Goal: Task Accomplishment & Management: Manage account settings

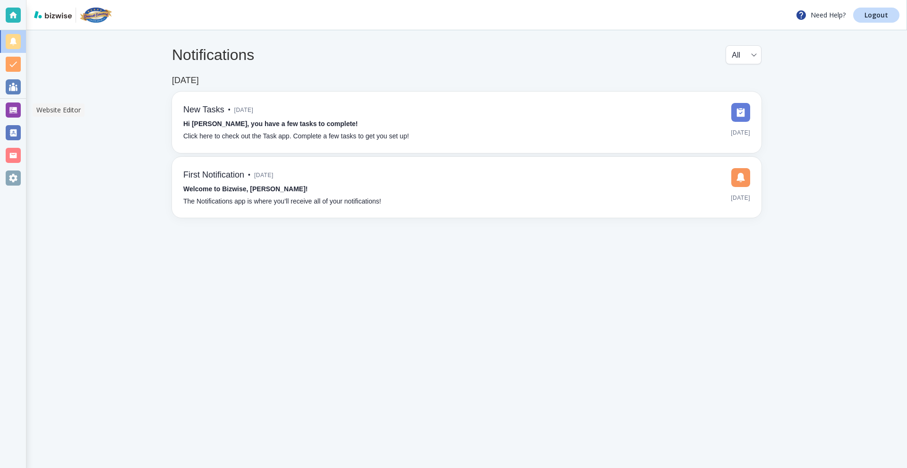
click at [2, 102] on div at bounding box center [13, 110] width 26 height 23
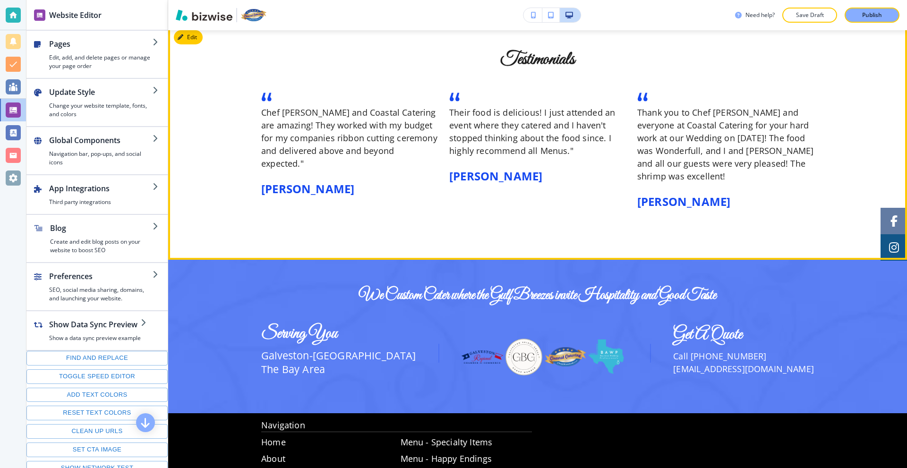
scroll to position [1701, 0]
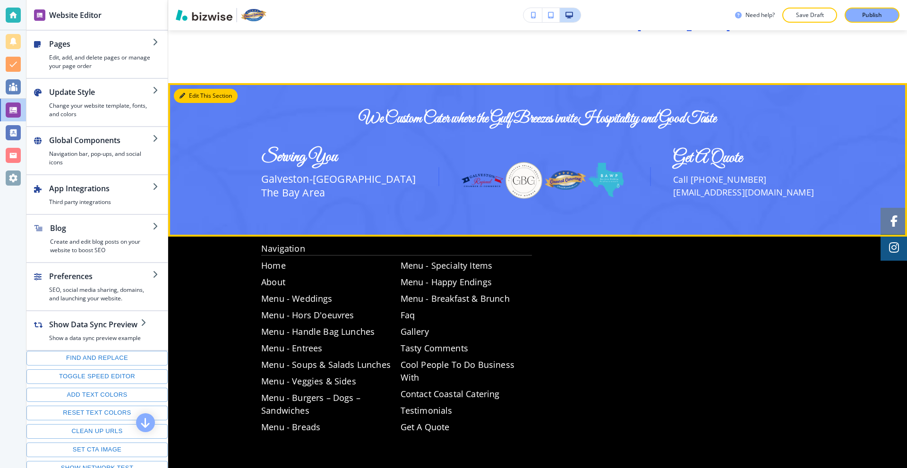
click at [195, 89] on button "Edit This Section" at bounding box center [206, 96] width 64 height 14
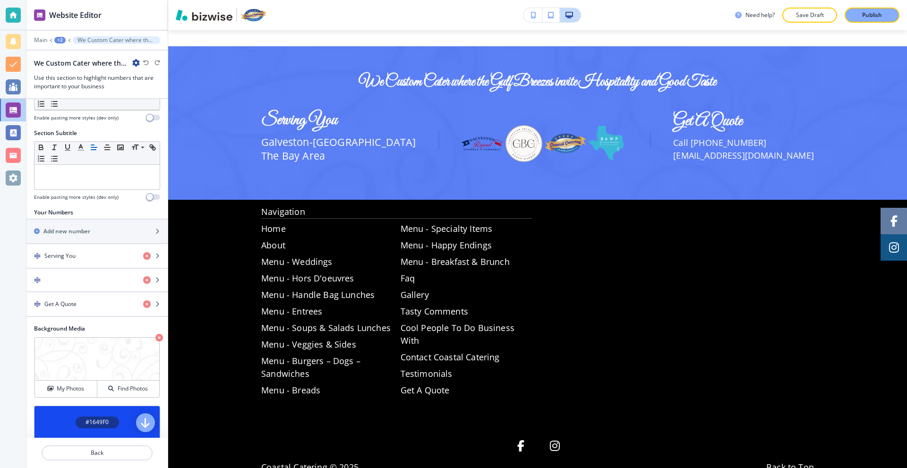
scroll to position [94, 0]
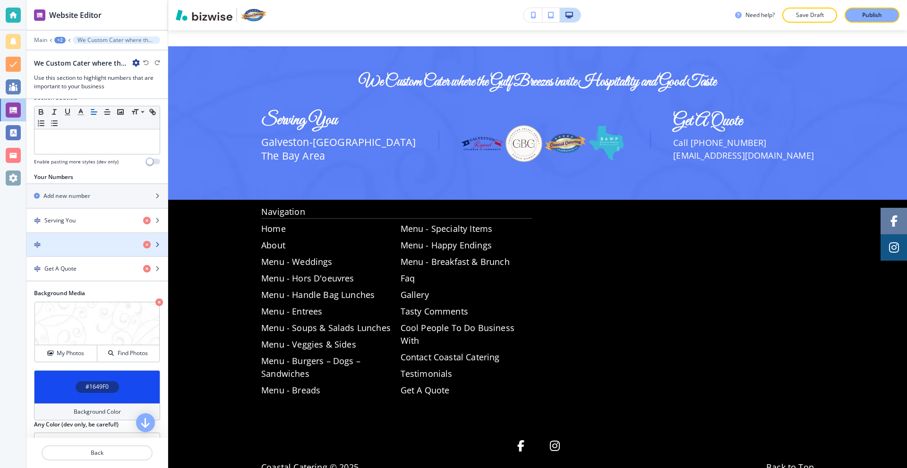
click at [71, 248] on div "button" at bounding box center [80, 244] width 109 height 7
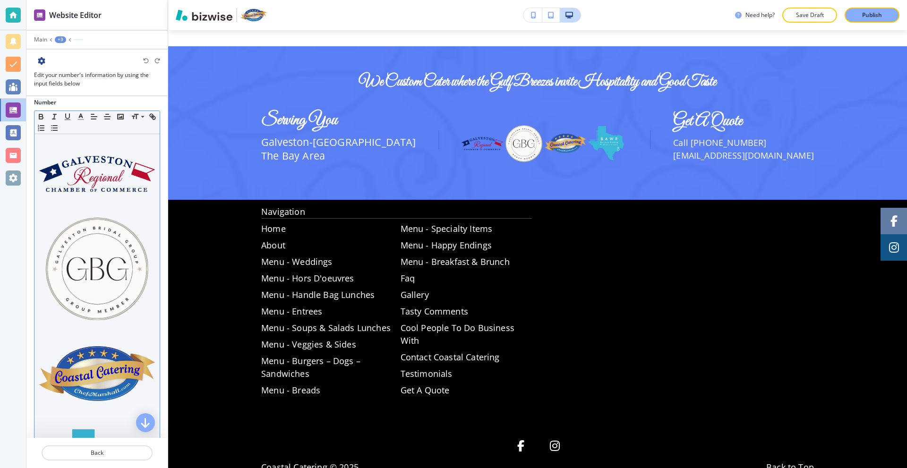
scroll to position [0, 0]
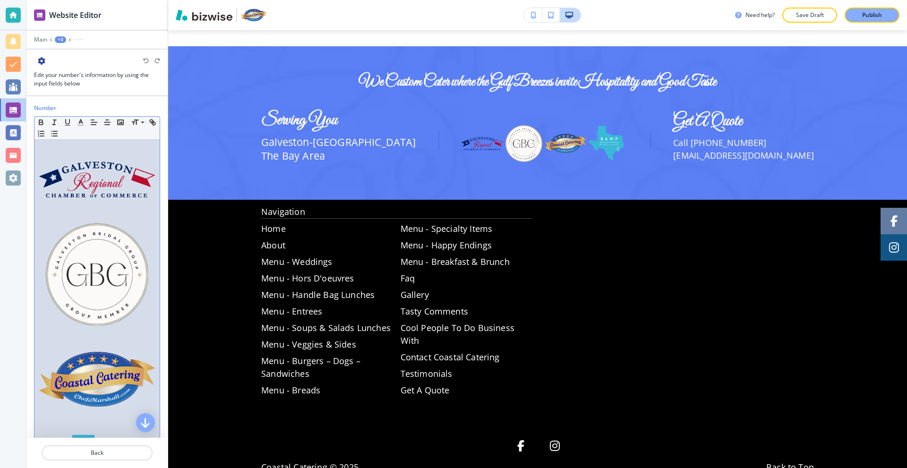
click at [136, 211] on p at bounding box center [97, 271] width 116 height 127
click at [97, 178] on img at bounding box center [97, 180] width 116 height 36
click at [101, 211] on p at bounding box center [97, 271] width 116 height 127
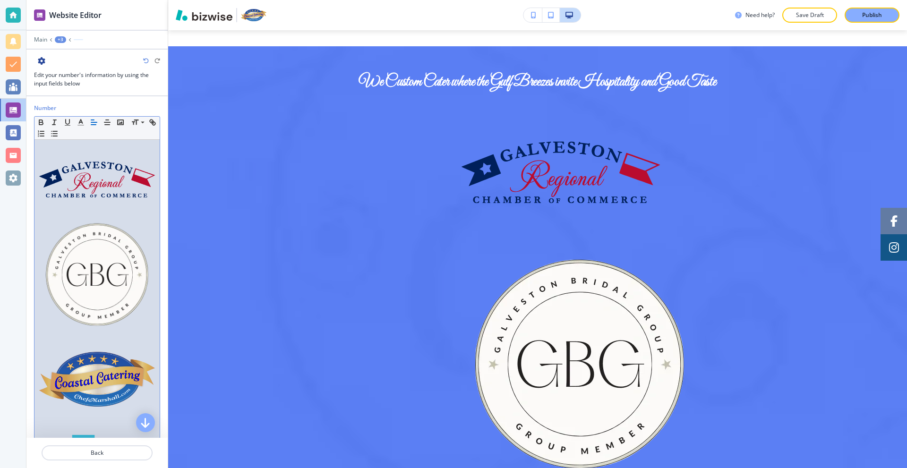
click at [139, 274] on img at bounding box center [97, 275] width 116 height 116
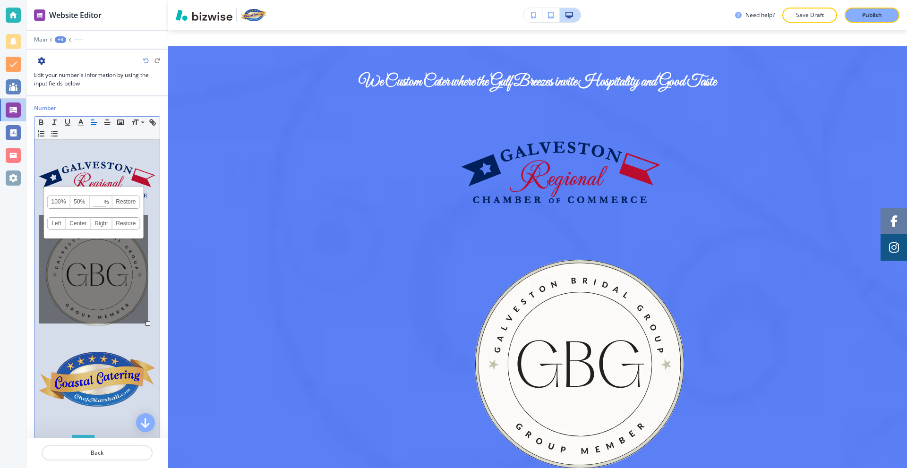
click at [139, 343] on p at bounding box center [97, 376] width 116 height 66
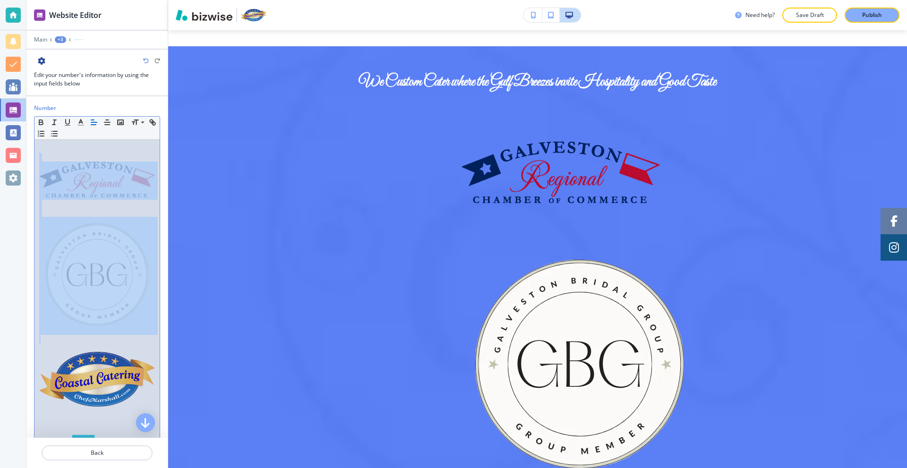
drag, startPoint x: 144, startPoint y: 330, endPoint x: 54, endPoint y: 172, distance: 181.9
click at [54, 172] on div at bounding box center [96, 349] width 125 height 418
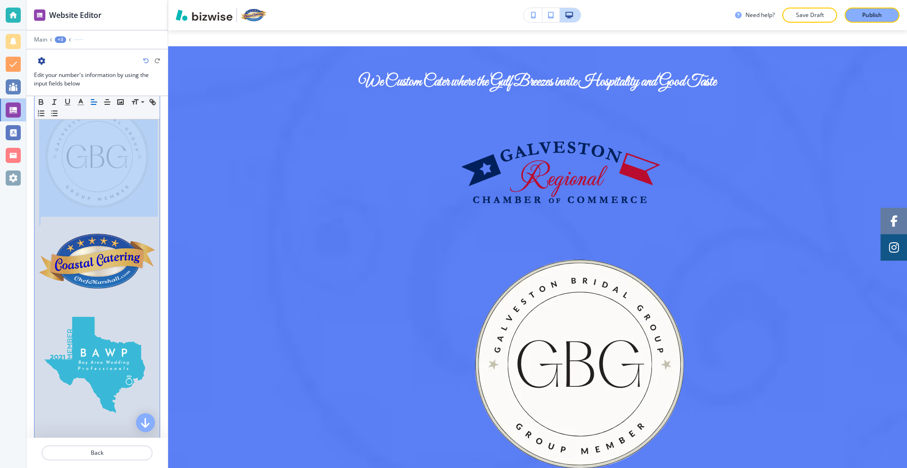
scroll to position [47, 0]
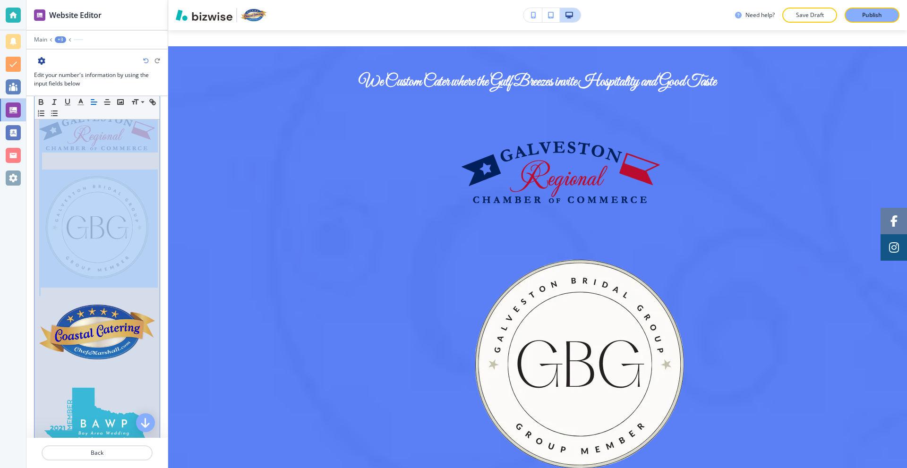
click at [110, 194] on img at bounding box center [97, 228] width 116 height 116
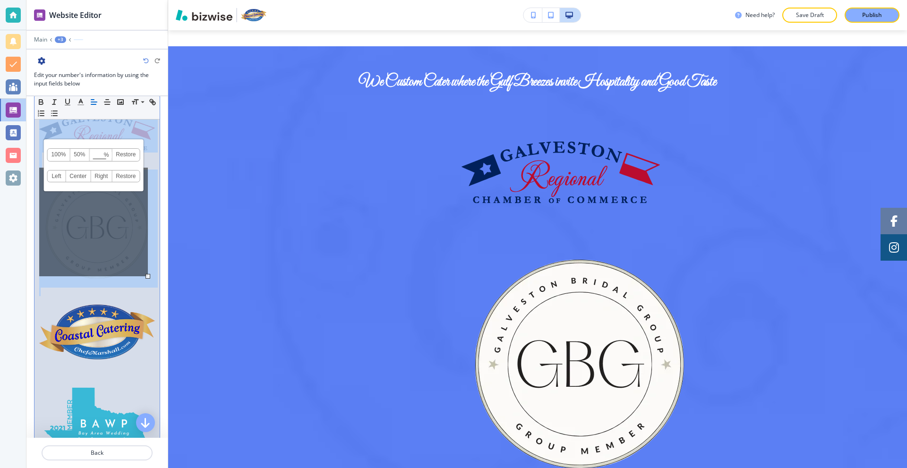
click at [129, 318] on img at bounding box center [97, 332] width 116 height 55
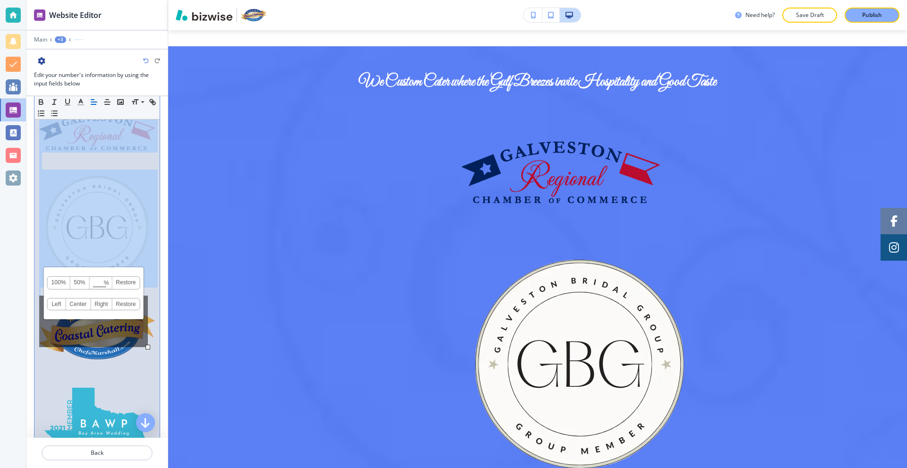
click at [139, 390] on img at bounding box center [97, 437] width 116 height 116
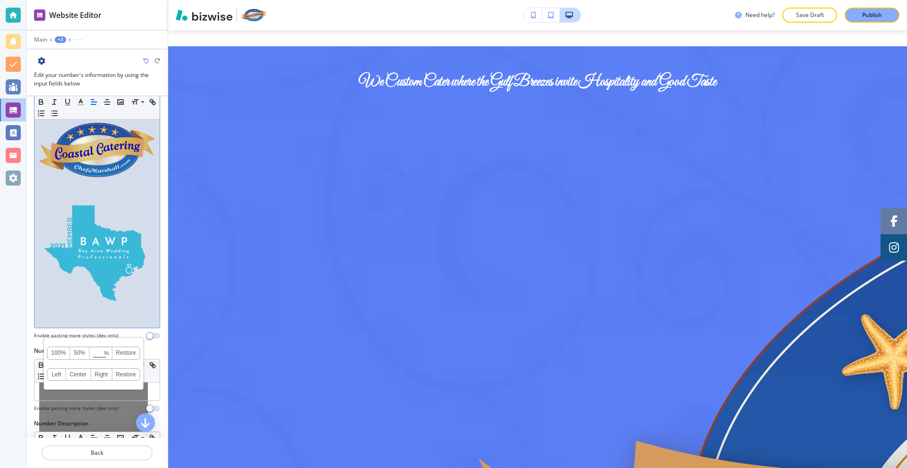
click at [135, 275] on img at bounding box center [97, 254] width 116 height 116
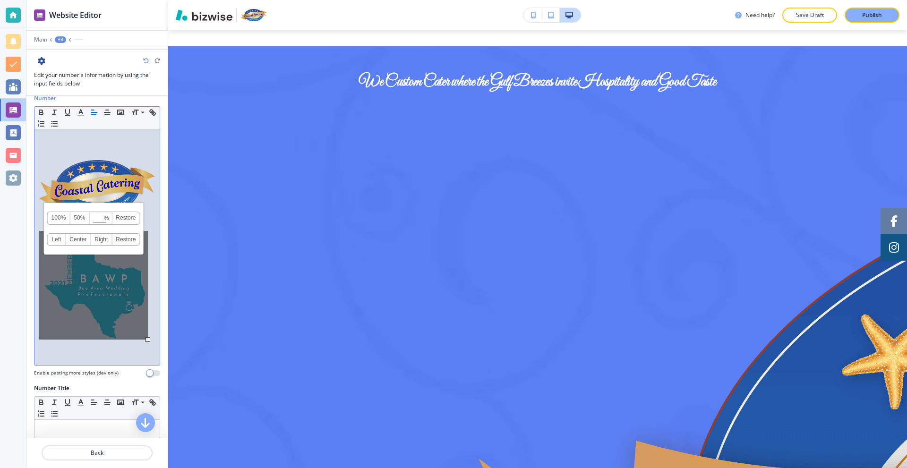
scroll to position [0, 0]
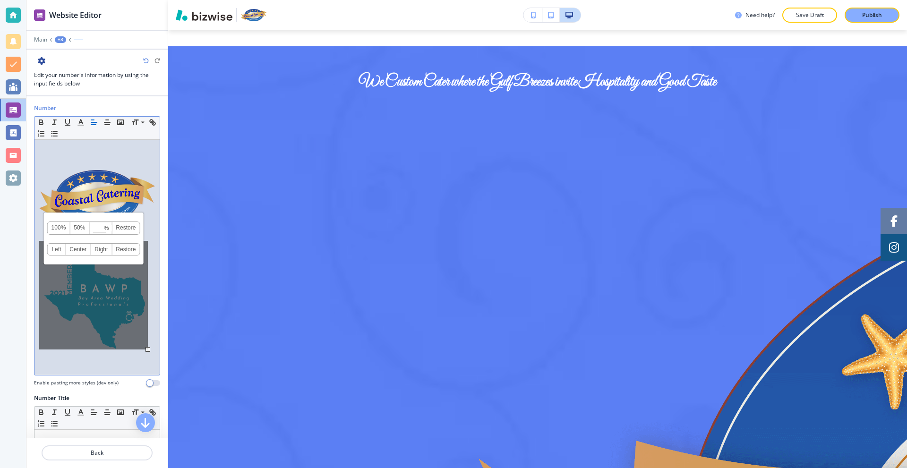
click at [112, 302] on div "100% 50% % Press enter key to apply change! Restore Left Center Right Restore" at bounding box center [93, 295] width 109 height 109
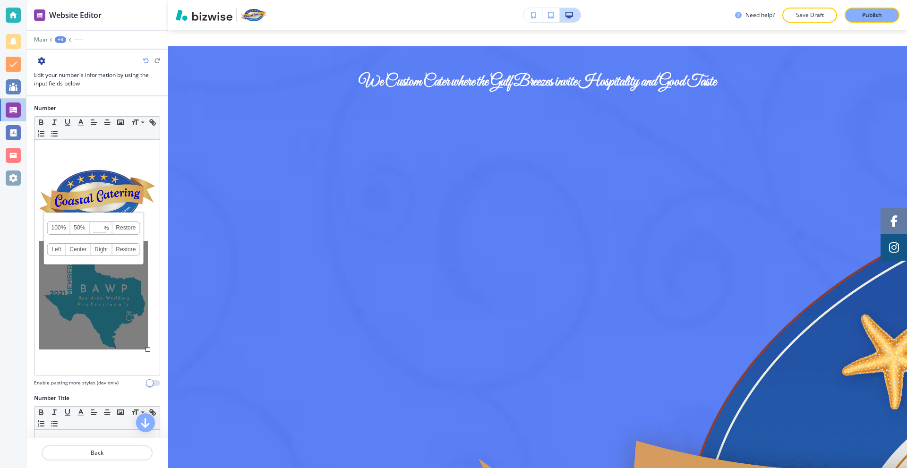
click at [112, 301] on div "100% 50% % Press enter key to apply change! Restore Left Center Right Restore" at bounding box center [93, 295] width 109 height 109
click at [102, 149] on p at bounding box center [97, 149] width 116 height 9
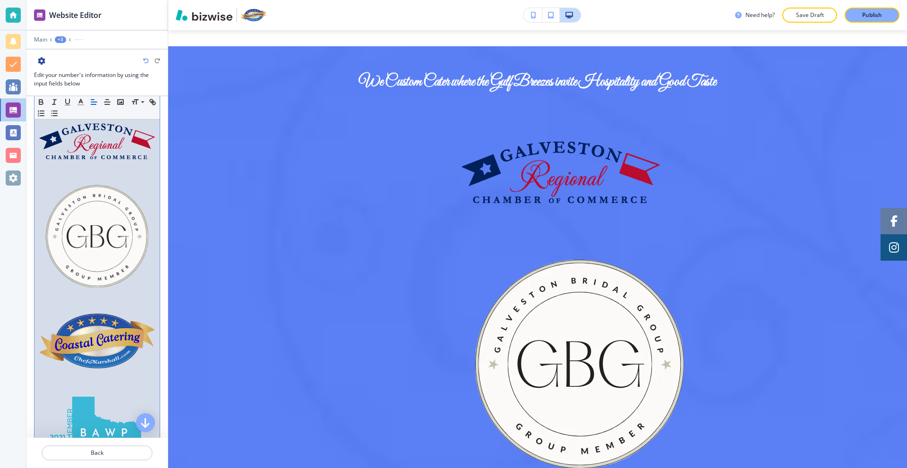
scroll to position [236, 0]
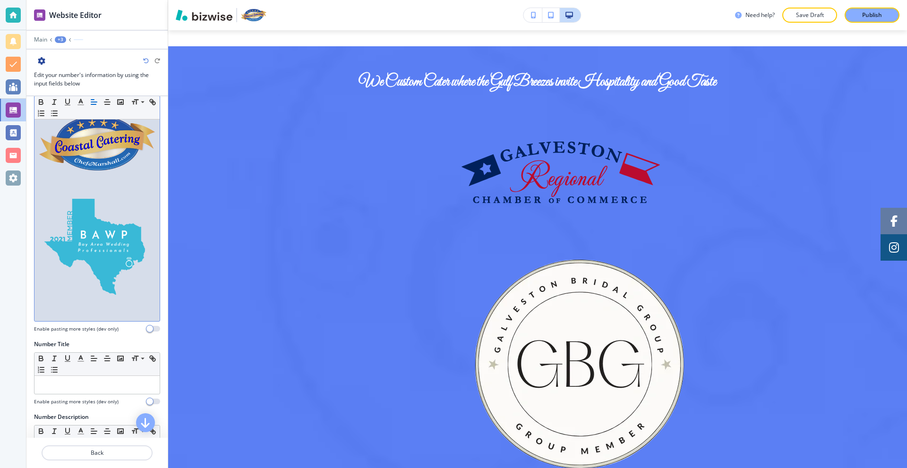
click at [112, 213] on img at bounding box center [97, 248] width 116 height 116
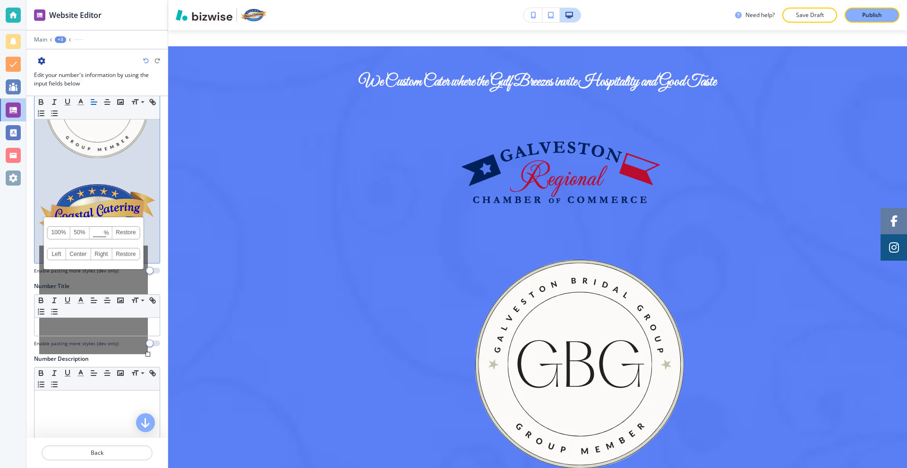
scroll to position [142, 0]
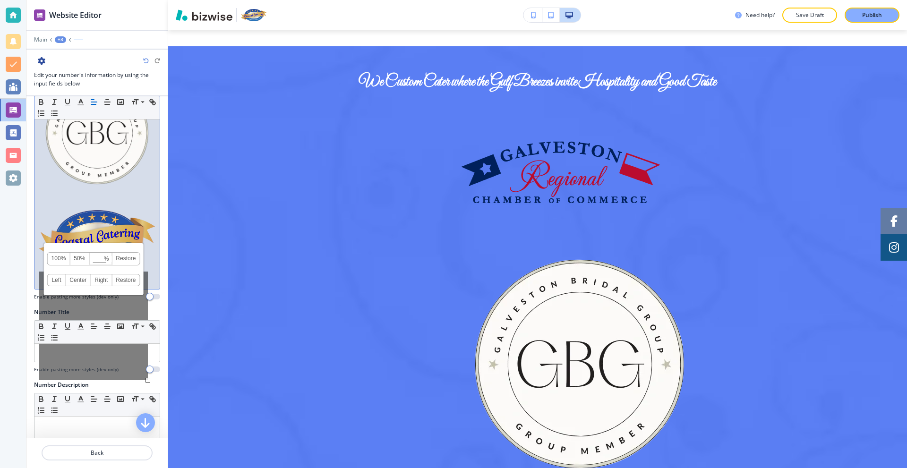
click at [134, 213] on img at bounding box center [97, 237] width 116 height 55
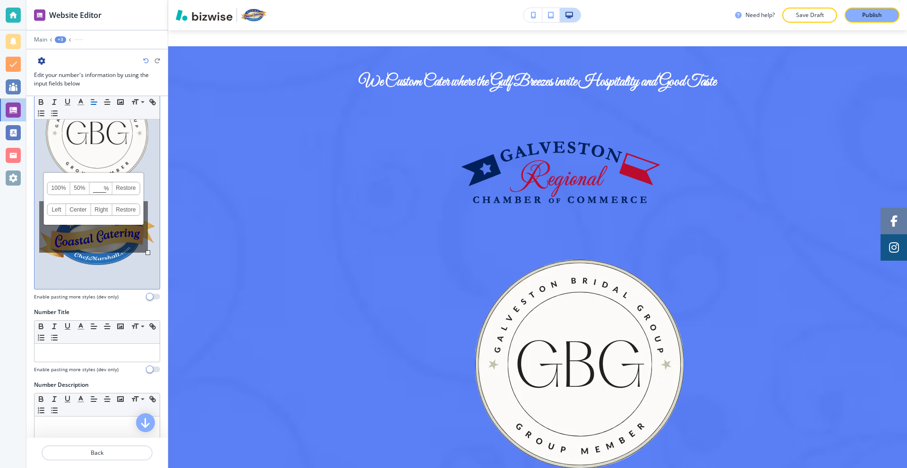
click at [137, 267] on p at bounding box center [97, 271] width 116 height 9
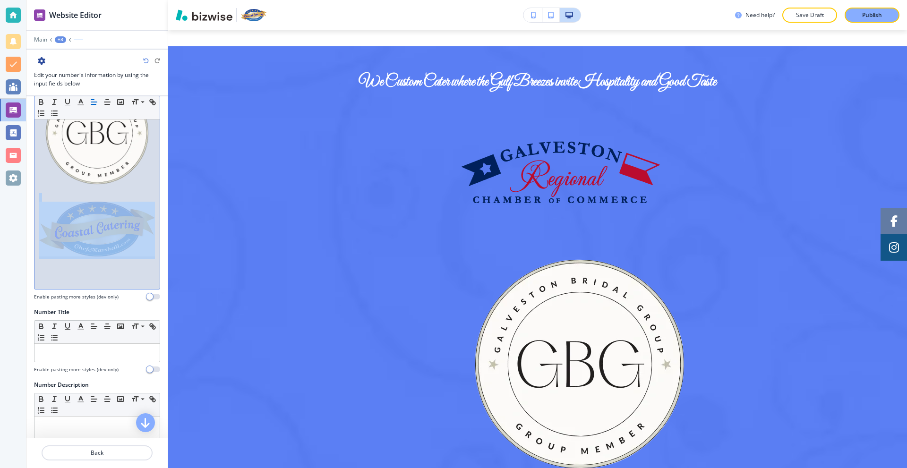
click at [150, 242] on div at bounding box center [96, 143] width 125 height 291
click at [150, 241] on div at bounding box center [96, 143] width 125 height 291
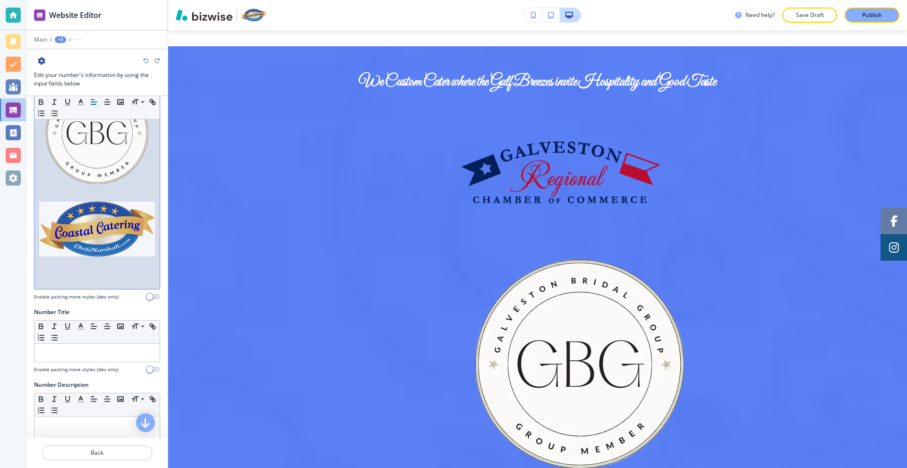
click at [141, 267] on p at bounding box center [97, 271] width 116 height 9
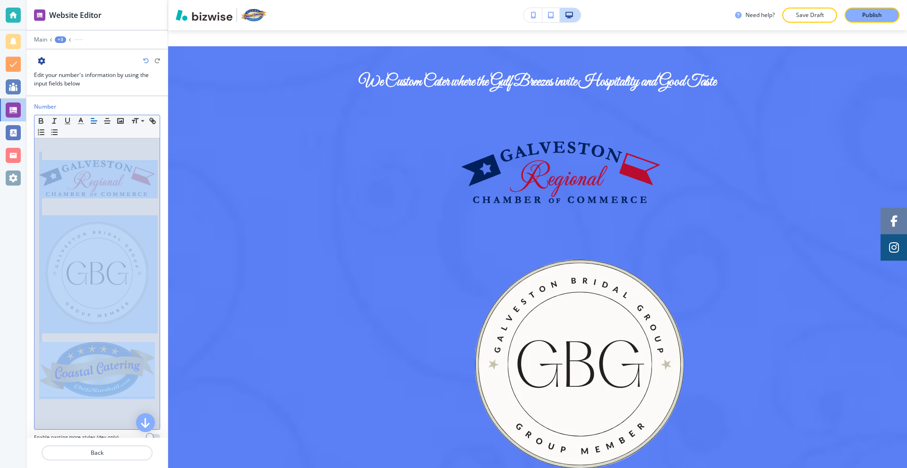
scroll to position [0, 0]
drag, startPoint x: 149, startPoint y: 234, endPoint x: 69, endPoint y: 177, distance: 98.2
click at [69, 177] on div at bounding box center [96, 285] width 125 height 291
drag, startPoint x: 73, startPoint y: 176, endPoint x: 50, endPoint y: 171, distance: 23.8
click at [50, 171] on img at bounding box center [97, 180] width 116 height 36
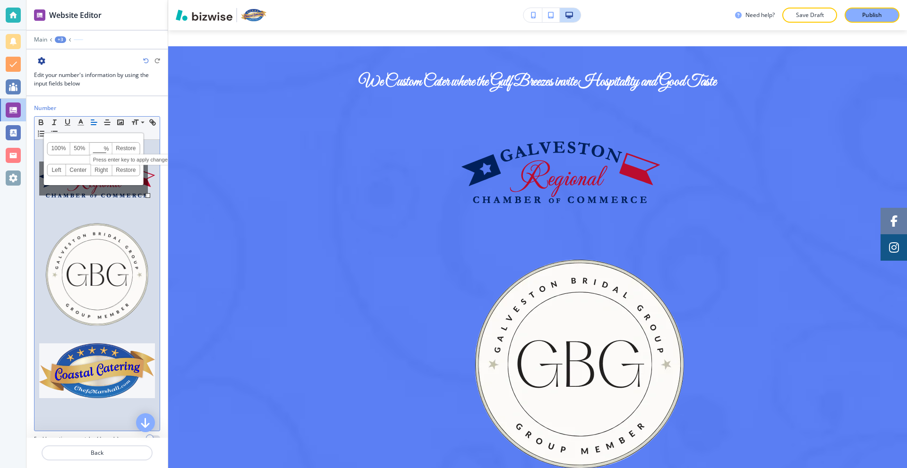
click at [96, 150] on input at bounding box center [101, 149] width 22 height 7
type input "20"
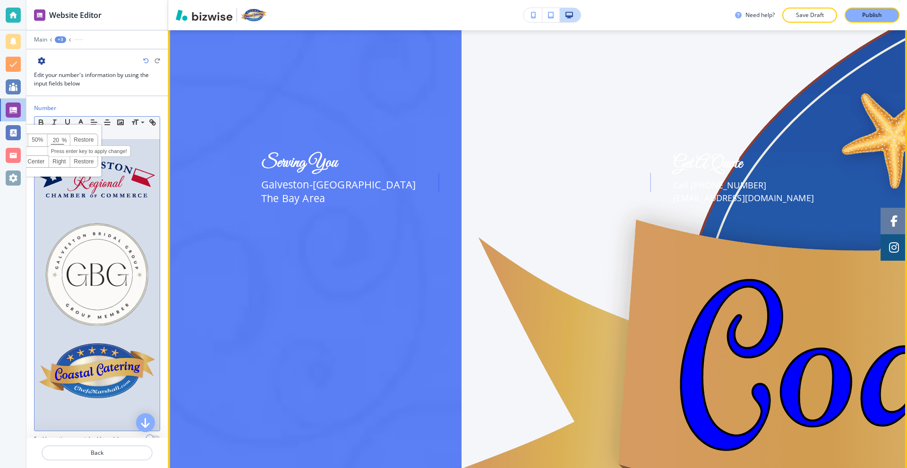
scroll to position [2257, 0]
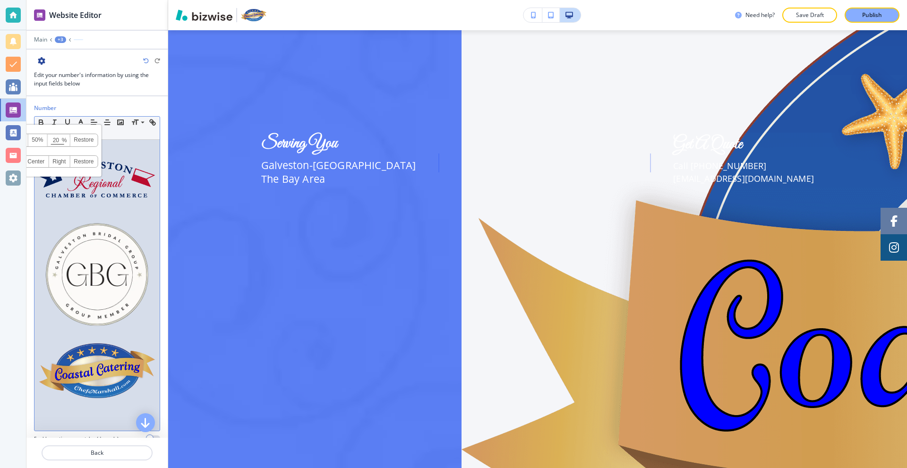
click at [104, 349] on img at bounding box center [97, 370] width 116 height 55
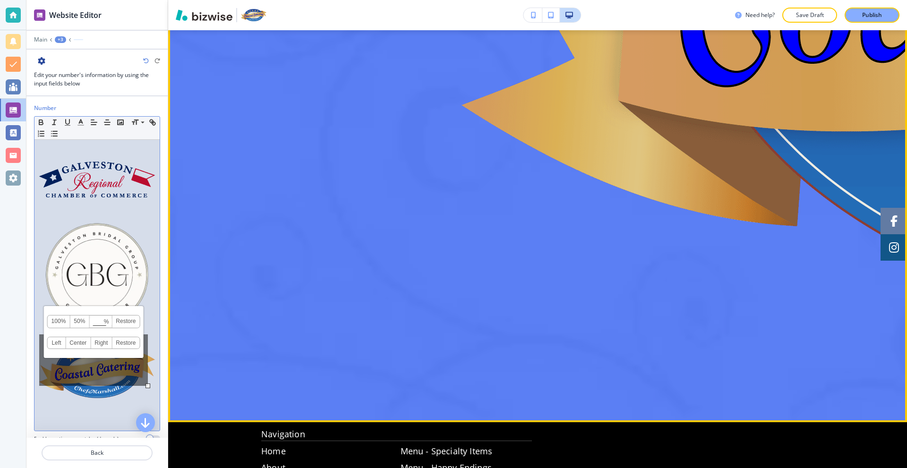
scroll to position [2682, 0]
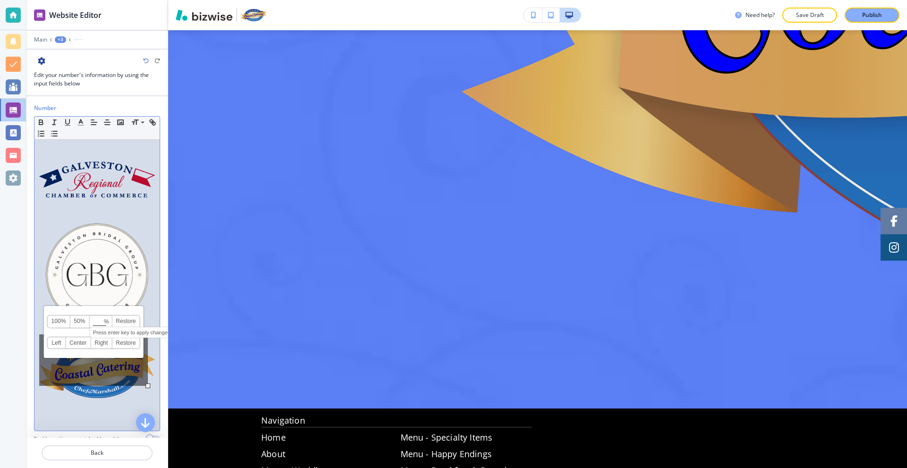
click at [99, 321] on input at bounding box center [101, 322] width 22 height 7
type input "20"
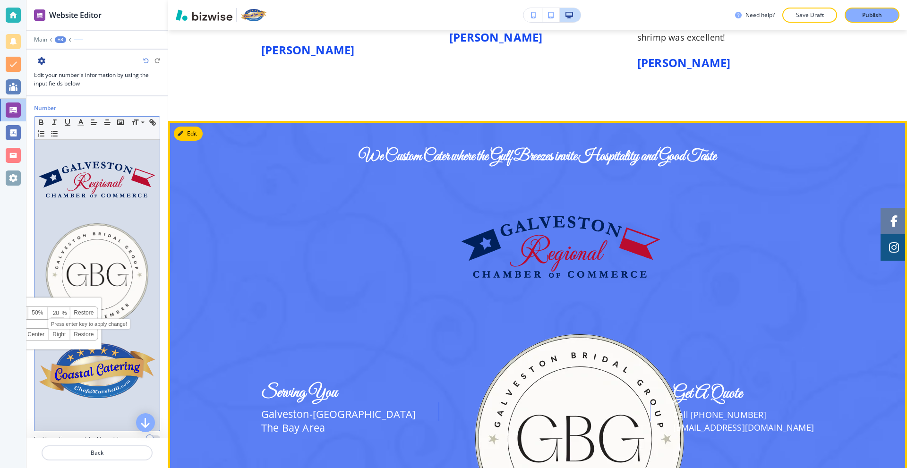
scroll to position [1661, 0]
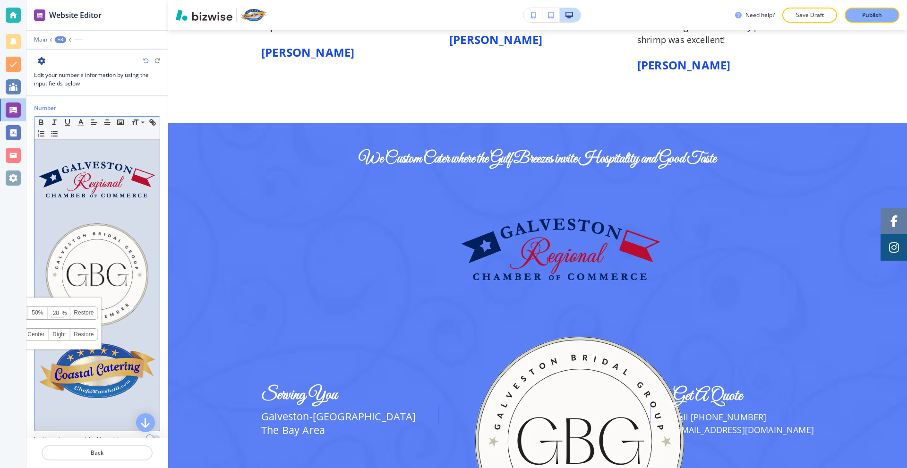
click at [111, 255] on img at bounding box center [97, 275] width 116 height 116
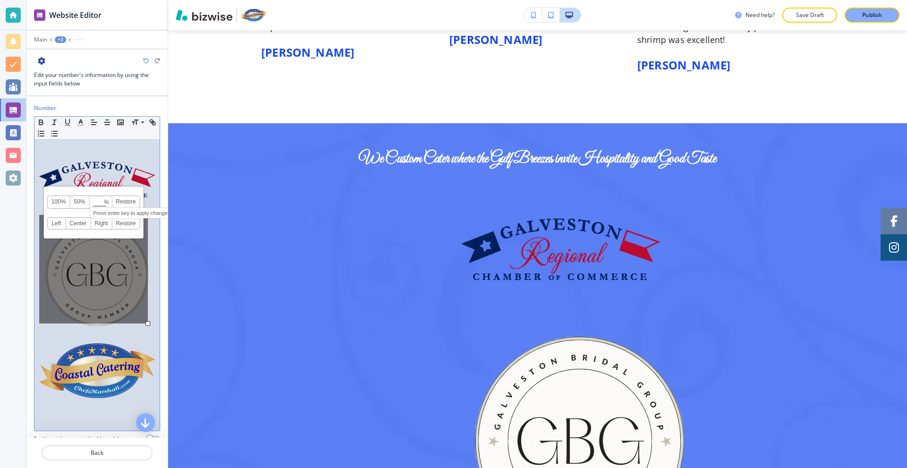
click at [99, 204] on input at bounding box center [101, 202] width 22 height 7
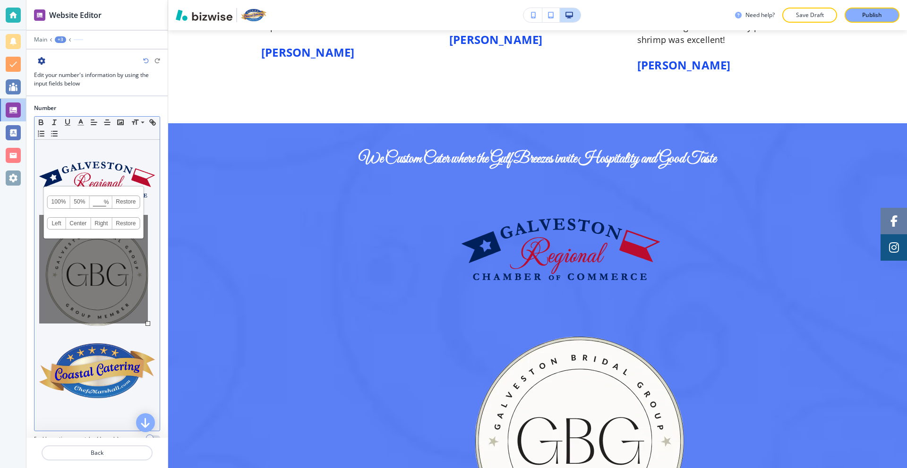
click at [133, 204] on link "Restore" at bounding box center [125, 202] width 27 height 12
click at [133, 203] on link "Restore" at bounding box center [125, 202] width 27 height 12
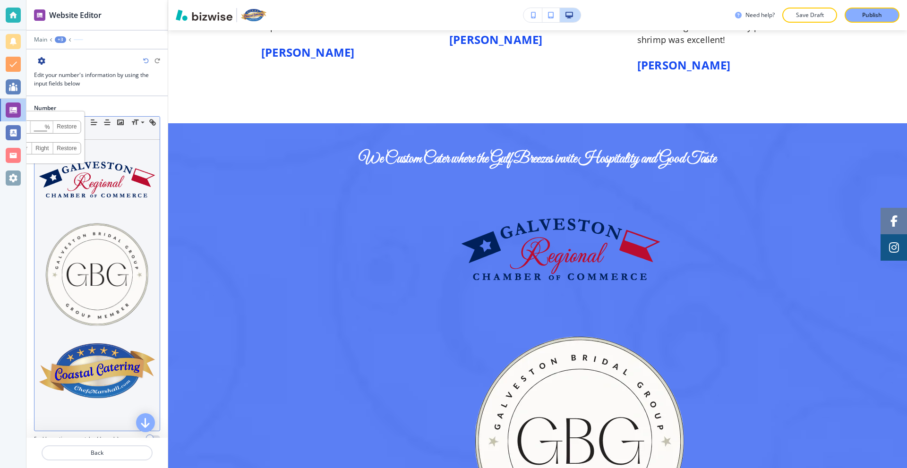
click at [114, 185] on img at bounding box center [97, 180] width 116 height 36
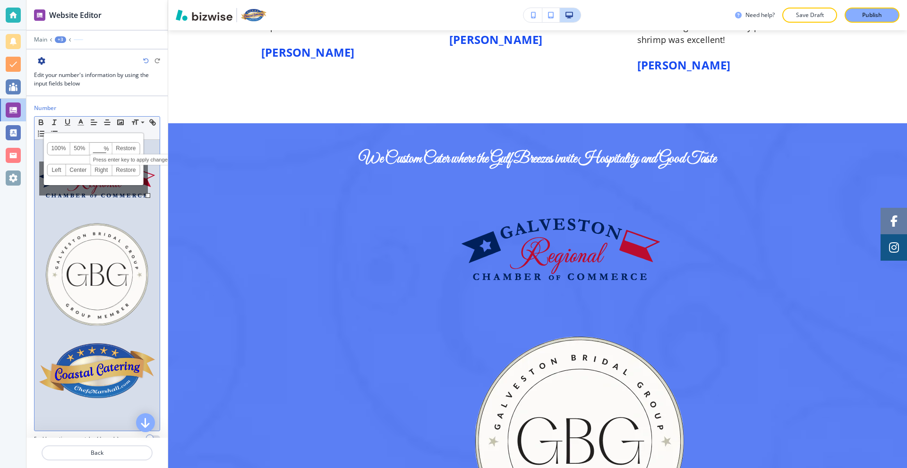
click at [102, 148] on input at bounding box center [101, 149] width 22 height 7
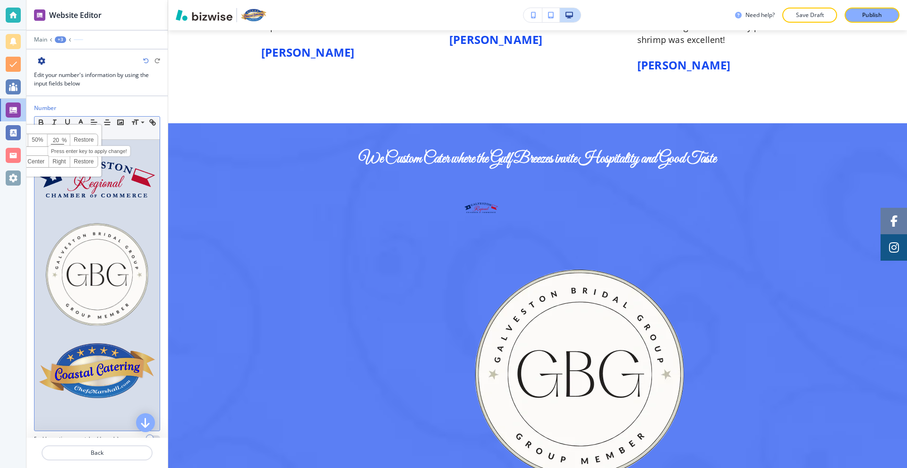
drag, startPoint x: 59, startPoint y: 137, endPoint x: 51, endPoint y: 137, distance: 8.0
click at [51, 137] on input "20" at bounding box center [59, 140] width 22 height 7
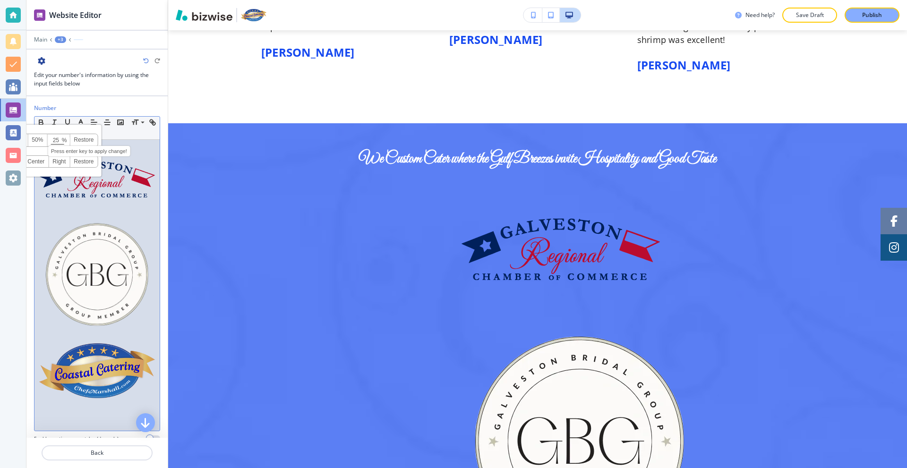
type input "25"
click at [113, 179] on img at bounding box center [97, 180] width 116 height 36
click at [91, 148] on input at bounding box center [101, 149] width 22 height 7
type input "25"
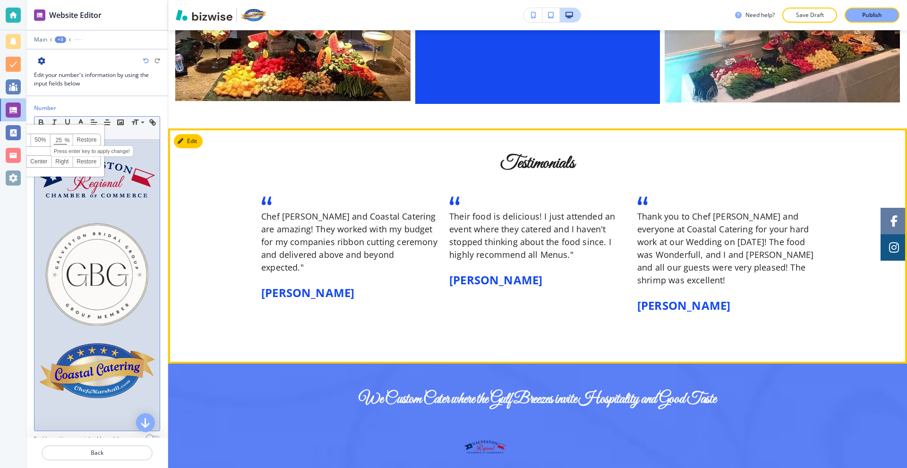
scroll to position [1596, 0]
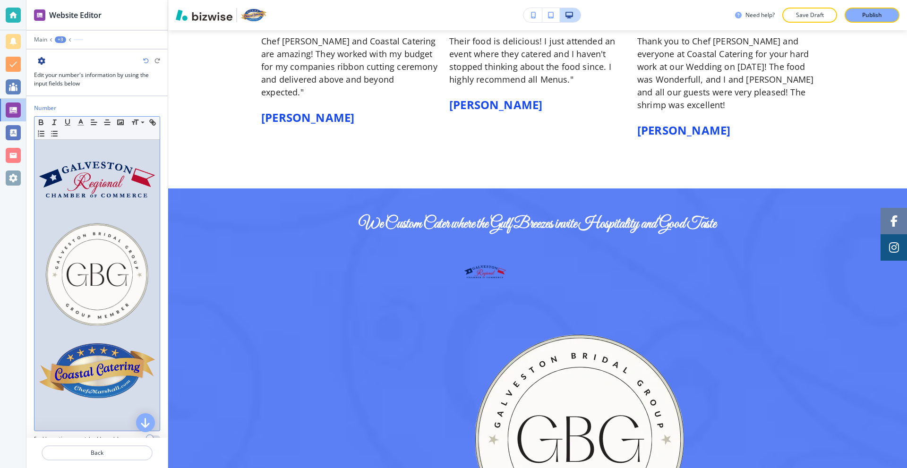
click at [136, 253] on img at bounding box center [97, 275] width 116 height 116
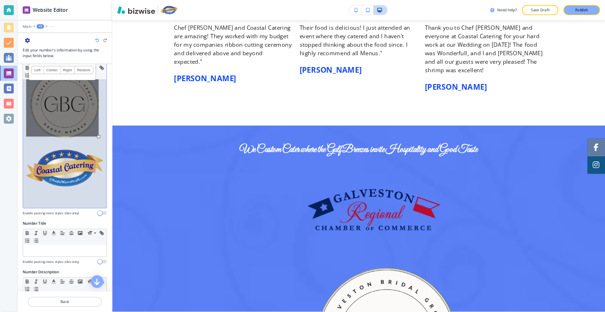
scroll to position [108, 0]
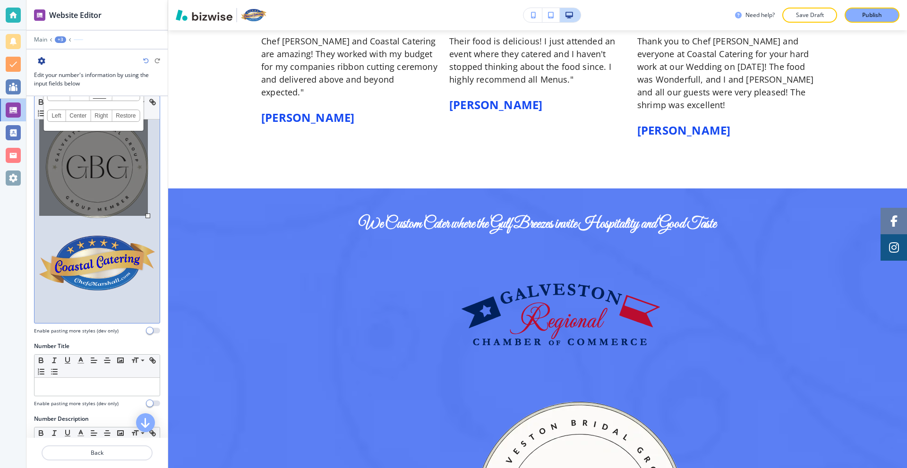
click at [120, 262] on img at bounding box center [97, 263] width 116 height 55
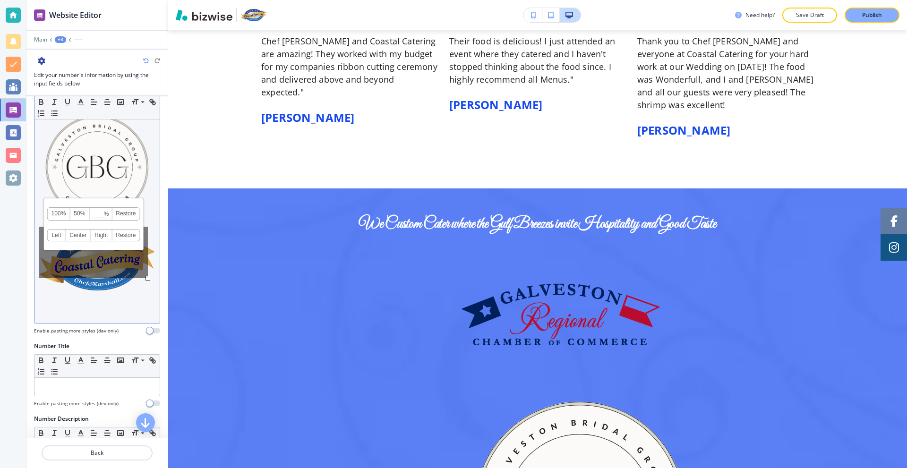
click at [126, 277] on div "100% 50% % Press enter key to apply change! Restore Left Center Right Restore" at bounding box center [93, 252] width 109 height 51
click at [127, 293] on p at bounding box center [97, 297] width 116 height 9
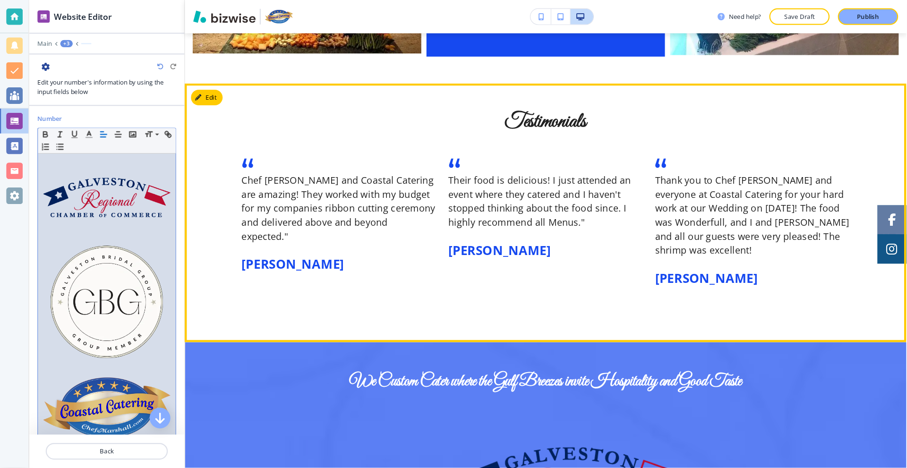
scroll to position [1409, 0]
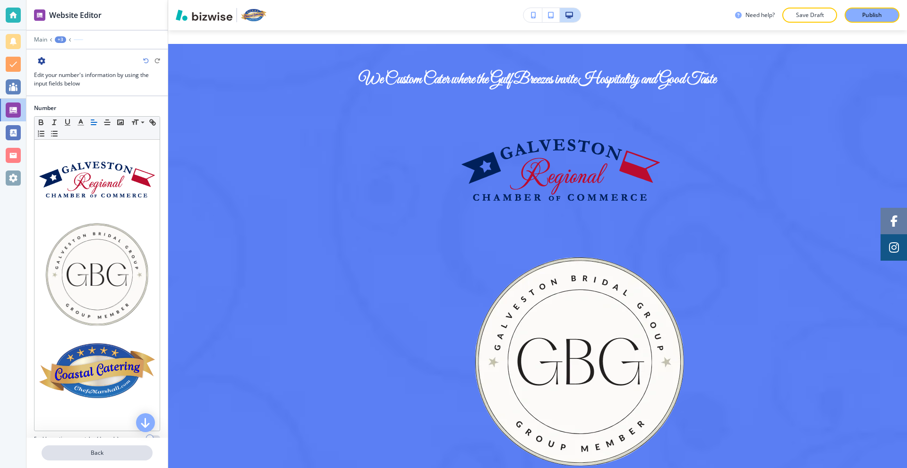
click at [110, 454] on p "Back" at bounding box center [97, 453] width 109 height 9
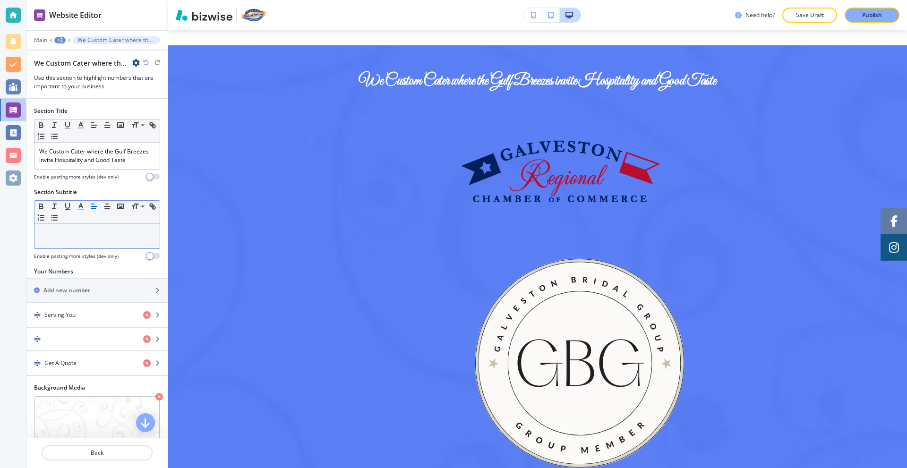
scroll to position [47, 0]
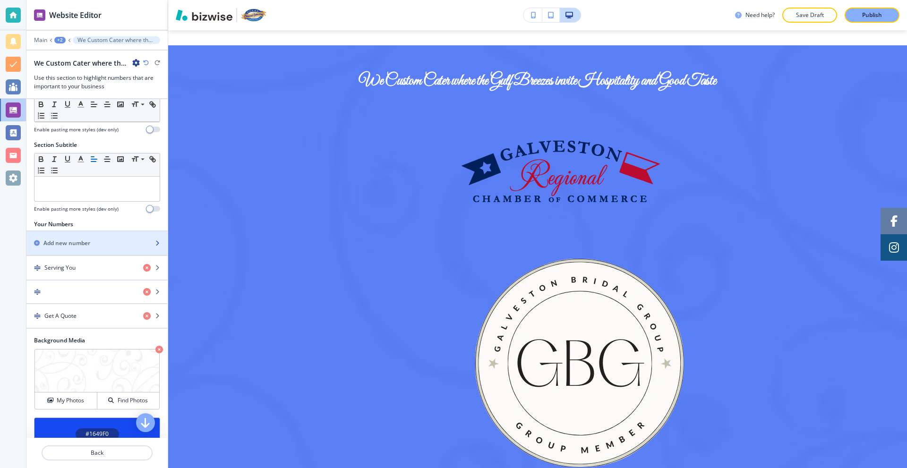
click at [99, 255] on div "button" at bounding box center [96, 252] width 141 height 8
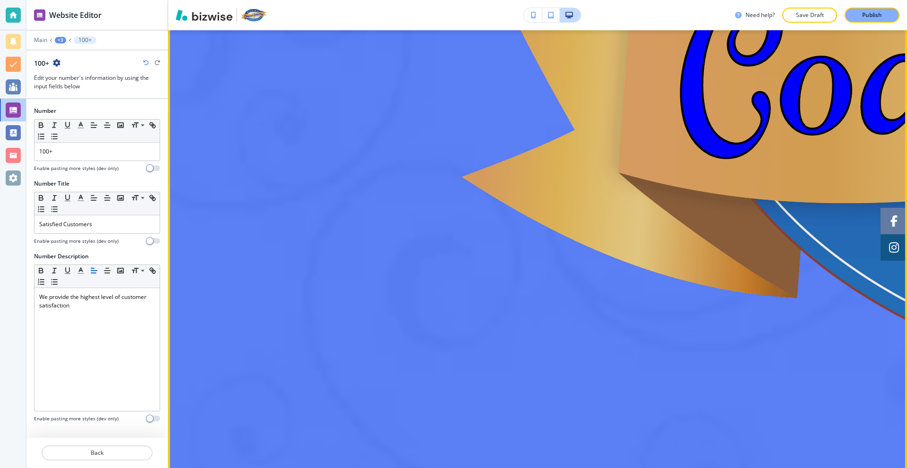
scroll to position [2616, 0]
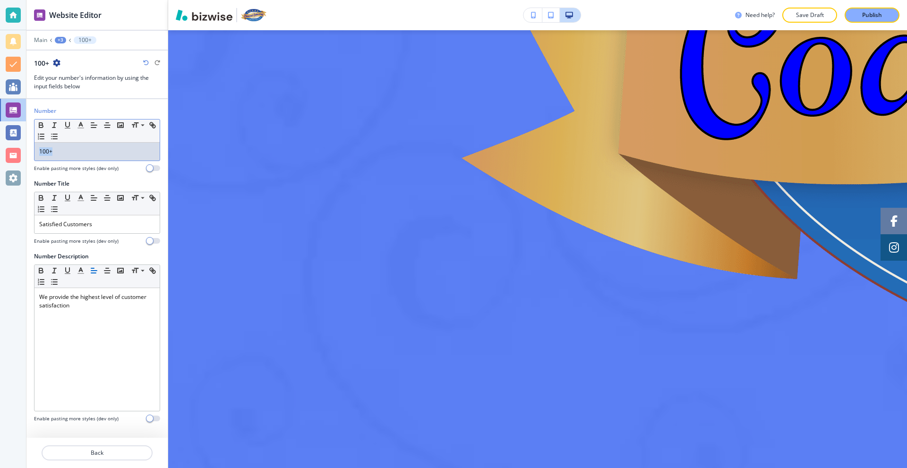
drag, startPoint x: 60, startPoint y: 151, endPoint x: 16, endPoint y: 157, distance: 44.4
click at [13, 154] on div "Website Editor Main +3 100+ 100+ Edit your number's information by using the in…" at bounding box center [453, 234] width 907 height 468
click at [101, 450] on p "Back" at bounding box center [97, 453] width 109 height 9
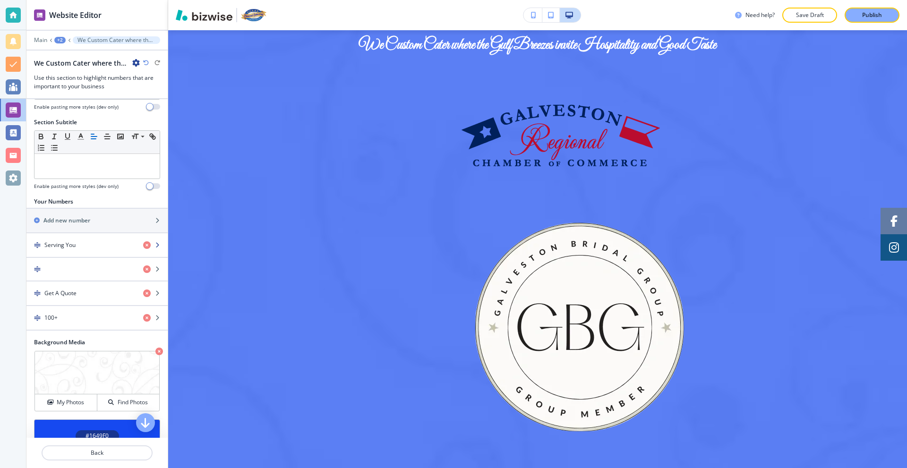
scroll to position [94, 0]
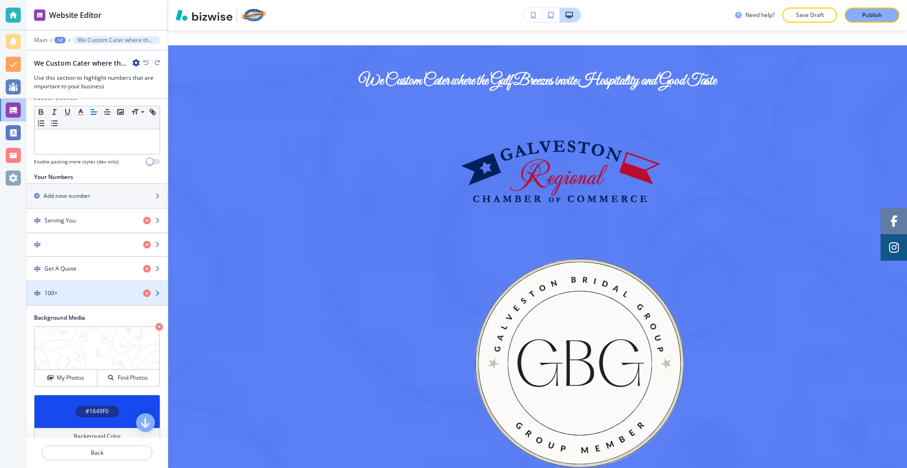
click at [100, 298] on div "100+" at bounding box center [80, 293] width 109 height 9
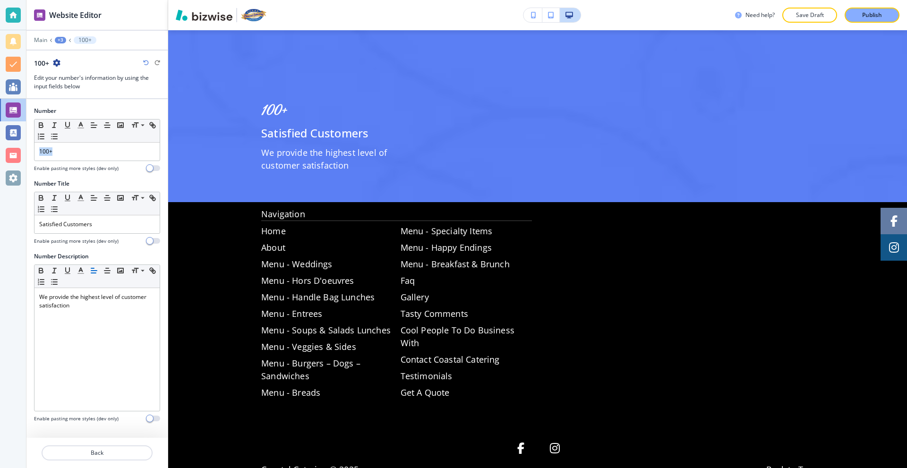
drag, startPoint x: 57, startPoint y: 152, endPoint x: 5, endPoint y: 162, distance: 53.4
click at [11, 160] on div "Website Editor Main +3 100+ 100+ Edit your number's information by using the in…" at bounding box center [453, 234] width 907 height 468
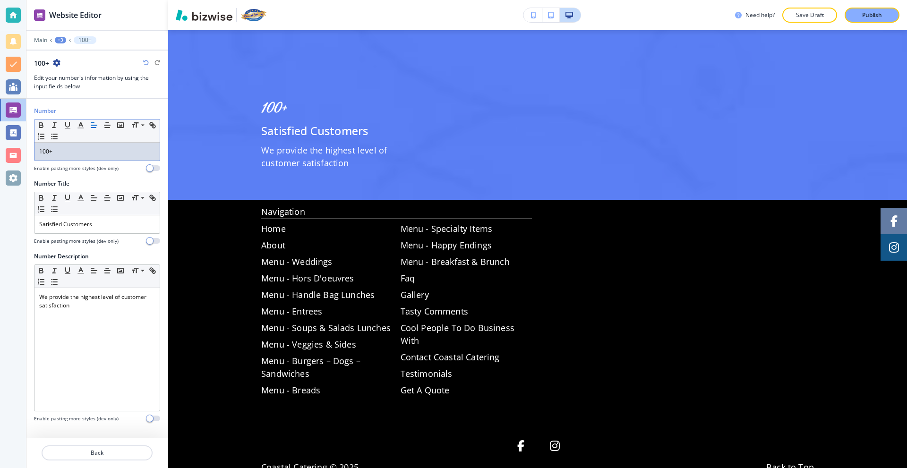
scroll to position [2969, 0]
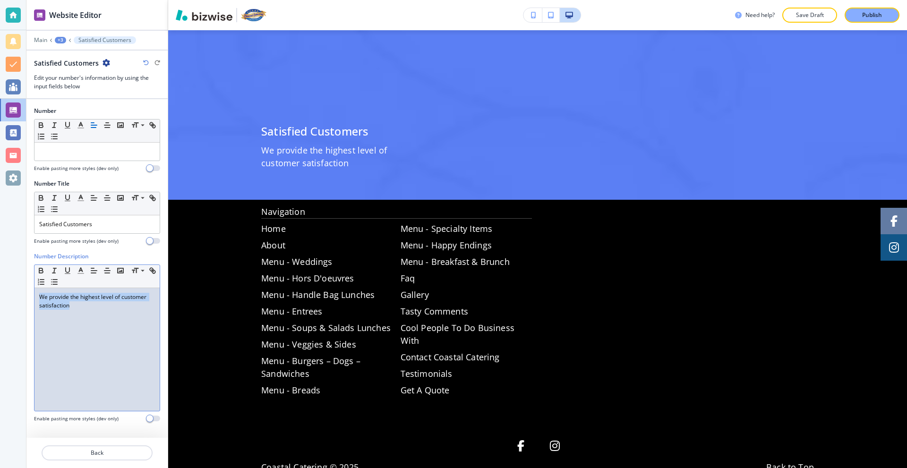
drag, startPoint x: 108, startPoint y: 314, endPoint x: 58, endPoint y: 293, distance: 54.6
click at [29, 287] on div "Number Description Small Normal Large Huge We provide the highest level of cust…" at bounding box center [96, 341] width 141 height 178
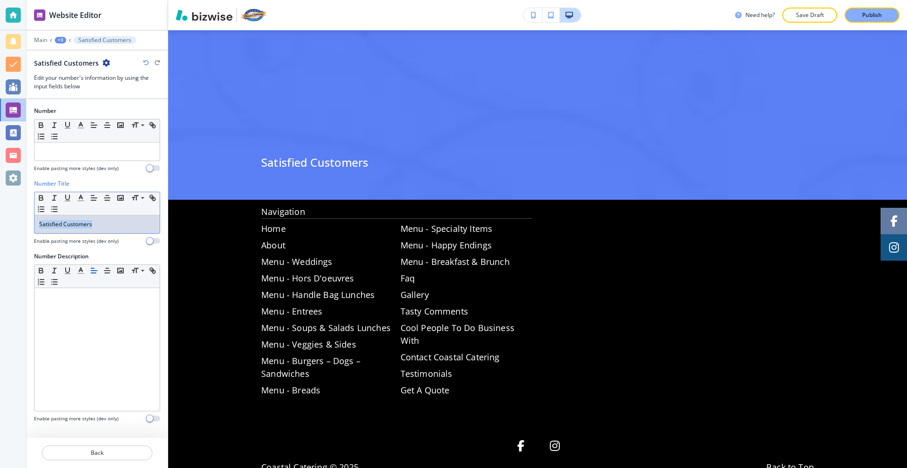
drag, startPoint x: 120, startPoint y: 217, endPoint x: 38, endPoint y: 242, distance: 85.9
click at [0, 221] on div "Website Editor Main +3 Satisfied Customers Satisfied Customers Edit your number…" at bounding box center [453, 234] width 907 height 468
click at [103, 449] on p "Back" at bounding box center [97, 453] width 109 height 9
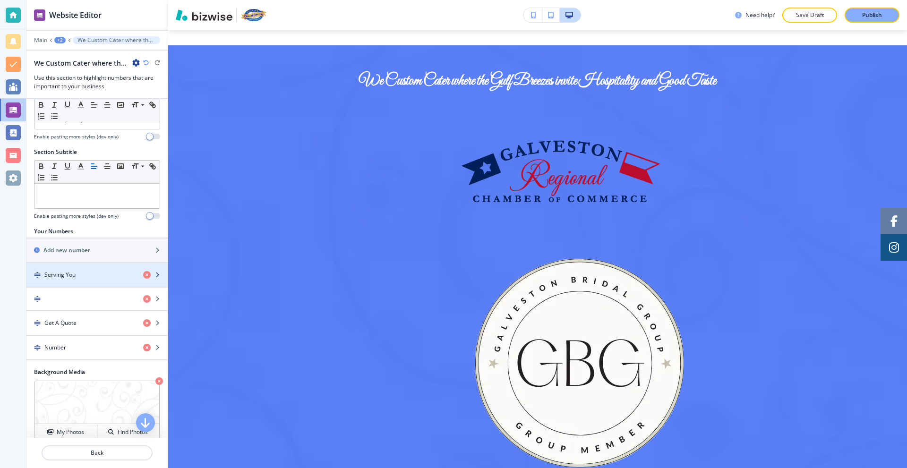
scroll to position [47, 0]
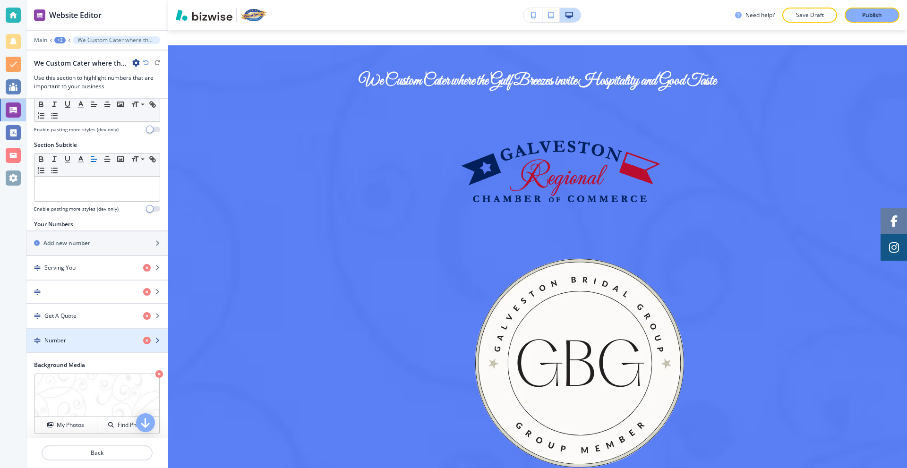
click at [81, 336] on div "button" at bounding box center [96, 333] width 141 height 8
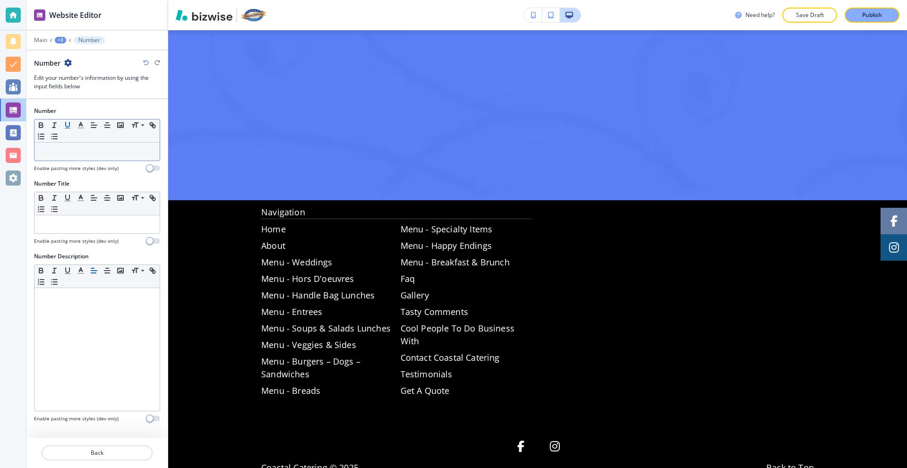
scroll to position [2918, 0]
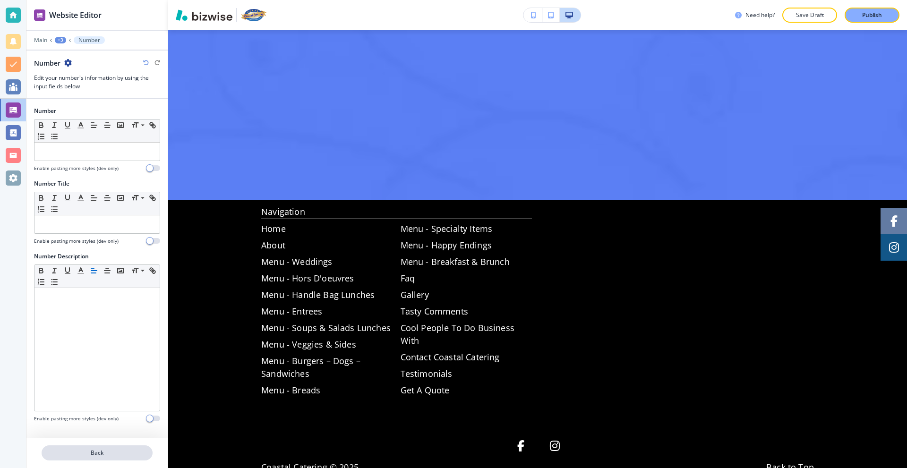
click at [105, 455] on p "Back" at bounding box center [97, 453] width 109 height 9
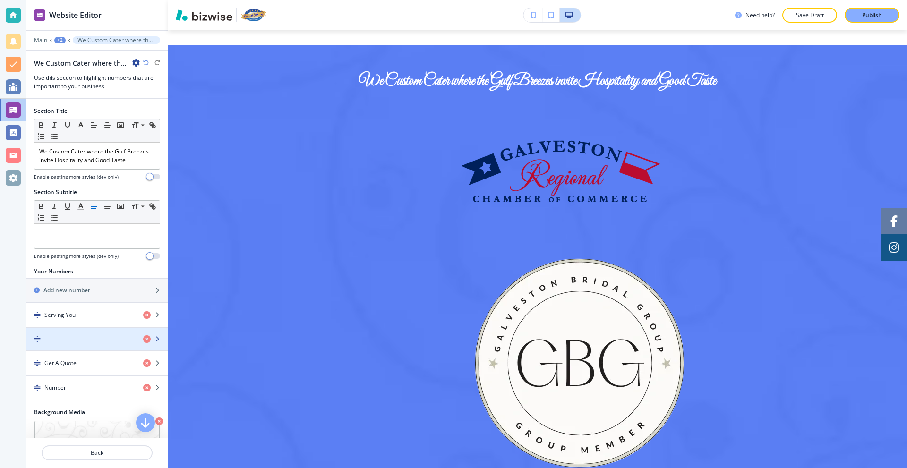
click at [71, 342] on div "button" at bounding box center [80, 339] width 109 height 7
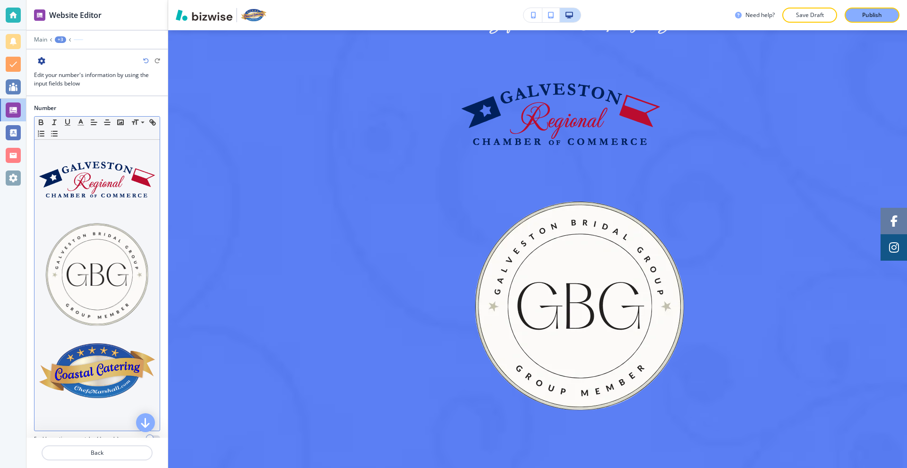
scroll to position [1796, 0]
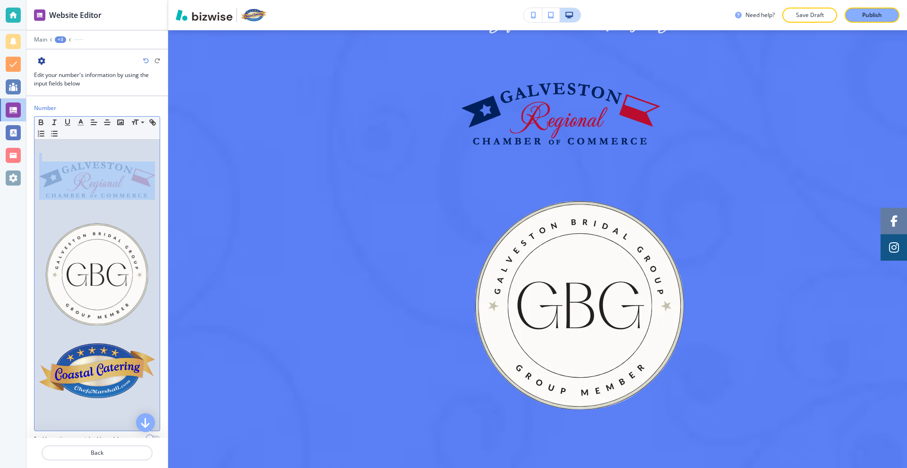
drag, startPoint x: 148, startPoint y: 195, endPoint x: 57, endPoint y: 181, distance: 92.3
click at [57, 181] on p at bounding box center [97, 176] width 116 height 47
copy p
click at [100, 453] on p "Back" at bounding box center [97, 453] width 109 height 9
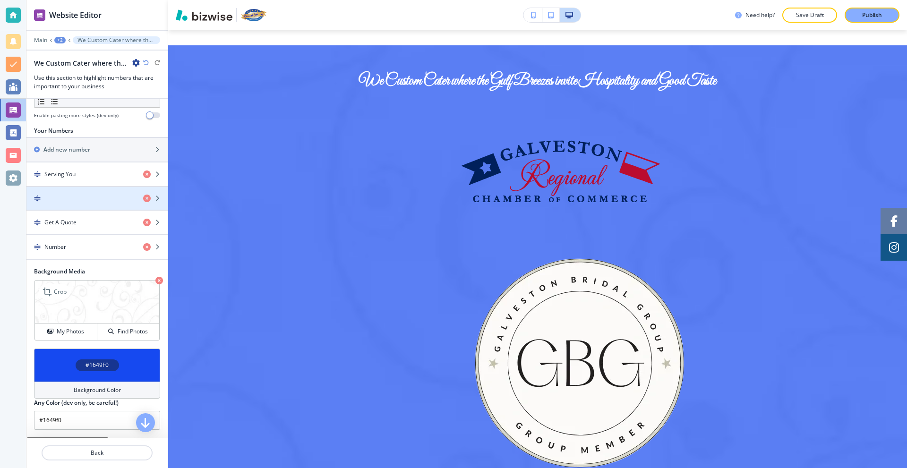
scroll to position [142, 0]
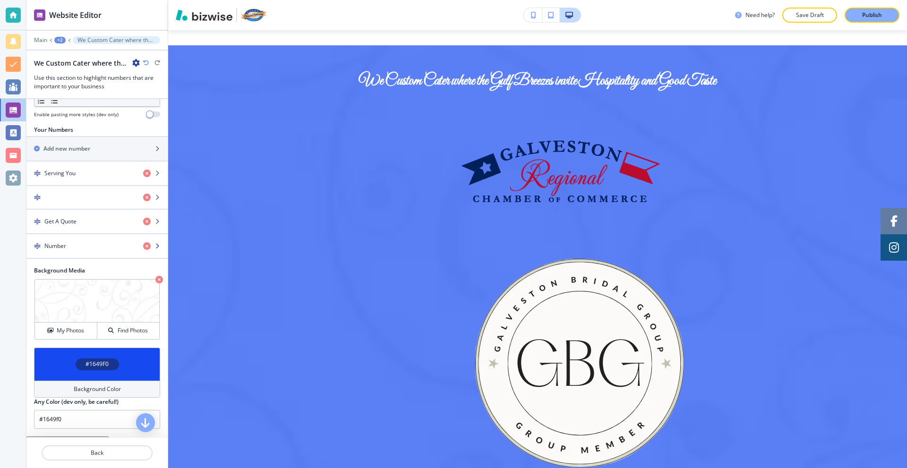
click at [84, 250] on div "Number" at bounding box center [80, 246] width 109 height 9
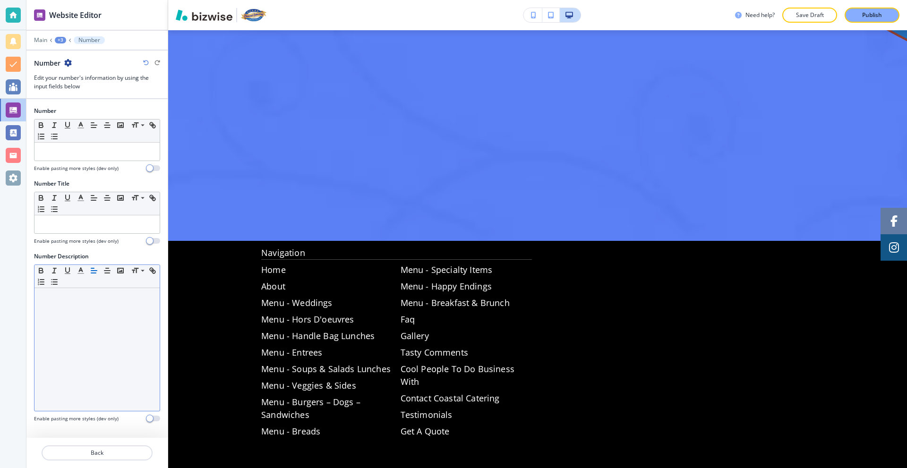
click at [84, 294] on p at bounding box center [97, 297] width 116 height 9
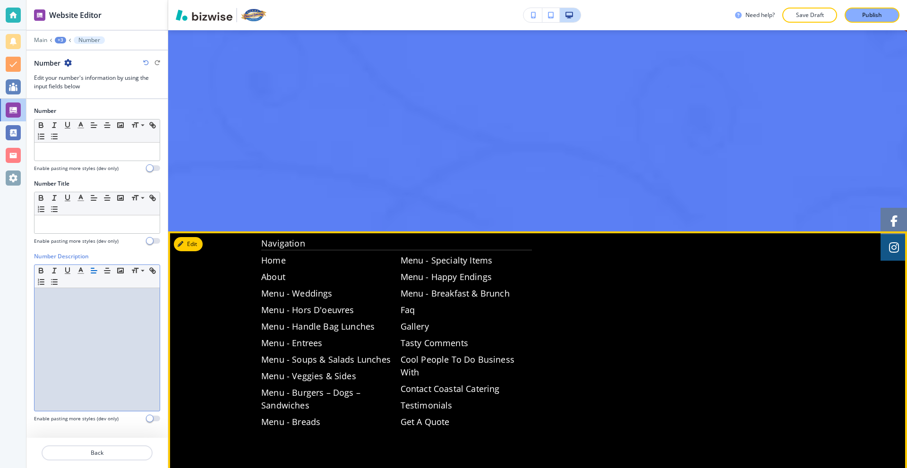
scroll to position [2681, 0]
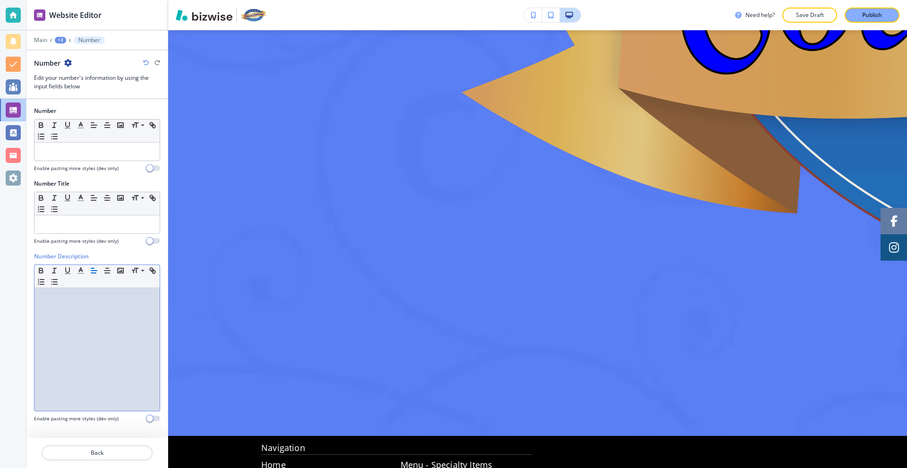
click at [66, 315] on div at bounding box center [96, 349] width 125 height 123
click at [92, 301] on div at bounding box center [96, 349] width 125 height 123
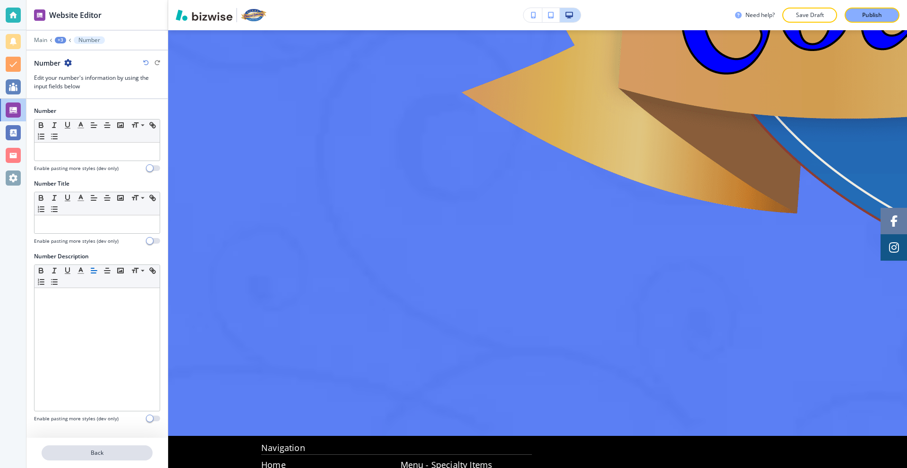
click at [88, 451] on p "Back" at bounding box center [97, 453] width 109 height 9
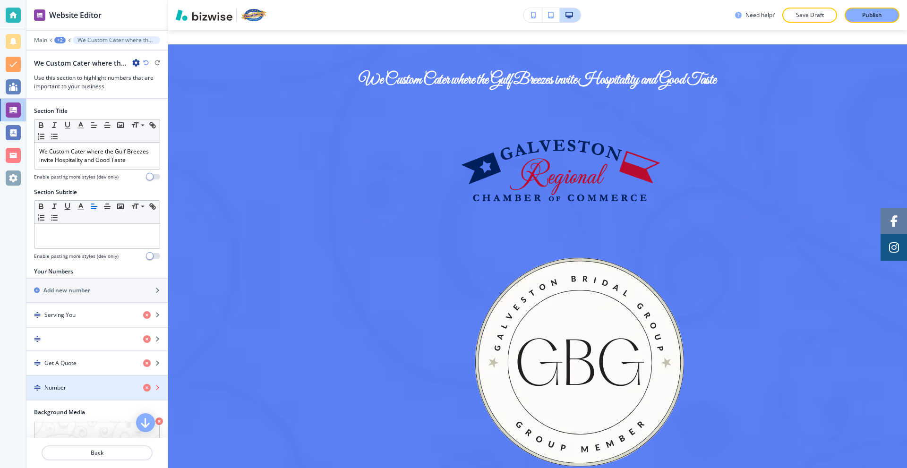
scroll to position [1739, 0]
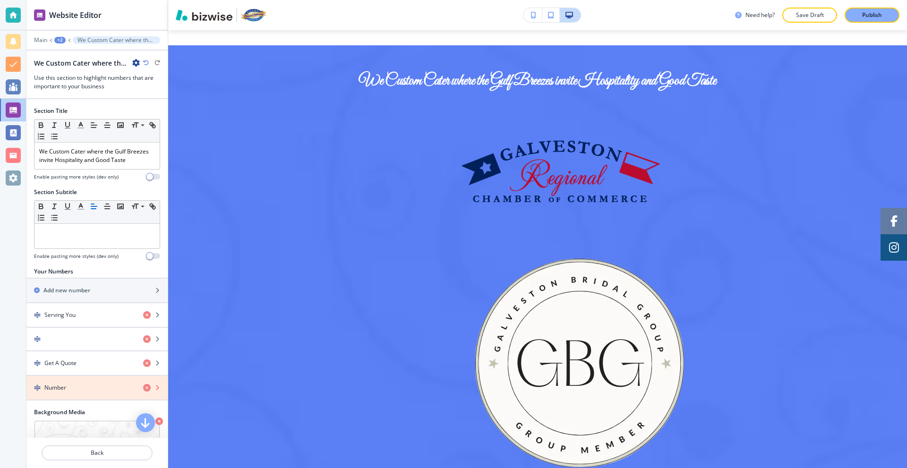
click at [143, 392] on icon "button" at bounding box center [147, 388] width 8 height 8
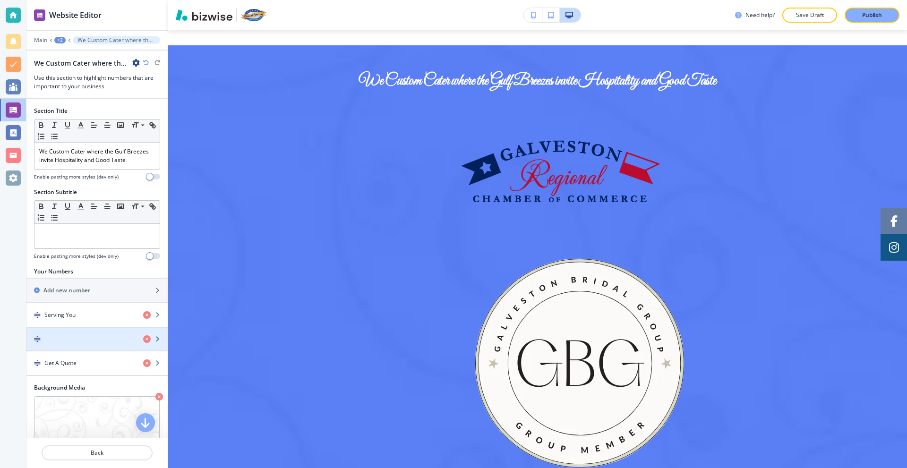
click at [61, 335] on div "button" at bounding box center [96, 332] width 141 height 8
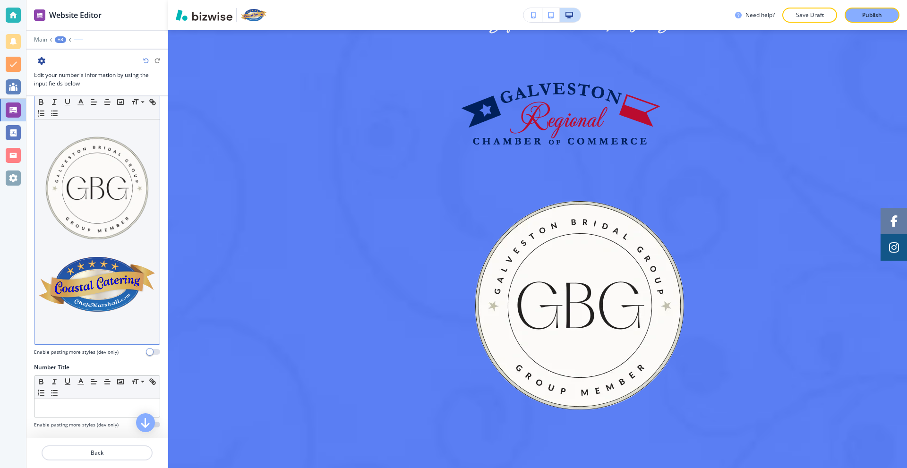
scroll to position [94, 0]
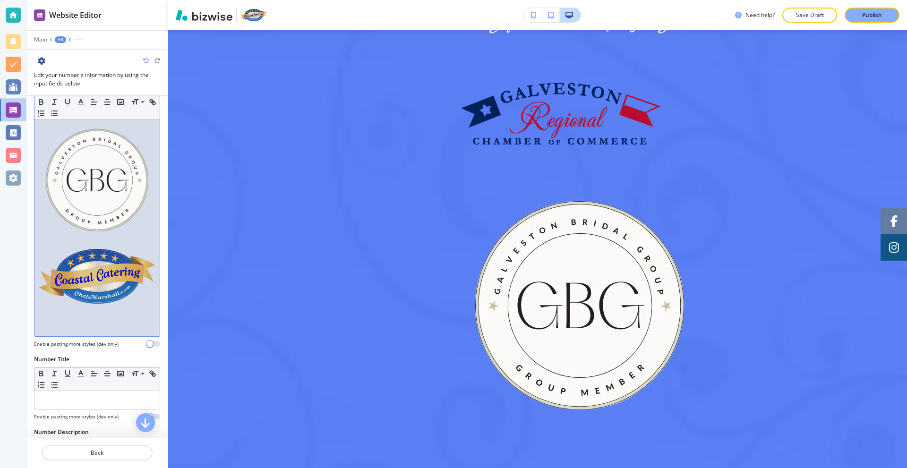
click at [126, 306] on p at bounding box center [97, 310] width 116 height 9
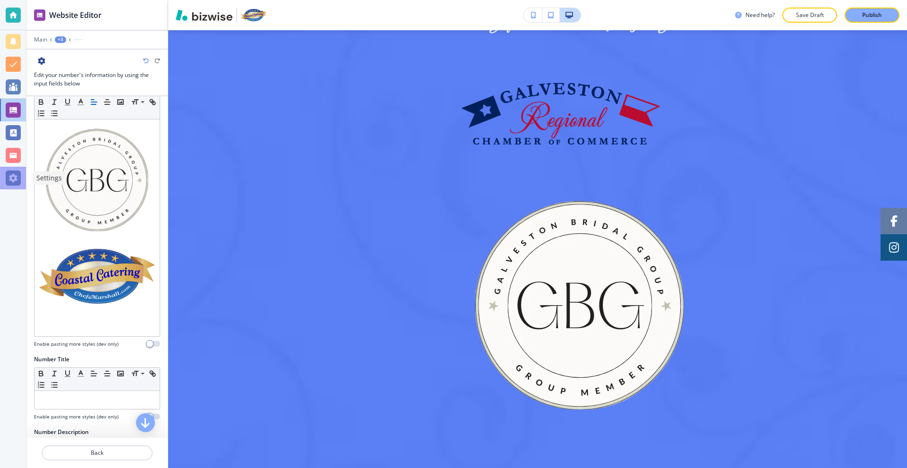
click at [18, 175] on div at bounding box center [13, 178] width 15 height 15
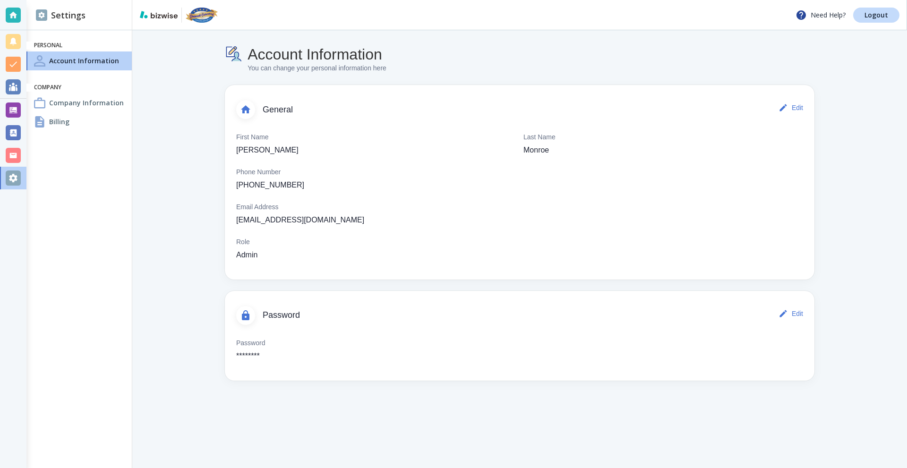
click at [68, 99] on h4 "Company Information" at bounding box center [86, 103] width 75 height 10
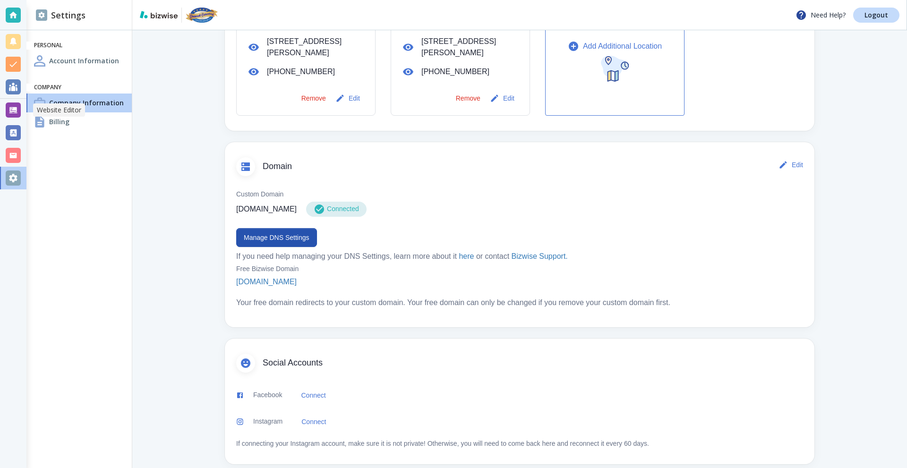
click at [17, 109] on div at bounding box center [13, 109] width 15 height 15
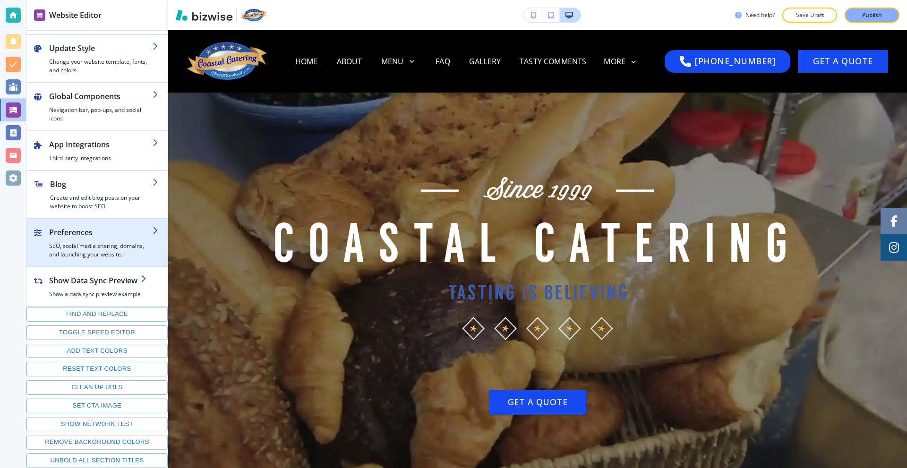
click at [101, 236] on h2 "Preferences" at bounding box center [100, 232] width 103 height 11
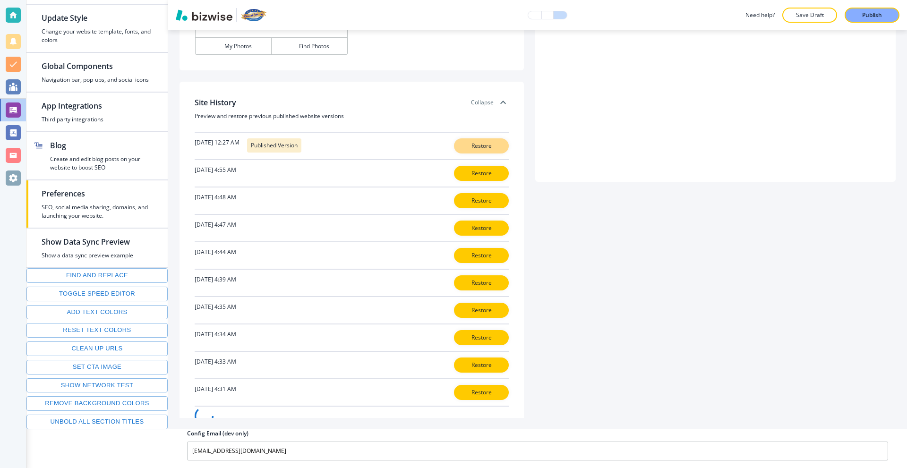
click at [471, 147] on p "Restore" at bounding box center [481, 146] width 30 height 9
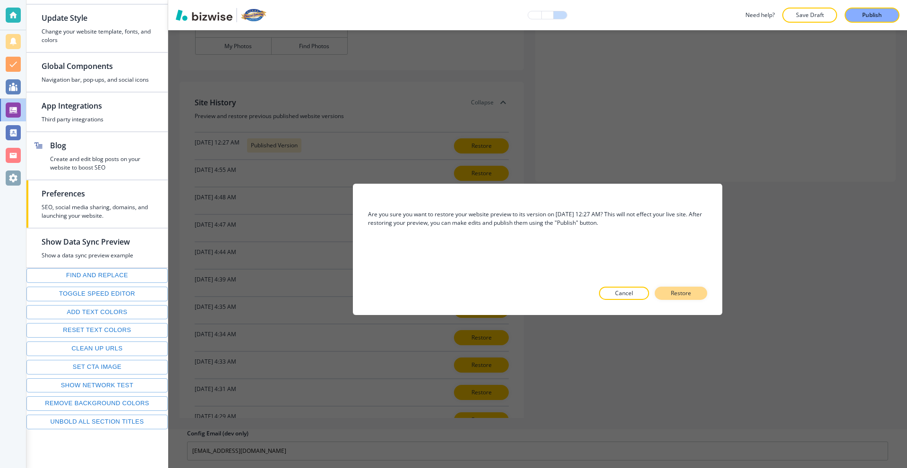
click at [691, 294] on p "Restore" at bounding box center [681, 293] width 20 height 9
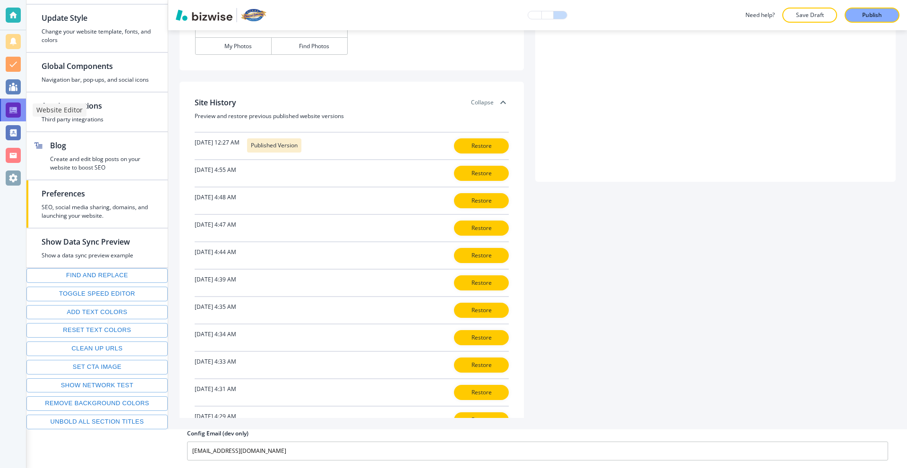
click at [13, 110] on div at bounding box center [13, 109] width 15 height 15
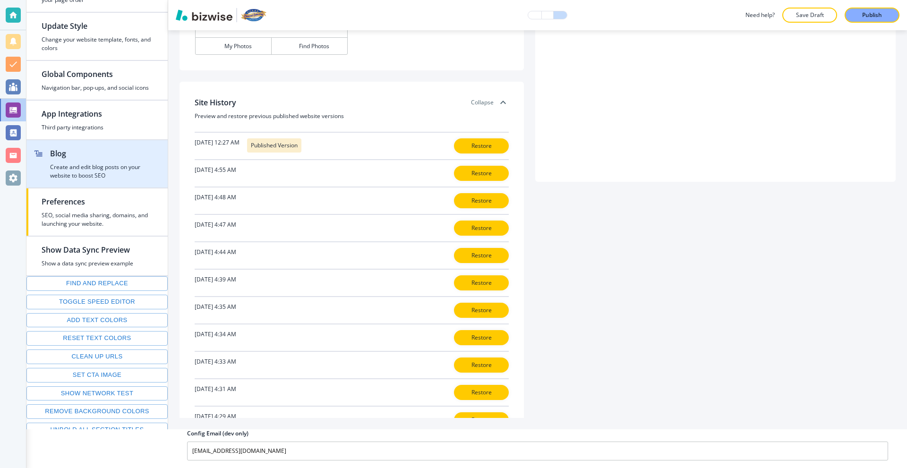
scroll to position [3, 0]
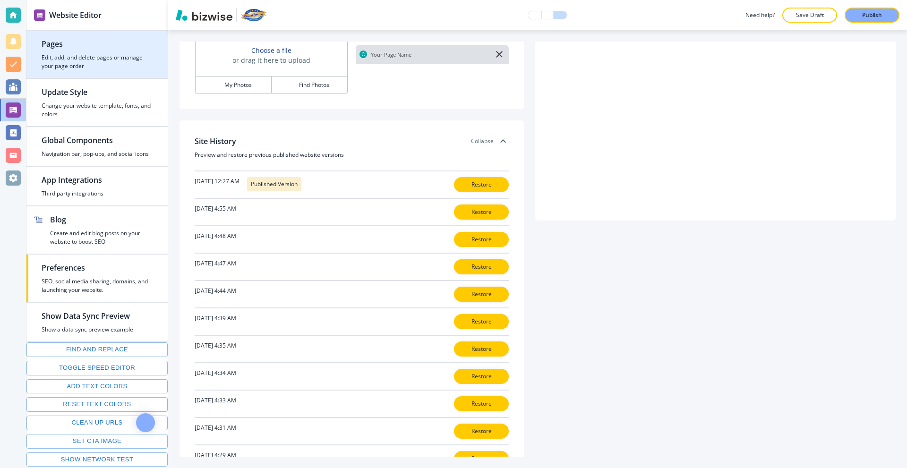
click at [90, 43] on h2 "Pages" at bounding box center [97, 43] width 111 height 11
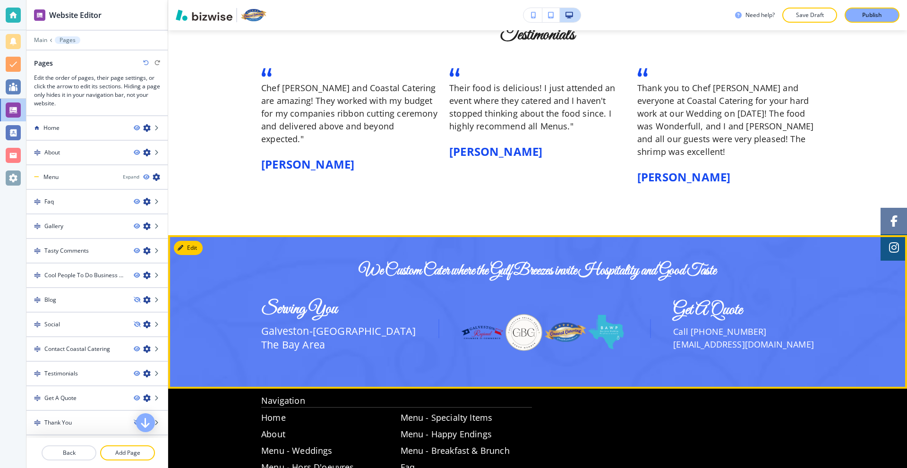
click at [511, 314] on img at bounding box center [524, 333] width 42 height 42
click at [605, 325] on img at bounding box center [607, 333] width 42 height 42
click at [613, 334] on img at bounding box center [607, 333] width 42 height 42
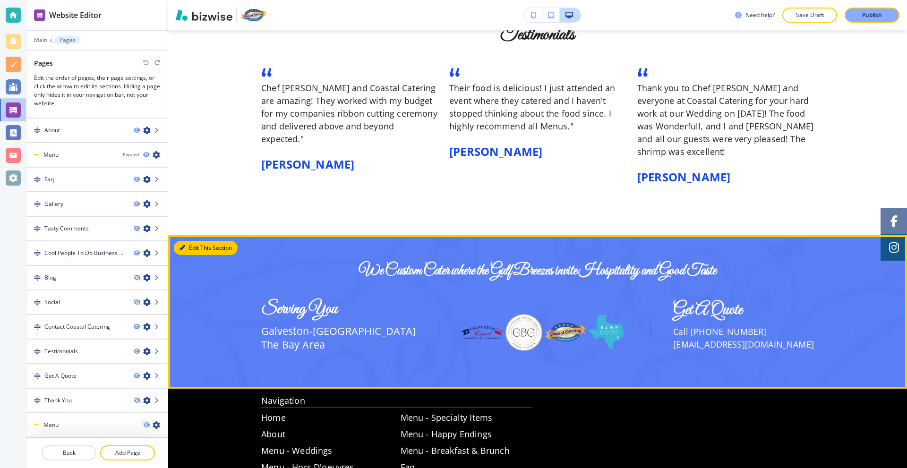
click at [189, 241] on button "Edit This Section" at bounding box center [206, 248] width 64 height 14
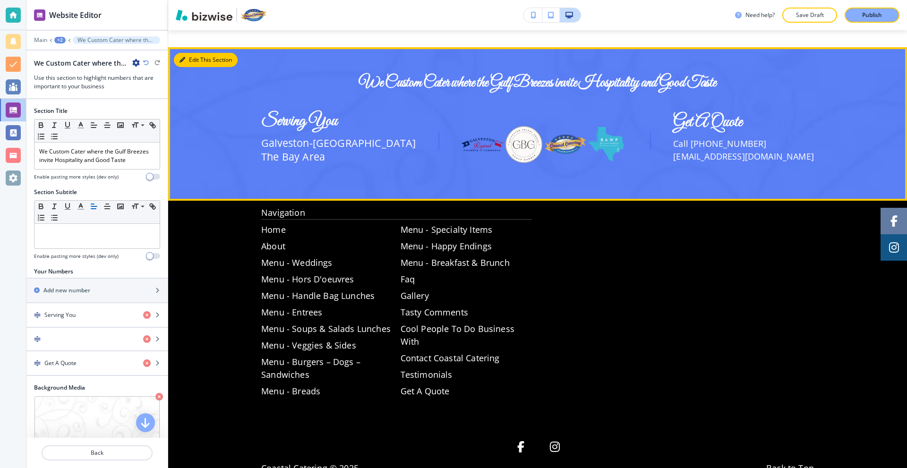
scroll to position [1738, 0]
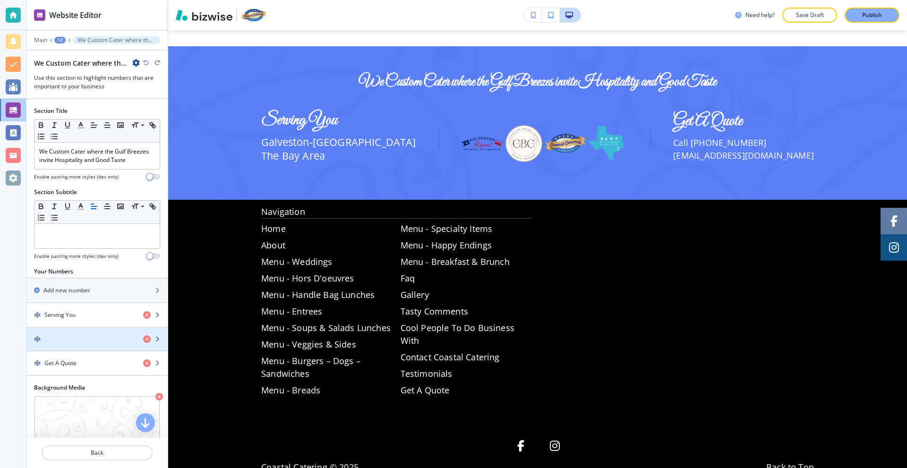
click at [69, 350] on div "button" at bounding box center [96, 347] width 141 height 8
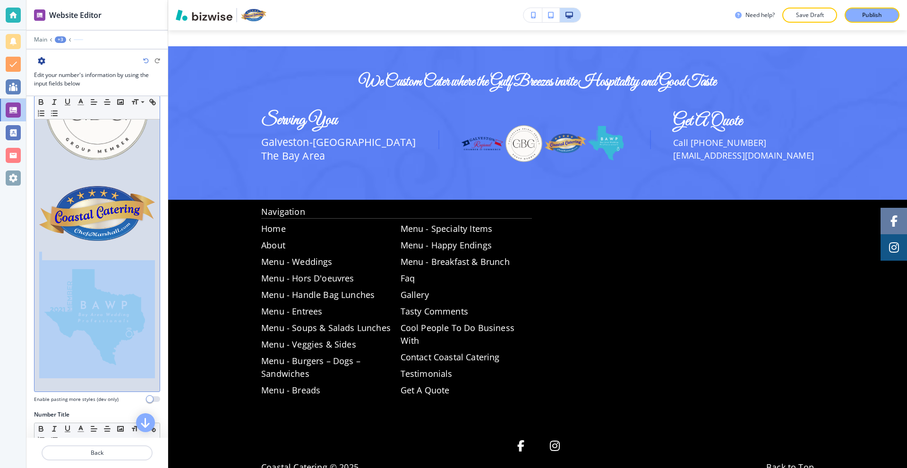
scroll to position [189, 0]
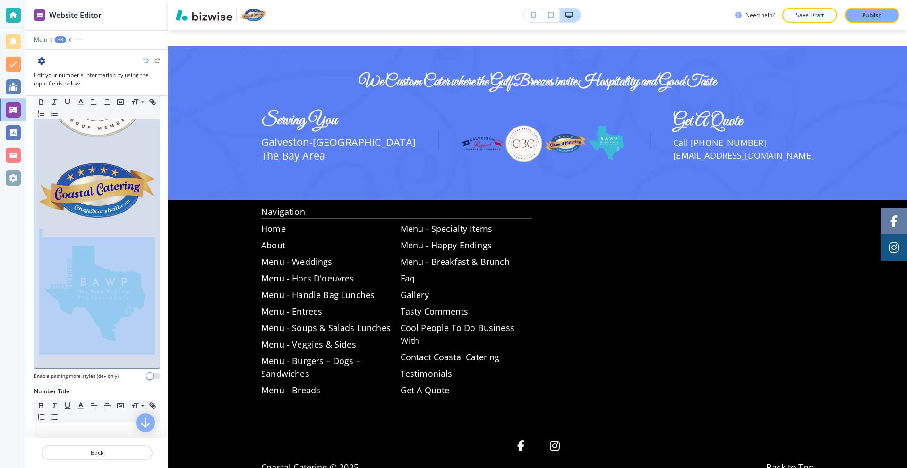
click at [129, 333] on p at bounding box center [97, 292] width 116 height 127
click at [145, 304] on img at bounding box center [97, 295] width 116 height 116
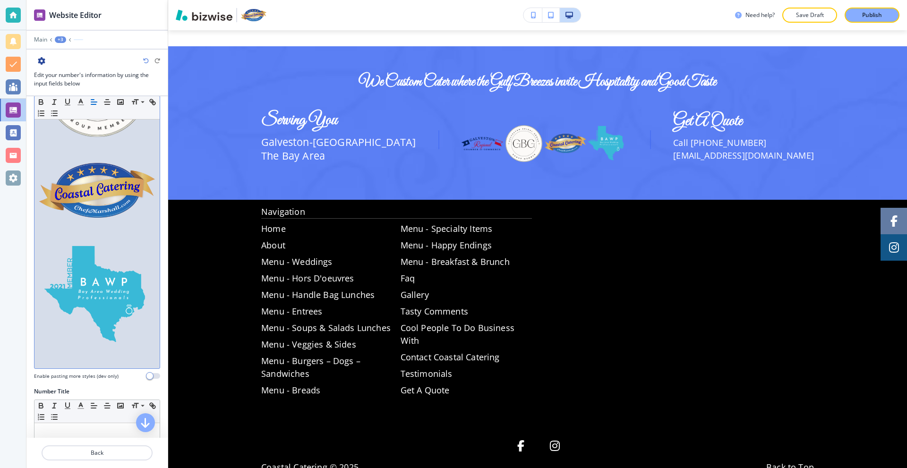
click at [148, 302] on div at bounding box center [96, 160] width 125 height 418
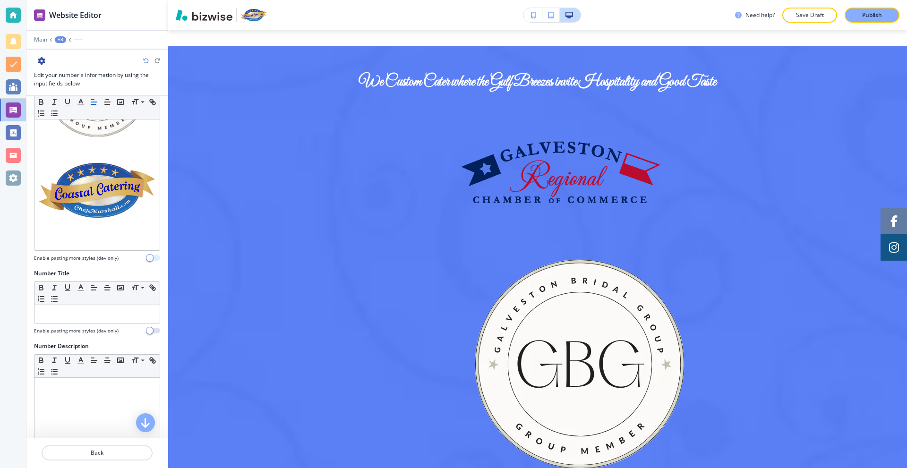
click at [147, 255] on button "button" at bounding box center [153, 258] width 13 height 6
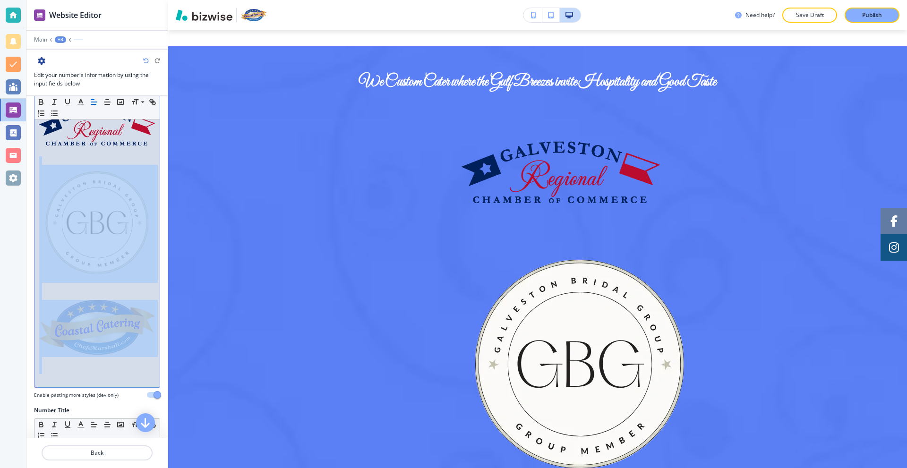
scroll to position [47, 0]
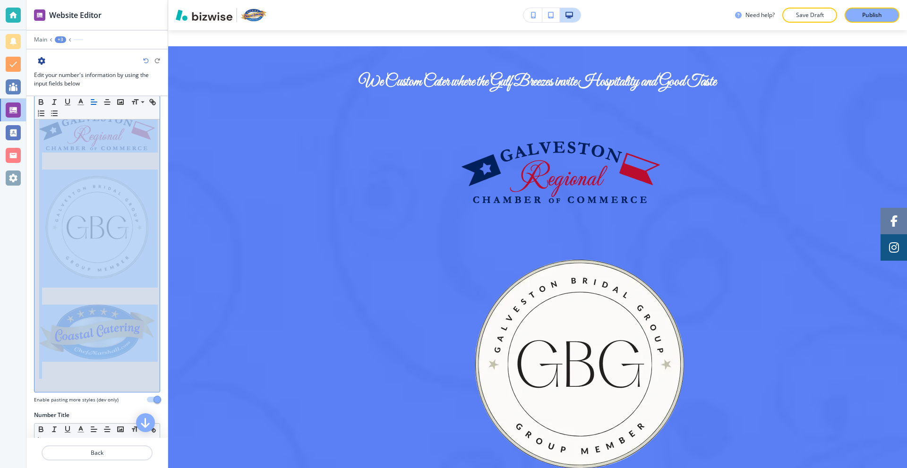
drag, startPoint x: 134, startPoint y: 216, endPoint x: 60, endPoint y: 153, distance: 96.8
click at [60, 150] on div at bounding box center [96, 242] width 125 height 299
click at [86, 142] on img at bounding box center [97, 132] width 116 height 36
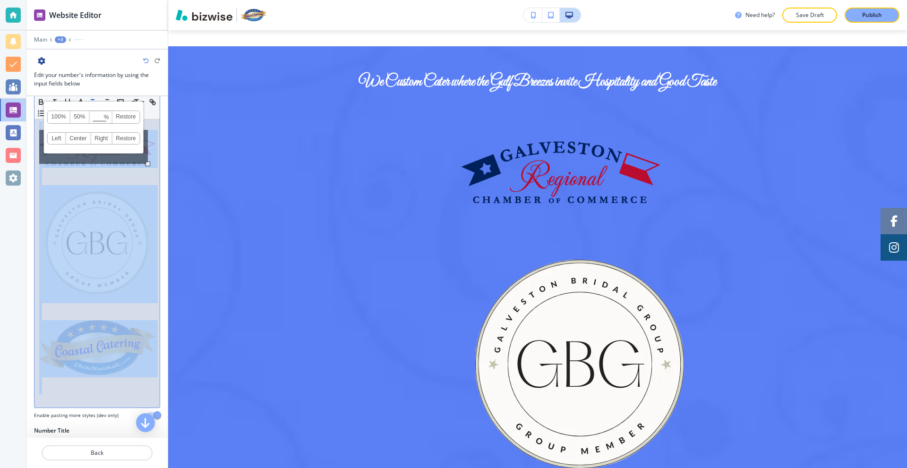
scroll to position [0, 0]
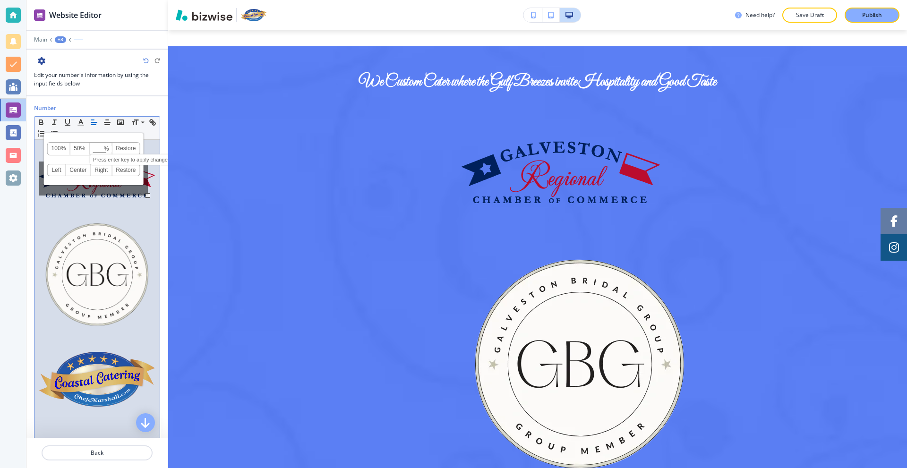
click at [97, 147] on input at bounding box center [101, 149] width 22 height 7
type input "3"
type input "25"
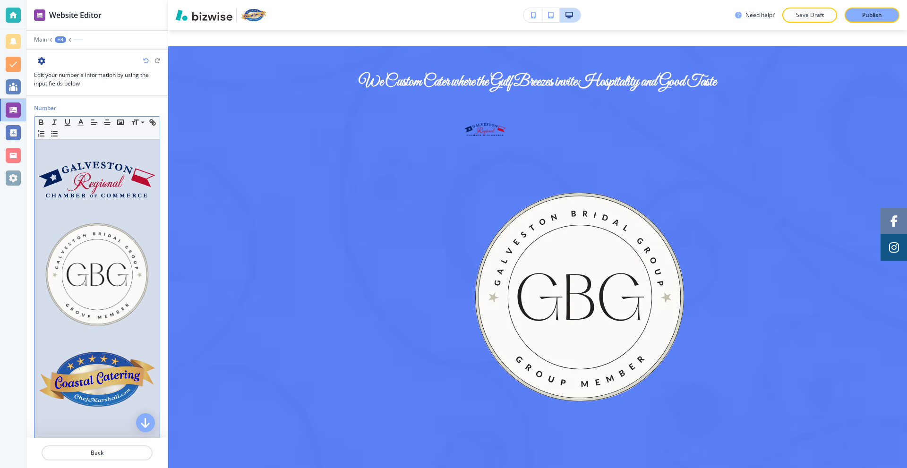
click at [84, 254] on img at bounding box center [97, 275] width 116 height 116
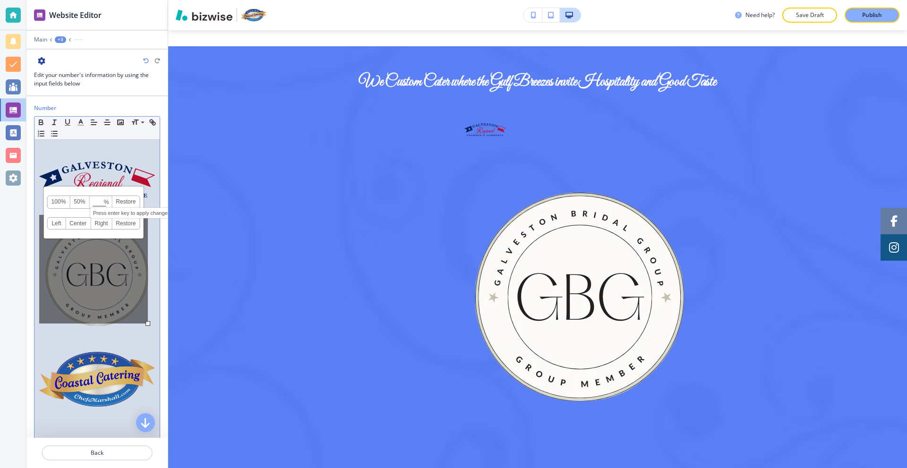
click at [95, 201] on input at bounding box center [101, 202] width 22 height 7
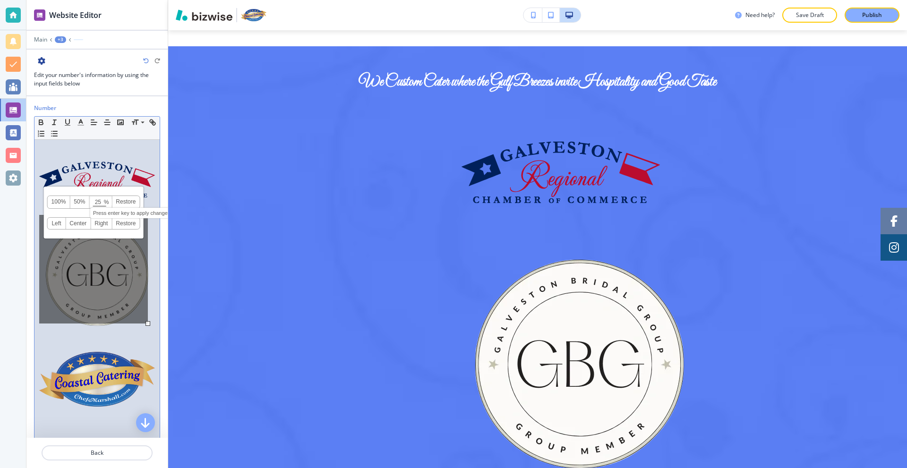
type input "25"
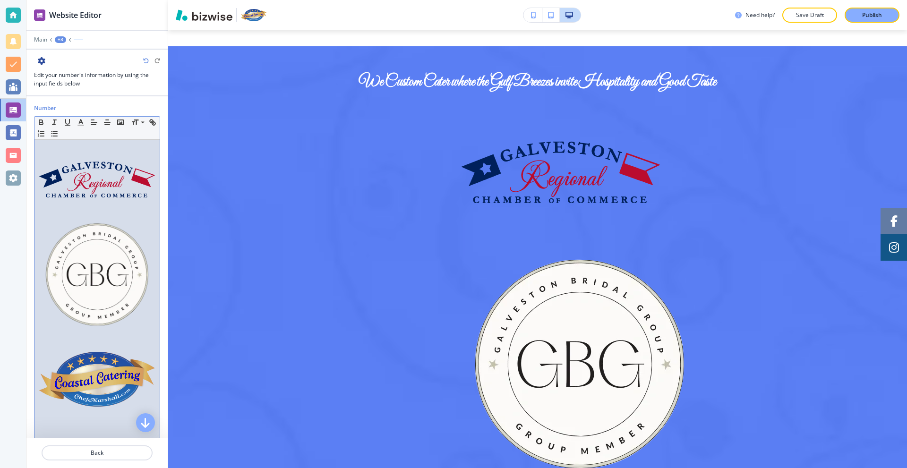
click at [113, 247] on img at bounding box center [97, 275] width 116 height 116
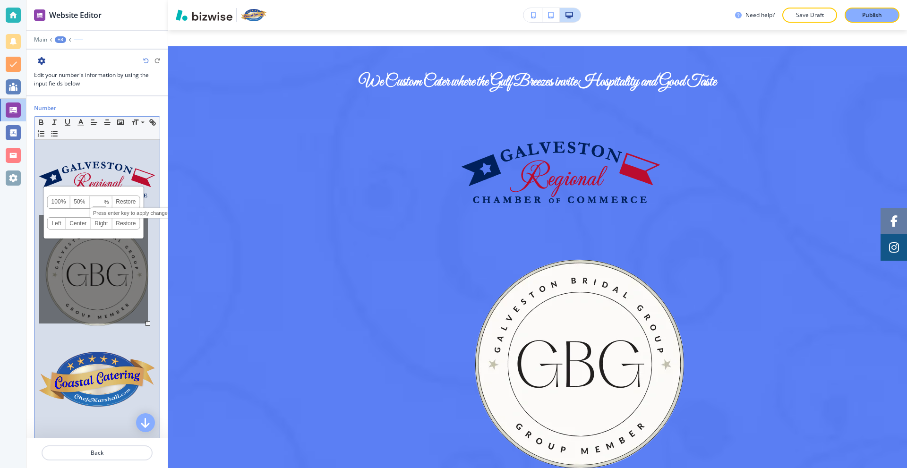
click at [100, 199] on input at bounding box center [101, 202] width 22 height 7
type input "25"
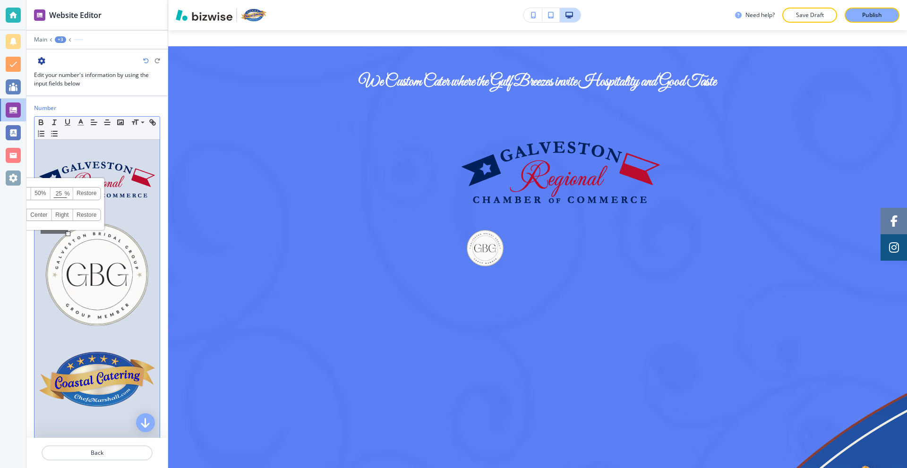
click at [108, 352] on img at bounding box center [97, 379] width 116 height 55
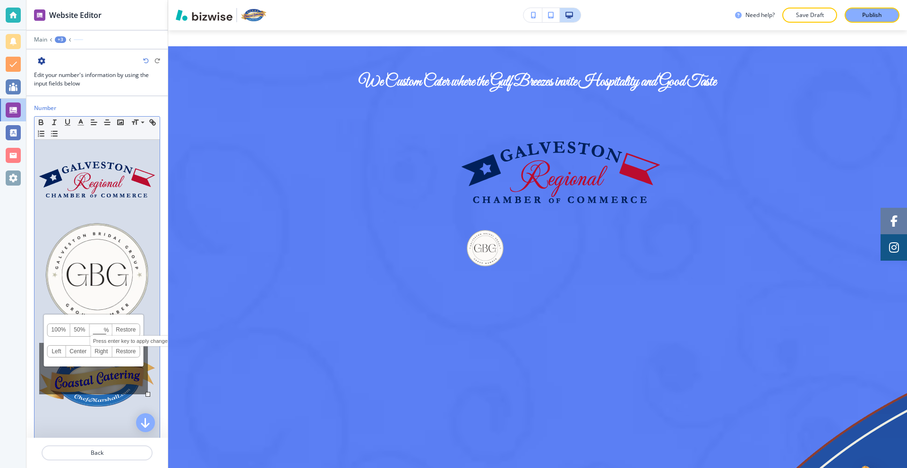
click at [100, 328] on input at bounding box center [101, 330] width 22 height 7
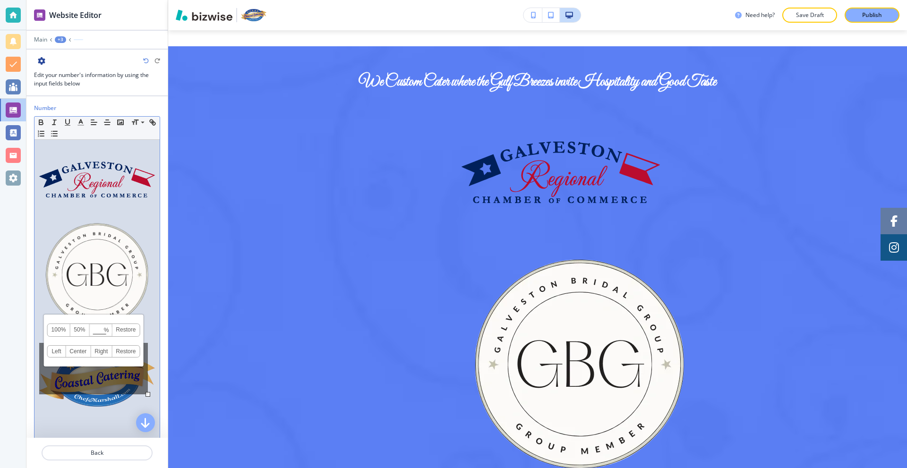
click at [118, 293] on img at bounding box center [97, 275] width 116 height 116
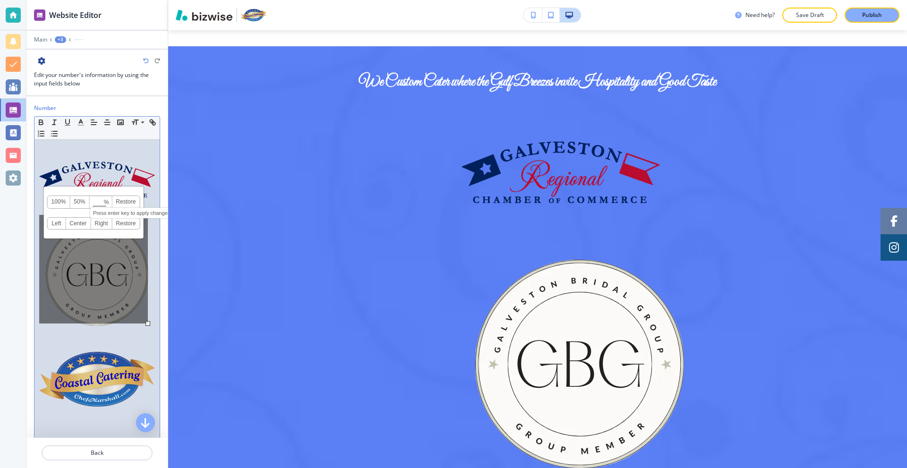
click at [96, 200] on input at bounding box center [101, 202] width 22 height 7
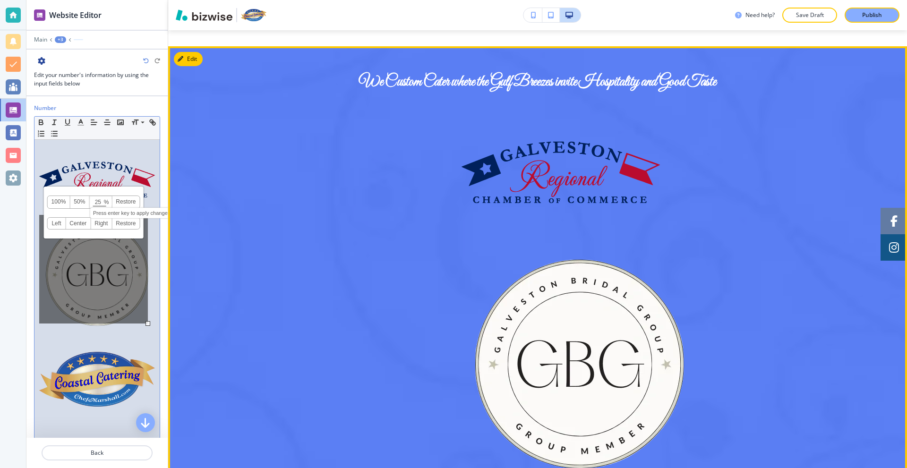
type input "25"
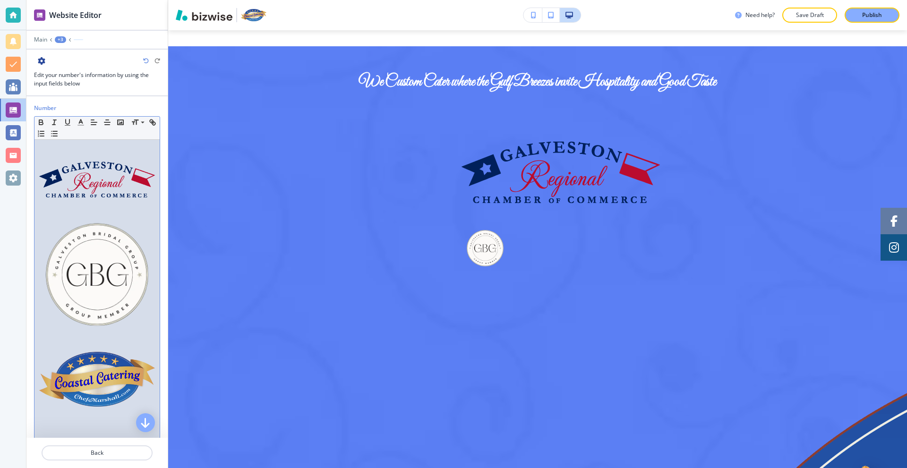
click at [147, 312] on img at bounding box center [97, 275] width 116 height 116
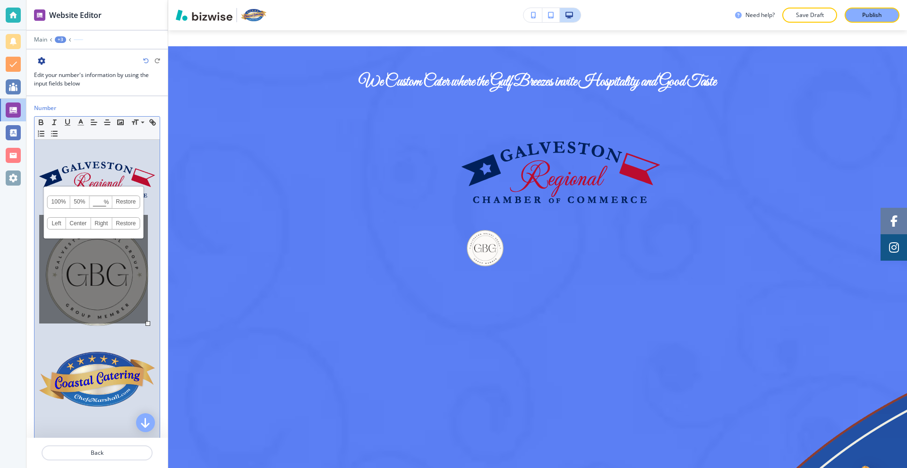
click at [151, 314] on div at bounding box center [96, 289] width 125 height 299
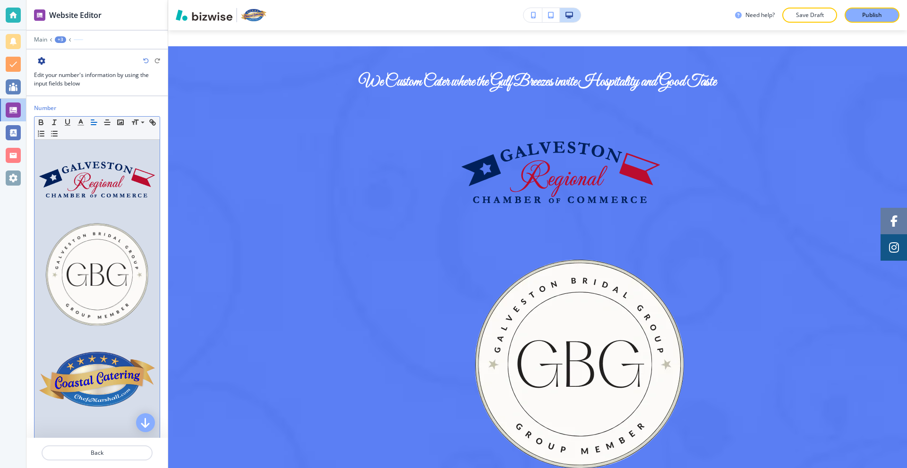
click at [104, 275] on img at bounding box center [97, 275] width 116 height 116
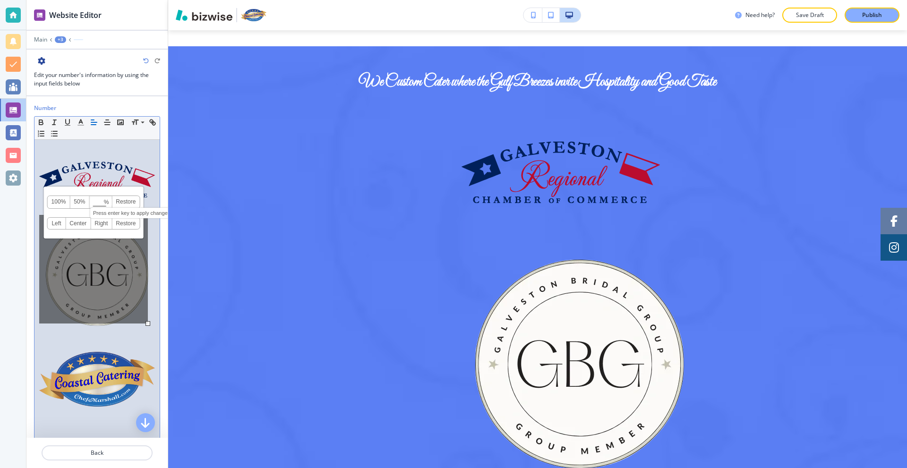
click at [97, 199] on input at bounding box center [101, 202] width 22 height 7
type input "25"
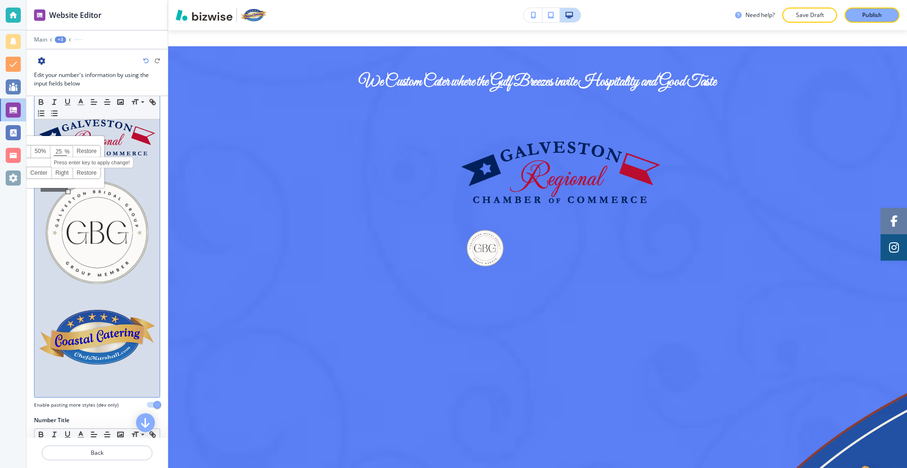
scroll to position [47, 0]
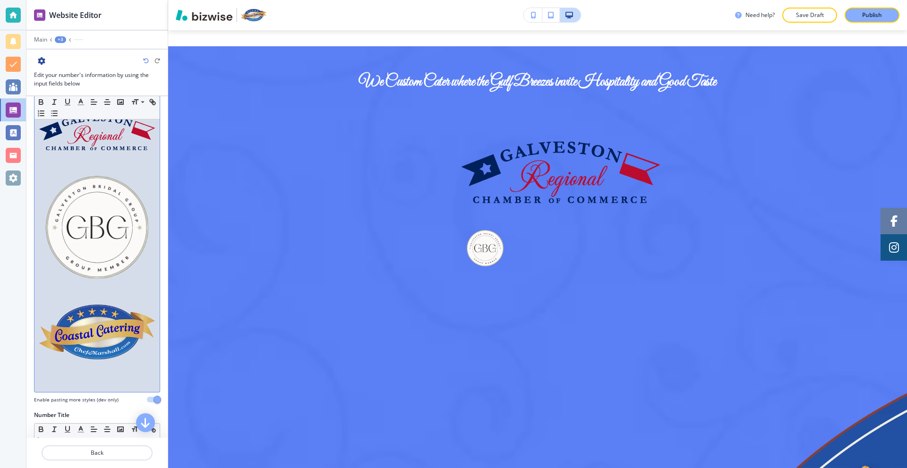
click at [106, 312] on img at bounding box center [97, 332] width 116 height 55
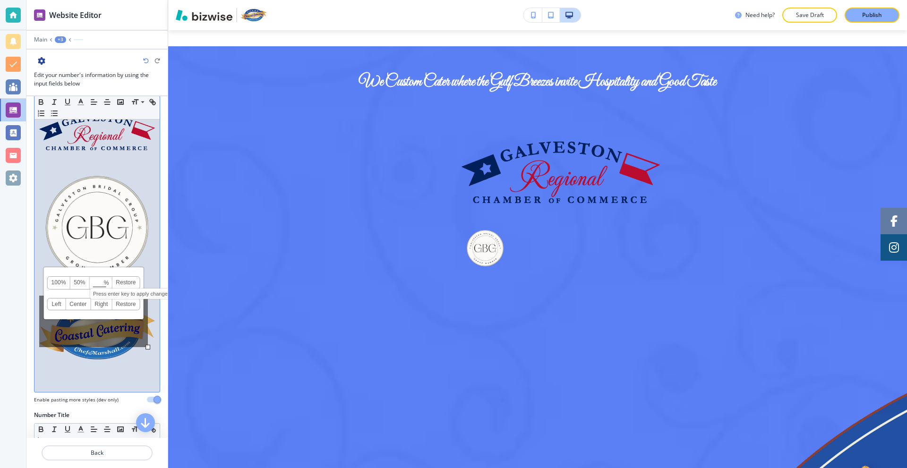
click at [97, 282] on input at bounding box center [101, 283] width 22 height 7
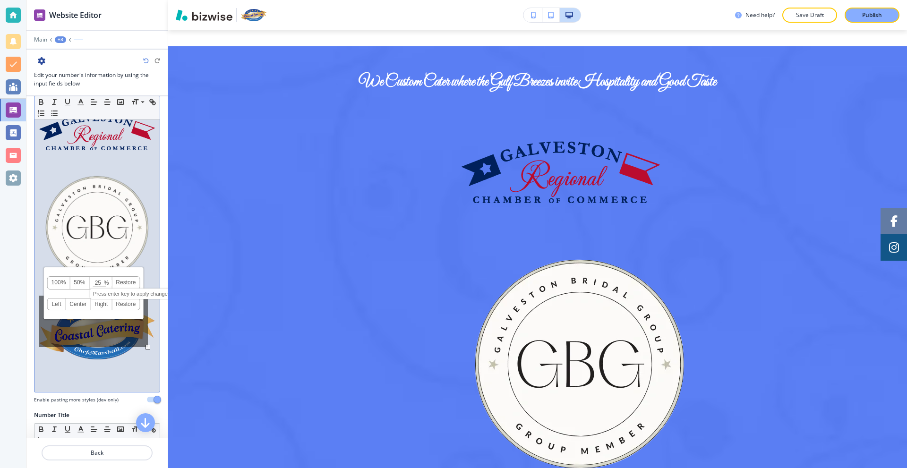
type input "25"
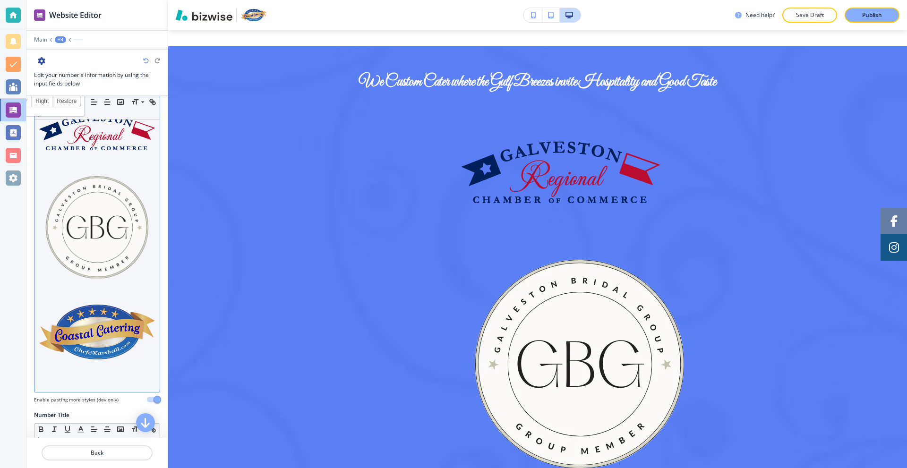
click at [85, 285] on div "100% 50% 25 % Press enter key to apply change! Restore Left Center Right Restore" at bounding box center [96, 242] width 125 height 299
click at [91, 316] on img at bounding box center [97, 332] width 116 height 55
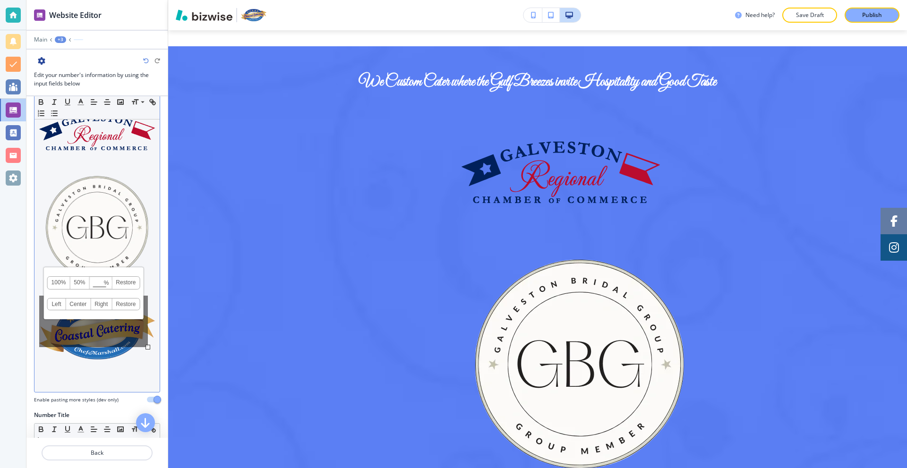
click at [79, 283] on link "50%" at bounding box center [79, 283] width 19 height 12
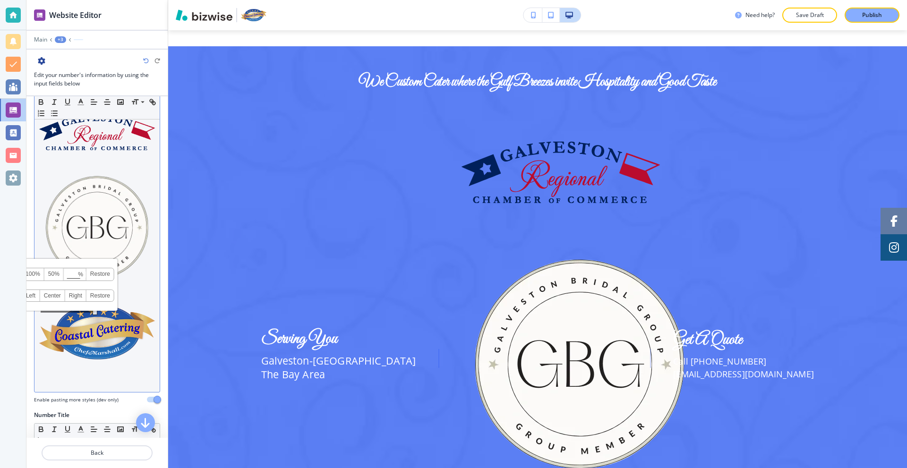
click at [85, 231] on img at bounding box center [97, 228] width 116 height 116
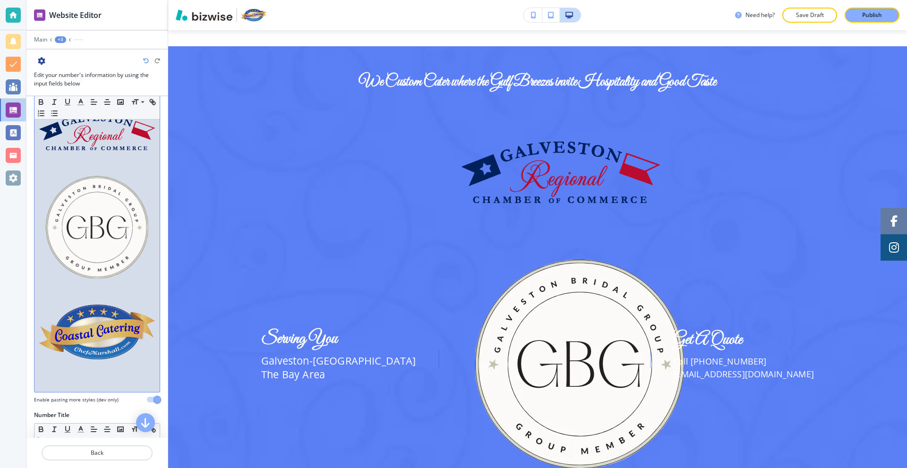
click at [89, 296] on p at bounding box center [97, 329] width 116 height 66
click at [91, 318] on img at bounding box center [97, 332] width 116 height 55
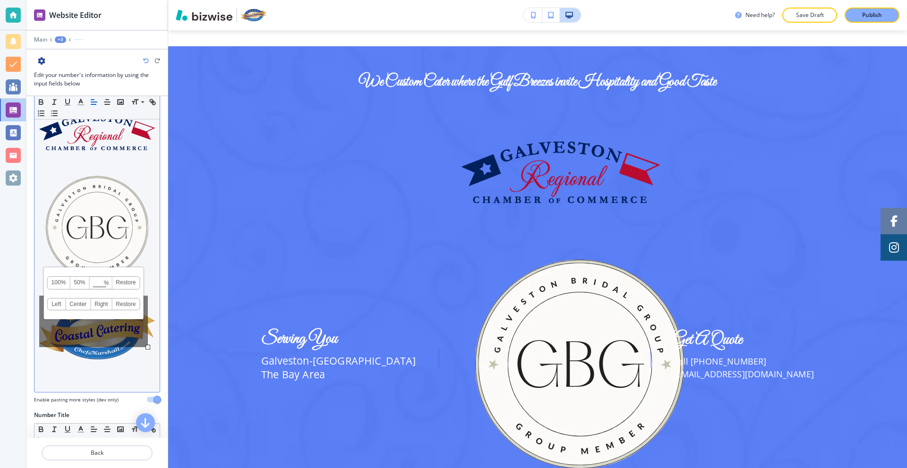
click at [80, 281] on link "50%" at bounding box center [79, 283] width 19 height 12
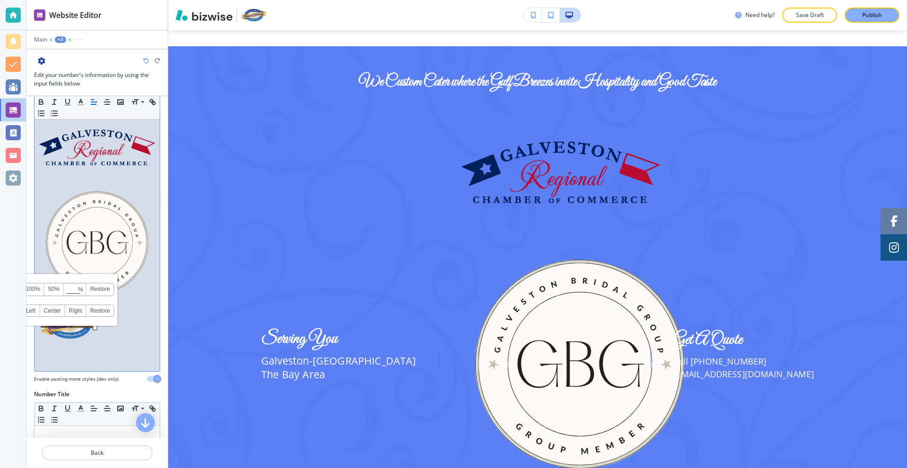
scroll to position [0, 0]
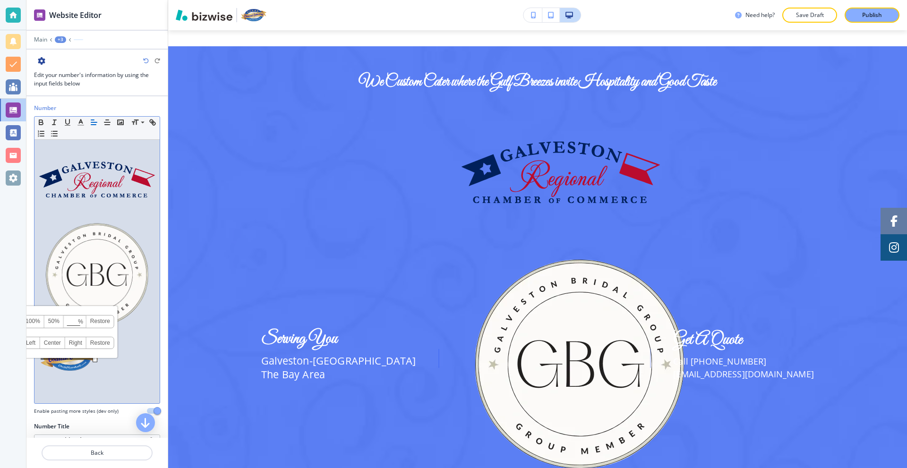
click at [105, 267] on img at bounding box center [97, 275] width 116 height 116
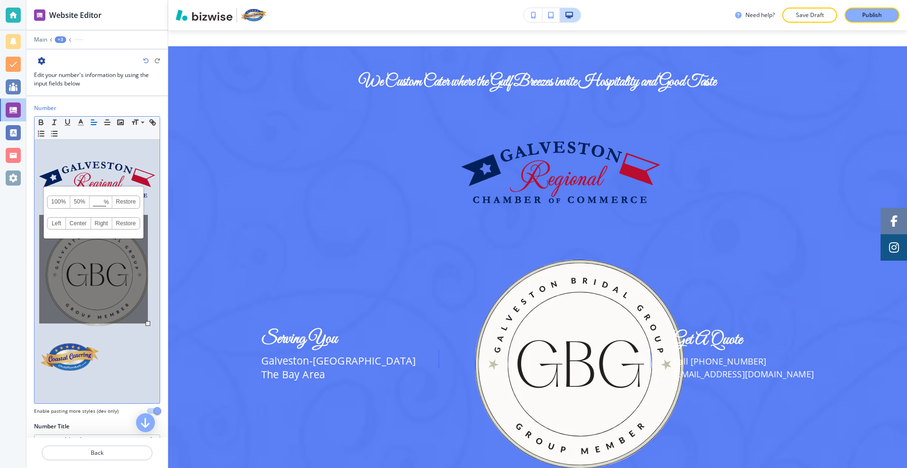
click at [80, 201] on link "50%" at bounding box center [79, 202] width 19 height 12
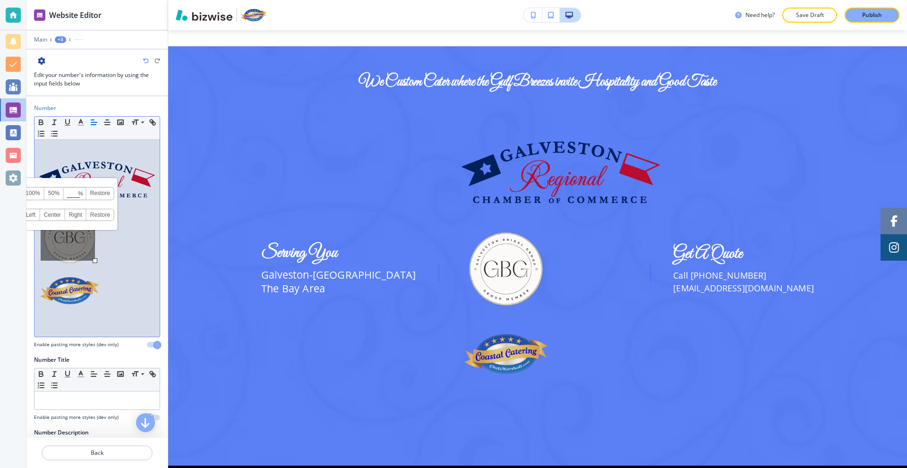
click at [87, 168] on img at bounding box center [97, 180] width 116 height 36
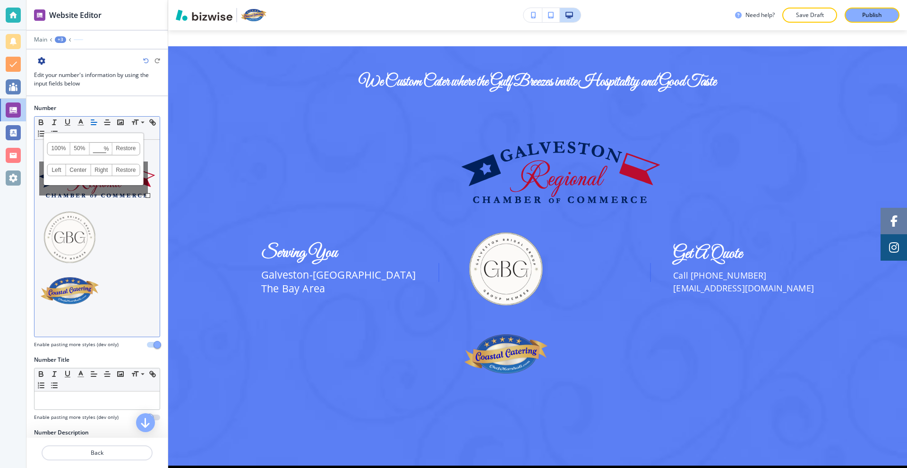
click at [76, 151] on link "50%" at bounding box center [79, 149] width 19 height 12
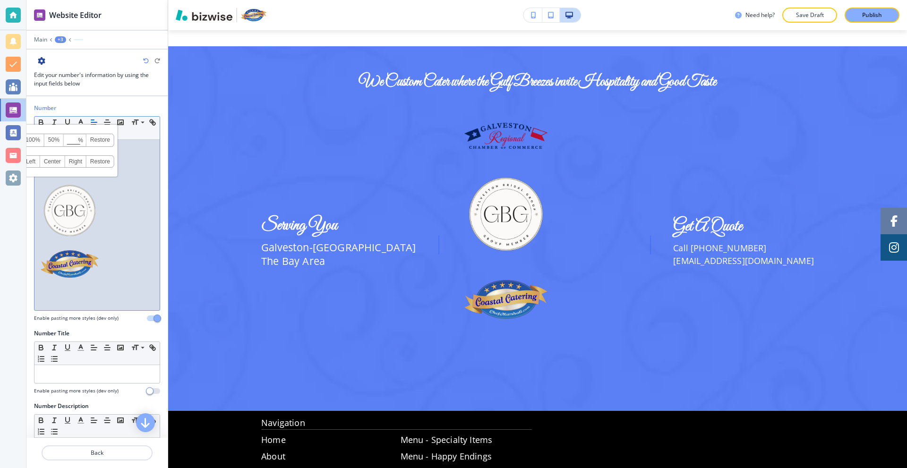
click at [94, 223] on img at bounding box center [70, 211] width 58 height 58
click at [59, 254] on img at bounding box center [70, 263] width 58 height 27
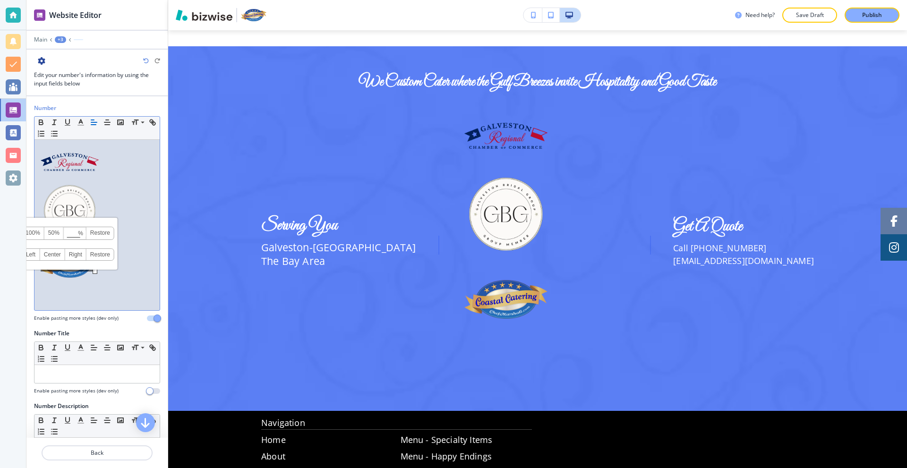
click at [68, 168] on img at bounding box center [70, 162] width 58 height 18
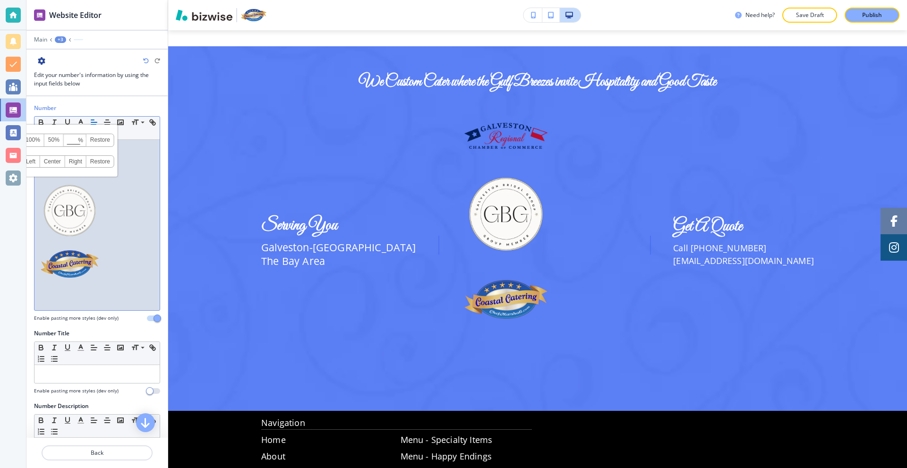
click at [55, 140] on link "50%" at bounding box center [53, 140] width 19 height 12
click at [73, 256] on img at bounding box center [70, 263] width 58 height 27
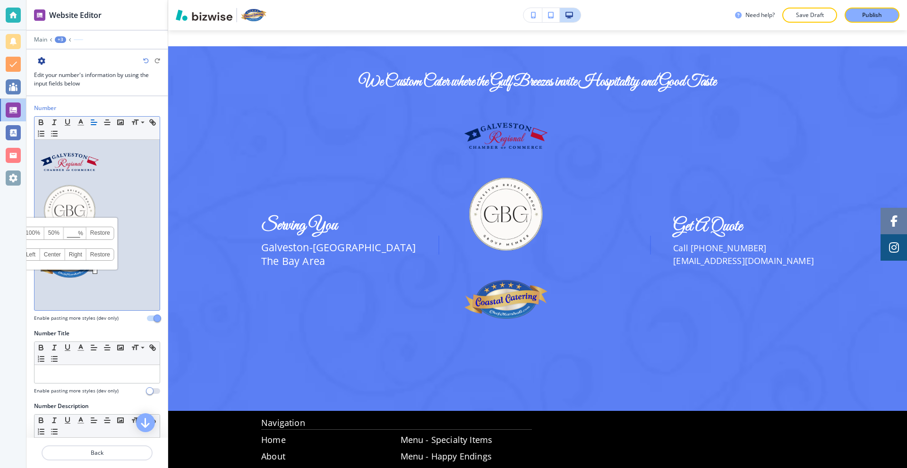
drag, startPoint x: 73, startPoint y: 225, endPoint x: 73, endPoint y: 233, distance: 8.0
click at [73, 230] on div "100% 50% % Press enter key to apply change! Restore Left Center Right Restore" at bounding box center [68, 244] width 100 height 52
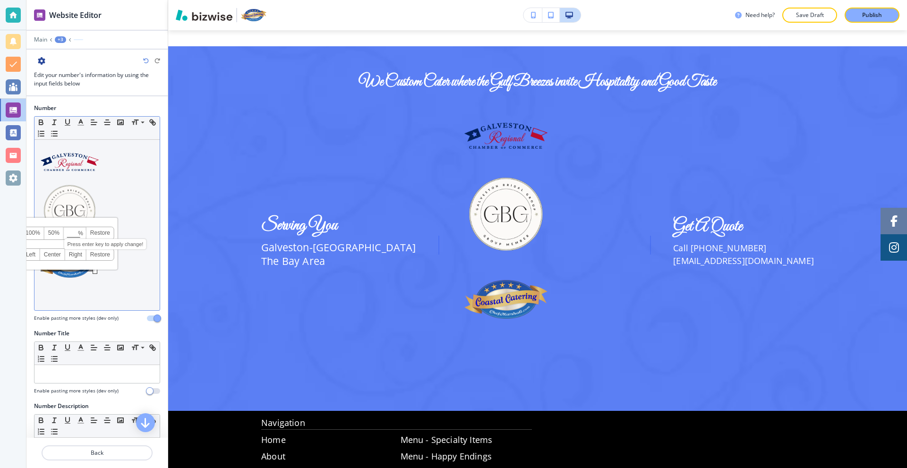
click at [73, 234] on input at bounding box center [75, 234] width 22 height 7
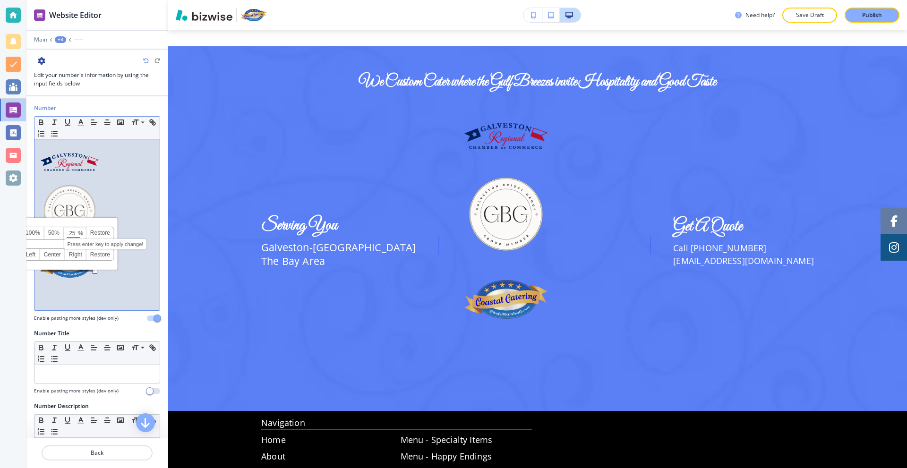
type input "25"
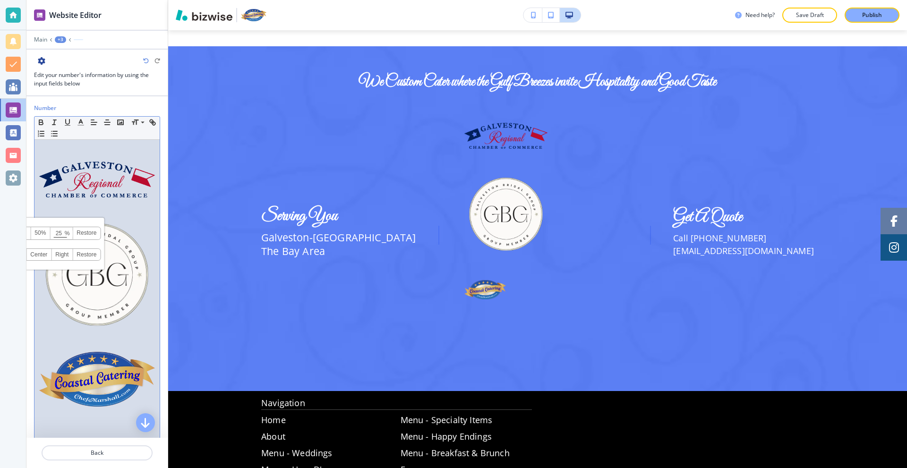
click at [123, 273] on img at bounding box center [97, 275] width 116 height 116
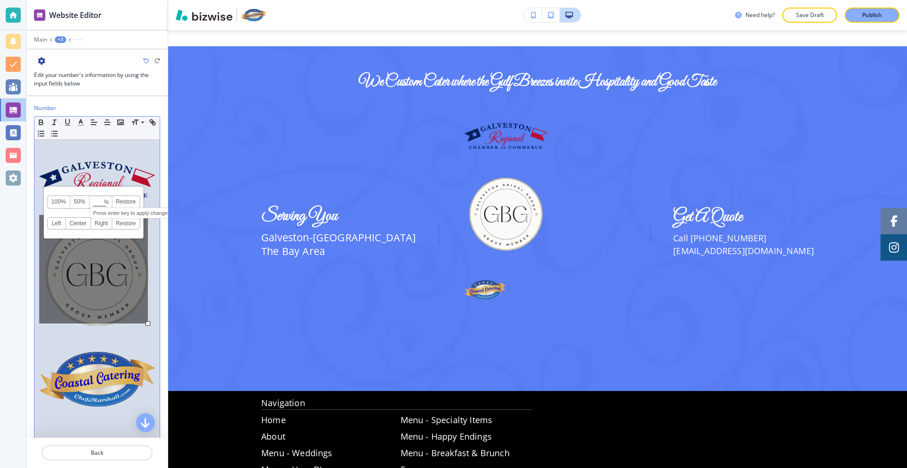
click at [95, 200] on input at bounding box center [101, 202] width 22 height 7
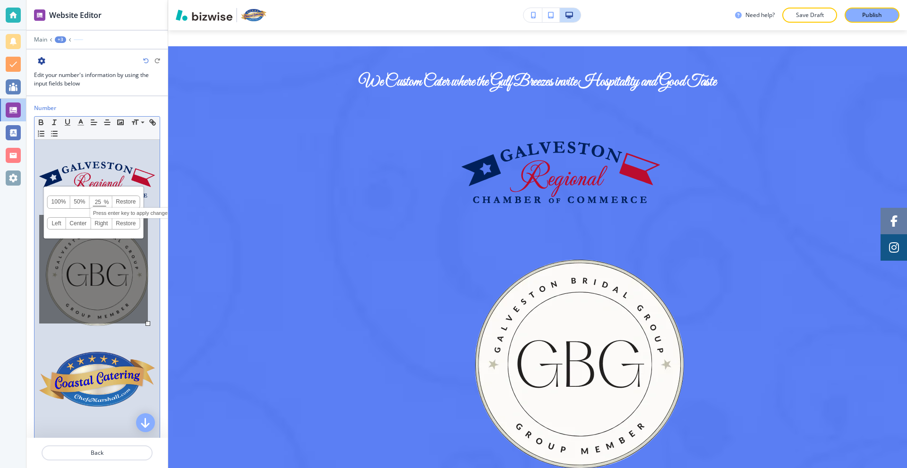
type input "25"
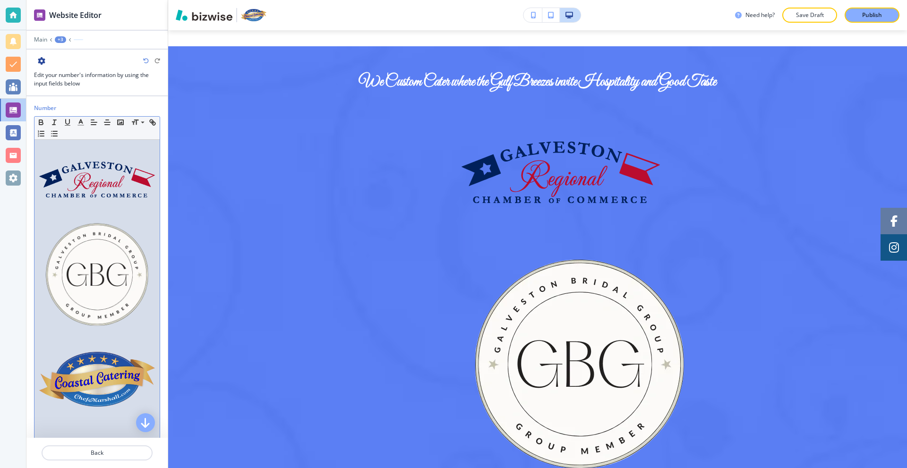
click at [112, 183] on img at bounding box center [97, 180] width 116 height 36
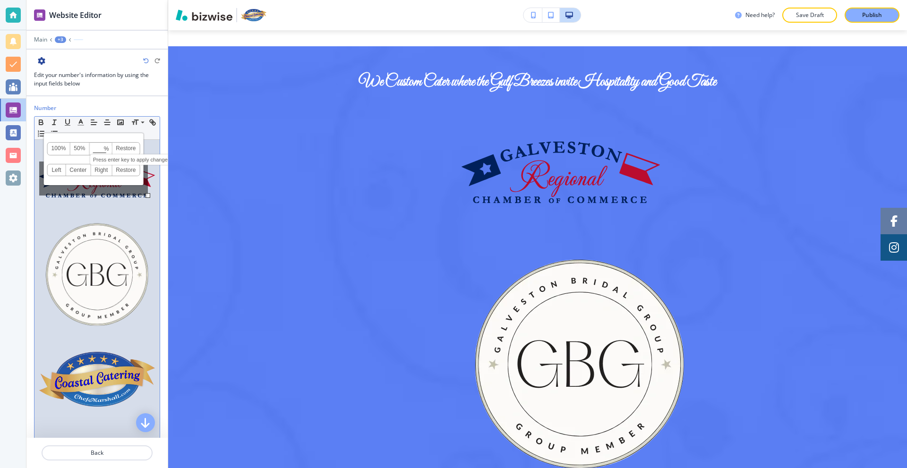
click at [96, 147] on input at bounding box center [101, 149] width 22 height 7
type input "25"
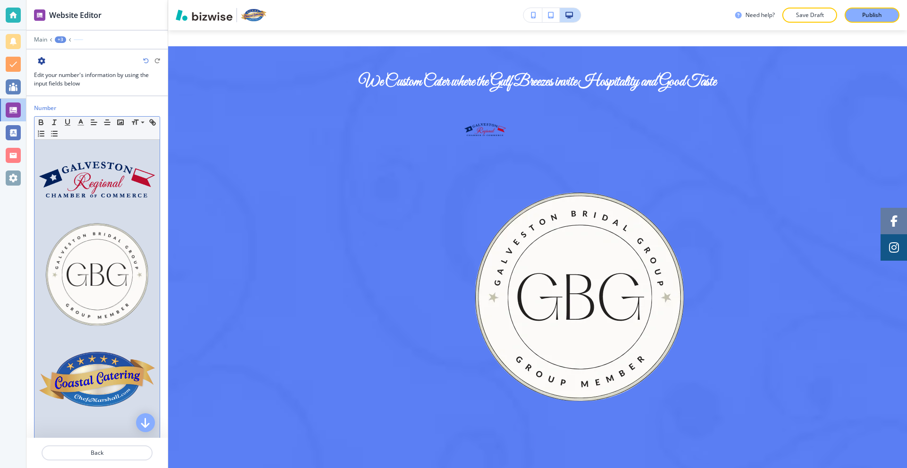
click at [100, 255] on img at bounding box center [97, 275] width 116 height 116
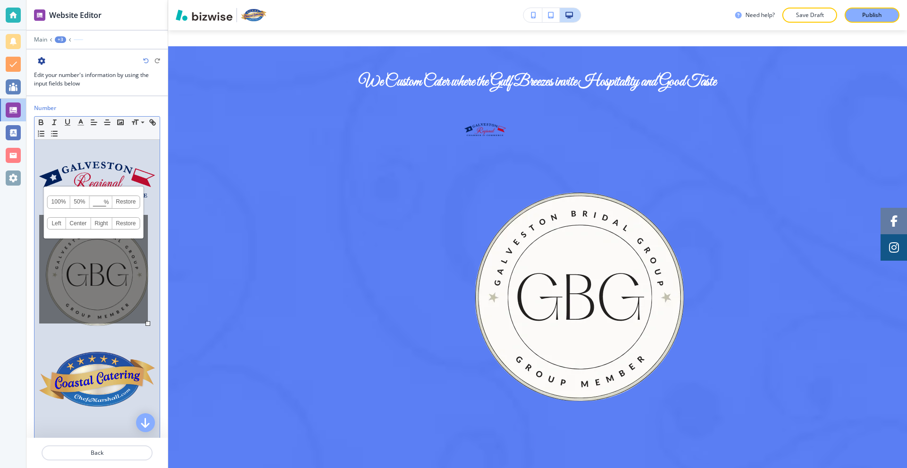
click at [83, 202] on link "50%" at bounding box center [79, 202] width 19 height 12
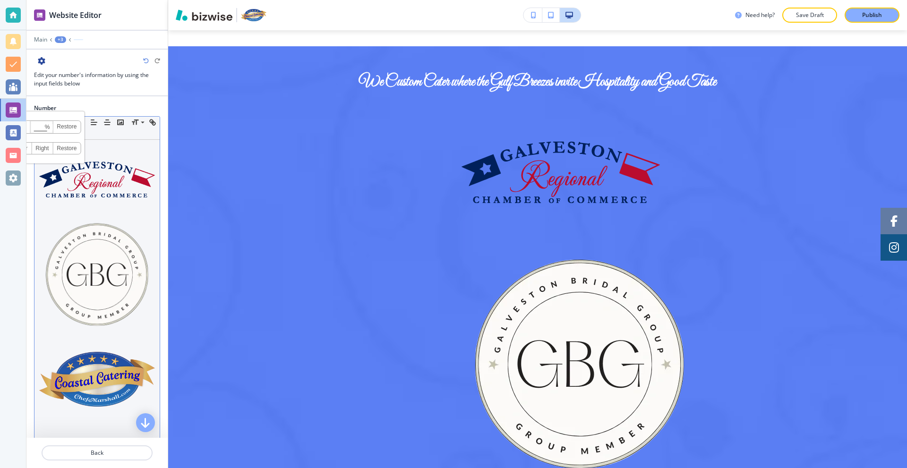
click at [92, 257] on img at bounding box center [97, 275] width 116 height 116
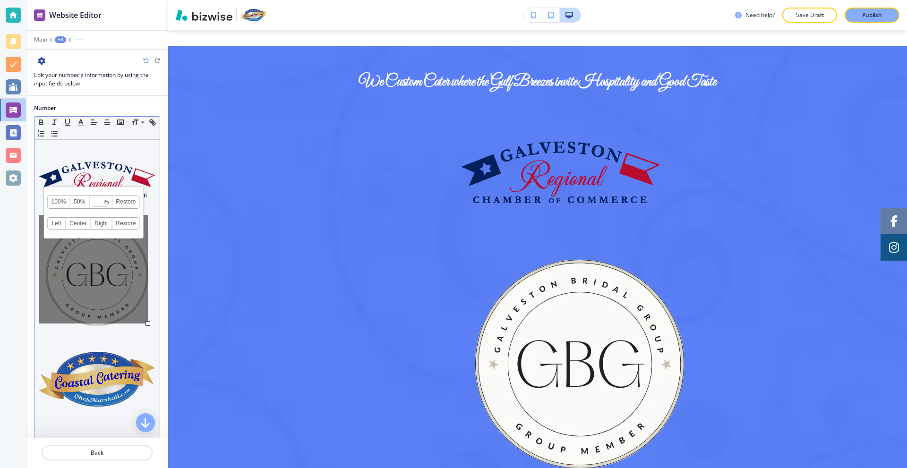
click at [81, 205] on link "50%" at bounding box center [79, 202] width 19 height 12
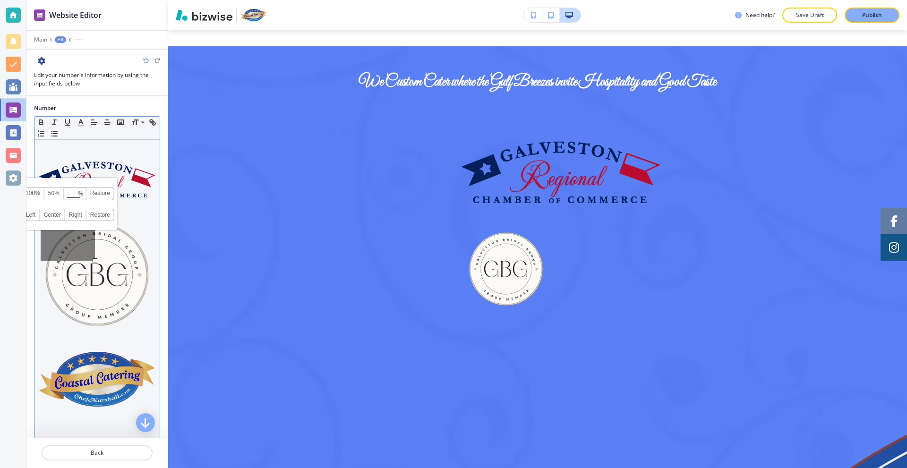
click at [83, 167] on img at bounding box center [97, 180] width 116 height 36
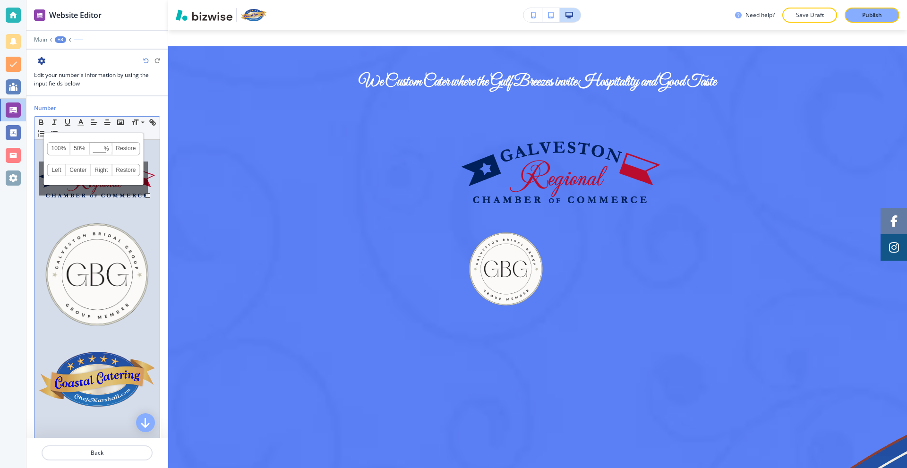
click at [75, 151] on link "50%" at bounding box center [79, 149] width 19 height 12
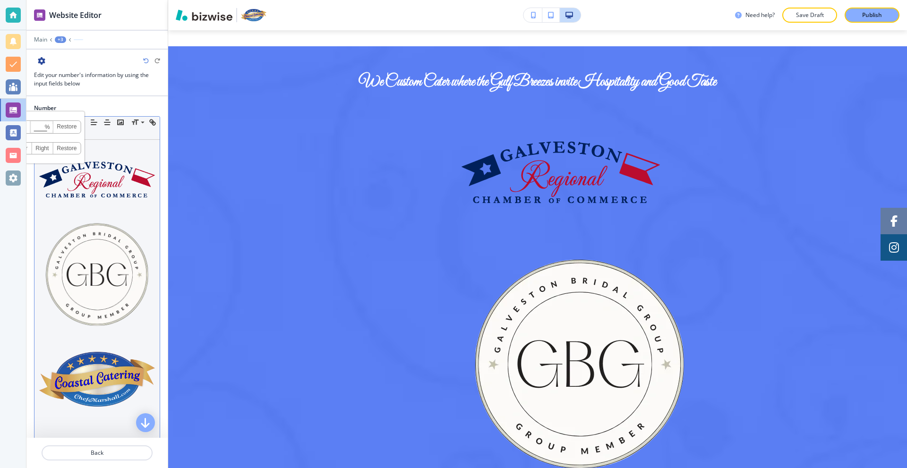
click at [95, 369] on img at bounding box center [97, 379] width 116 height 55
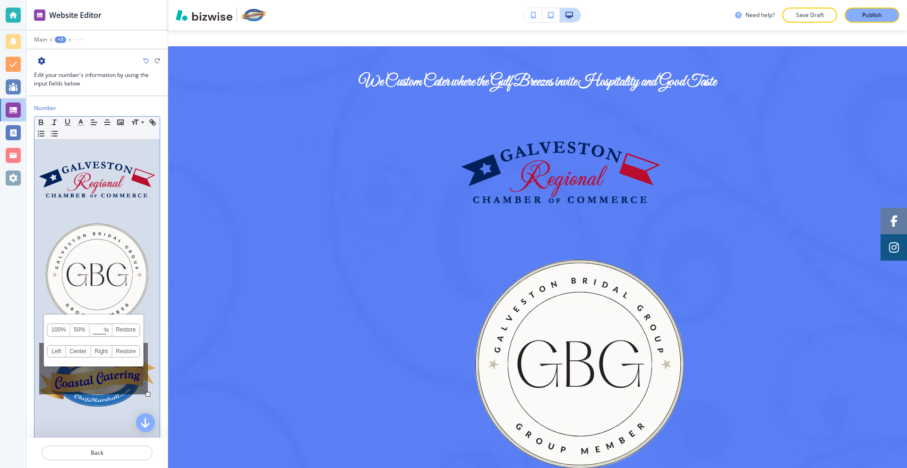
click at [76, 329] on link "50%" at bounding box center [79, 330] width 19 height 12
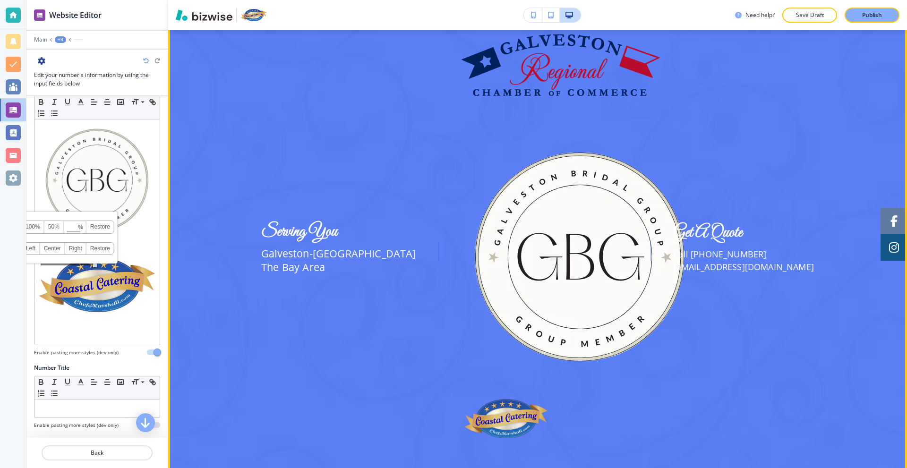
scroll to position [1879, 0]
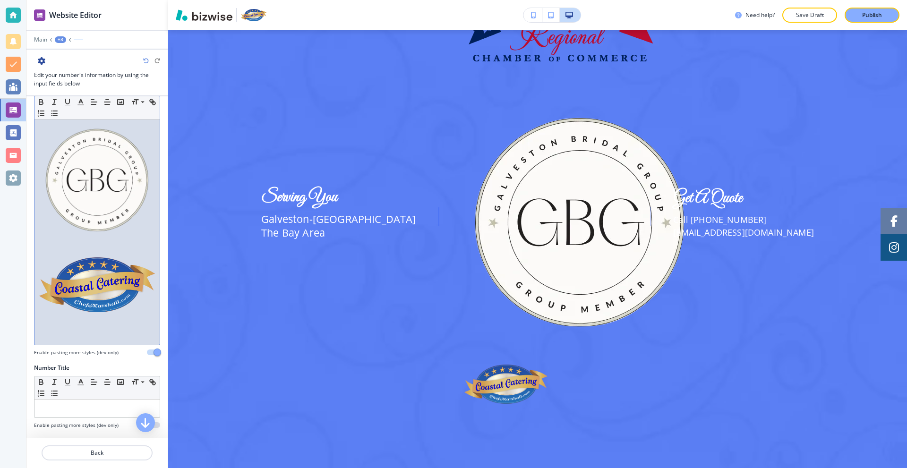
click at [120, 175] on img at bounding box center [97, 180] width 116 height 116
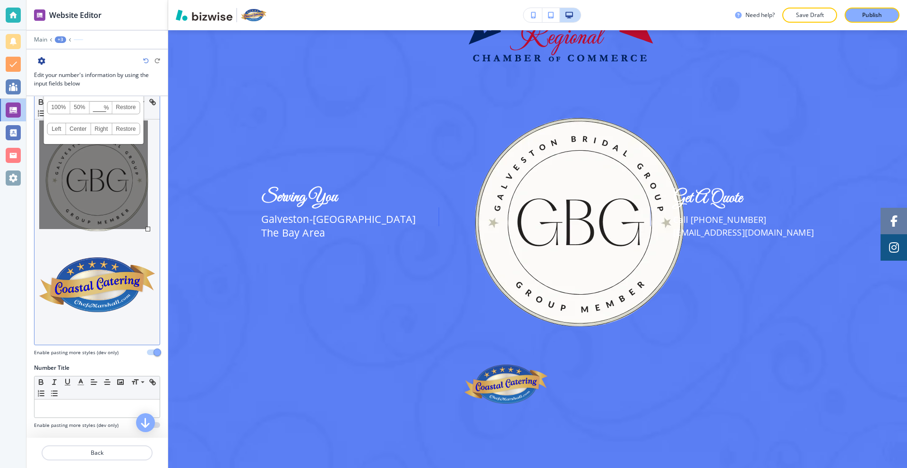
click at [81, 112] on link "50%" at bounding box center [79, 108] width 19 height 12
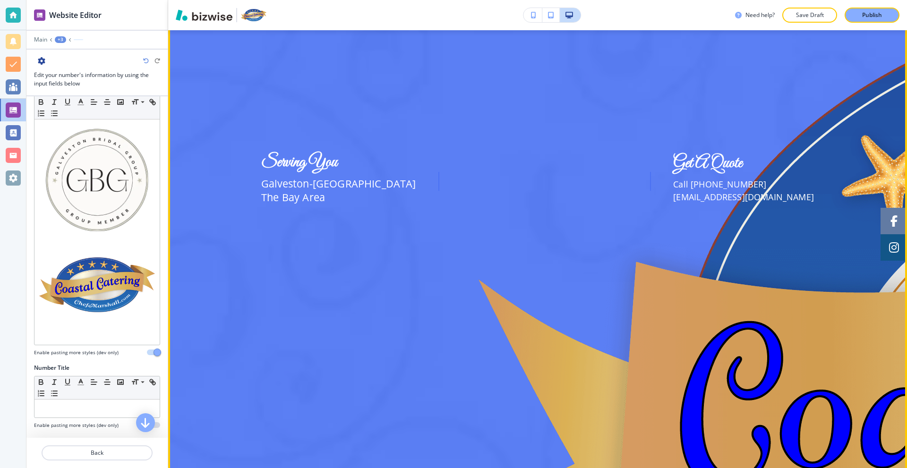
scroll to position [2305, 0]
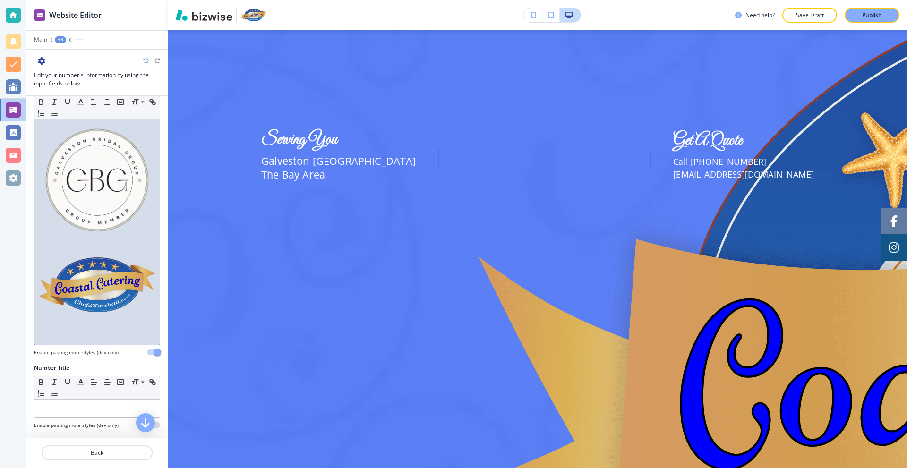
click at [98, 272] on img at bounding box center [97, 284] width 116 height 55
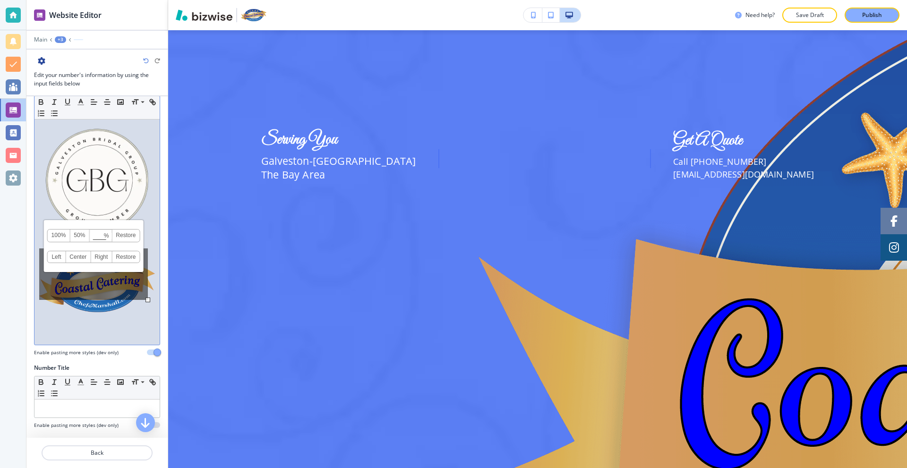
click at [76, 237] on link "50%" at bounding box center [79, 236] width 19 height 12
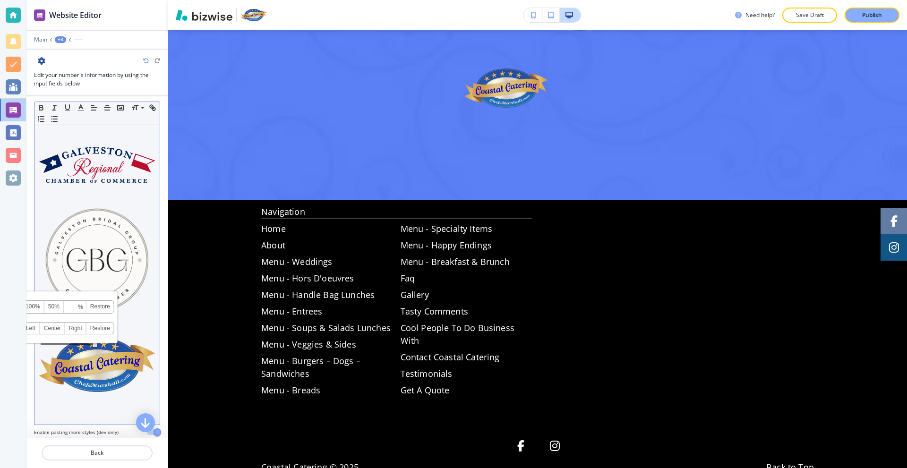
scroll to position [0, 0]
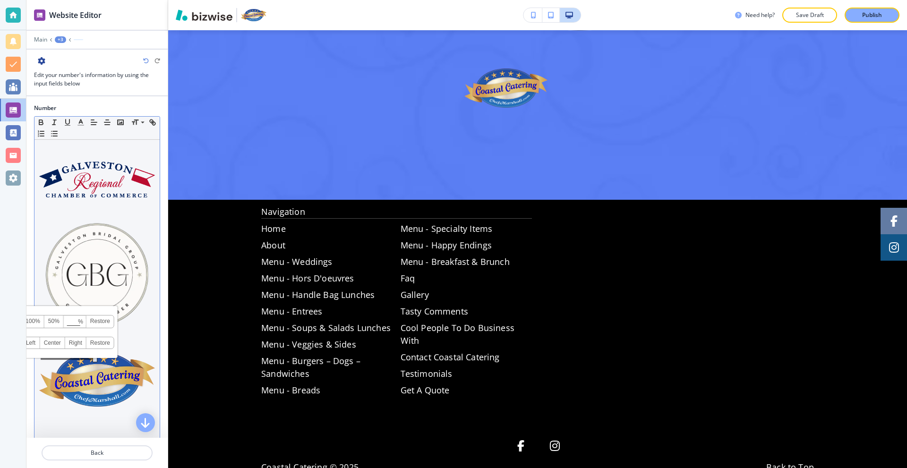
click at [83, 248] on img at bounding box center [97, 275] width 116 height 116
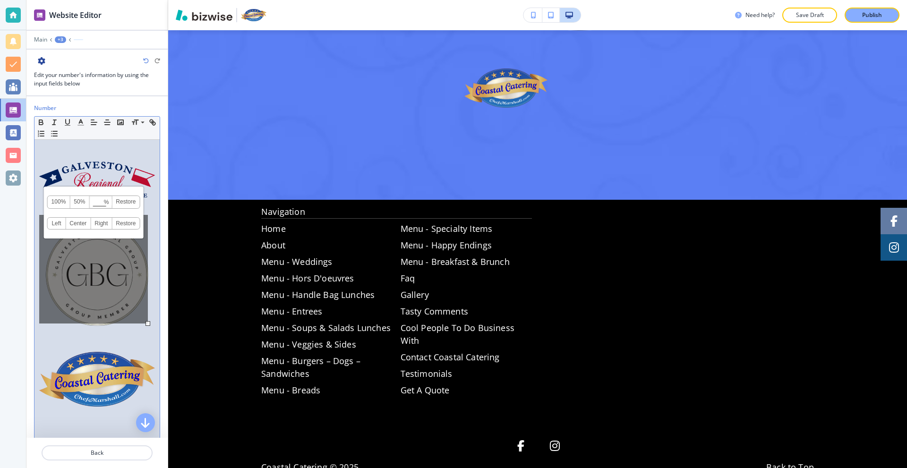
click at [77, 203] on link "50%" at bounding box center [79, 202] width 19 height 12
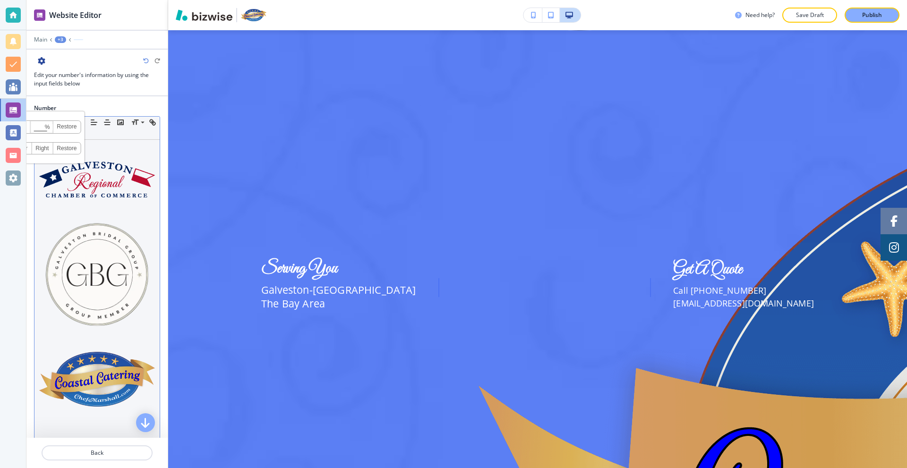
scroll to position [2305, 0]
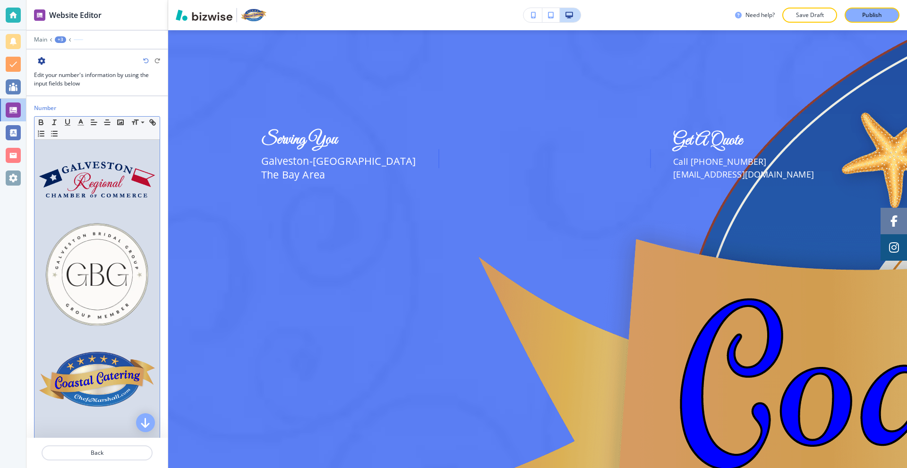
click at [98, 186] on img at bounding box center [97, 180] width 116 height 36
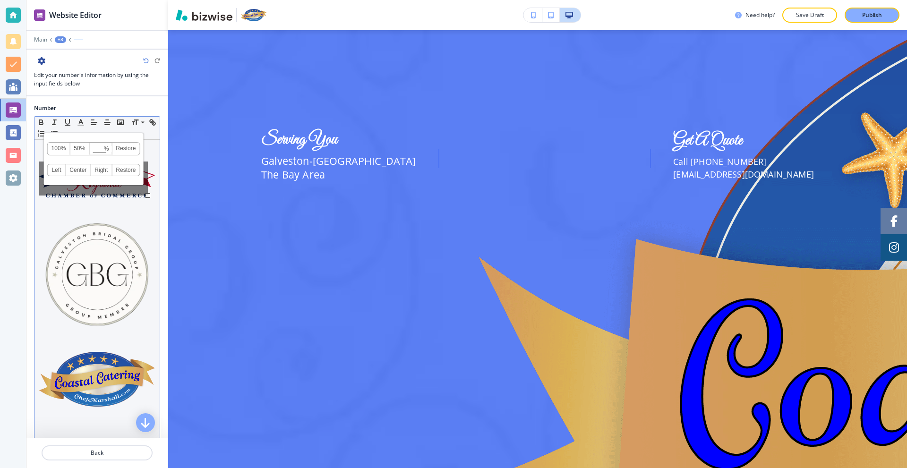
click at [75, 152] on link "50%" at bounding box center [79, 149] width 19 height 12
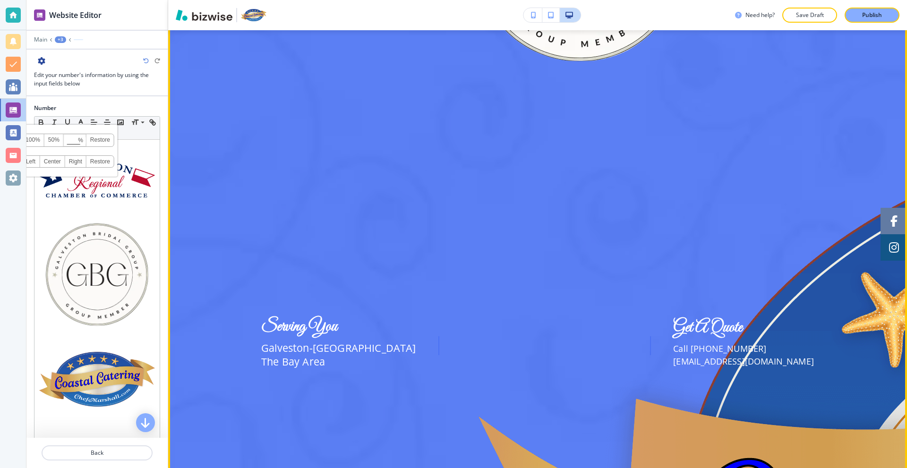
scroll to position [2116, 0]
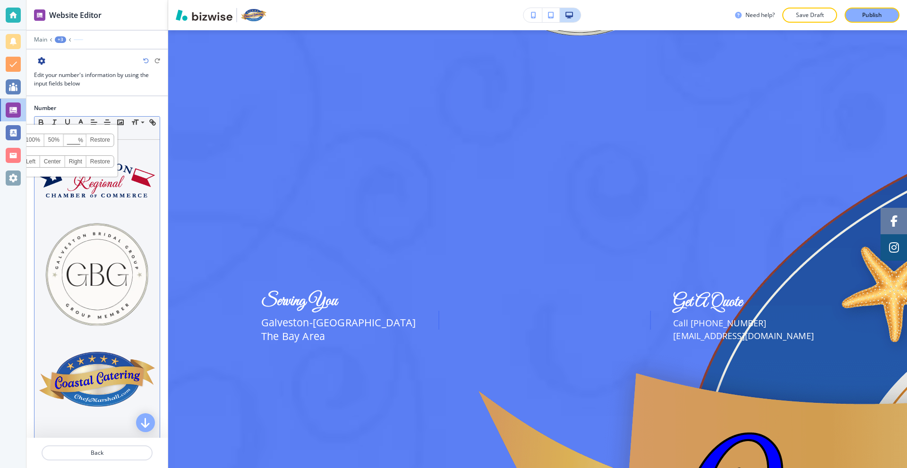
click at [106, 352] on img at bounding box center [97, 379] width 116 height 55
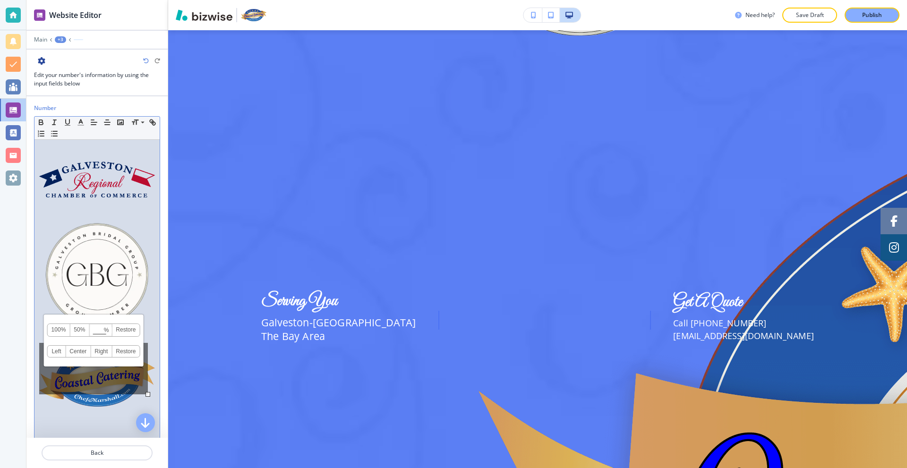
click at [72, 331] on link "50%" at bounding box center [79, 330] width 19 height 12
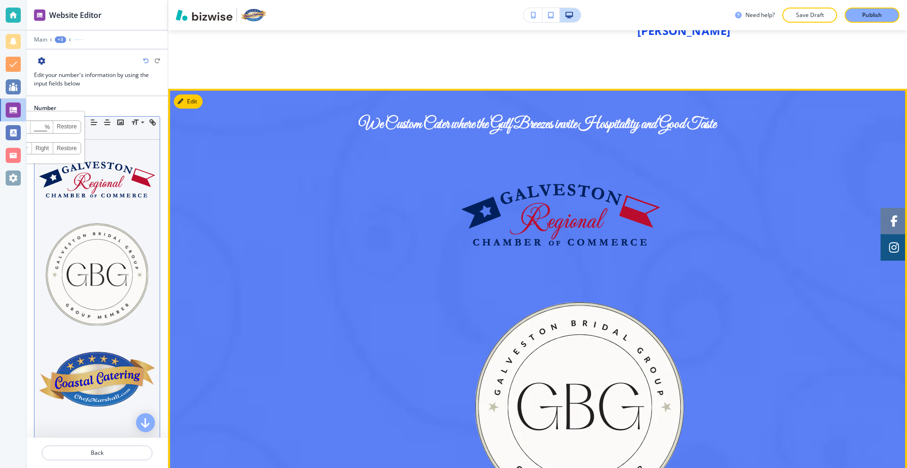
scroll to position [1879, 0]
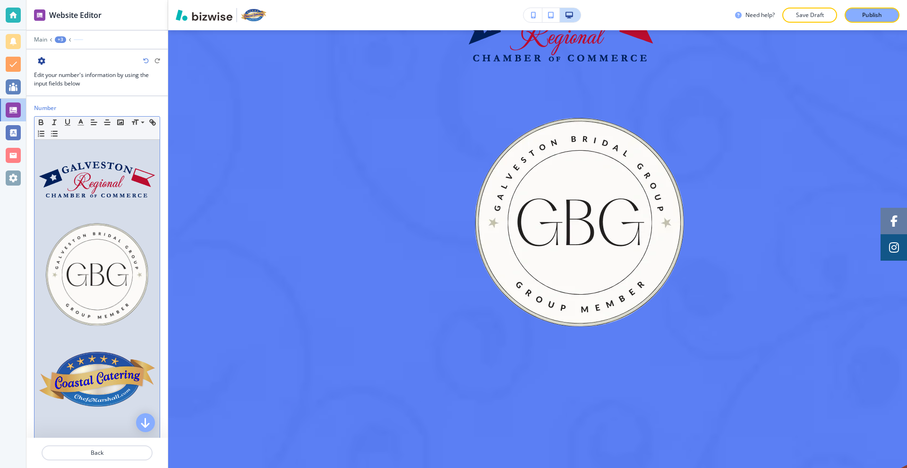
click at [83, 363] on img at bounding box center [97, 379] width 116 height 55
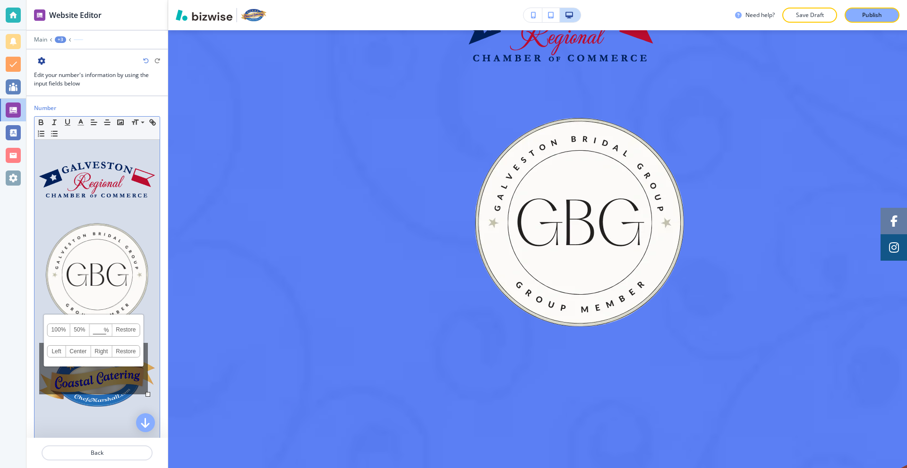
click at [84, 333] on link "50%" at bounding box center [79, 330] width 19 height 12
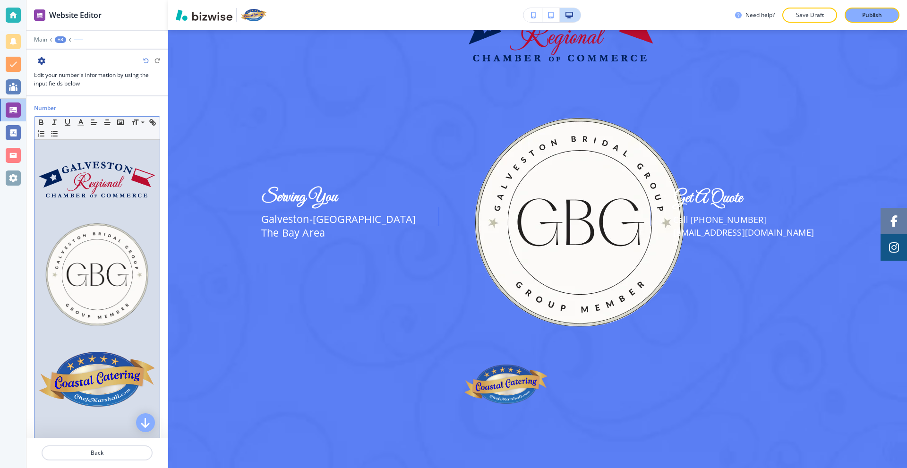
click at [94, 271] on img at bounding box center [97, 275] width 116 height 116
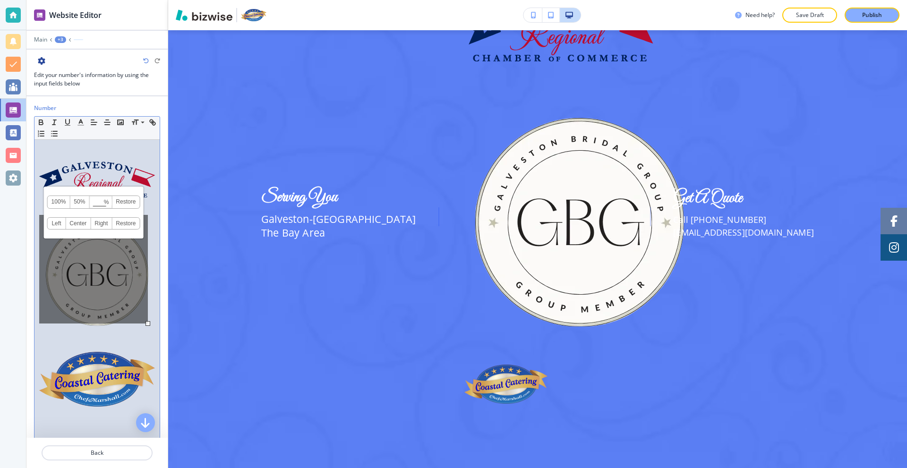
click at [77, 205] on link "50%" at bounding box center [79, 202] width 19 height 12
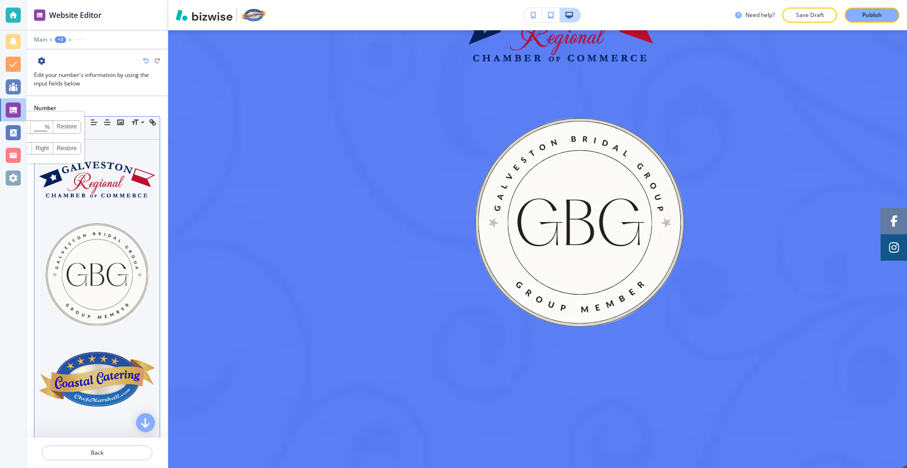
click at [98, 186] on img at bounding box center [97, 180] width 116 height 36
click at [75, 147] on link "50%" at bounding box center [79, 149] width 19 height 12
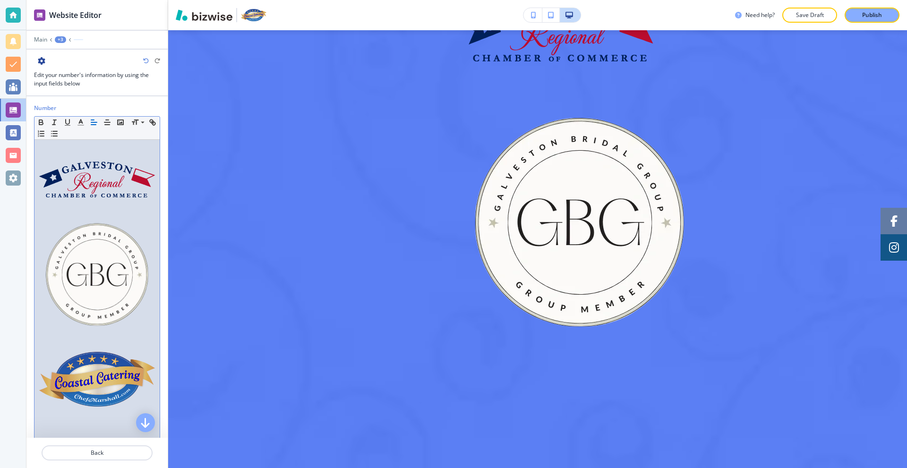
click at [129, 304] on img at bounding box center [97, 275] width 116 height 116
click at [137, 325] on p at bounding box center [97, 271] width 116 height 127
click at [142, 335] on p at bounding box center [97, 339] width 116 height 9
copy p
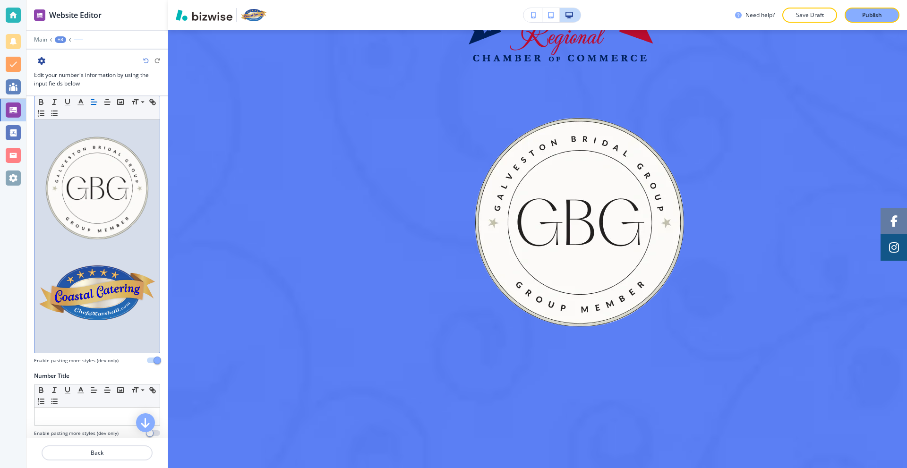
scroll to position [142, 0]
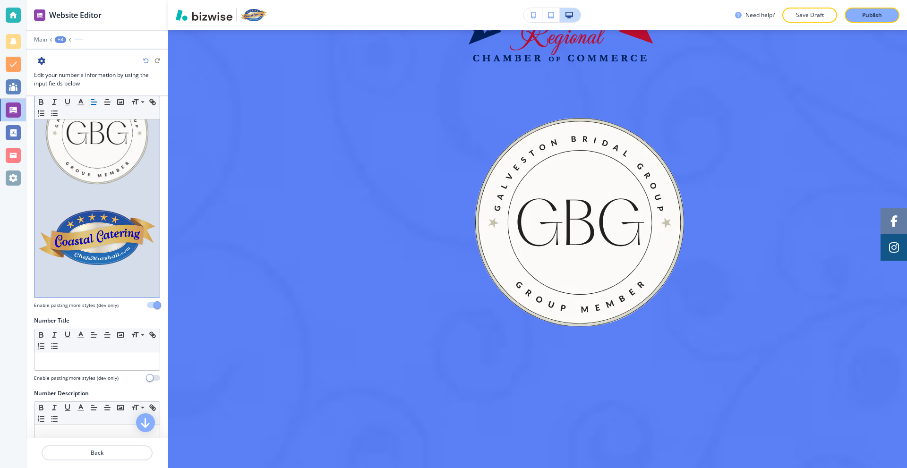
click at [106, 276] on p at bounding box center [97, 280] width 116 height 9
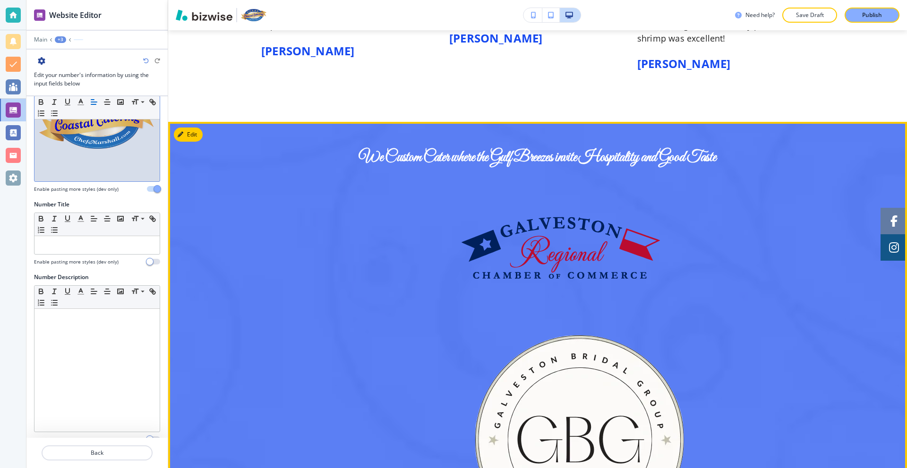
scroll to position [1643, 0]
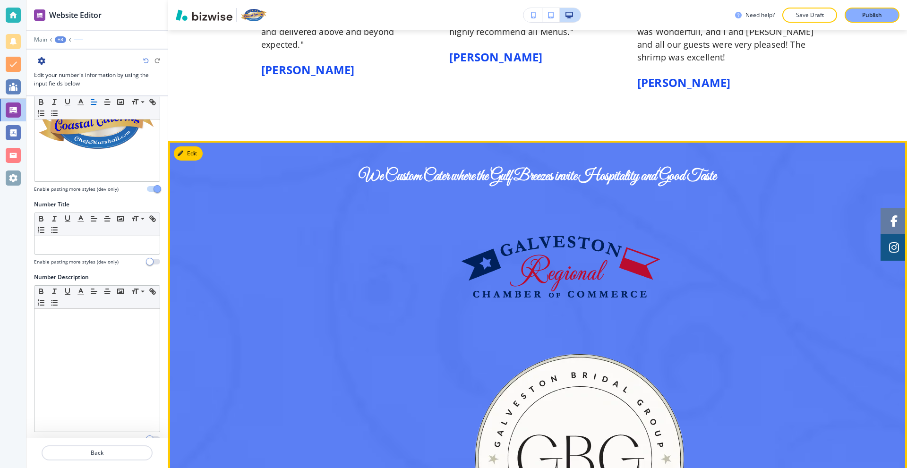
click at [550, 236] on img at bounding box center [560, 267] width 198 height 62
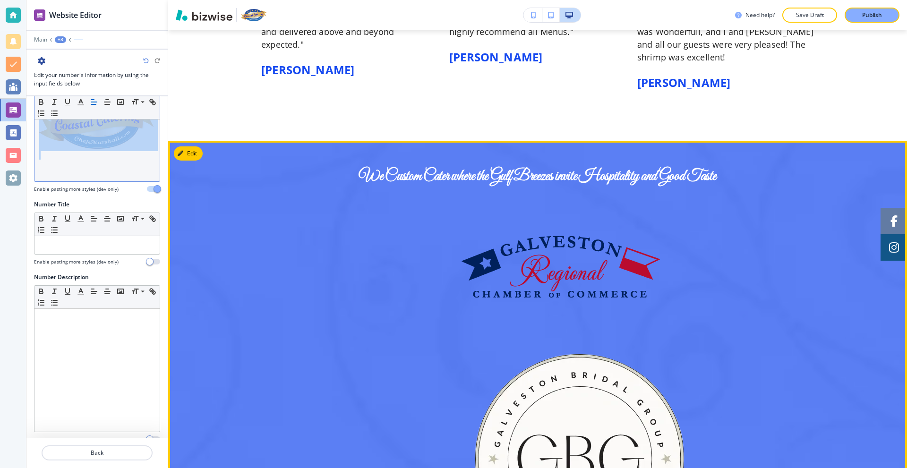
drag, startPoint x: 491, startPoint y: 231, endPoint x: 82, endPoint y: 143, distance: 418.1
click at [81, 140] on div at bounding box center [96, 31] width 125 height 299
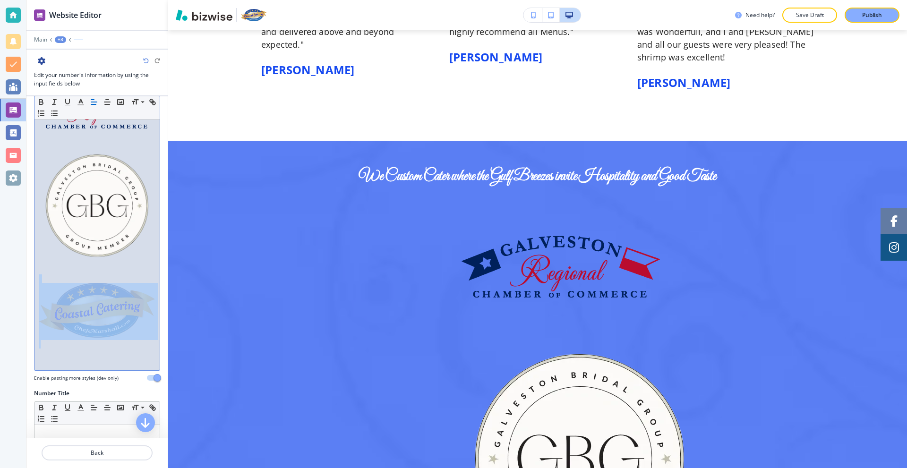
click at [111, 200] on img at bounding box center [97, 206] width 116 height 116
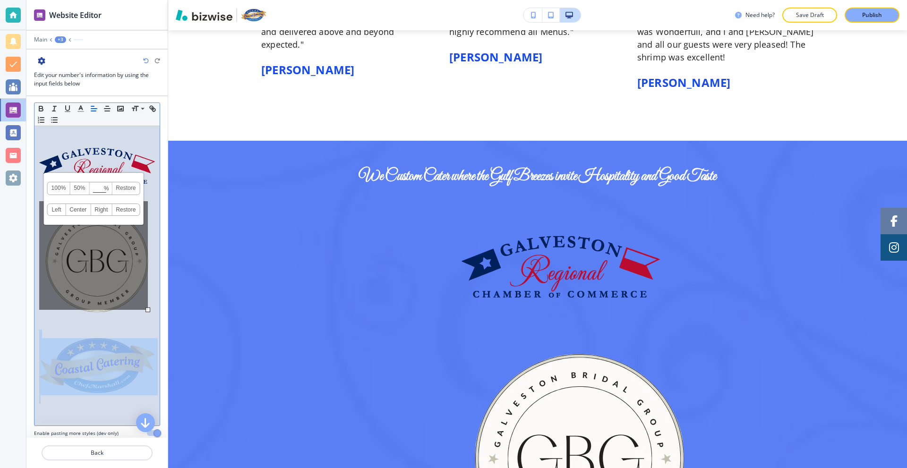
scroll to position [0, 0]
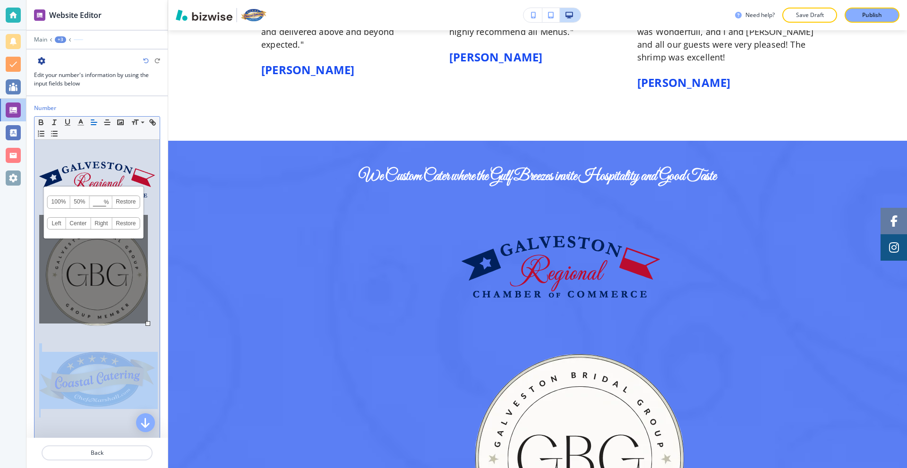
click at [122, 175] on img at bounding box center [97, 180] width 116 height 36
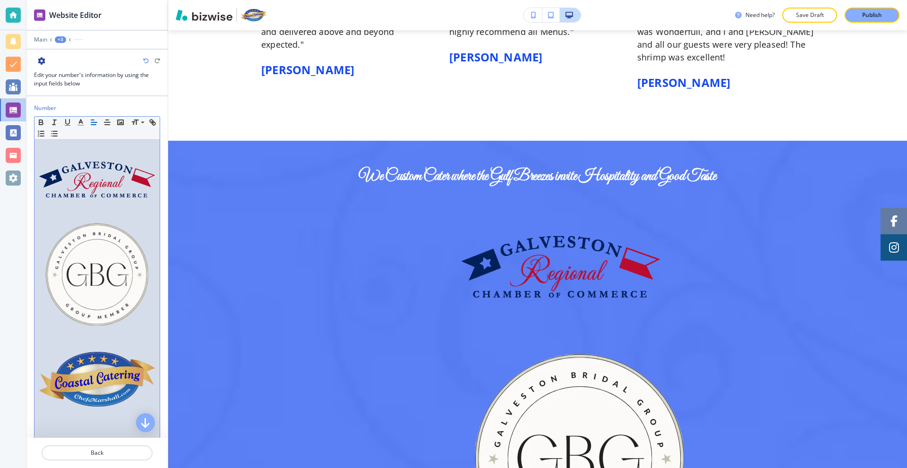
click at [140, 196] on p at bounding box center [97, 176] width 116 height 47
copy p
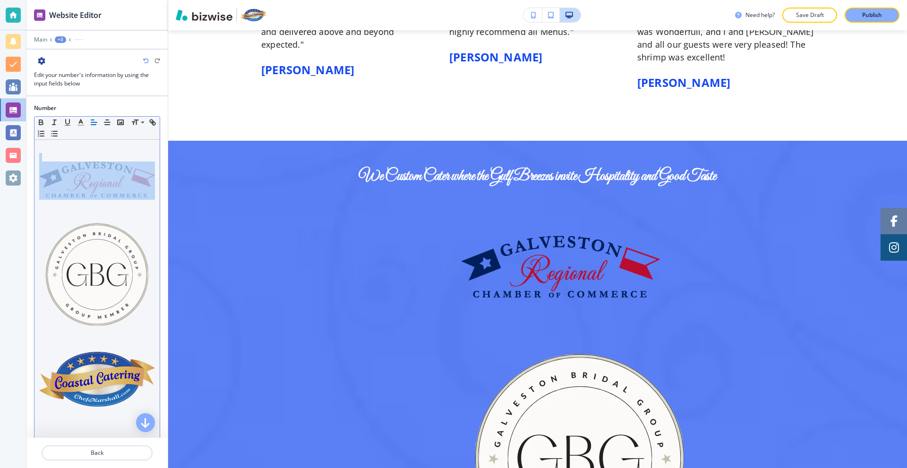
click at [62, 179] on img at bounding box center [97, 180] width 116 height 36
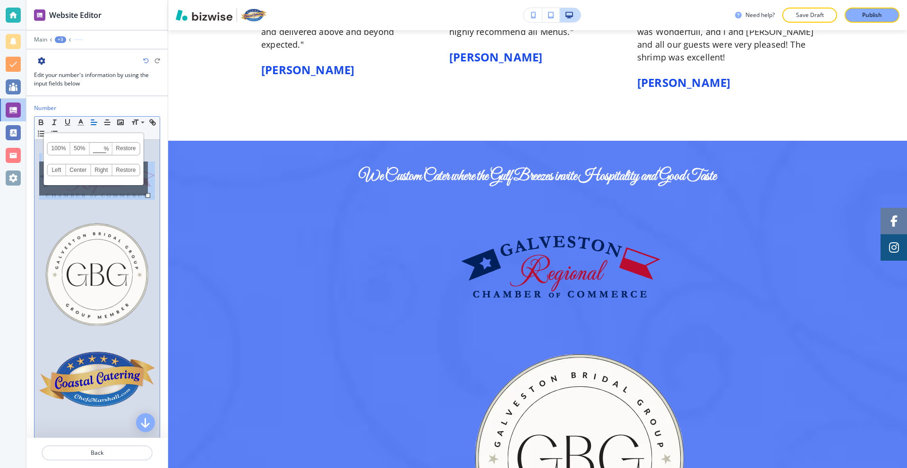
copy p
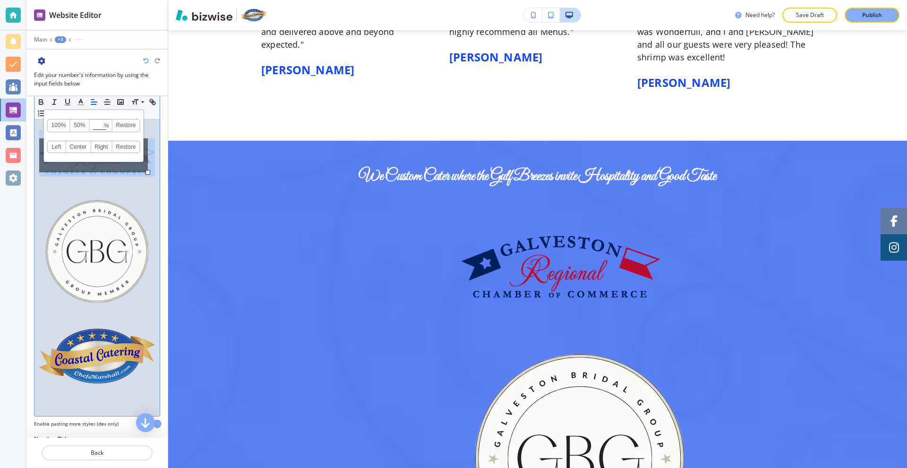
scroll to position [236, 0]
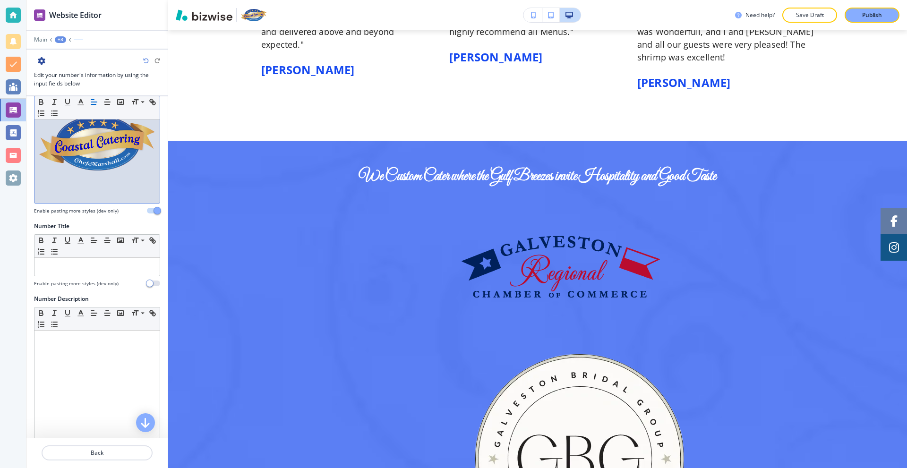
click at [124, 190] on p at bounding box center [97, 194] width 116 height 9
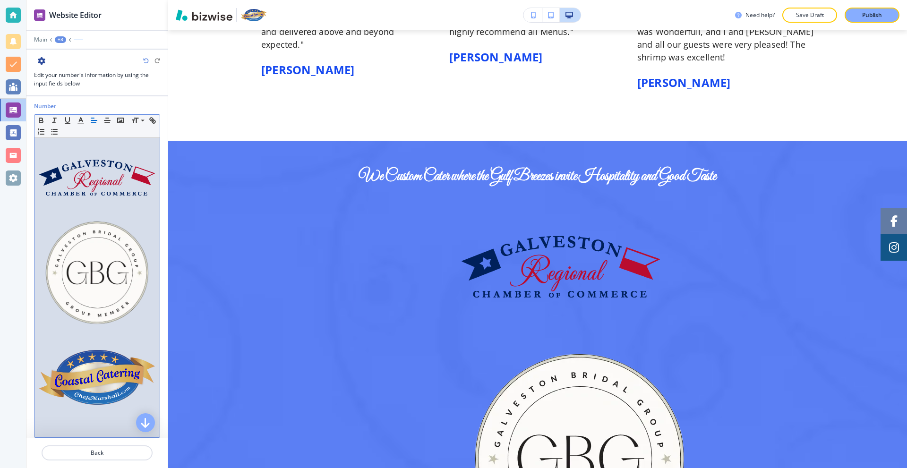
scroll to position [0, 0]
click at [144, 187] on img at bounding box center [97, 180] width 116 height 36
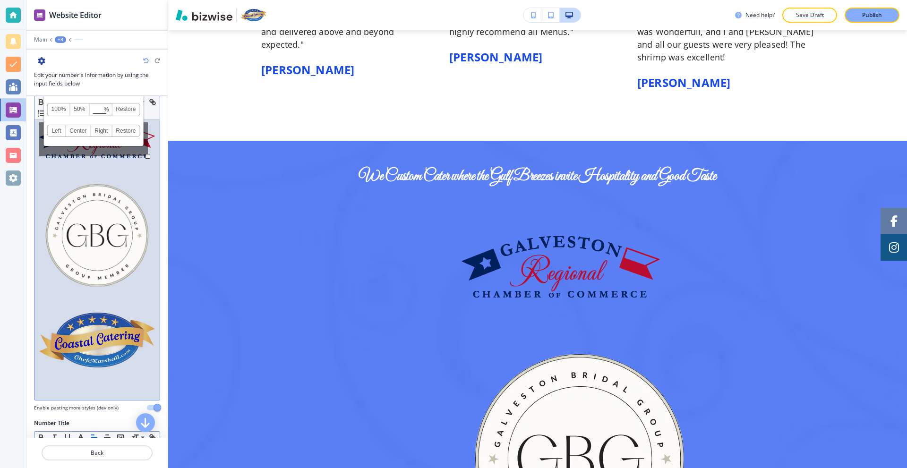
scroll to position [236, 0]
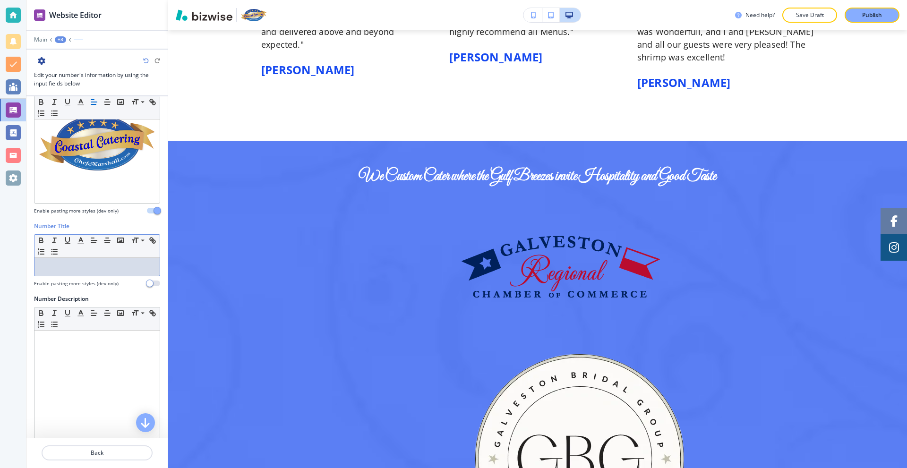
click at [78, 263] on p at bounding box center [97, 267] width 116 height 9
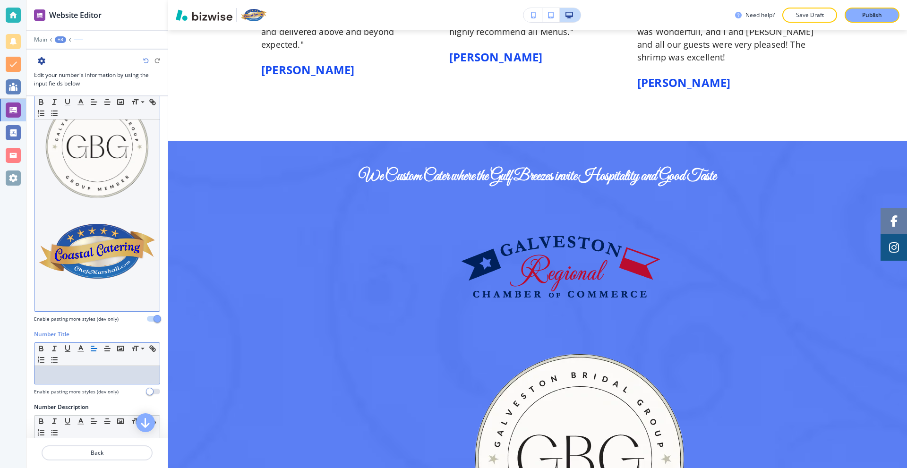
scroll to position [47, 0]
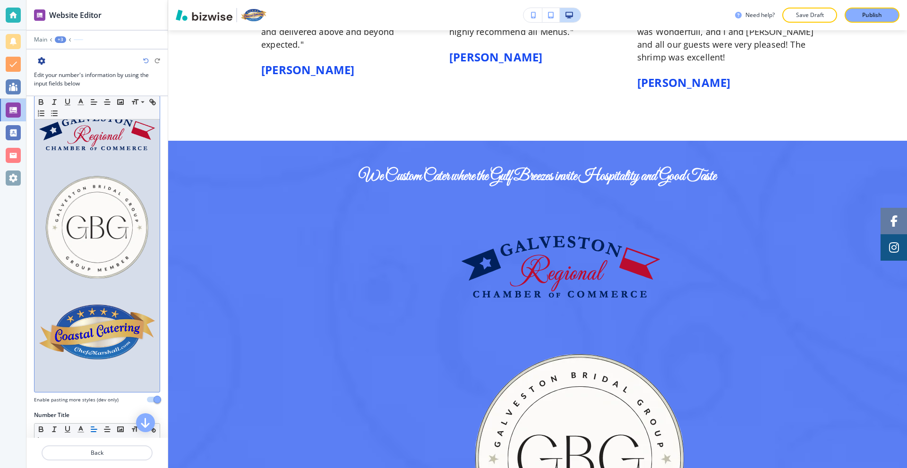
drag, startPoint x: 124, startPoint y: 149, endPoint x: 94, endPoint y: 146, distance: 29.4
click at [94, 146] on p at bounding box center [97, 129] width 116 height 47
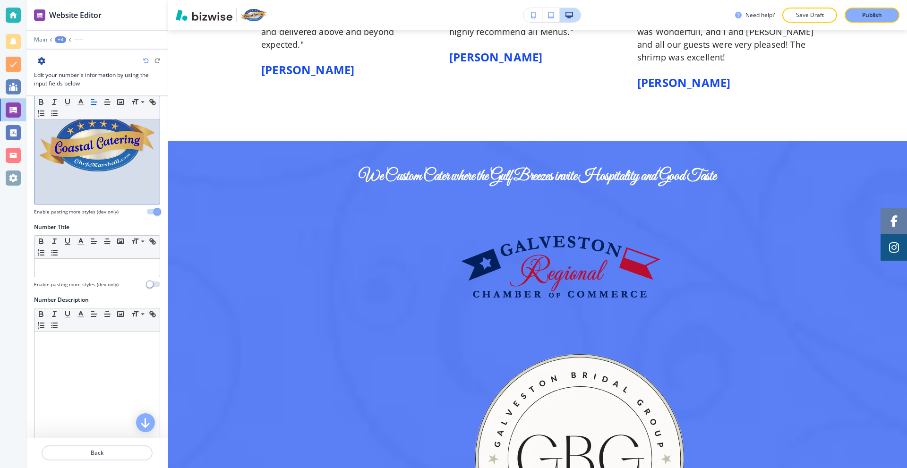
scroll to position [236, 0]
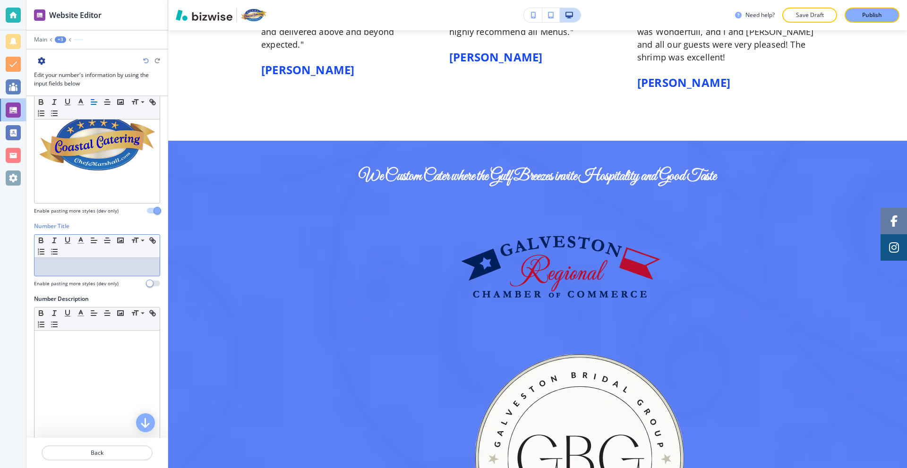
click at [59, 263] on p at bounding box center [97, 267] width 116 height 9
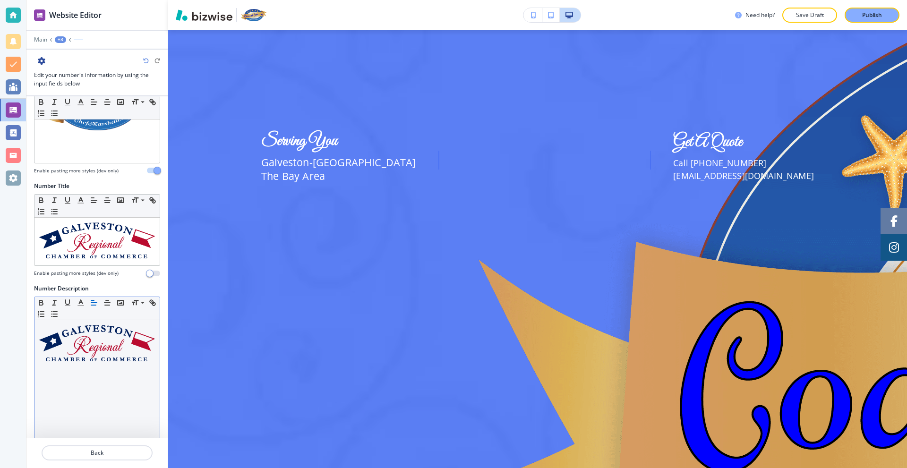
scroll to position [286, 0]
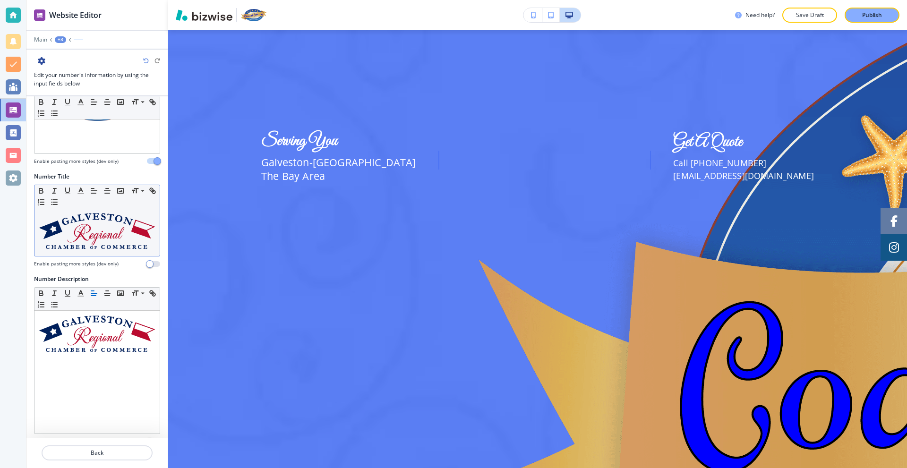
click at [133, 215] on img at bounding box center [97, 231] width 116 height 36
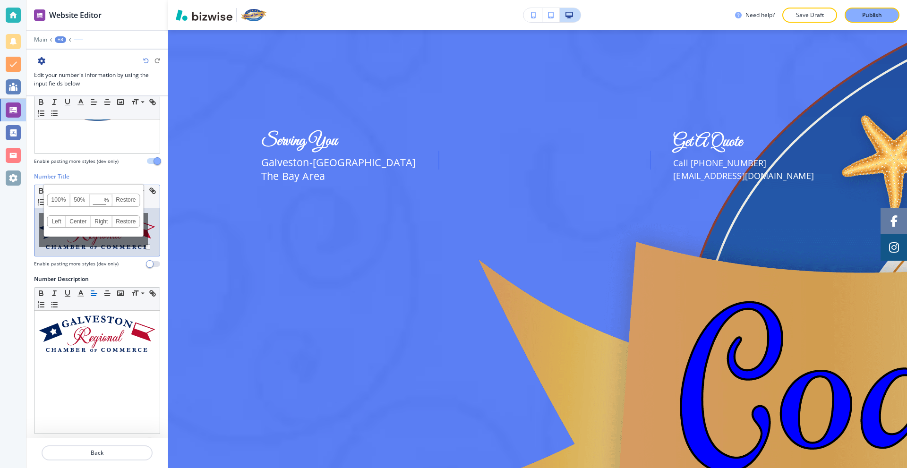
click at [146, 222] on div "100% 50% % Press enter key to apply change! Restore Left Center Right Restore" at bounding box center [93, 230] width 109 height 34
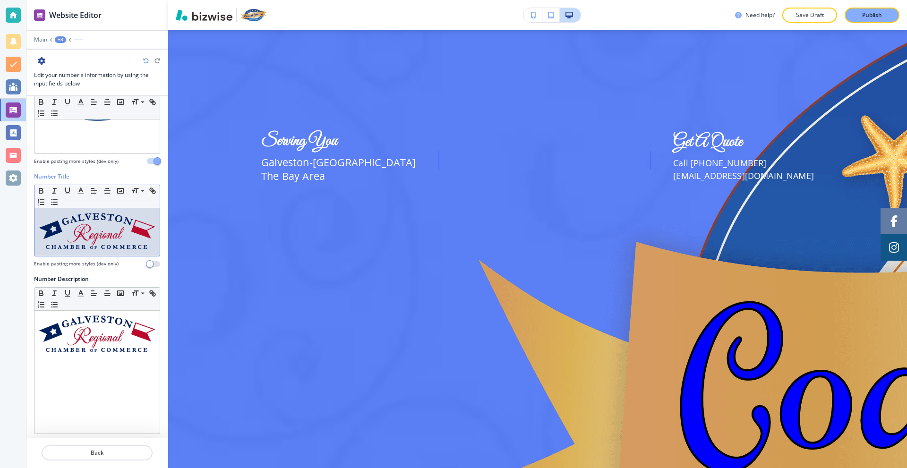
click at [149, 226] on div at bounding box center [96, 232] width 125 height 48
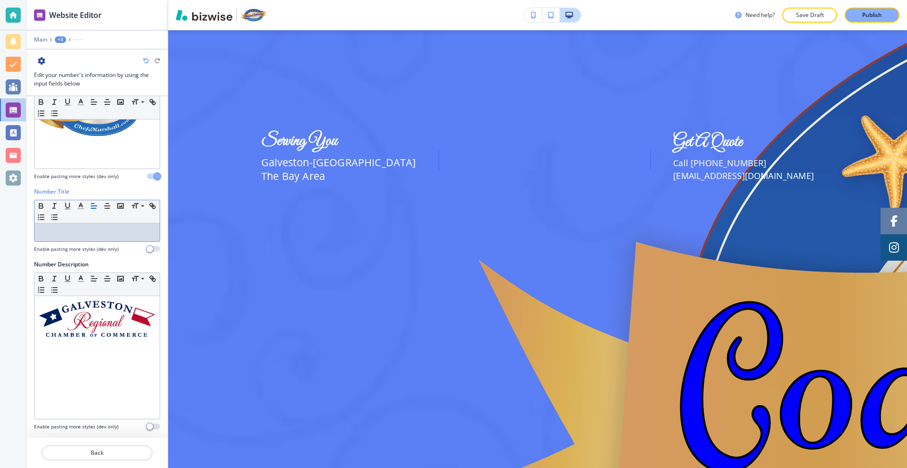
scroll to position [258, 0]
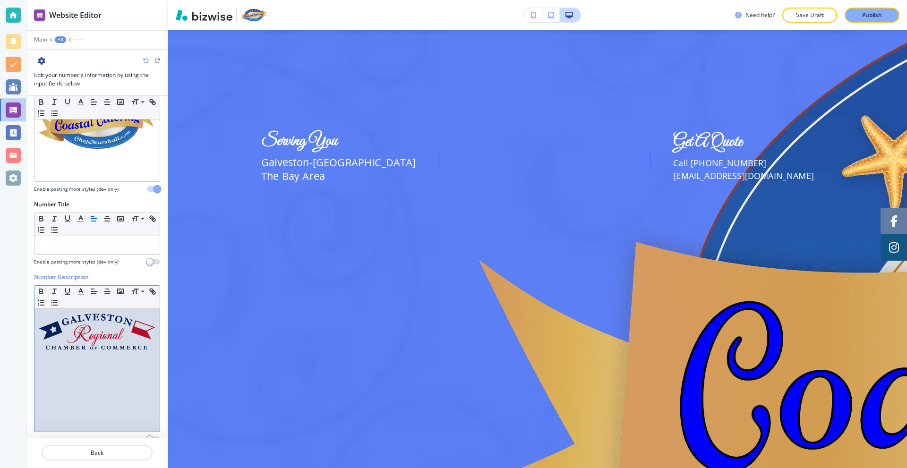
click at [108, 316] on img at bounding box center [97, 332] width 116 height 36
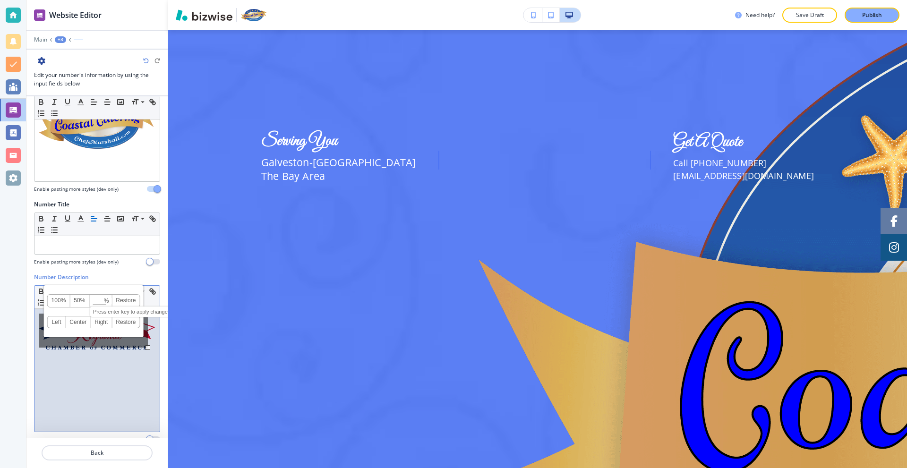
click at [99, 298] on input at bounding box center [101, 301] width 22 height 7
type input "25"
click at [128, 323] on div at bounding box center [96, 370] width 125 height 123
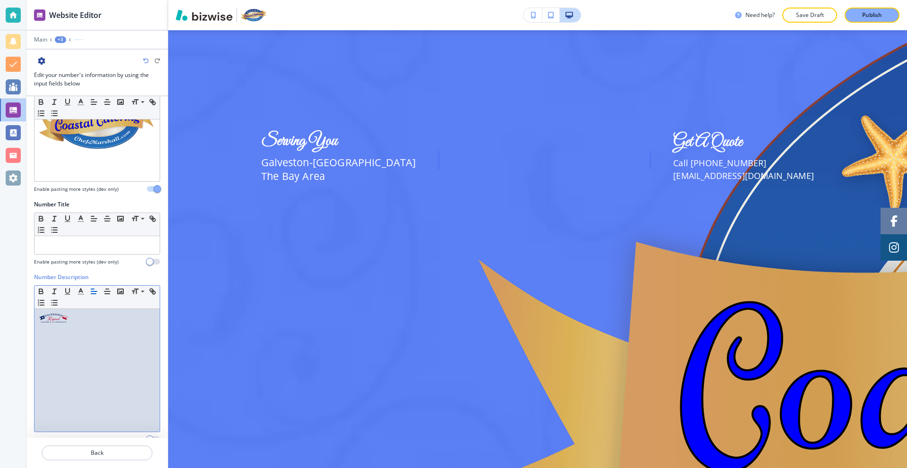
click at [114, 314] on p at bounding box center [97, 319] width 116 height 11
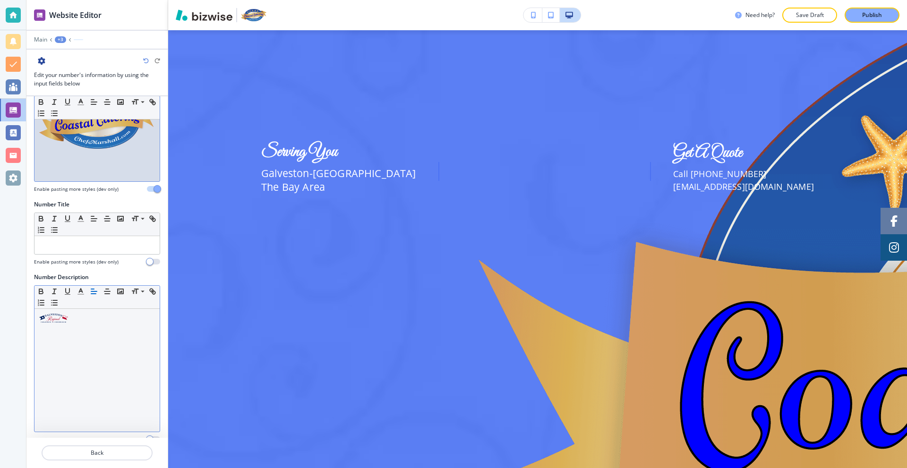
click at [96, 309] on div at bounding box center [96, 370] width 125 height 123
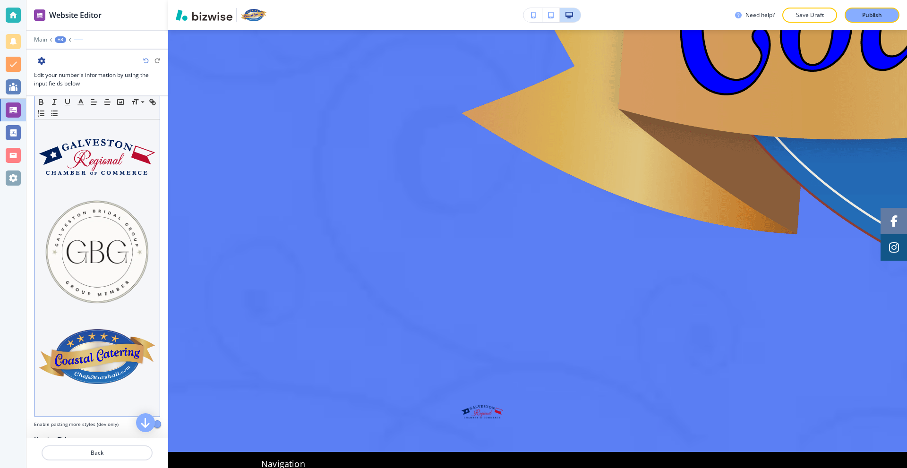
scroll to position [22, 0]
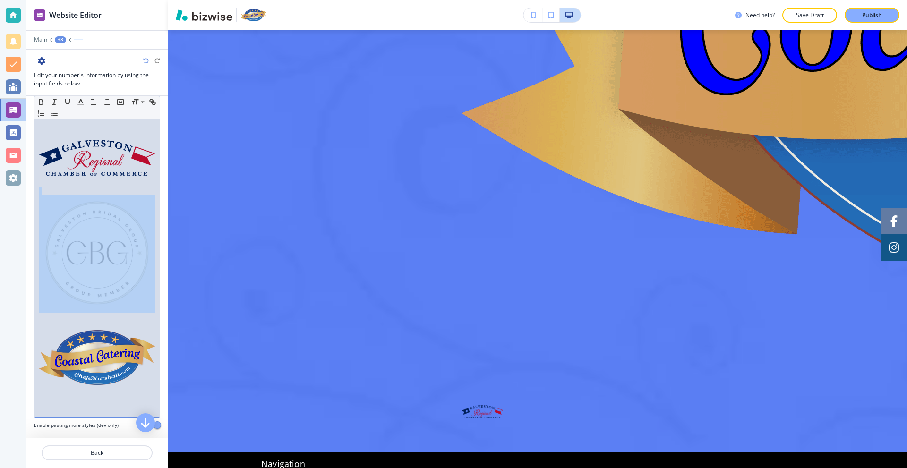
click at [144, 271] on img at bounding box center [97, 253] width 116 height 116
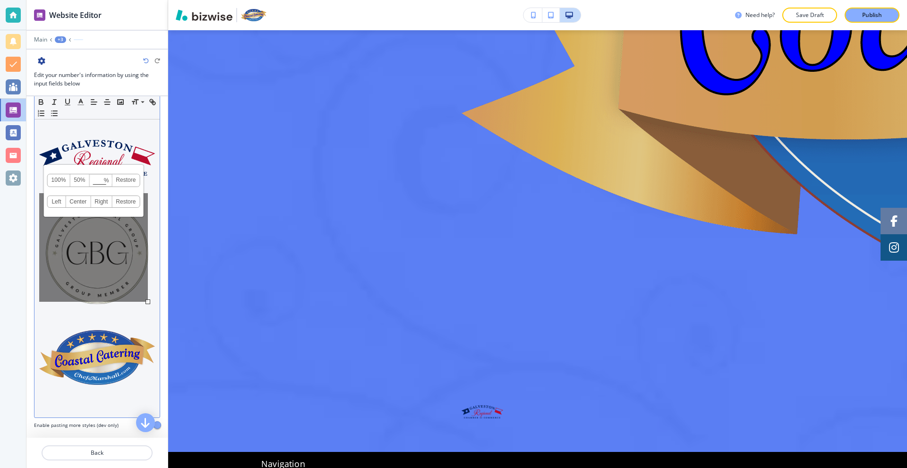
drag, startPoint x: 110, startPoint y: 256, endPoint x: 129, endPoint y: 299, distance: 47.3
click at [129, 299] on div "100% 50% % Press enter key to apply change! Restore Left Center Right Restore" at bounding box center [93, 247] width 109 height 109
click at [149, 287] on div at bounding box center [96, 267] width 125 height 299
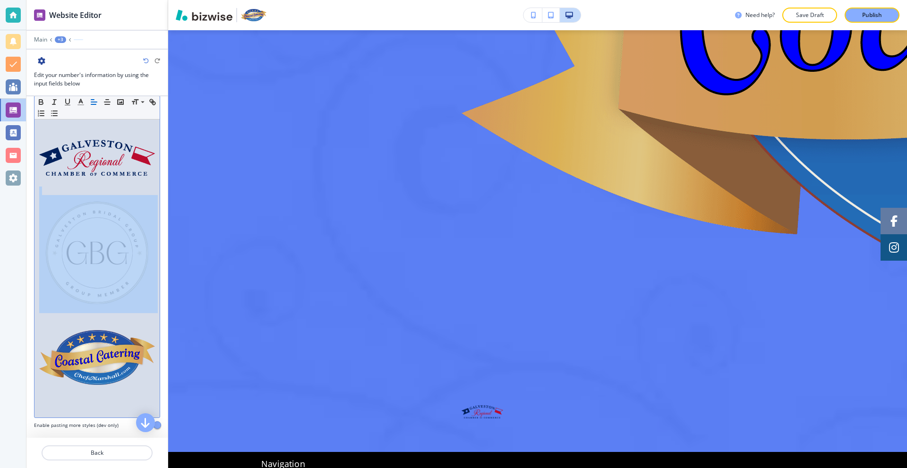
drag, startPoint x: 149, startPoint y: 287, endPoint x: 92, endPoint y: 278, distance: 57.8
click at [92, 278] on div at bounding box center [96, 267] width 125 height 299
click at [148, 279] on div at bounding box center [96, 267] width 125 height 299
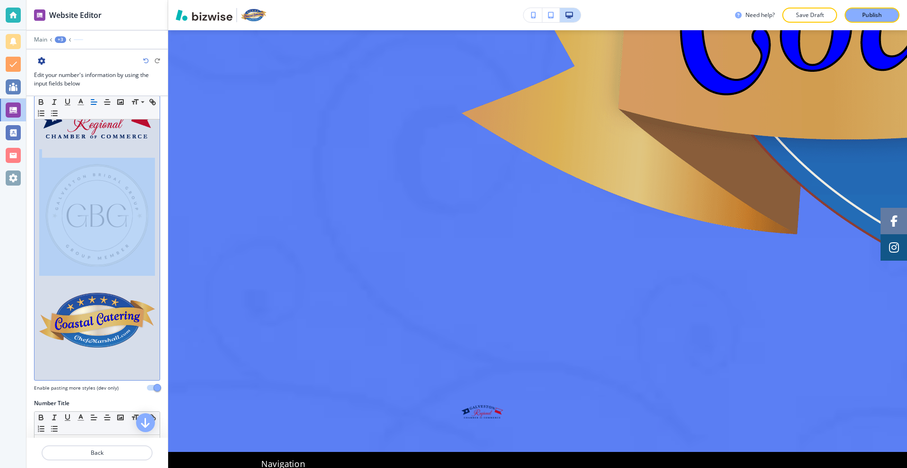
scroll to position [258, 0]
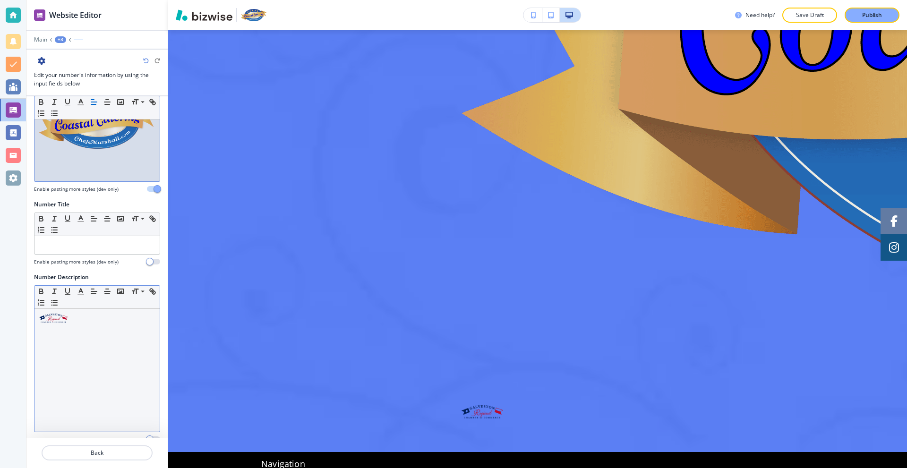
click at [94, 314] on p at bounding box center [97, 319] width 116 height 11
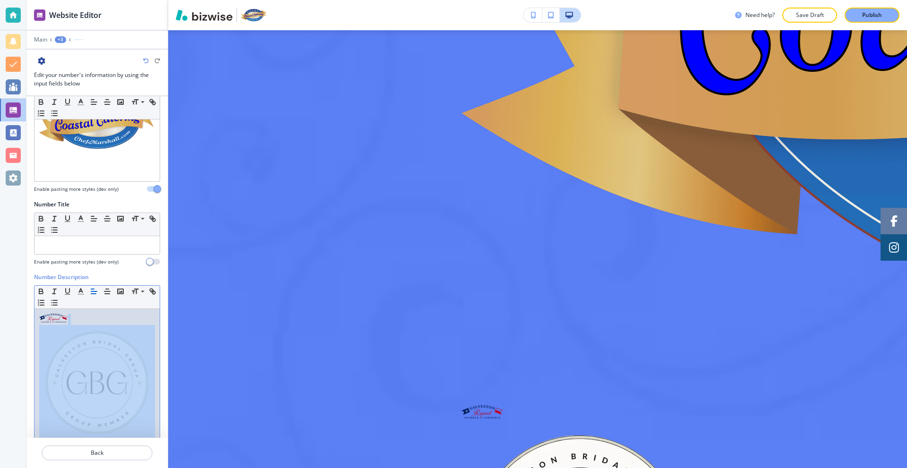
drag, startPoint x: 111, startPoint y: 358, endPoint x: 96, endPoint y: 356, distance: 15.2
click at [96, 356] on img at bounding box center [97, 383] width 116 height 116
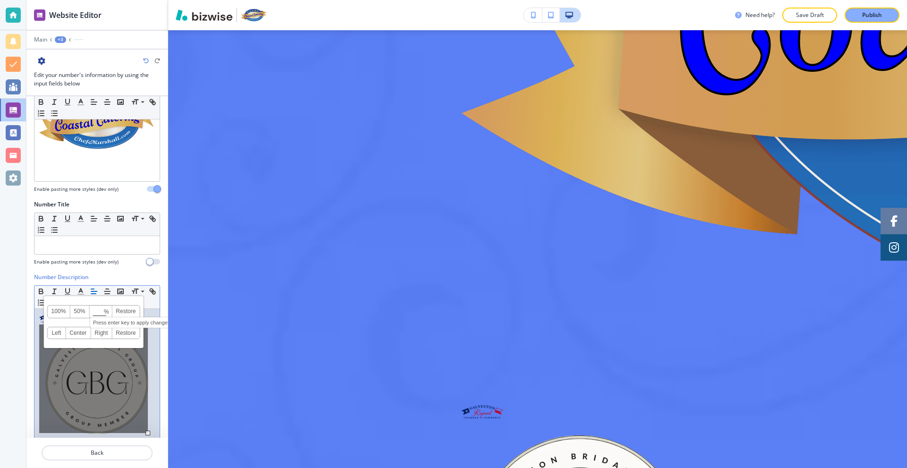
click at [98, 309] on input at bounding box center [101, 312] width 22 height 7
type input "25"
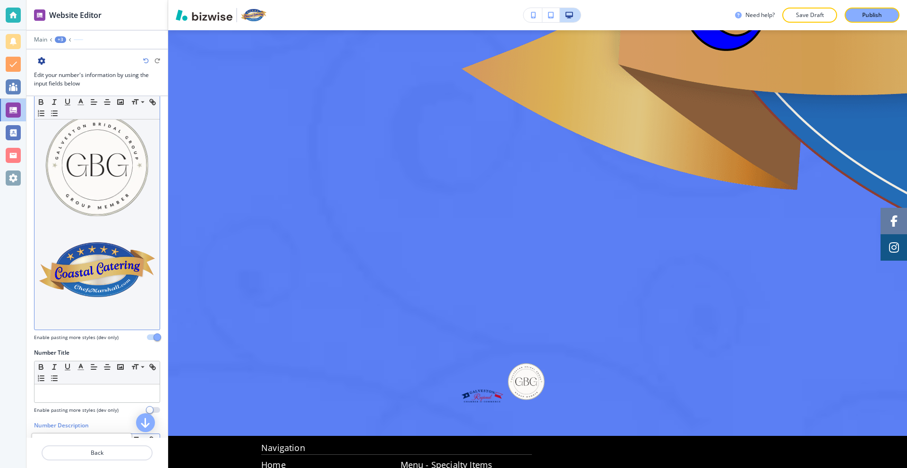
scroll to position [56, 0]
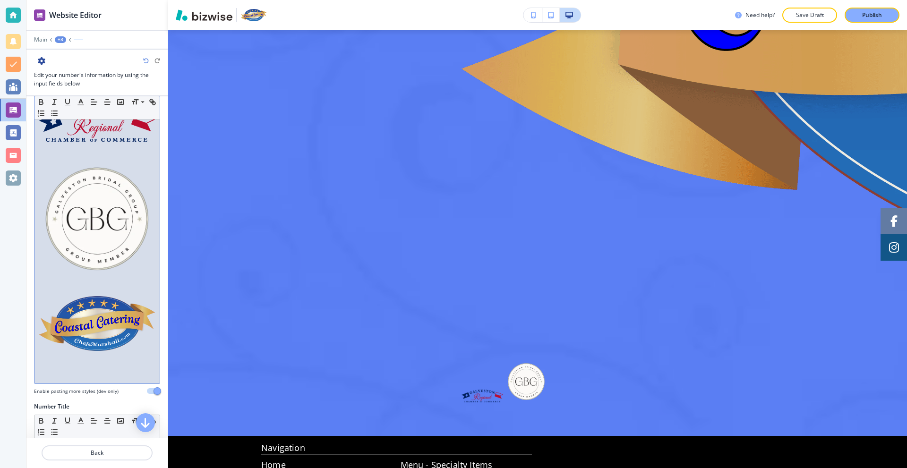
click at [120, 311] on img at bounding box center [97, 323] width 116 height 55
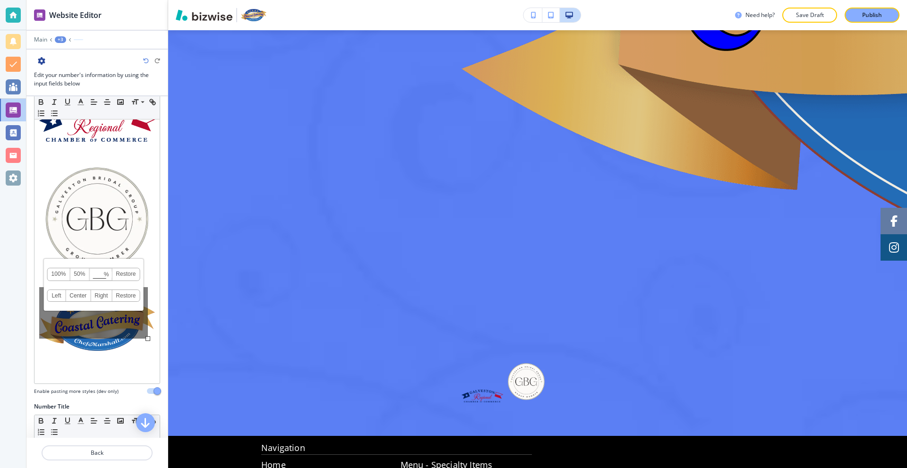
drag, startPoint x: 128, startPoint y: 323, endPoint x: 110, endPoint y: 329, distance: 19.1
click at [110, 329] on div "100% 50% % Press enter key to apply change! Restore Left Center Right Restore" at bounding box center [93, 312] width 109 height 51
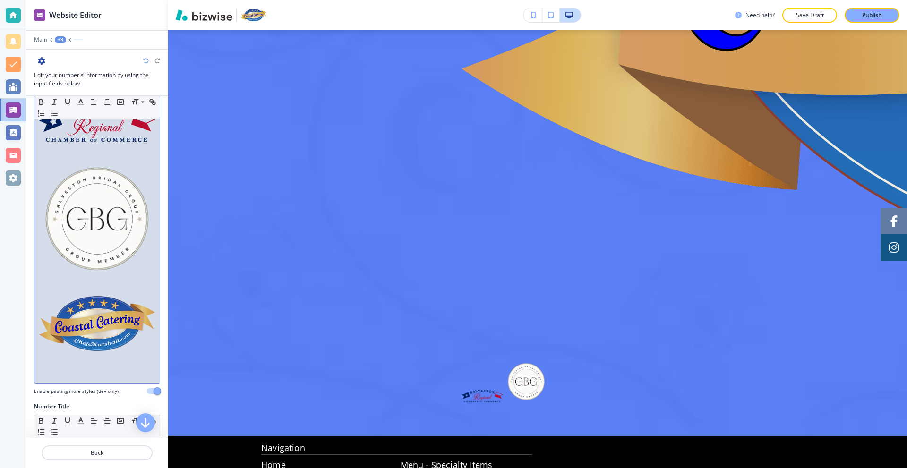
click at [124, 362] on p at bounding box center [97, 366] width 116 height 9
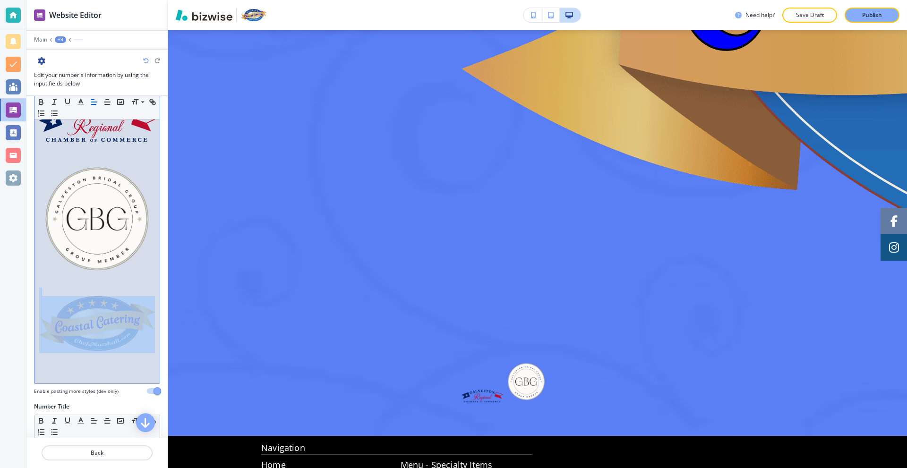
scroll to position [292, 0]
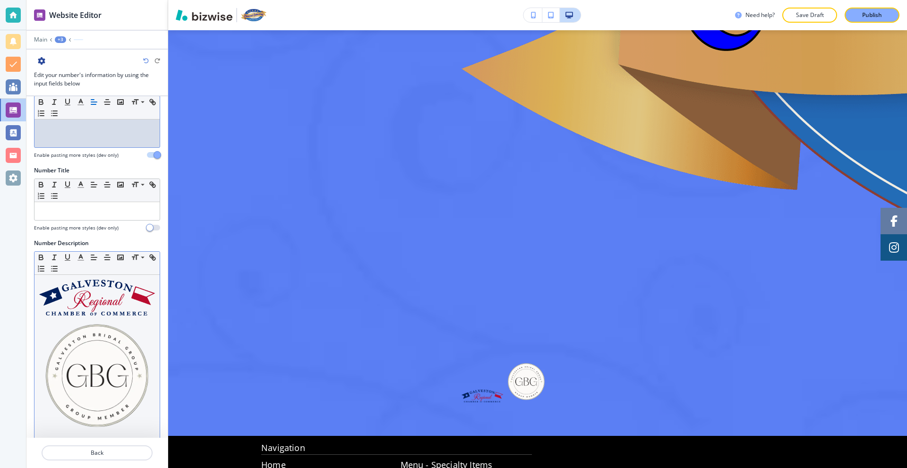
click at [144, 364] on img at bounding box center [97, 376] width 116 height 116
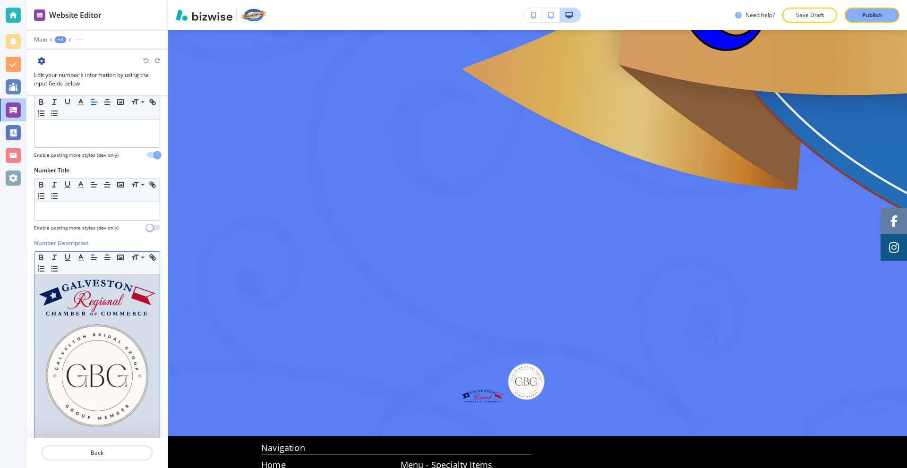
click at [149, 385] on div at bounding box center [96, 358] width 125 height 166
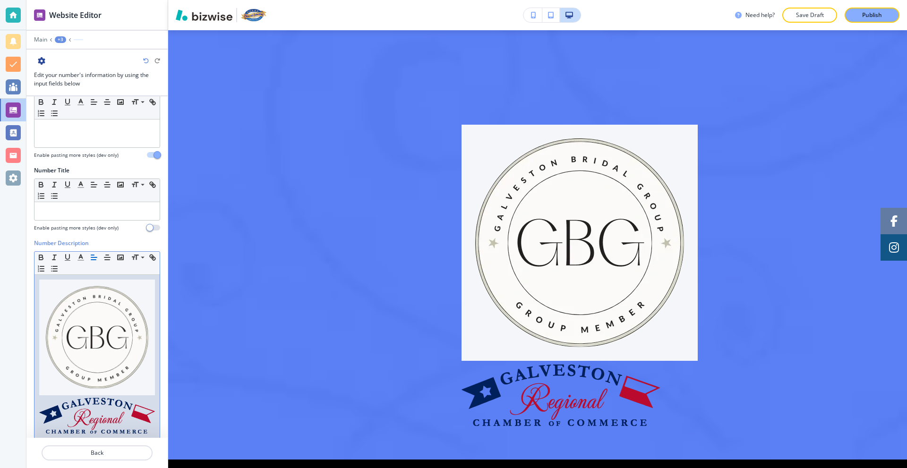
scroll to position [258, 0]
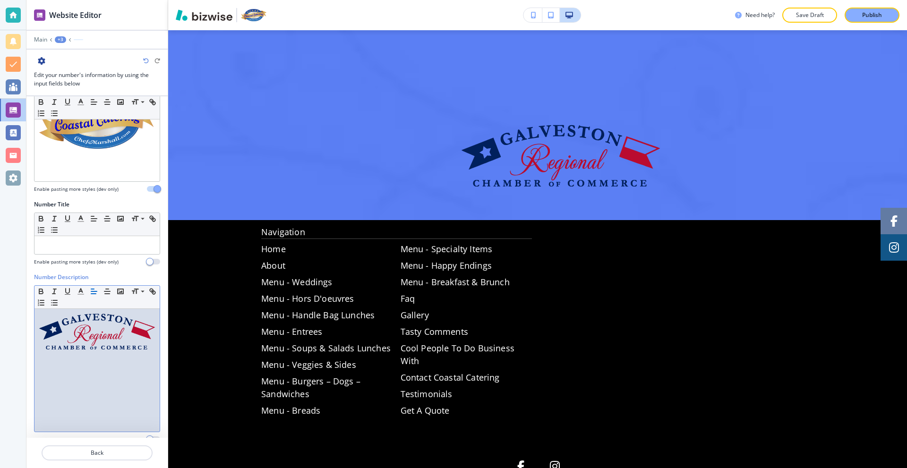
click at [147, 334] on img at bounding box center [97, 332] width 116 height 36
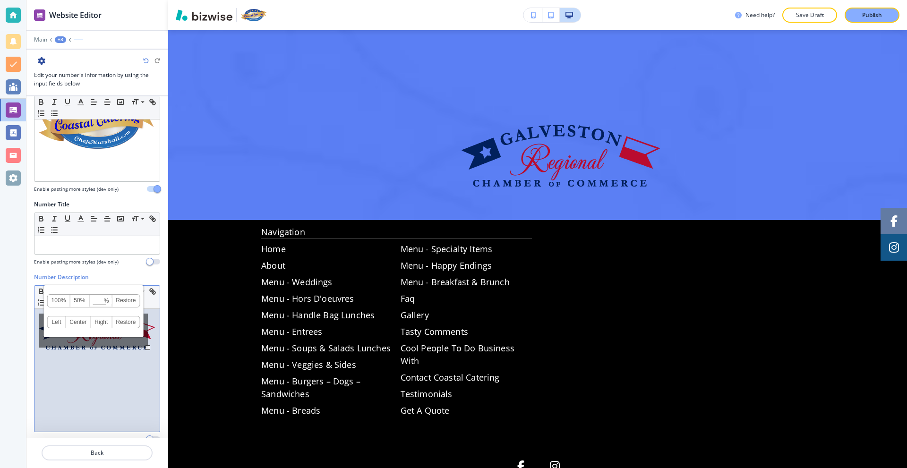
click at [149, 349] on div at bounding box center [96, 370] width 125 height 123
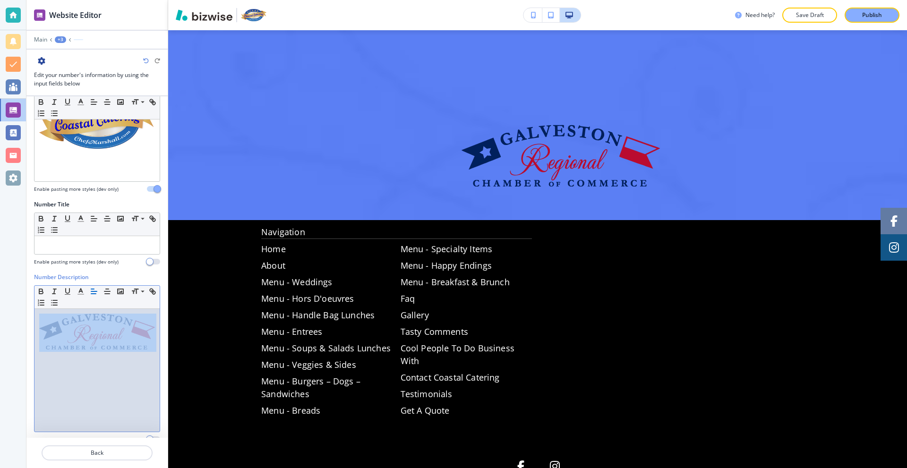
drag, startPoint x: 152, startPoint y: 330, endPoint x: 80, endPoint y: 316, distance: 73.0
click at [80, 316] on div at bounding box center [96, 370] width 125 height 123
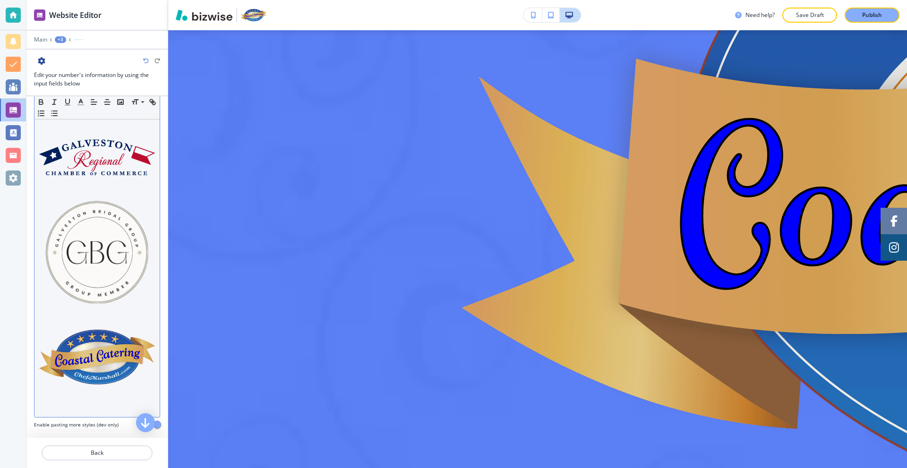
scroll to position [22, 0]
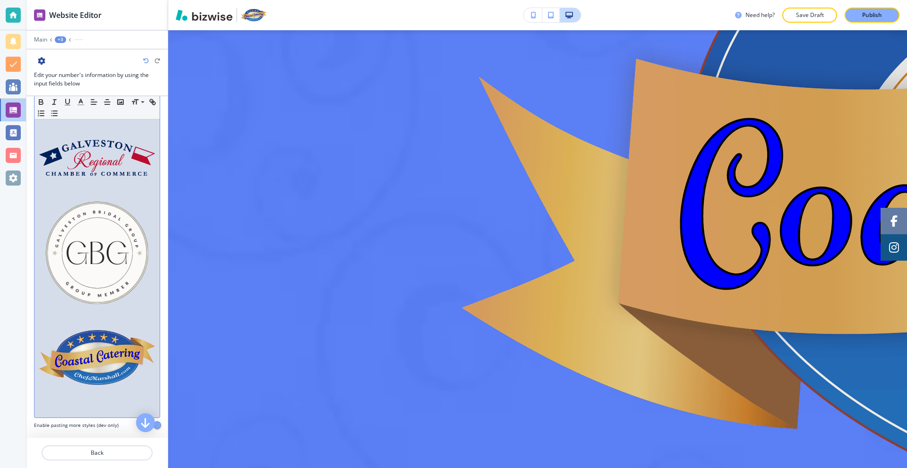
click at [144, 350] on img at bounding box center [97, 357] width 116 height 55
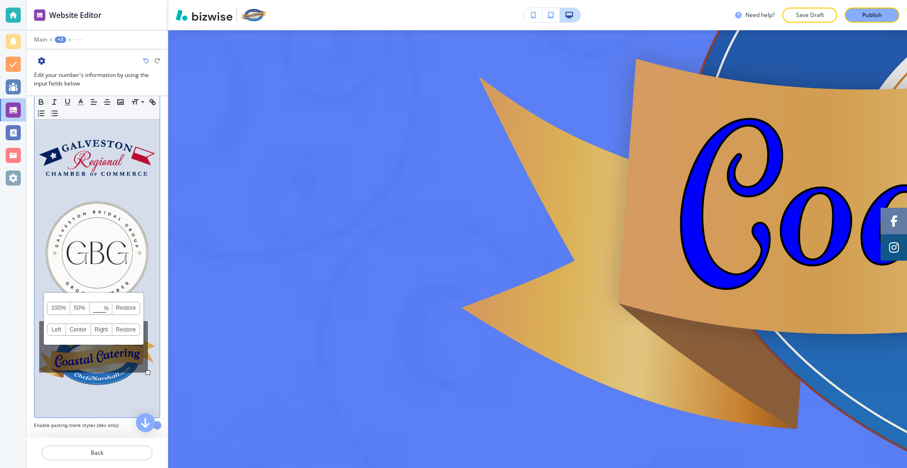
click at [82, 168] on img at bounding box center [97, 158] width 116 height 36
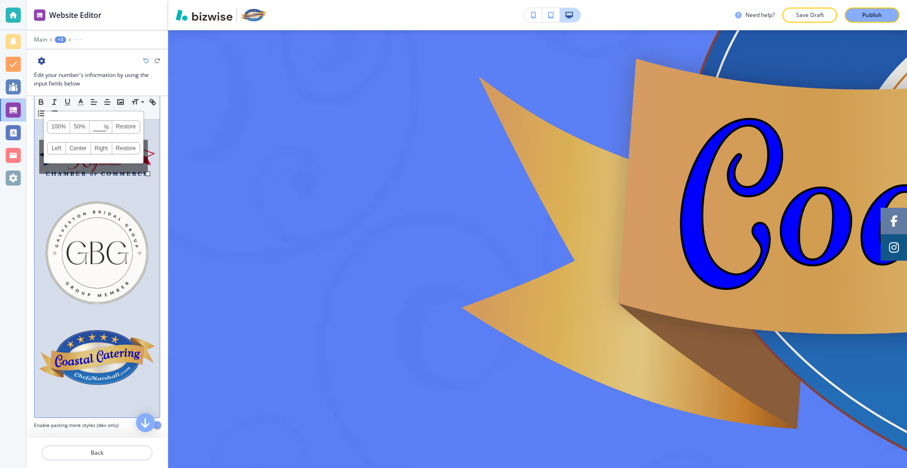
click at [107, 199] on img at bounding box center [97, 253] width 116 height 116
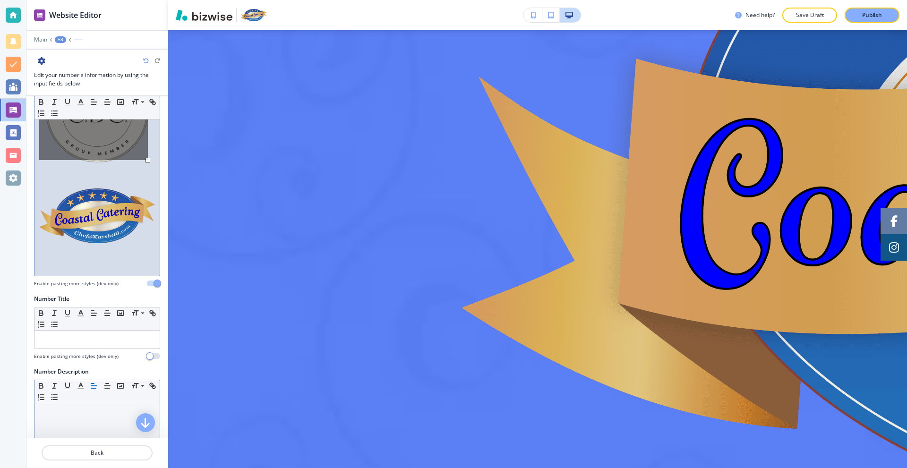
click at [103, 213] on img at bounding box center [97, 215] width 116 height 55
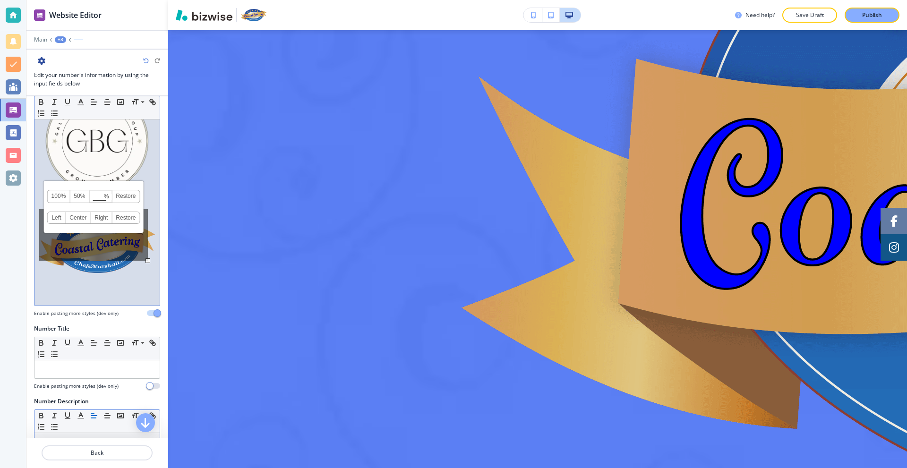
scroll to position [0, 0]
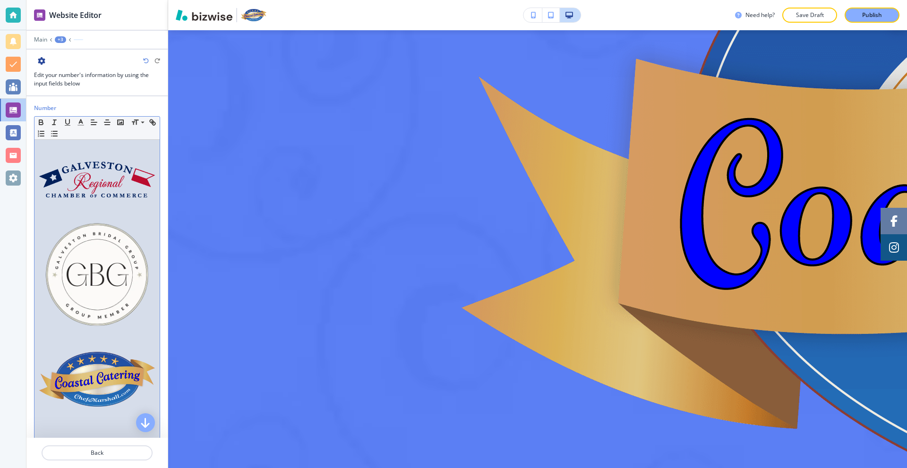
click at [89, 182] on img at bounding box center [97, 180] width 116 height 36
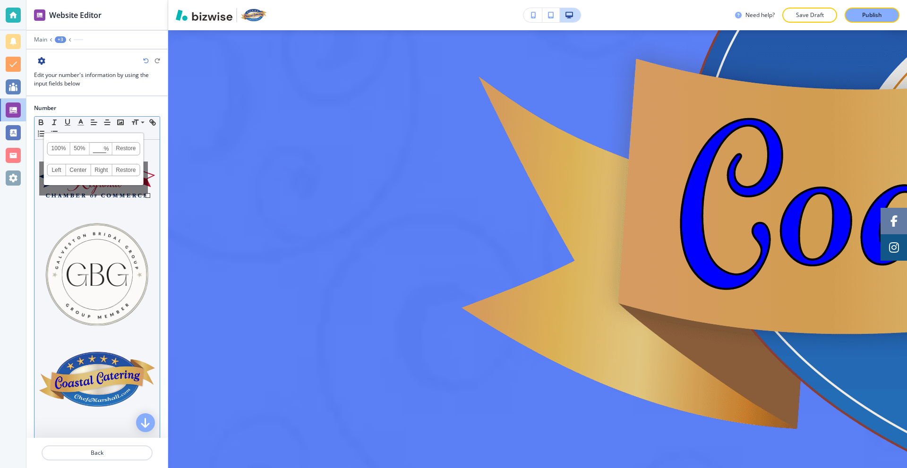
drag, startPoint x: 91, startPoint y: 188, endPoint x: 62, endPoint y: 265, distance: 81.8
click at [62, 265] on img at bounding box center [97, 275] width 116 height 116
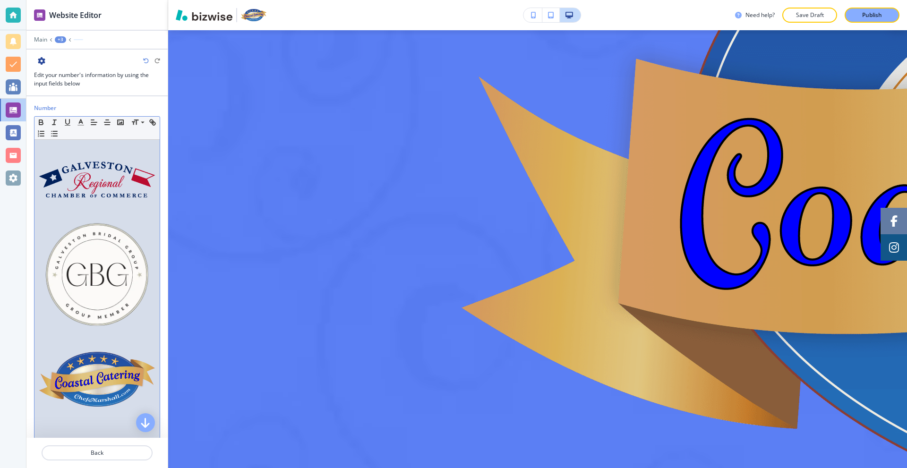
click at [96, 168] on img at bounding box center [97, 180] width 116 height 36
drag, startPoint x: 106, startPoint y: 190, endPoint x: 88, endPoint y: 219, distance: 34.6
click at [88, 219] on img at bounding box center [97, 275] width 116 height 116
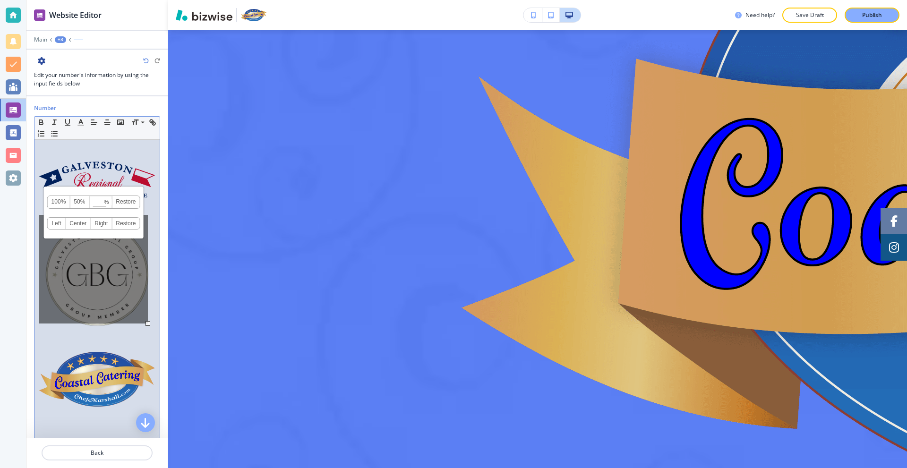
click at [139, 166] on img at bounding box center [97, 180] width 116 height 36
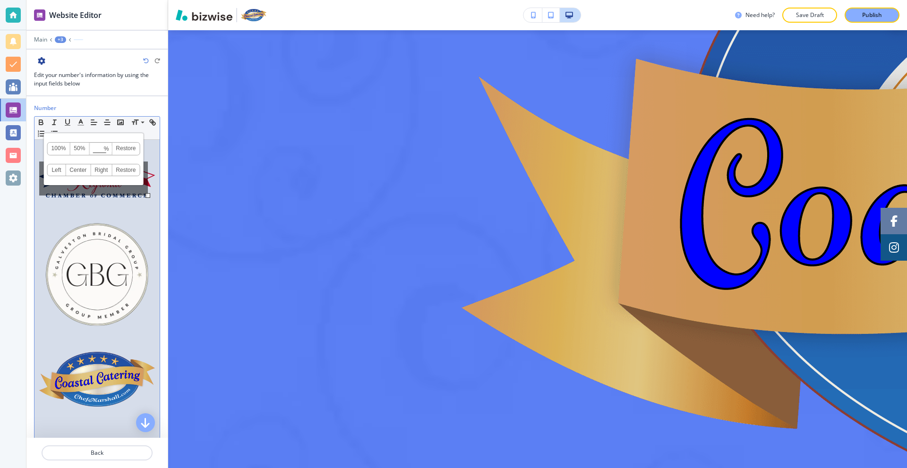
click at [147, 192] on div "100% 50% % Press enter key to apply change! Restore Left Center Right Restore" at bounding box center [93, 179] width 109 height 34
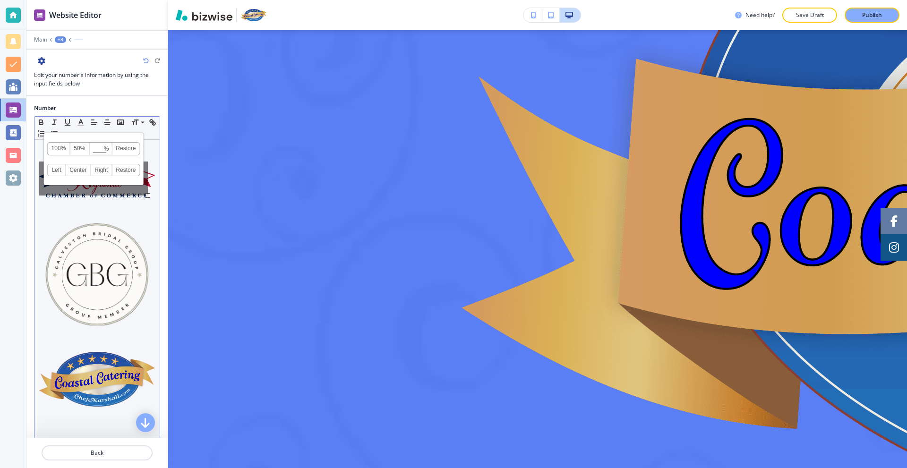
click at [150, 186] on div at bounding box center [96, 289] width 125 height 299
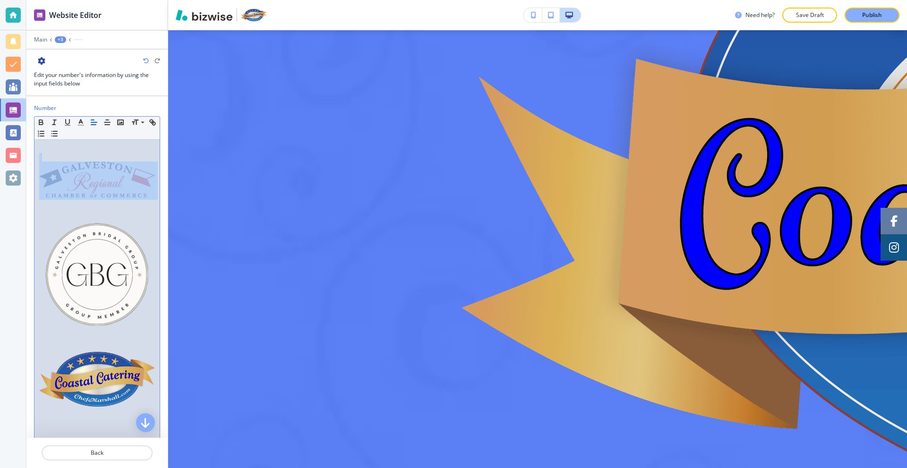
drag, startPoint x: 150, startPoint y: 186, endPoint x: 77, endPoint y: 184, distance: 73.7
click at [77, 184] on div at bounding box center [96, 289] width 125 height 299
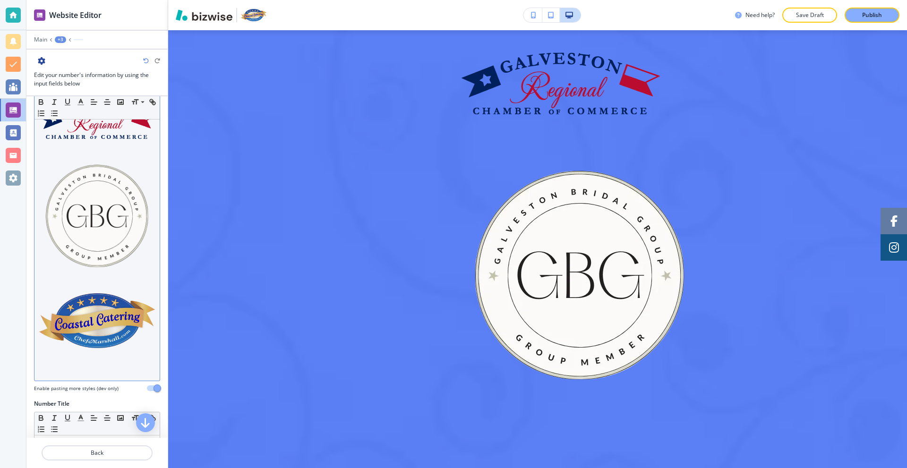
scroll to position [22, 0]
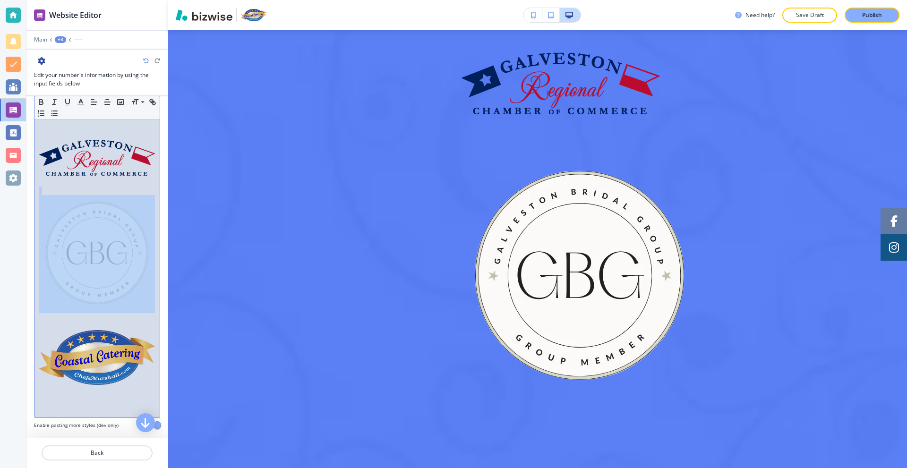
click at [144, 256] on img at bounding box center [97, 253] width 116 height 116
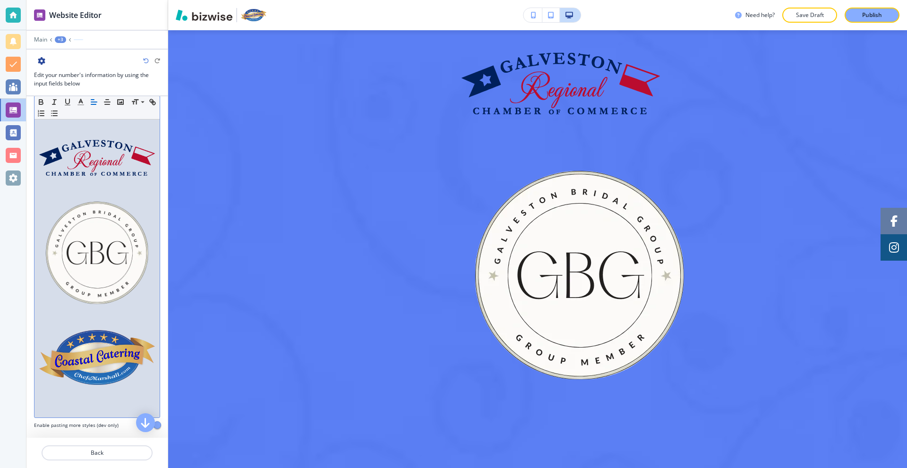
click at [149, 257] on div at bounding box center [96, 267] width 125 height 299
drag, startPoint x: 149, startPoint y: 261, endPoint x: 96, endPoint y: 261, distance: 52.4
click at [96, 261] on div at bounding box center [96, 267] width 125 height 299
click at [148, 266] on div at bounding box center [96, 267] width 125 height 299
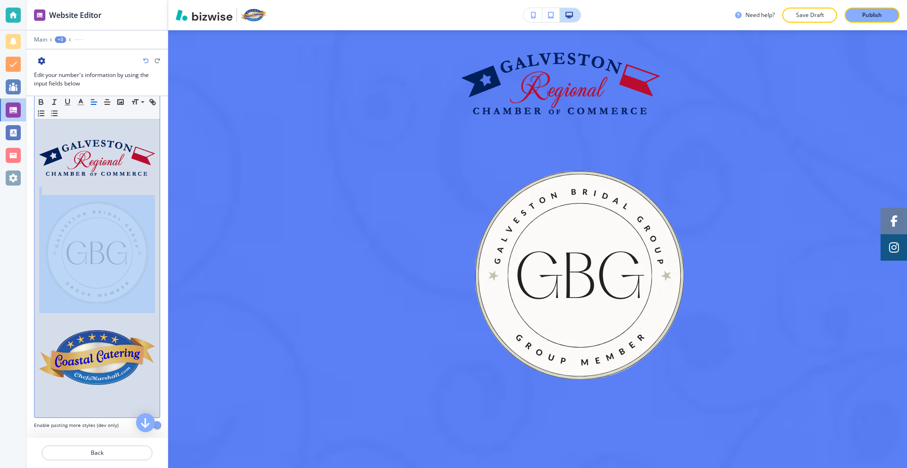
scroll to position [258, 0]
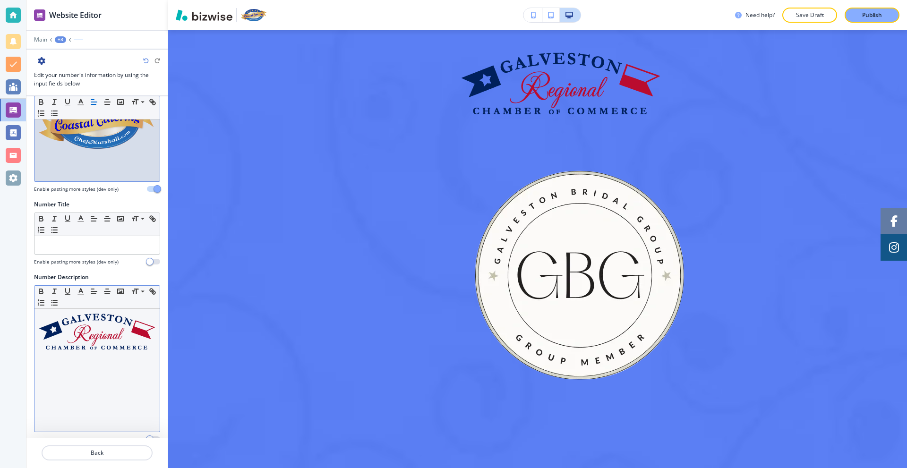
click at [147, 338] on div at bounding box center [96, 370] width 125 height 123
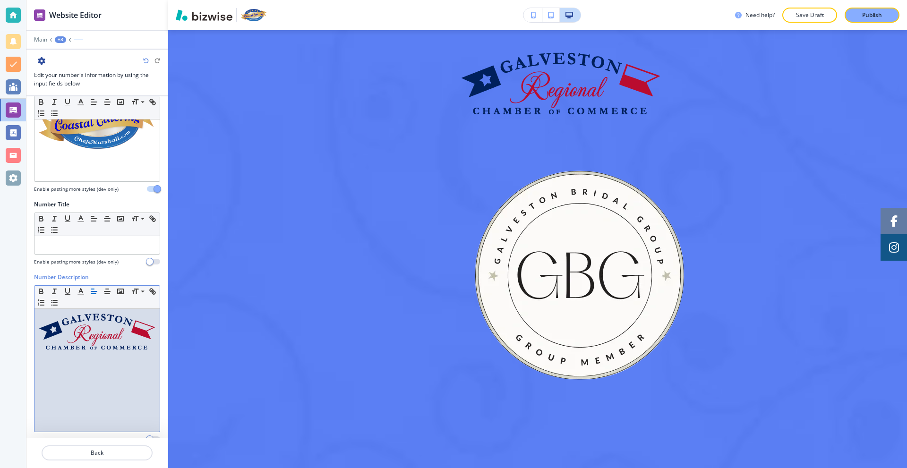
click at [146, 336] on p at bounding box center [97, 333] width 116 height 38
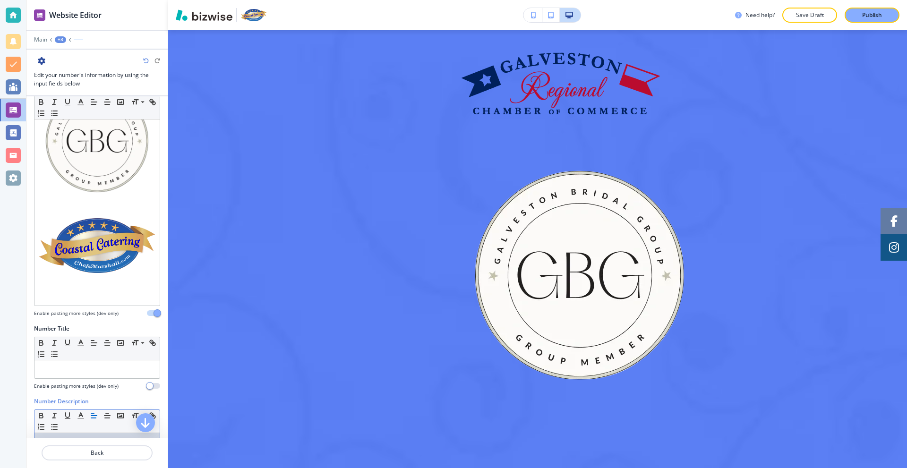
scroll to position [22, 0]
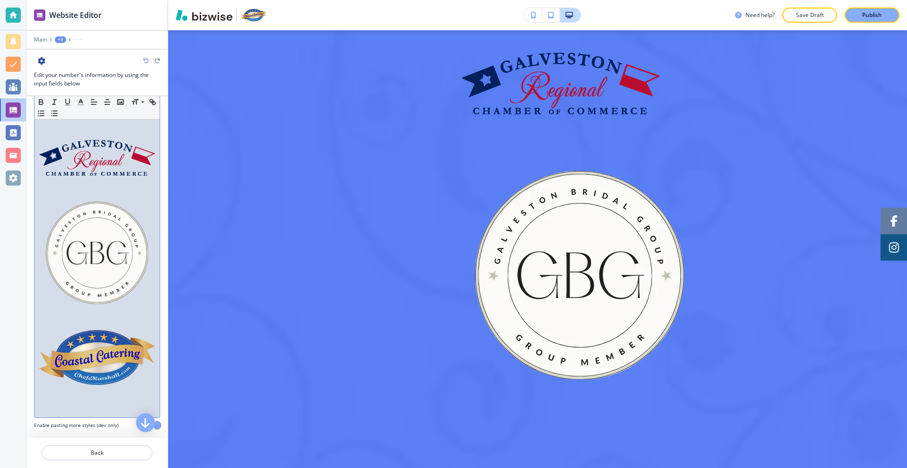
click at [143, 350] on img at bounding box center [97, 357] width 116 height 55
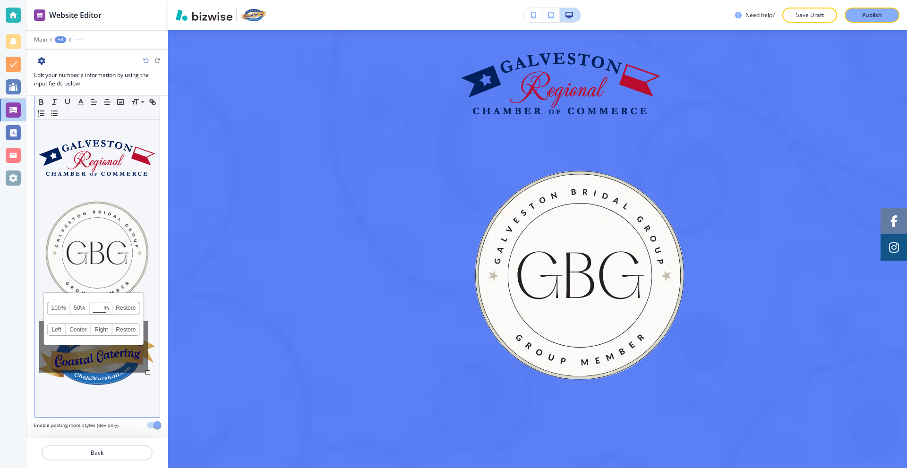
scroll to position [258, 0]
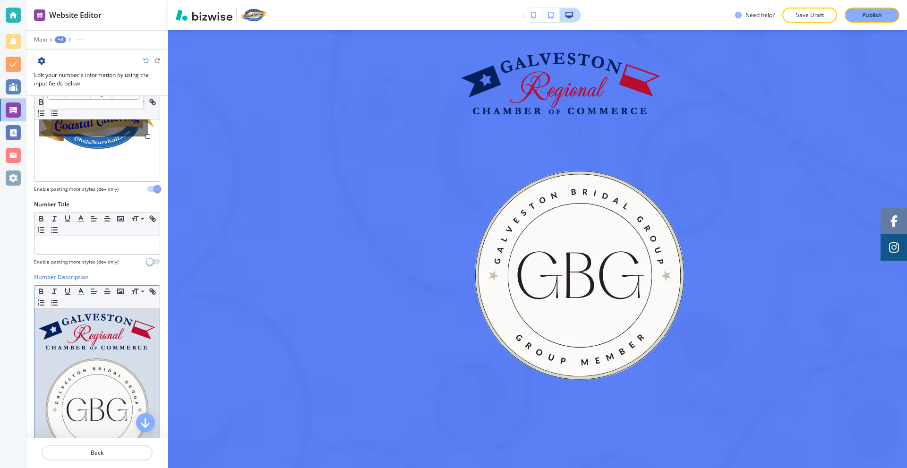
drag, startPoint x: 130, startPoint y: 351, endPoint x: 111, endPoint y: 390, distance: 43.9
click at [111, 390] on img at bounding box center [97, 410] width 116 height 116
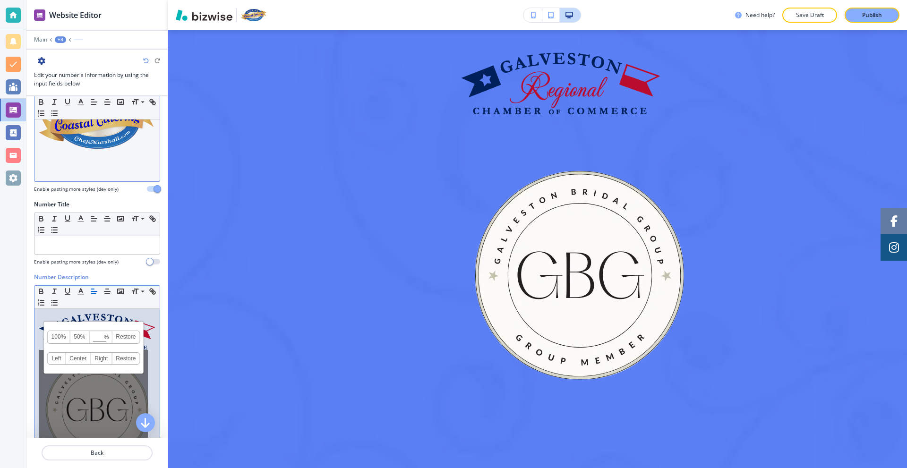
click at [128, 168] on p at bounding box center [97, 172] width 116 height 9
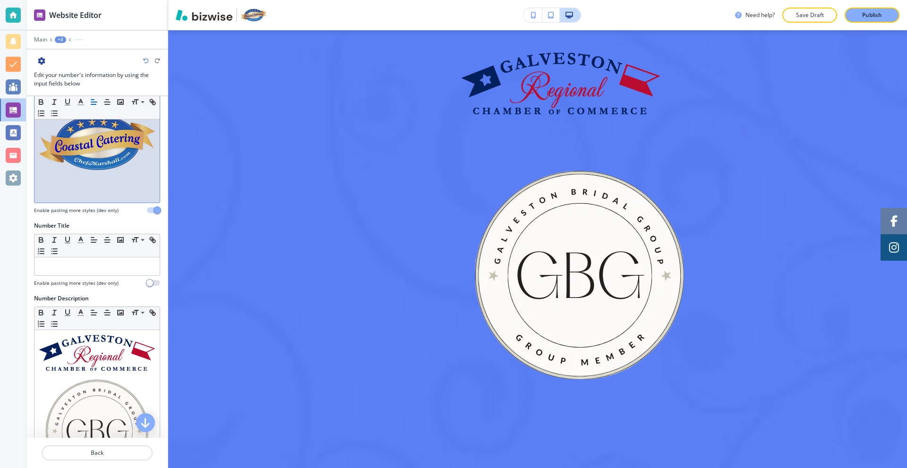
scroll to position [116, 0]
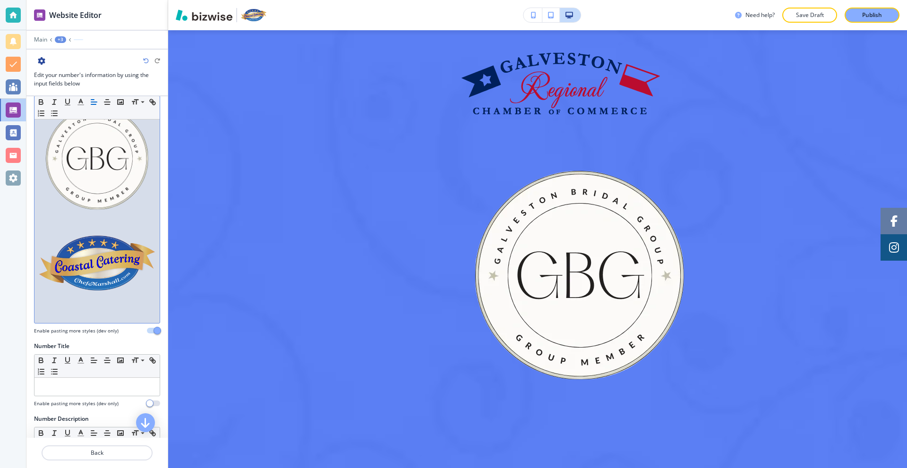
click at [145, 277] on img at bounding box center [97, 263] width 116 height 55
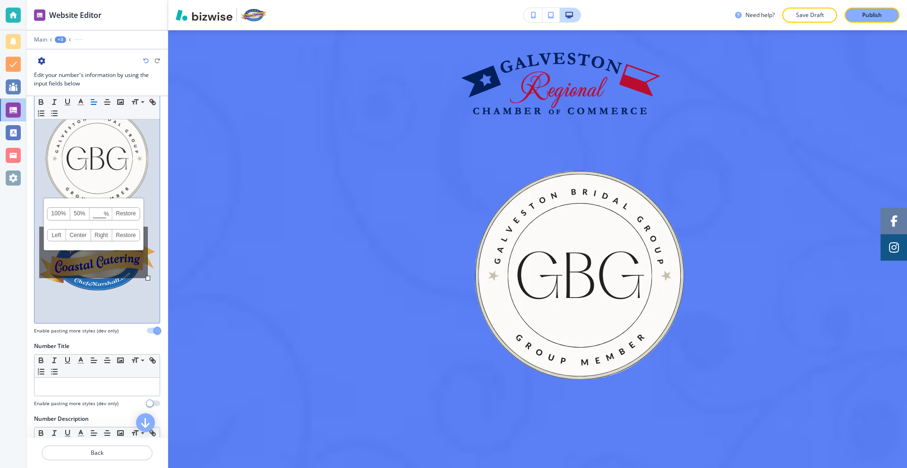
click at [151, 264] on div at bounding box center [96, 173] width 125 height 299
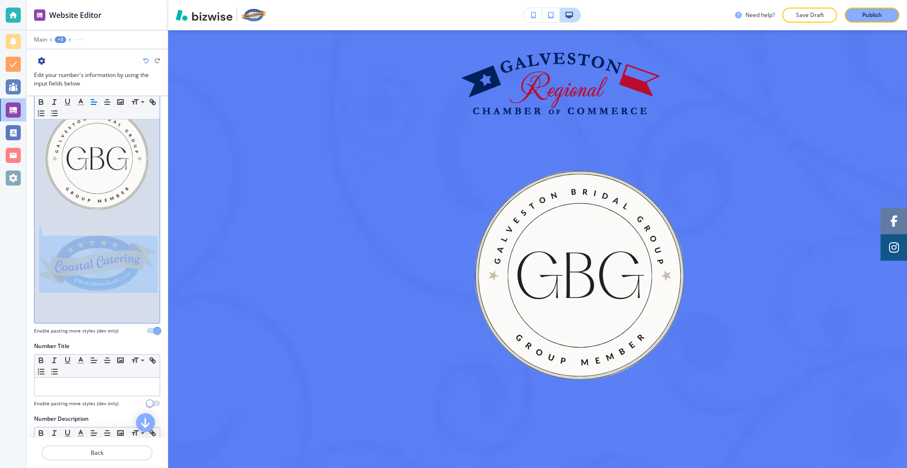
drag, startPoint x: 151, startPoint y: 265, endPoint x: 85, endPoint y: 262, distance: 66.2
click at [85, 262] on div at bounding box center [96, 173] width 125 height 299
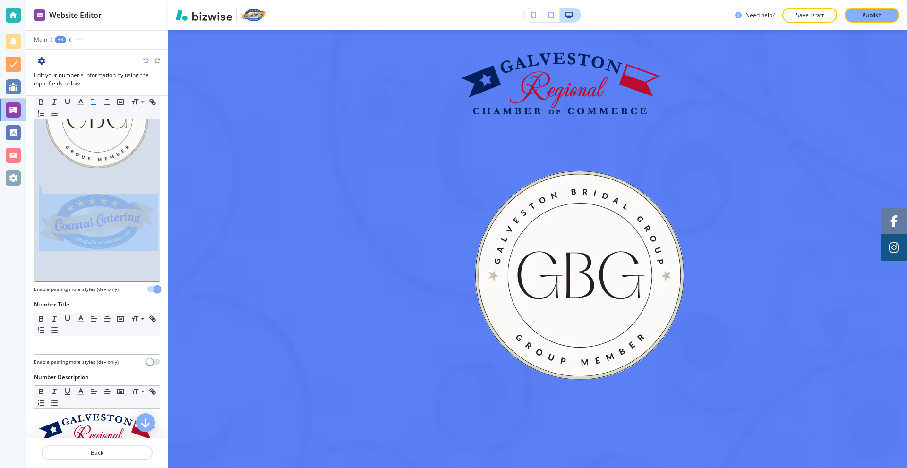
scroll to position [292, 0]
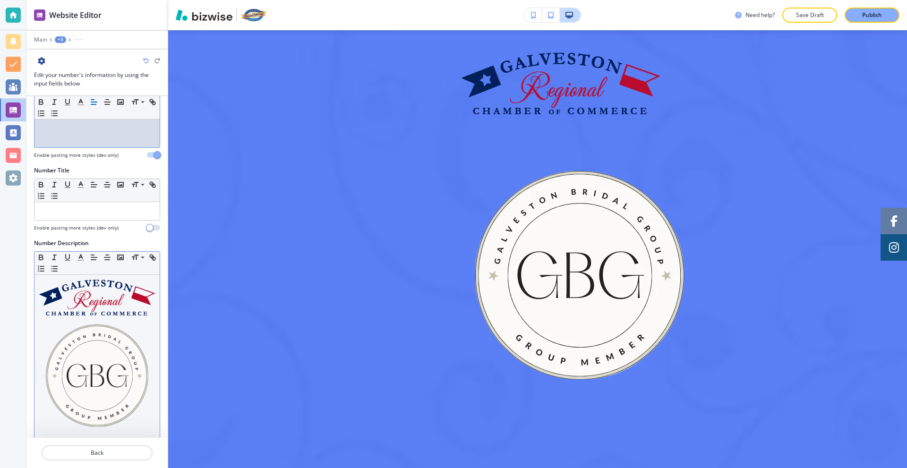
click at [137, 396] on img at bounding box center [97, 376] width 116 height 116
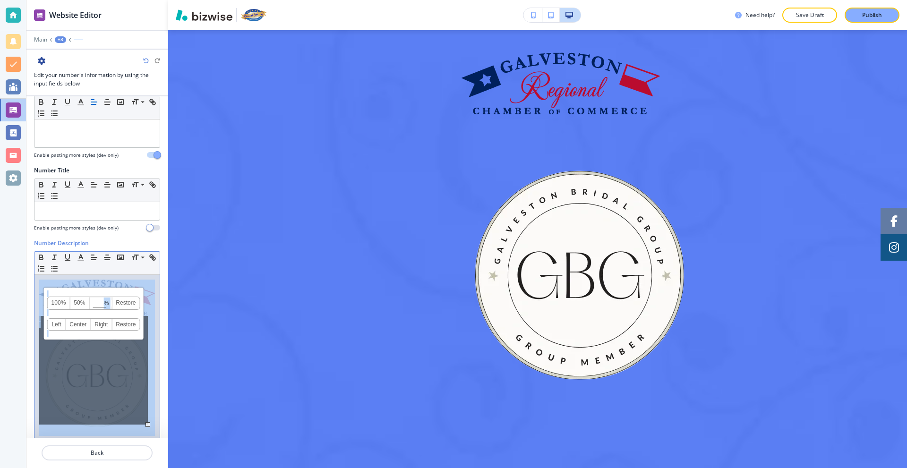
click at [149, 393] on div "100% 50% % Press enter key to apply change! Restore Left Center Right Restore" at bounding box center [96, 358] width 125 height 166
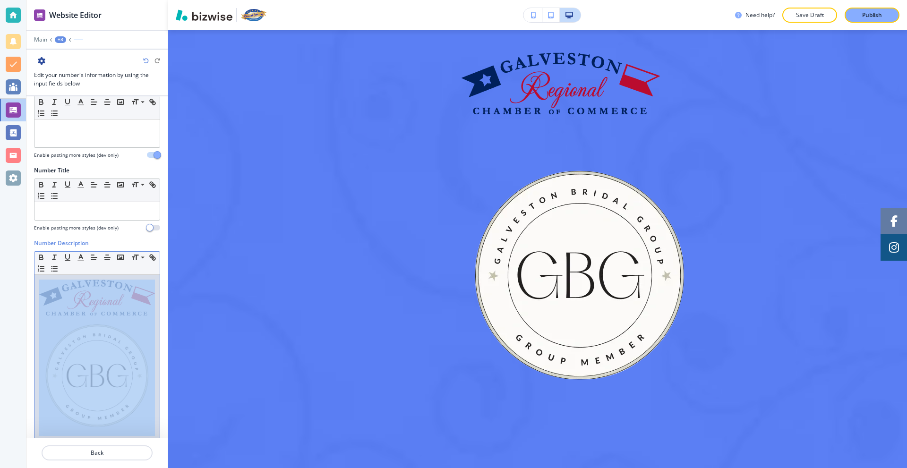
click at [149, 393] on div at bounding box center [96, 358] width 125 height 166
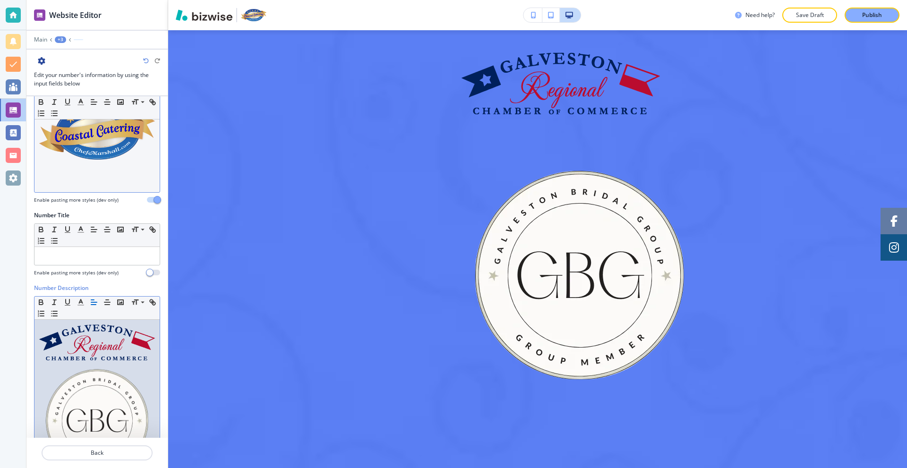
scroll to position [9, 0]
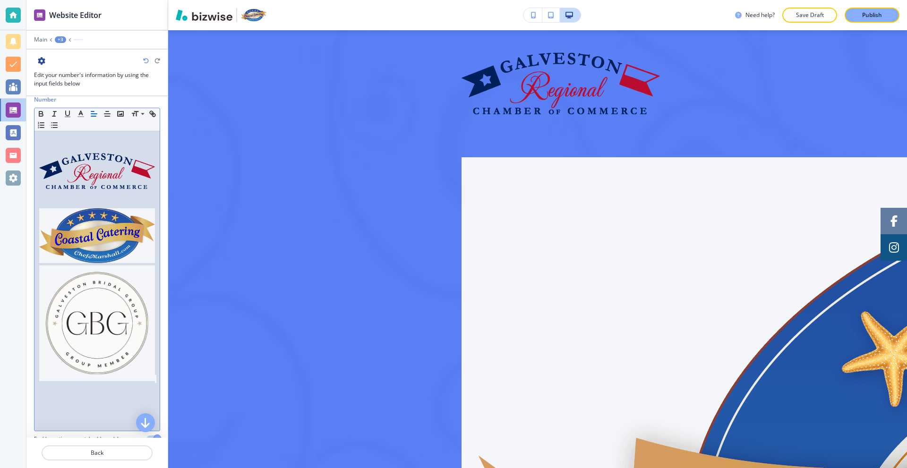
click at [142, 337] on img at bounding box center [97, 323] width 116 height 116
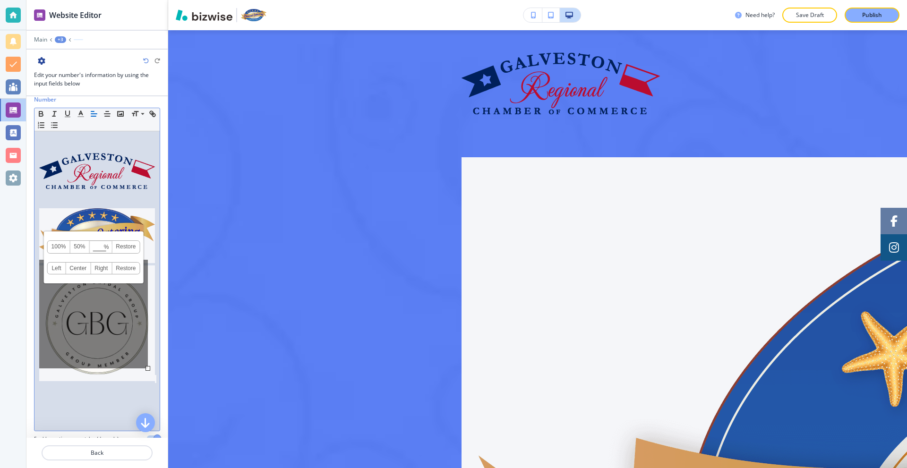
click at [152, 350] on div at bounding box center [96, 280] width 125 height 299
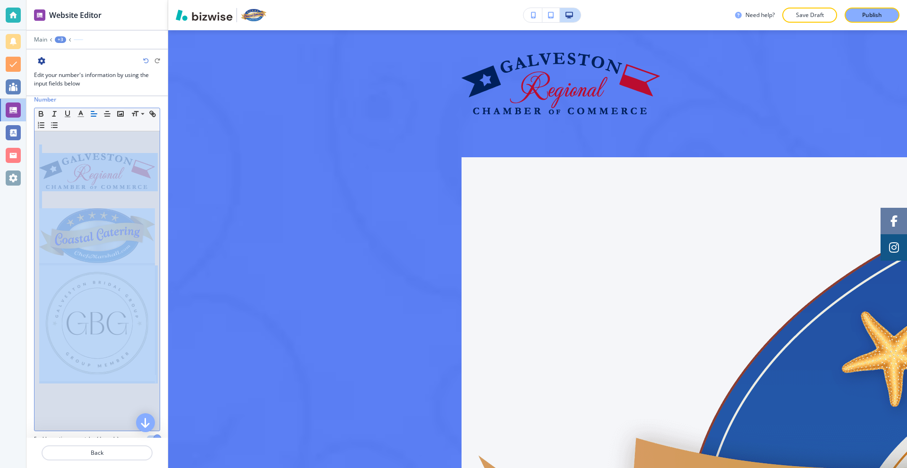
drag, startPoint x: 152, startPoint y: 350, endPoint x: 47, endPoint y: 157, distance: 219.4
click at [47, 157] on div at bounding box center [96, 280] width 125 height 299
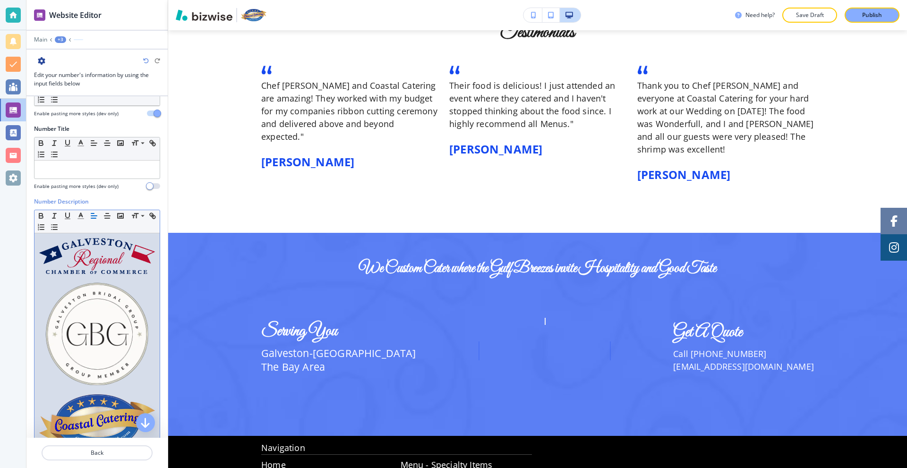
scroll to position [0, 0]
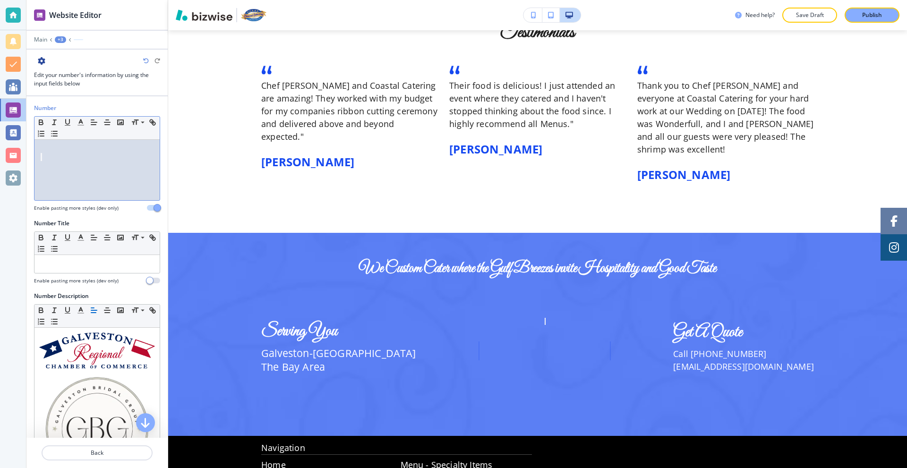
click at [84, 169] on p at bounding box center [97, 166] width 116 height 9
drag, startPoint x: 78, startPoint y: 155, endPoint x: 38, endPoint y: 145, distance: 41.2
click at [38, 145] on div at bounding box center [96, 170] width 125 height 60
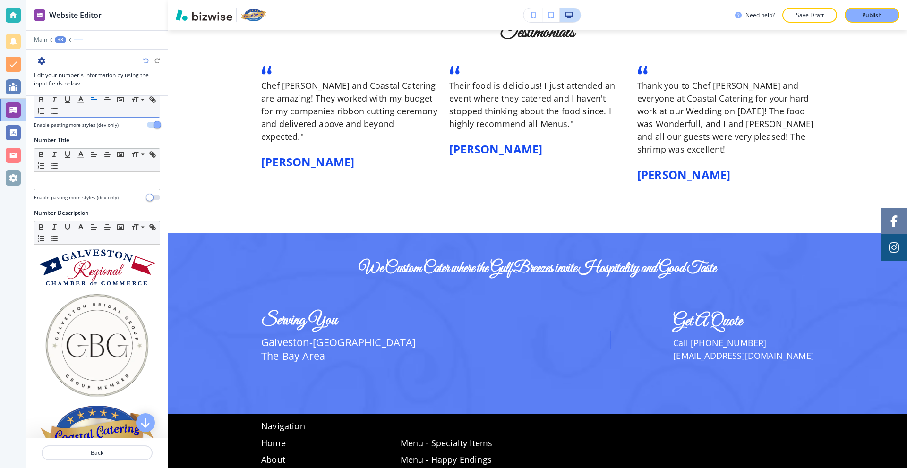
scroll to position [111, 0]
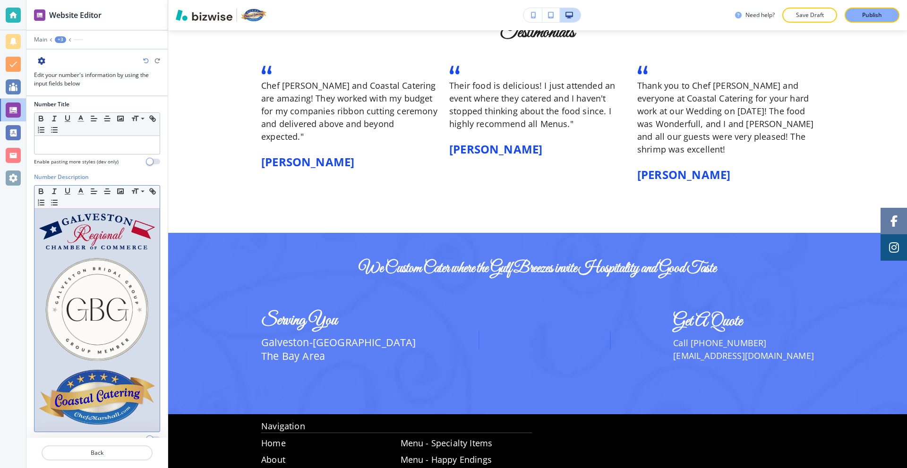
drag, startPoint x: 149, startPoint y: 222, endPoint x: 128, endPoint y: 222, distance: 21.3
click at [128, 222] on div at bounding box center [96, 320] width 125 height 223
click at [145, 252] on img at bounding box center [97, 310] width 116 height 116
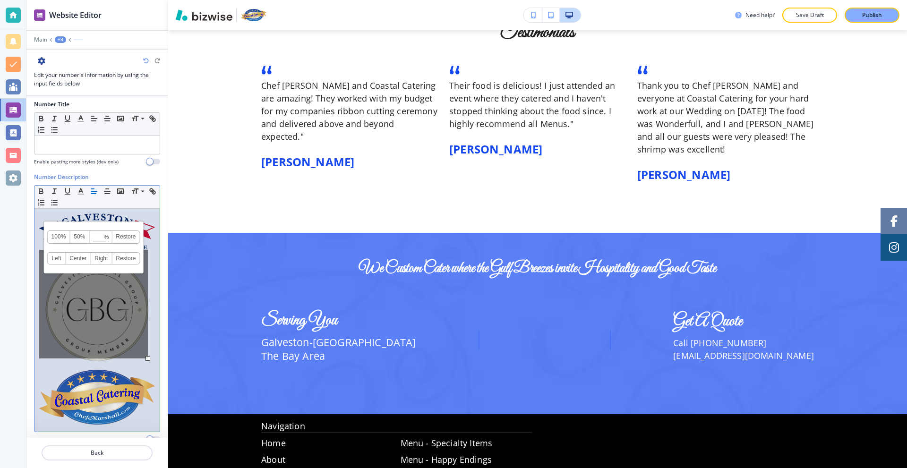
click at [145, 240] on img at bounding box center [97, 231] width 116 height 36
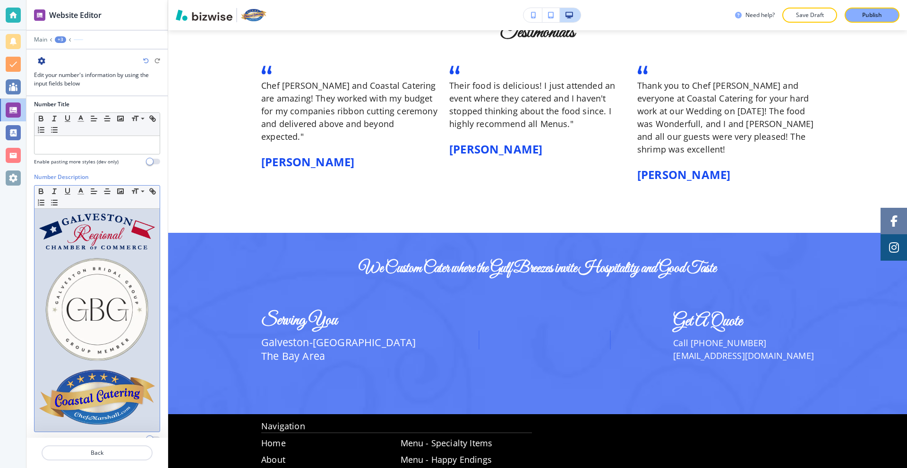
drag, startPoint x: 133, startPoint y: 242, endPoint x: 151, endPoint y: 263, distance: 27.2
click at [151, 263] on div at bounding box center [96, 320] width 125 height 223
click at [152, 234] on div at bounding box center [96, 320] width 125 height 223
drag, startPoint x: 150, startPoint y: 234, endPoint x: 111, endPoint y: 233, distance: 38.3
click at [111, 233] on div at bounding box center [96, 320] width 125 height 223
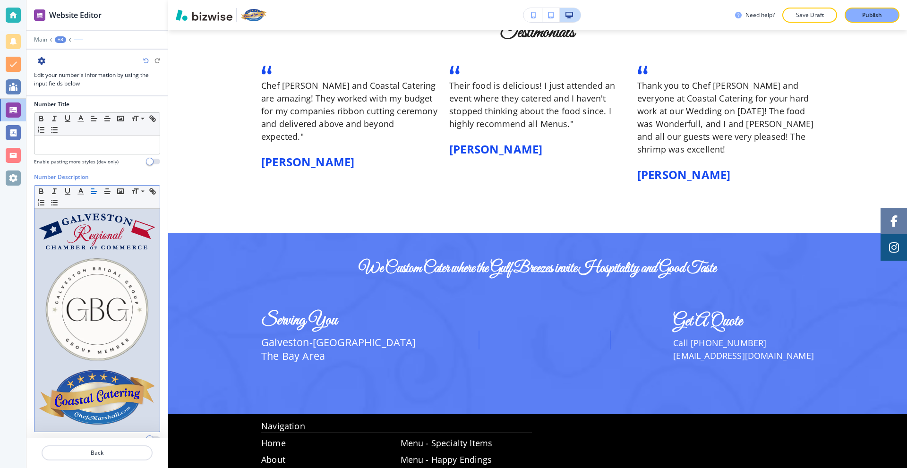
click at [148, 238] on div at bounding box center [96, 320] width 125 height 223
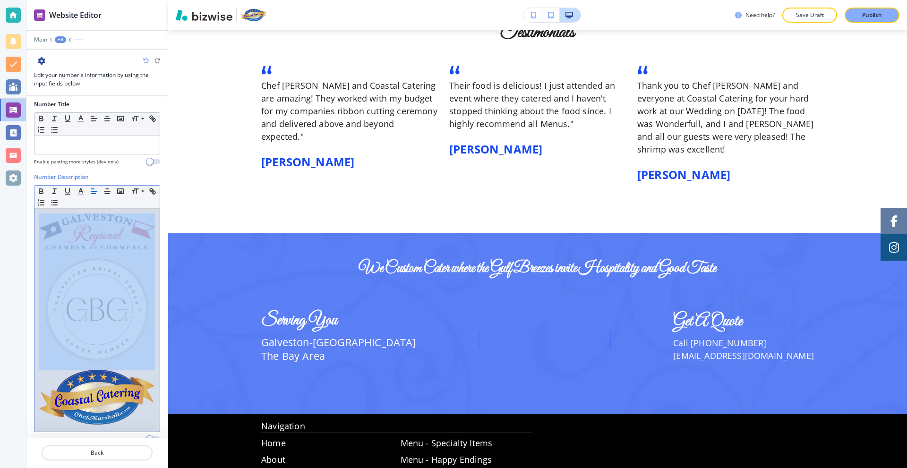
drag, startPoint x: 148, startPoint y: 238, endPoint x: 138, endPoint y: 238, distance: 10.4
click at [138, 238] on div at bounding box center [96, 320] width 125 height 223
click at [145, 239] on img at bounding box center [97, 231] width 116 height 36
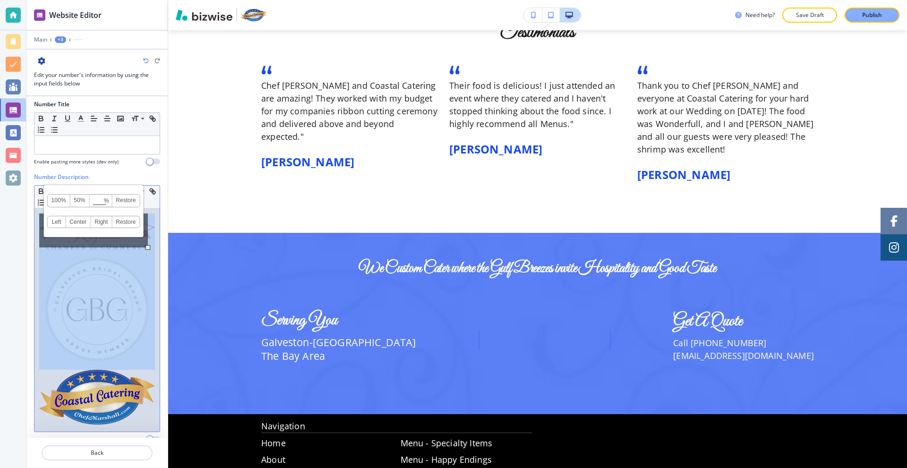
click at [150, 239] on div at bounding box center [96, 320] width 125 height 223
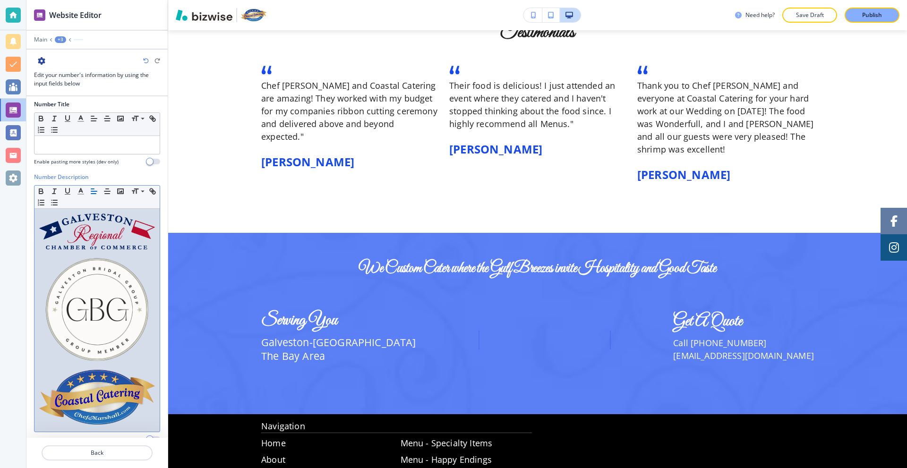
drag, startPoint x: 150, startPoint y: 239, endPoint x: 60, endPoint y: 231, distance: 91.0
click at [60, 231] on div at bounding box center [96, 320] width 125 height 223
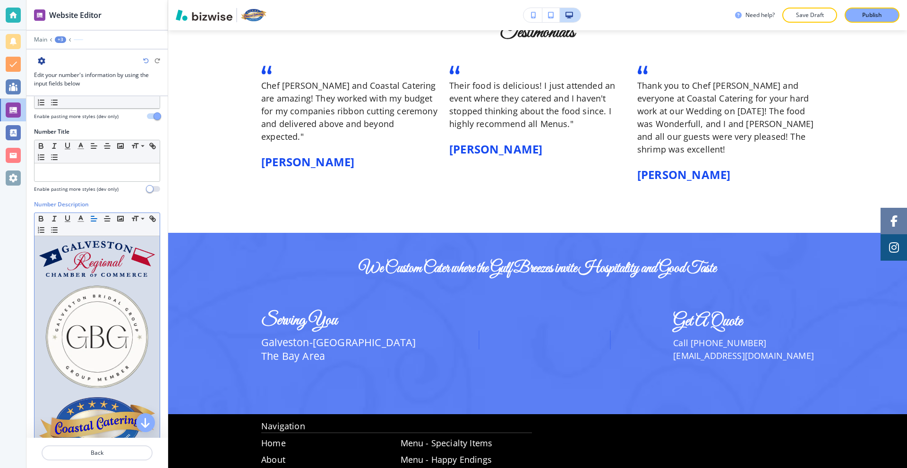
scroll to position [16, 0]
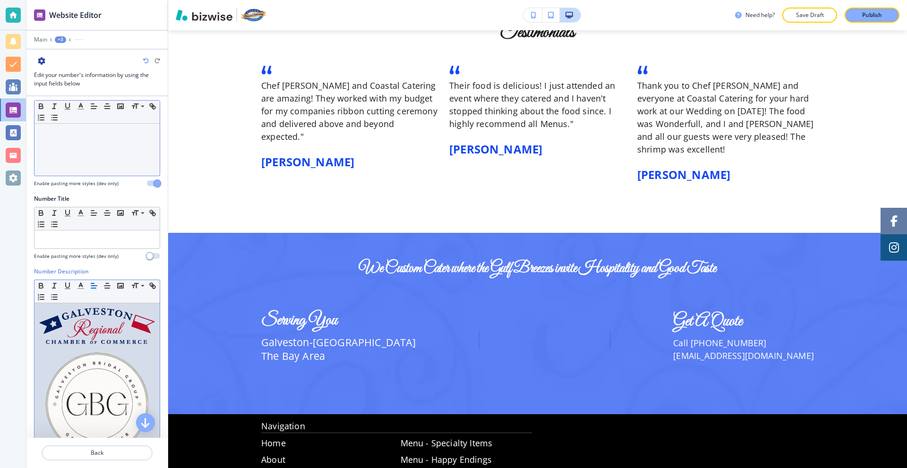
click at [73, 137] on p at bounding box center [97, 141] width 116 height 9
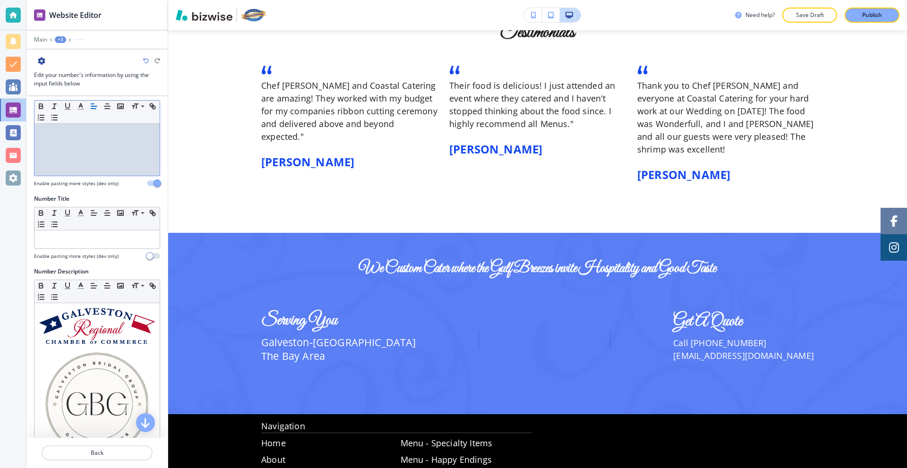
drag, startPoint x: 73, startPoint y: 137, endPoint x: 59, endPoint y: 134, distance: 14.6
click at [60, 134] on p at bounding box center [97, 132] width 116 height 9
drag, startPoint x: 62, startPoint y: 161, endPoint x: 19, endPoint y: 111, distance: 65.3
click at [19, 111] on div "Website Editor Main +3 Edit your number's information by using the input fields…" at bounding box center [453, 234] width 907 height 468
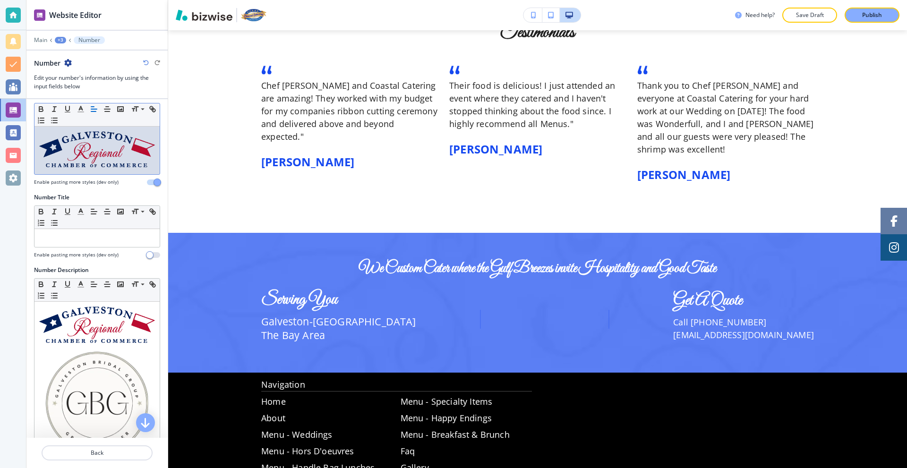
click at [118, 147] on img at bounding box center [97, 149] width 116 height 36
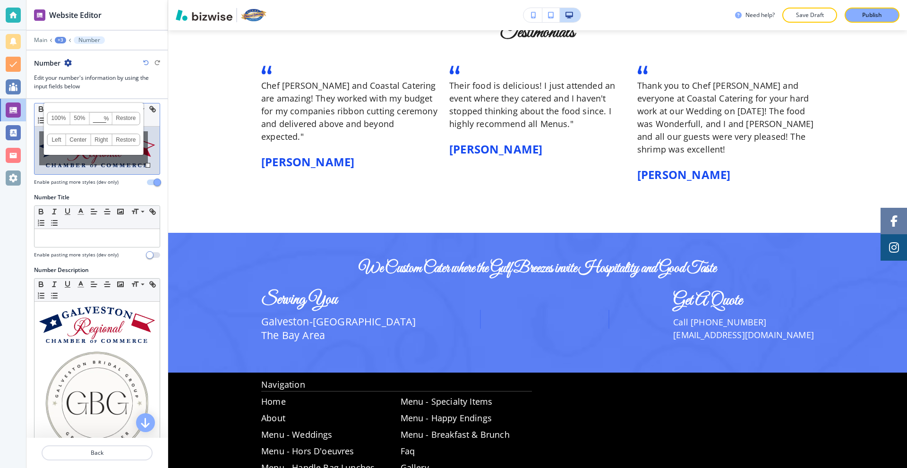
click at [149, 159] on div at bounding box center [96, 151] width 125 height 48
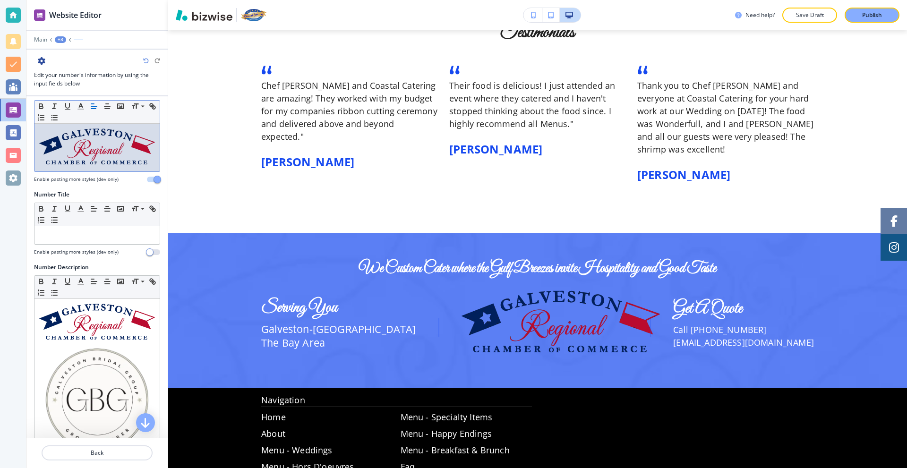
click at [103, 154] on img at bounding box center [97, 146] width 116 height 36
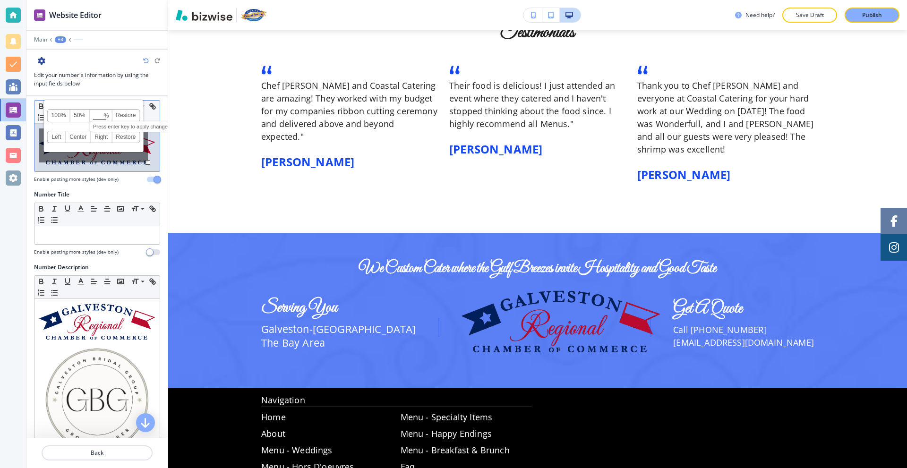
click at [97, 114] on input at bounding box center [101, 116] width 22 height 7
type input "30"
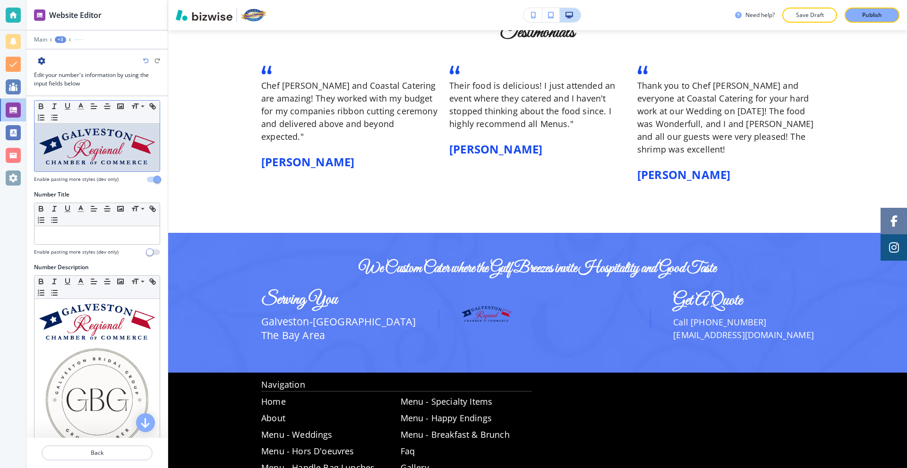
click at [150, 158] on div at bounding box center [96, 148] width 125 height 48
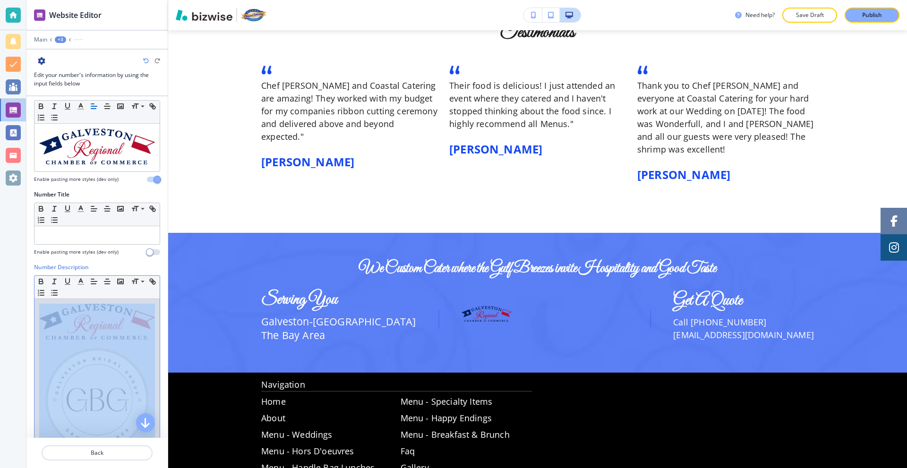
click at [143, 370] on img at bounding box center [97, 400] width 116 height 116
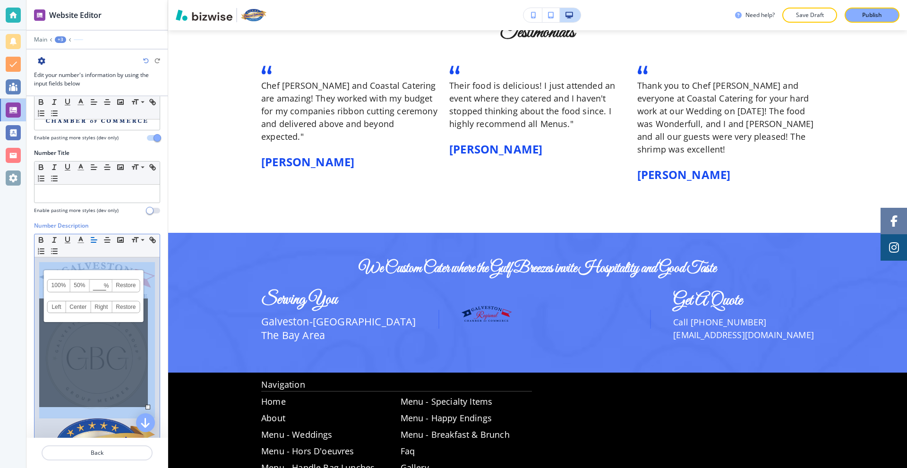
scroll to position [63, 0]
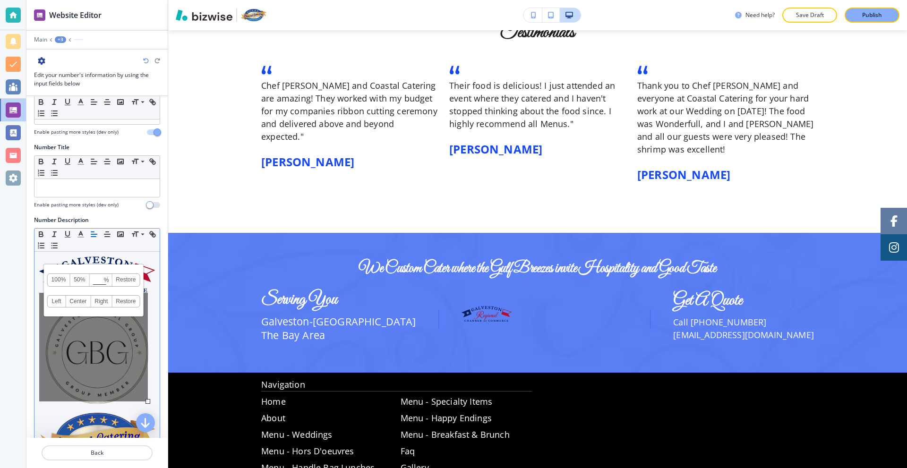
click at [147, 360] on div "100% 50% % Press enter key to apply change! Restore Left Center Right Restore" at bounding box center [93, 347] width 109 height 109
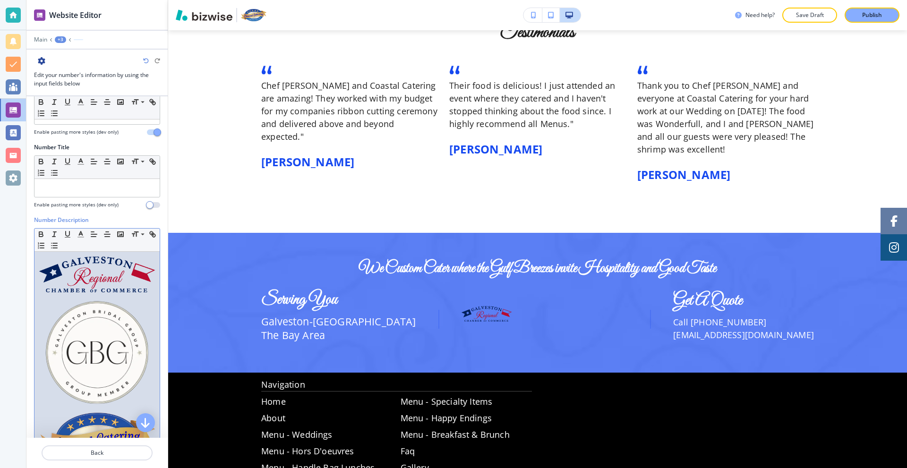
click at [150, 365] on div at bounding box center [96, 363] width 125 height 223
click at [147, 359] on img at bounding box center [97, 353] width 116 height 116
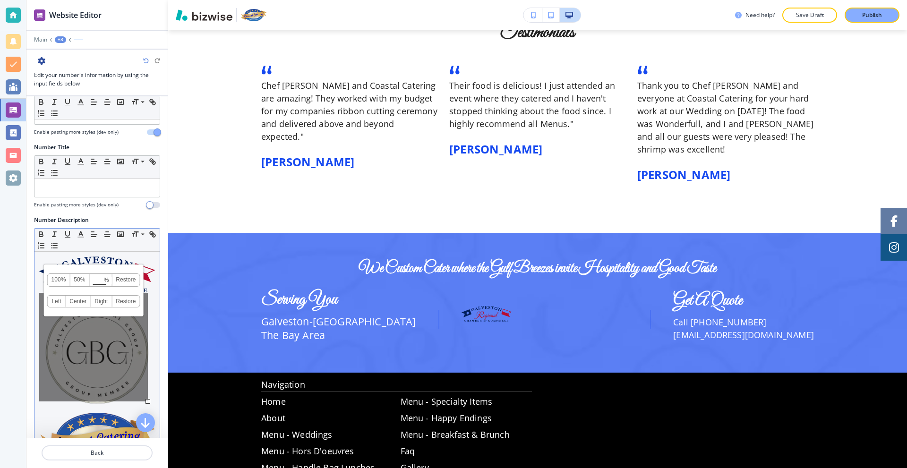
drag, startPoint x: 120, startPoint y: 332, endPoint x: 111, endPoint y: 376, distance: 45.2
click at [111, 376] on div "100% 50% % Press enter key to apply change! Restore Left Center Right Restore" at bounding box center [93, 347] width 109 height 109
click at [148, 364] on div at bounding box center [96, 363] width 125 height 223
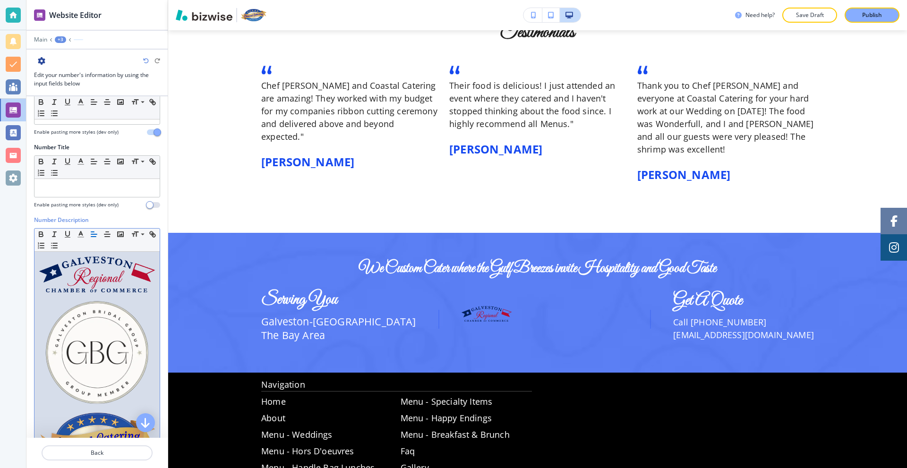
click at [149, 361] on div at bounding box center [96, 363] width 125 height 223
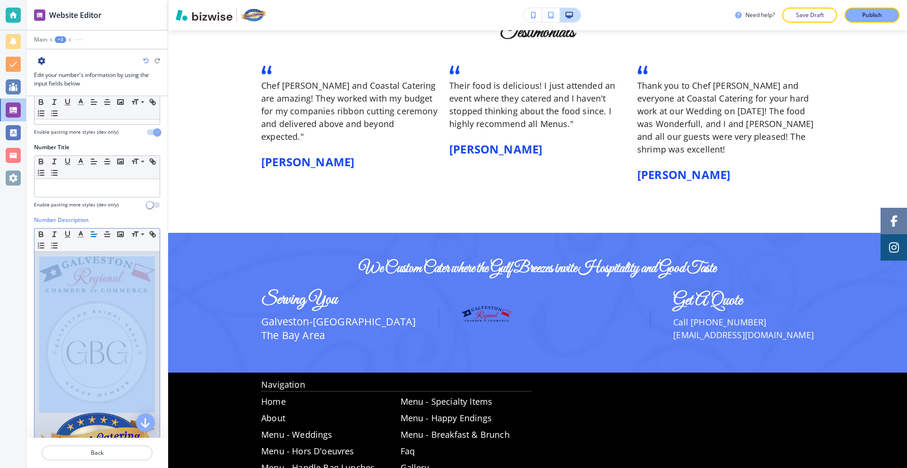
click at [151, 356] on div at bounding box center [96, 363] width 125 height 223
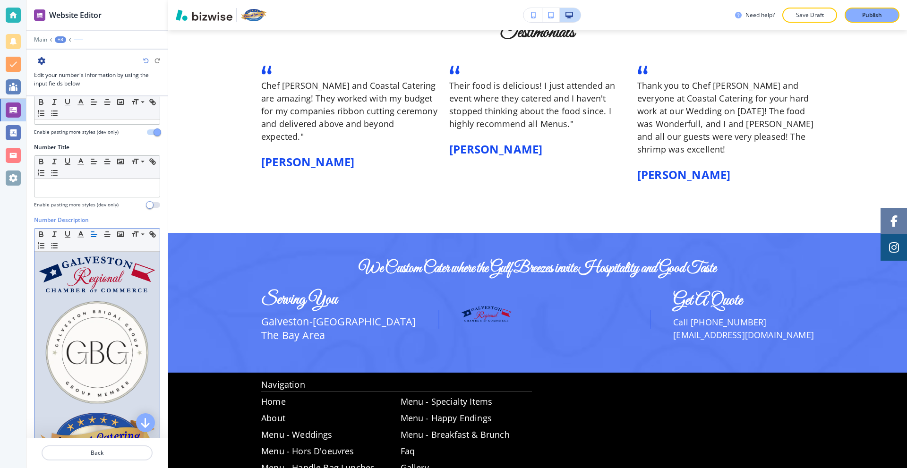
drag, startPoint x: 151, startPoint y: 356, endPoint x: 124, endPoint y: 353, distance: 27.1
click at [113, 351] on div at bounding box center [96, 363] width 125 height 223
click at [145, 359] on img at bounding box center [97, 353] width 116 height 116
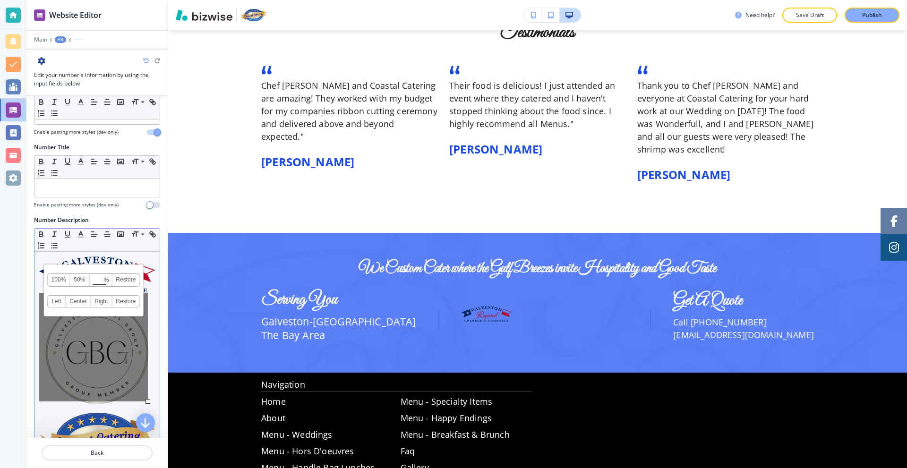
drag, startPoint x: 143, startPoint y: 354, endPoint x: 110, endPoint y: 371, distance: 36.8
click at [110, 371] on div "100% 50% % Press enter key to apply change! Restore Left Center Right Restore" at bounding box center [93, 347] width 109 height 109
click at [154, 363] on div "Number Description Small Normal Large Huge 100% 50% % Press enter key to apply …" at bounding box center [96, 355] width 141 height 278
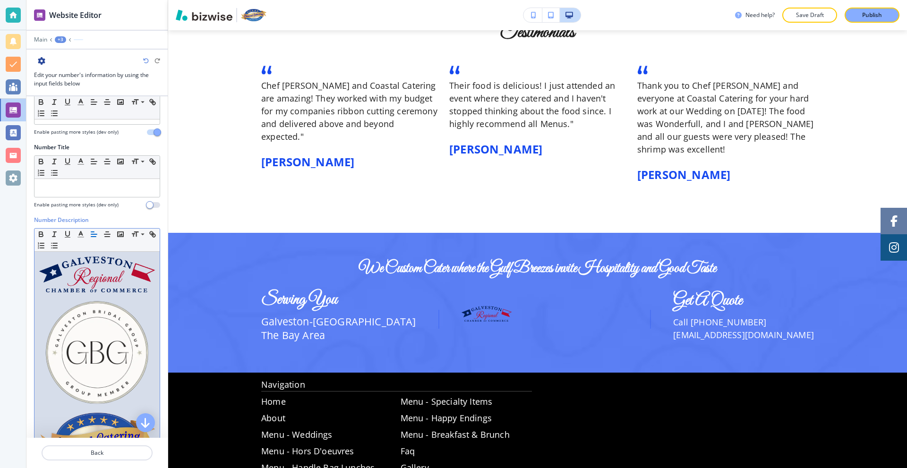
click at [144, 363] on img at bounding box center [97, 353] width 116 height 116
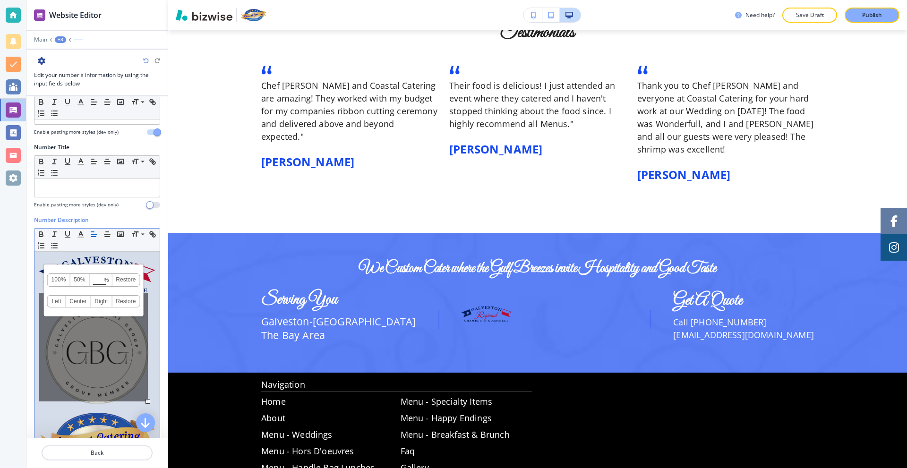
click at [43, 417] on img at bounding box center [97, 440] width 116 height 55
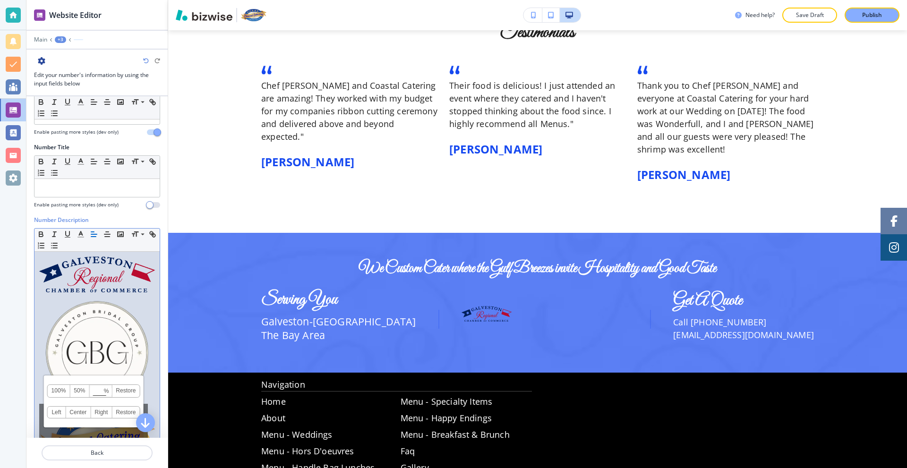
click at [39, 416] on div "100% 50% % Press enter key to apply change! Restore Left Center Right Restore" at bounding box center [93, 429] width 109 height 51
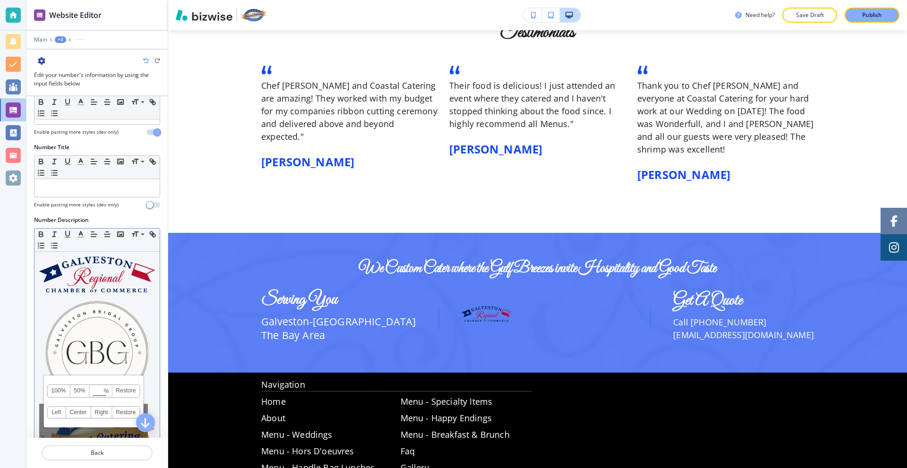
click at [41, 381] on img at bounding box center [97, 353] width 116 height 116
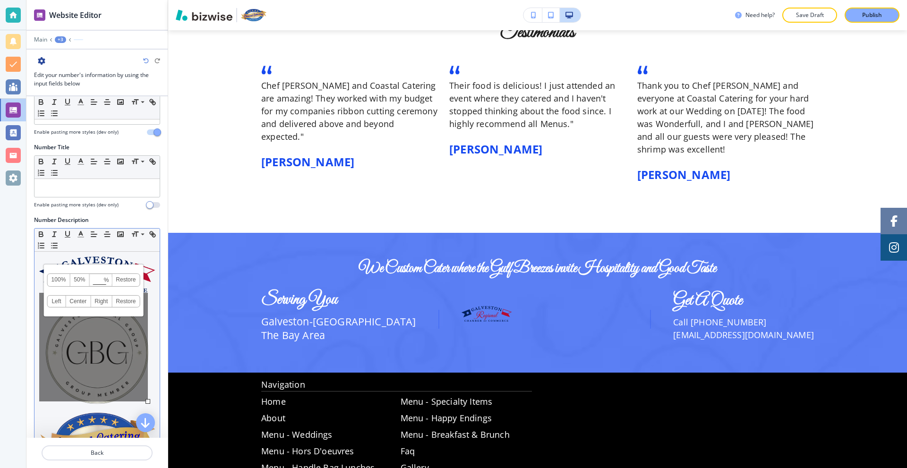
drag, startPoint x: 84, startPoint y: 335, endPoint x: 87, endPoint y: 351, distance: 16.4
click at [85, 350] on div "100% 50% % Press enter key to apply change! Restore Left Center Right Restore" at bounding box center [93, 347] width 109 height 109
click at [140, 360] on div "100% 50% % Press enter key to apply change! Restore Left Center Right Restore" at bounding box center [93, 347] width 109 height 109
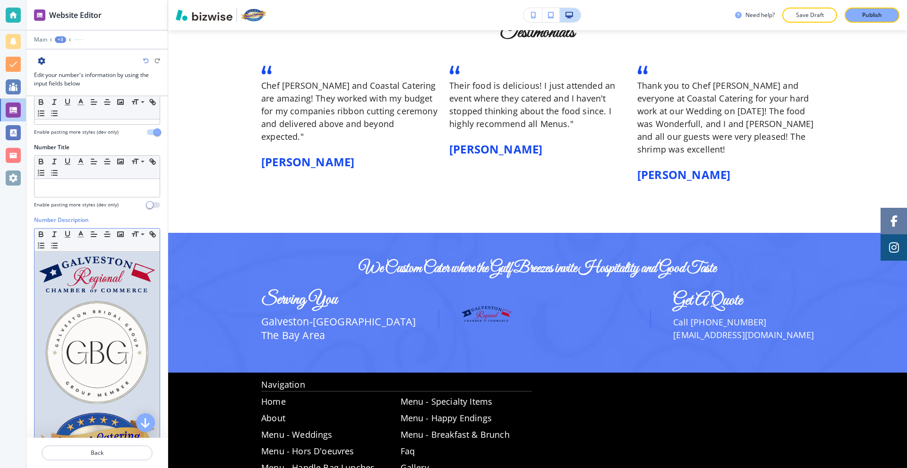
click at [149, 359] on div at bounding box center [96, 363] width 125 height 223
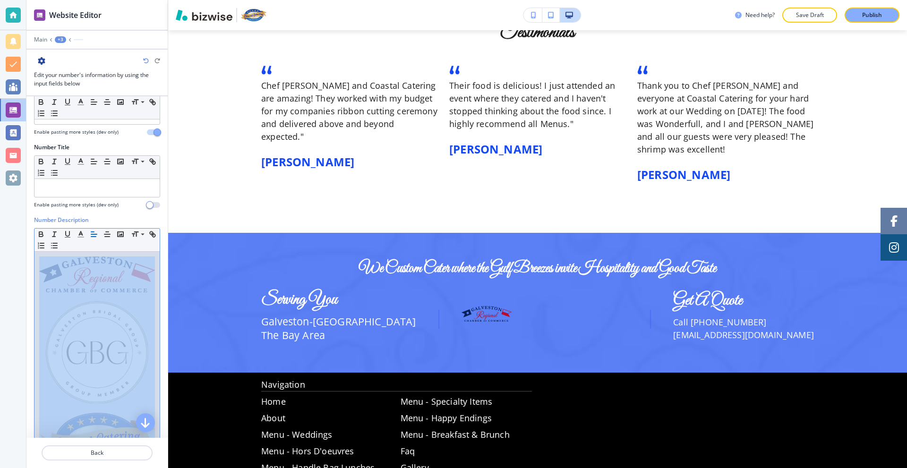
drag, startPoint x: 149, startPoint y: 359, endPoint x: 63, endPoint y: 368, distance: 86.4
click at [63, 368] on div at bounding box center [96, 363] width 125 height 223
click at [64, 368] on img at bounding box center [97, 353] width 116 height 116
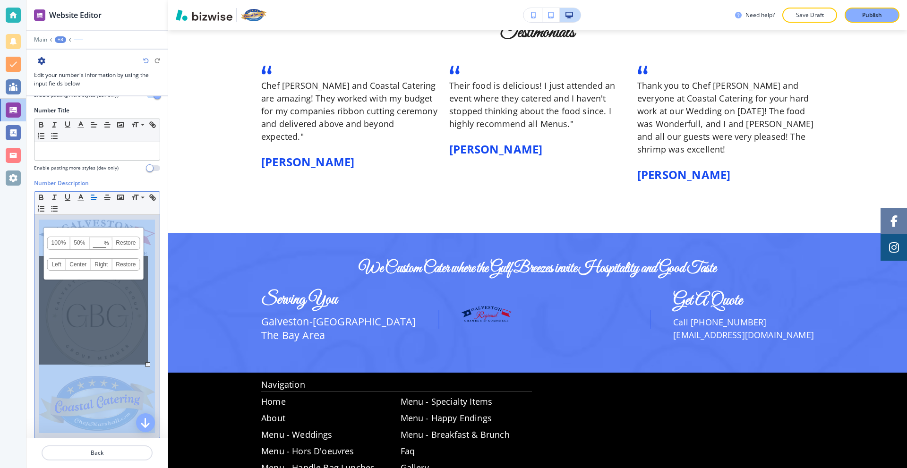
scroll to position [104, 0]
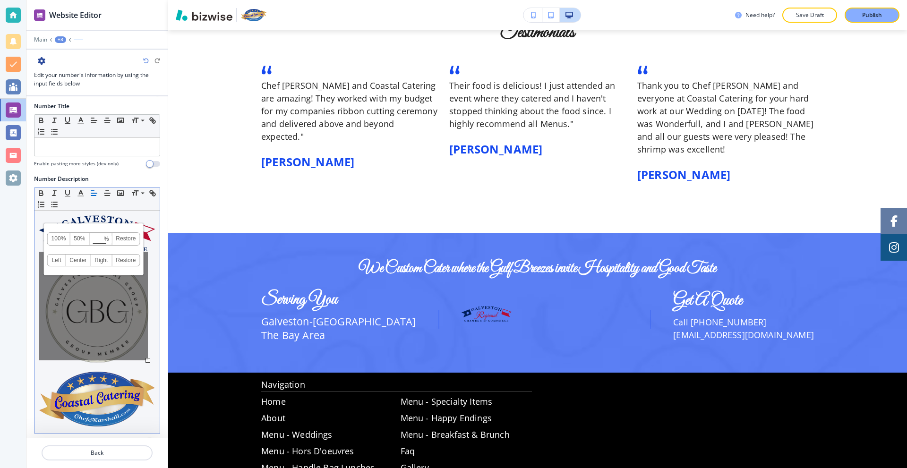
click at [140, 334] on div "100% 50% % Press enter key to apply change! Restore Left Center Right Restore" at bounding box center [93, 306] width 109 height 109
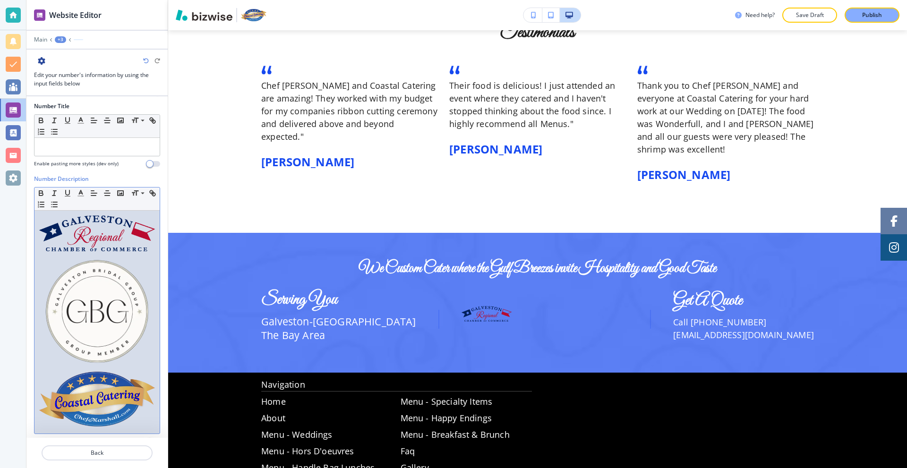
click at [151, 334] on div at bounding box center [96, 322] width 125 height 223
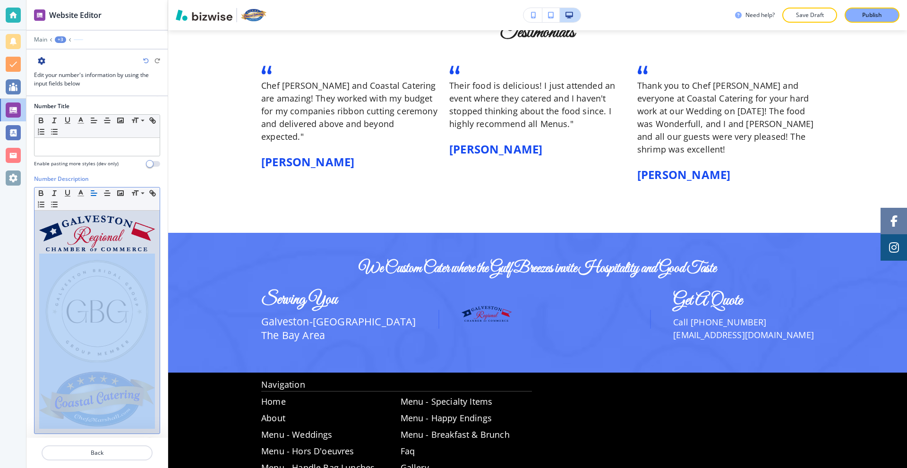
click at [151, 334] on div at bounding box center [96, 322] width 125 height 223
click at [60, 385] on img at bounding box center [97, 399] width 116 height 55
click at [39, 346] on img at bounding box center [97, 312] width 116 height 116
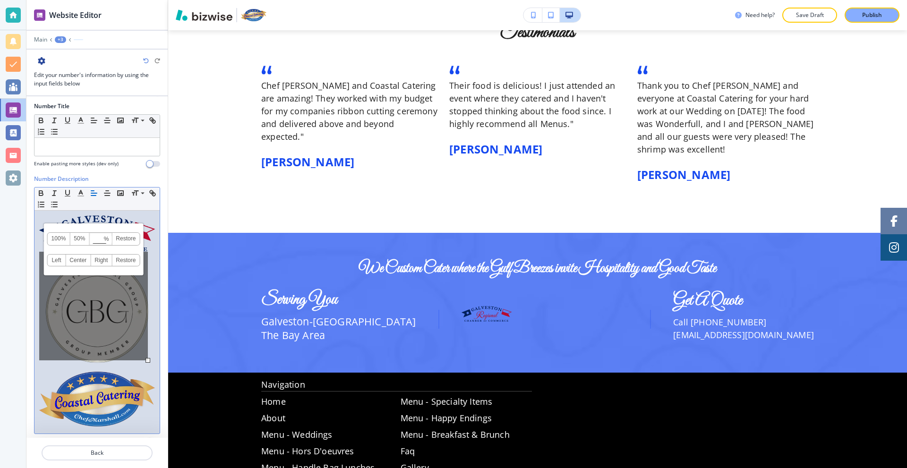
click at [145, 322] on div "100% 50% % Press enter key to apply change! Restore Left Center Right Restore" at bounding box center [93, 306] width 109 height 109
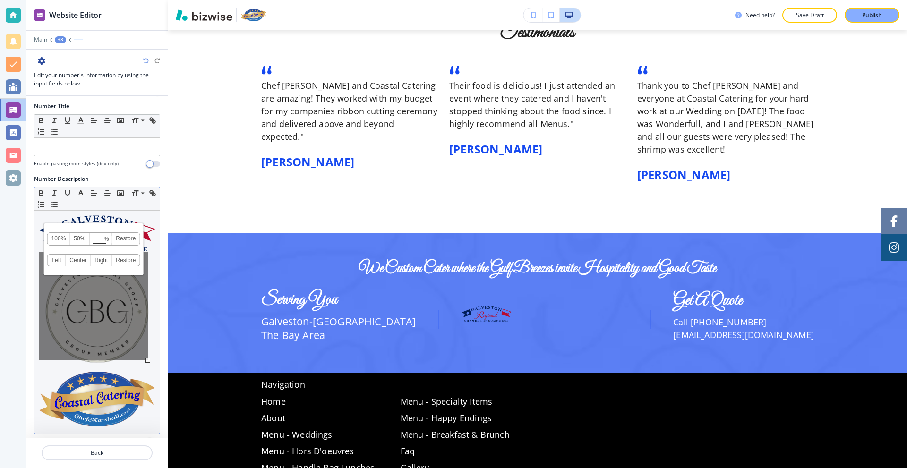
click at [151, 322] on div at bounding box center [96, 322] width 125 height 223
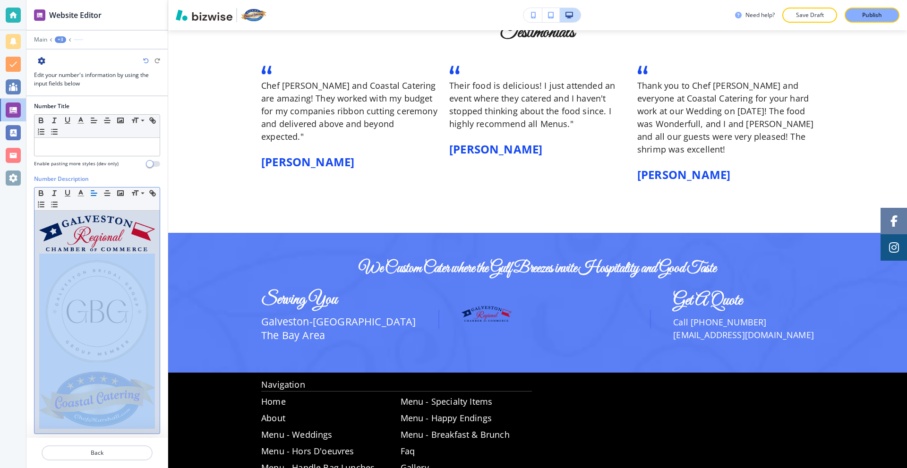
click at [52, 351] on img at bounding box center [97, 312] width 116 height 116
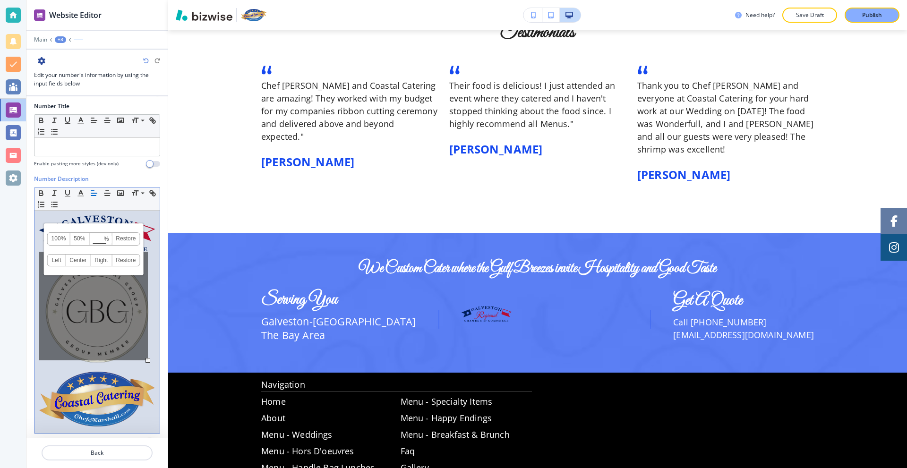
click at [124, 345] on div "100% 50% % Press enter key to apply change! Restore Left Center Right Restore" at bounding box center [93, 306] width 109 height 109
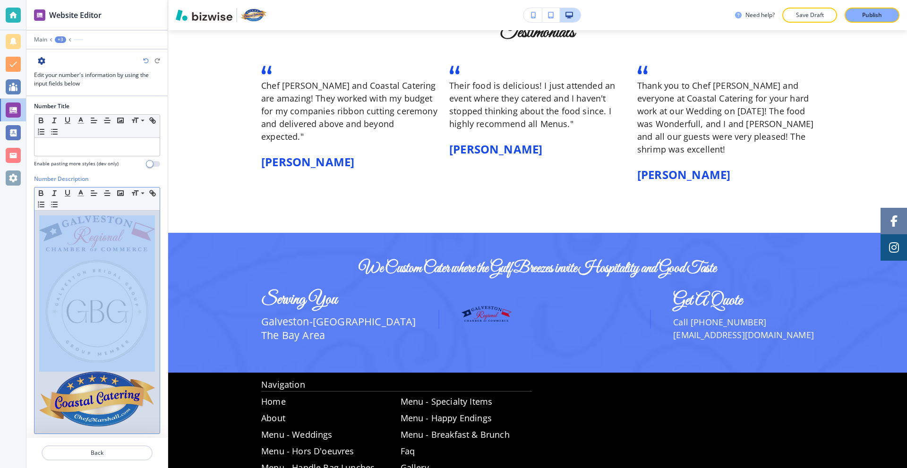
drag, startPoint x: 151, startPoint y: 335, endPoint x: 59, endPoint y: 292, distance: 101.2
click at [59, 292] on div at bounding box center [96, 322] width 125 height 223
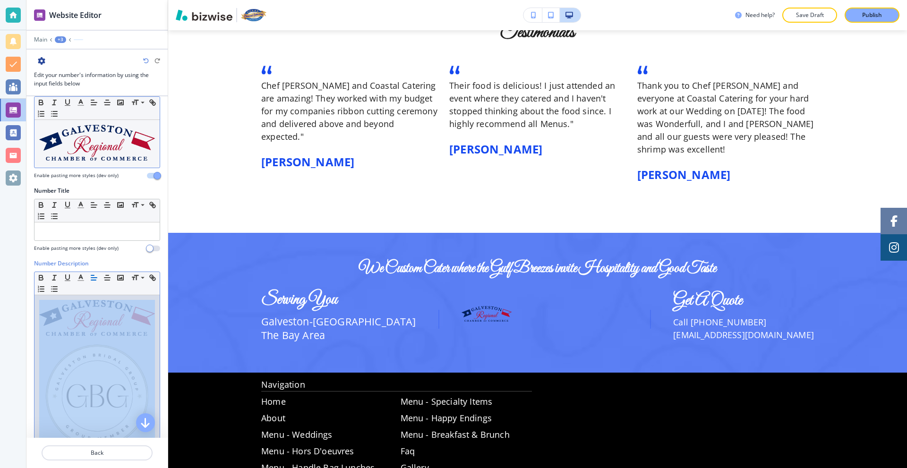
scroll to position [0, 0]
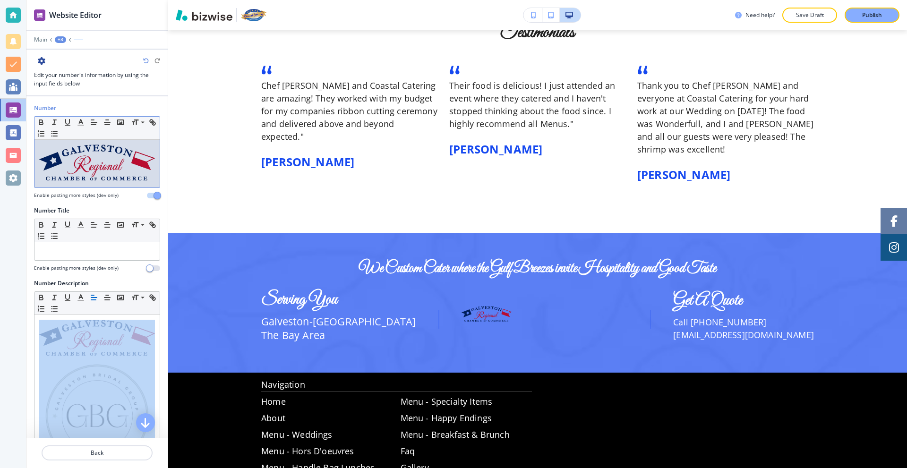
click at [145, 169] on img at bounding box center [97, 163] width 116 height 36
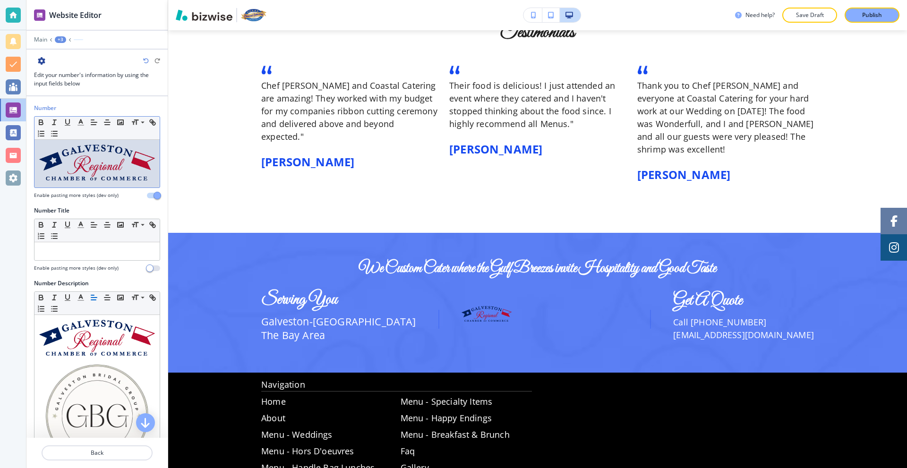
click at [150, 174] on div at bounding box center [96, 164] width 125 height 48
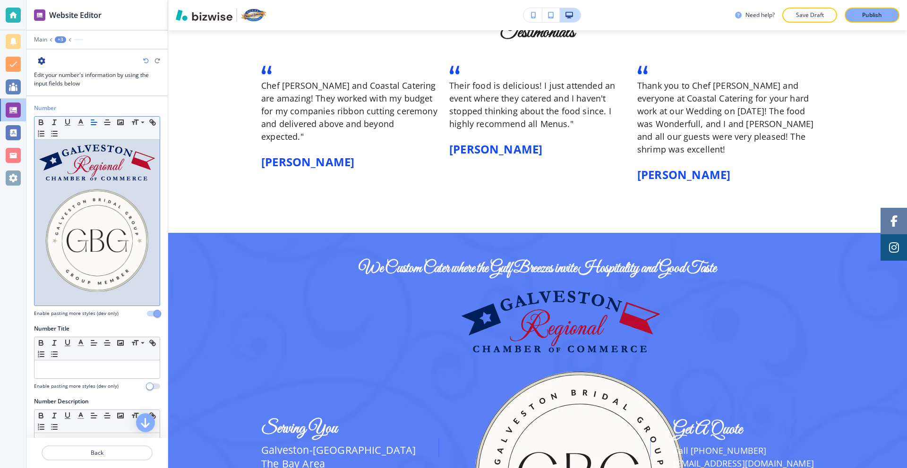
click at [111, 160] on img at bounding box center [97, 163] width 116 height 36
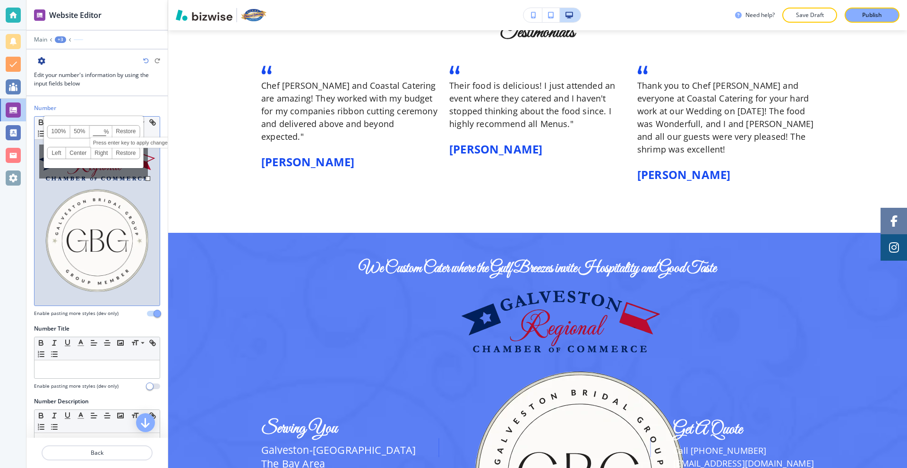
click at [101, 130] on input at bounding box center [101, 132] width 22 height 7
type input "30"
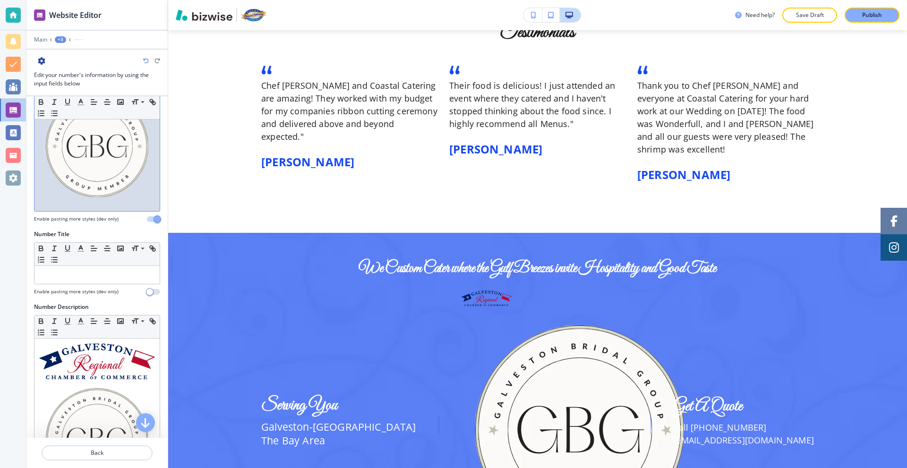
click at [100, 149] on img at bounding box center [97, 146] width 116 height 116
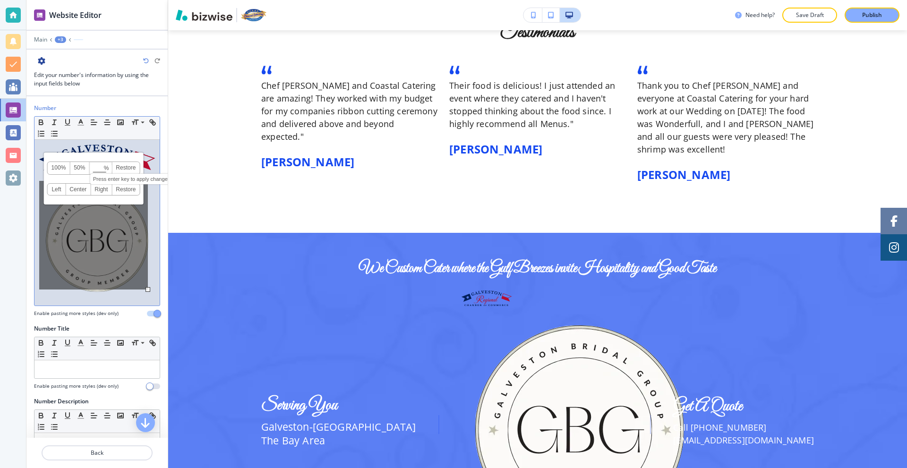
click at [100, 170] on input at bounding box center [101, 168] width 22 height 7
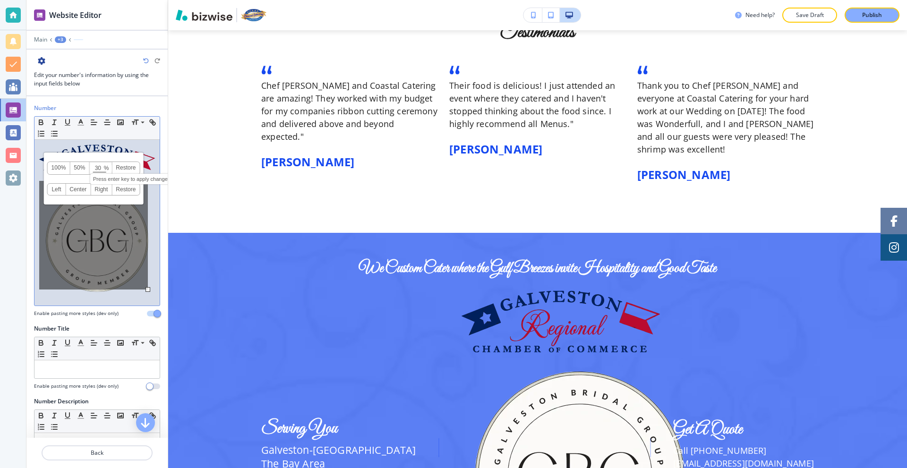
type input "30"
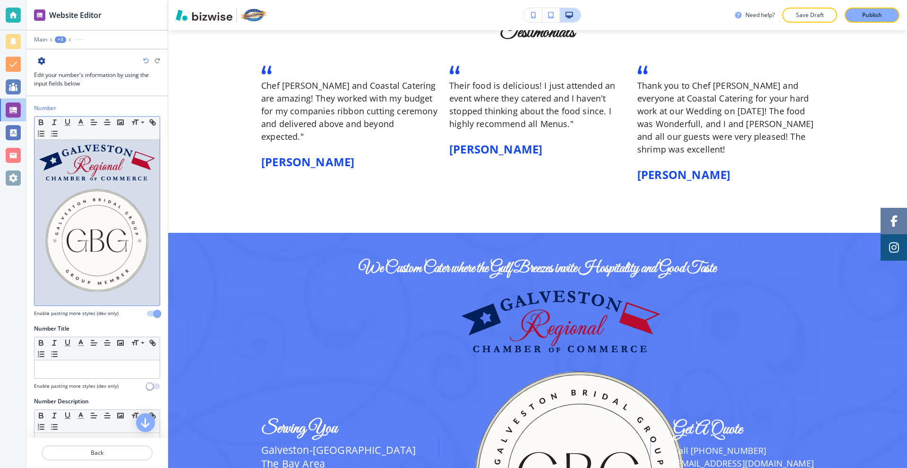
click at [128, 247] on img at bounding box center [97, 241] width 116 height 116
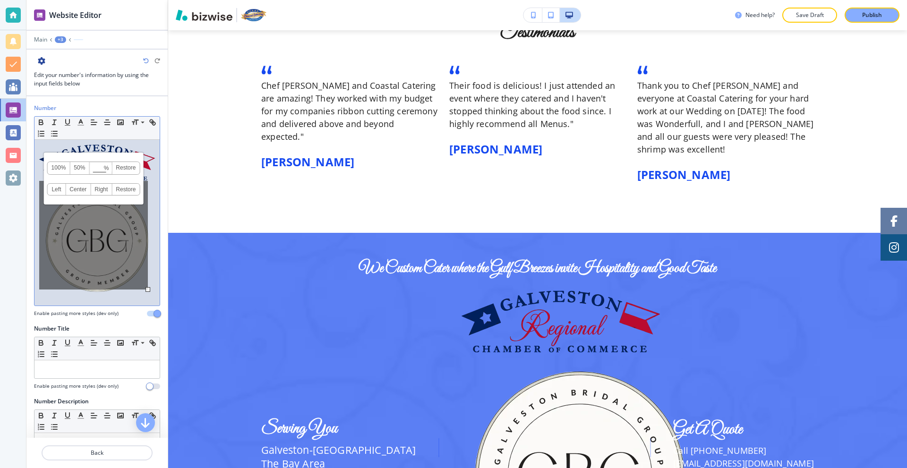
click at [148, 245] on div at bounding box center [96, 223] width 125 height 166
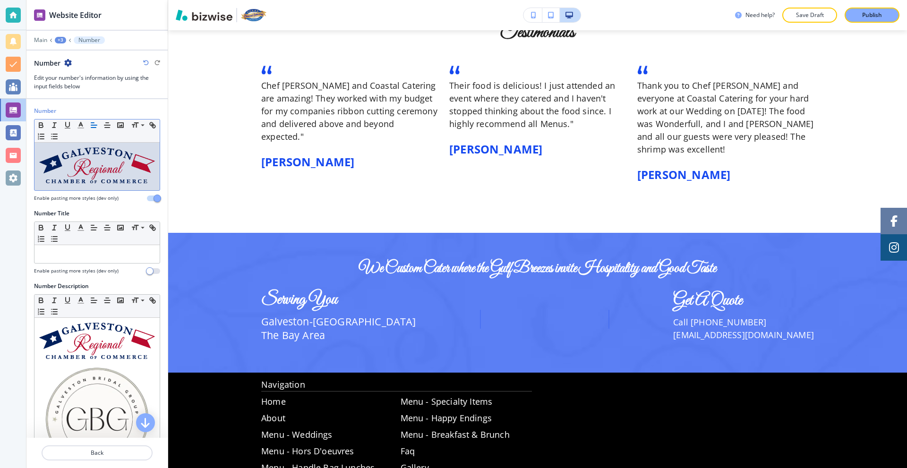
click at [127, 172] on img at bounding box center [97, 165] width 116 height 36
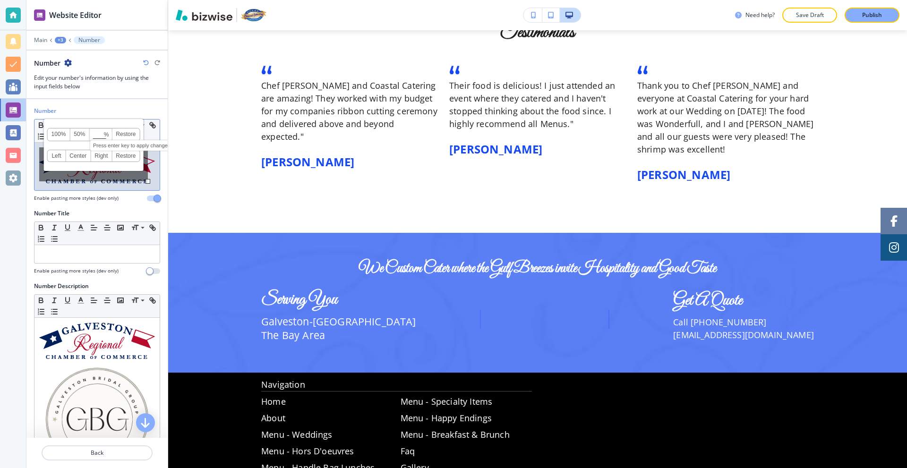
click at [95, 136] on input at bounding box center [101, 135] width 22 height 7
type input "30"
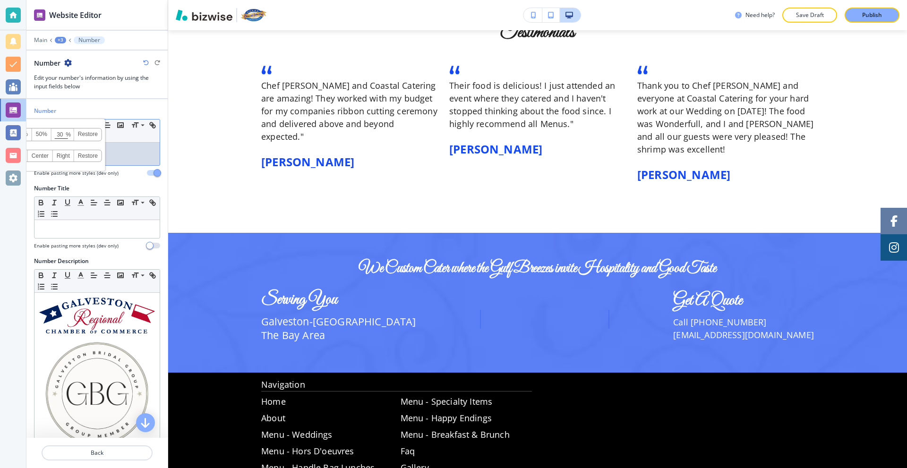
click at [120, 157] on p at bounding box center [97, 153] width 116 height 13
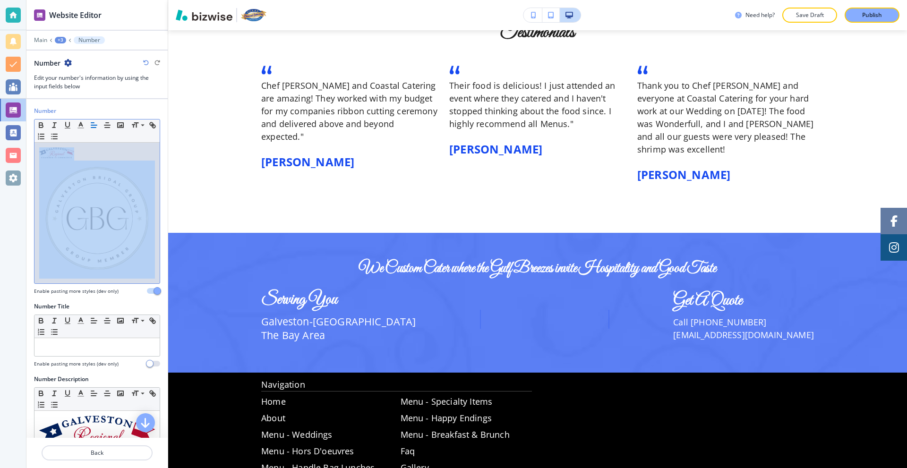
click at [151, 213] on div at bounding box center [96, 213] width 125 height 141
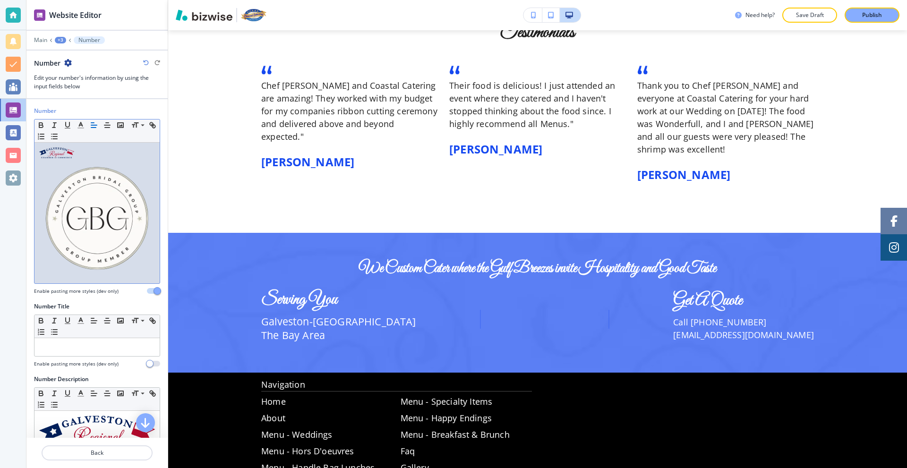
drag, startPoint x: 151, startPoint y: 213, endPoint x: 100, endPoint y: 209, distance: 50.7
click at [100, 209] on div at bounding box center [96, 213] width 125 height 141
click at [100, 207] on img at bounding box center [97, 219] width 116 height 116
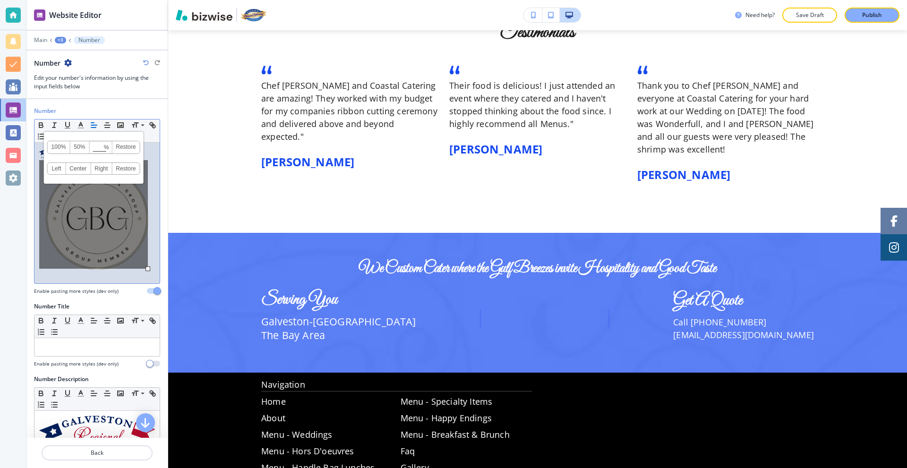
click at [98, 144] on span "% Press enter key to apply change!" at bounding box center [100, 147] width 23 height 12
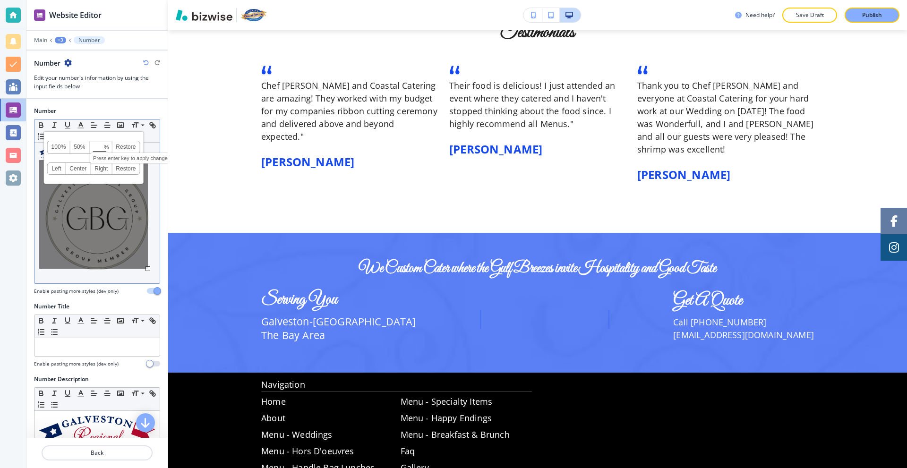
click at [98, 149] on input at bounding box center [101, 148] width 22 height 7
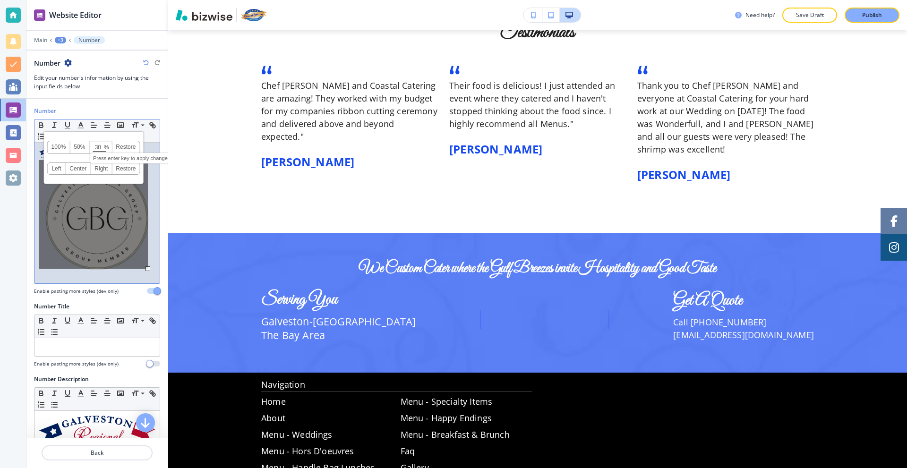
type input "30"
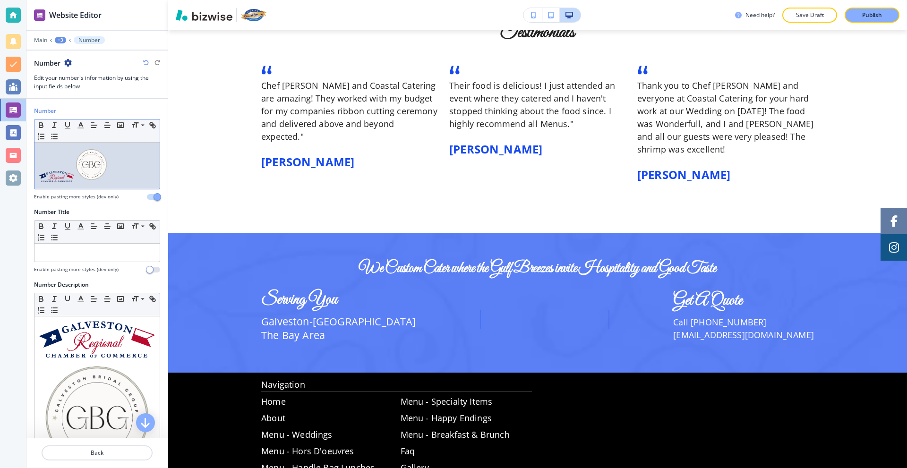
click at [147, 177] on p at bounding box center [97, 165] width 116 height 37
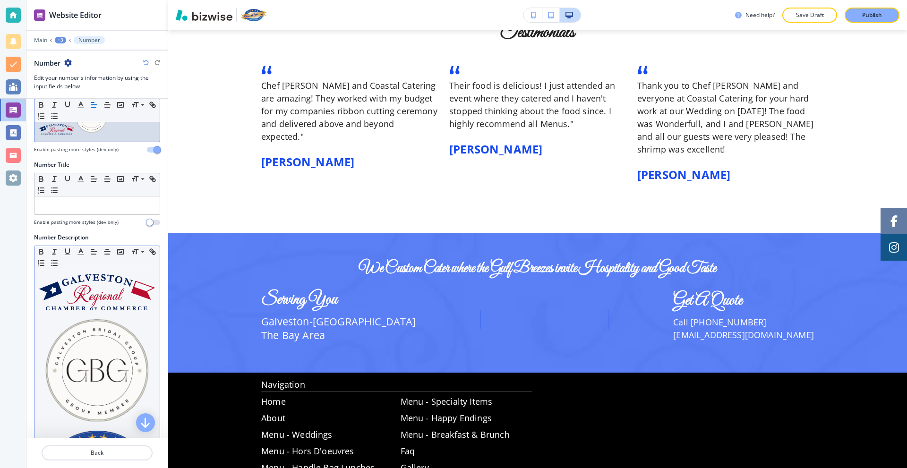
scroll to position [94, 0]
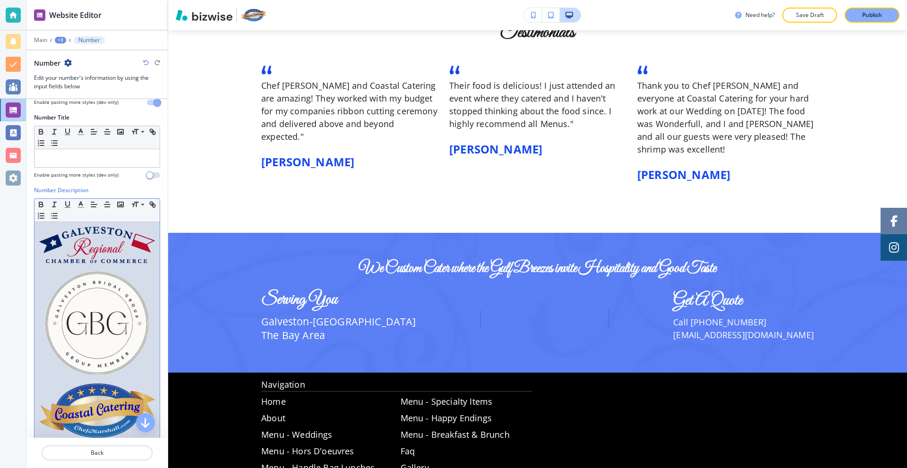
click at [124, 405] on img at bounding box center [97, 411] width 116 height 55
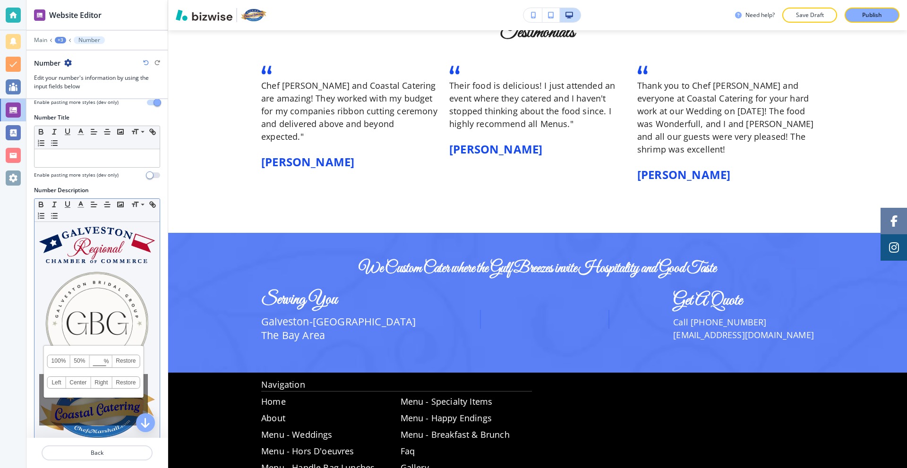
drag, startPoint x: 114, startPoint y: 401, endPoint x: 101, endPoint y: 407, distance: 14.6
click at [101, 407] on div "100% 50% % Press enter key to apply change! Restore Left Center Right Restore" at bounding box center [93, 399] width 109 height 51
click at [152, 401] on div at bounding box center [96, 333] width 125 height 223
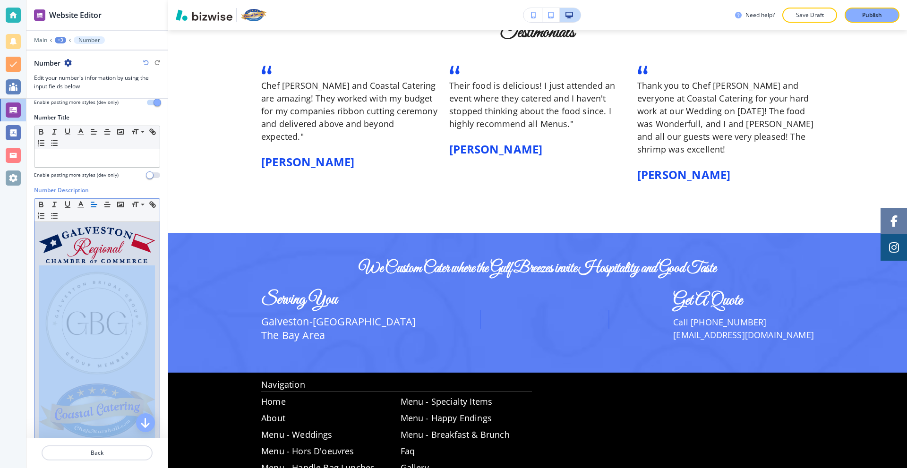
drag, startPoint x: 152, startPoint y: 401, endPoint x: 68, endPoint y: 398, distance: 83.2
click at [68, 398] on div at bounding box center [96, 333] width 125 height 223
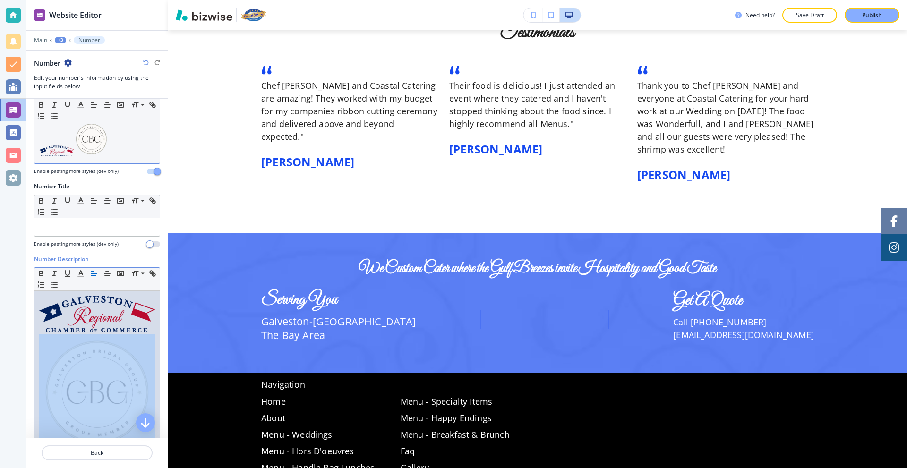
scroll to position [0, 0]
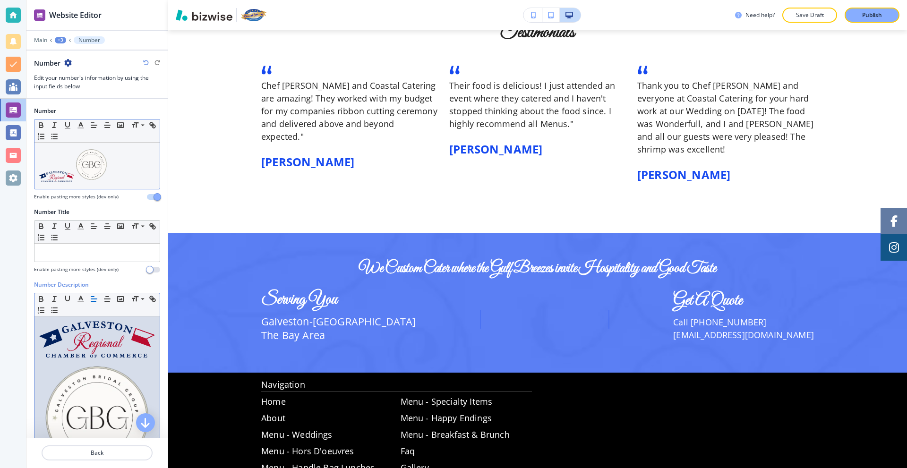
click at [118, 172] on p at bounding box center [97, 165] width 116 height 37
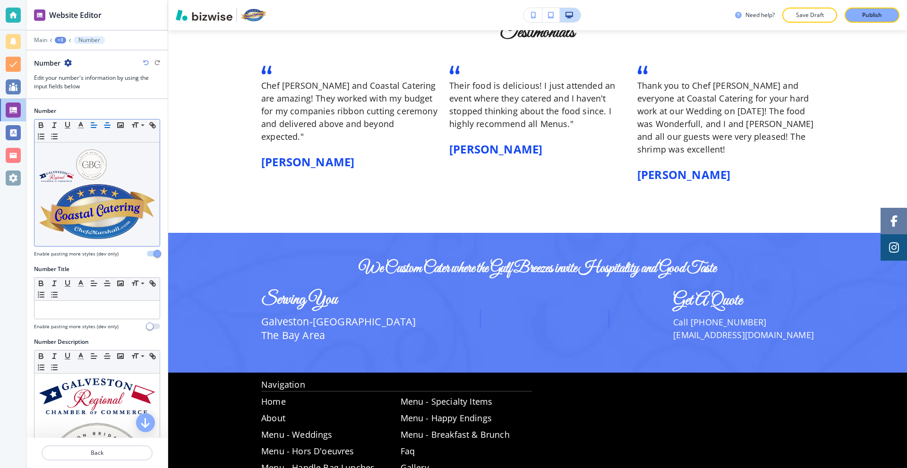
click at [109, 128] on icon "button" at bounding box center [107, 125] width 9 height 9
click at [96, 126] on icon "button" at bounding box center [94, 125] width 9 height 9
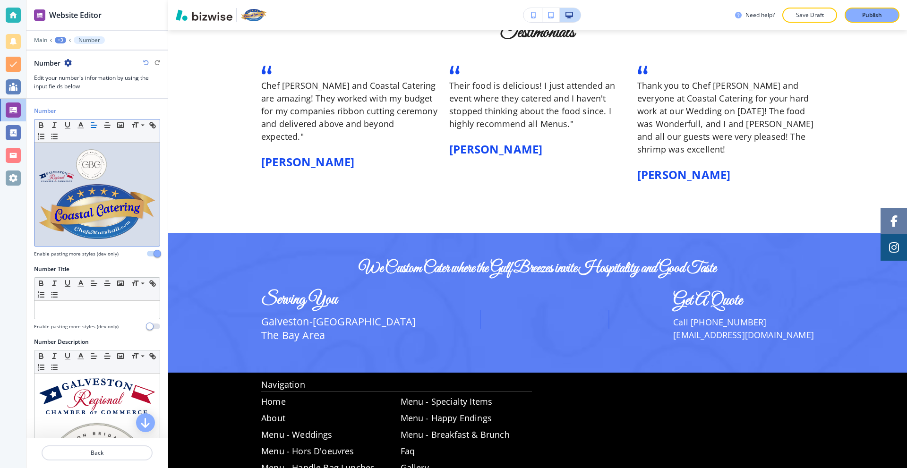
click at [109, 210] on img at bounding box center [97, 211] width 116 height 55
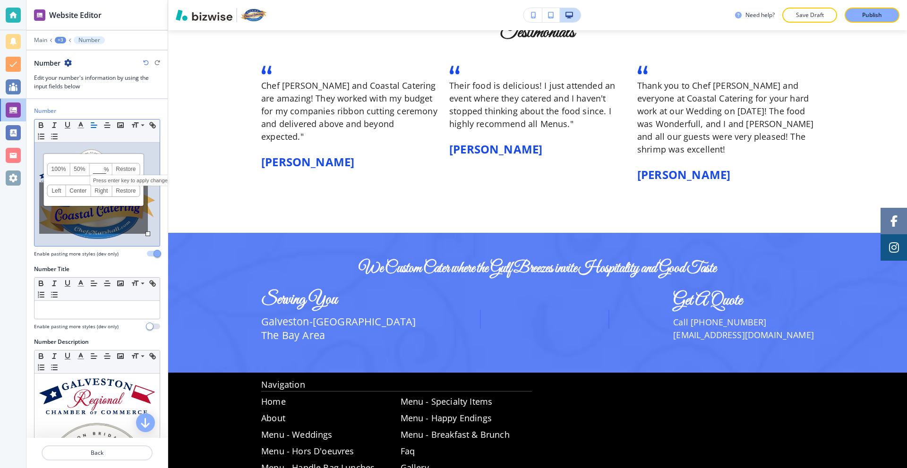
click at [100, 167] on input at bounding box center [101, 170] width 22 height 7
type input "30"
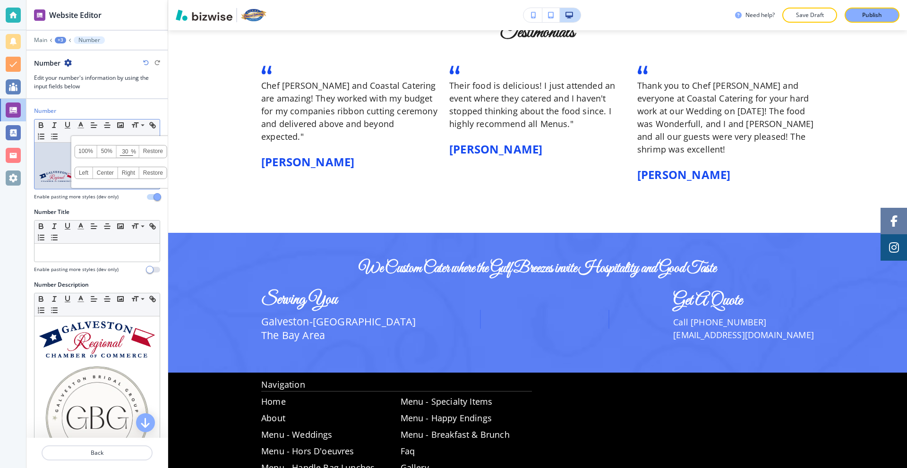
click at [55, 160] on p at bounding box center [97, 165] width 116 height 37
drag, startPoint x: 144, startPoint y: 169, endPoint x: 48, endPoint y: 165, distance: 96.0
click at [48, 165] on p at bounding box center [97, 165] width 116 height 37
click at [138, 126] on icon at bounding box center [142, 125] width 11 height 9
click at [140, 171] on p at bounding box center [97, 165] width 116 height 37
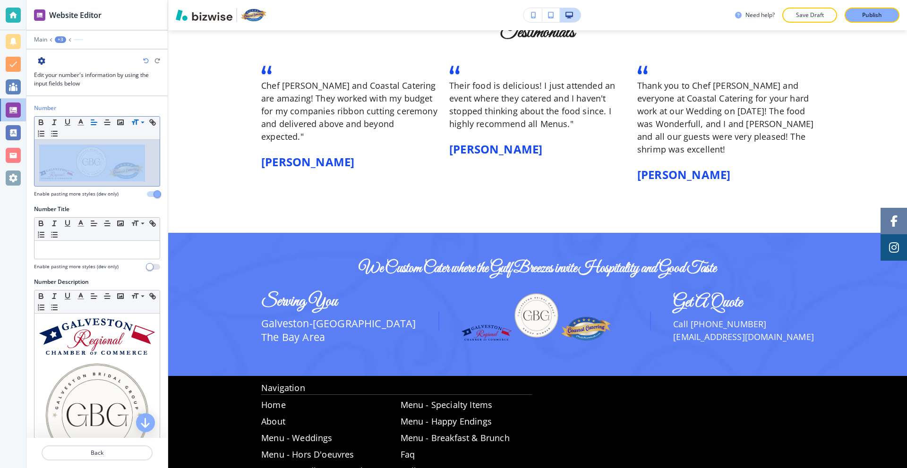
drag, startPoint x: 138, startPoint y: 171, endPoint x: 39, endPoint y: 168, distance: 99.3
click at [39, 168] on p at bounding box center [97, 163] width 116 height 37
click at [104, 122] on line "button" at bounding box center [107, 122] width 6 height 0
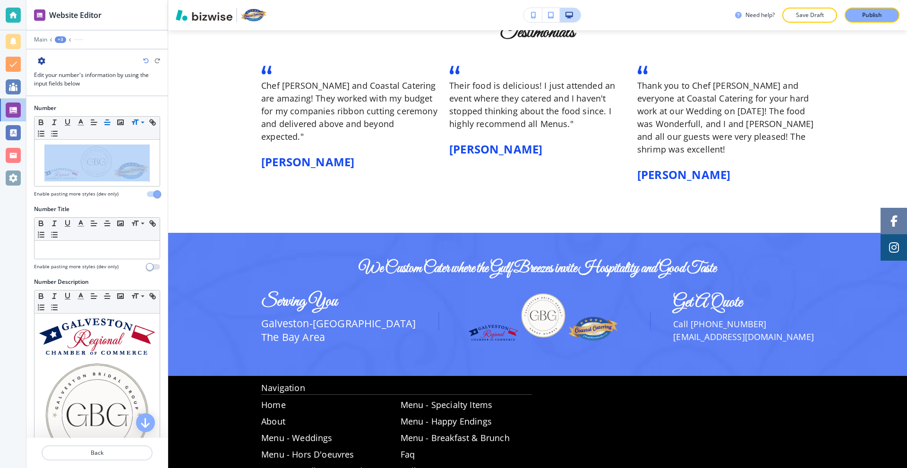
click at [104, 122] on line "button" at bounding box center [107, 122] width 6 height 0
click at [102, 121] on button "button" at bounding box center [107, 122] width 13 height 11
click at [120, 124] on icon "button" at bounding box center [120, 122] width 9 height 9
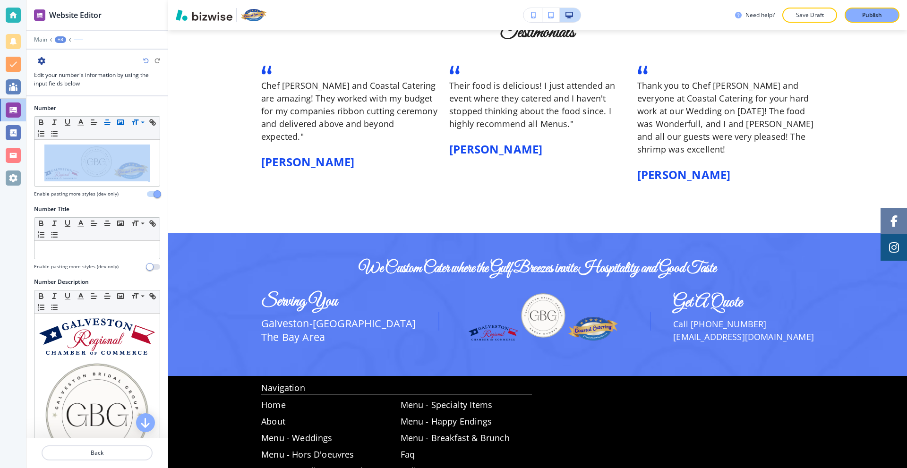
click at [122, 125] on rect "button" at bounding box center [121, 122] width 6 height 5
click at [122, 104] on div "Number" at bounding box center [97, 108] width 126 height 9
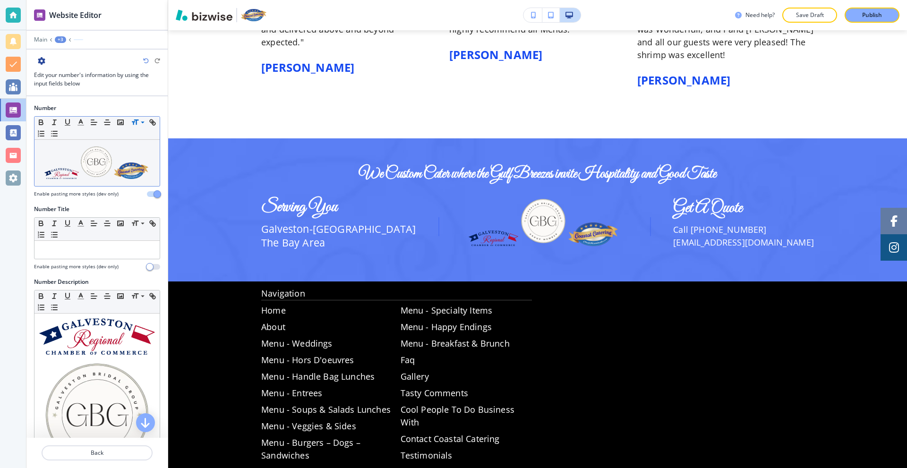
click at [79, 161] on img at bounding box center [96, 162] width 35 height 35
click at [61, 175] on img at bounding box center [61, 173] width 35 height 11
click at [50, 176] on link "Center" at bounding box center [45, 175] width 25 height 11
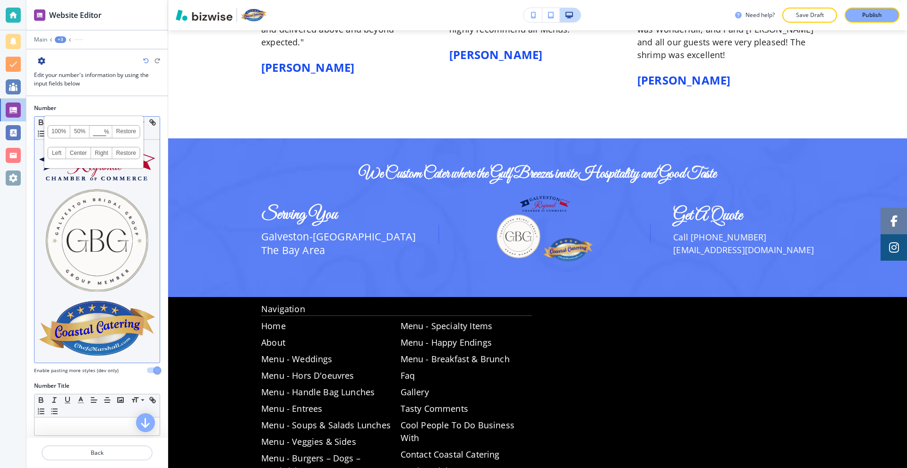
click at [99, 216] on img at bounding box center [97, 241] width 116 height 116
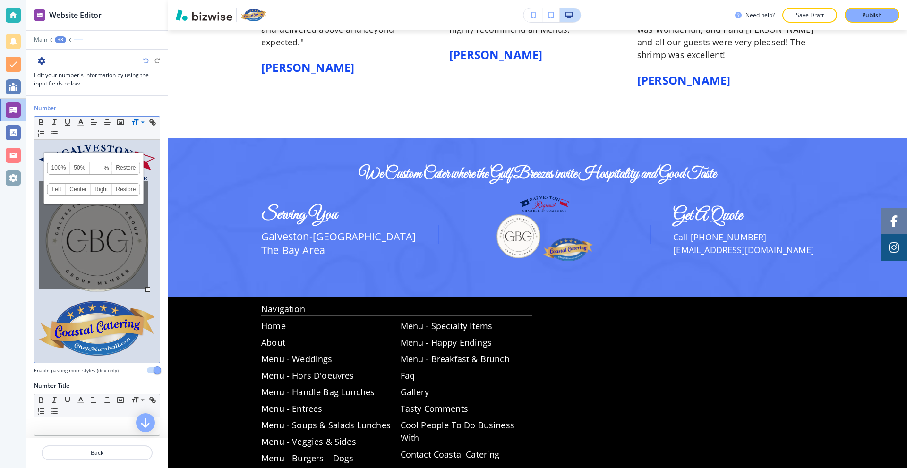
click at [80, 190] on link "Center" at bounding box center [78, 189] width 25 height 11
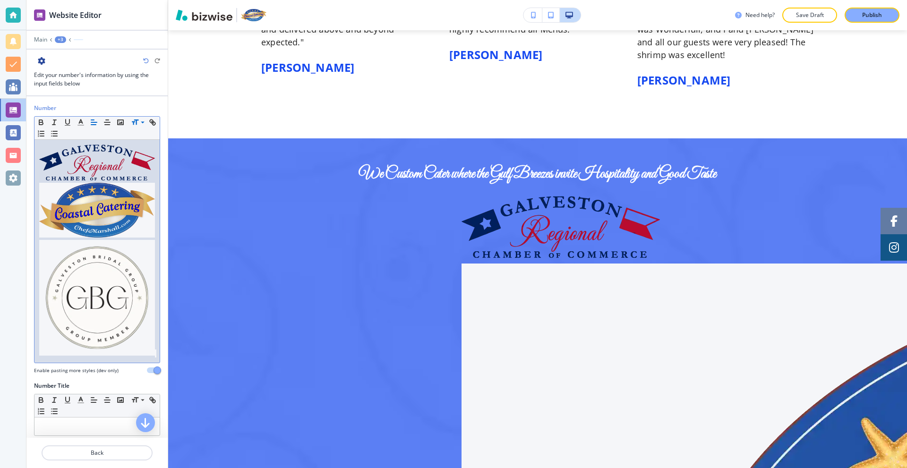
click at [138, 309] on img at bounding box center [97, 298] width 116 height 116
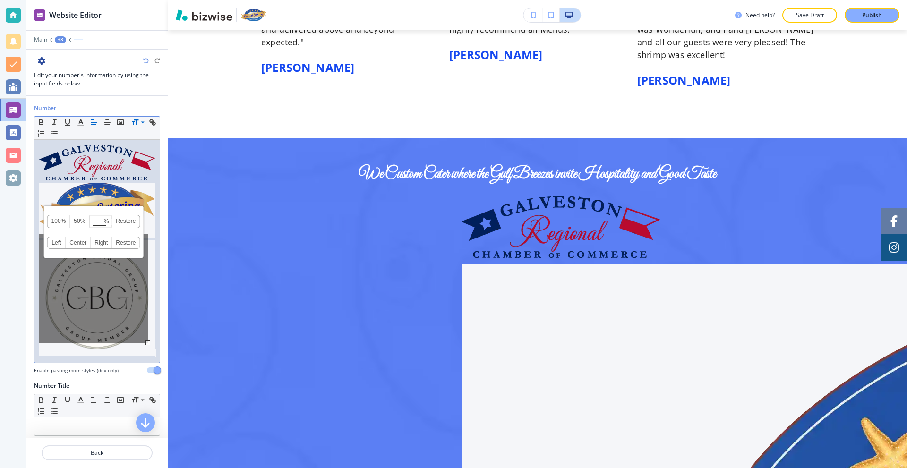
click at [146, 308] on div "100% 50% % Press enter key to apply change! Restore Left Center Right Restore" at bounding box center [93, 288] width 109 height 109
click at [145, 304] on div "100% 50% % Press enter key to apply change! Restore Left Center Right Restore" at bounding box center [93, 288] width 109 height 109
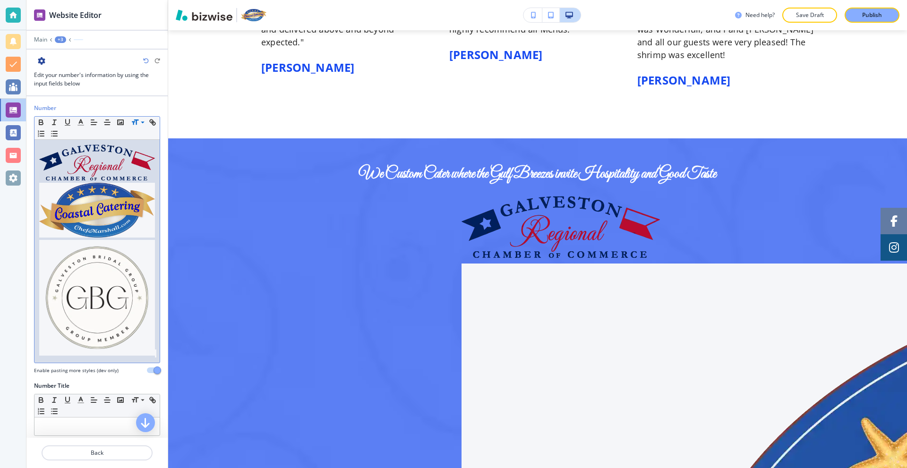
click at [150, 299] on div at bounding box center [96, 251] width 125 height 223
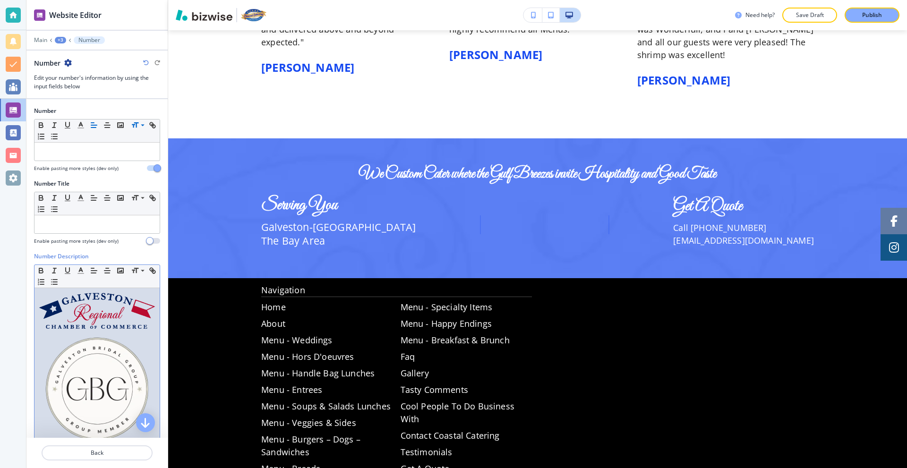
click at [108, 308] on img at bounding box center [97, 311] width 116 height 36
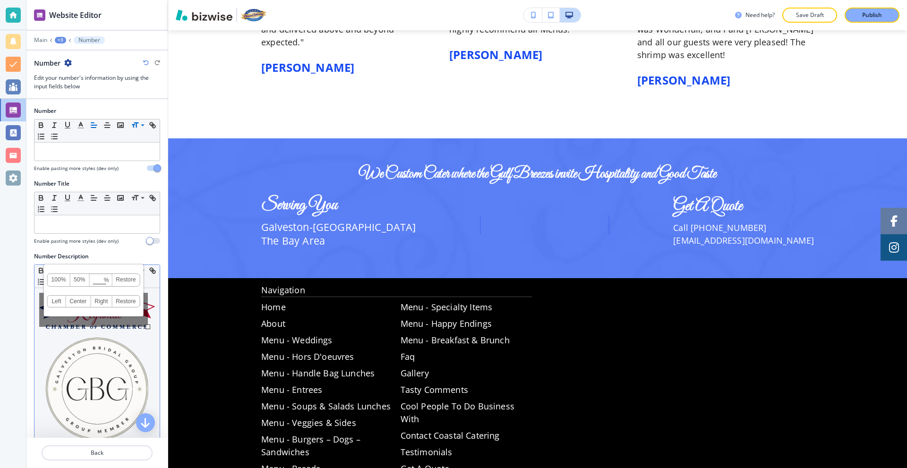
click at [147, 318] on div "100% 50% % Press enter key to apply change! Restore Left Center Right Restore" at bounding box center [93, 310] width 109 height 34
click at [151, 316] on div at bounding box center [96, 399] width 125 height 223
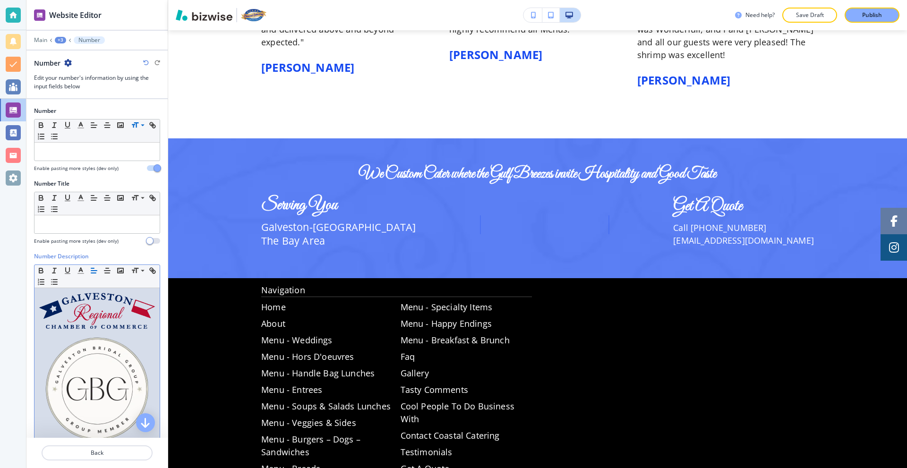
click at [150, 314] on div at bounding box center [96, 399] width 125 height 223
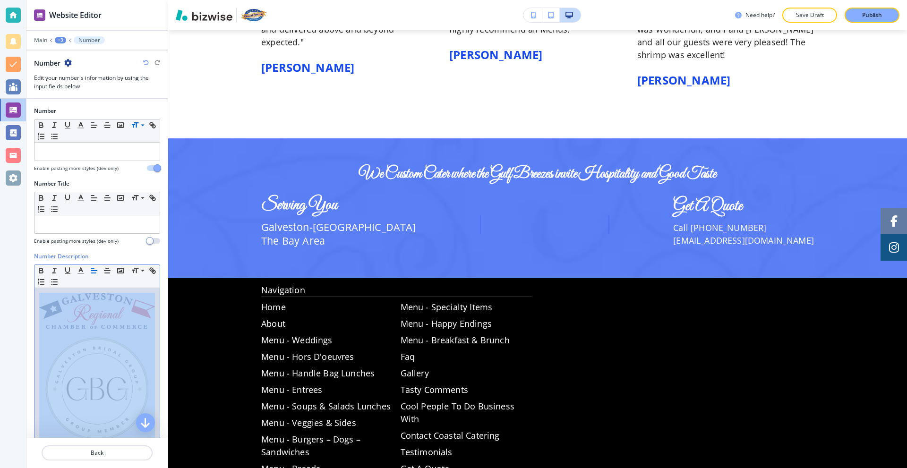
drag, startPoint x: 149, startPoint y: 313, endPoint x: 40, endPoint y: 352, distance: 115.8
click at [39, 352] on div at bounding box center [96, 399] width 125 height 223
click at [40, 352] on img at bounding box center [97, 389] width 116 height 116
click at [150, 306] on div at bounding box center [96, 399] width 125 height 223
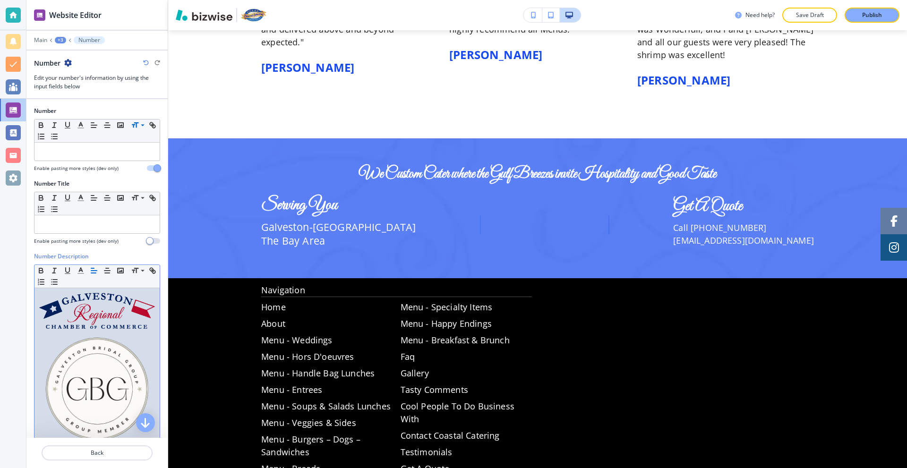
drag, startPoint x: 149, startPoint y: 307, endPoint x: 62, endPoint y: 304, distance: 86.9
click at [62, 304] on div at bounding box center [96, 399] width 125 height 223
click at [71, 156] on div at bounding box center [96, 152] width 125 height 18
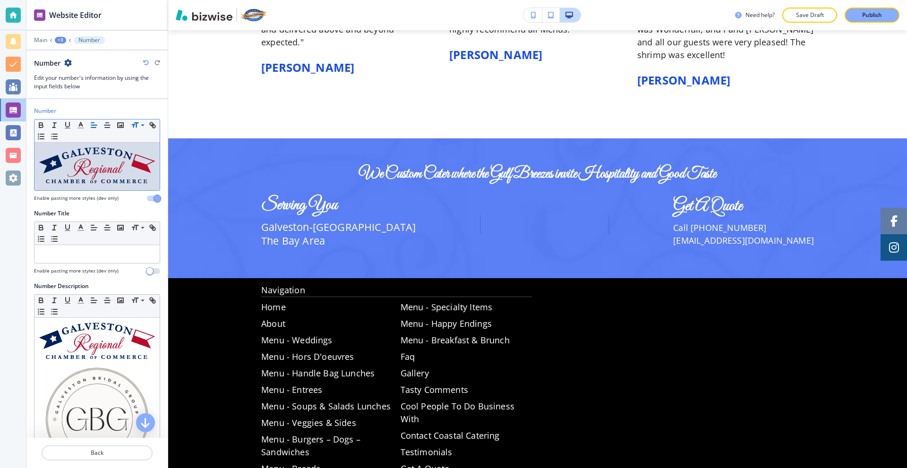
click at [70, 156] on img at bounding box center [97, 165] width 116 height 36
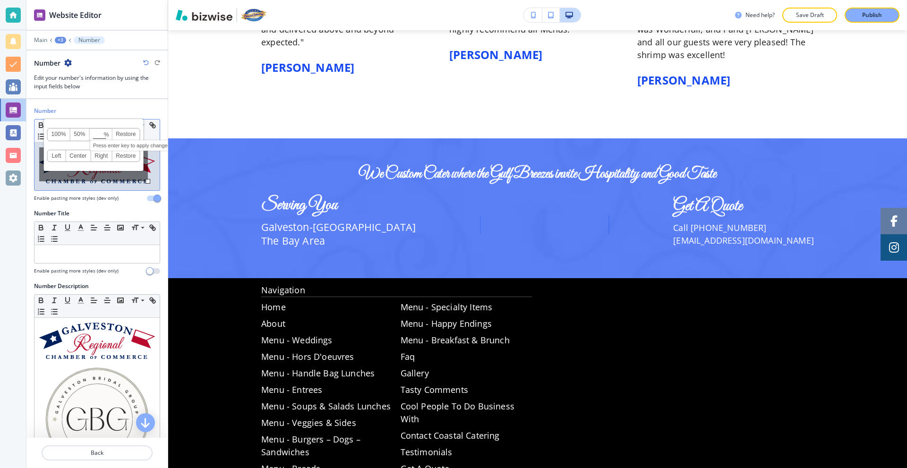
click at [99, 138] on input at bounding box center [101, 135] width 22 height 7
type input "30"
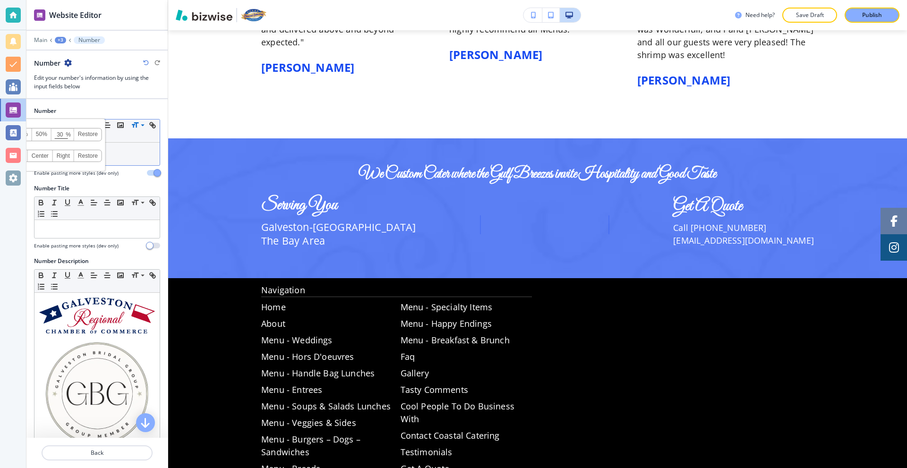
click at [40, 155] on link "Center" at bounding box center [40, 155] width 25 height 11
click at [102, 178] on div "Number Small Normal Large Huge Enable pasting more styles (dev only)" at bounding box center [96, 144] width 141 height 75
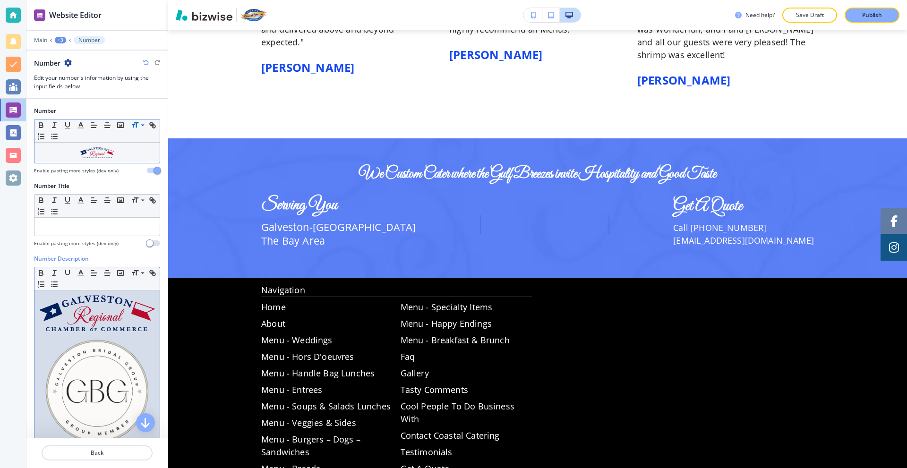
click at [97, 378] on img at bounding box center [97, 391] width 116 height 116
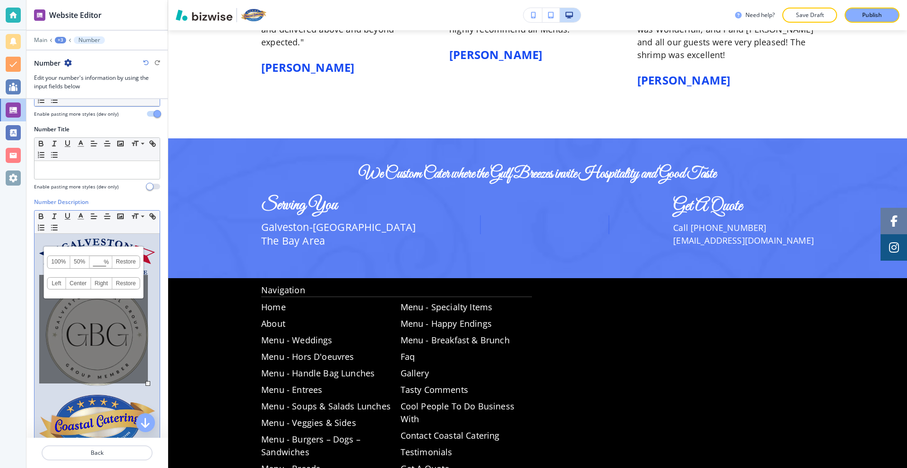
scroll to position [81, 0]
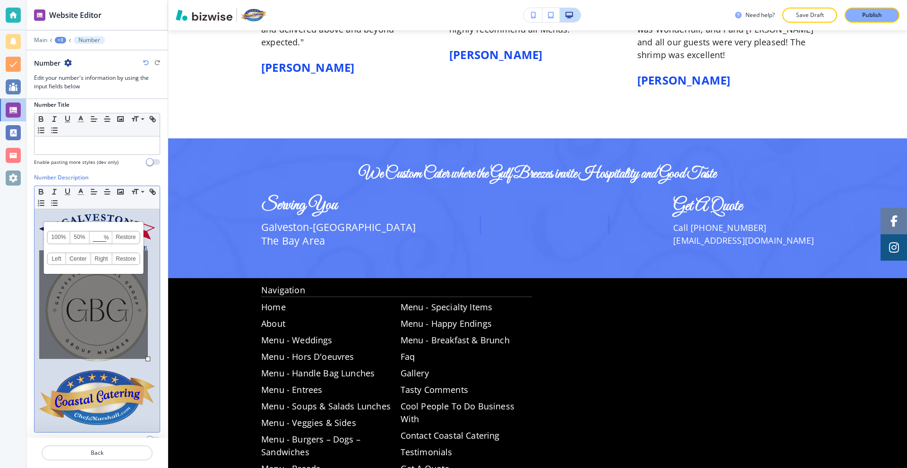
click at [43, 353] on div "100% 50% % Press enter key to apply change! Restore Left Center Right Restore" at bounding box center [93, 304] width 109 height 109
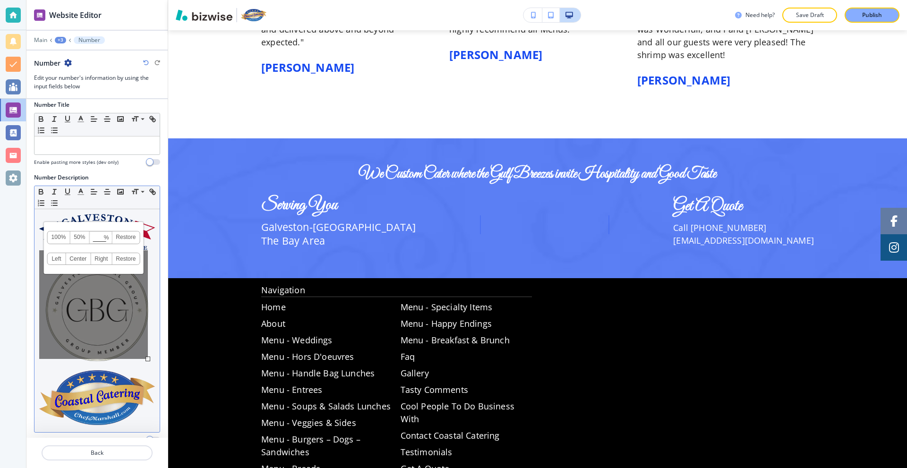
click at [147, 328] on div "100% 50% % Press enter key to apply change! Restore Left Center Right Restore" at bounding box center [93, 304] width 109 height 109
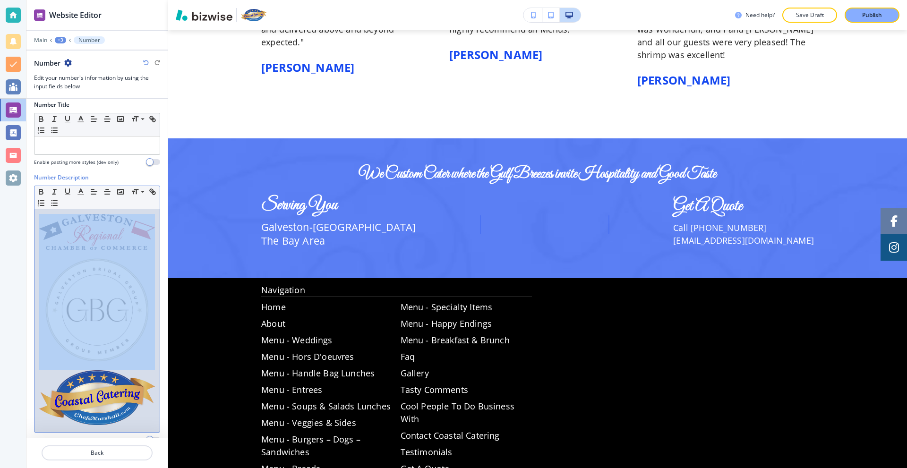
drag, startPoint x: 151, startPoint y: 329, endPoint x: 73, endPoint y: 292, distance: 85.8
click at [73, 292] on div at bounding box center [96, 320] width 125 height 223
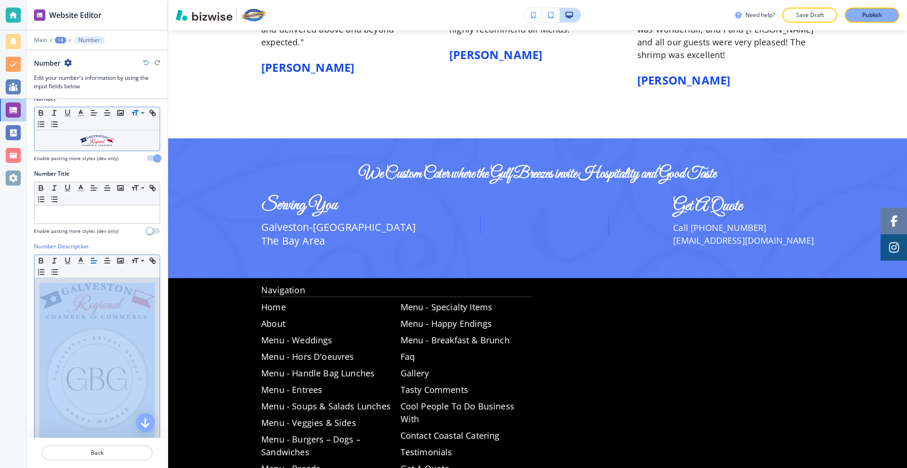
scroll to position [0, 0]
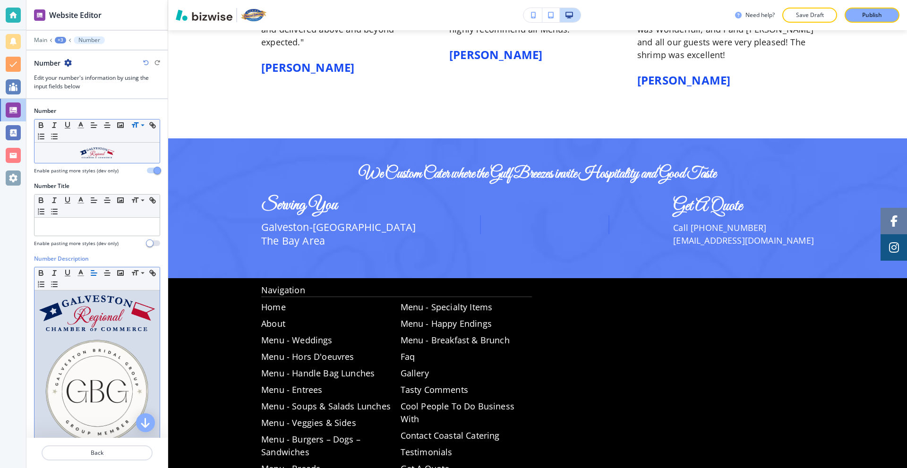
click at [133, 154] on p at bounding box center [97, 152] width 116 height 11
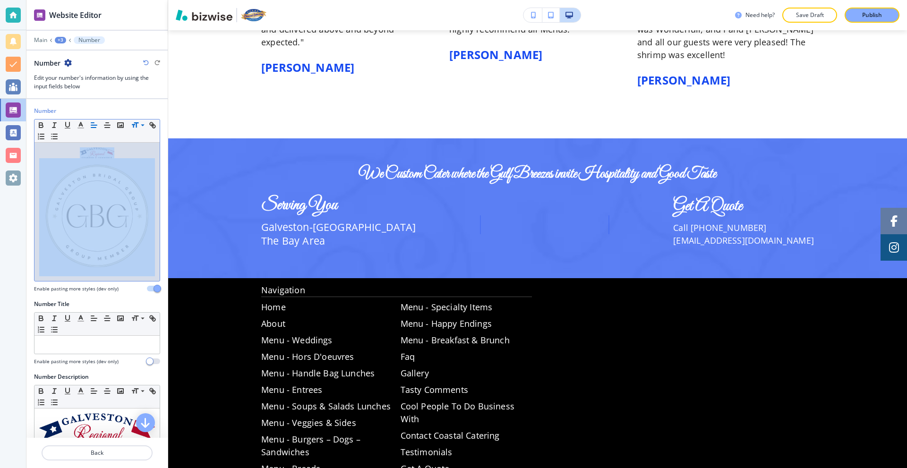
click at [112, 204] on img at bounding box center [97, 216] width 116 height 116
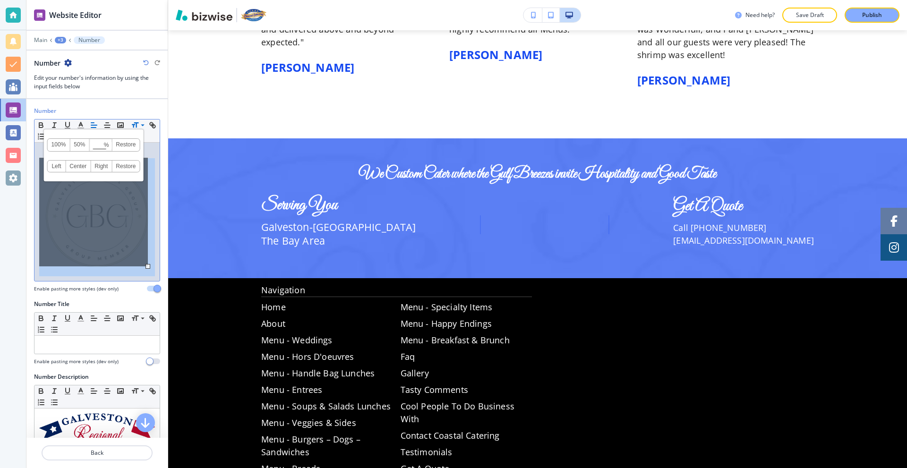
click at [82, 166] on link "Center" at bounding box center [78, 166] width 25 height 11
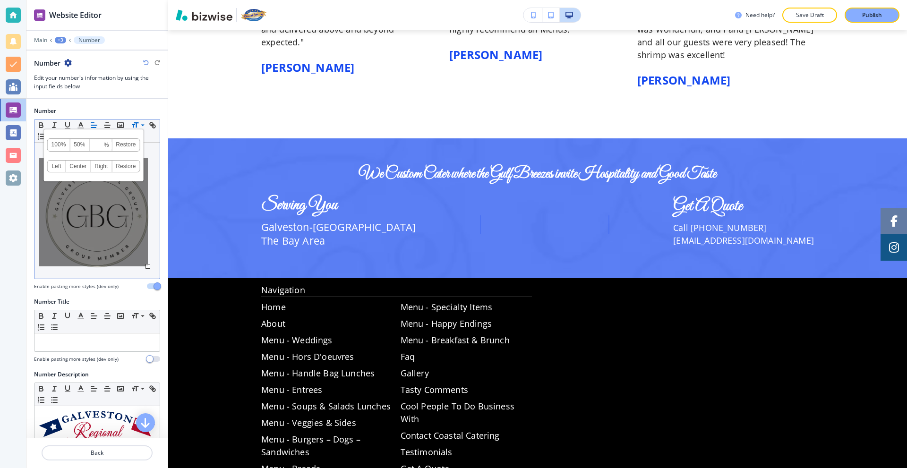
click at [105, 145] on span "%" at bounding box center [106, 144] width 5 height 11
click at [102, 145] on input at bounding box center [101, 145] width 22 height 7
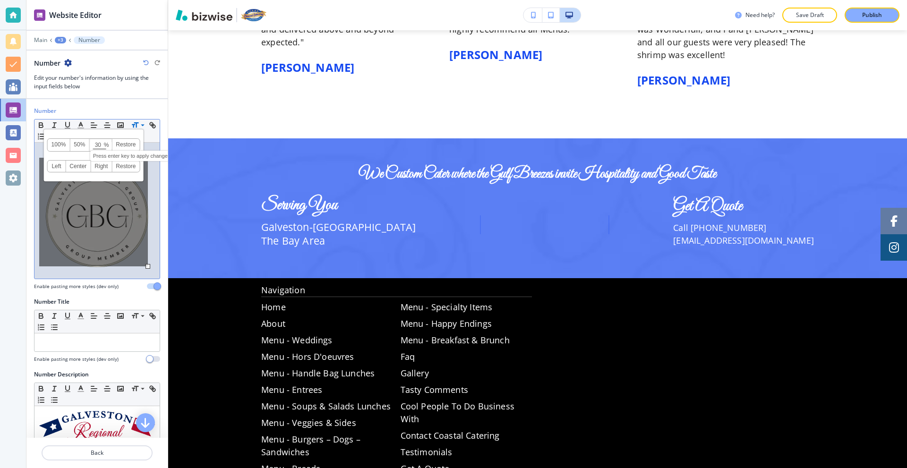
type input "30"
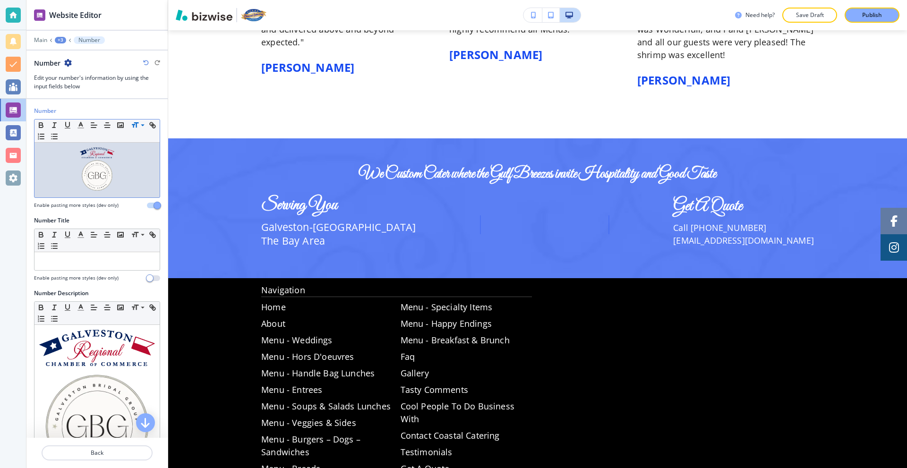
click at [129, 188] on p at bounding box center [97, 169] width 116 height 45
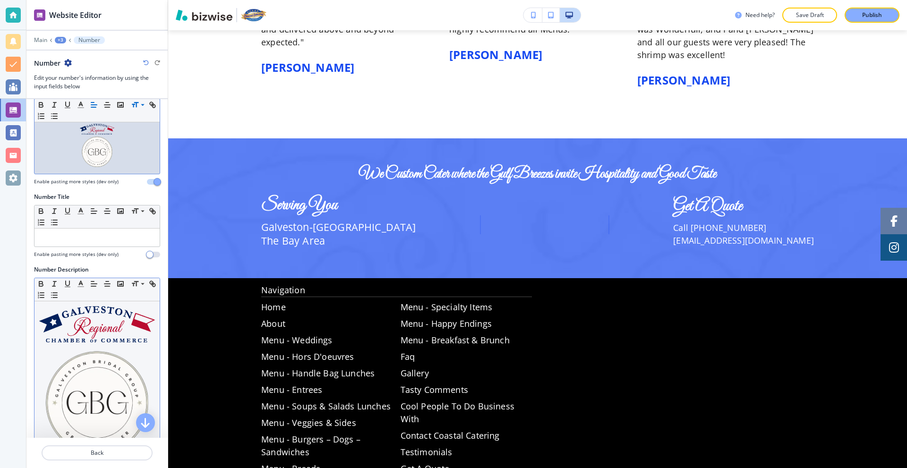
scroll to position [114, 0]
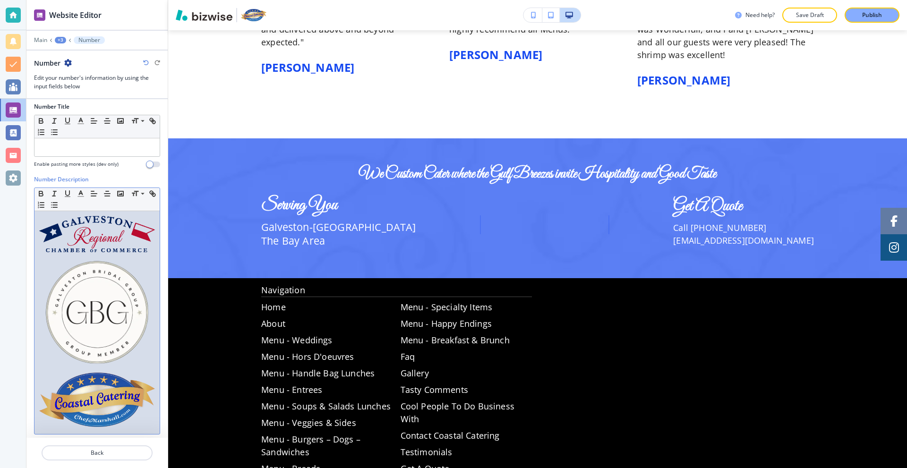
click at [102, 376] on img at bounding box center [97, 400] width 116 height 55
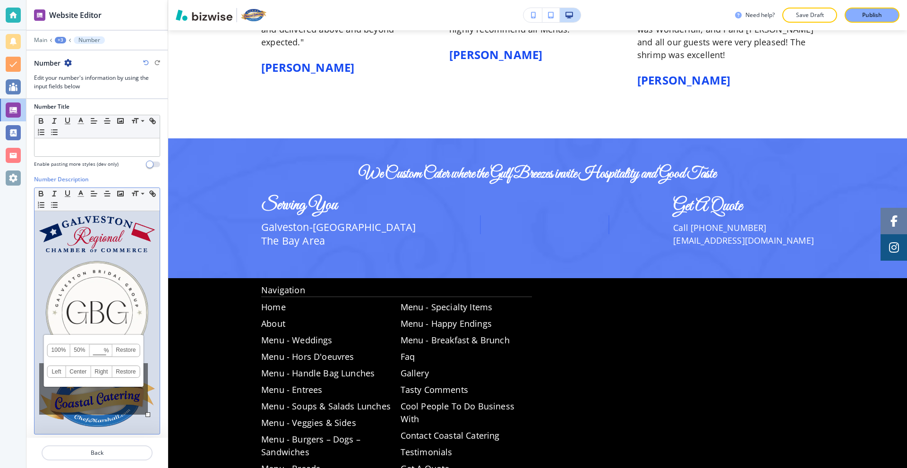
click at [153, 397] on div "Number Description Small Normal Large Huge 100% 50% % Press enter key to apply …" at bounding box center [96, 314] width 141 height 278
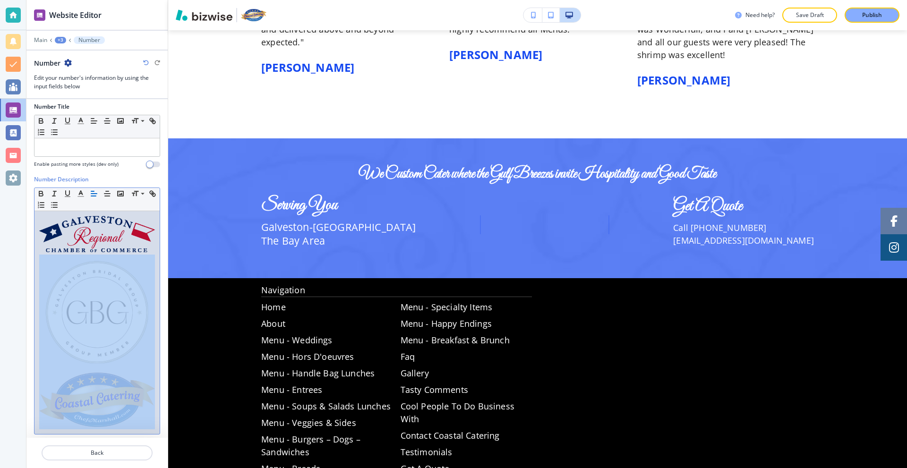
drag, startPoint x: 151, startPoint y: 398, endPoint x: 77, endPoint y: 390, distance: 73.7
click at [77, 390] on div at bounding box center [96, 322] width 125 height 223
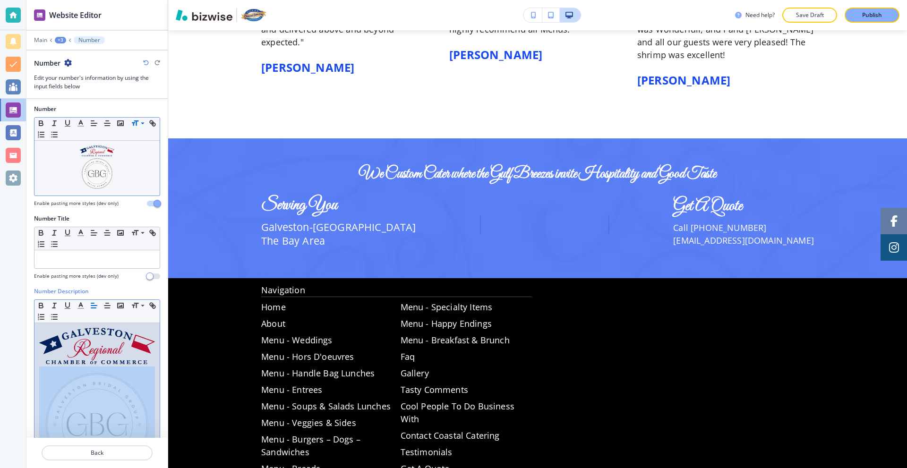
scroll to position [0, 0]
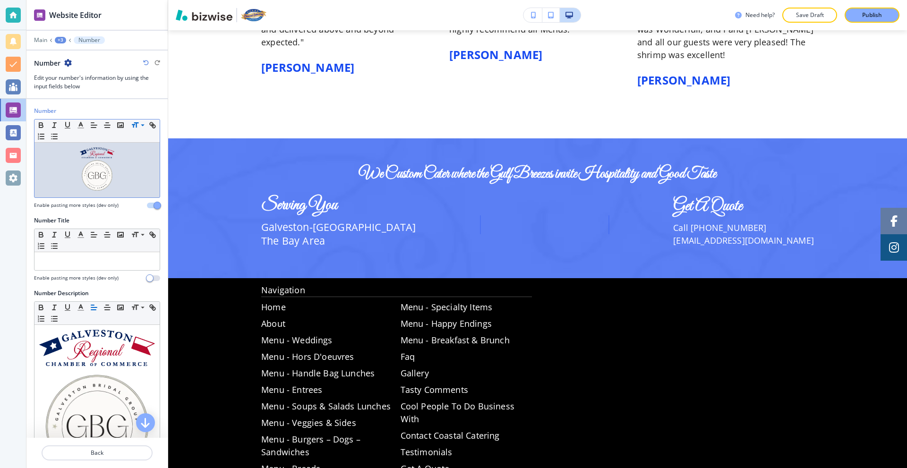
click at [125, 174] on p at bounding box center [97, 169] width 116 height 45
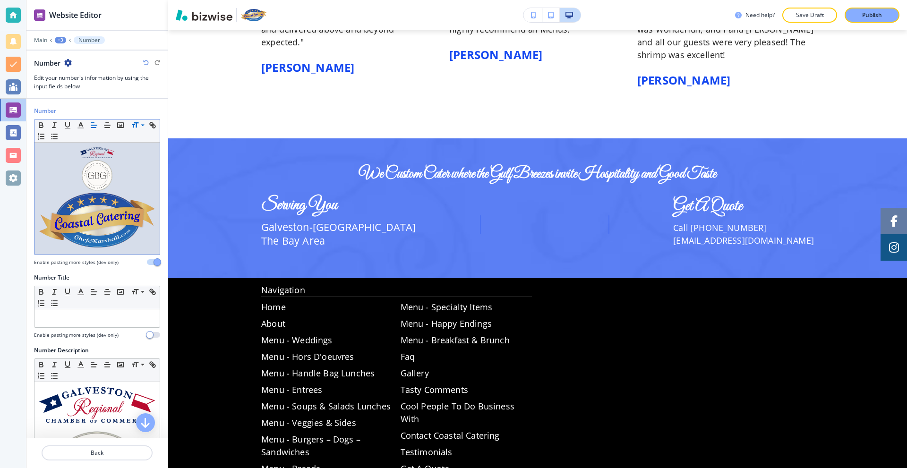
click at [108, 219] on img at bounding box center [97, 220] width 116 height 55
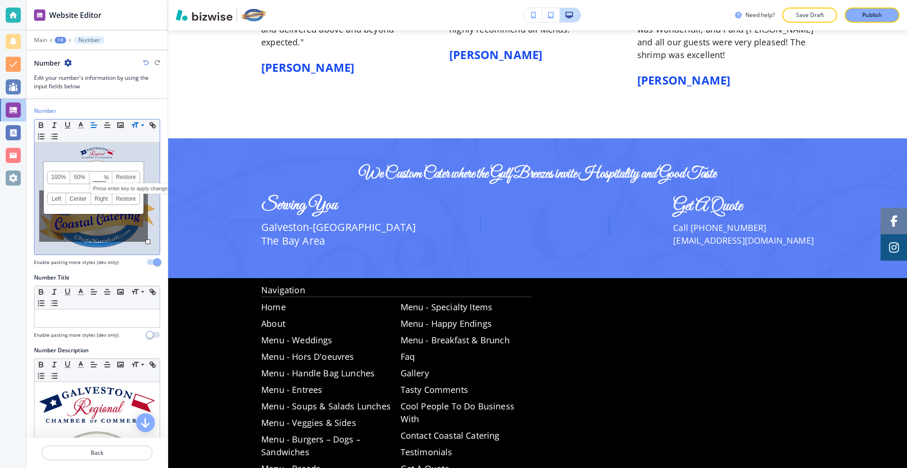
click at [101, 179] on input at bounding box center [101, 178] width 22 height 7
click at [81, 202] on link "Center" at bounding box center [78, 198] width 25 height 11
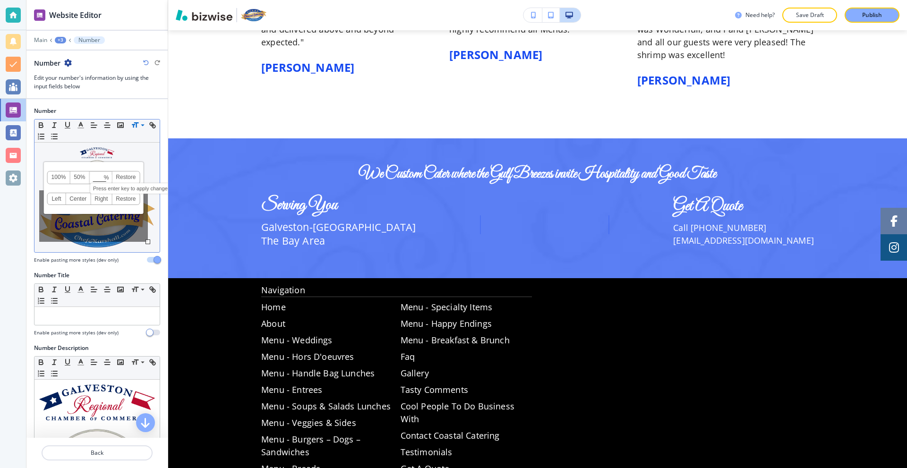
click at [98, 177] on input at bounding box center [101, 178] width 22 height 7
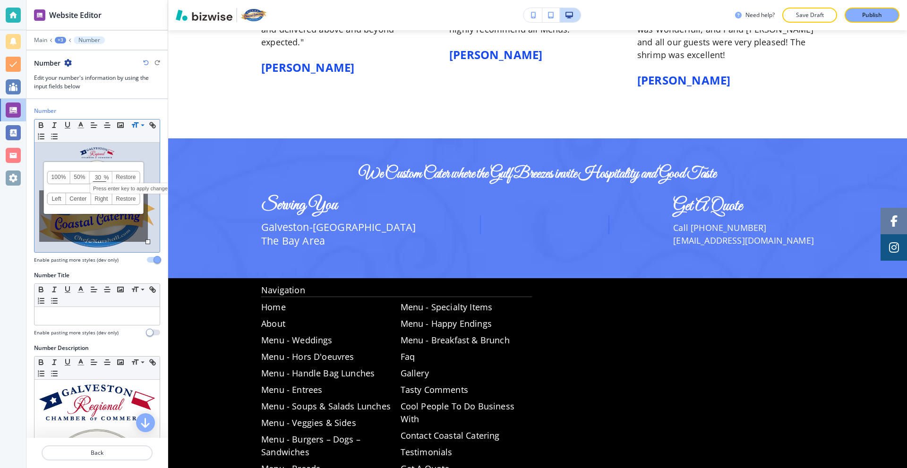
type input "30"
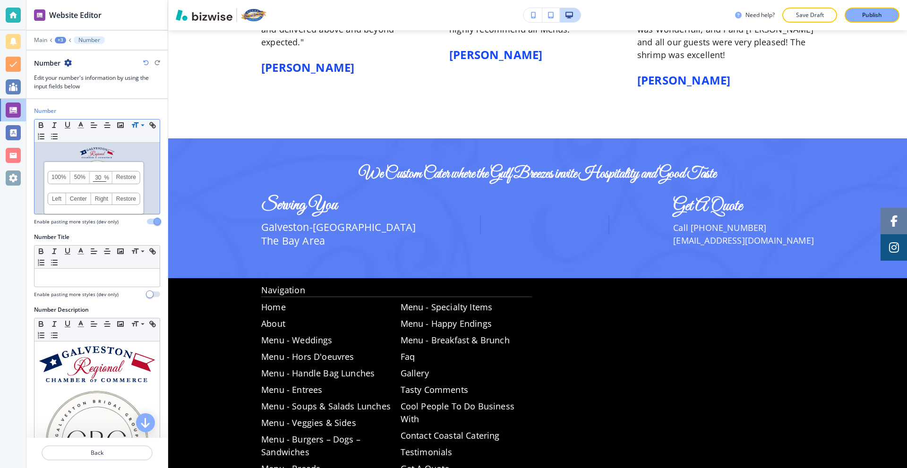
click at [145, 196] on p at bounding box center [97, 178] width 116 height 62
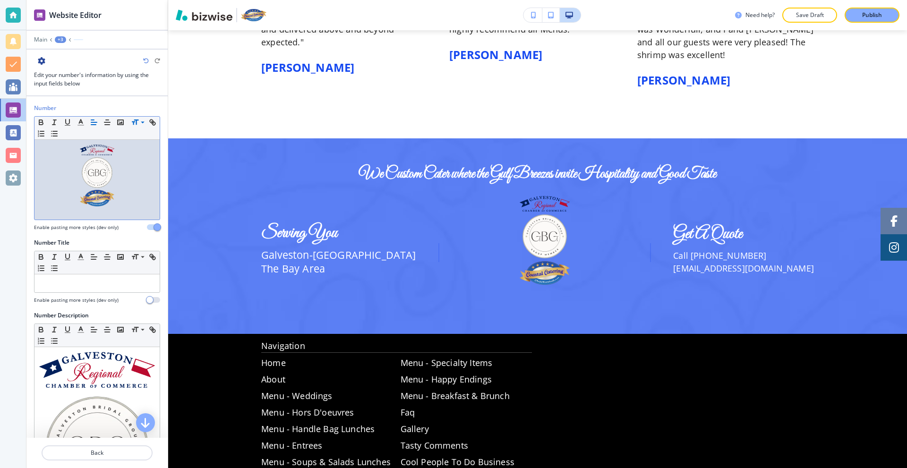
click at [103, 155] on img at bounding box center [97, 172] width 35 height 35
click at [119, 201] on p at bounding box center [97, 180] width 116 height 70
click at [94, 153] on img at bounding box center [97, 150] width 35 height 11
click at [124, 202] on p at bounding box center [97, 180] width 116 height 70
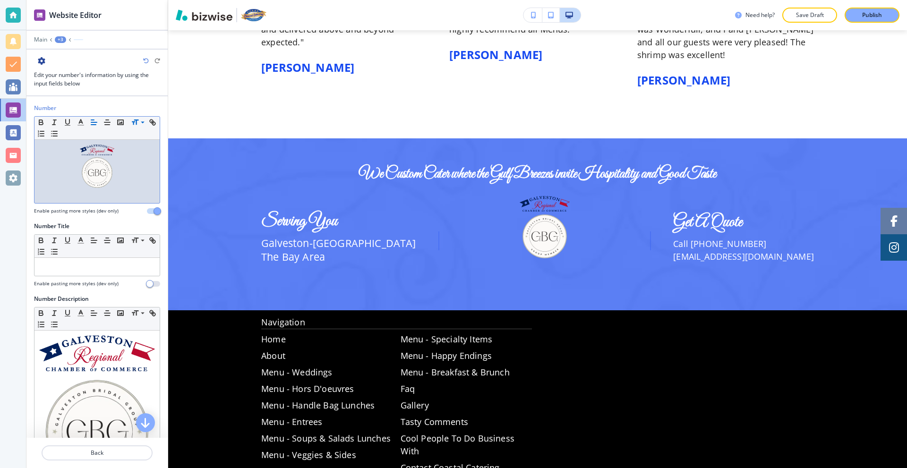
click at [125, 171] on p at bounding box center [97, 172] width 116 height 54
click at [71, 199] on div at bounding box center [96, 171] width 125 height 63
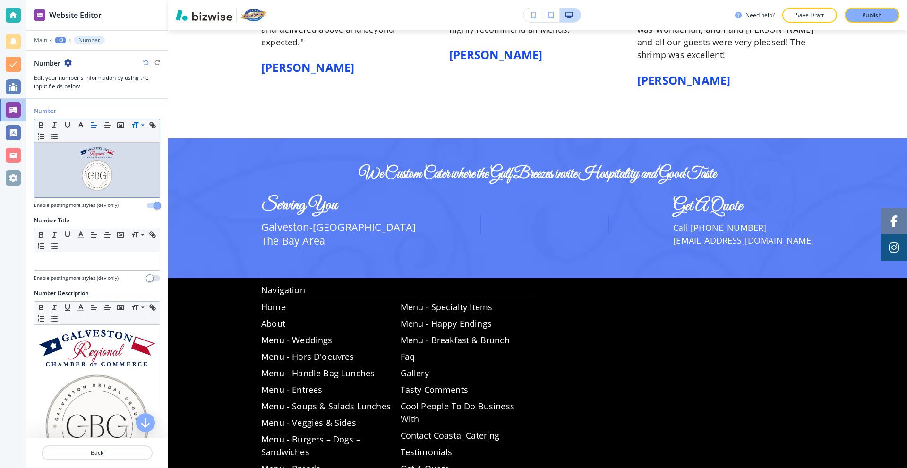
click at [99, 151] on img at bounding box center [97, 152] width 35 height 11
click at [55, 157] on link "Left" at bounding box center [57, 155] width 18 height 11
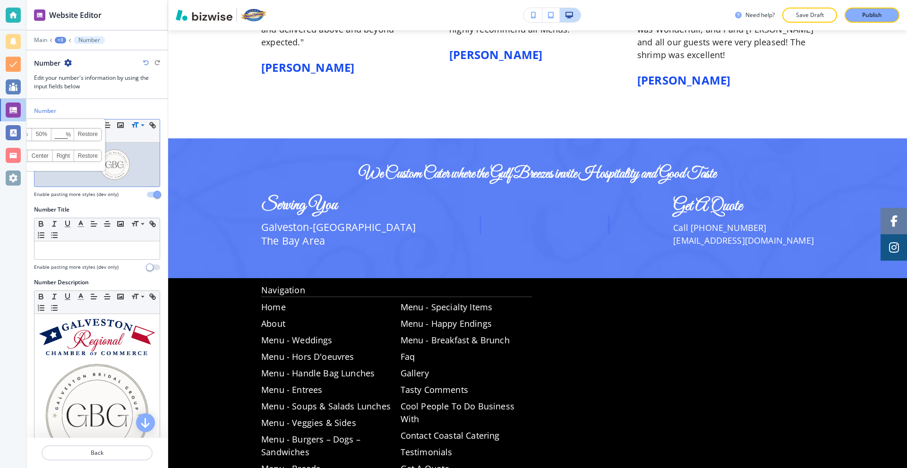
click at [127, 163] on p at bounding box center [97, 164] width 116 height 35
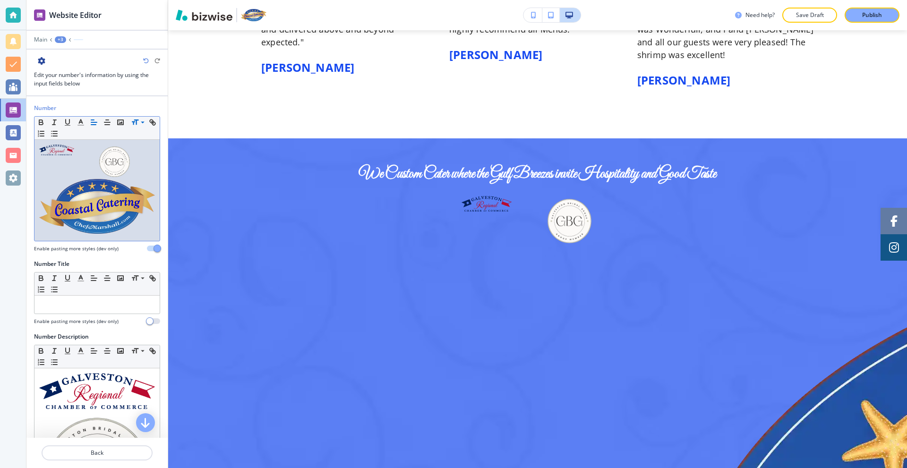
click at [109, 164] on img at bounding box center [114, 162] width 35 height 35
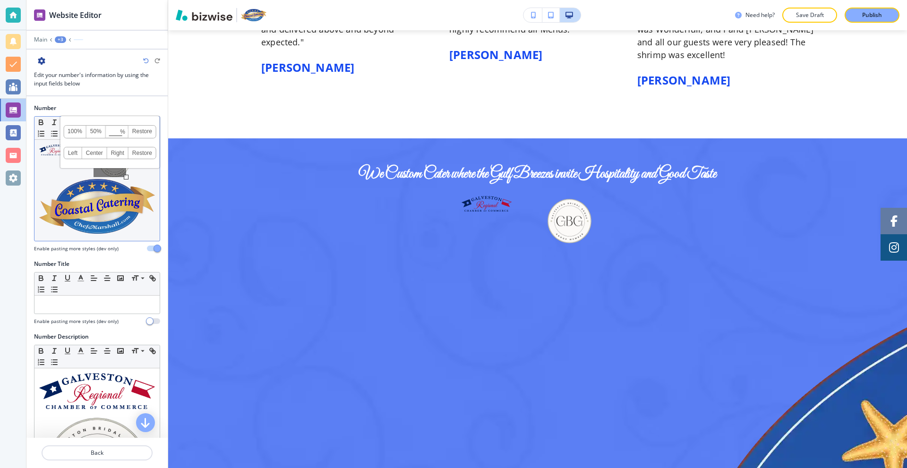
click at [75, 155] on link "Left" at bounding box center [73, 152] width 18 height 11
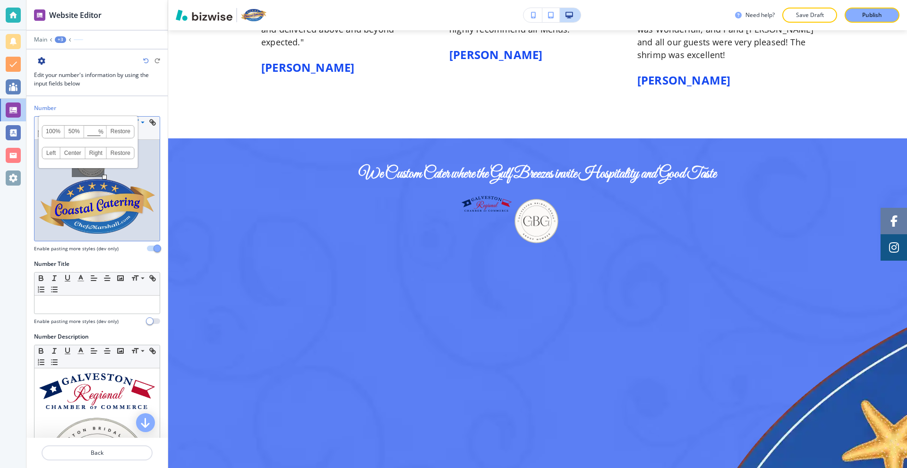
click at [109, 183] on img at bounding box center [97, 206] width 116 height 55
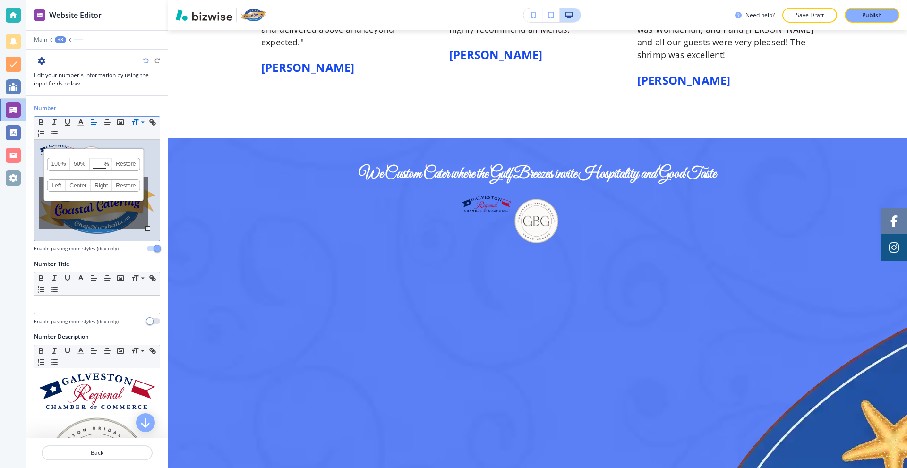
click at [56, 186] on link "Left" at bounding box center [57, 185] width 18 height 11
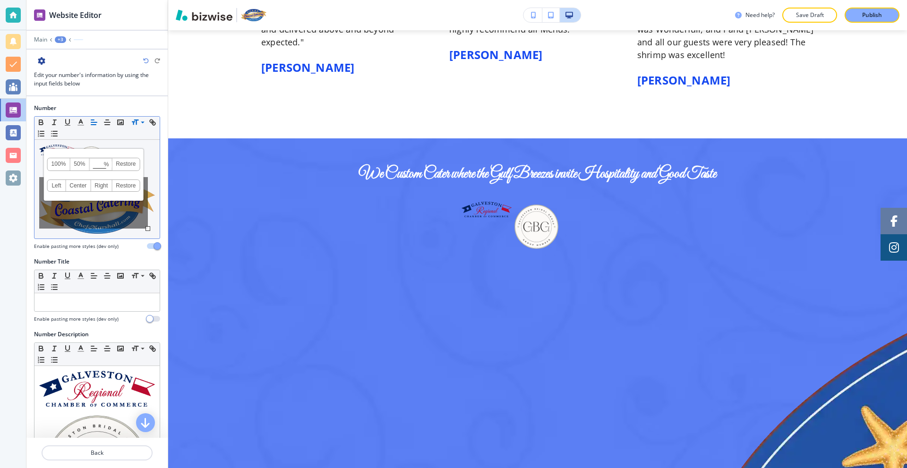
click at [146, 202] on div "100% 50% % Press enter key to apply change! Restore Left Center Right Restore" at bounding box center [93, 202] width 109 height 51
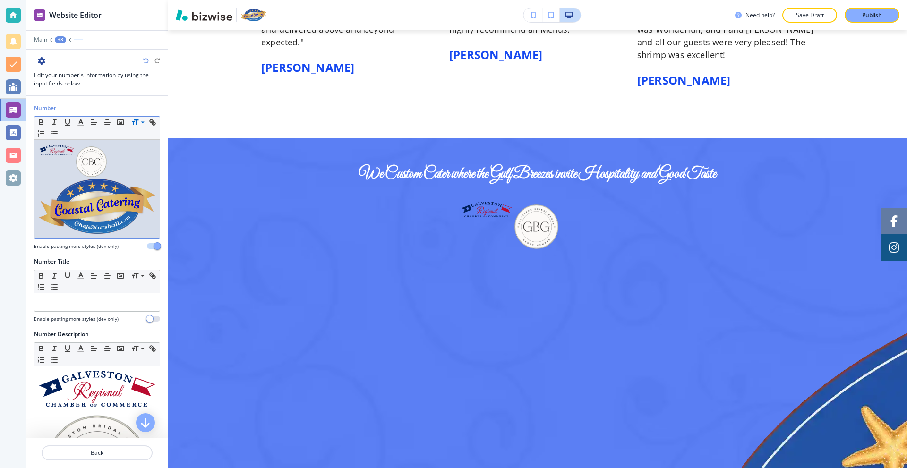
click at [154, 205] on div "Number Small Normal Large Huge Enable pasting more styles (dev only)" at bounding box center [96, 181] width 141 height 154
click at [62, 152] on img at bounding box center [56, 150] width 35 height 11
click at [134, 200] on img at bounding box center [97, 206] width 116 height 55
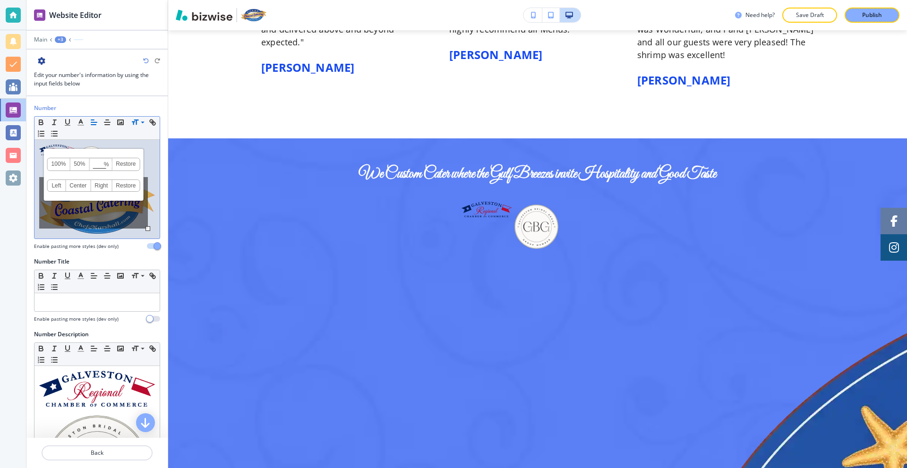
click at [96, 161] on span "% Press enter key to apply change!" at bounding box center [100, 164] width 23 height 12
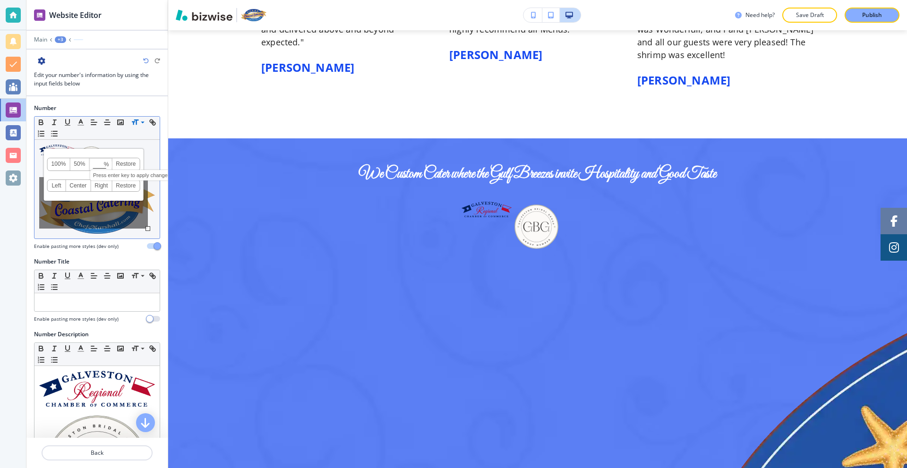
click at [102, 166] on input at bounding box center [101, 165] width 22 height 7
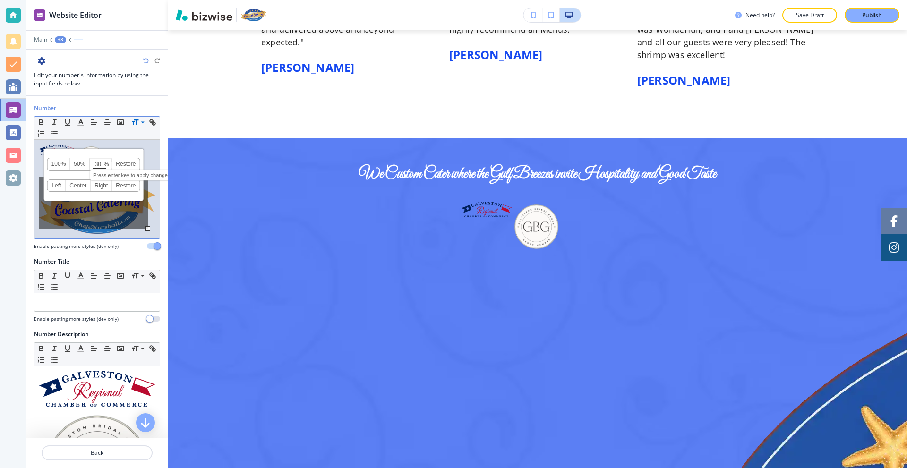
type input "30"
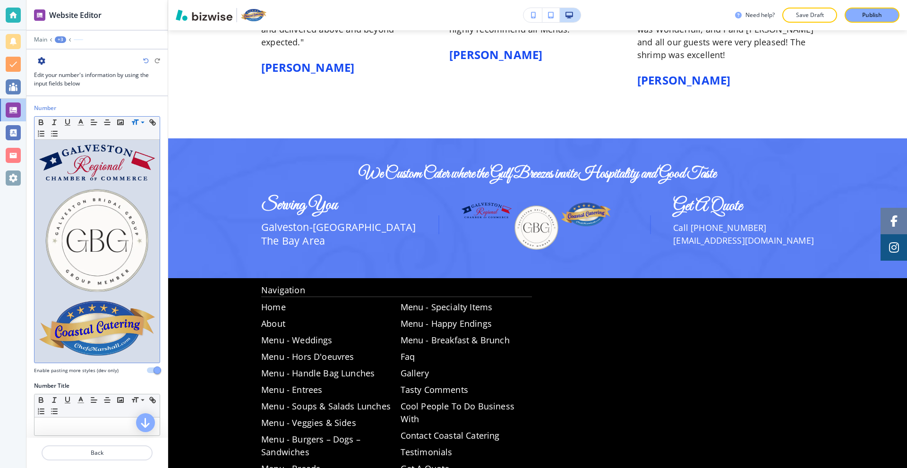
click at [142, 209] on img at bounding box center [97, 241] width 116 height 116
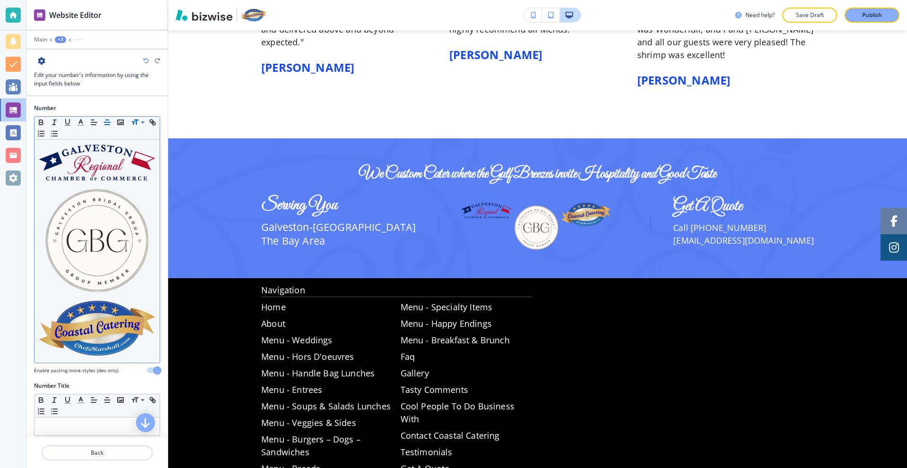
click at [109, 122] on line "button" at bounding box center [107, 122] width 6 height 0
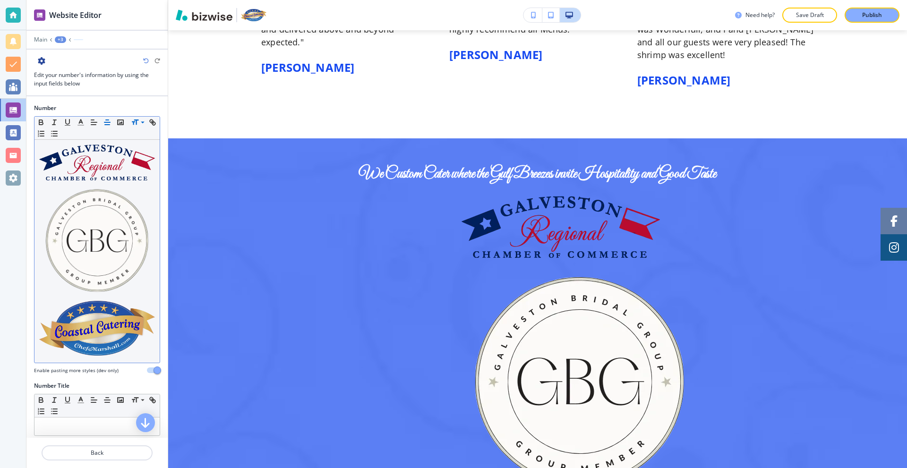
click at [109, 122] on line "button" at bounding box center [107, 122] width 6 height 0
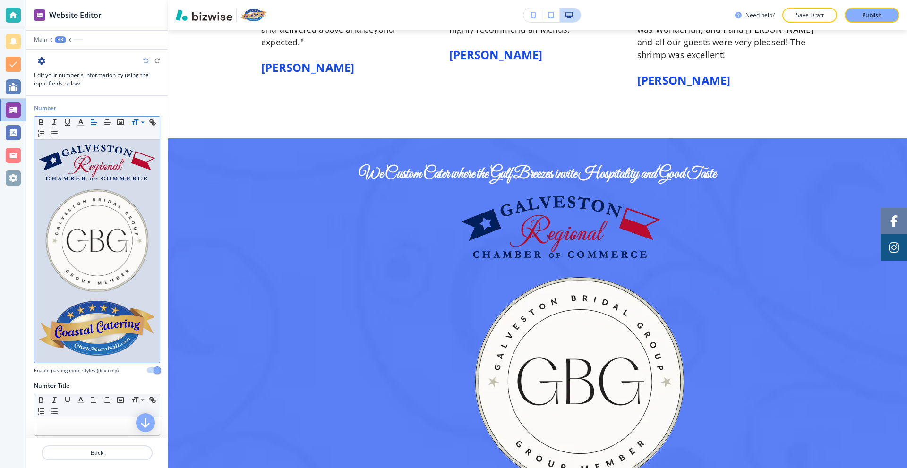
click at [126, 205] on img at bounding box center [97, 241] width 116 height 116
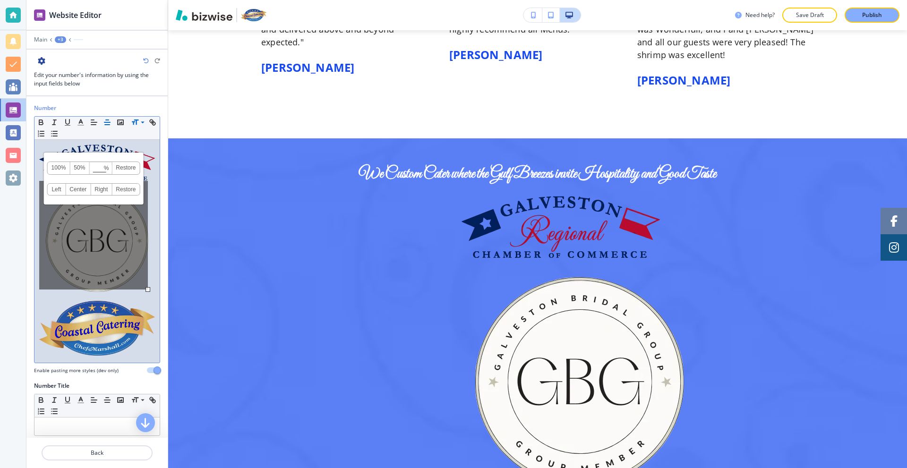
click at [142, 303] on img at bounding box center [97, 328] width 116 height 55
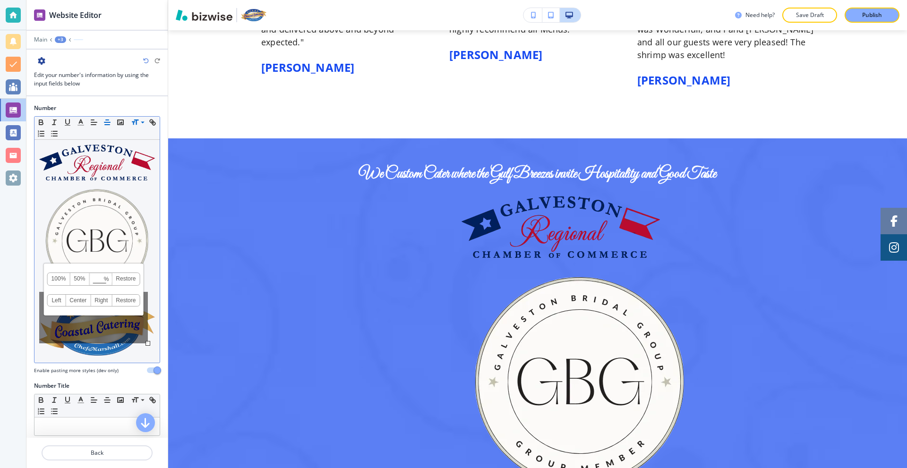
click at [147, 312] on div "100% 50% % Press enter key to apply change! Restore Left Center Right Restore" at bounding box center [93, 317] width 109 height 51
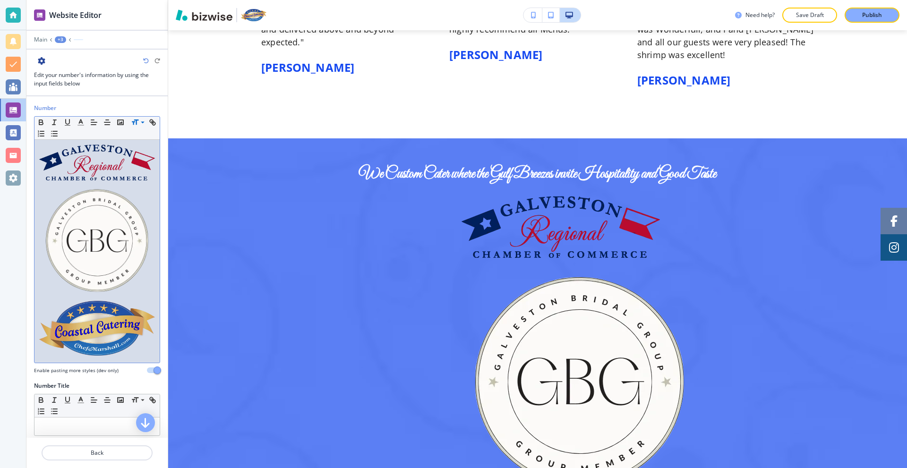
click at [148, 312] on div at bounding box center [96, 251] width 125 height 223
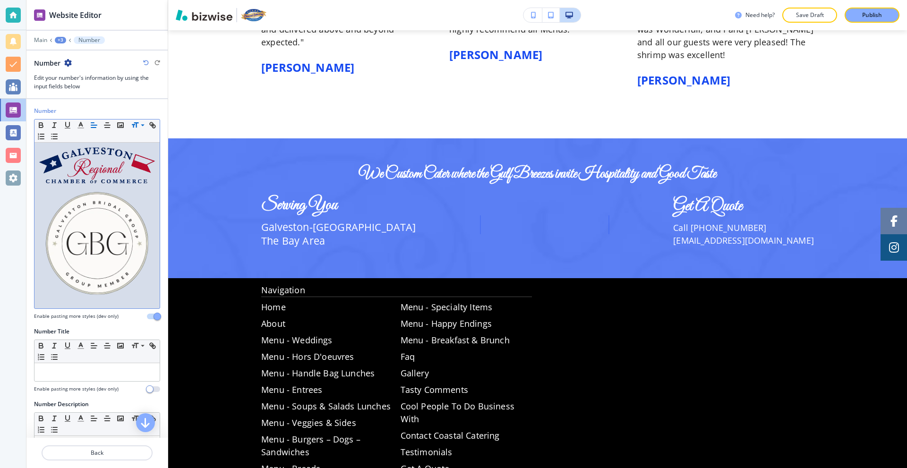
click at [92, 173] on img at bounding box center [97, 165] width 116 height 36
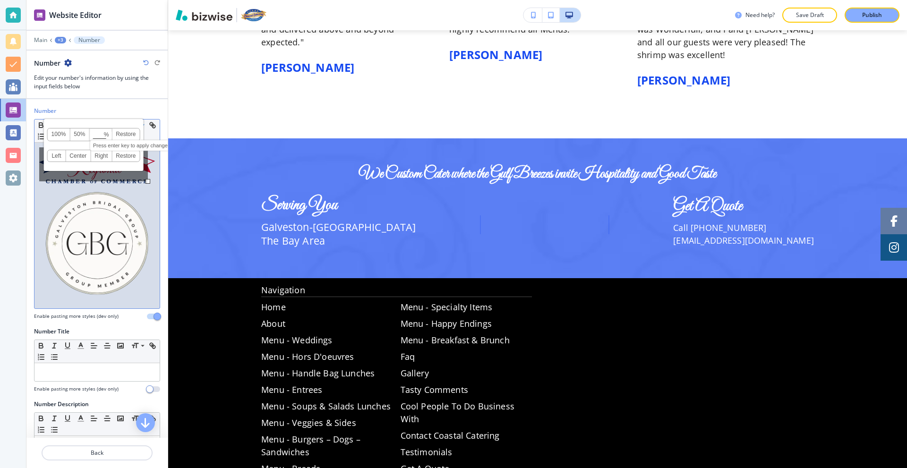
click at [93, 134] on input at bounding box center [101, 135] width 22 height 7
type input "30"
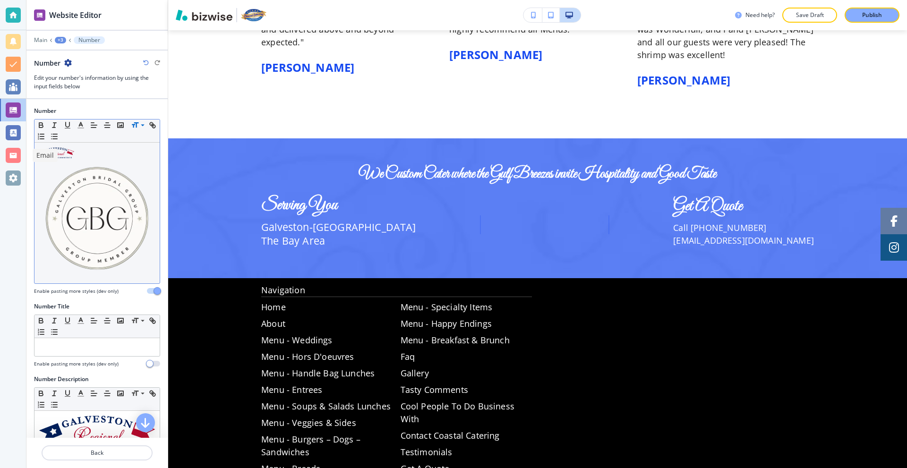
click at [37, 157] on p "Email" at bounding box center [44, 155] width 17 height 9
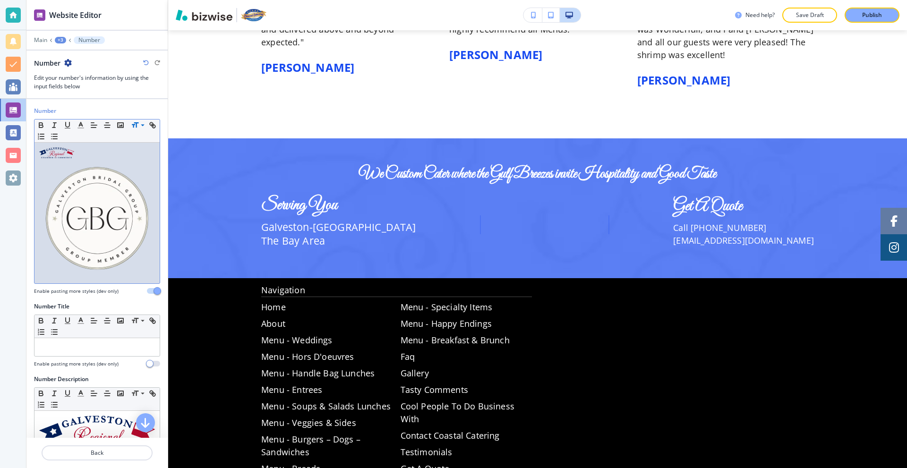
click at [61, 151] on img at bounding box center [56, 152] width 35 height 11
click at [43, 157] on link "Center" at bounding box center [40, 155] width 25 height 11
click at [108, 195] on img at bounding box center [97, 216] width 116 height 116
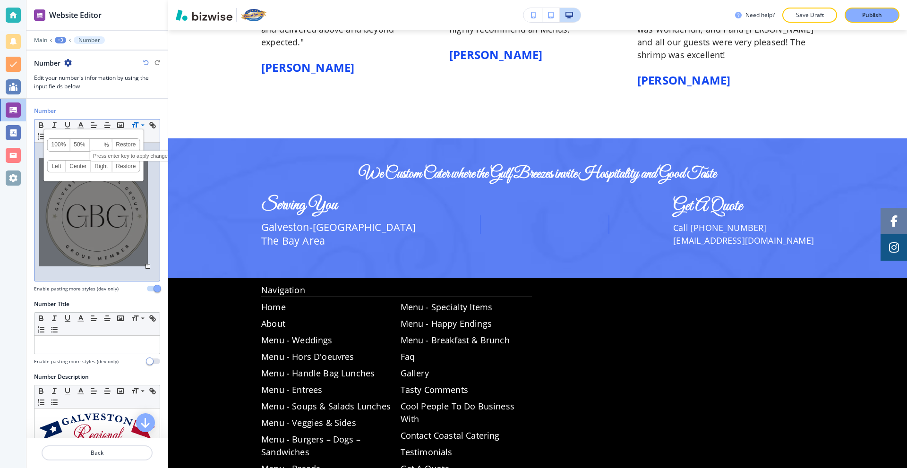
click at [99, 147] on input at bounding box center [101, 145] width 22 height 7
type input "30"
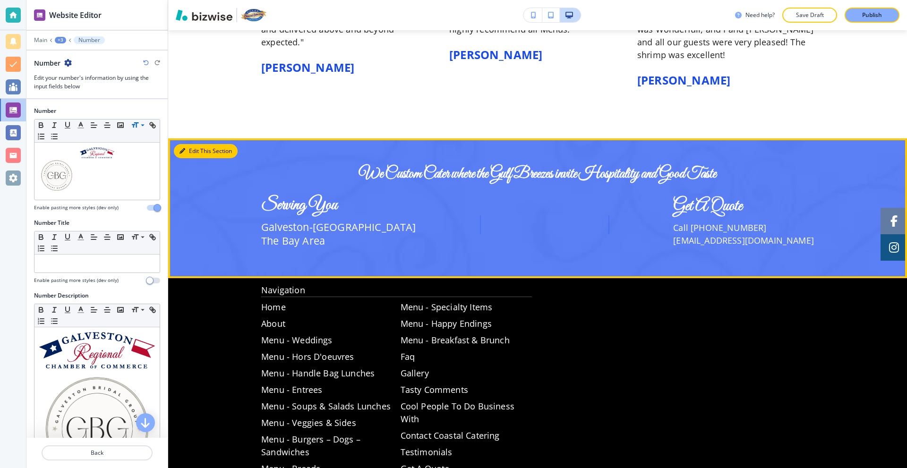
drag, startPoint x: 186, startPoint y: 130, endPoint x: 208, endPoint y: 117, distance: 26.2
click at [192, 138] on div "Edit This Section We Custom Cater where the Gulf Breezes invite Hospitality and…" at bounding box center [537, 208] width 739 height 140
drag, startPoint x: 208, startPoint y: 117, endPoint x: 267, endPoint y: 97, distance: 62.1
click at [267, 97] on div "Chef Marshall and Coastal Catering are amazing! They worked with my budget for …" at bounding box center [349, 42] width 177 height 143
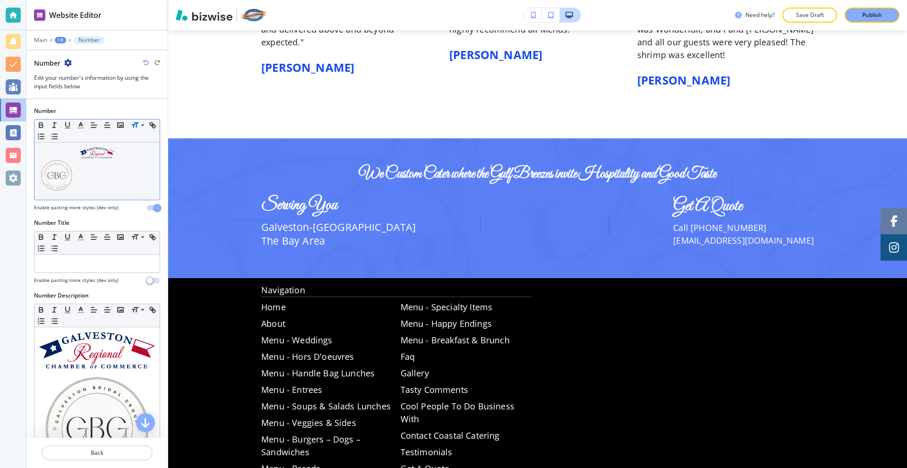
click at [57, 174] on img at bounding box center [56, 175] width 35 height 35
click at [42, 163] on link "Center" at bounding box center [40, 166] width 25 height 11
click at [124, 188] on p at bounding box center [97, 169] width 116 height 45
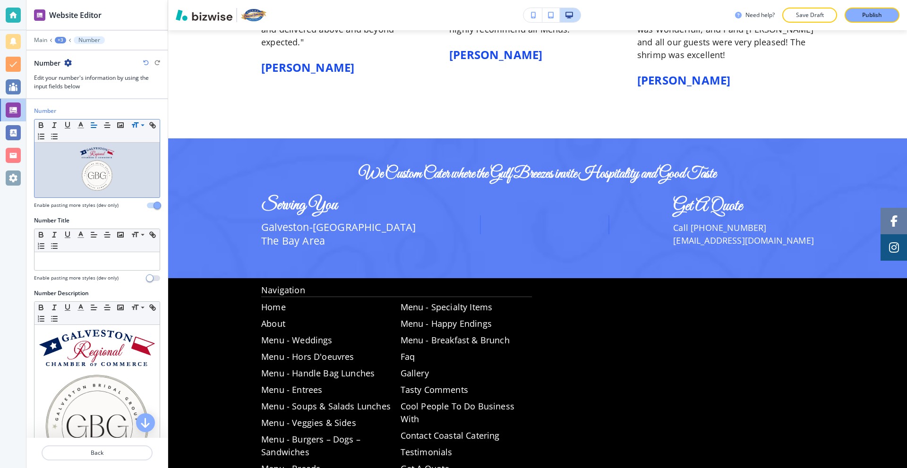
drag, startPoint x: 76, startPoint y: 163, endPoint x: 79, endPoint y: 168, distance: 6.0
click at [77, 163] on p at bounding box center [97, 169] width 116 height 45
click at [83, 171] on img at bounding box center [97, 175] width 35 height 35
click at [128, 182] on p at bounding box center [97, 169] width 116 height 45
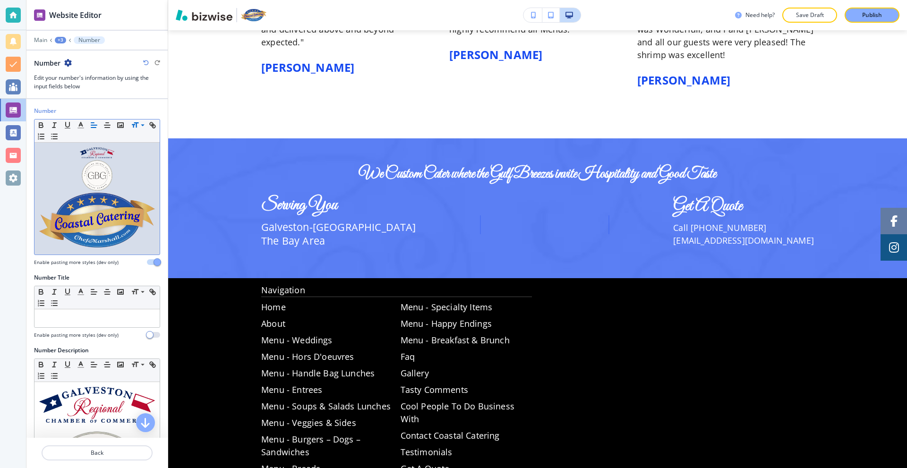
click at [109, 210] on img at bounding box center [97, 220] width 116 height 55
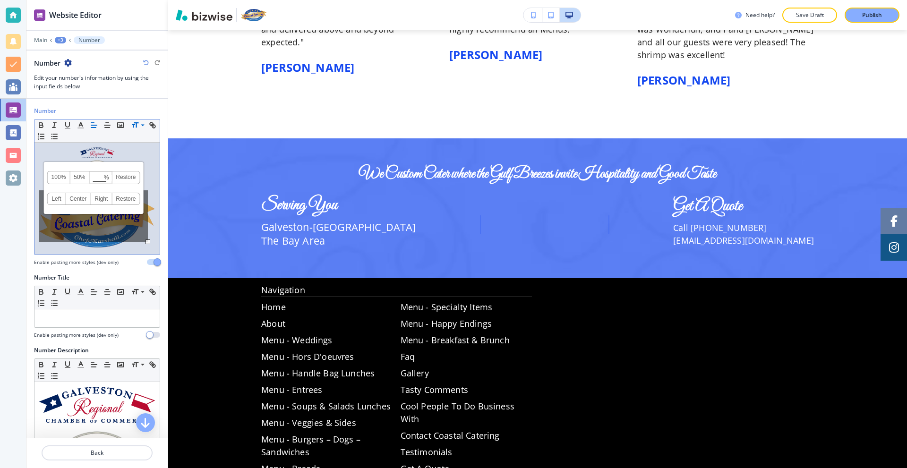
click at [73, 200] on link "Center" at bounding box center [78, 198] width 25 height 11
click at [100, 178] on input at bounding box center [101, 178] width 22 height 7
type input "30"
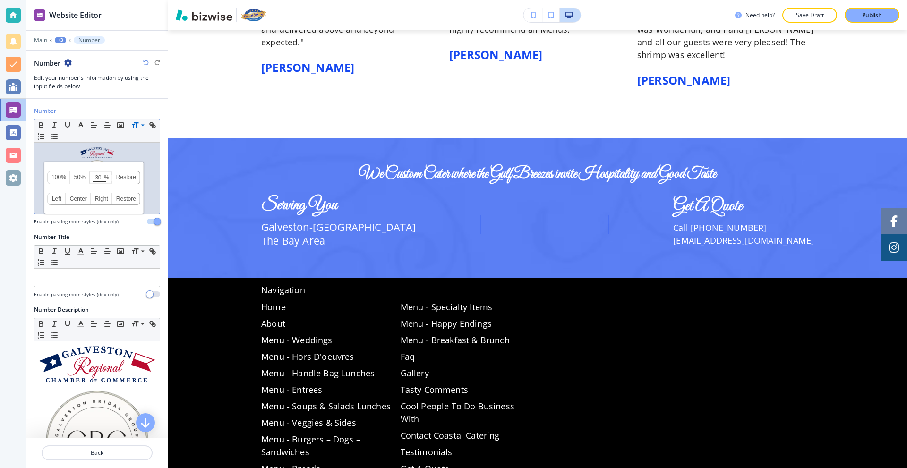
click at [139, 161] on p at bounding box center [97, 178] width 116 height 62
click at [126, 192] on p at bounding box center [97, 178] width 116 height 62
click at [86, 154] on img at bounding box center [97, 152] width 35 height 11
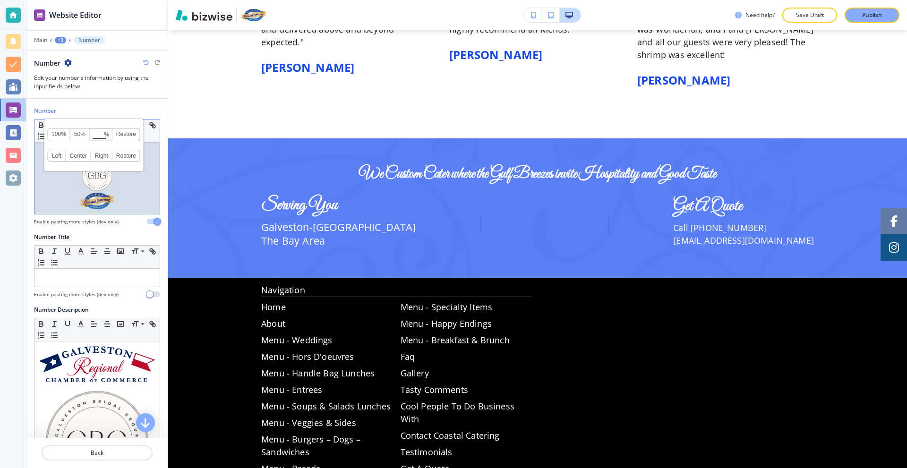
click at [61, 155] on link "Left" at bounding box center [57, 155] width 18 height 11
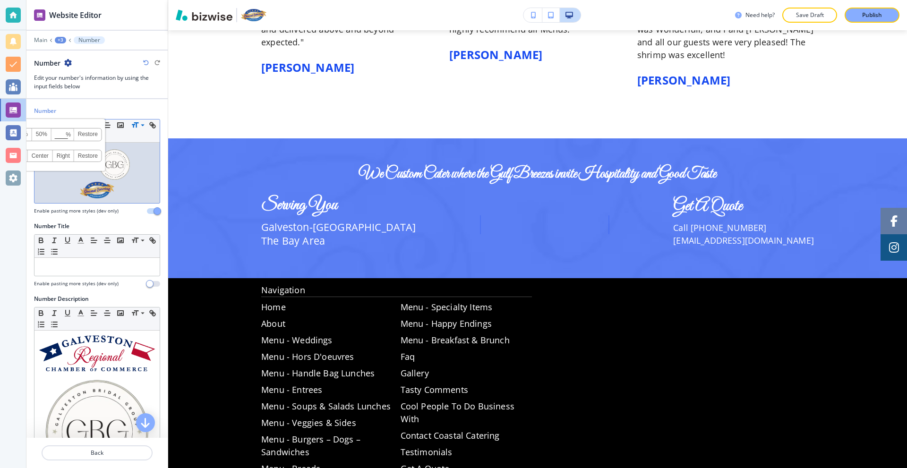
click at [130, 171] on p at bounding box center [97, 172] width 116 height 51
click at [111, 165] on img at bounding box center [114, 164] width 35 height 35
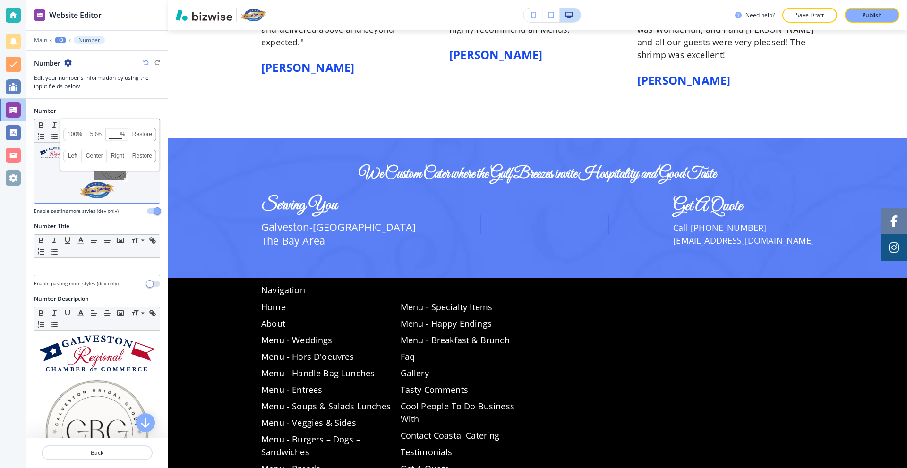
click at [72, 154] on link "Left" at bounding box center [73, 155] width 18 height 11
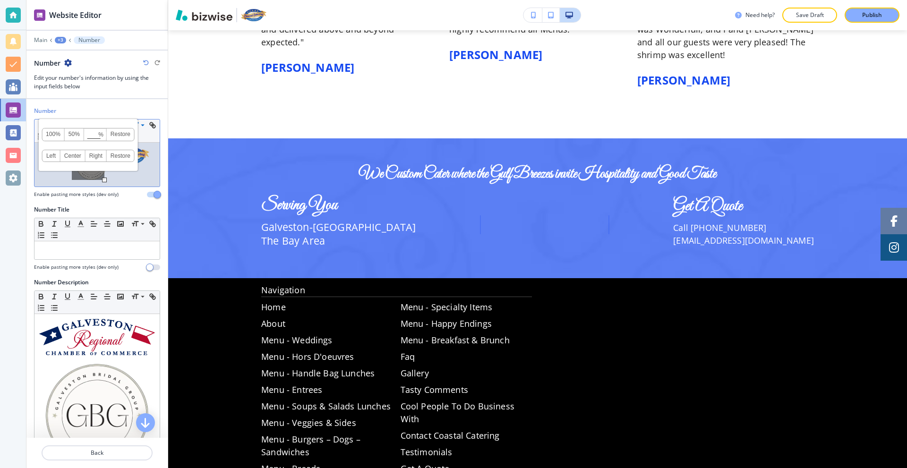
click at [137, 177] on div at bounding box center [96, 165] width 125 height 44
click at [134, 156] on img at bounding box center [131, 155] width 35 height 17
click at [89, 154] on link "Left" at bounding box center [89, 155] width 18 height 11
click at [127, 173] on div at bounding box center [96, 165] width 125 height 44
click at [59, 152] on img at bounding box center [56, 152] width 35 height 11
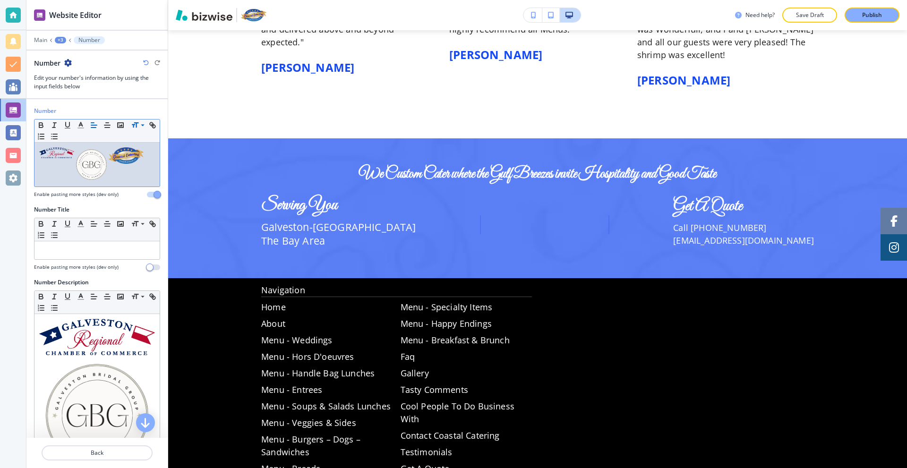
click at [113, 171] on div at bounding box center [96, 165] width 125 height 44
click at [75, 154] on img at bounding box center [91, 164] width 35 height 35
click at [69, 177] on div at bounding box center [96, 165] width 125 height 44
click at [79, 167] on img at bounding box center [91, 164] width 35 height 35
click at [71, 173] on div at bounding box center [96, 165] width 125 height 44
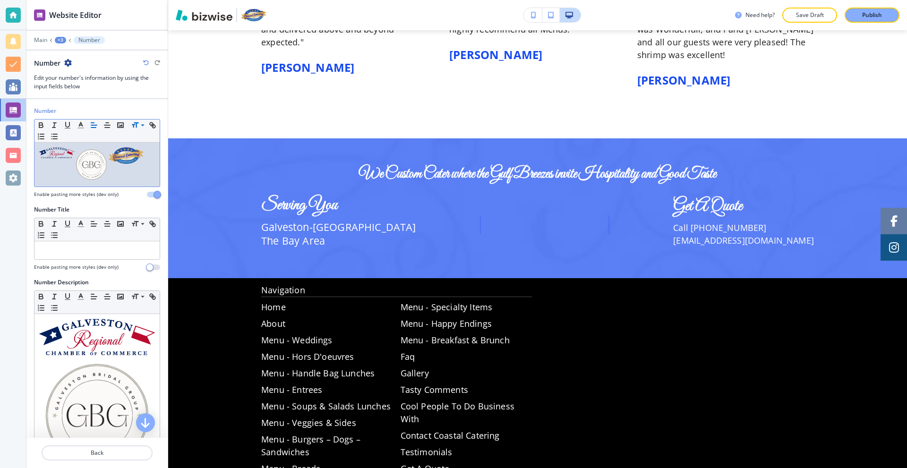
click at [75, 165] on img at bounding box center [91, 164] width 35 height 35
click at [67, 173] on div at bounding box center [96, 165] width 125 height 44
click at [61, 158] on div at bounding box center [96, 165] width 125 height 44
click at [61, 154] on img at bounding box center [56, 152] width 35 height 11
click at [141, 173] on div at bounding box center [96, 165] width 125 height 44
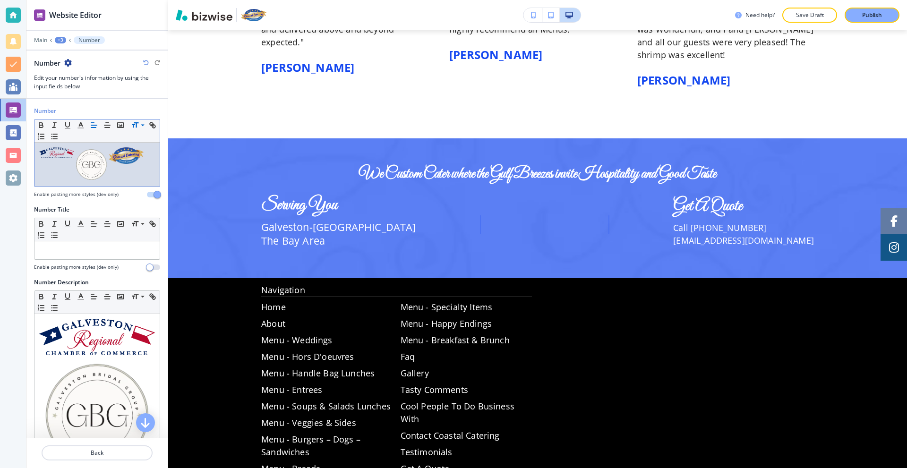
click at [134, 160] on img at bounding box center [126, 155] width 35 height 17
click at [130, 174] on div at bounding box center [96, 165] width 125 height 44
click at [57, 152] on img at bounding box center [56, 152] width 35 height 11
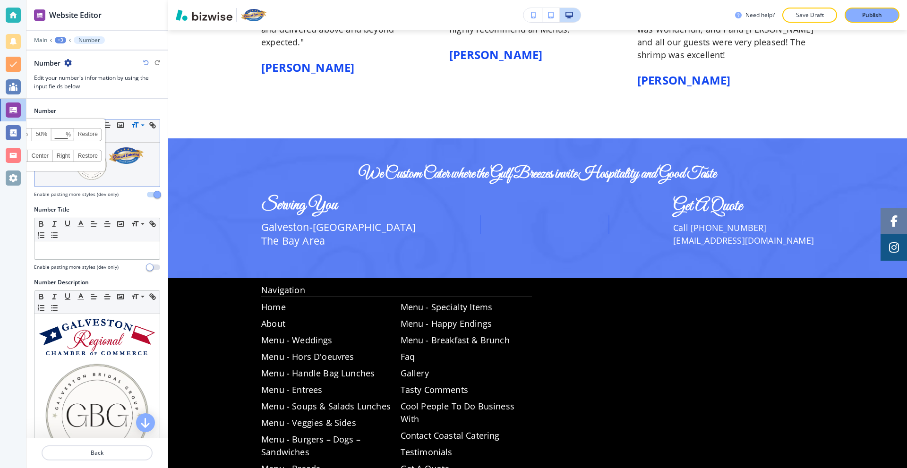
click at [67, 156] on link "Right" at bounding box center [63, 155] width 21 height 11
click at [92, 187] on div at bounding box center [97, 189] width 126 height 4
click at [56, 162] on img at bounding box center [56, 164] width 35 height 35
click at [66, 156] on link "Right" at bounding box center [63, 155] width 21 height 11
click at [80, 191] on h4 "Enable pasting more styles (dev only)" at bounding box center [76, 194] width 85 height 7
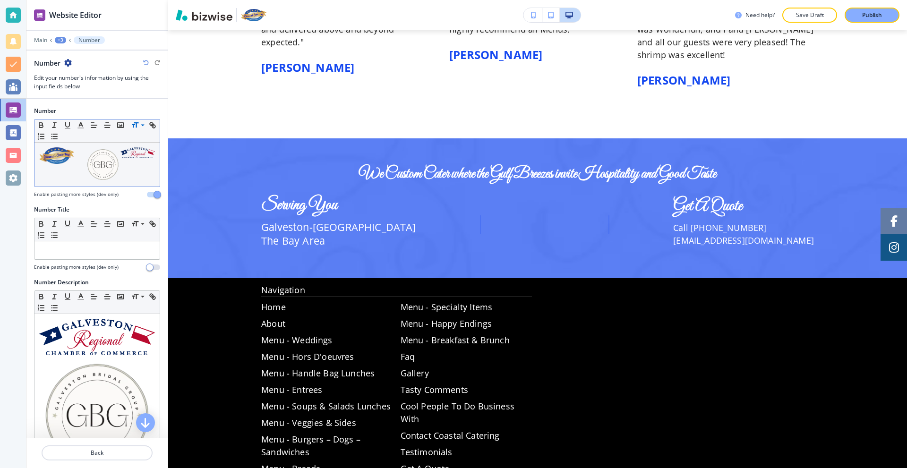
click at [58, 154] on img at bounding box center [56, 155] width 35 height 17
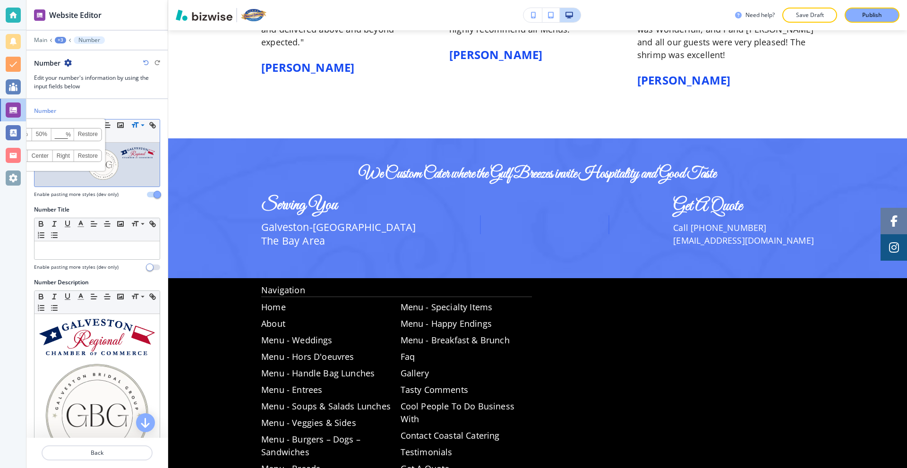
click at [66, 157] on link "Right" at bounding box center [63, 155] width 21 height 11
click at [116, 175] on div at bounding box center [96, 165] width 125 height 44
click at [128, 154] on img at bounding box center [137, 152] width 35 height 11
click at [99, 154] on link "Left" at bounding box center [94, 155] width 18 height 11
click at [131, 155] on img at bounding box center [137, 164] width 35 height 35
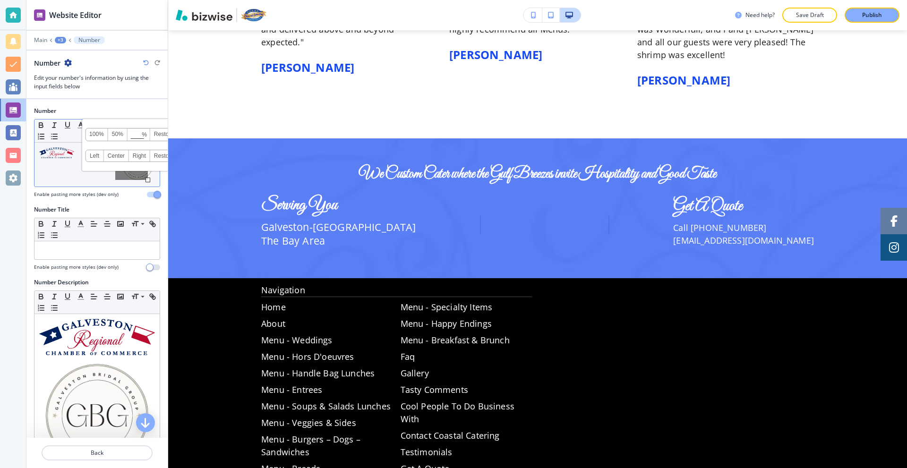
click at [95, 155] on link "Left" at bounding box center [94, 155] width 18 height 11
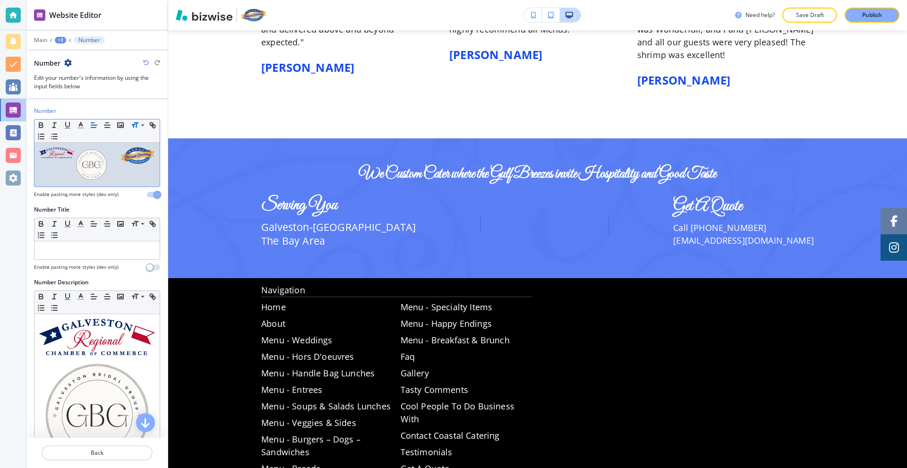
click at [119, 172] on div at bounding box center [96, 165] width 125 height 44
click at [130, 157] on img at bounding box center [137, 155] width 35 height 17
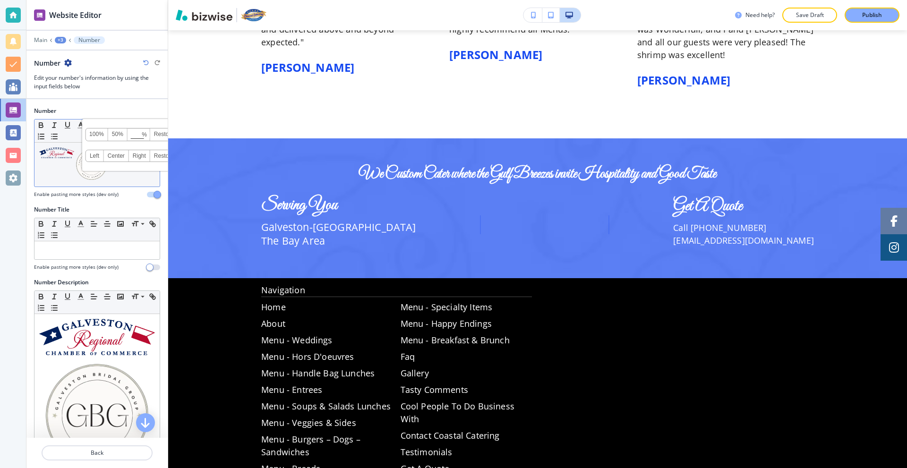
click at [94, 155] on link "Left" at bounding box center [94, 155] width 18 height 11
click at [120, 172] on div at bounding box center [96, 165] width 125 height 44
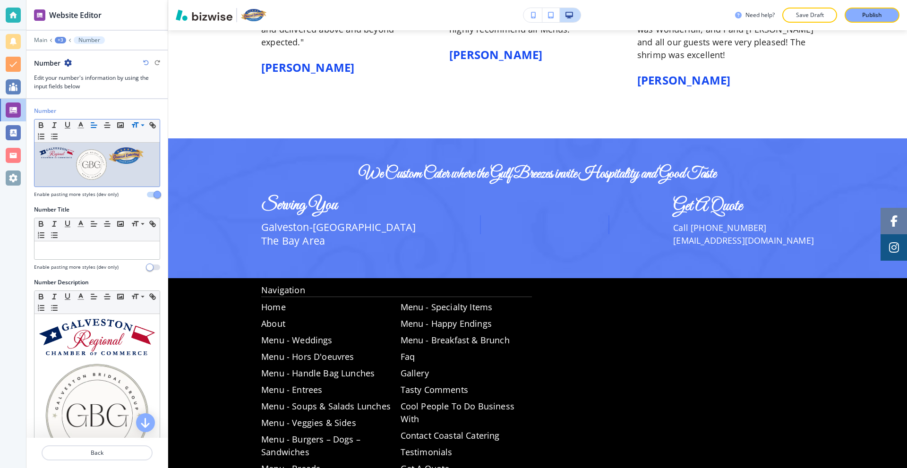
click at [57, 156] on img at bounding box center [56, 152] width 35 height 11
click at [74, 172] on img at bounding box center [91, 164] width 35 height 35
click at [116, 177] on div at bounding box center [96, 165] width 125 height 44
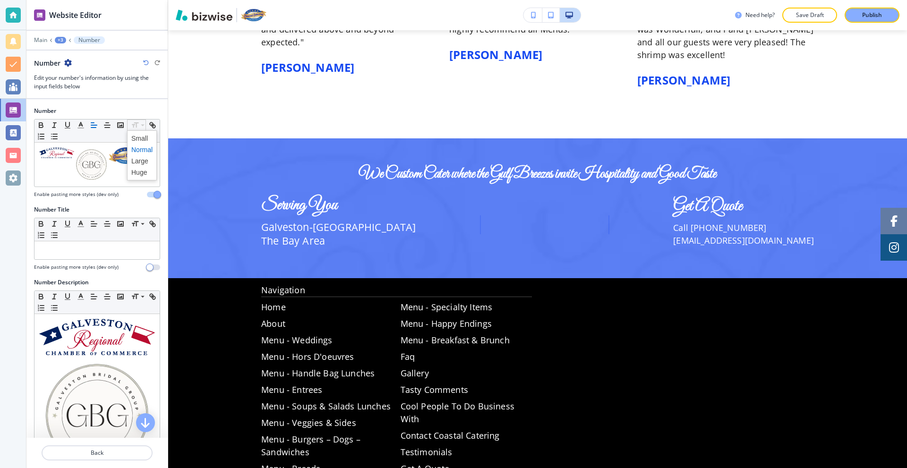
click at [143, 124] on icon at bounding box center [142, 125] width 11 height 9
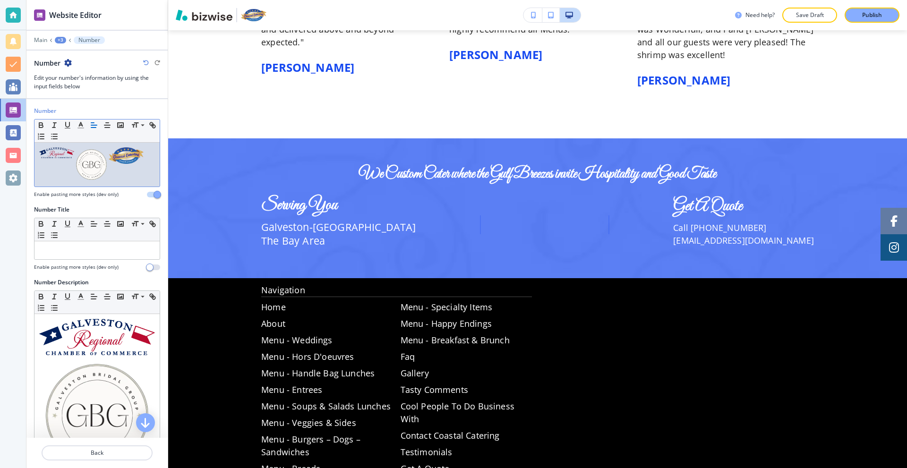
drag, startPoint x: 138, startPoint y: 162, endPoint x: 76, endPoint y: 156, distance: 62.2
click at [76, 156] on div at bounding box center [96, 165] width 125 height 44
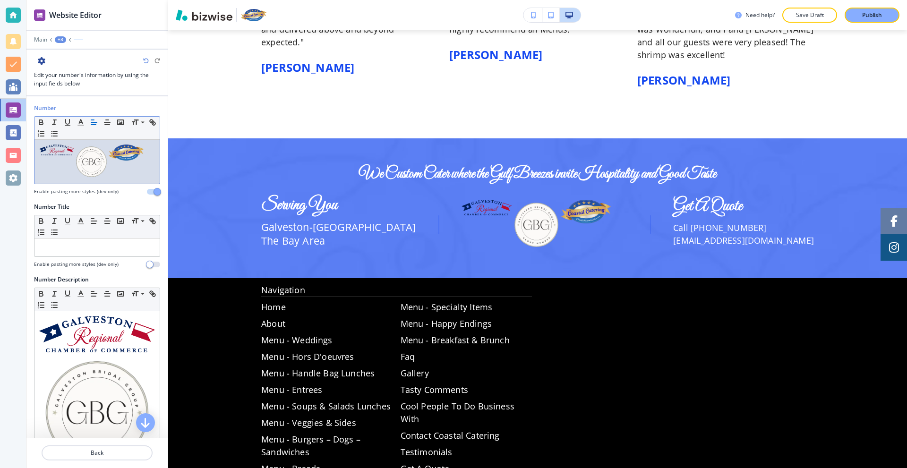
click at [145, 160] on div at bounding box center [96, 162] width 125 height 44
click at [75, 159] on img at bounding box center [91, 162] width 35 height 35
click at [71, 171] on div at bounding box center [96, 162] width 125 height 44
click at [71, 172] on div at bounding box center [96, 162] width 125 height 44
click at [74, 154] on img at bounding box center [91, 162] width 35 height 35
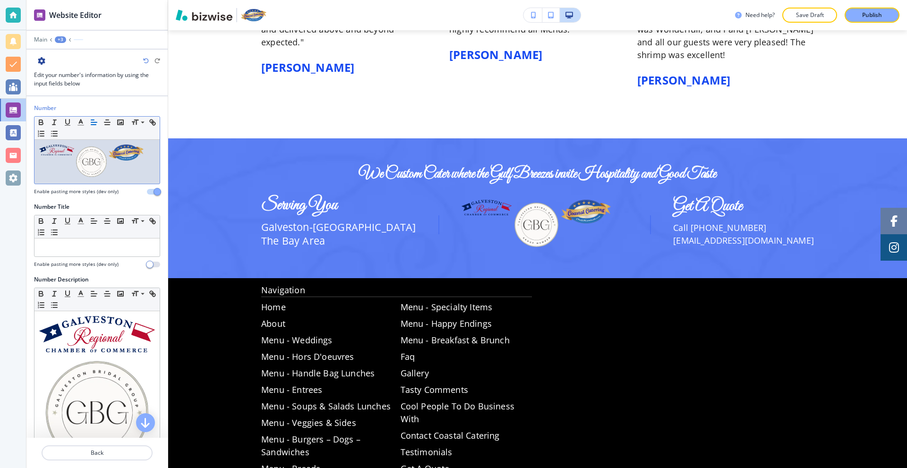
click at [60, 177] on div at bounding box center [96, 162] width 125 height 44
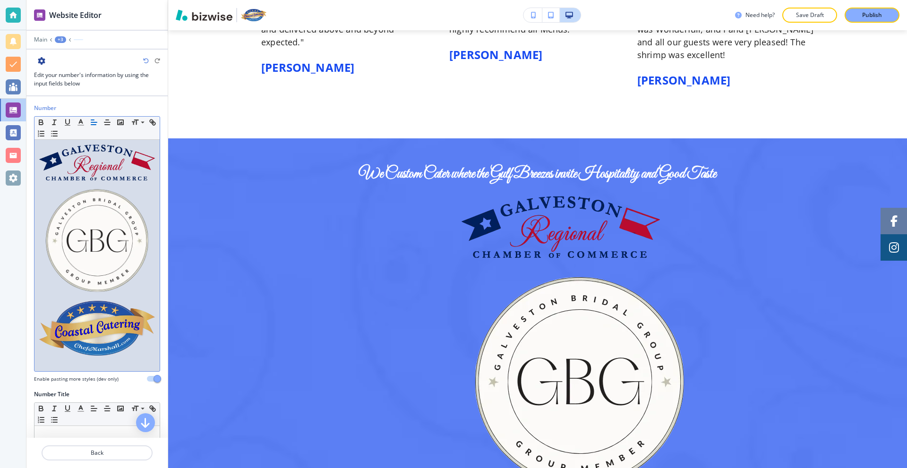
click at [134, 342] on img at bounding box center [97, 328] width 116 height 55
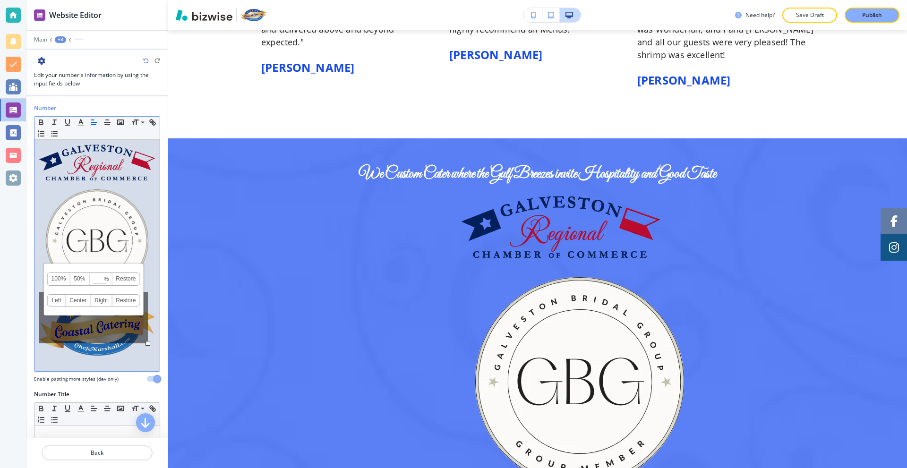
click at [152, 331] on div at bounding box center [96, 255] width 125 height 231
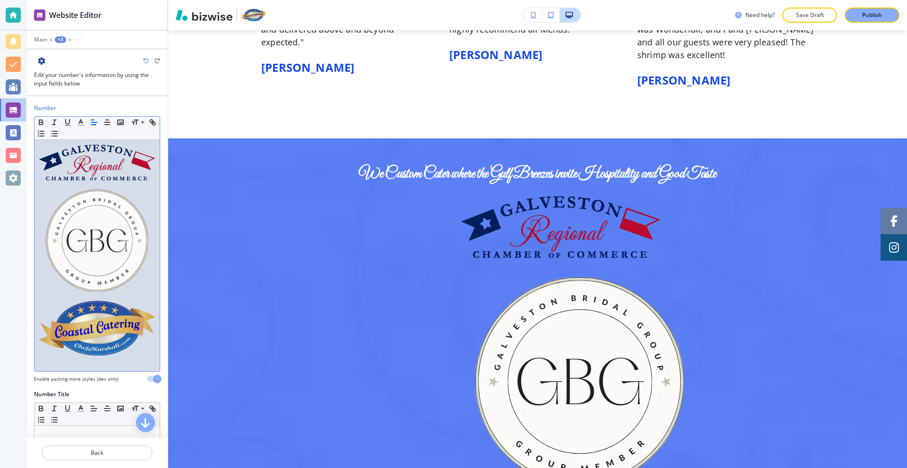
click at [52, 172] on img at bounding box center [97, 163] width 116 height 36
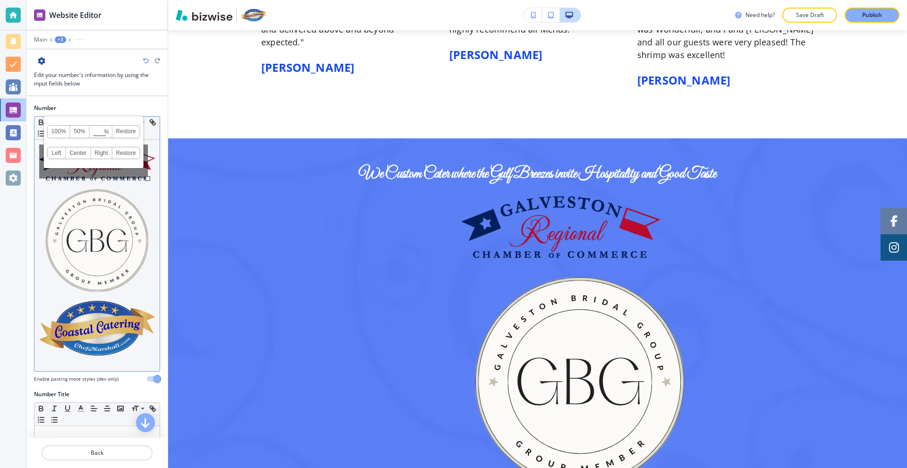
click at [42, 169] on div "100% 50% % Press enter key to apply change! Restore Left Center Right Restore" at bounding box center [93, 162] width 109 height 34
click at [40, 169] on div "100% 50% % Press enter key to apply change! Restore Left Center Right Restore" at bounding box center [93, 162] width 109 height 34
click at [39, 173] on div at bounding box center [96, 255] width 125 height 231
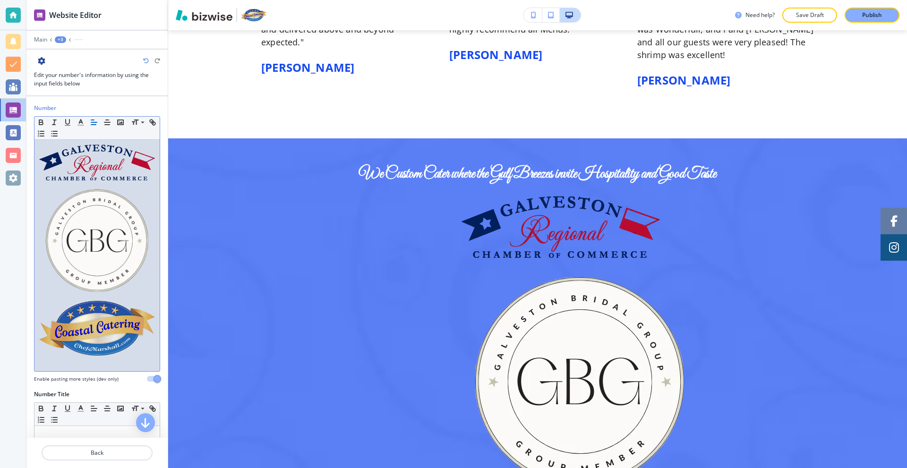
click at [49, 194] on img at bounding box center [97, 241] width 116 height 116
click at [38, 230] on div at bounding box center [96, 255] width 125 height 231
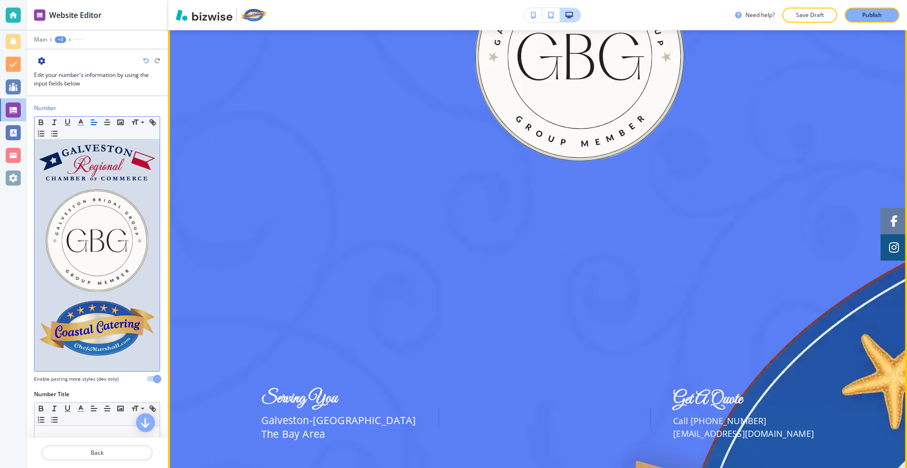
scroll to position [2023, 0]
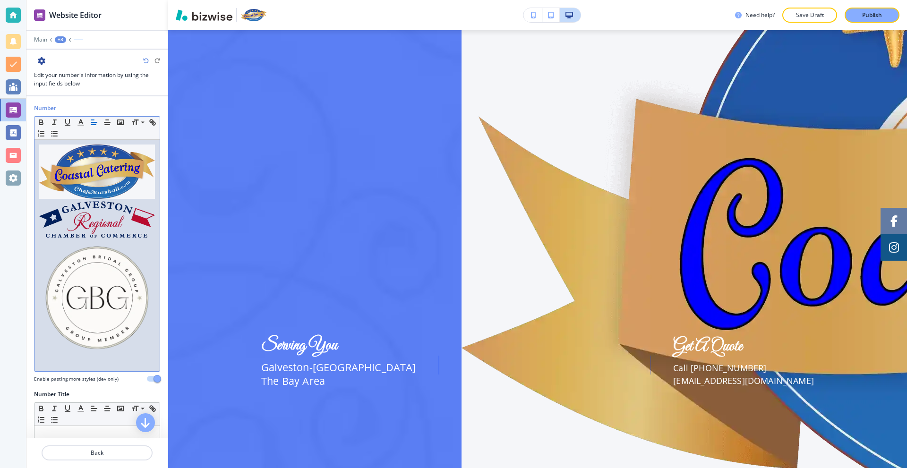
click at [135, 291] on img at bounding box center [97, 298] width 116 height 116
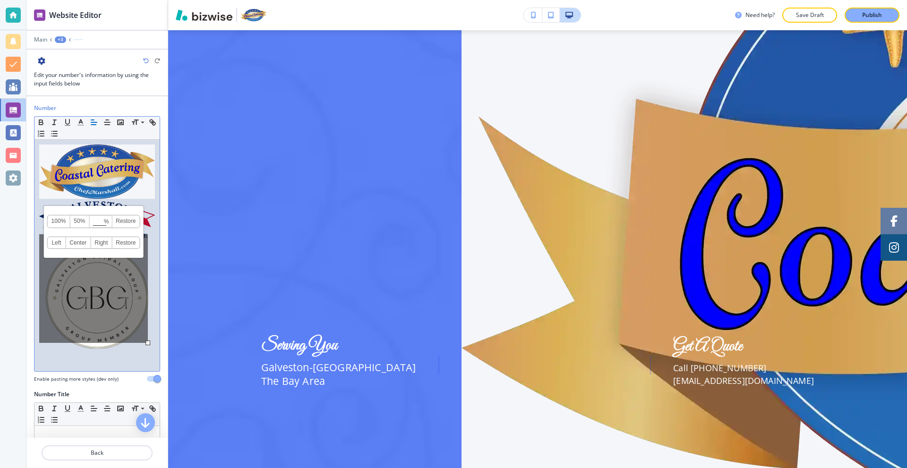
scroll to position [2000, 0]
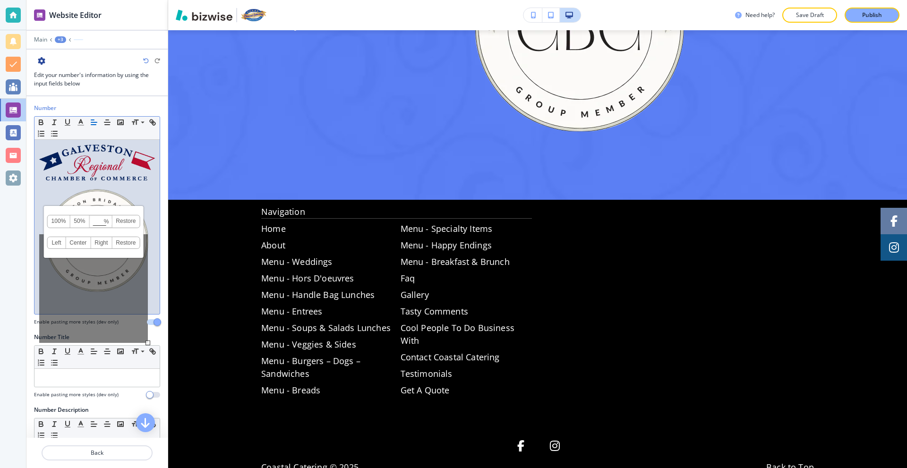
click at [150, 267] on div at bounding box center [96, 227] width 125 height 174
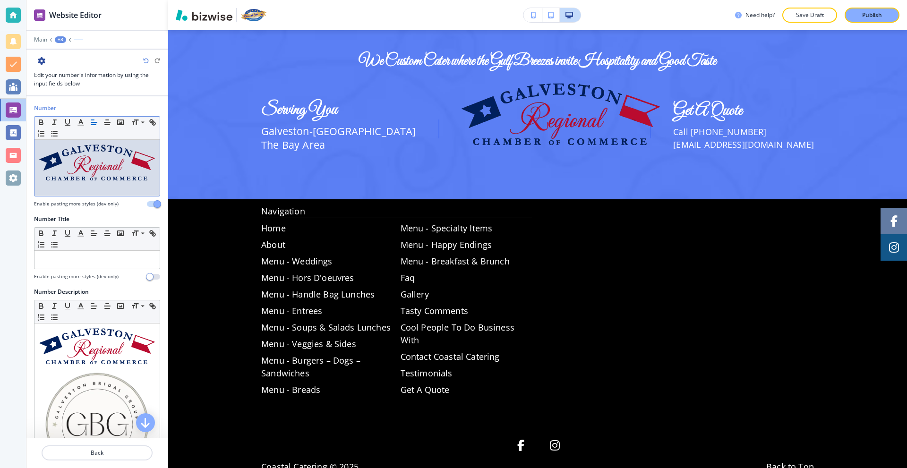
scroll to position [1724, 0]
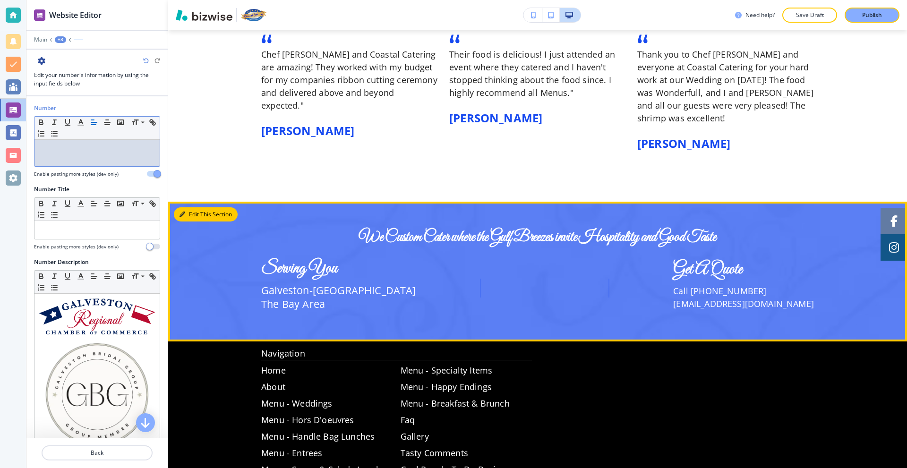
click at [193, 207] on button "Edit This Section" at bounding box center [206, 214] width 64 height 14
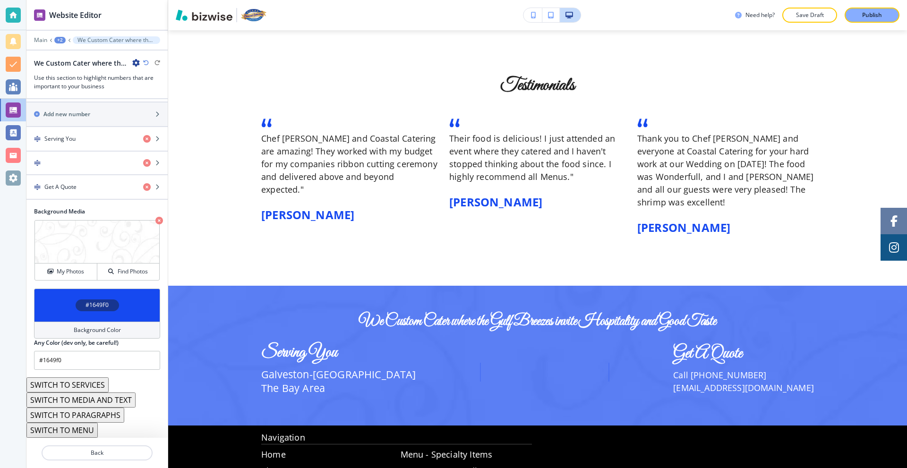
scroll to position [1511, 0]
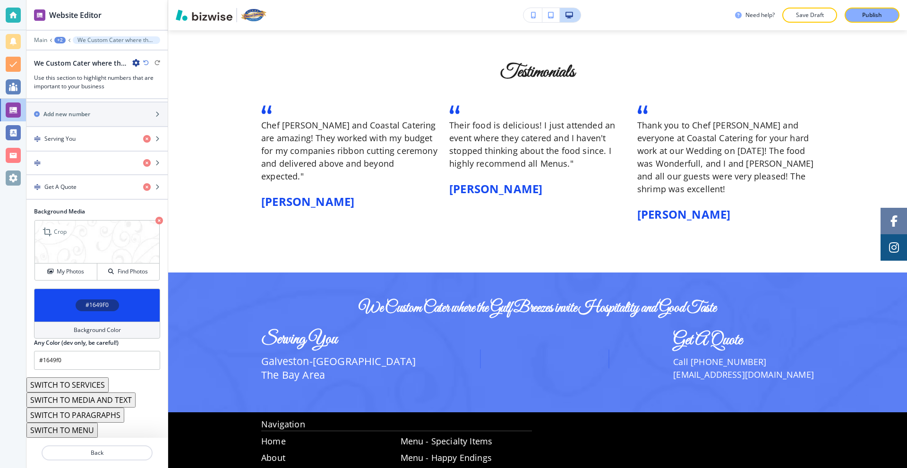
click at [155, 221] on icon "button" at bounding box center [159, 221] width 8 height 8
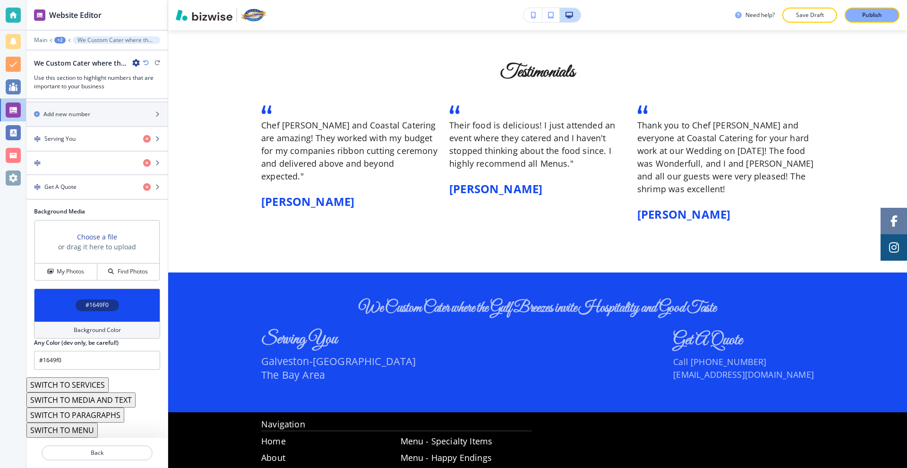
drag, startPoint x: 90, startPoint y: 268, endPoint x: 191, endPoint y: 210, distance: 116.8
click at [191, 210] on div "Website Editor Main +2 We Custom Cater where the Gulf Breezes invite Hospitalit…" at bounding box center [466, 234] width 880 height 468
click at [47, 271] on icon "button" at bounding box center [50, 272] width 6 height 6
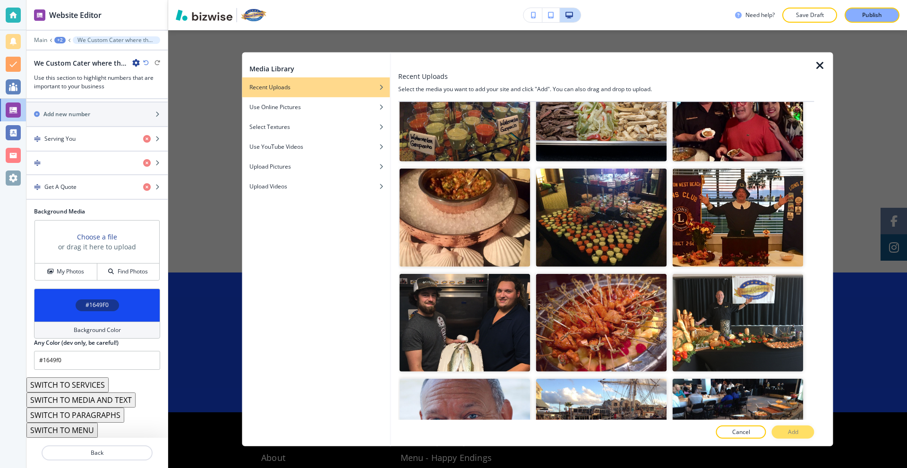
scroll to position [1795, 0]
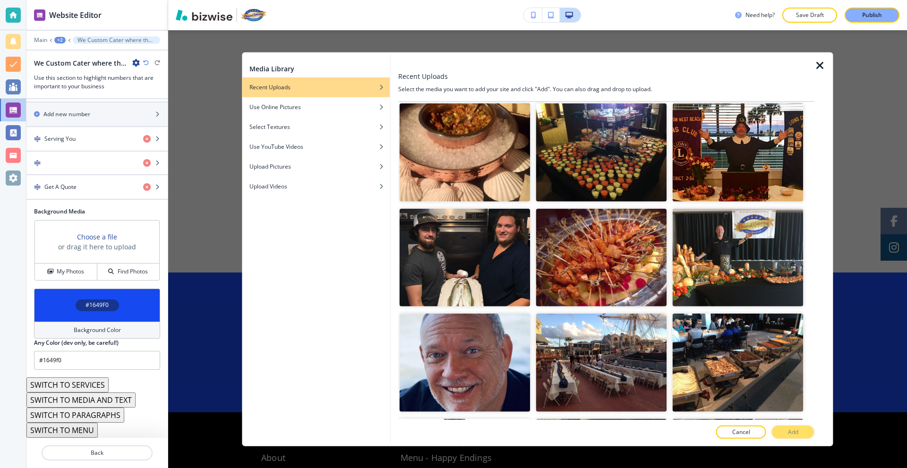
click at [820, 64] on icon "button" at bounding box center [819, 65] width 11 height 11
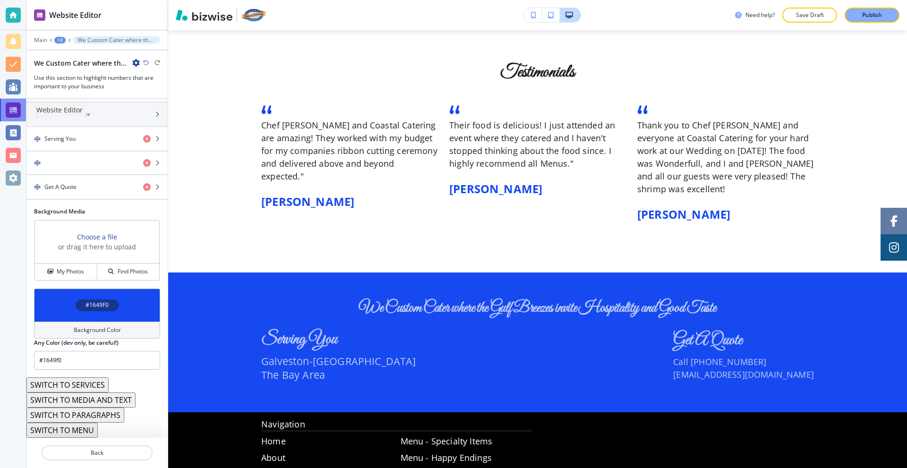
click at [7, 111] on div at bounding box center [13, 109] width 15 height 15
click at [21, 113] on div at bounding box center [13, 110] width 26 height 23
click at [34, 39] on div "Main +2 We Custom Cater where the Gulf Breezes invite Hospitality and Good Taste" at bounding box center [96, 40] width 141 height 8
click at [35, 39] on p "Main" at bounding box center [40, 40] width 13 height 7
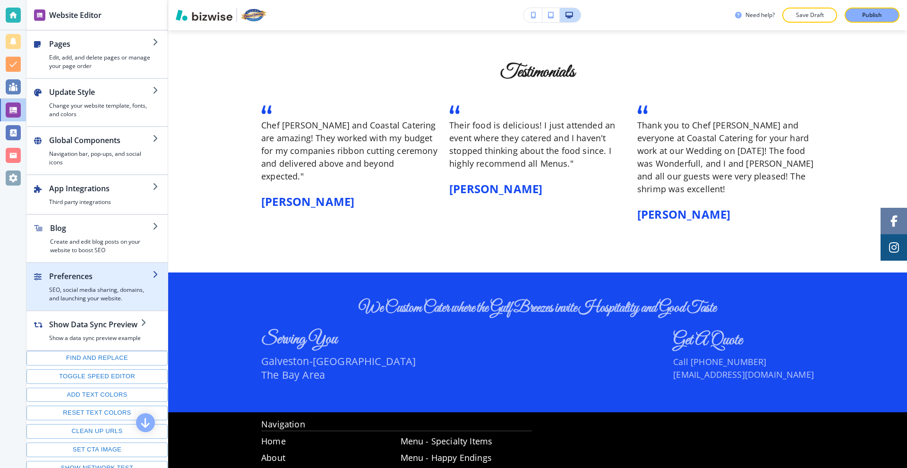
click at [103, 296] on h4 "SEO, social media sharing, domains, and launching your website." at bounding box center [100, 294] width 103 height 17
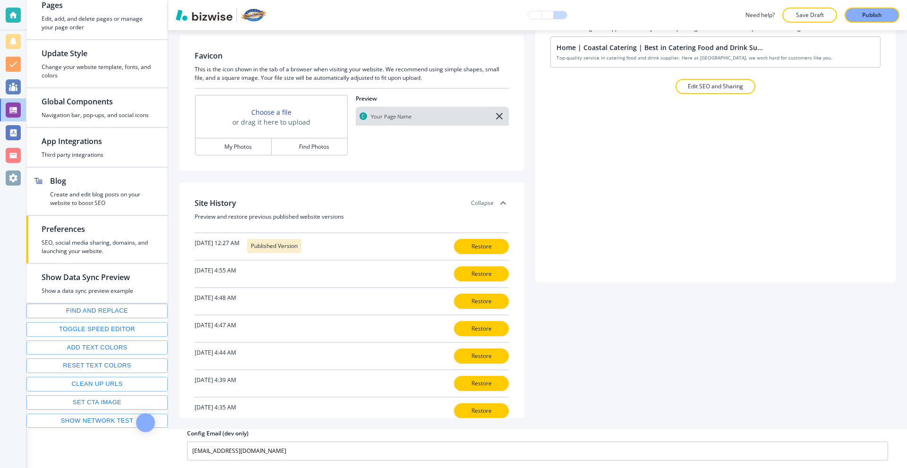
scroll to position [142, 0]
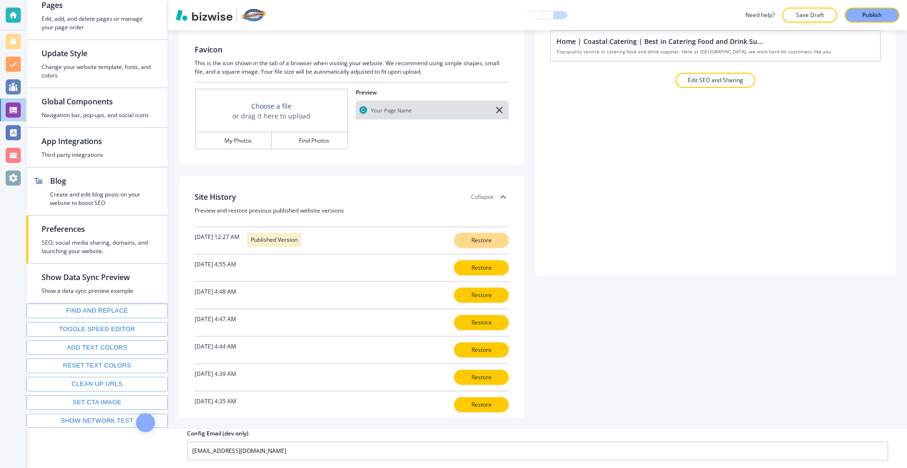
click at [466, 239] on p "Restore" at bounding box center [481, 240] width 30 height 9
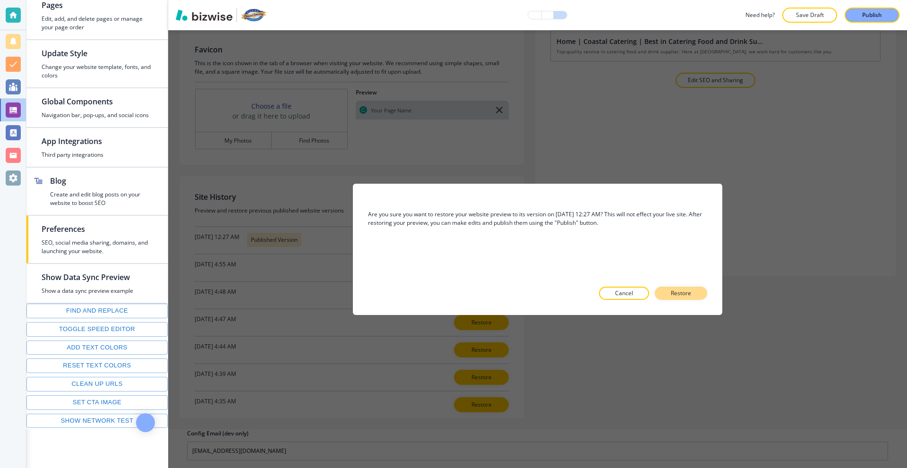
click at [671, 287] on button "Restore" at bounding box center [681, 293] width 52 height 13
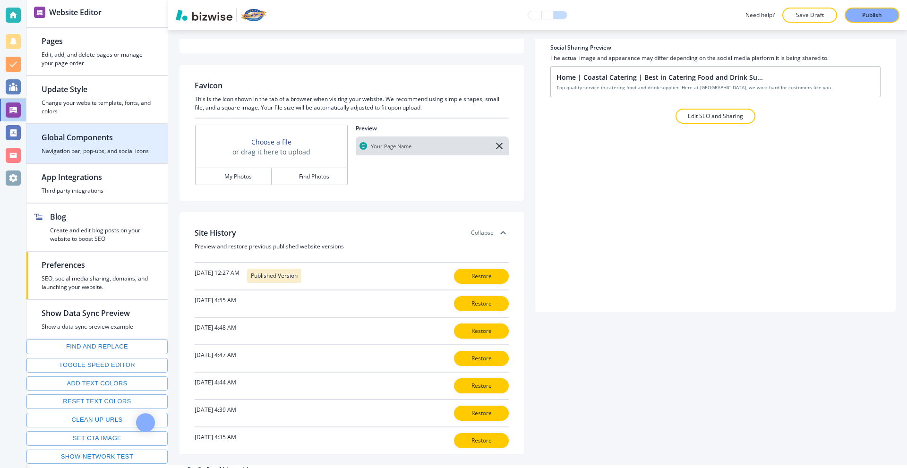
scroll to position [0, 0]
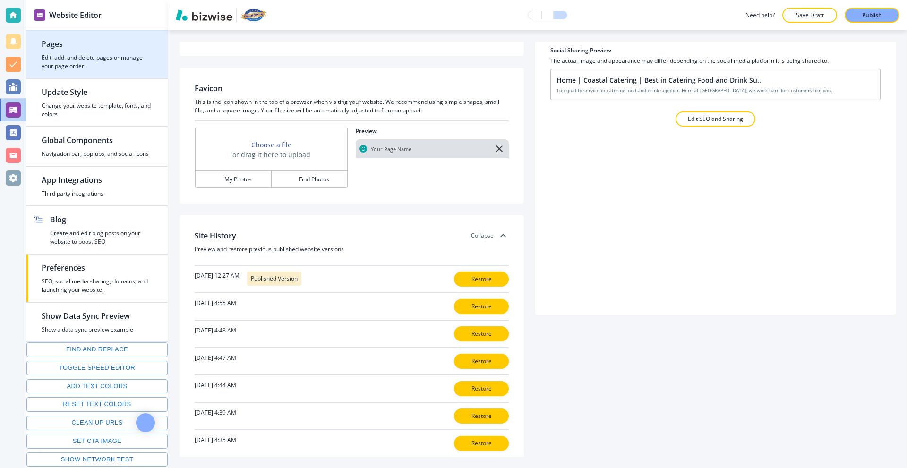
click at [76, 53] on h4 "Edit, add, and delete pages or manage your page order" at bounding box center [97, 61] width 111 height 17
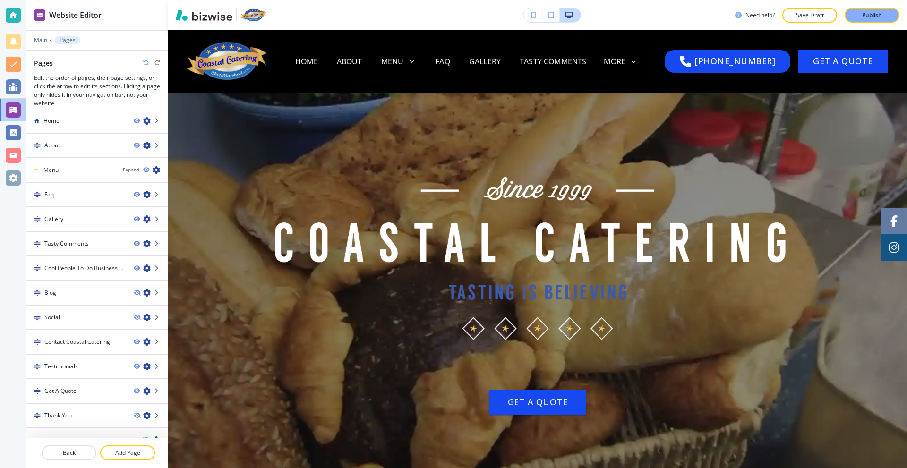
scroll to position [22, 0]
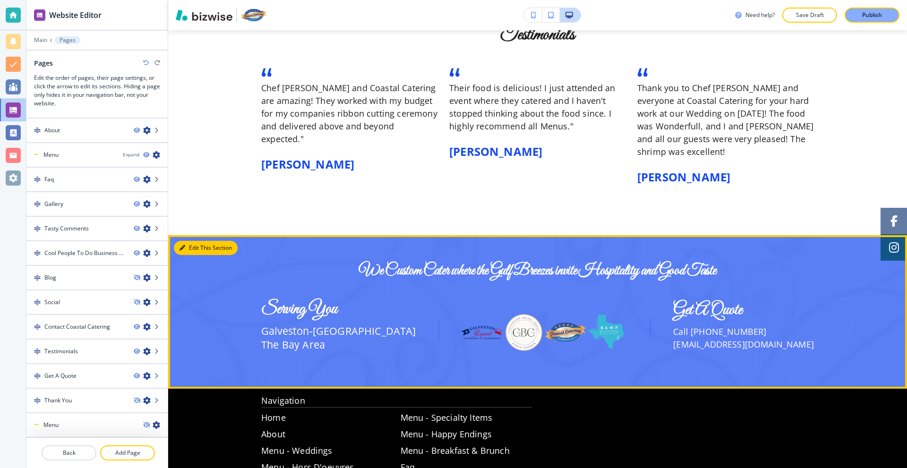
click at [196, 241] on button "Edit This Section" at bounding box center [206, 248] width 64 height 14
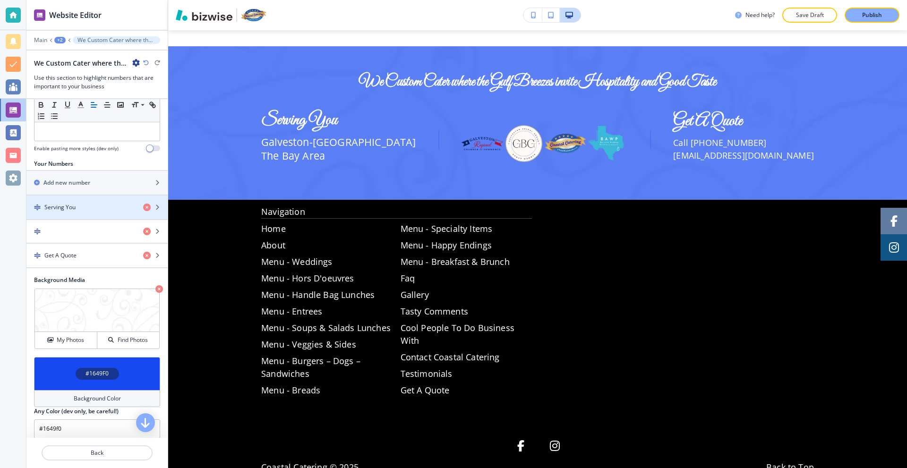
scroll to position [90, 0]
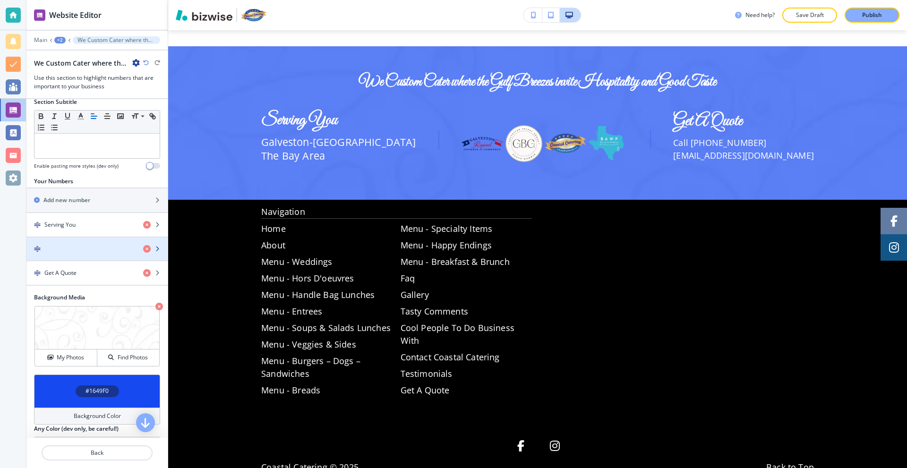
click at [85, 260] on div "button" at bounding box center [96, 257] width 141 height 8
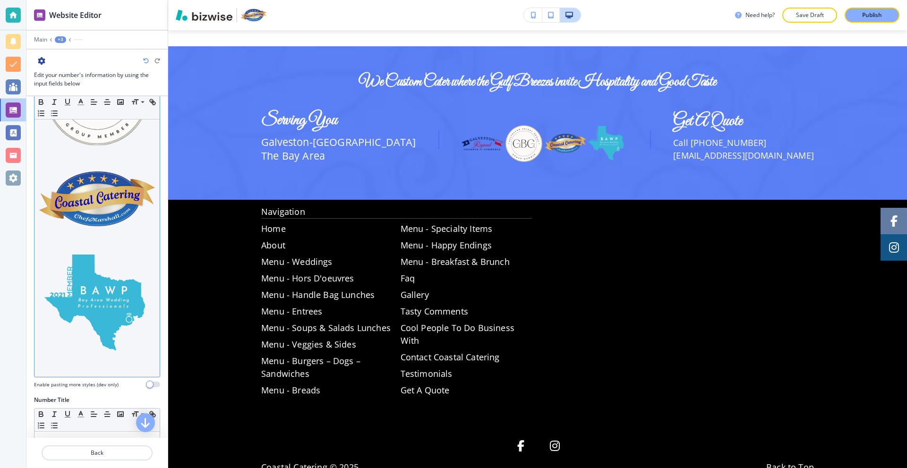
scroll to position [189, 0]
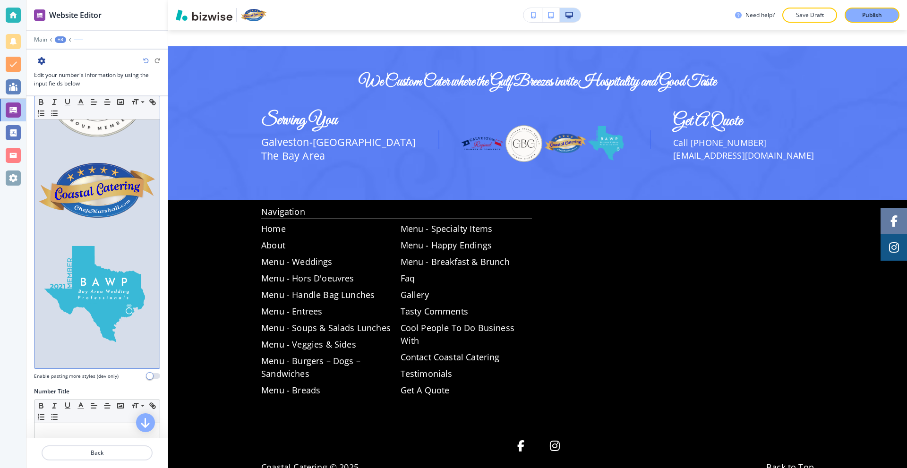
click at [148, 323] on div at bounding box center [96, 160] width 125 height 418
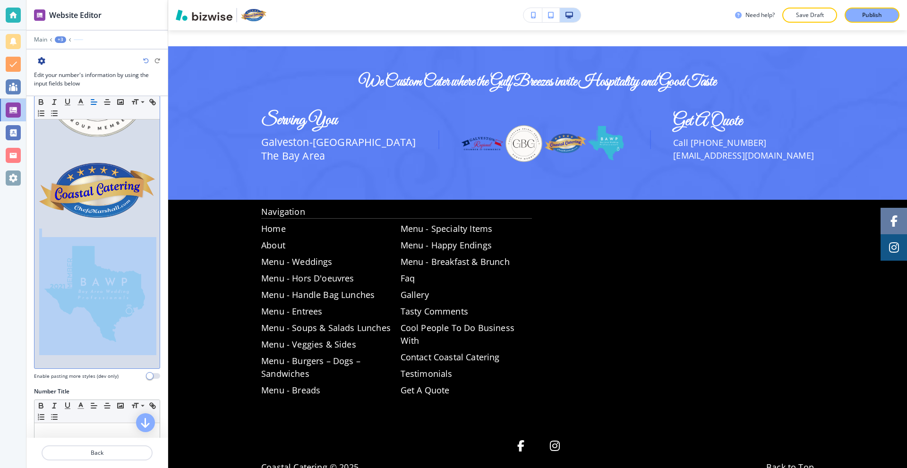
drag, startPoint x: 151, startPoint y: 299, endPoint x: 63, endPoint y: 256, distance: 97.0
click at [63, 256] on div at bounding box center [96, 160] width 125 height 418
click at [148, 302] on div at bounding box center [96, 160] width 125 height 418
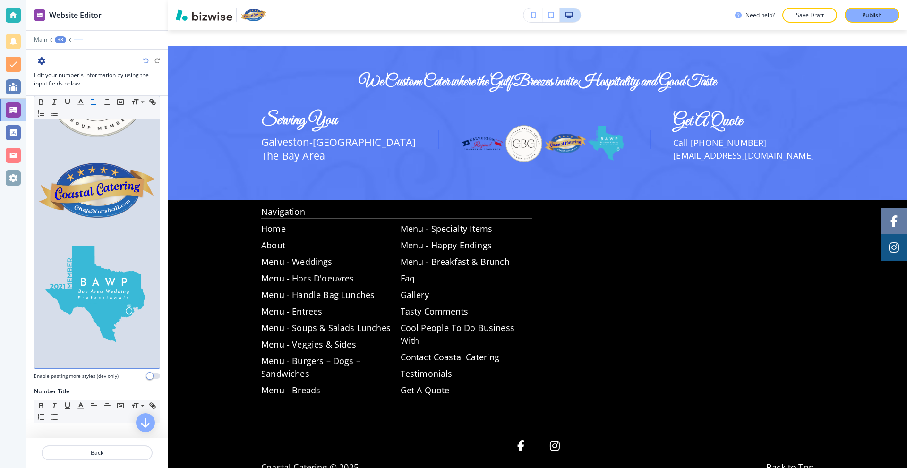
click at [51, 355] on p at bounding box center [97, 359] width 116 height 9
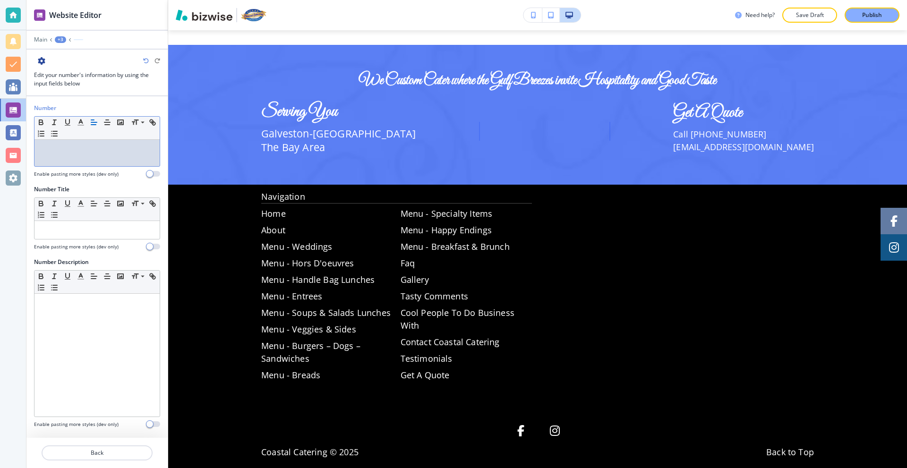
scroll to position [1724, 0]
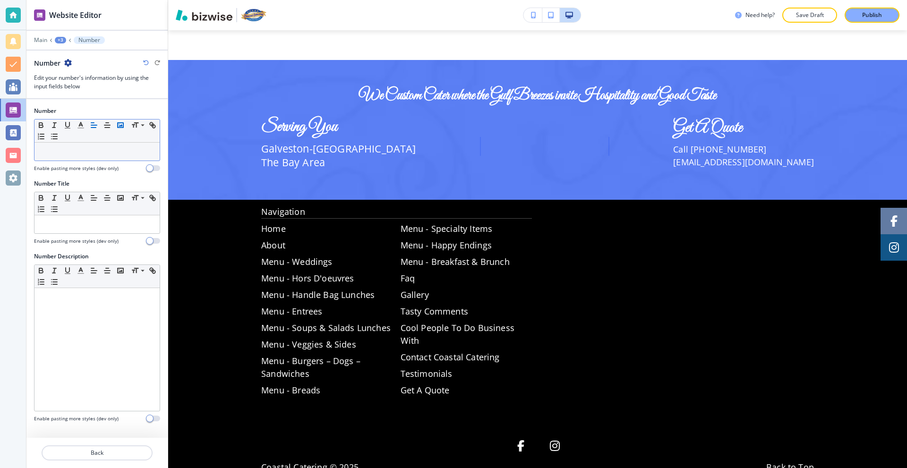
click at [118, 127] on rect "button" at bounding box center [121, 125] width 6 height 5
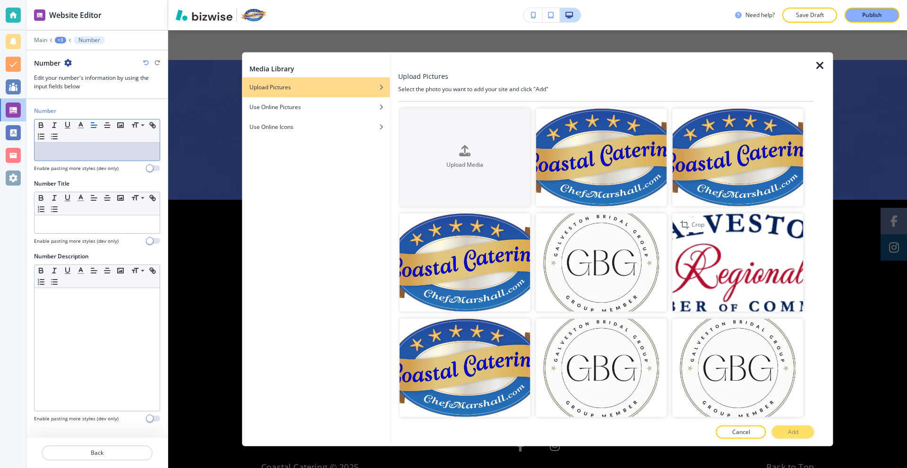
click at [723, 263] on img "button" at bounding box center [738, 262] width 131 height 98
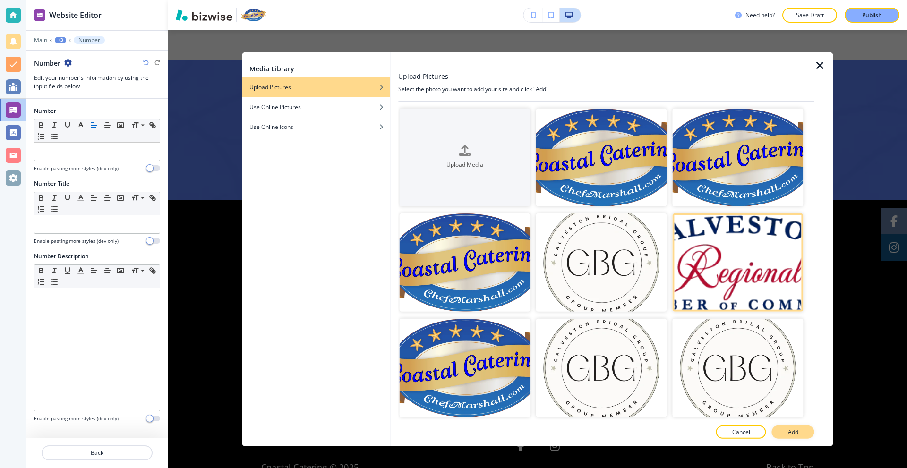
click at [784, 434] on button "Add" at bounding box center [793, 432] width 43 height 13
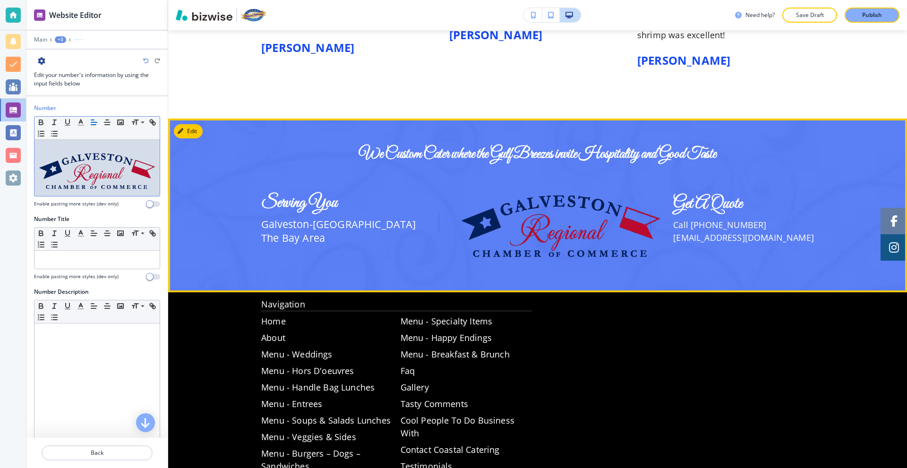
scroll to position [1664, 0]
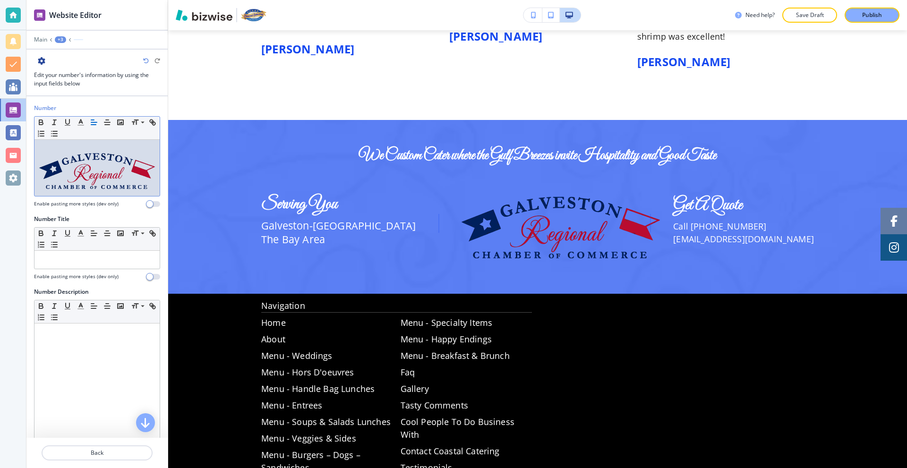
click at [87, 168] on img at bounding box center [97, 171] width 116 height 36
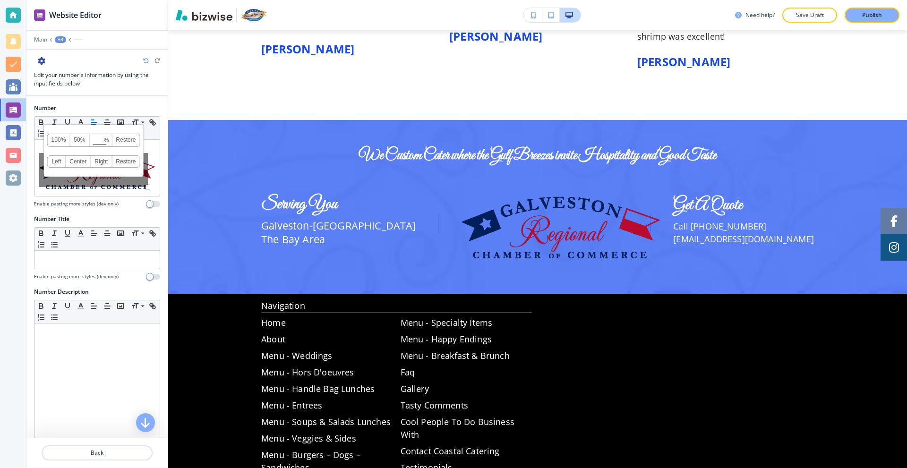
click at [77, 140] on link "50%" at bounding box center [79, 140] width 19 height 12
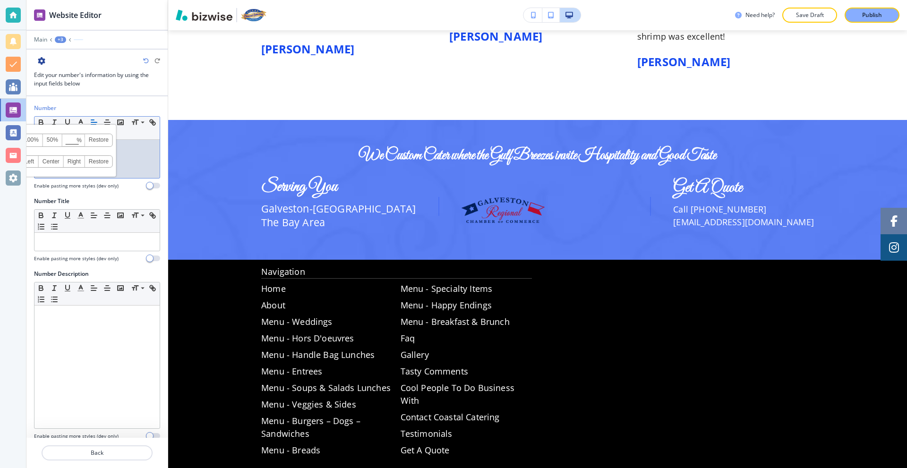
click at [132, 155] on p at bounding box center [97, 163] width 116 height 20
click at [73, 156] on img at bounding box center [68, 162] width 58 height 18
click at [77, 142] on span "%" at bounding box center [79, 140] width 5 height 11
click at [74, 140] on input at bounding box center [74, 140] width 22 height 7
type input "40"
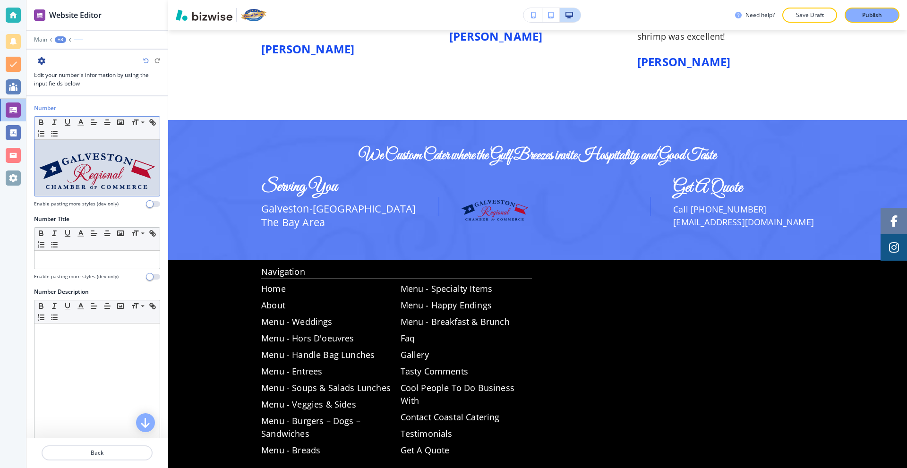
click at [139, 169] on img at bounding box center [97, 171] width 116 height 36
click at [153, 174] on div "Small Normal Large Huge" at bounding box center [97, 156] width 126 height 80
click at [120, 121] on icon "button" at bounding box center [120, 122] width 9 height 9
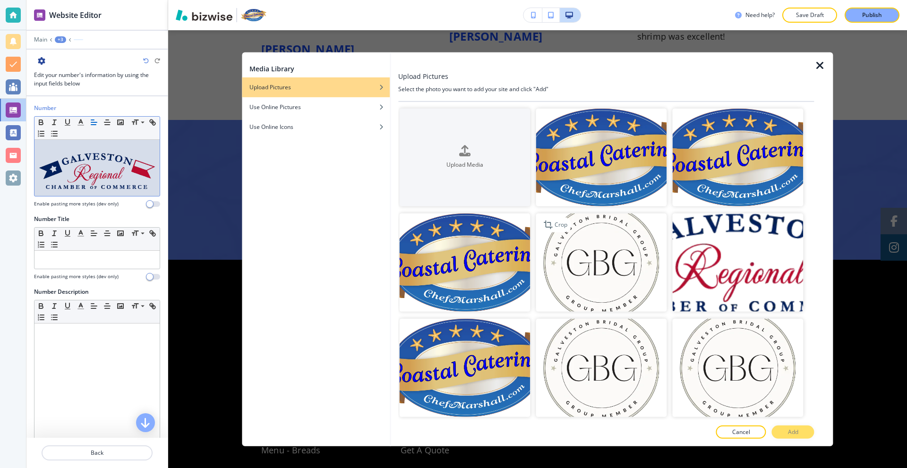
click at [613, 268] on img "button" at bounding box center [601, 262] width 131 height 98
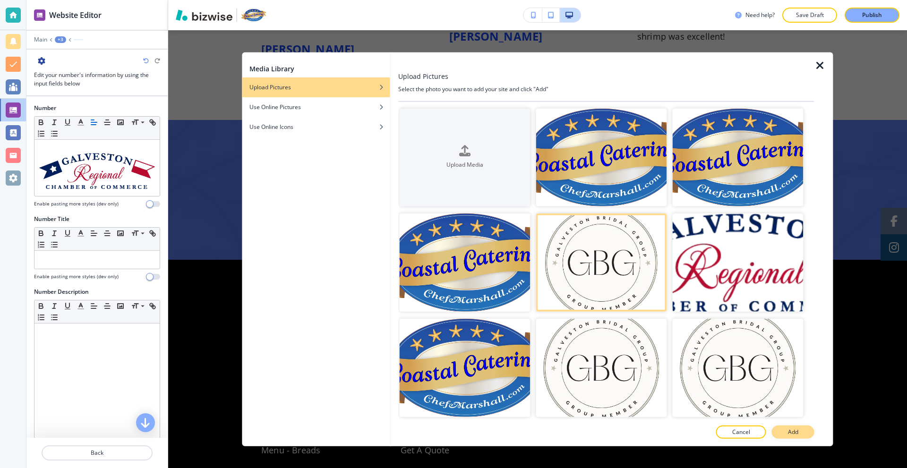
click at [785, 431] on button "Add" at bounding box center [793, 432] width 43 height 13
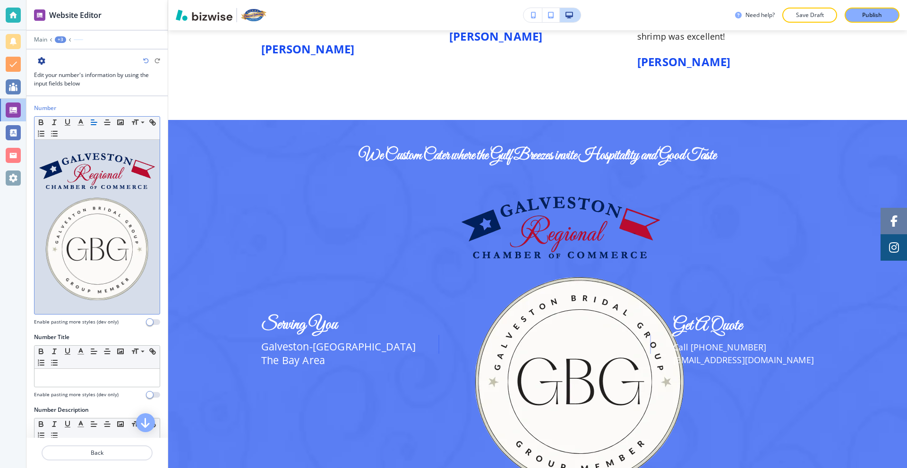
click at [107, 220] on img at bounding box center [97, 249] width 116 height 116
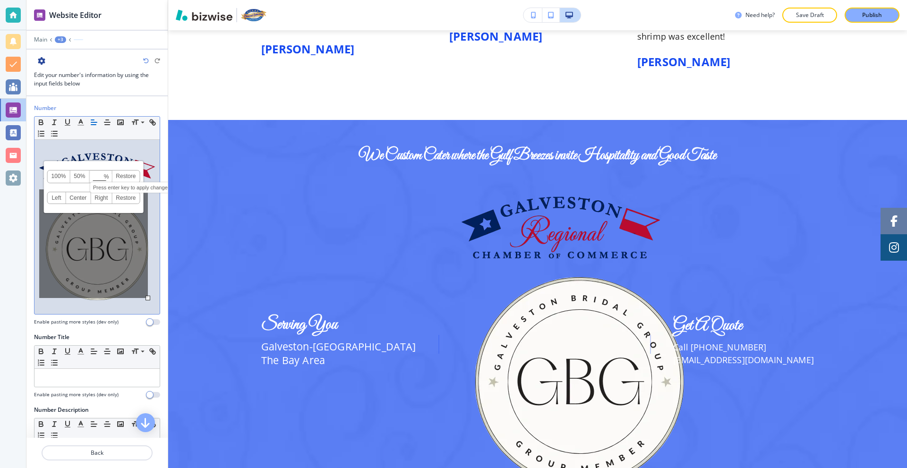
click at [94, 177] on input at bounding box center [101, 177] width 22 height 7
type input "40"
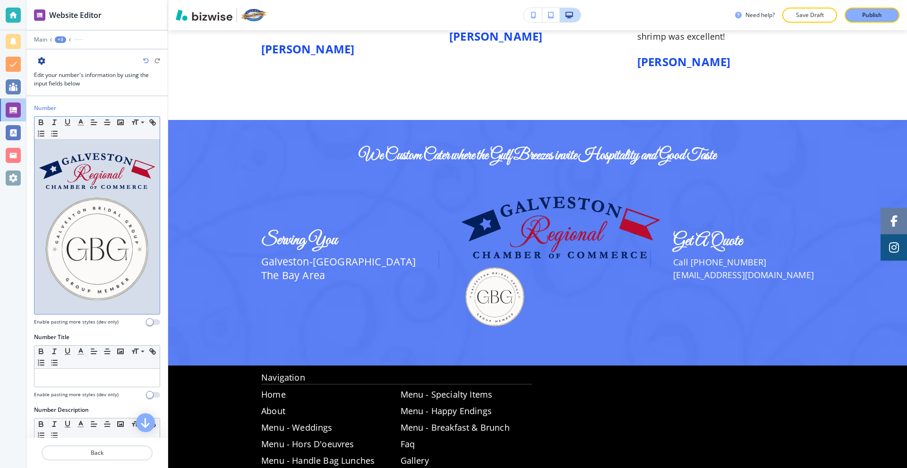
click at [104, 148] on p at bounding box center [97, 149] width 116 height 9
click at [104, 159] on img at bounding box center [97, 171] width 116 height 36
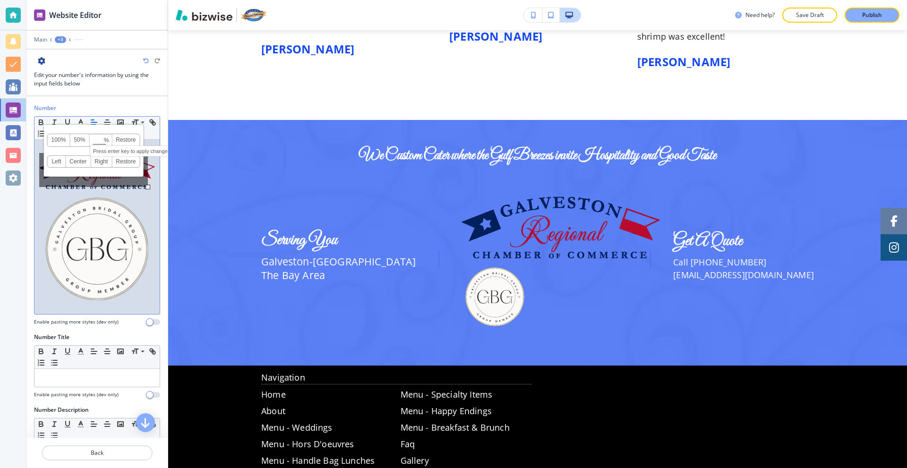
click at [97, 143] on input at bounding box center [101, 140] width 22 height 7
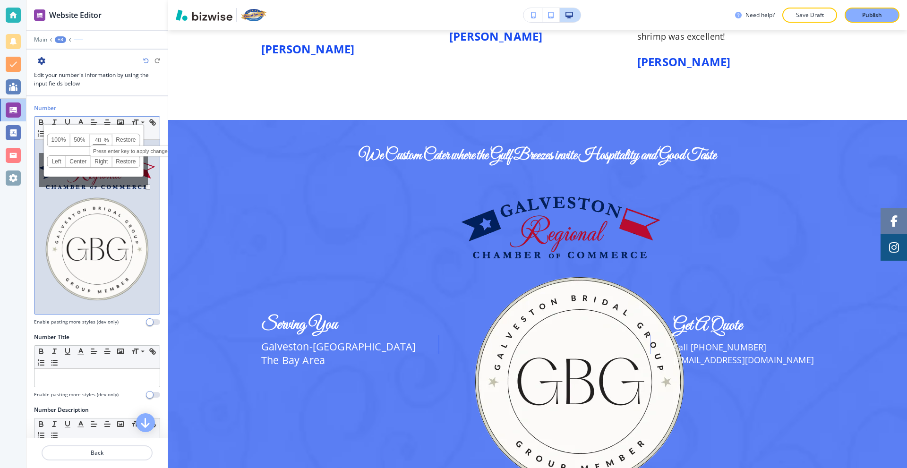
type input "40"
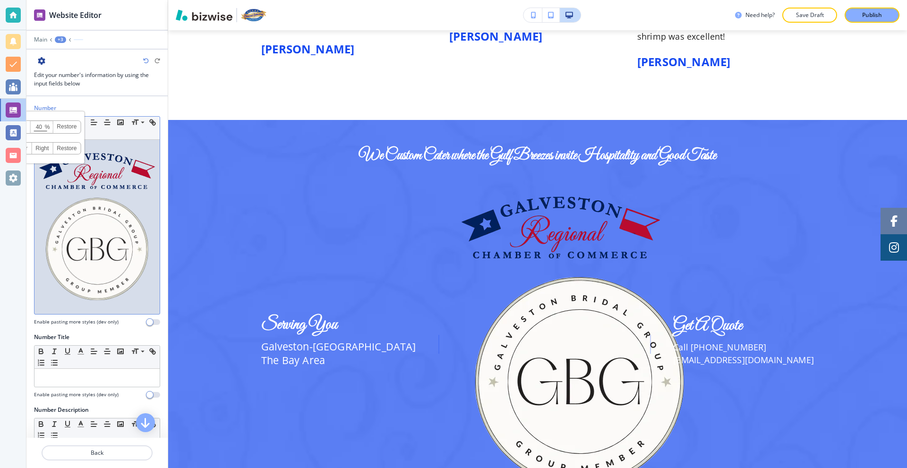
click at [124, 216] on img at bounding box center [97, 249] width 116 height 116
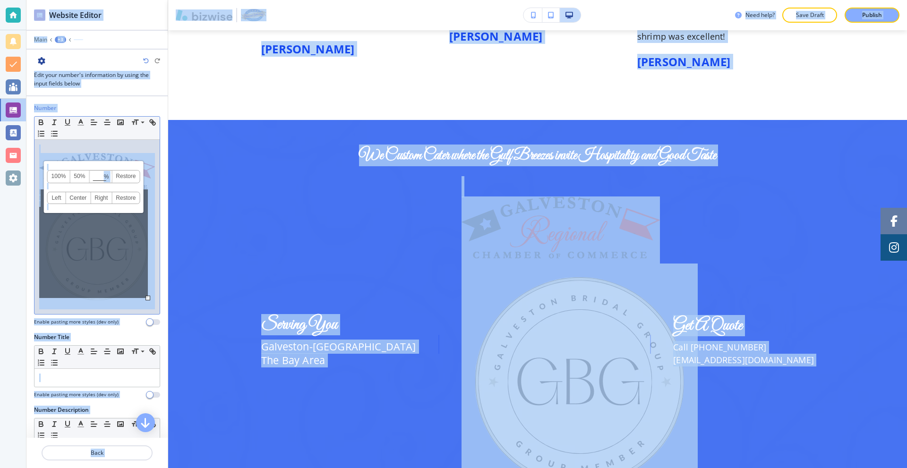
click at [134, 230] on div "100% 50% % Press enter key to apply change! Restore Left Center Right Restore" at bounding box center [93, 243] width 109 height 109
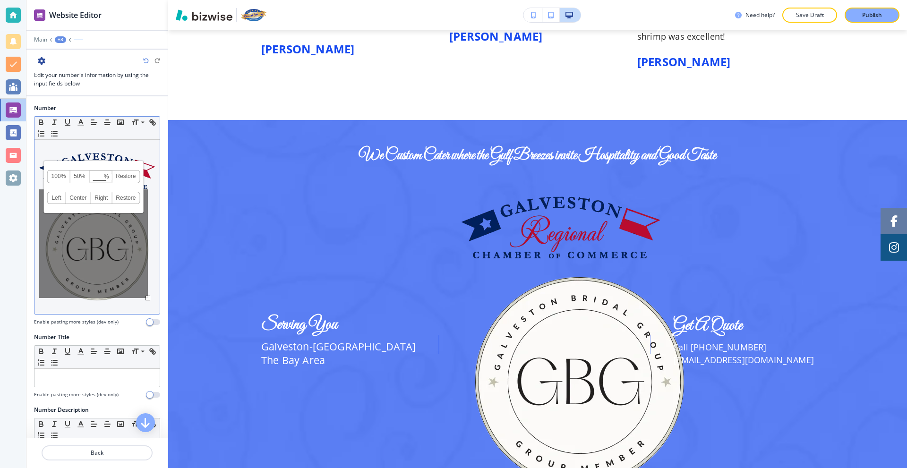
click at [148, 248] on div at bounding box center [96, 227] width 125 height 174
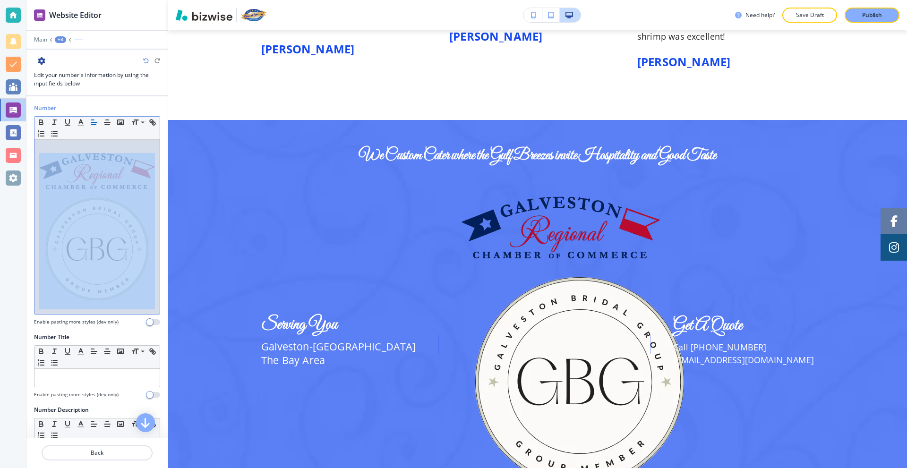
drag, startPoint x: 148, startPoint y: 248, endPoint x: 57, endPoint y: 168, distance: 121.5
click at [57, 168] on div at bounding box center [96, 227] width 125 height 174
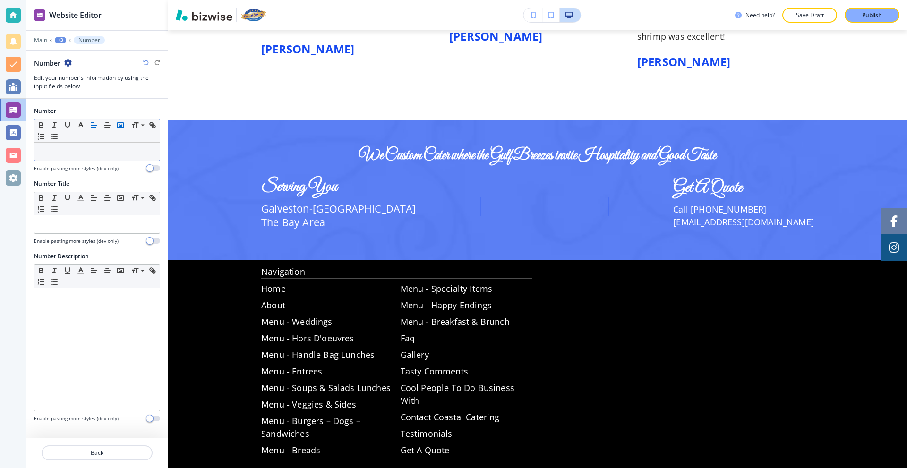
click at [120, 123] on rect "button" at bounding box center [121, 125] width 6 height 5
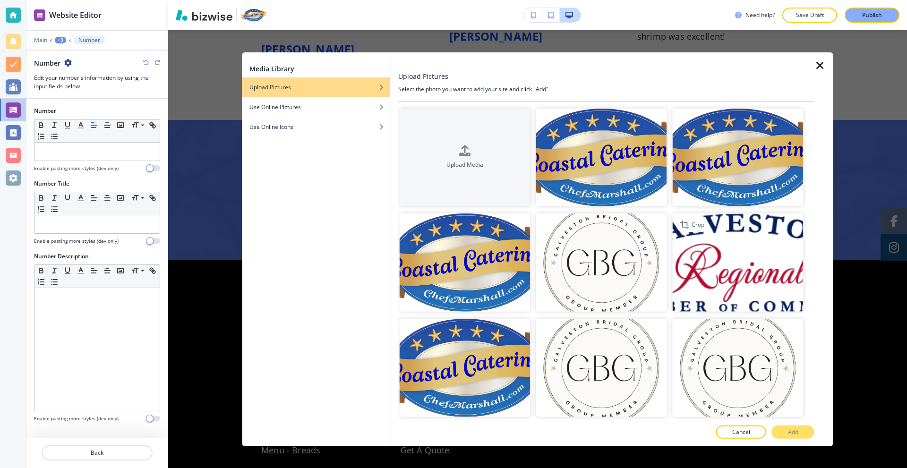
click at [739, 271] on img "button" at bounding box center [738, 262] width 131 height 98
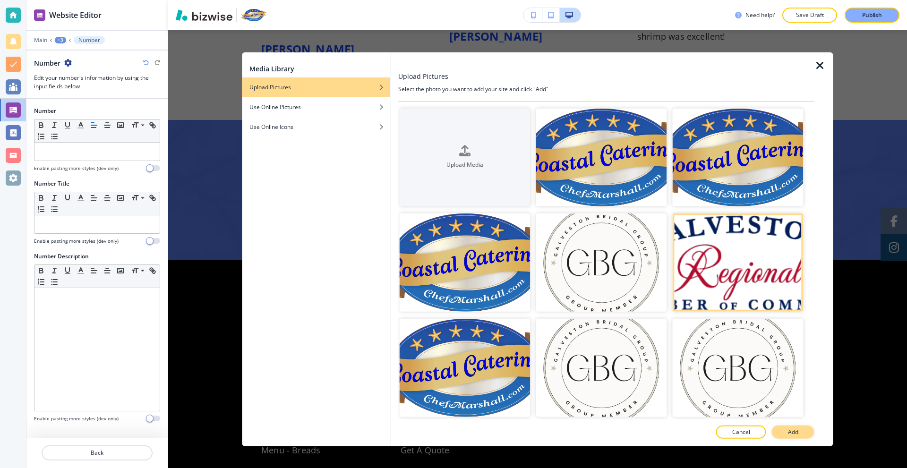
click at [784, 433] on button "Add" at bounding box center [793, 432] width 43 height 13
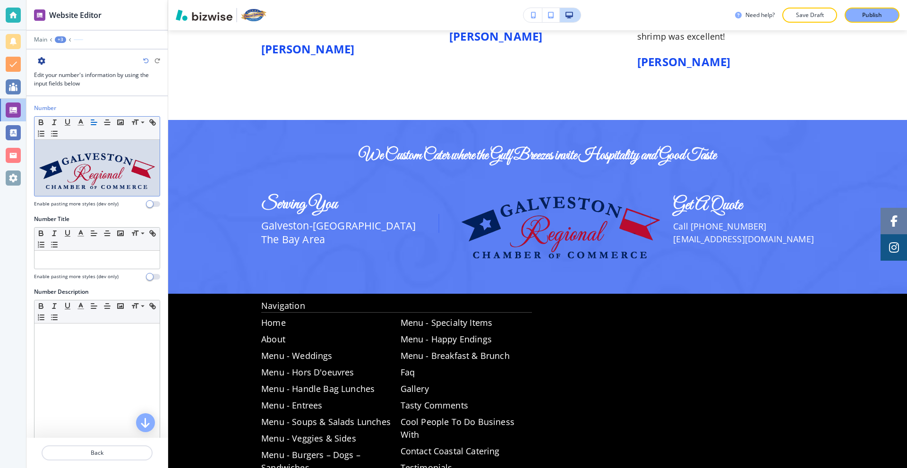
click at [98, 158] on img at bounding box center [97, 171] width 116 height 36
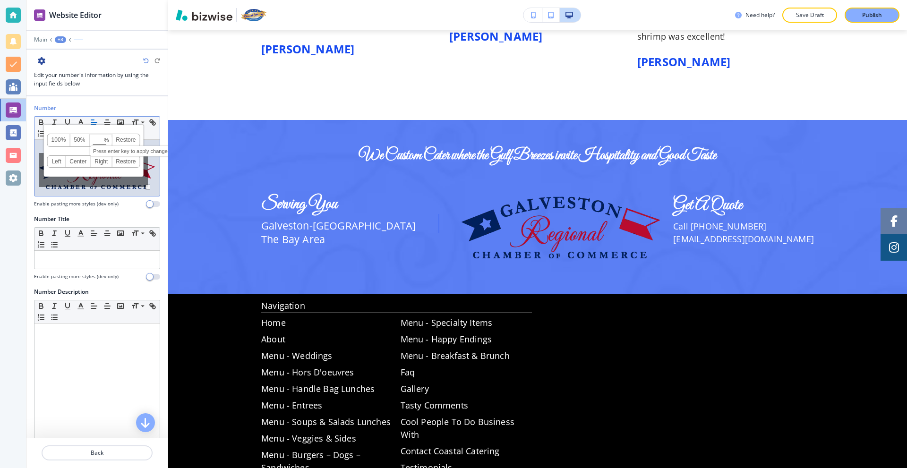
click at [99, 138] on input at bounding box center [101, 140] width 22 height 7
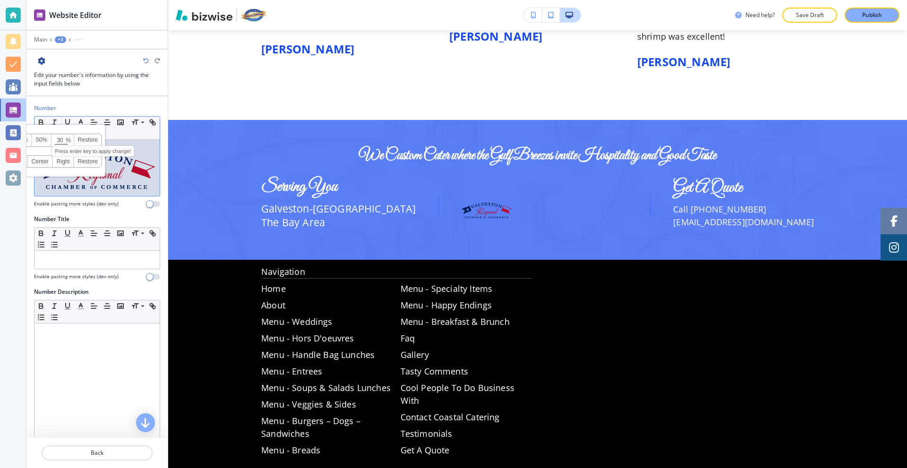
click at [61, 139] on input "30" at bounding box center [63, 140] width 22 height 7
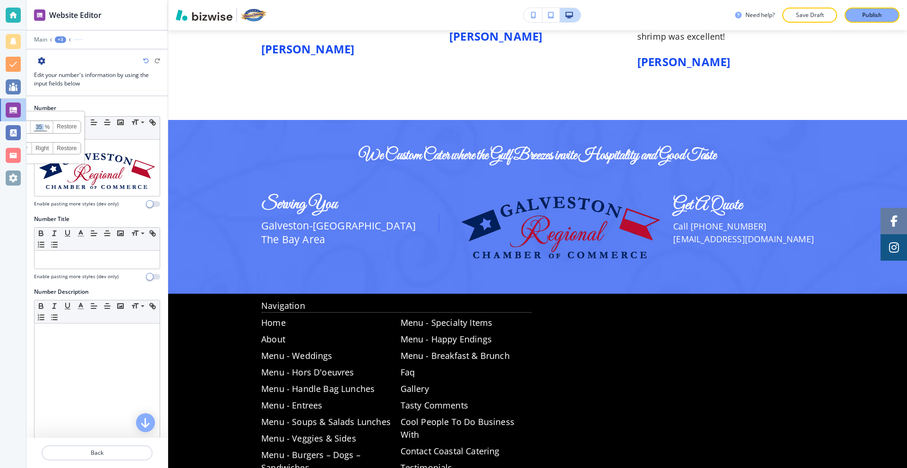
drag, startPoint x: 44, startPoint y: 127, endPoint x: 34, endPoint y: 128, distance: 10.5
click at [34, 128] on span "35 % Press enter key to apply change!" at bounding box center [41, 127] width 23 height 12
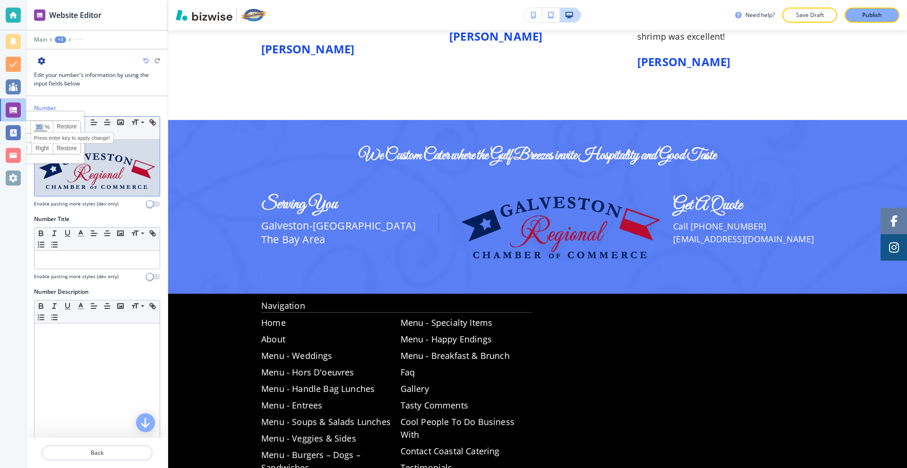
click at [43, 128] on input "35" at bounding box center [42, 127] width 22 height 7
type input "3"
click at [128, 168] on img at bounding box center [97, 171] width 116 height 36
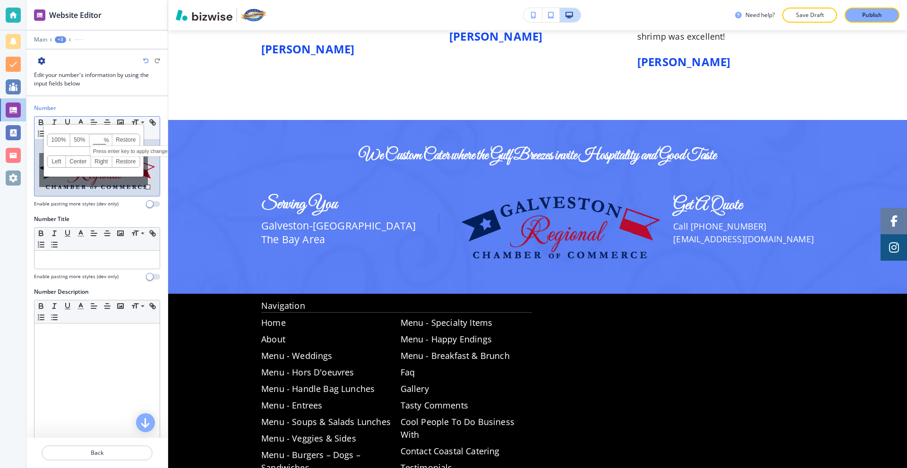
click at [99, 139] on input at bounding box center [101, 140] width 22 height 7
type input "35"
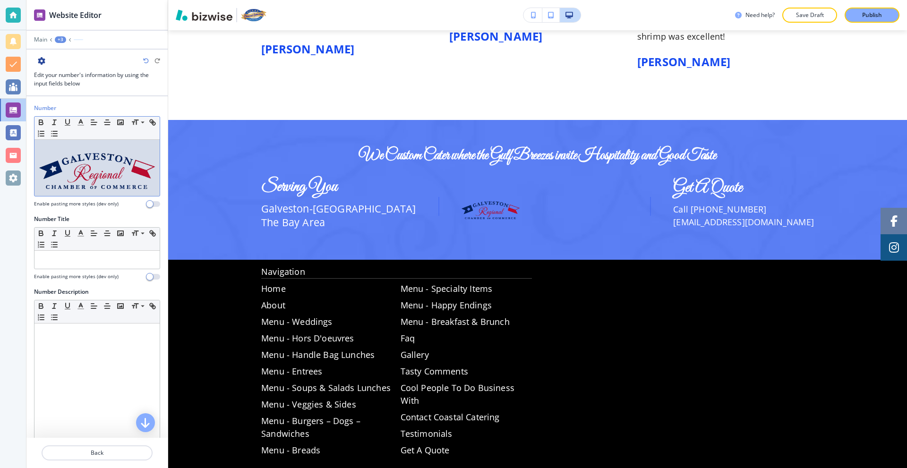
click at [149, 171] on div at bounding box center [96, 168] width 125 height 56
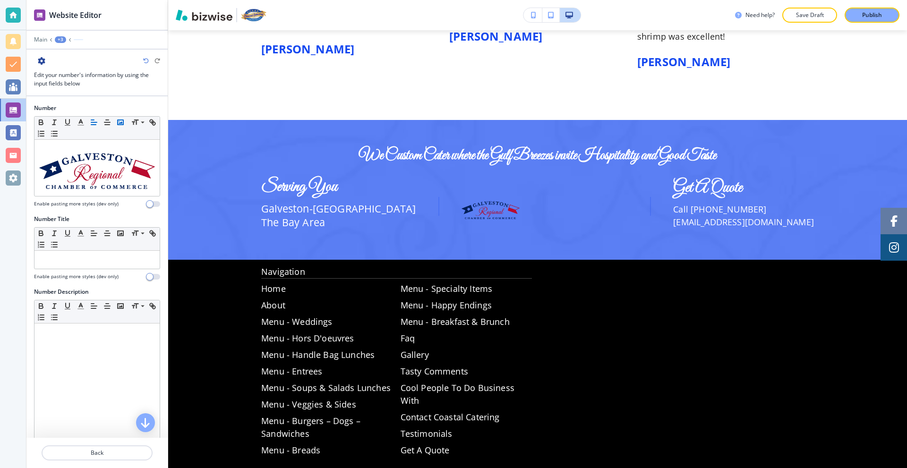
click at [122, 123] on polyline "button" at bounding box center [121, 122] width 4 height 2
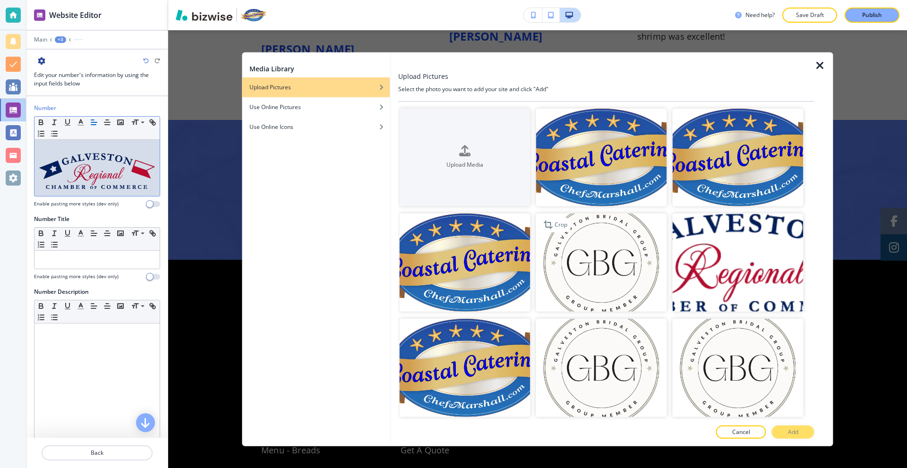
click at [598, 265] on img "button" at bounding box center [601, 262] width 131 height 98
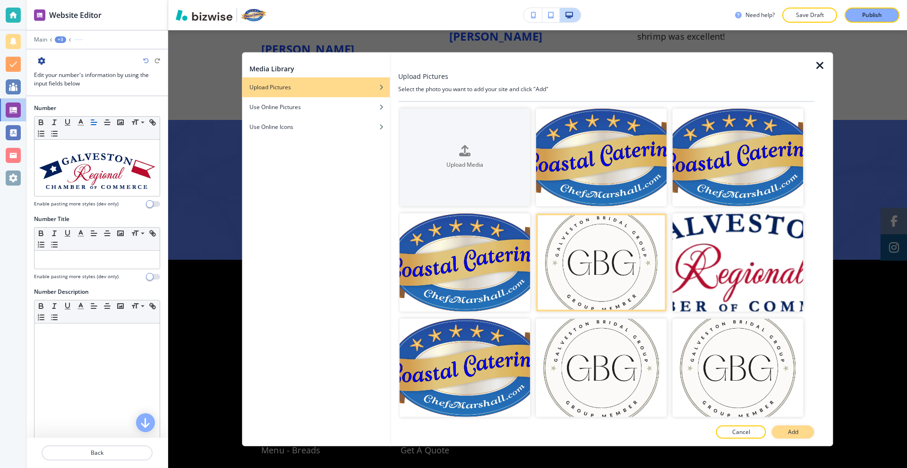
click at [804, 430] on button "Add" at bounding box center [793, 432] width 43 height 13
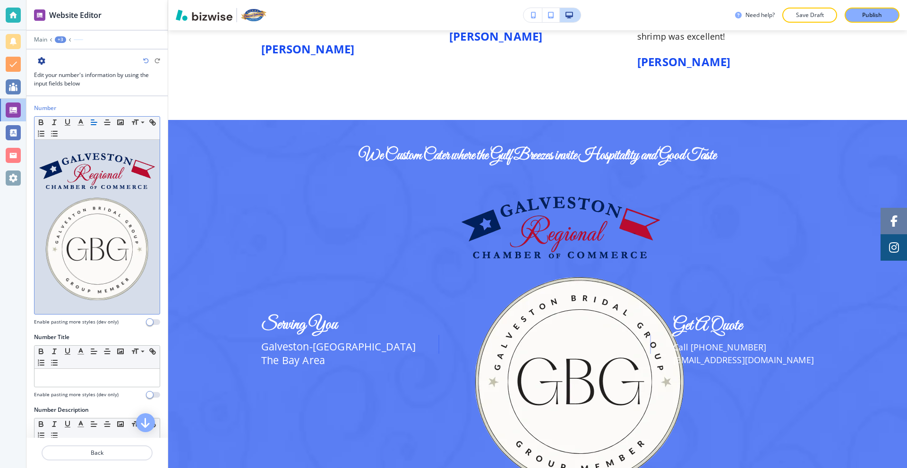
click at [120, 251] on img at bounding box center [97, 249] width 116 height 116
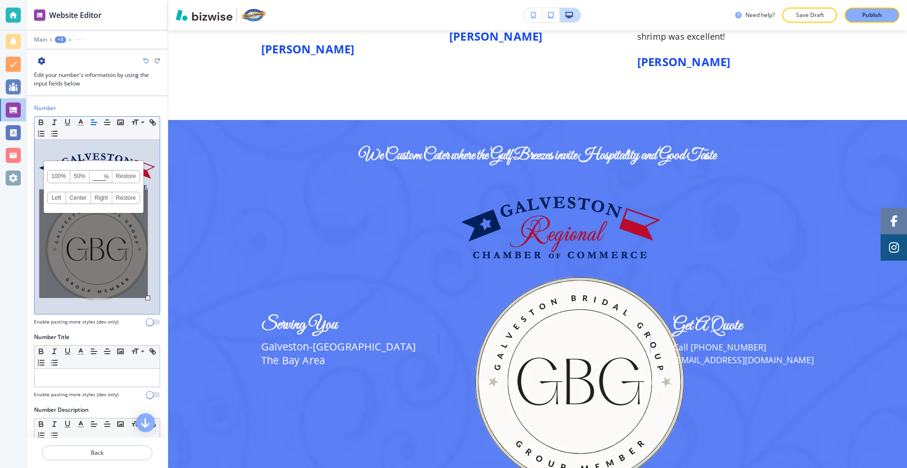
click at [148, 258] on div at bounding box center [96, 227] width 125 height 174
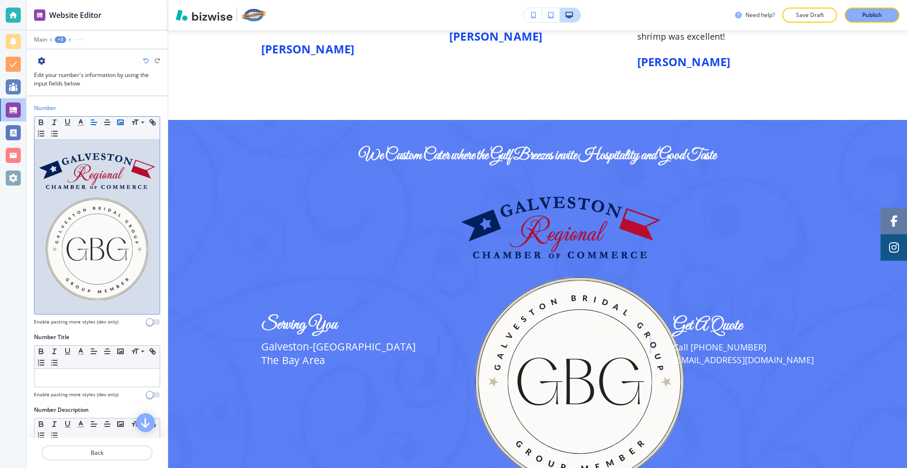
click at [120, 119] on icon "button" at bounding box center [120, 122] width 9 height 9
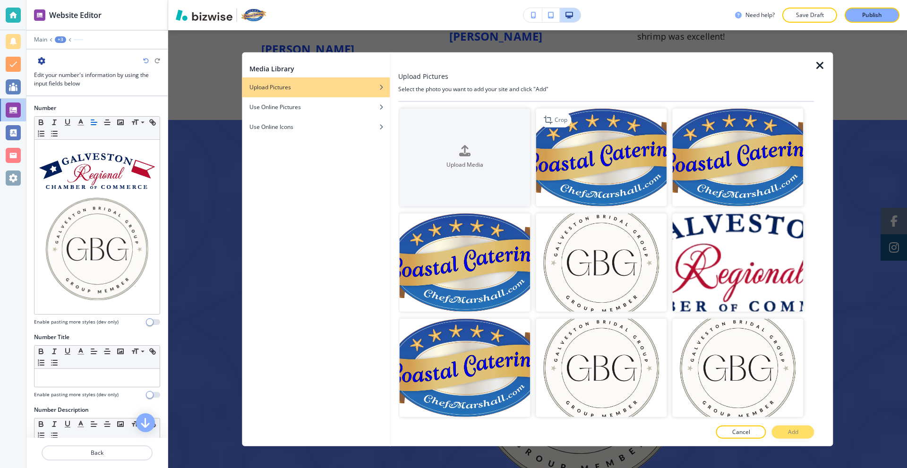
click at [563, 159] on img "button" at bounding box center [601, 157] width 131 height 98
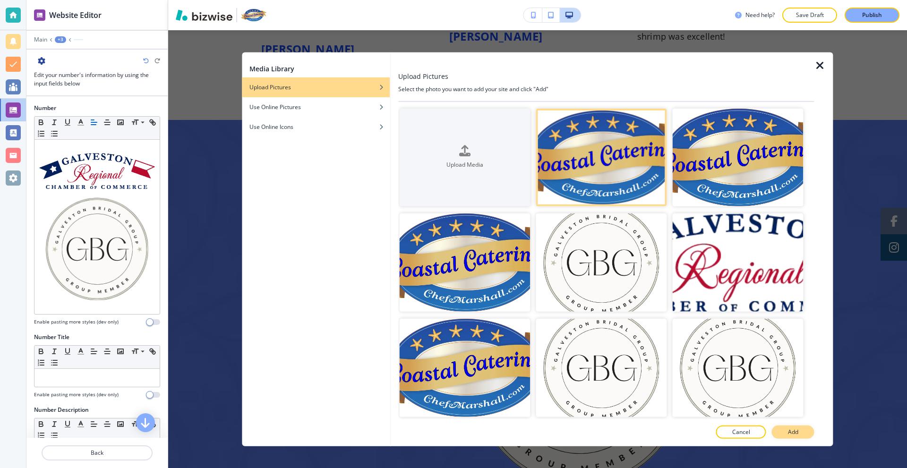
click at [796, 428] on p "Add" at bounding box center [793, 432] width 10 height 9
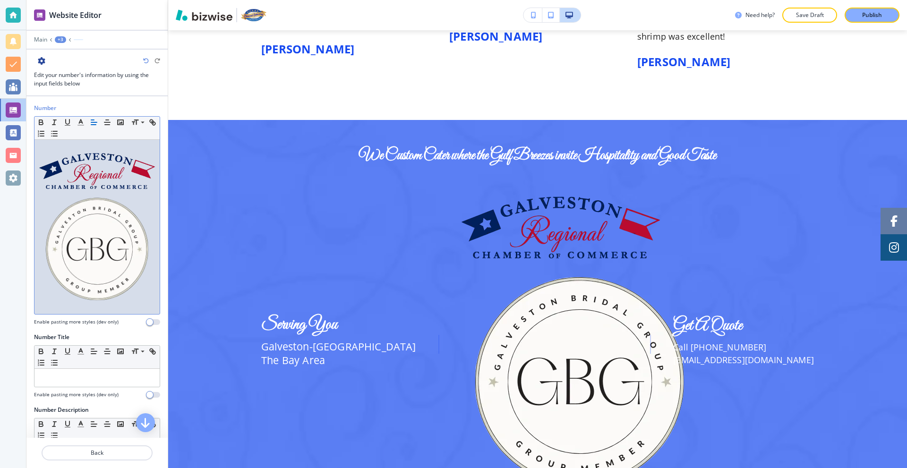
click at [147, 278] on img at bounding box center [97, 249] width 116 height 116
click at [148, 283] on div at bounding box center [96, 227] width 125 height 174
click at [148, 284] on div at bounding box center [96, 227] width 125 height 174
click at [116, 123] on button "button" at bounding box center [120, 122] width 13 height 11
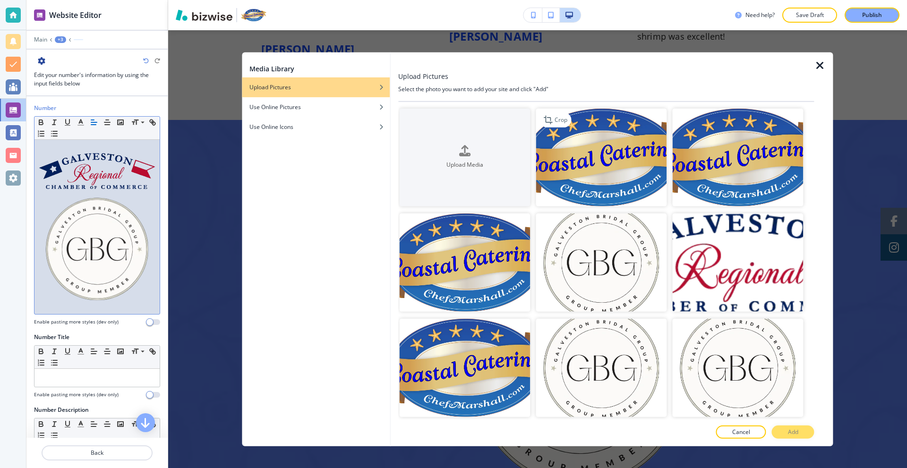
click at [574, 140] on img "button" at bounding box center [601, 157] width 131 height 98
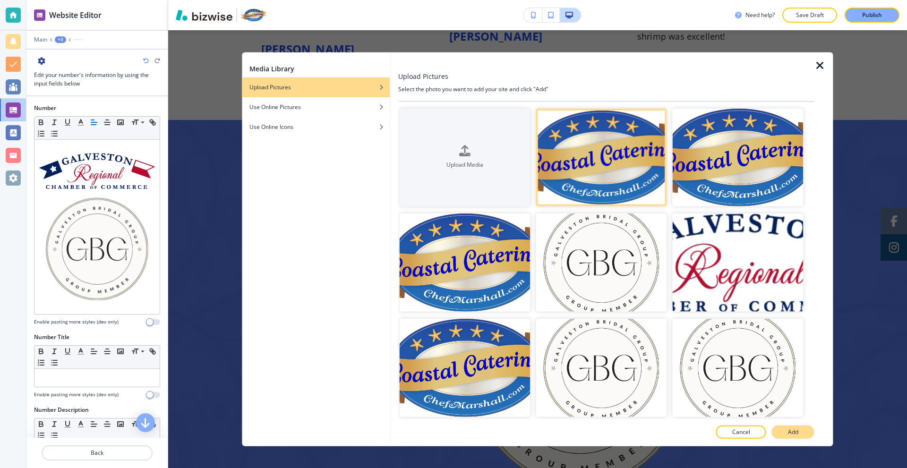
click at [801, 436] on button "Add" at bounding box center [793, 432] width 43 height 13
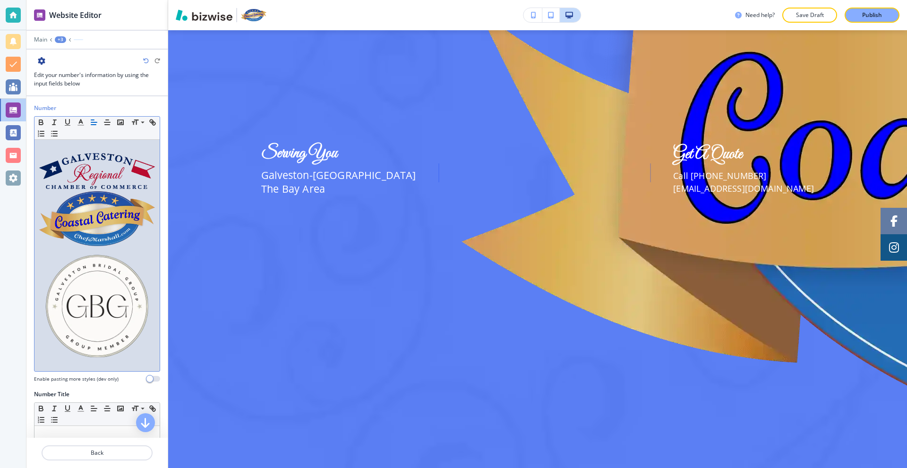
scroll to position [2420, 0]
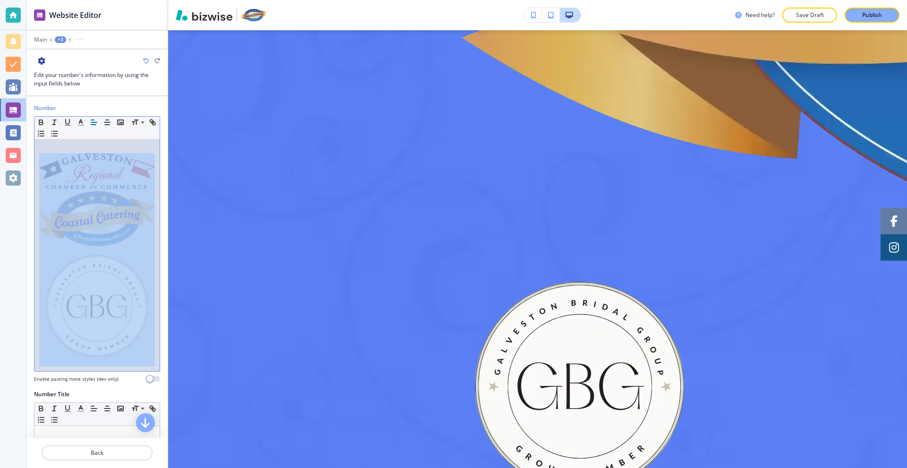
drag, startPoint x: 154, startPoint y: 313, endPoint x: 50, endPoint y: 177, distance: 171.3
click at [50, 177] on div "Number Small Normal Large Huge Enable pasting more styles (dev only)" at bounding box center [96, 247] width 141 height 286
click at [102, 166] on img at bounding box center [97, 171] width 116 height 36
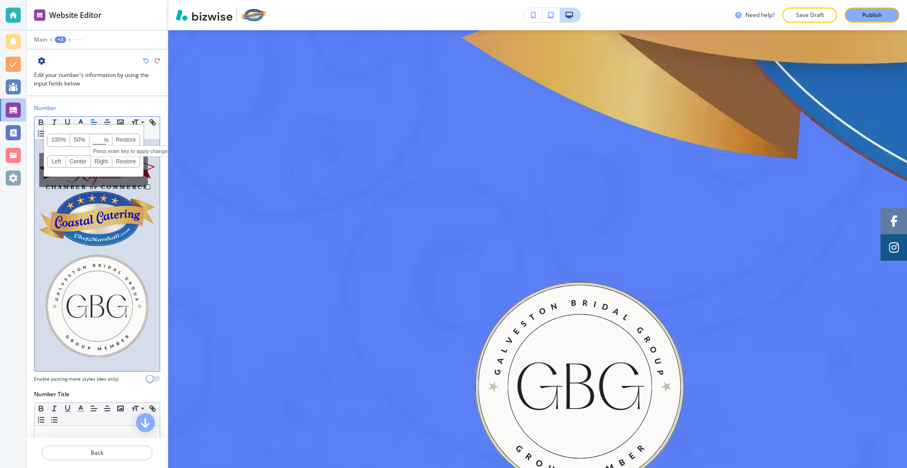
click at [97, 139] on input at bounding box center [101, 140] width 22 height 7
type input "30"
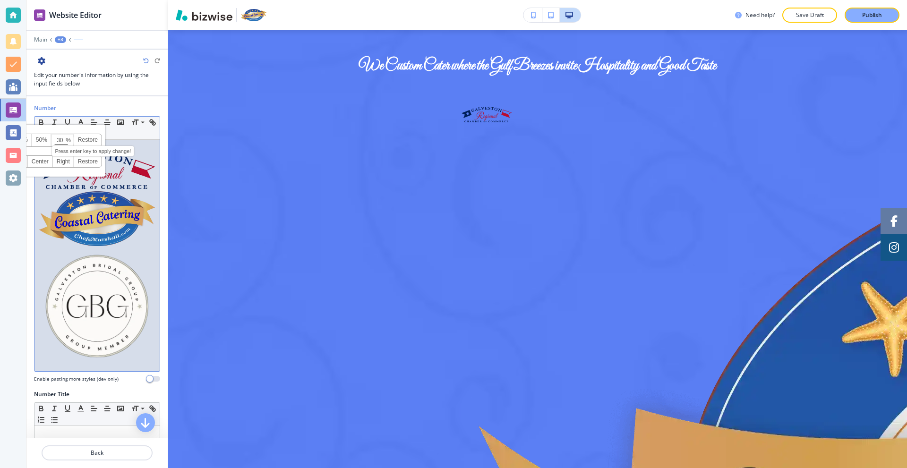
scroll to position [1806, 0]
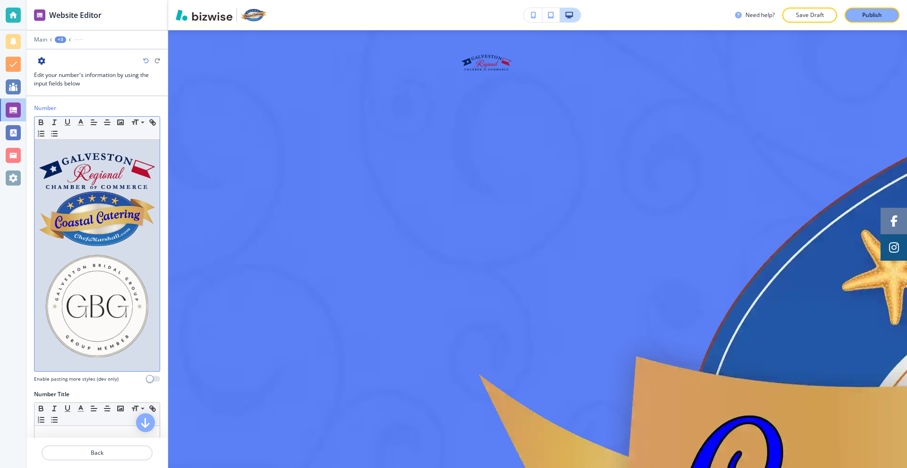
click at [129, 235] on img at bounding box center [97, 218] width 116 height 55
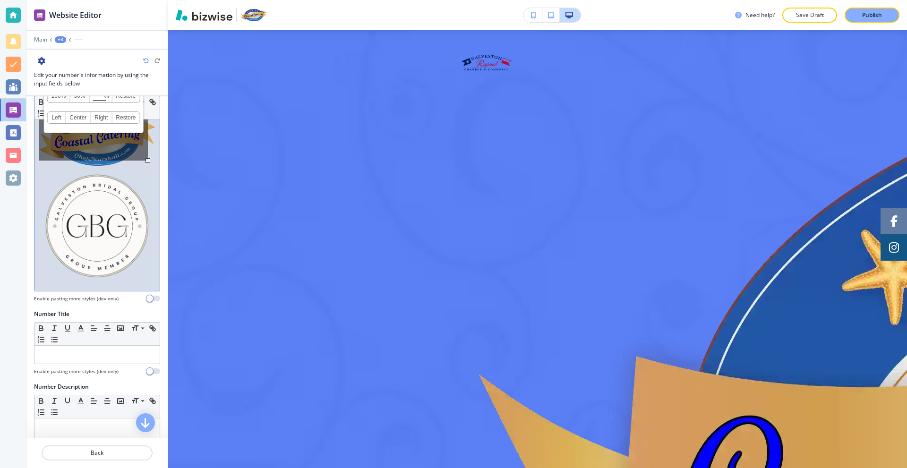
scroll to position [142, 0]
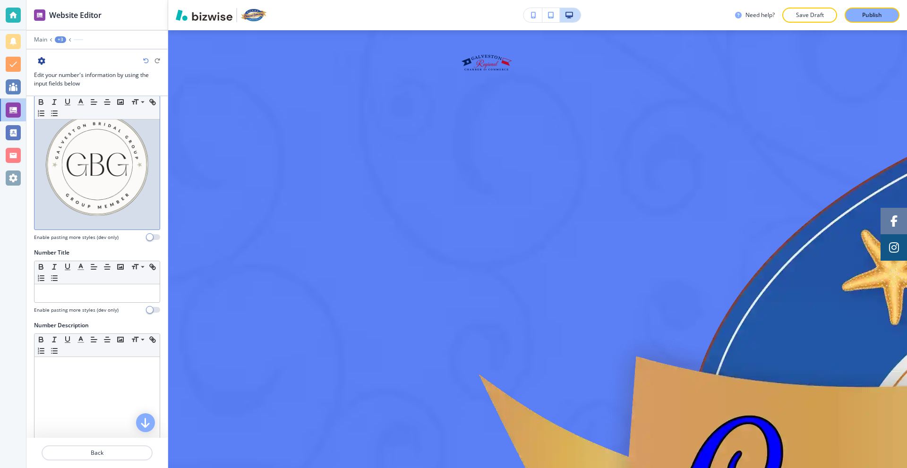
click at [141, 198] on img at bounding box center [97, 165] width 116 height 116
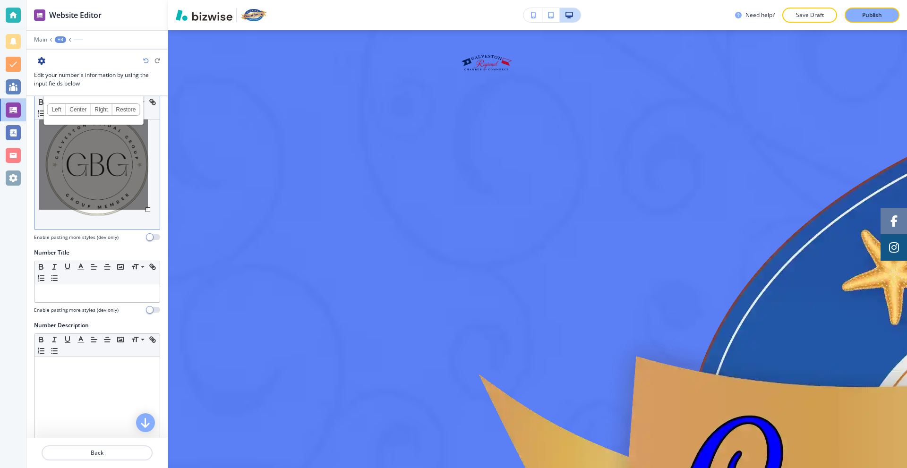
click at [145, 200] on div "100% 50% % Press enter key to apply change! Restore Left Center Right Restore" at bounding box center [93, 155] width 109 height 109
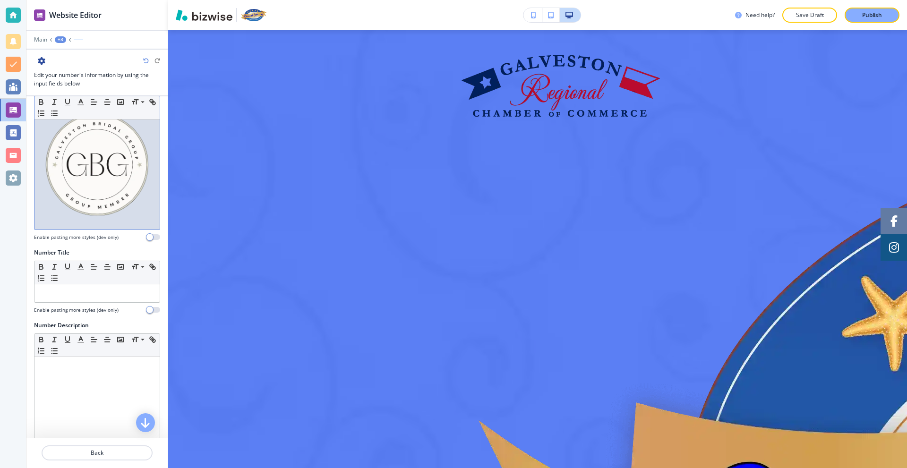
click at [149, 201] on div at bounding box center [96, 113] width 125 height 231
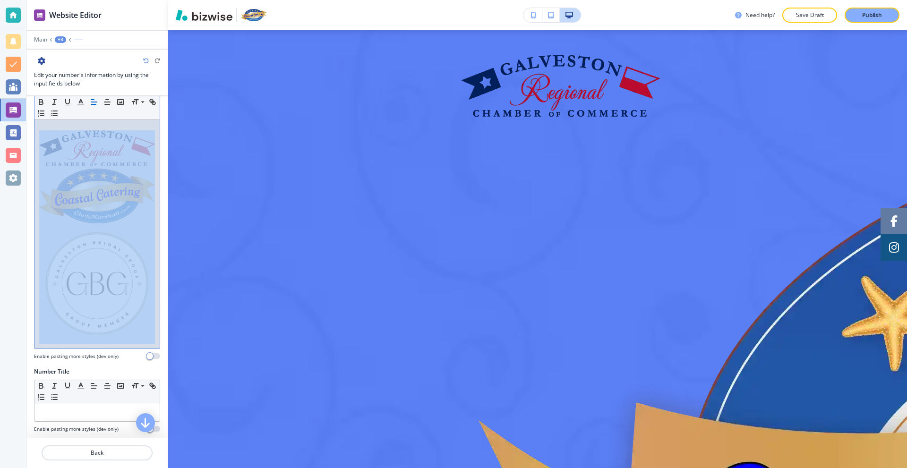
scroll to position [0, 0]
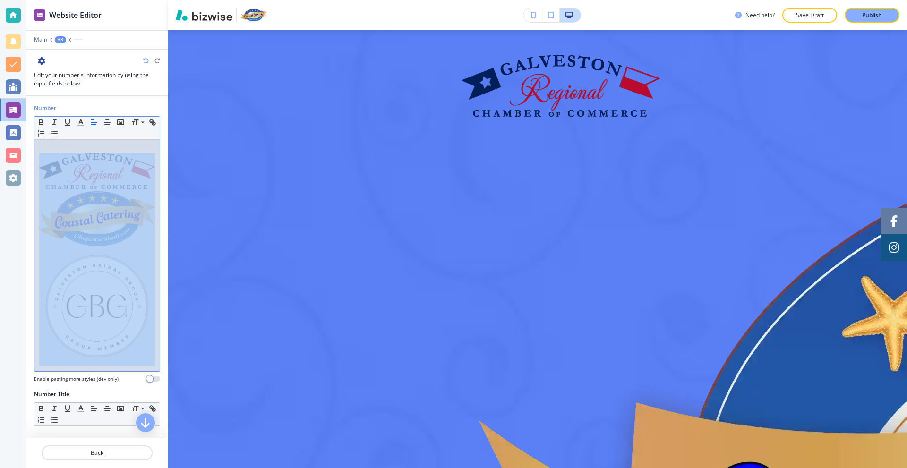
drag, startPoint x: 149, startPoint y: 201, endPoint x: 49, endPoint y: 164, distance: 106.7
click at [49, 164] on div at bounding box center [96, 255] width 125 height 231
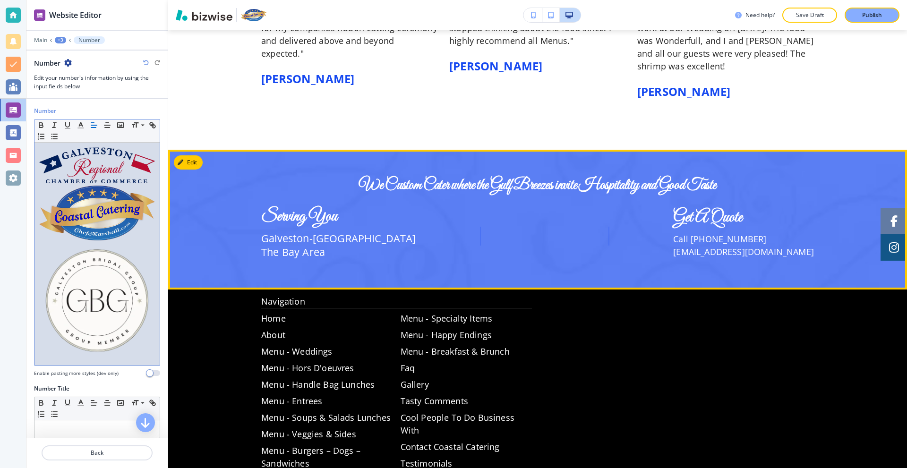
scroll to position [1630, 0]
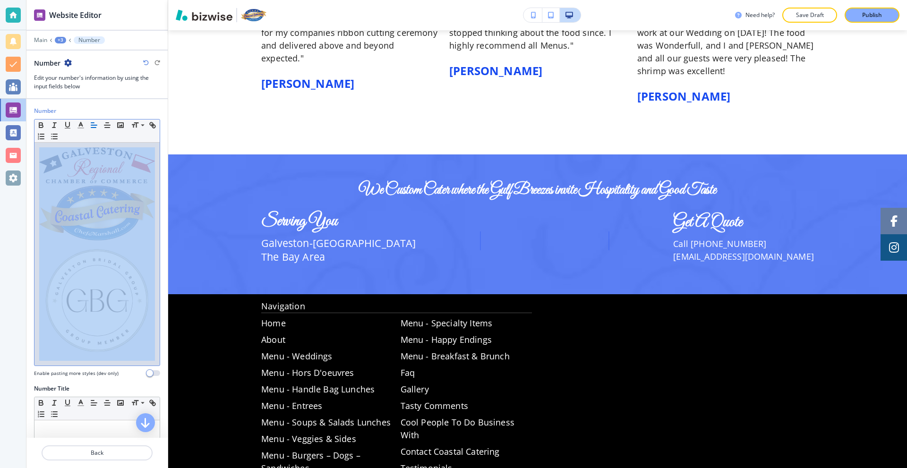
drag, startPoint x: 148, startPoint y: 318, endPoint x: 32, endPoint y: 170, distance: 188.3
click at [32, 170] on div "Number Small Normal Large Huge Enable pasting more styles (dev only)" at bounding box center [96, 246] width 141 height 278
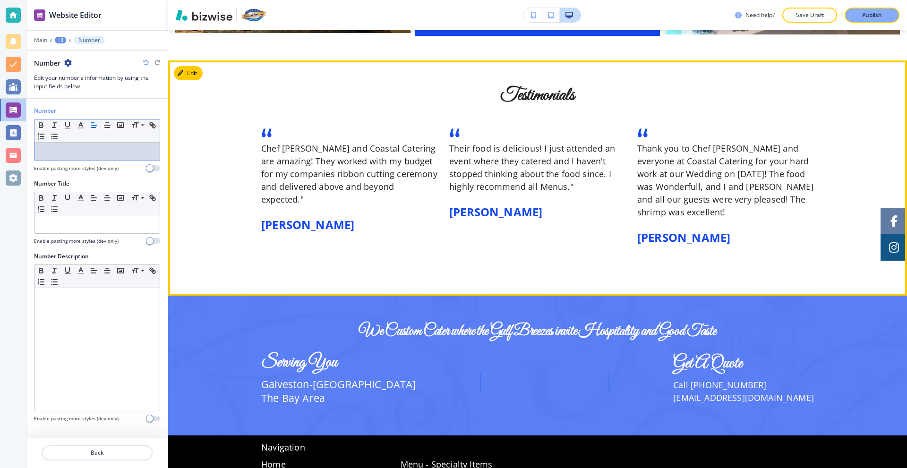
scroll to position [1393, 0]
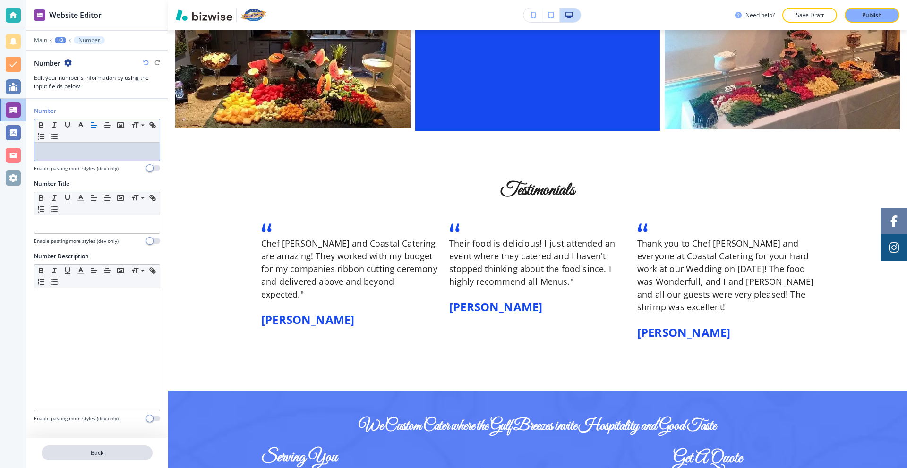
click at [98, 450] on p "Back" at bounding box center [97, 453] width 109 height 9
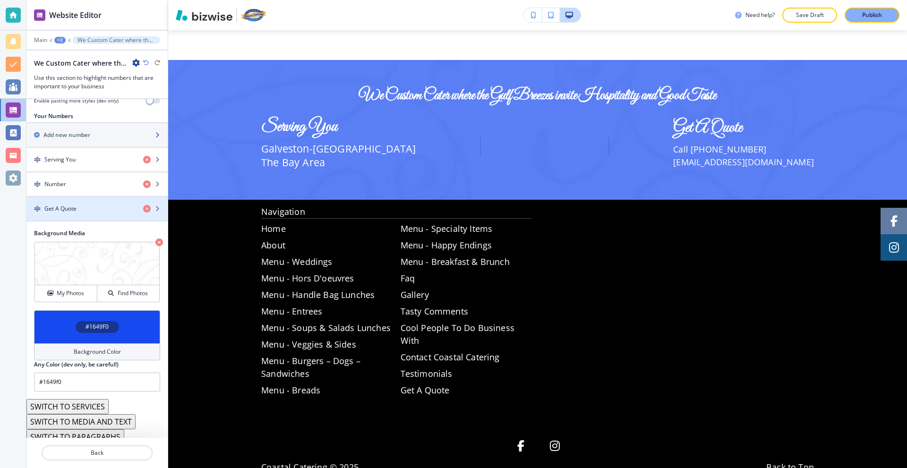
scroll to position [0, 0]
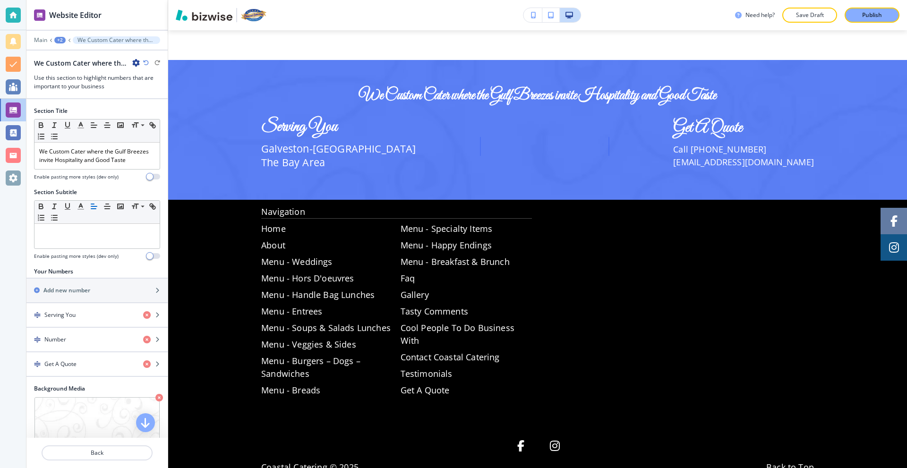
click at [55, 38] on div "+2" at bounding box center [59, 40] width 11 height 7
click at [73, 53] on p "Pages" at bounding box center [84, 55] width 48 height 9
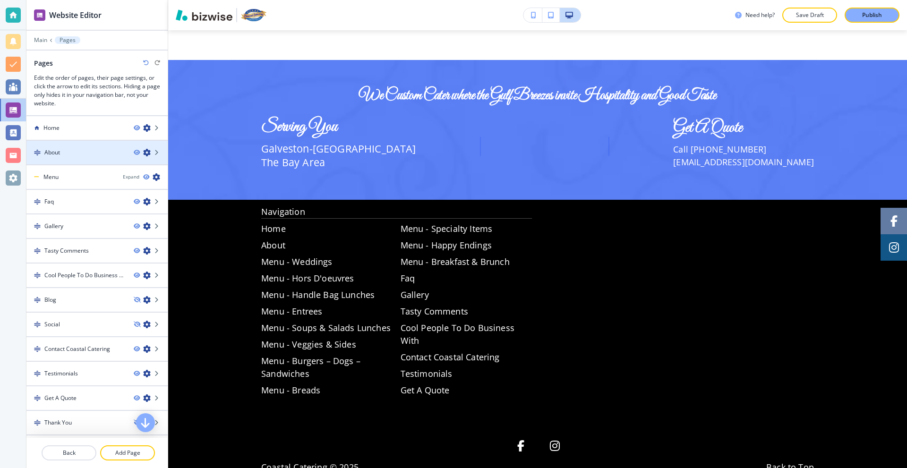
click at [80, 154] on div "About" at bounding box center [76, 152] width 100 height 9
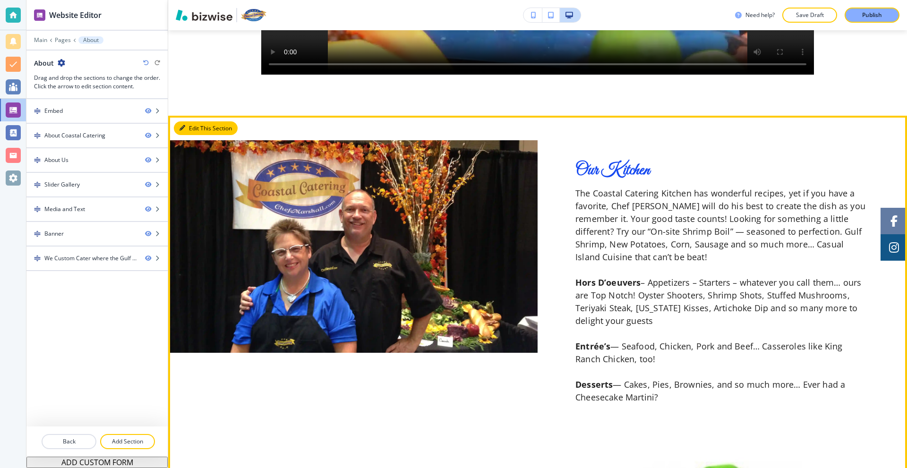
click at [187, 121] on button "Edit This Section" at bounding box center [206, 128] width 64 height 14
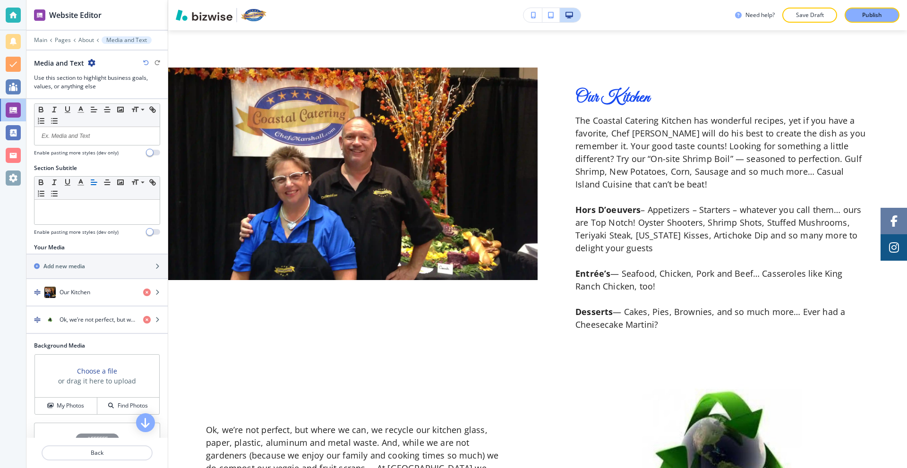
scroll to position [47, 0]
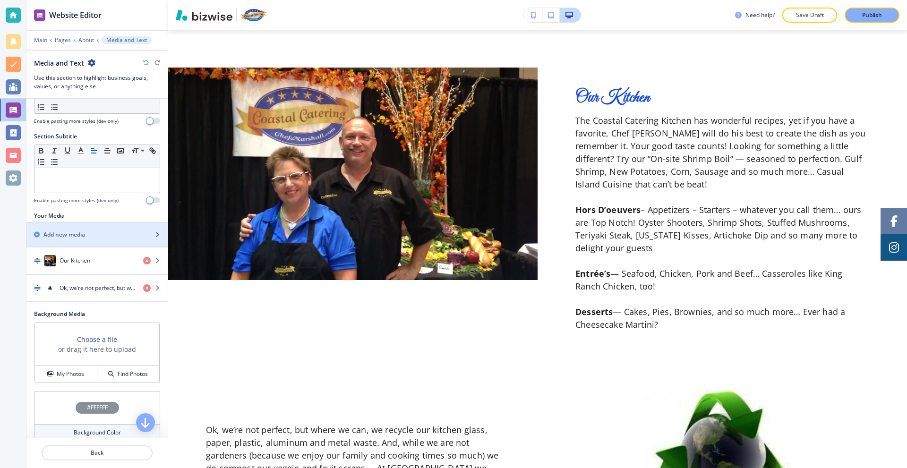
click at [77, 234] on h2 "Add new media" at bounding box center [64, 235] width 42 height 9
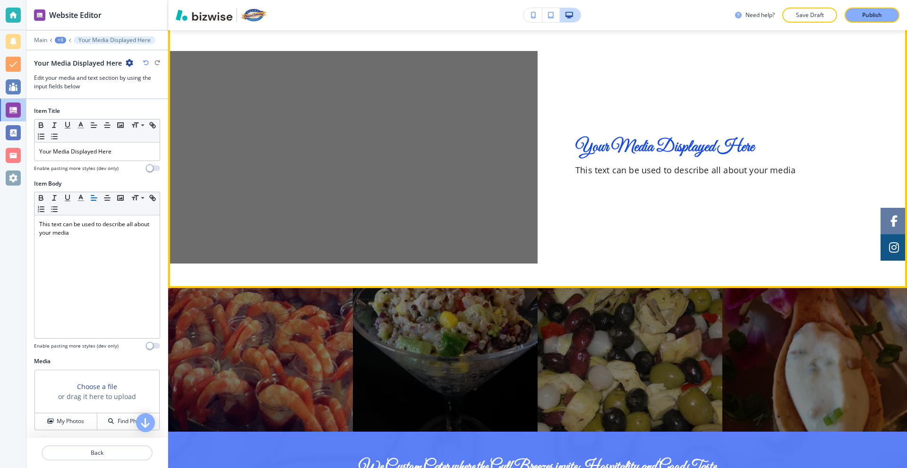
scroll to position [1208, 0]
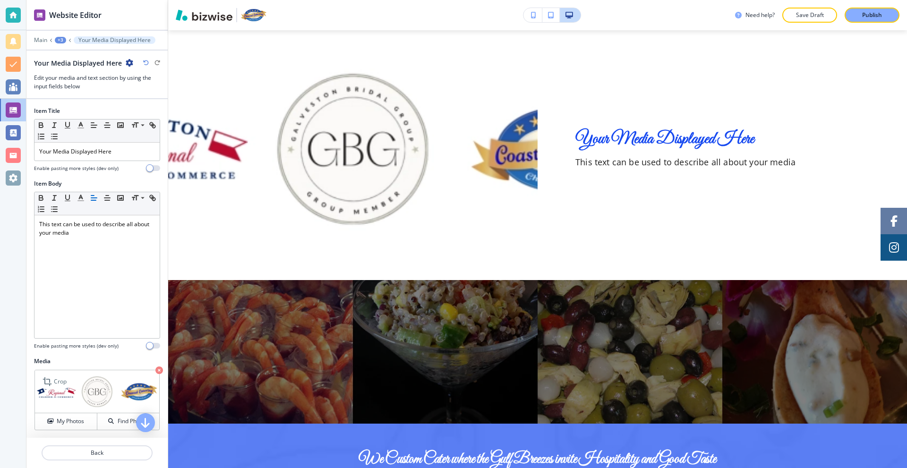
click at [155, 371] on icon "button" at bounding box center [159, 371] width 8 height 8
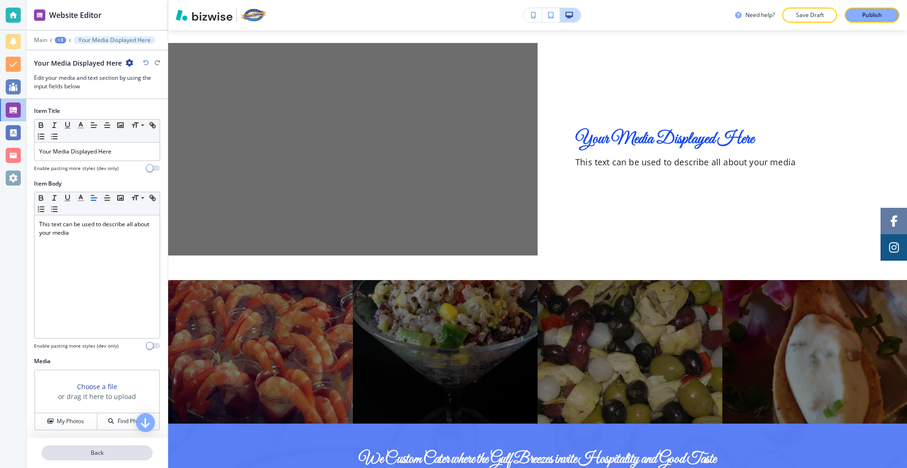
click at [107, 449] on button "Back" at bounding box center [97, 452] width 111 height 15
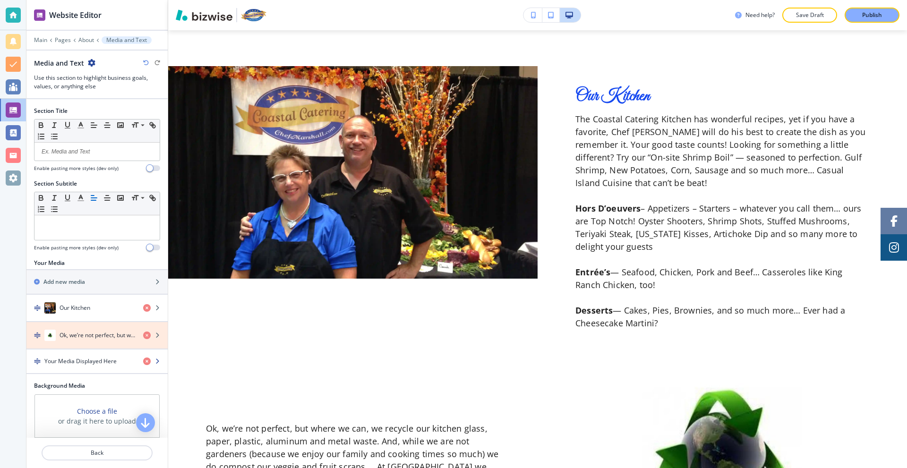
scroll to position [687, 0]
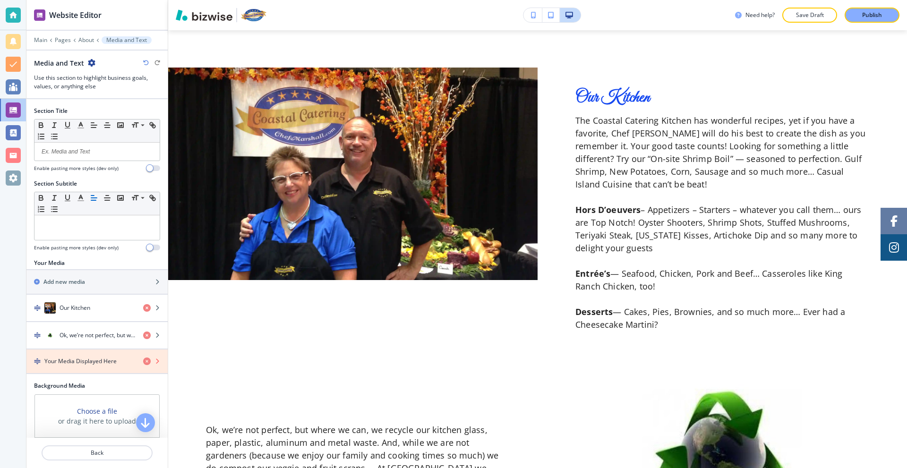
click at [143, 362] on icon "button" at bounding box center [147, 362] width 8 height 8
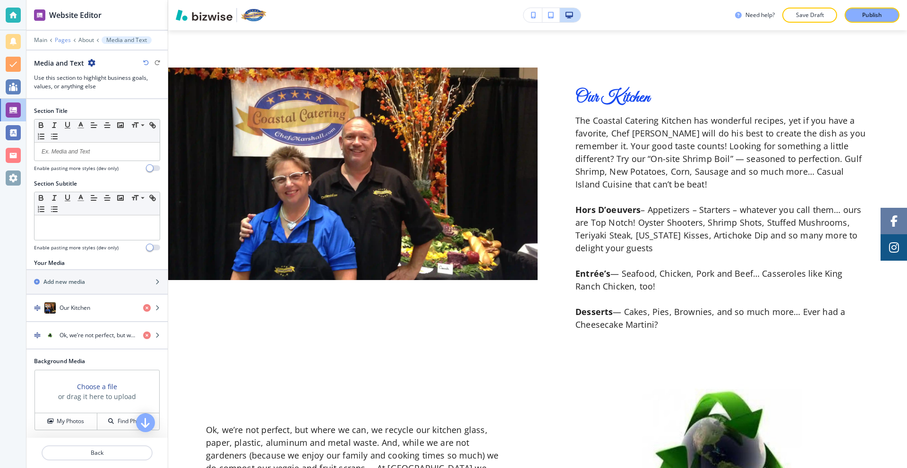
click at [68, 37] on p "Pages" at bounding box center [63, 40] width 16 height 7
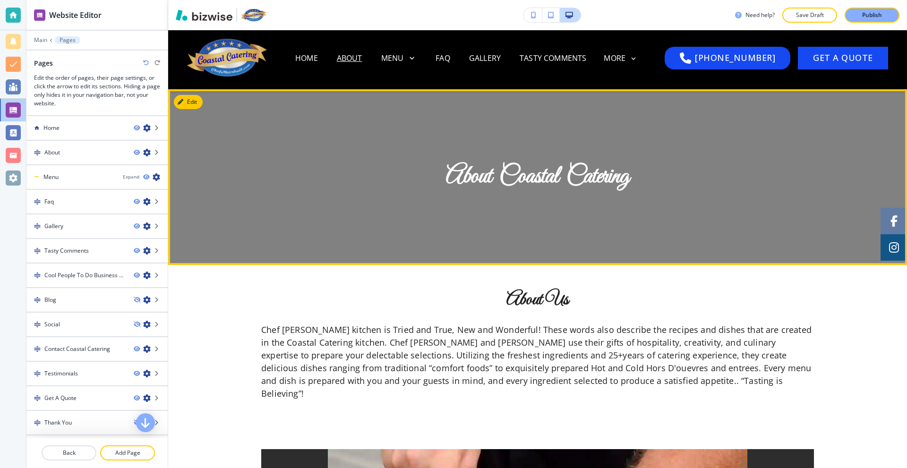
scroll to position [0, 0]
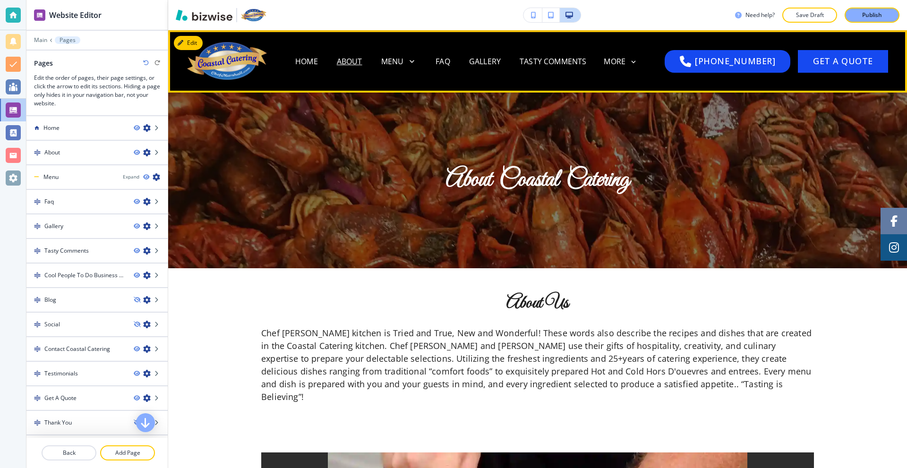
click at [306, 62] on div "Home" at bounding box center [307, 61] width 42 height 11
click at [313, 62] on p "Home" at bounding box center [306, 61] width 23 height 11
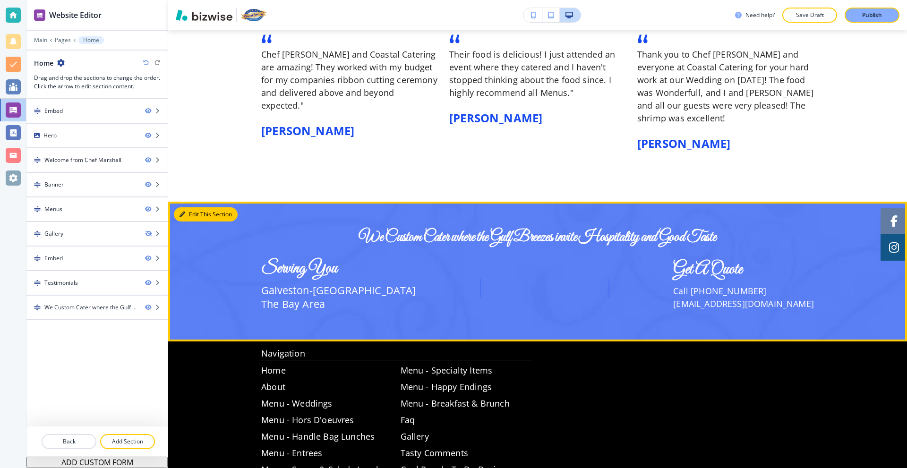
click at [183, 212] on icon "button" at bounding box center [182, 215] width 6 height 6
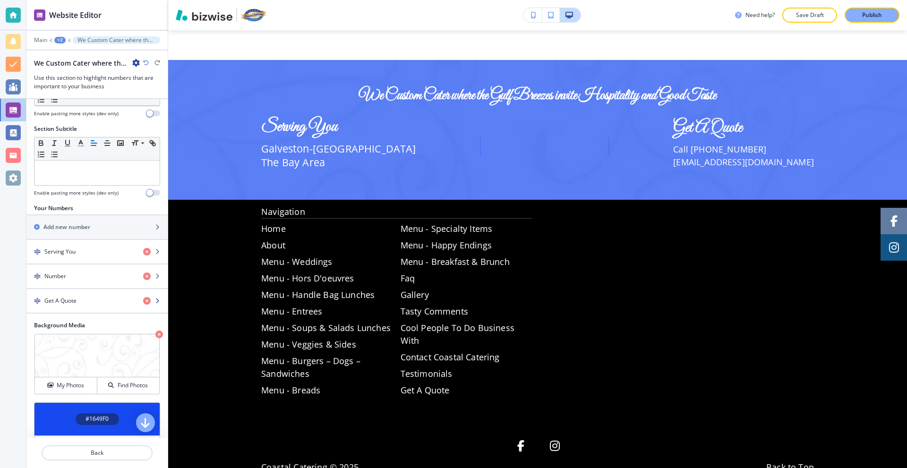
scroll to position [186, 0]
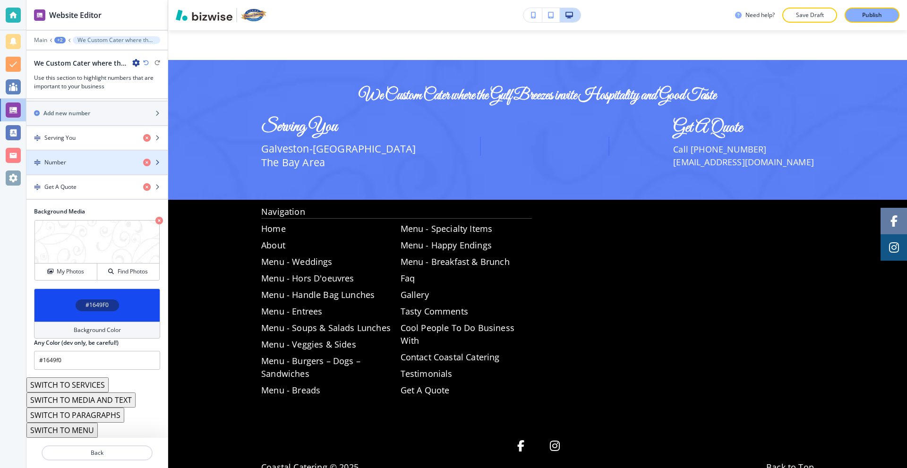
click at [75, 158] on div "Number" at bounding box center [80, 162] width 109 height 9
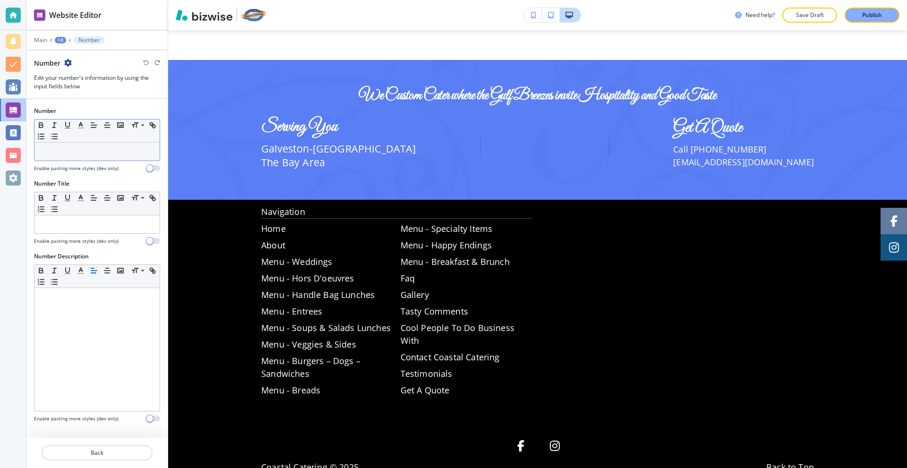
click at [76, 156] on div at bounding box center [96, 152] width 125 height 18
click at [123, 126] on rect "button" at bounding box center [121, 125] width 6 height 5
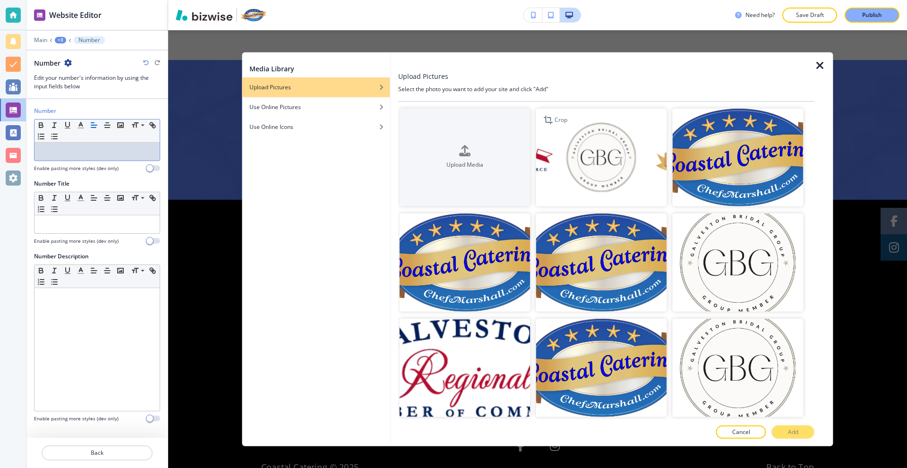
click at [560, 152] on img "button" at bounding box center [601, 157] width 131 height 98
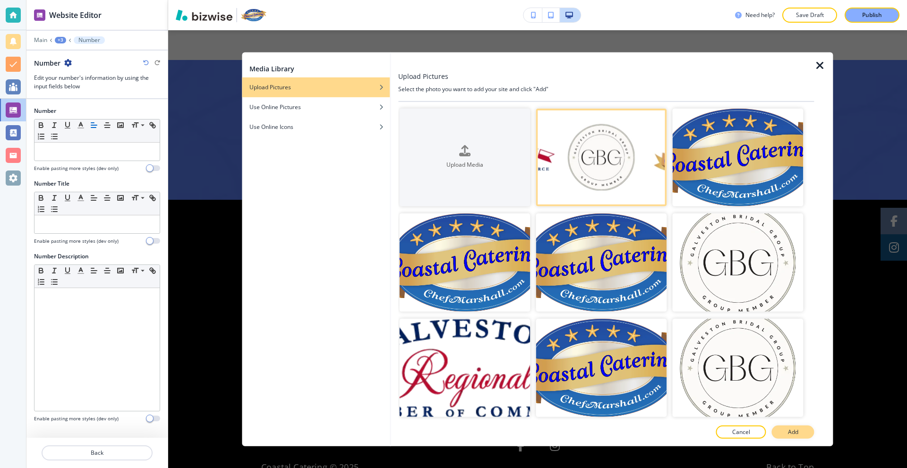
click at [793, 431] on p "Add" at bounding box center [793, 432] width 10 height 9
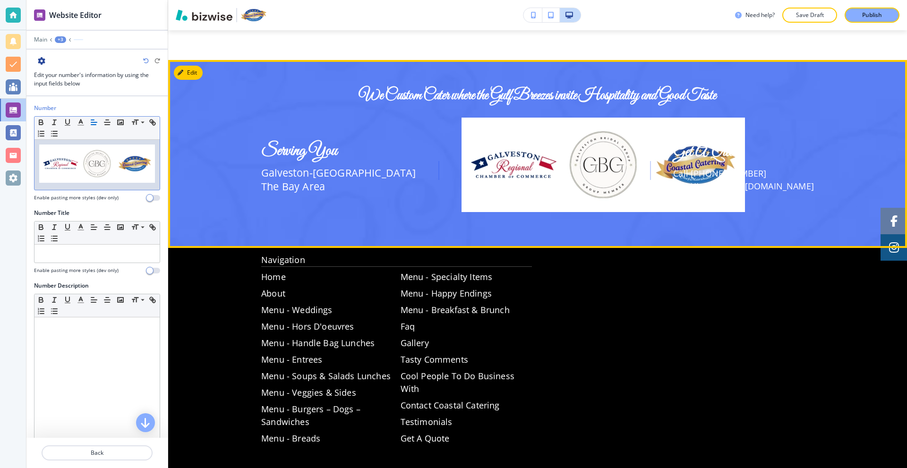
click at [595, 118] on img at bounding box center [602, 165] width 283 height 94
click at [603, 137] on img at bounding box center [602, 165] width 283 height 94
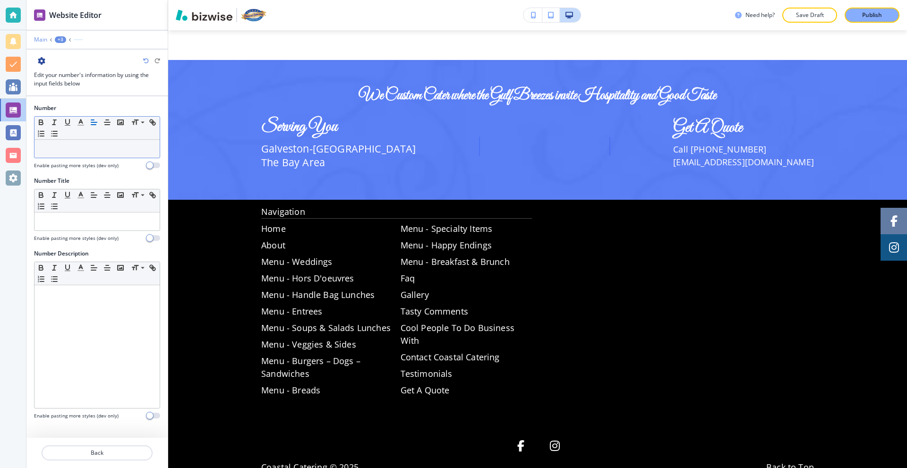
click at [43, 38] on p "Main" at bounding box center [40, 39] width 13 height 7
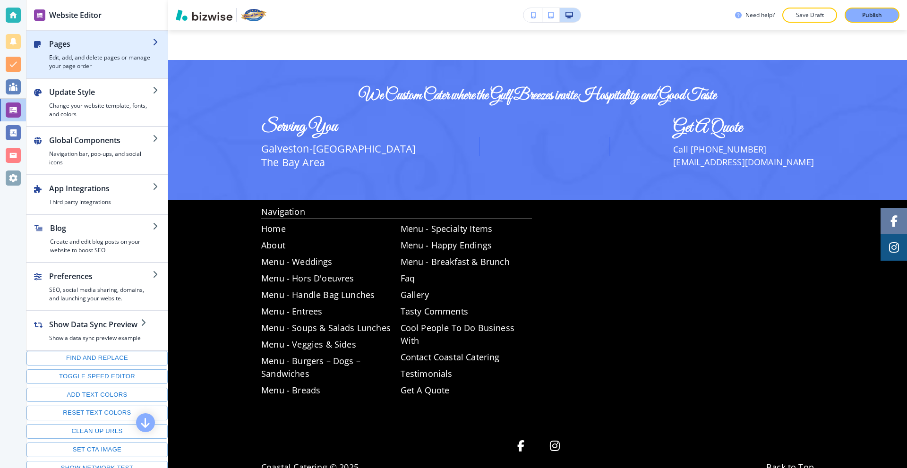
click at [69, 60] on h4 "Edit, add, and delete pages or manage your page order" at bounding box center [100, 61] width 103 height 17
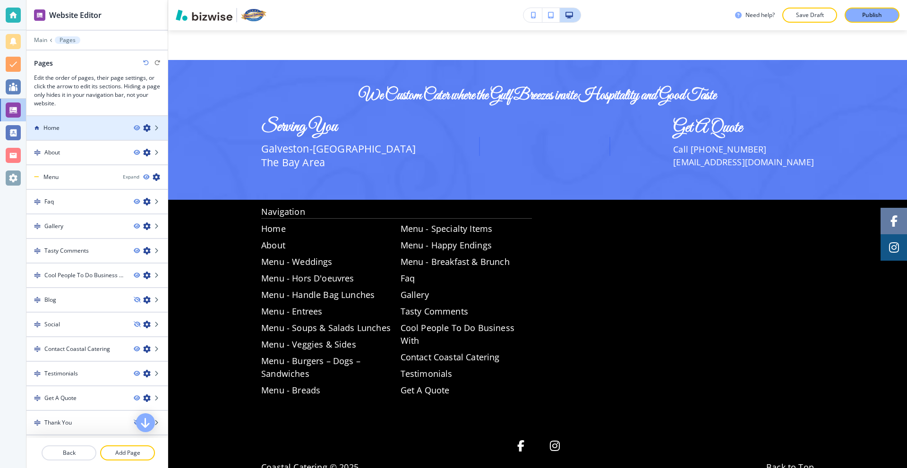
click at [98, 124] on div "Home" at bounding box center [76, 128] width 100 height 9
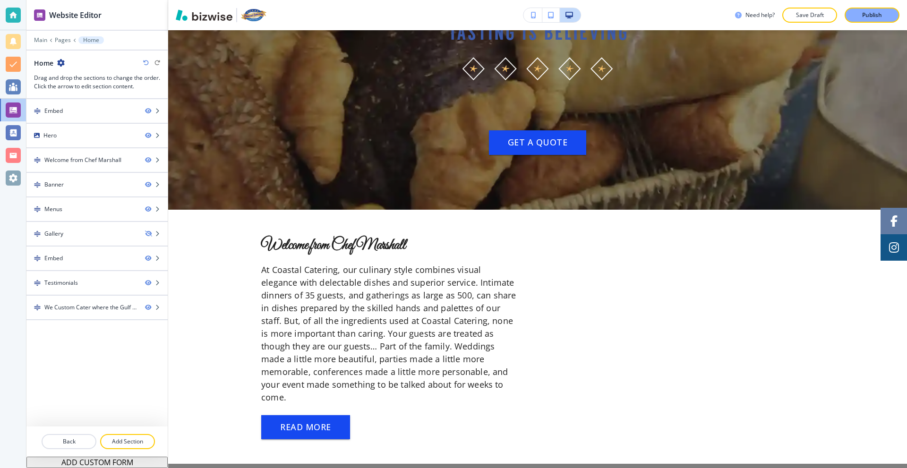
scroll to position [0, 0]
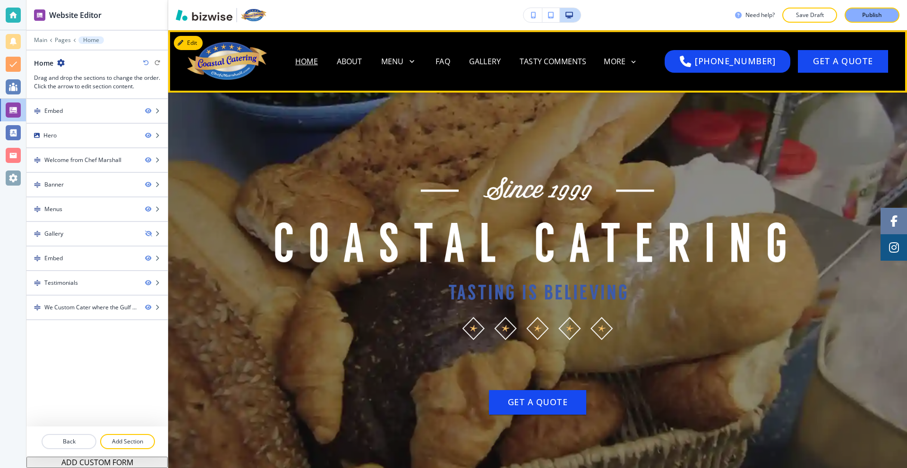
click at [372, 61] on div "About" at bounding box center [349, 61] width 44 height 11
click at [362, 61] on p "About" at bounding box center [350, 61] width 26 height 11
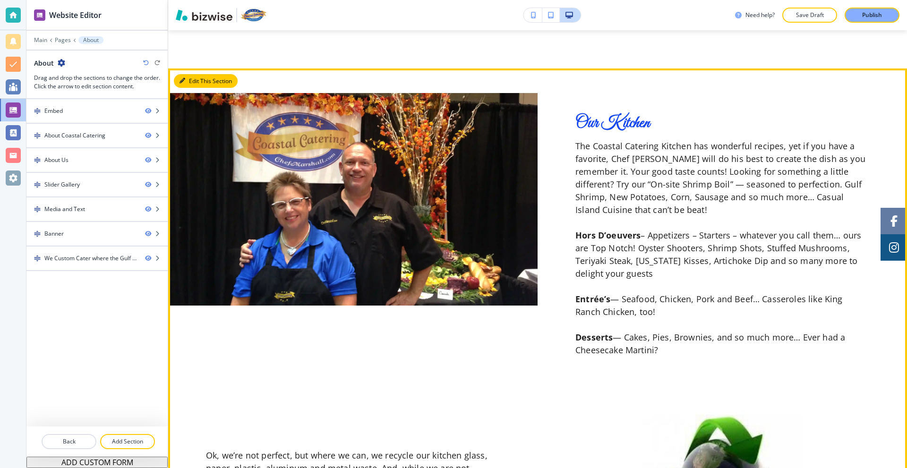
click at [196, 74] on button "Edit This Section" at bounding box center [206, 81] width 64 height 14
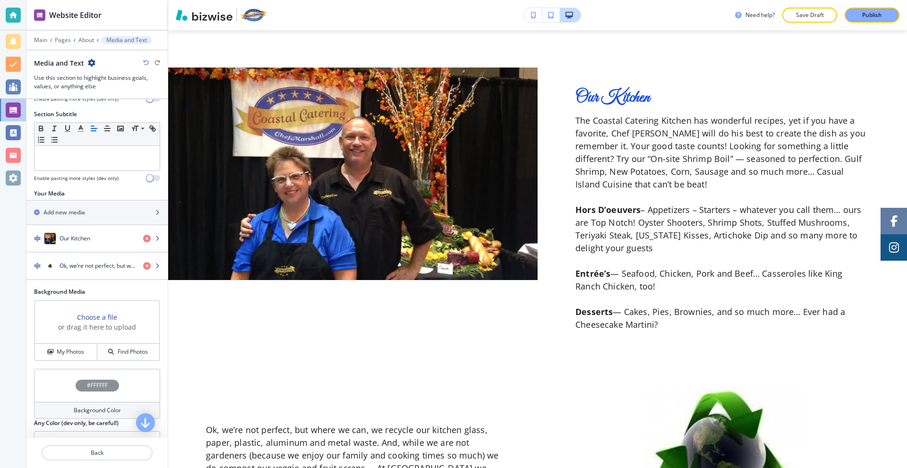
scroll to position [135, 0]
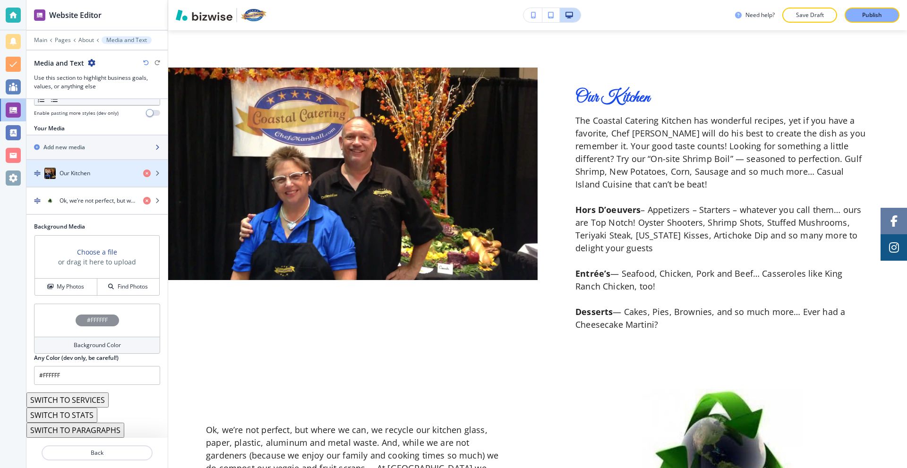
click at [75, 153] on div "button" at bounding box center [96, 156] width 141 height 8
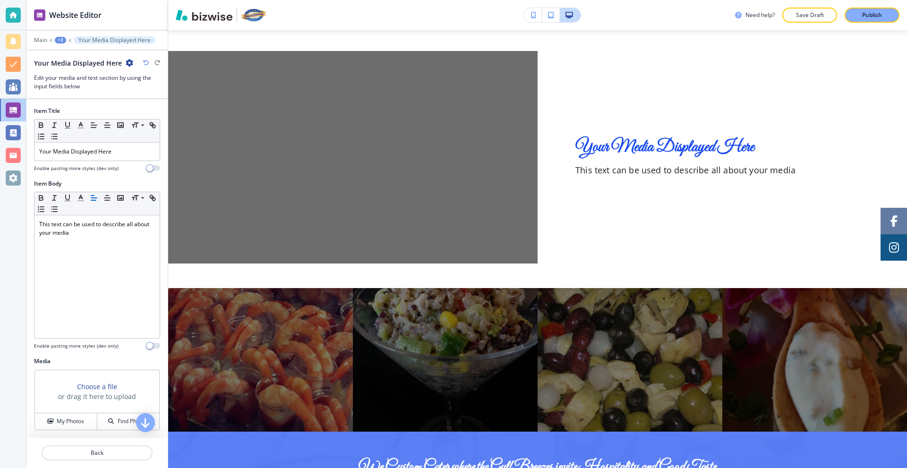
scroll to position [1208, 0]
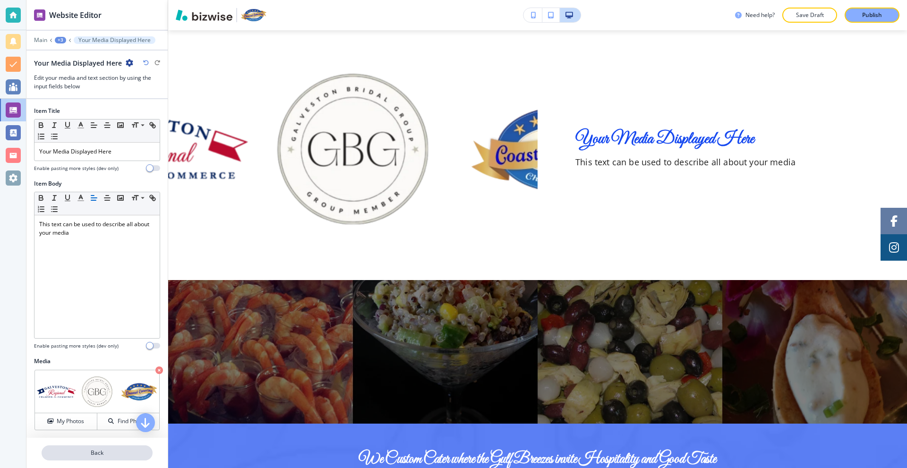
click at [95, 455] on p "Back" at bounding box center [97, 453] width 109 height 9
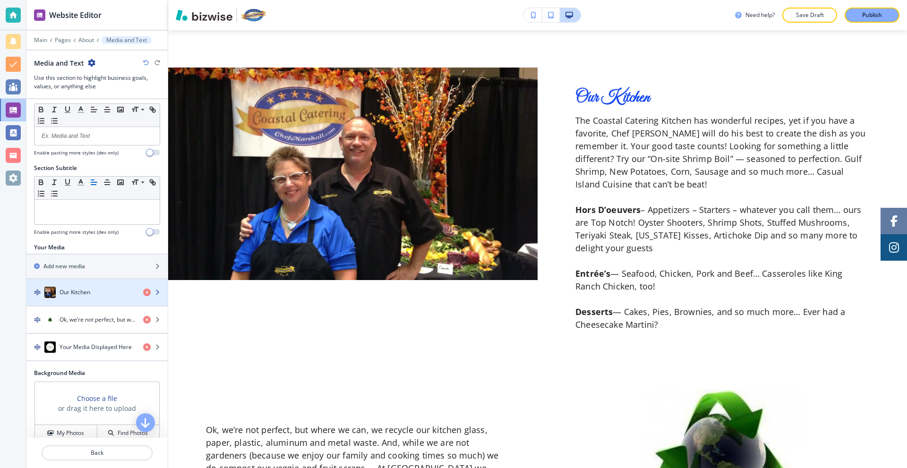
scroll to position [47, 0]
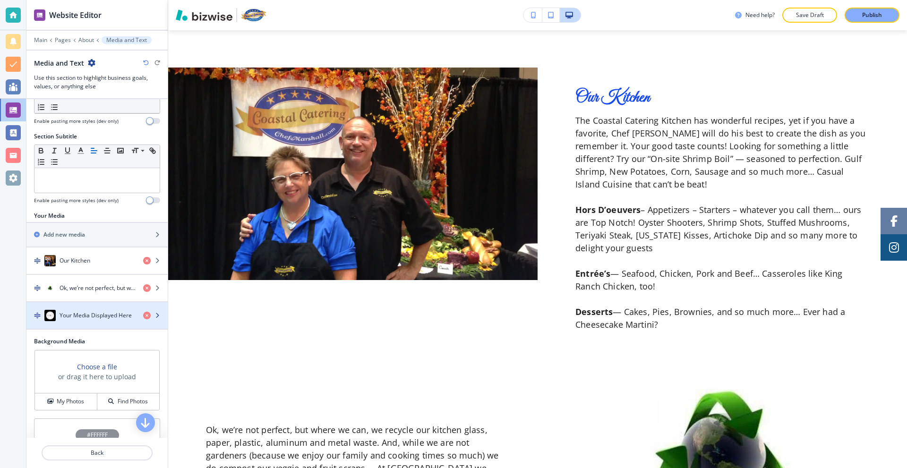
click at [144, 315] on div "button" at bounding box center [155, 316] width 25 height 8
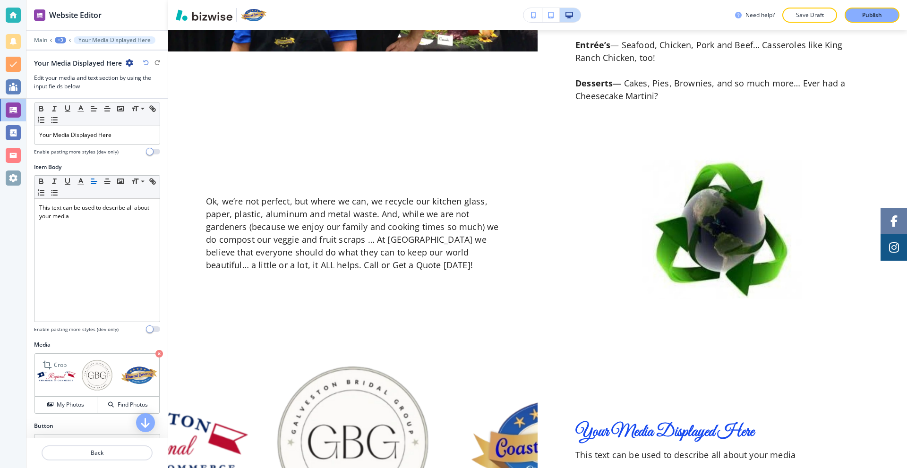
scroll to position [68, 0]
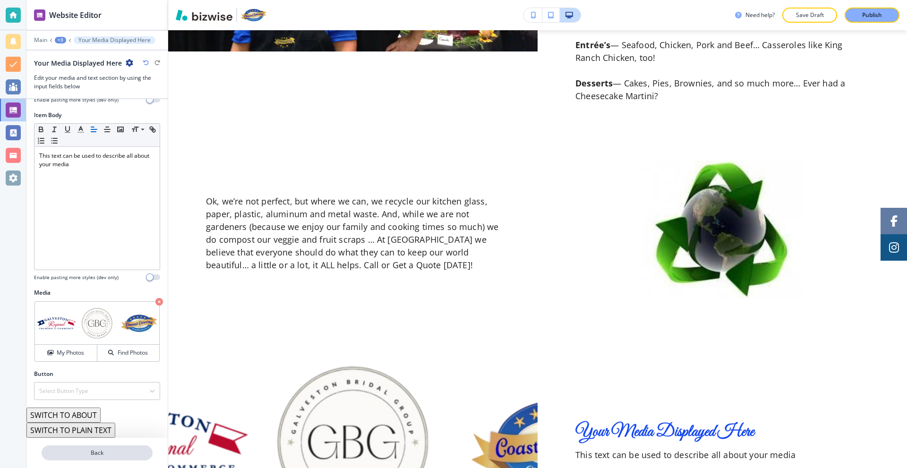
click at [102, 453] on p "Back" at bounding box center [97, 453] width 109 height 9
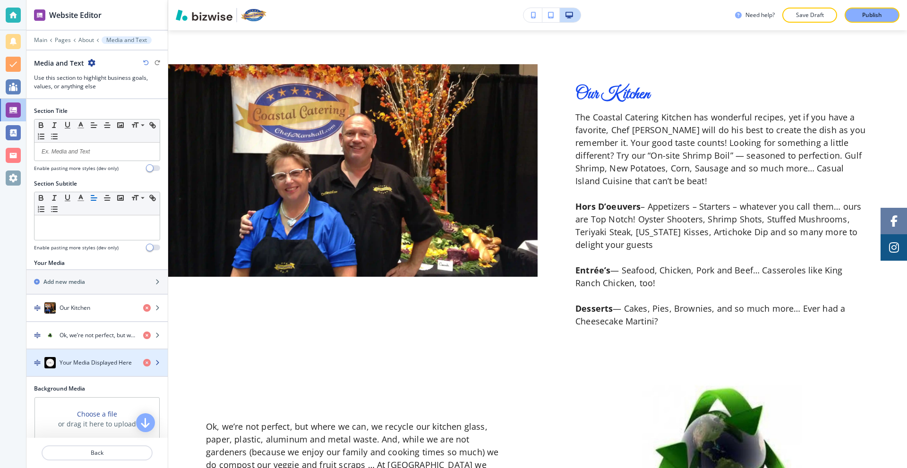
scroll to position [687, 0]
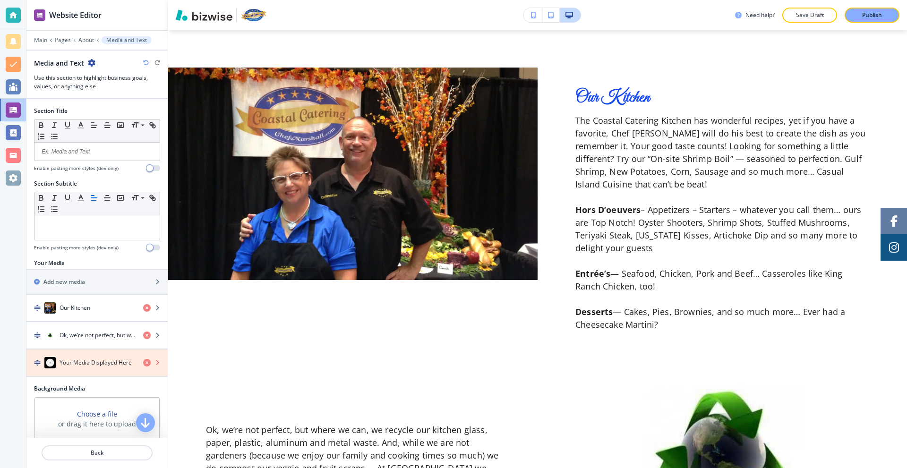
click at [143, 363] on icon "button" at bounding box center [147, 363] width 8 height 8
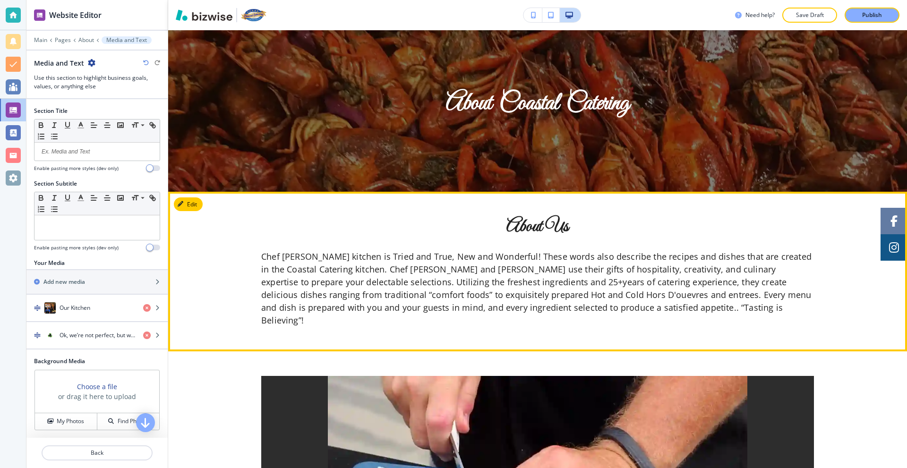
scroll to position [0, 0]
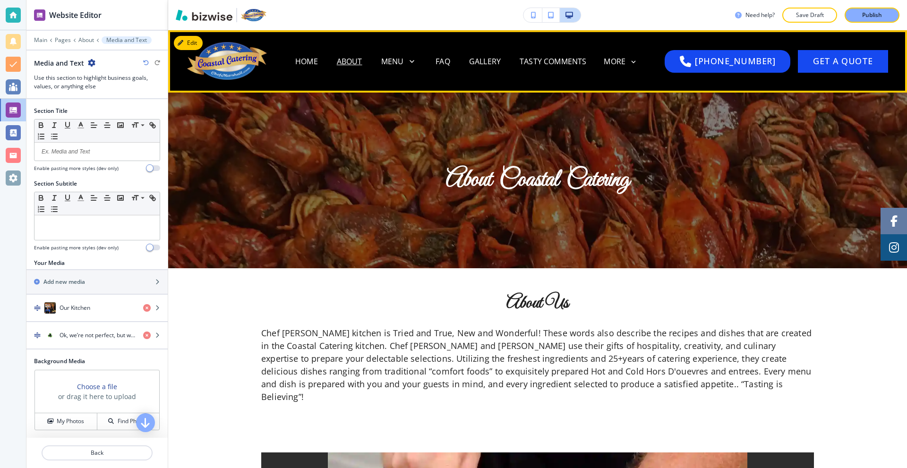
click at [318, 59] on p "Home" at bounding box center [306, 61] width 23 height 11
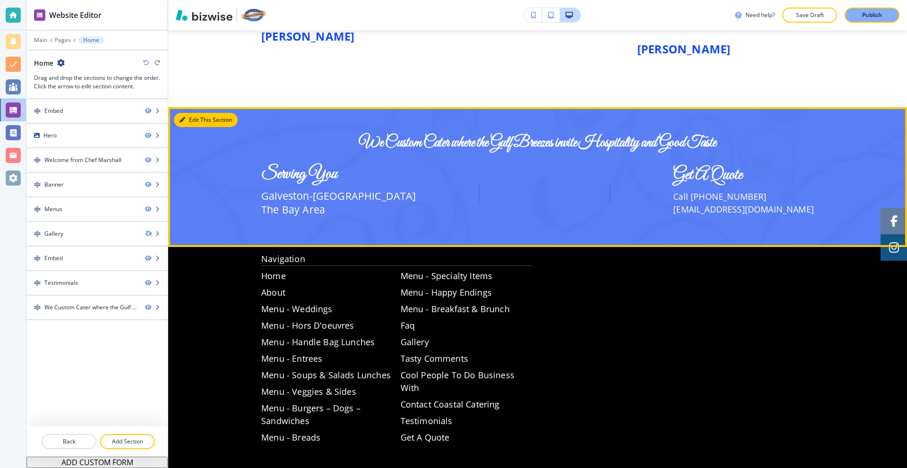
click at [191, 113] on button "Edit This Section" at bounding box center [206, 120] width 64 height 14
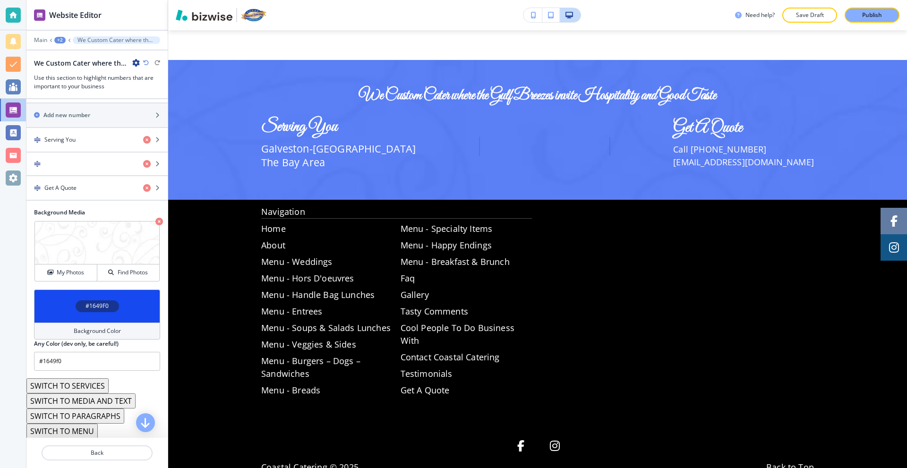
scroll to position [185, 0]
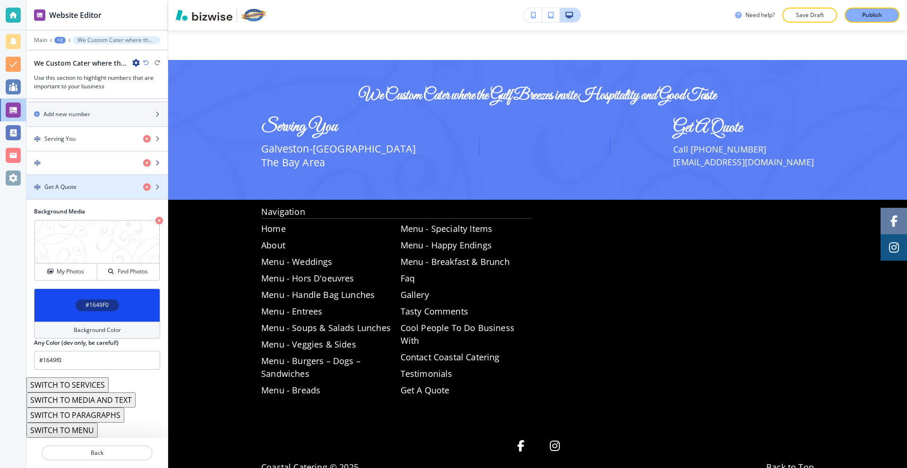
click at [73, 162] on div "button" at bounding box center [80, 163] width 109 height 7
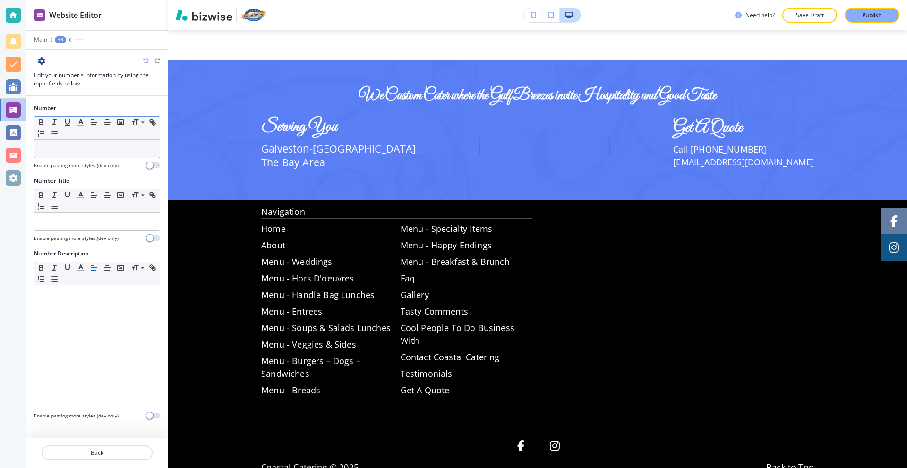
click at [65, 151] on p at bounding box center [97, 149] width 116 height 9
click at [123, 122] on rect "button" at bounding box center [121, 122] width 6 height 5
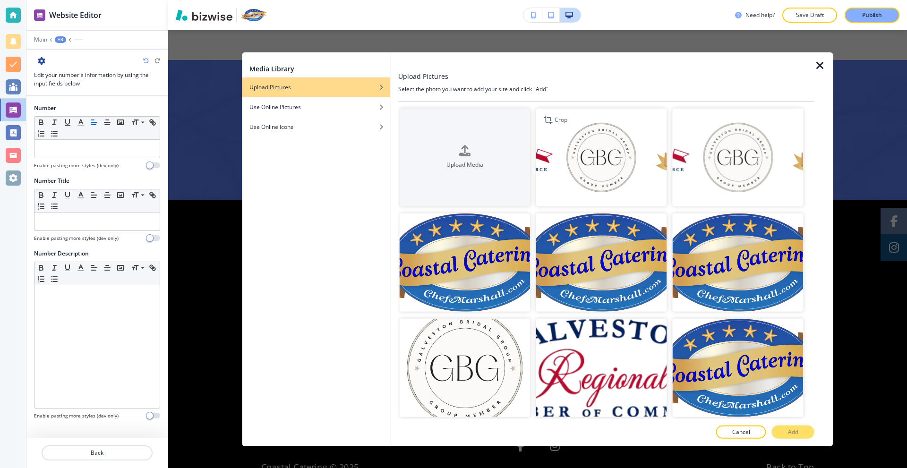
click at [579, 152] on img "button" at bounding box center [601, 157] width 131 height 98
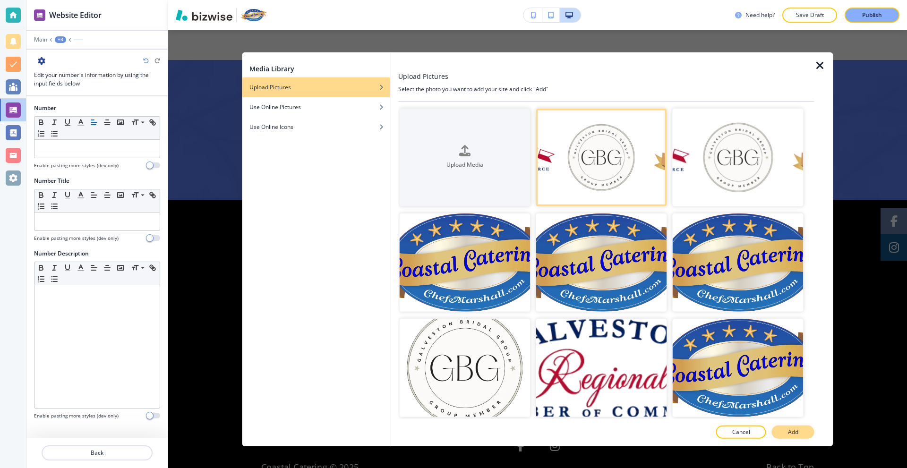
click at [790, 432] on p "Add" at bounding box center [793, 432] width 10 height 9
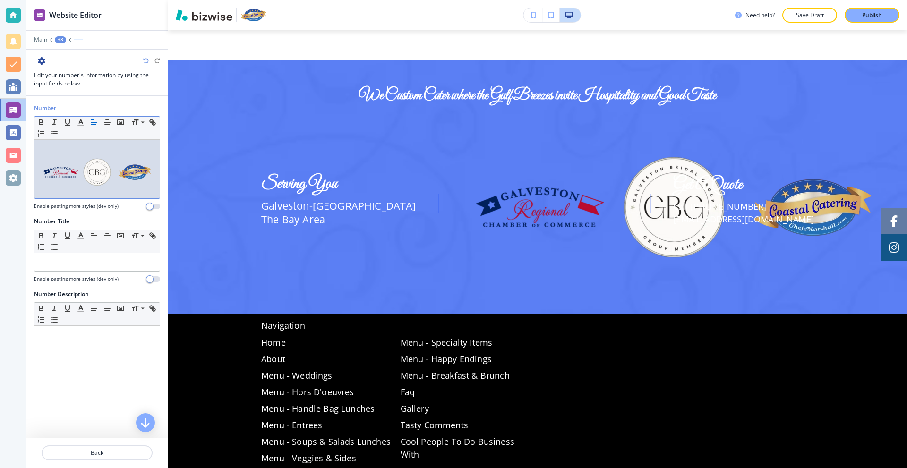
click at [82, 170] on img at bounding box center [97, 172] width 116 height 39
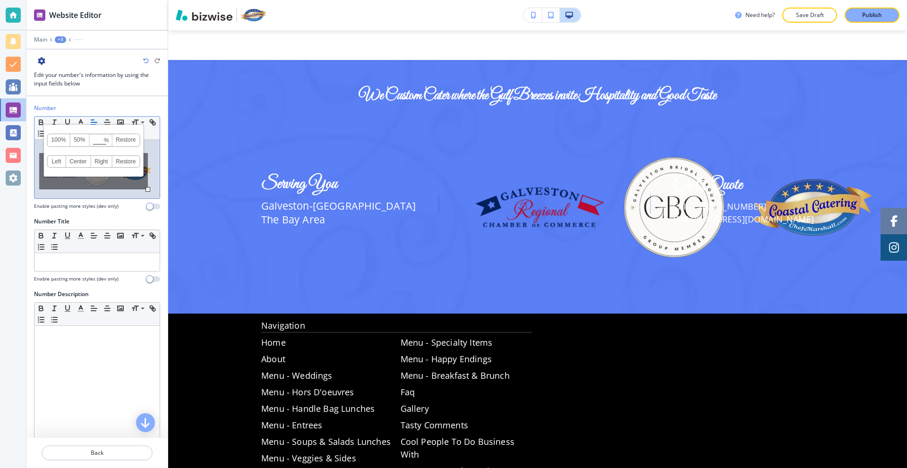
click at [81, 163] on link "Center" at bounding box center [78, 161] width 25 height 11
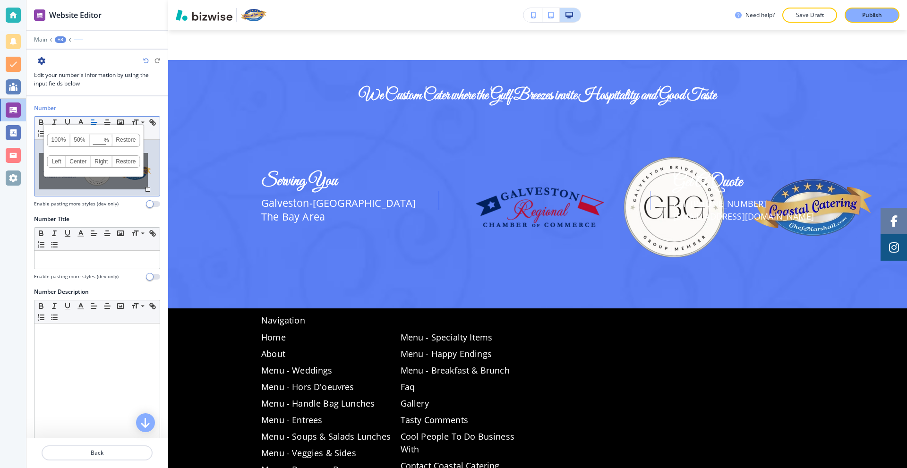
click at [81, 139] on link "50%" at bounding box center [79, 140] width 19 height 12
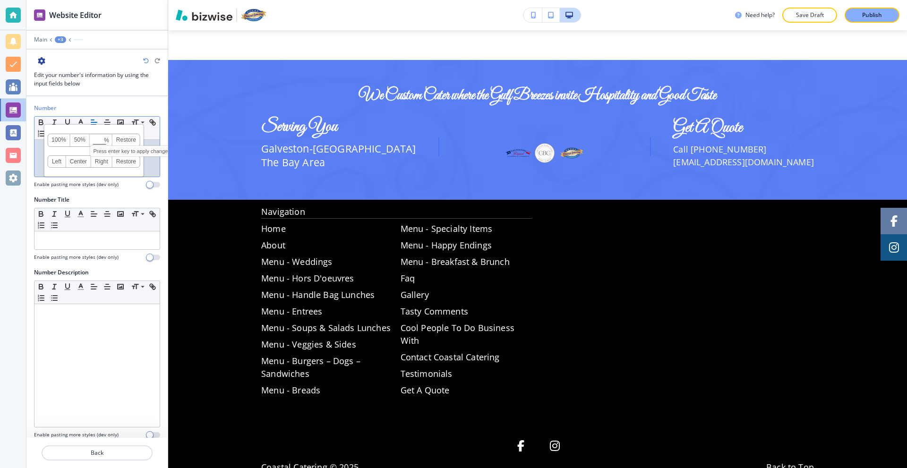
click at [100, 139] on input at bounding box center [101, 140] width 22 height 7
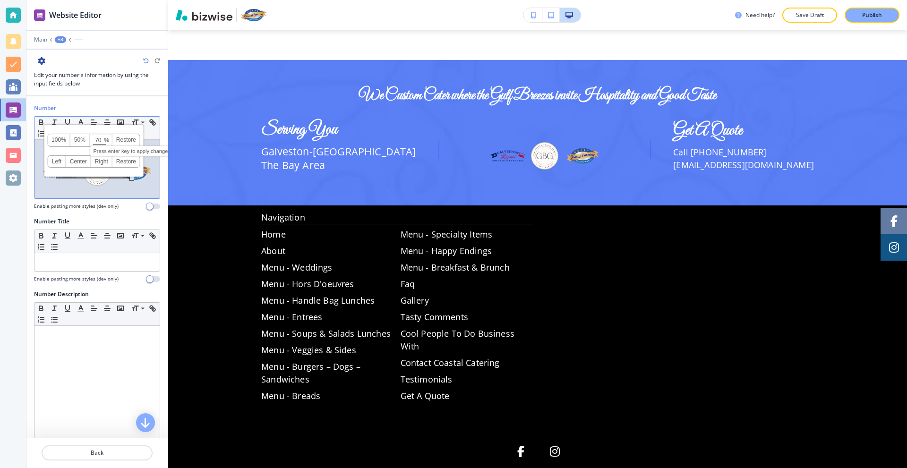
type input "7"
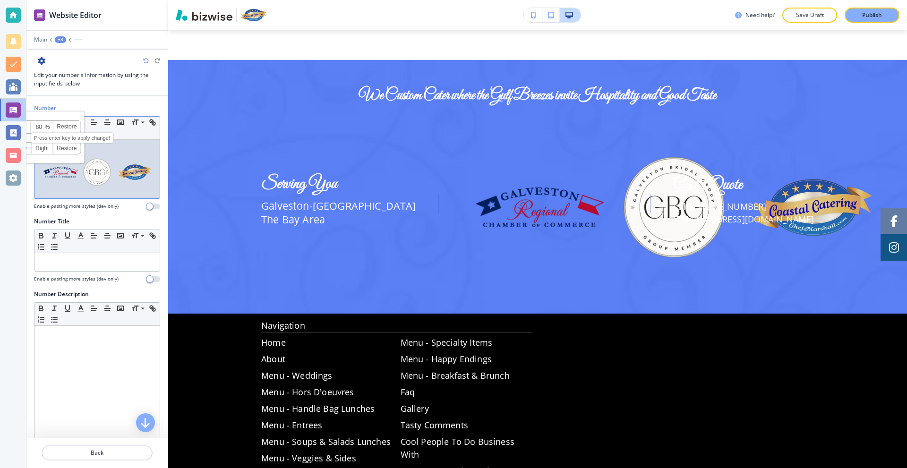
type input "8"
type input "7"
type input "6"
type input "7"
click at [108, 169] on img at bounding box center [97, 172] width 116 height 39
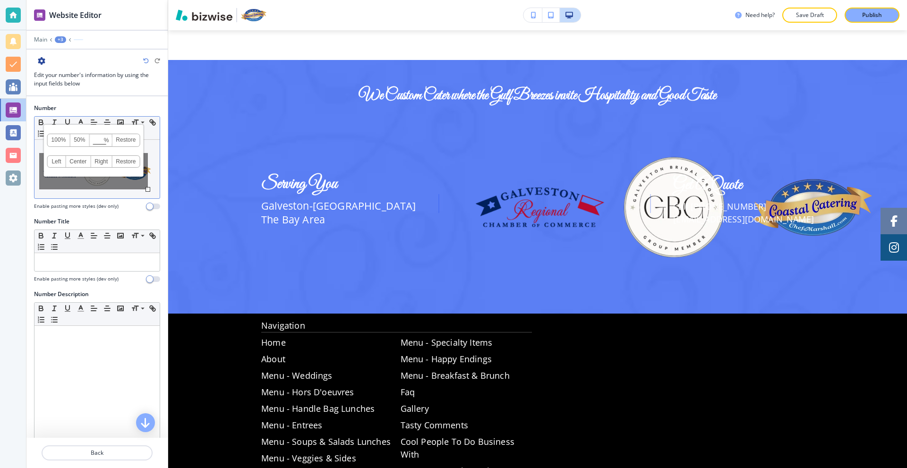
click at [77, 142] on link "50%" at bounding box center [79, 140] width 19 height 12
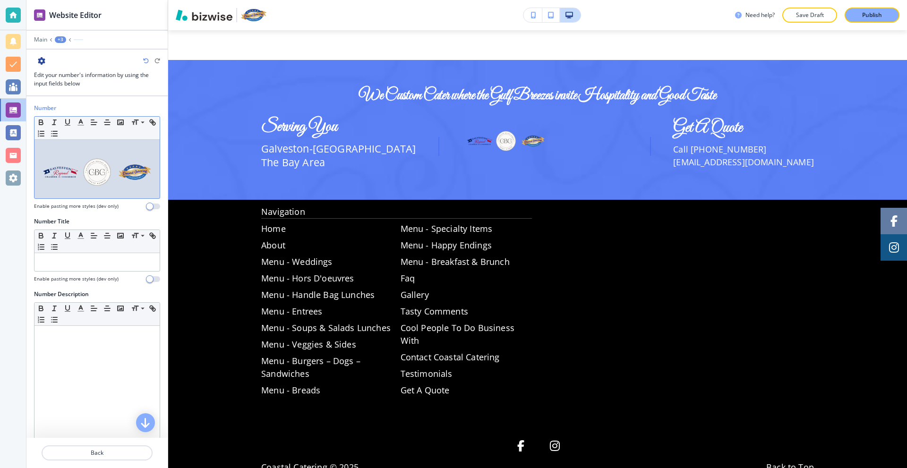
click at [125, 169] on img at bounding box center [97, 172] width 116 height 39
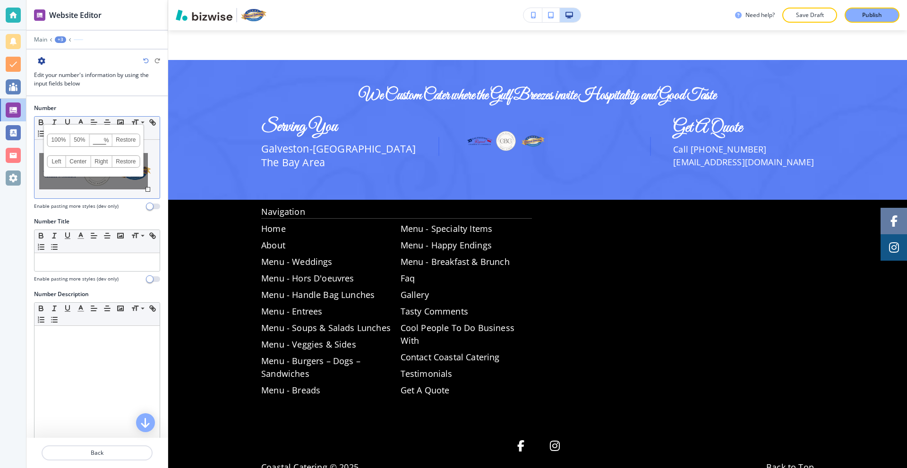
click at [82, 161] on link "Center" at bounding box center [78, 161] width 25 height 11
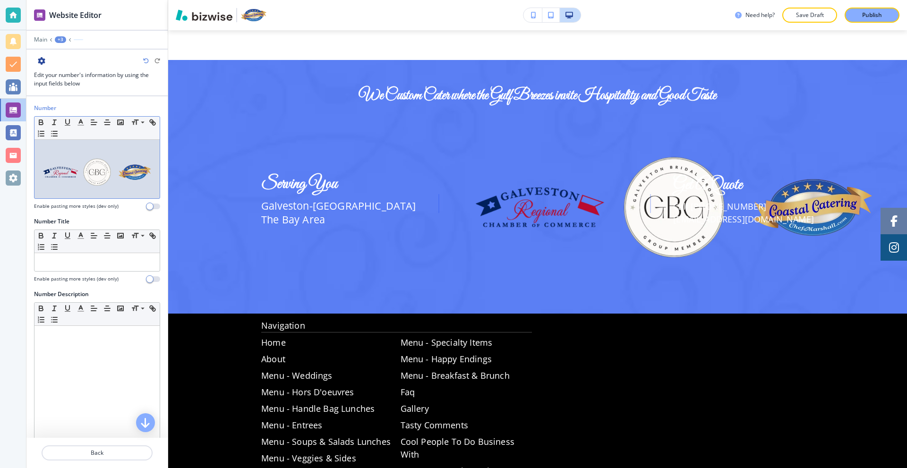
click at [109, 169] on img at bounding box center [97, 172] width 116 height 39
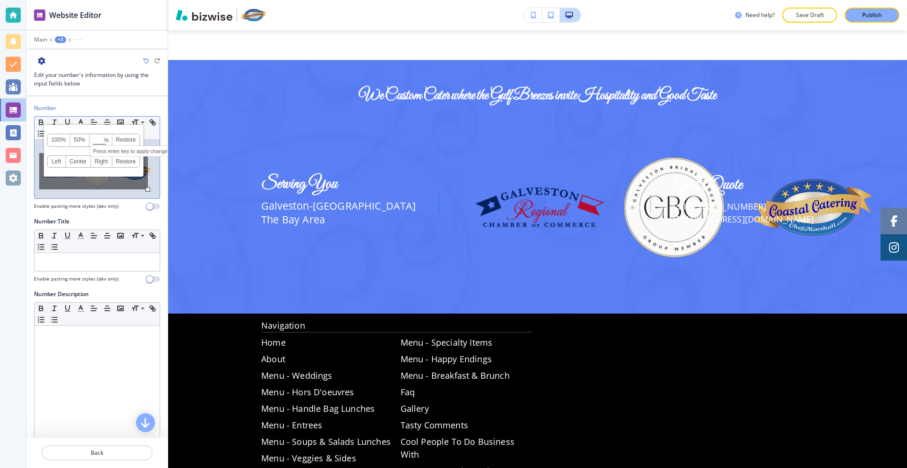
click at [98, 142] on input at bounding box center [101, 140] width 22 height 7
type input "70"
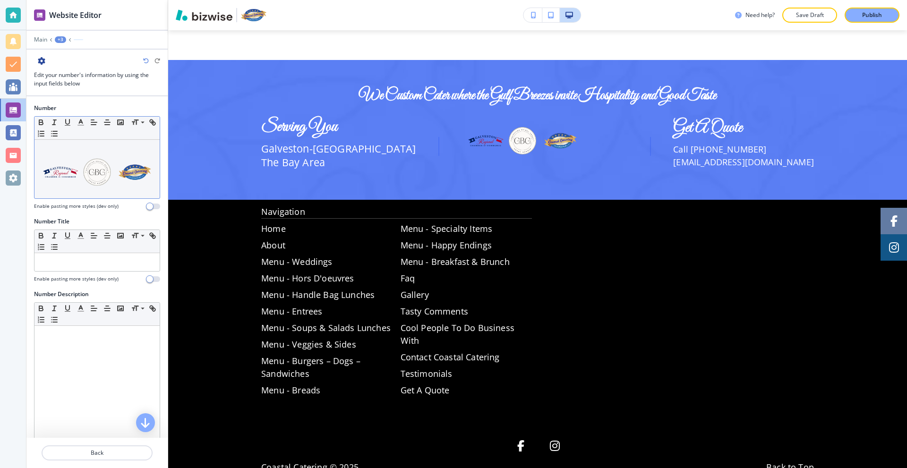
click at [131, 90] on div at bounding box center [96, 92] width 141 height 8
click at [105, 122] on line "button" at bounding box center [107, 122] width 6 height 0
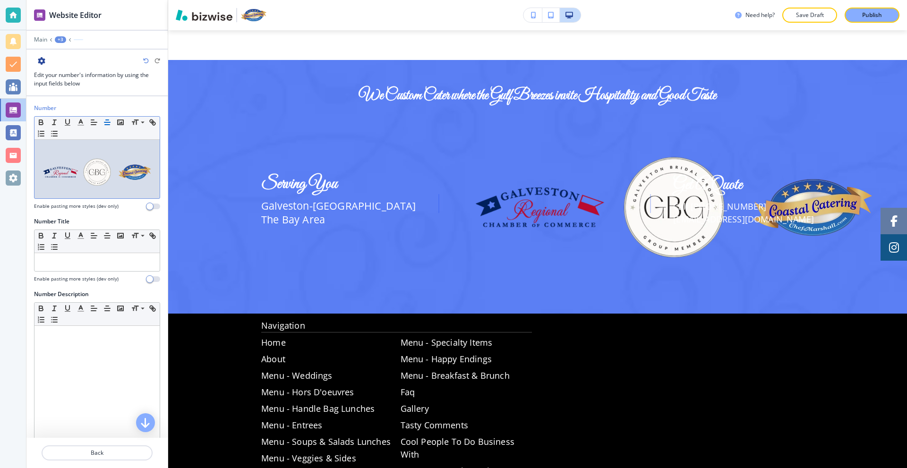
click at [94, 164] on img at bounding box center [97, 172] width 116 height 39
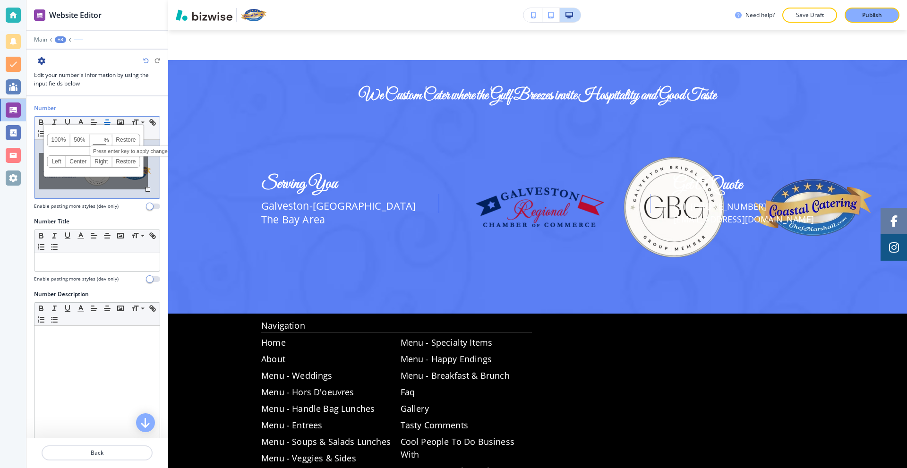
click at [94, 141] on input at bounding box center [101, 140] width 22 height 7
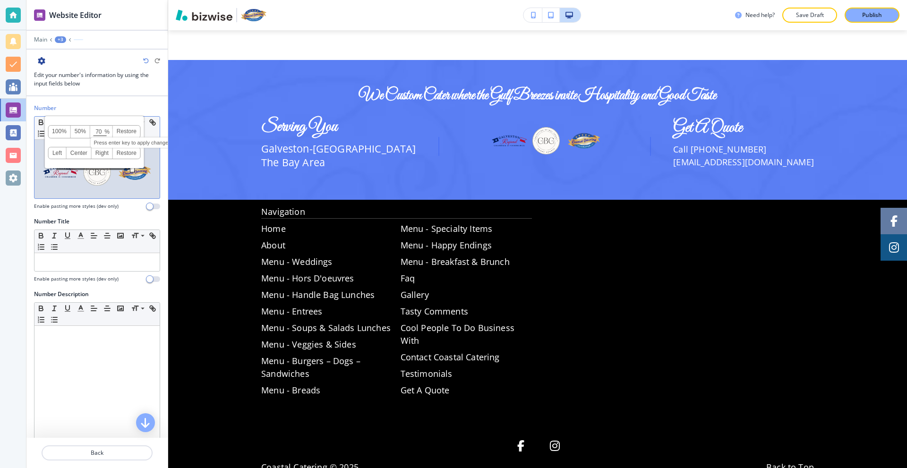
type input "7"
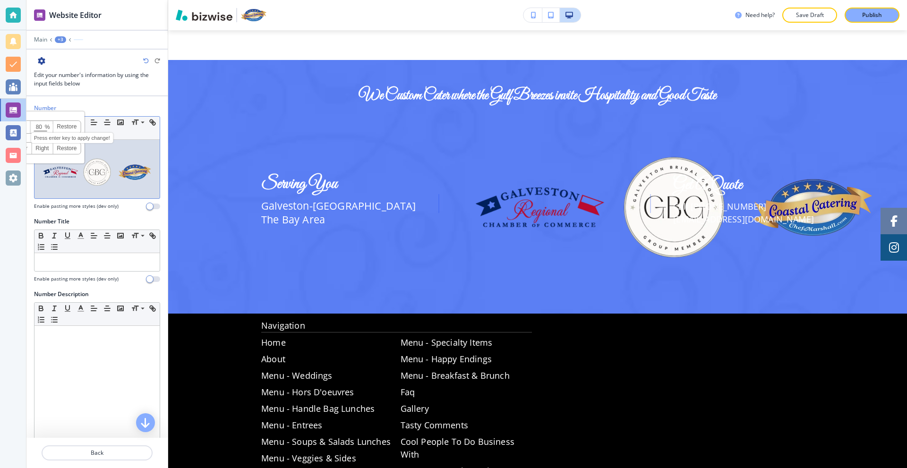
type input "8"
type input "9"
type input "70"
click at [116, 165] on img at bounding box center [97, 172] width 116 height 39
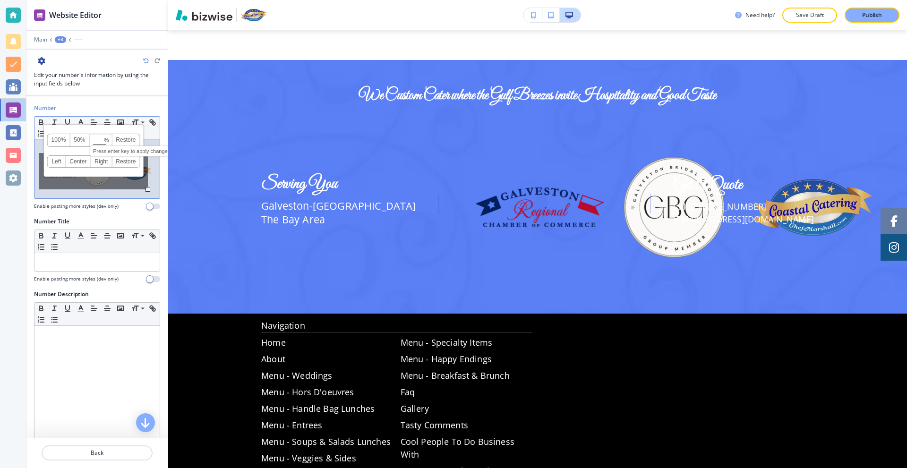
click at [96, 143] on input at bounding box center [101, 140] width 22 height 7
type input "75"
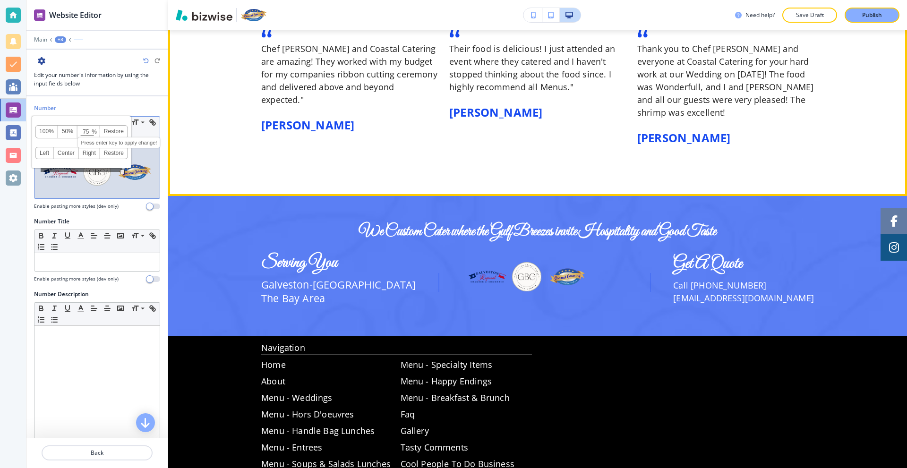
scroll to position [1582, 0]
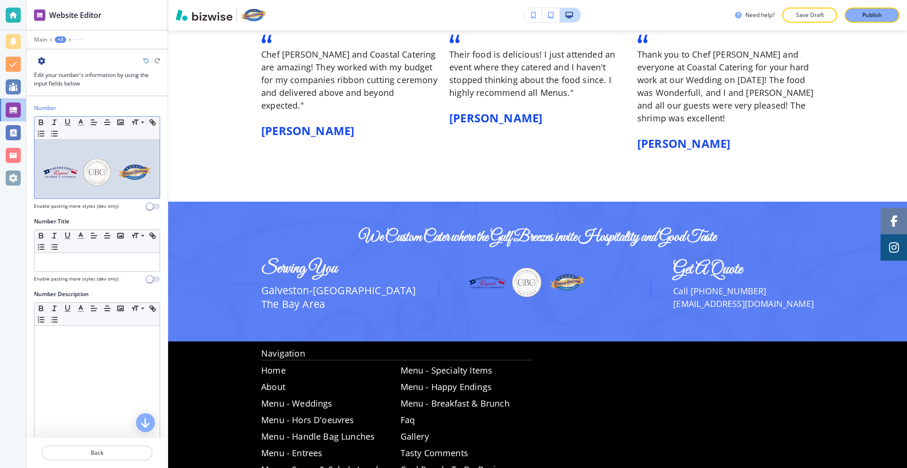
click at [137, 178] on img at bounding box center [97, 172] width 116 height 39
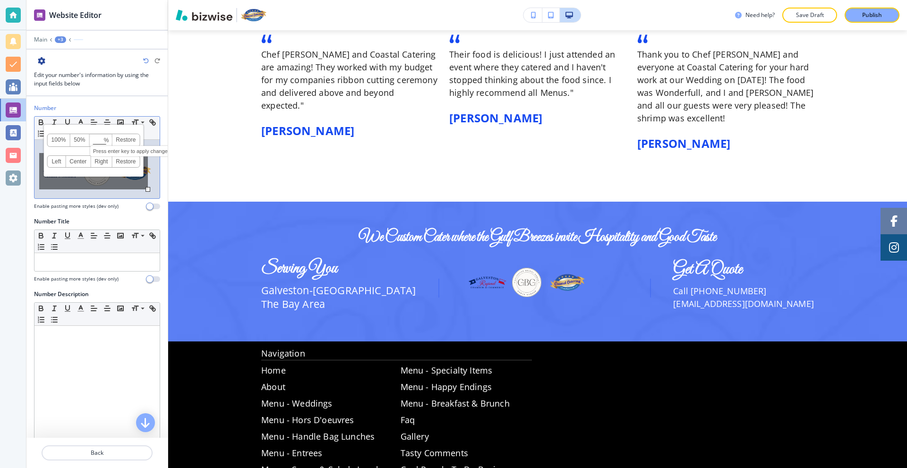
click at [96, 138] on input at bounding box center [101, 140] width 22 height 7
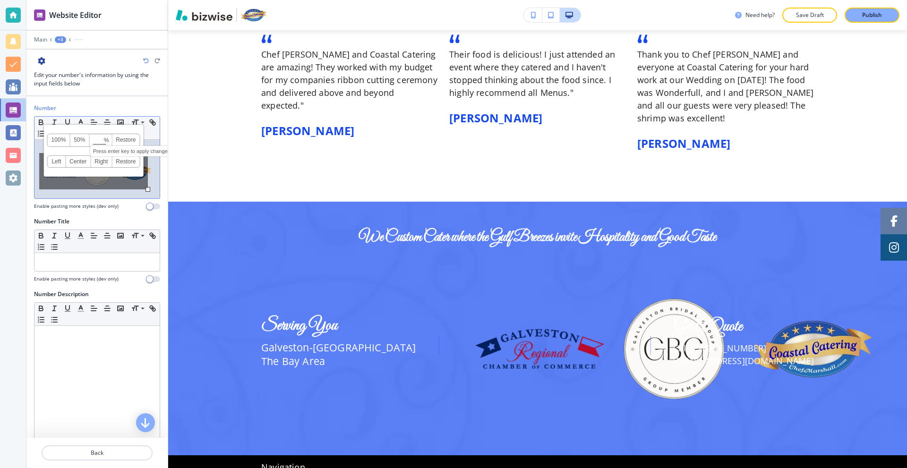
type input "7"
type input "90"
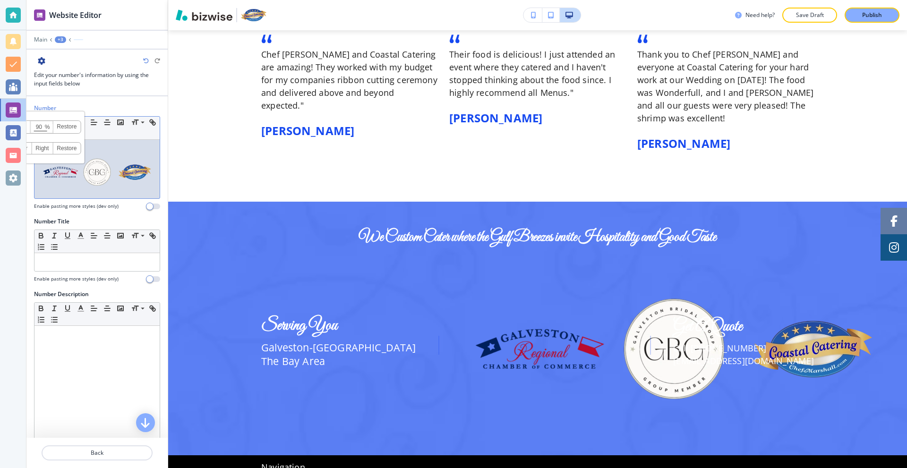
click at [137, 174] on img at bounding box center [97, 172] width 116 height 39
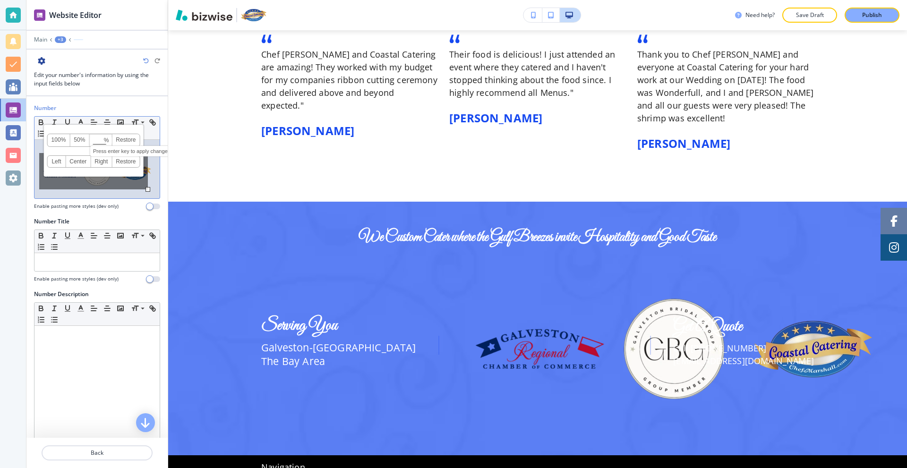
click at [98, 141] on input at bounding box center [101, 140] width 22 height 7
type input "90"
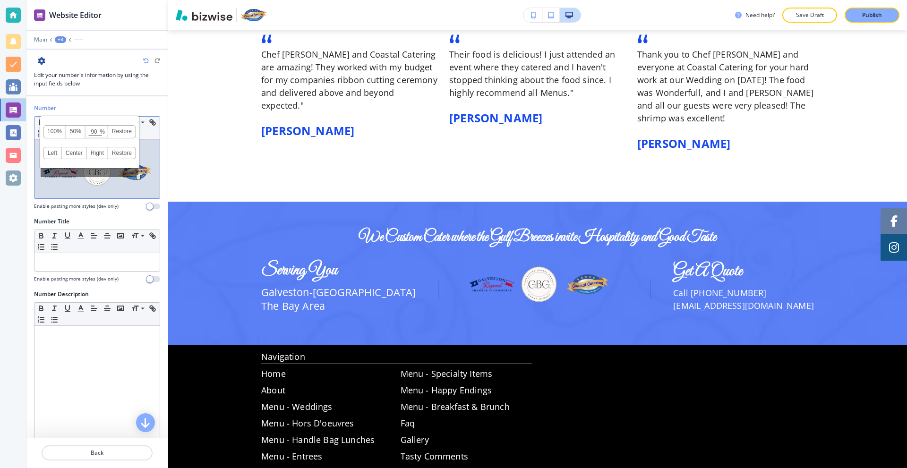
click at [137, 191] on p at bounding box center [97, 170] width 116 height 50
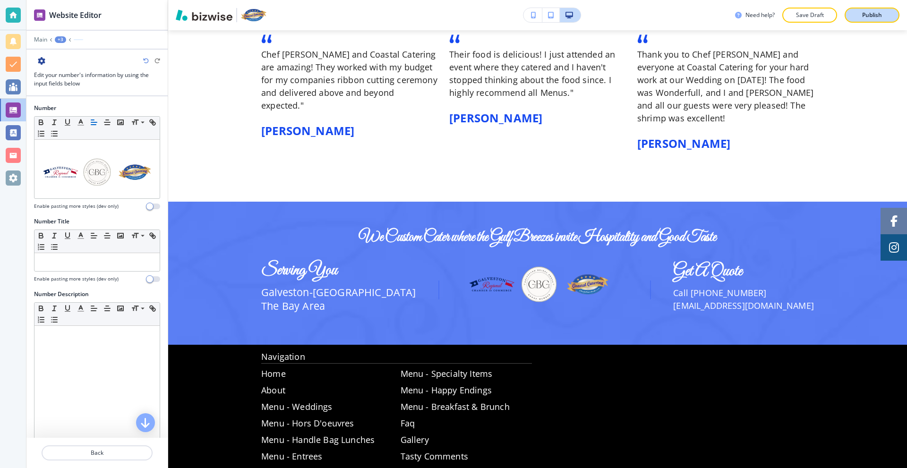
click at [879, 10] on button "Publish" at bounding box center [872, 15] width 55 height 15
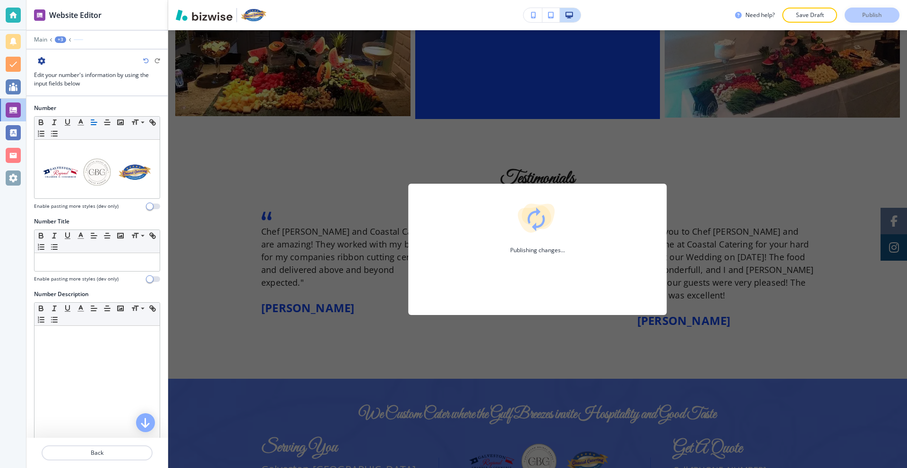
scroll to position [1346, 0]
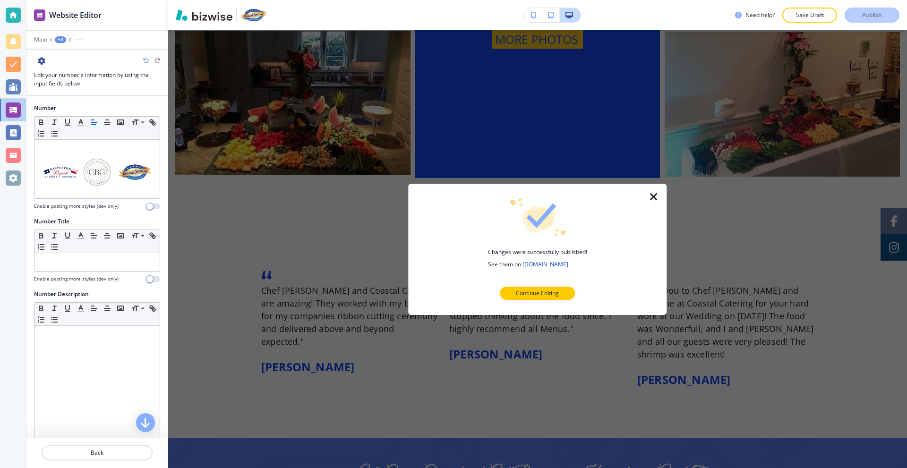
click at [659, 200] on icon "button" at bounding box center [653, 196] width 11 height 11
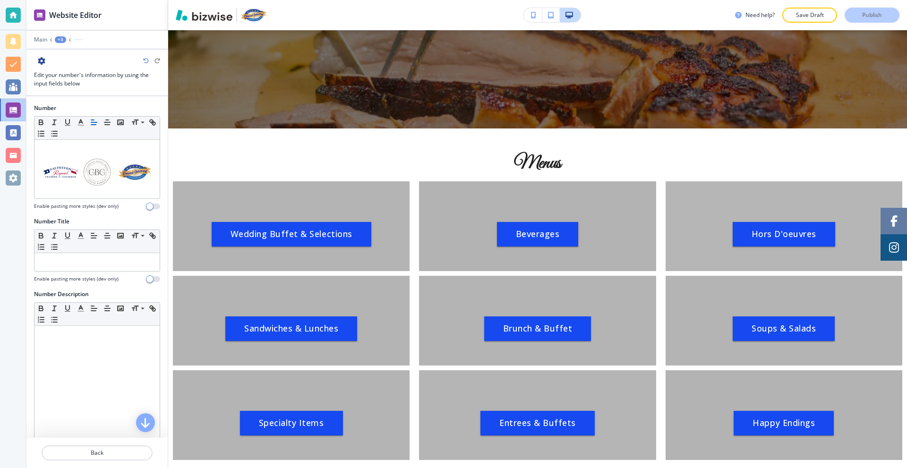
scroll to position [0, 0]
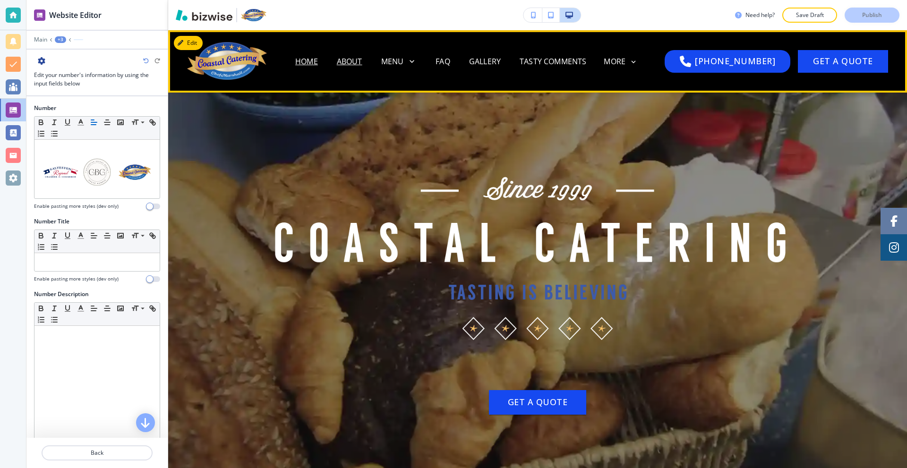
click at [359, 66] on p "About" at bounding box center [350, 61] width 26 height 11
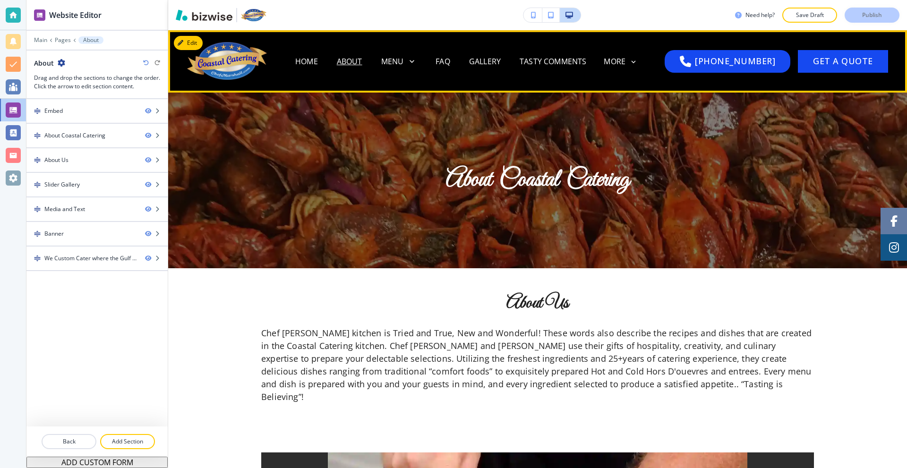
click at [318, 61] on p "Home" at bounding box center [306, 61] width 23 height 11
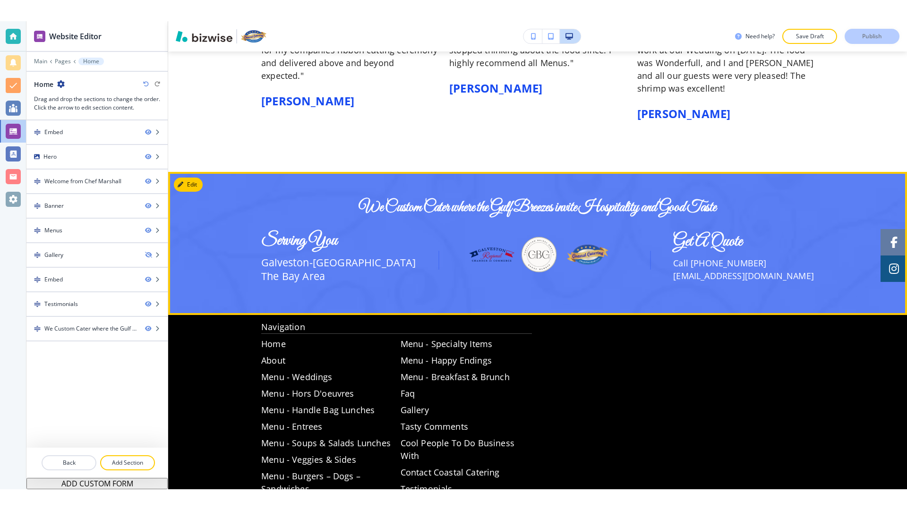
scroll to position [1633, 0]
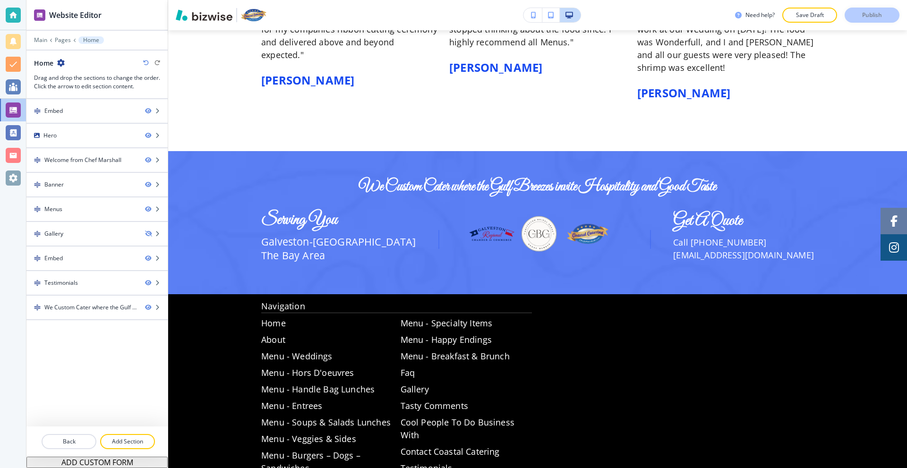
drag, startPoint x: 886, startPoint y: 0, endPoint x: 683, endPoint y: 149, distance: 251.4
click at [683, 151] on div at bounding box center [537, 222] width 739 height 143
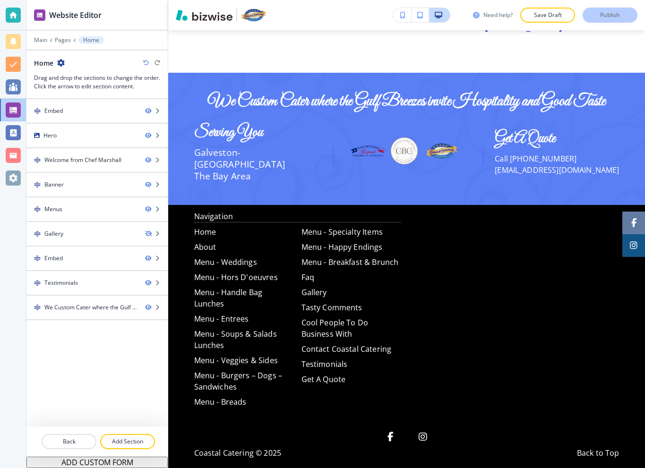
scroll to position [1468, 0]
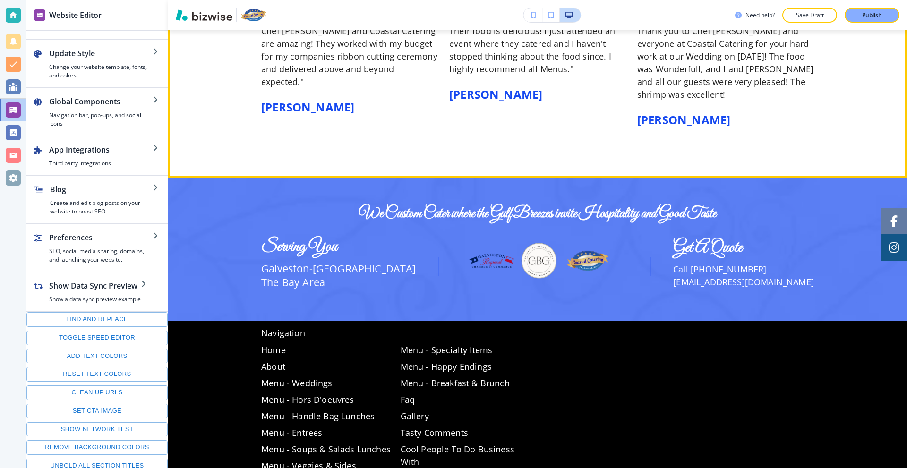
scroll to position [44, 0]
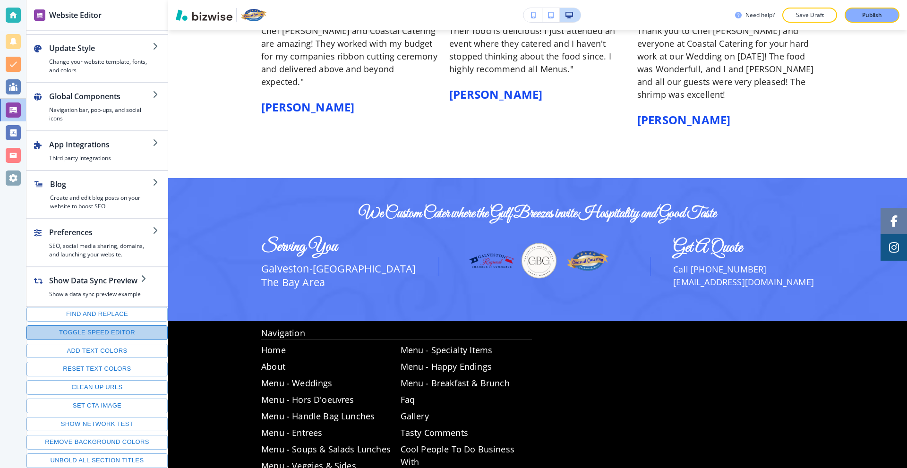
click at [114, 333] on button "Toggle speed editor" at bounding box center [96, 332] width 141 height 15
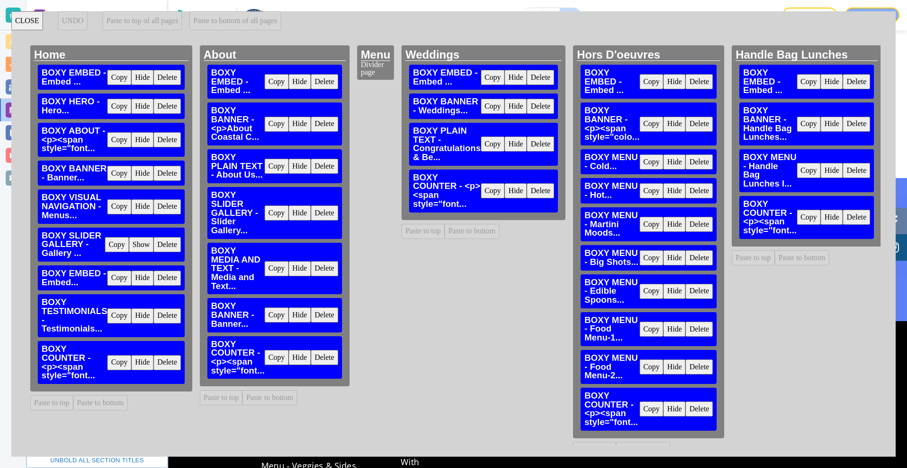
click at [31, 21] on button "CLOSE" at bounding box center [27, 20] width 32 height 19
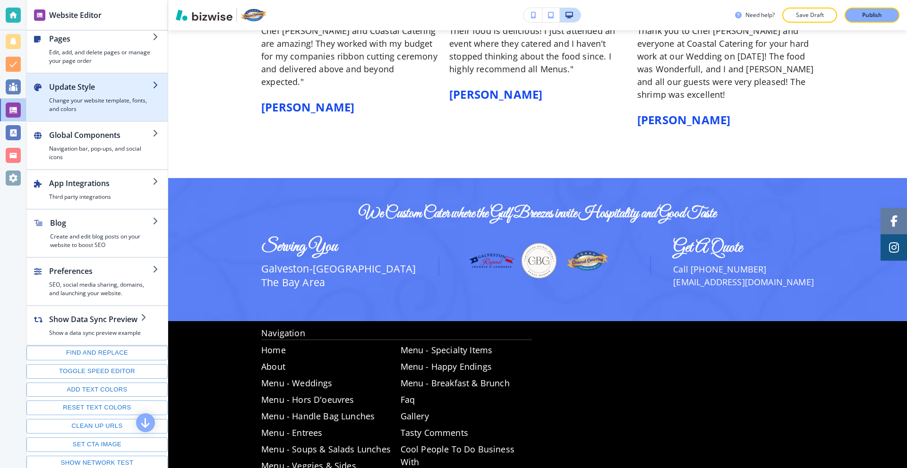
scroll to position [0, 0]
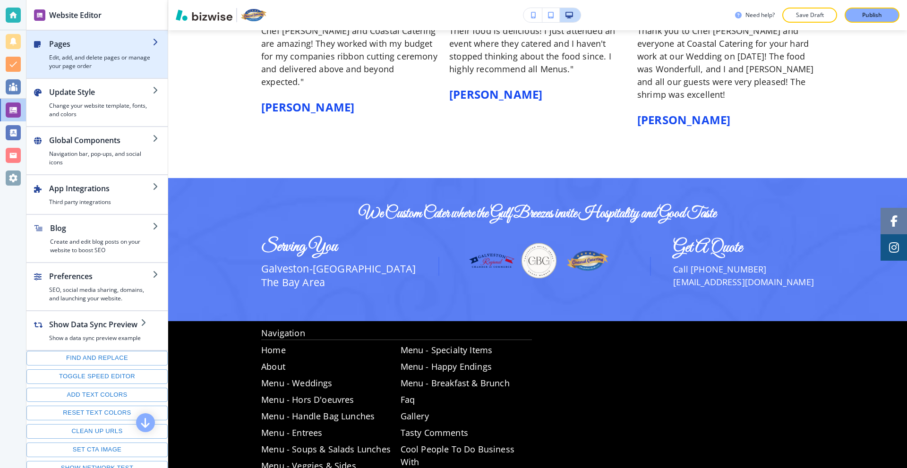
click at [91, 51] on div "button" at bounding box center [100, 52] width 103 height 4
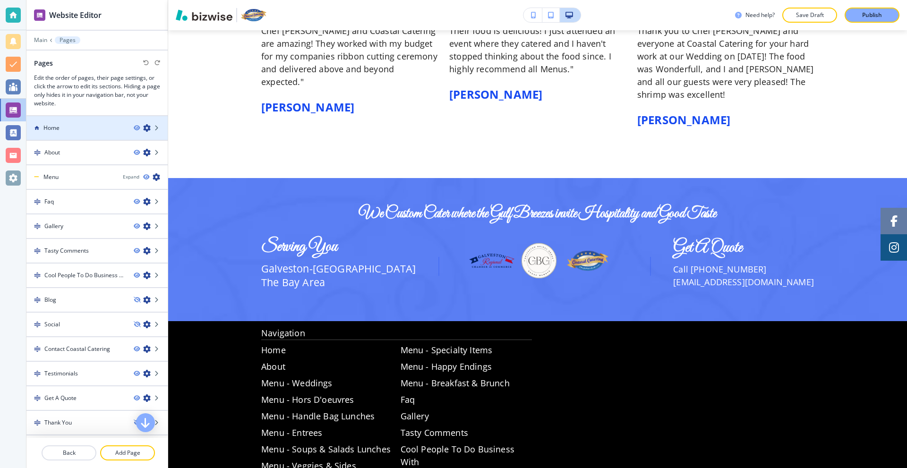
click at [87, 121] on div at bounding box center [96, 120] width 141 height 8
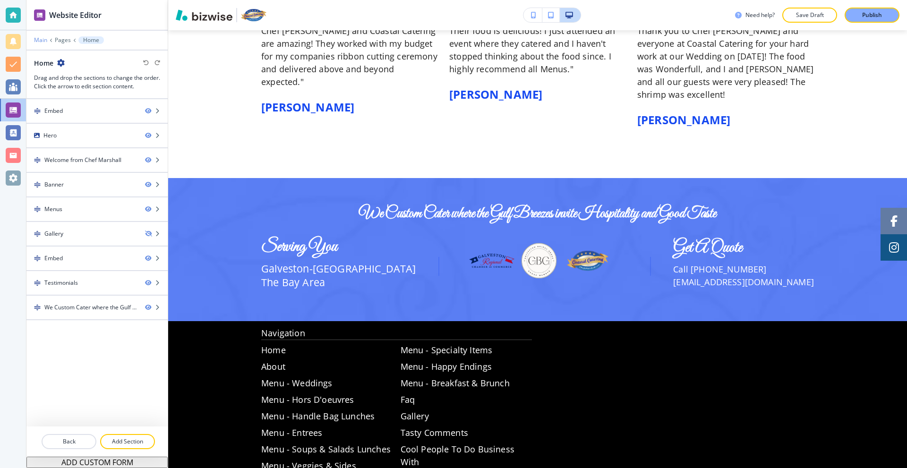
click at [41, 40] on p "Main" at bounding box center [40, 40] width 13 height 7
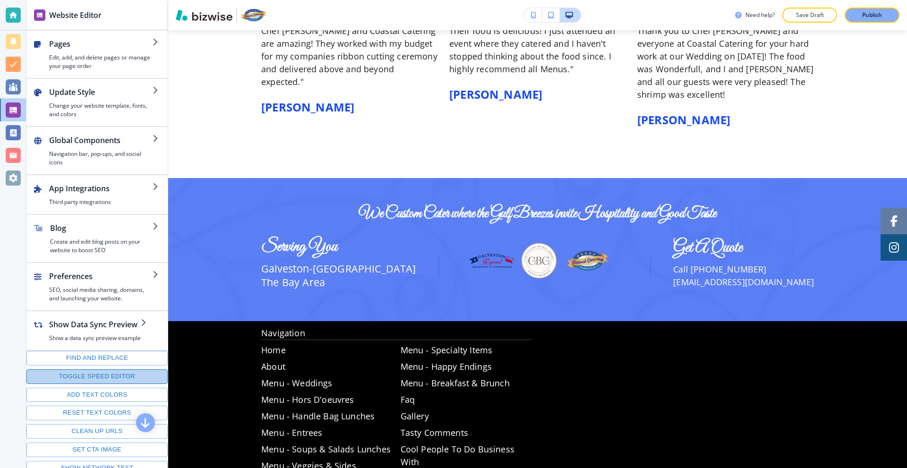
click at [108, 380] on button "Toggle speed editor" at bounding box center [96, 376] width 141 height 15
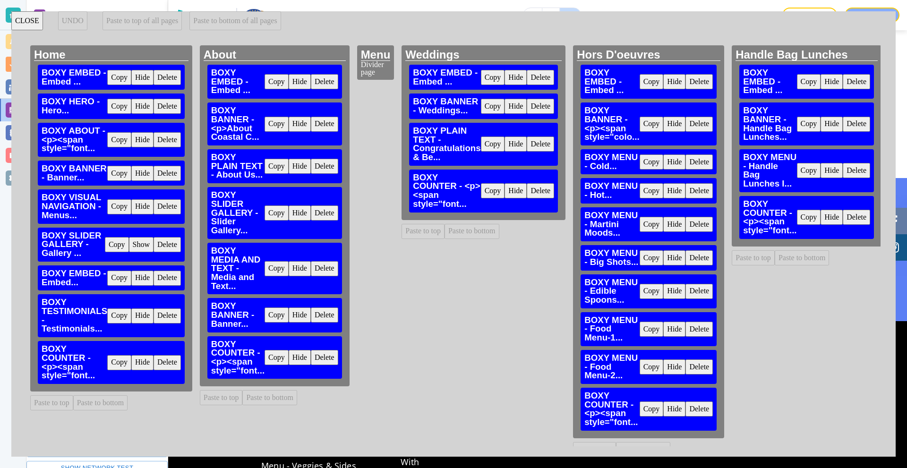
click at [35, 21] on button "CLOSE" at bounding box center [27, 20] width 32 height 19
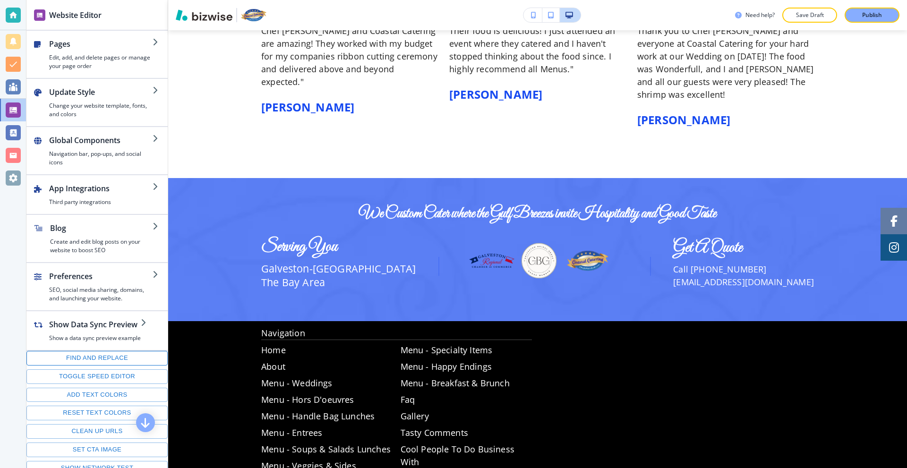
click at [107, 355] on button "Find and replace" at bounding box center [96, 358] width 141 height 15
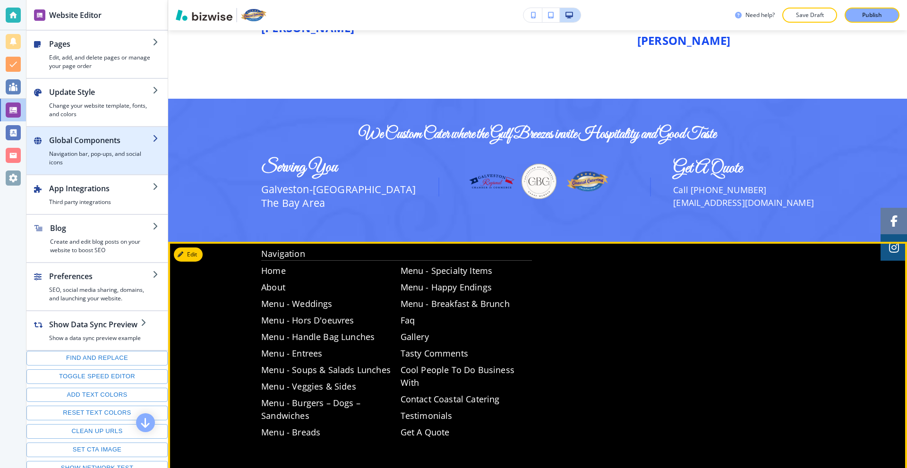
scroll to position [1680, 0]
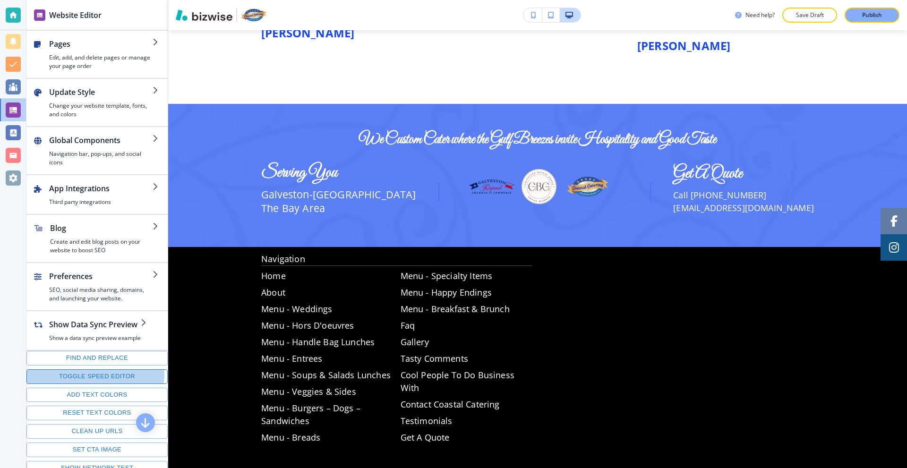
click at [95, 374] on button "Toggle speed editor" at bounding box center [96, 376] width 141 height 15
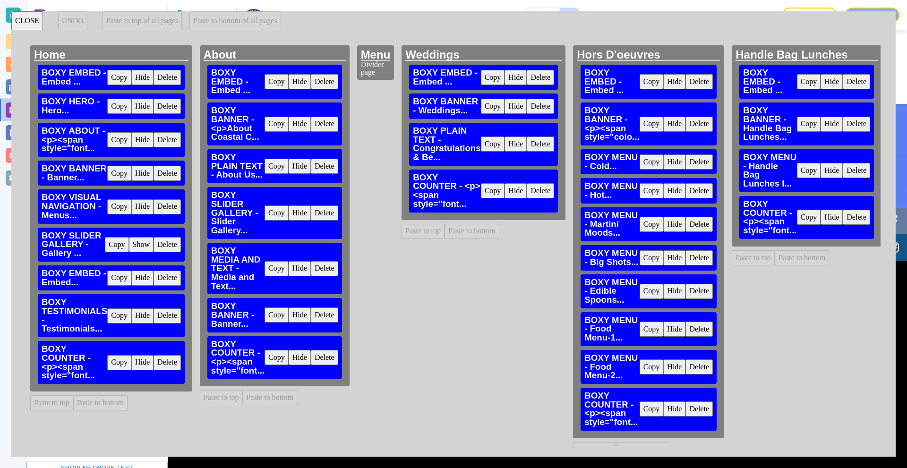
click at [118, 364] on button "Copy" at bounding box center [119, 362] width 24 height 15
click at [260, 398] on button "Paste to bottom" at bounding box center [269, 397] width 55 height 15
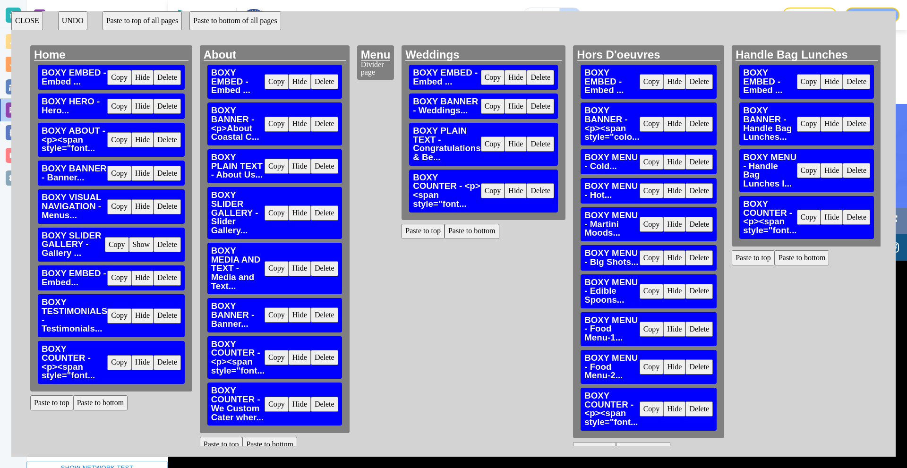
click at [321, 361] on button "Delete" at bounding box center [324, 357] width 27 height 15
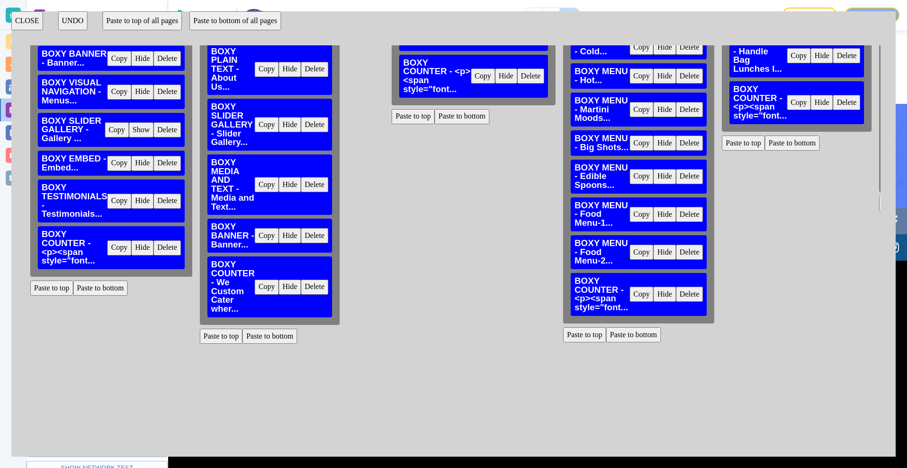
scroll to position [0, 0]
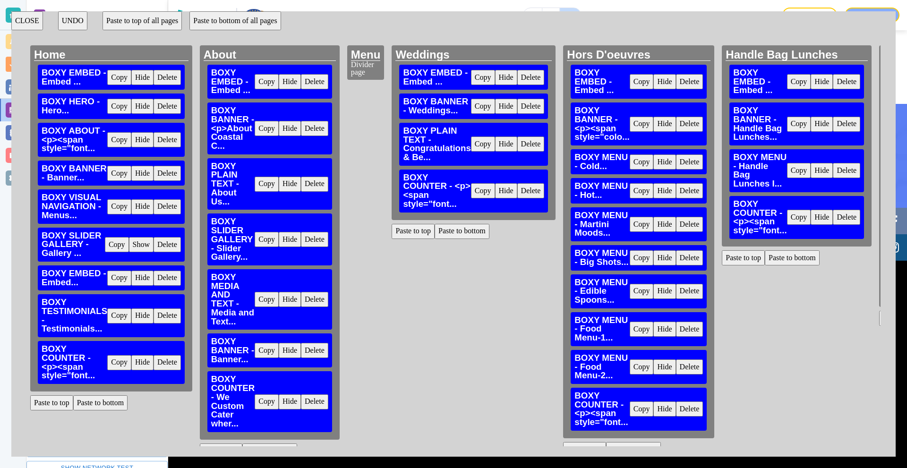
click at [457, 235] on button "Paste to bottom" at bounding box center [462, 231] width 55 height 15
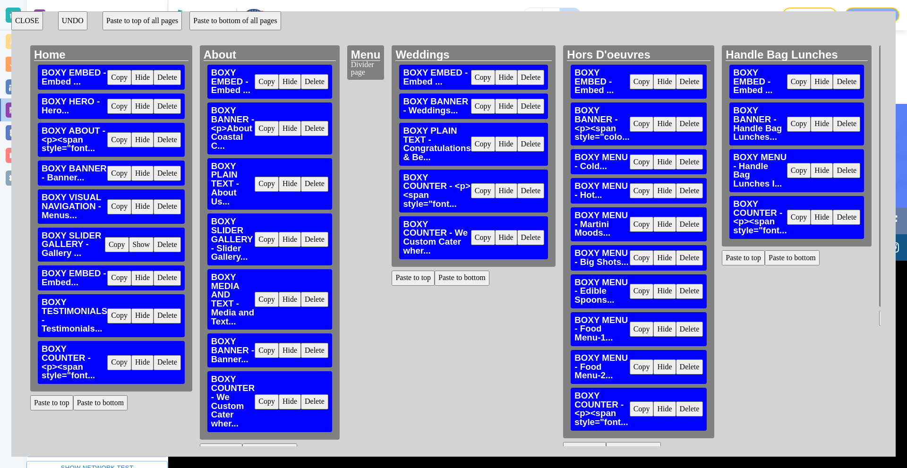
click at [77, 20] on button "UNDO" at bounding box center [72, 20] width 29 height 19
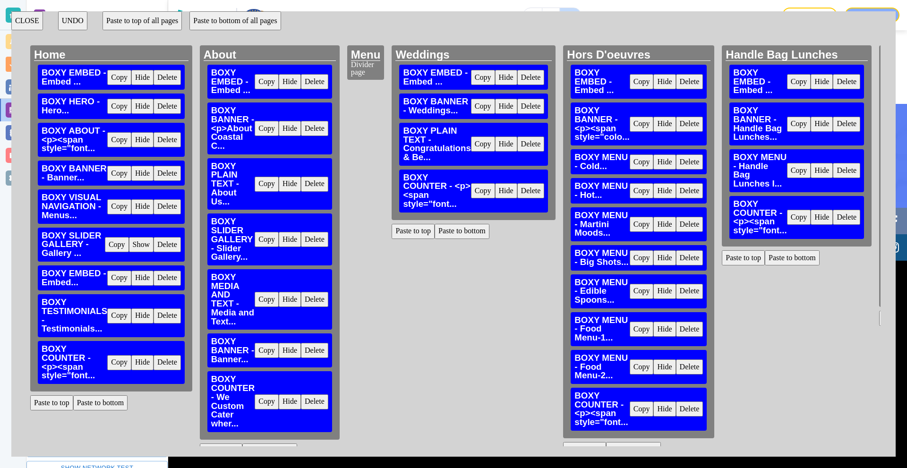
click at [77, 20] on button "UNDO" at bounding box center [72, 20] width 29 height 19
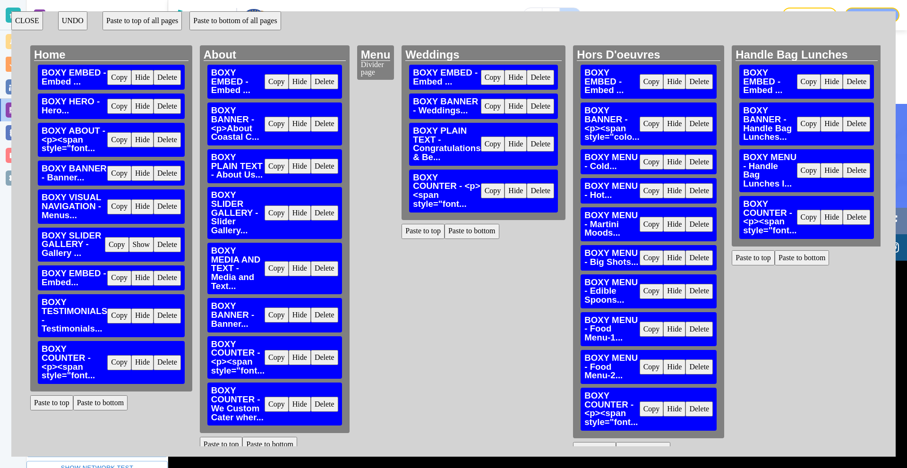
click at [77, 20] on button "UNDO" at bounding box center [72, 20] width 29 height 19
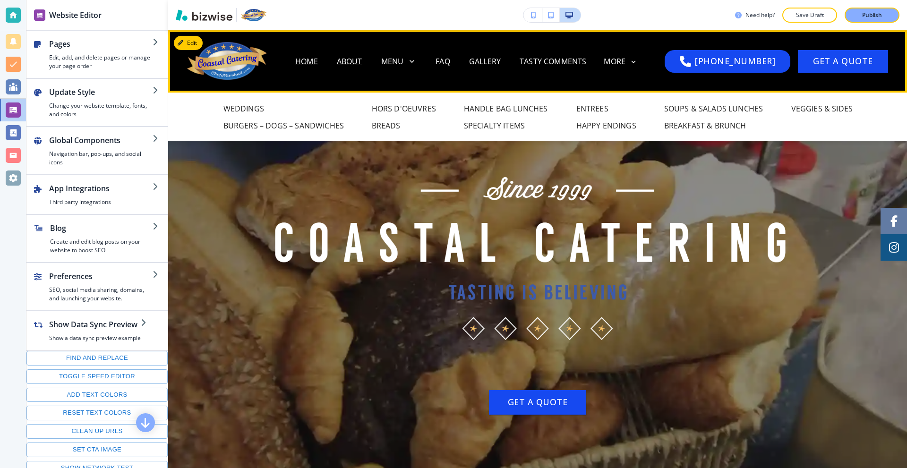
click at [362, 60] on p "About" at bounding box center [350, 61] width 26 height 11
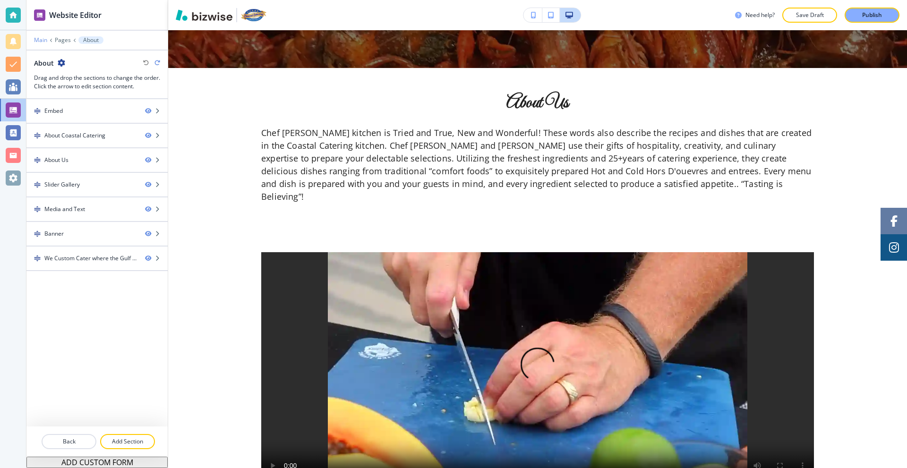
scroll to position [195, 0]
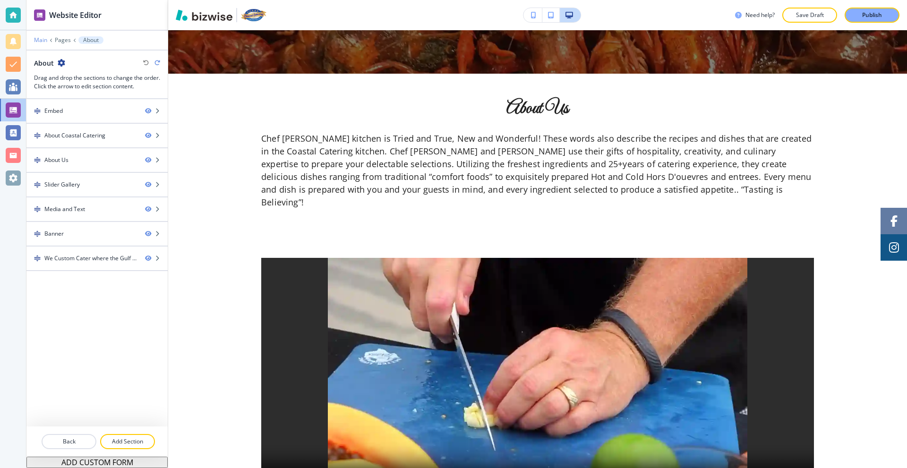
click at [42, 40] on p "Main" at bounding box center [40, 40] width 13 height 7
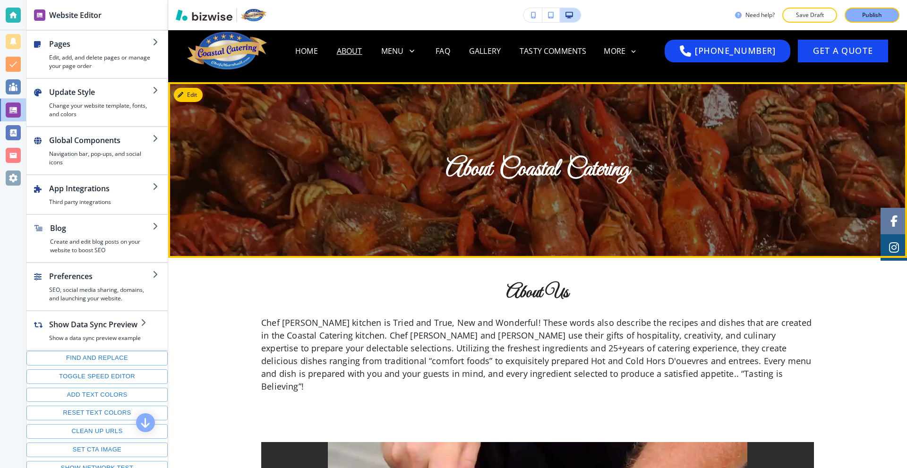
scroll to position [0, 0]
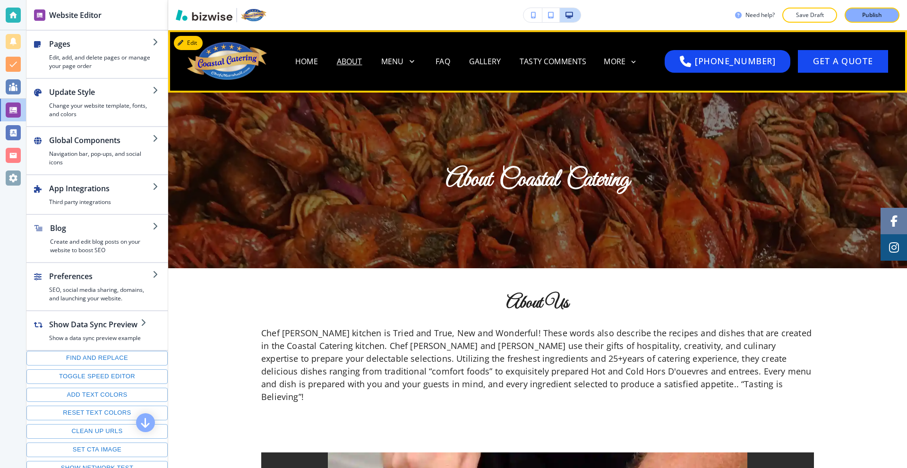
click at [311, 65] on p "Home" at bounding box center [306, 61] width 23 height 11
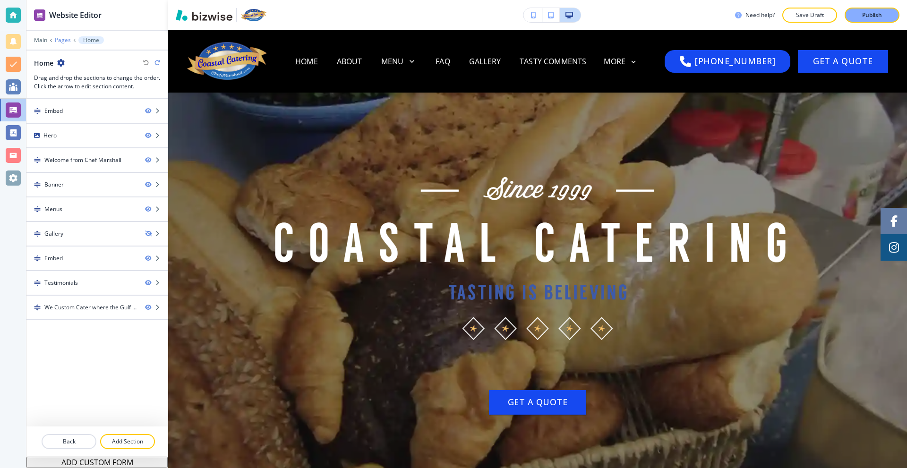
click at [57, 43] on p "Pages" at bounding box center [63, 40] width 16 height 7
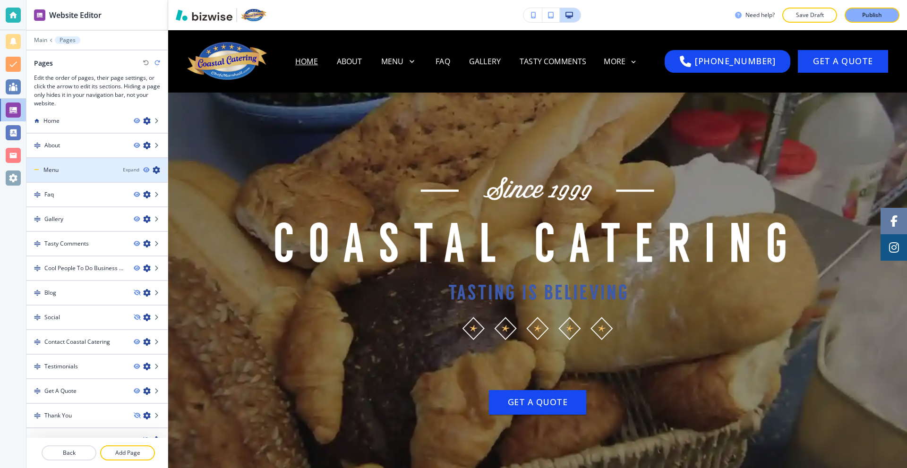
scroll to position [22, 0]
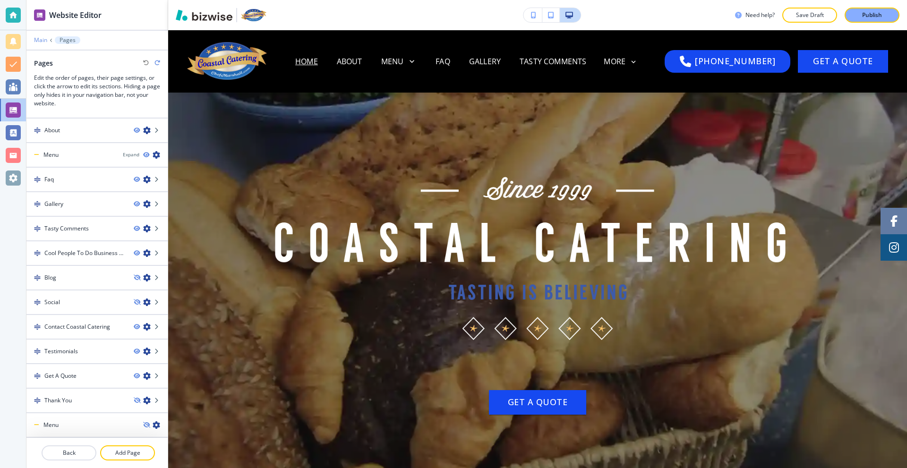
click at [45, 40] on p "Main" at bounding box center [40, 40] width 13 height 7
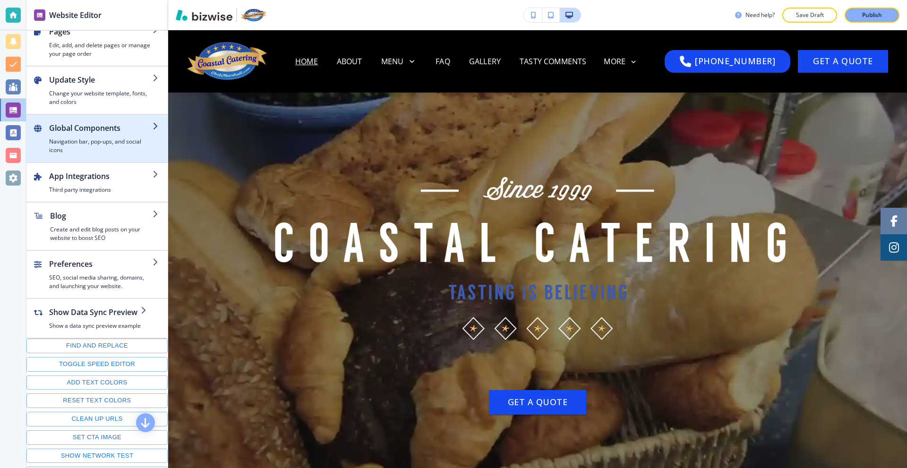
scroll to position [44, 0]
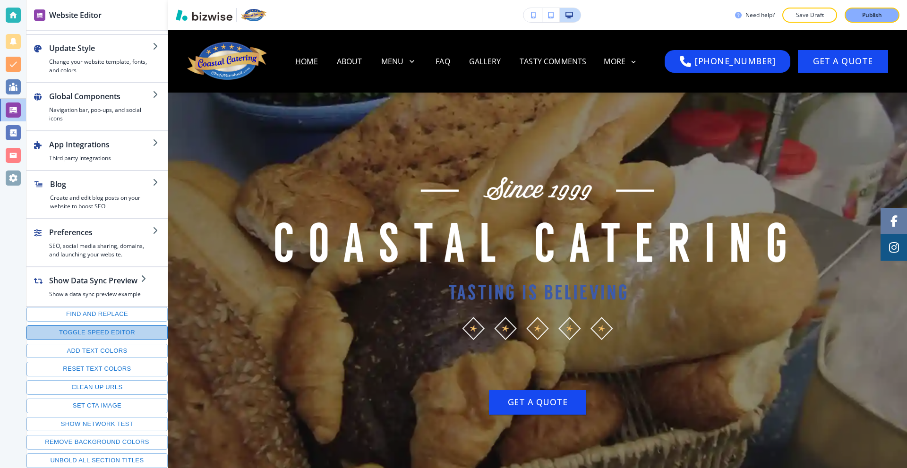
click at [104, 332] on button "Toggle speed editor" at bounding box center [96, 332] width 141 height 15
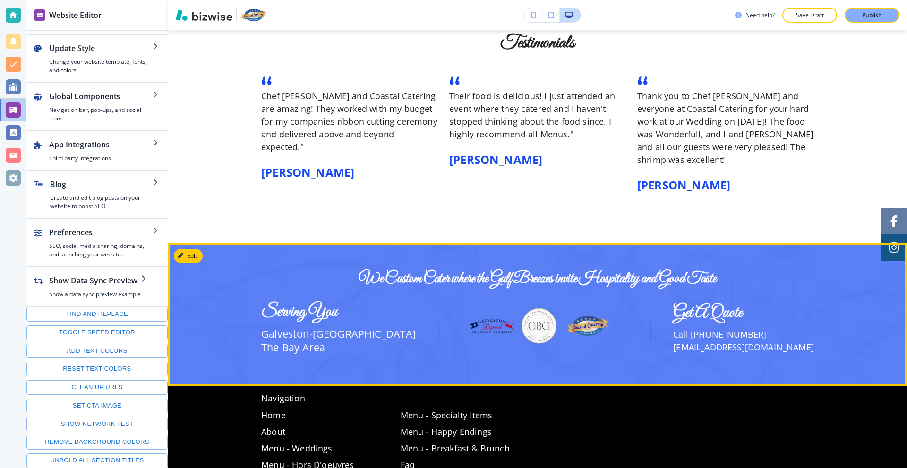
scroll to position [1538, 0]
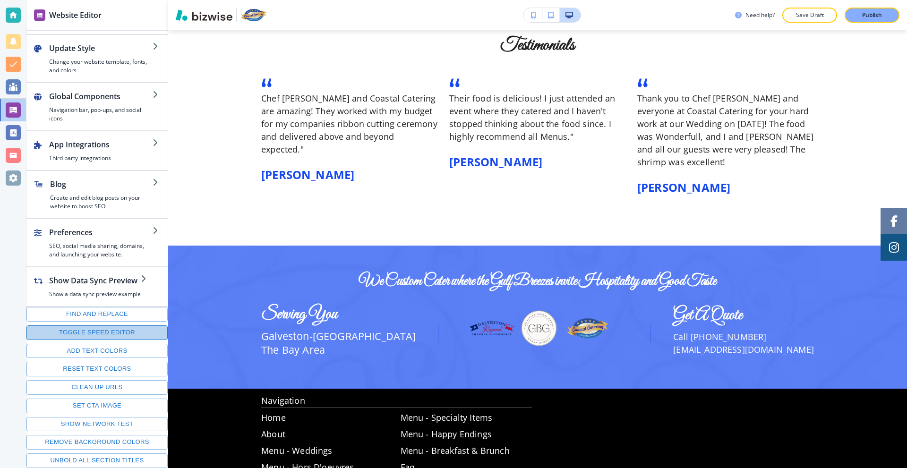
click at [111, 333] on button "Toggle speed editor" at bounding box center [96, 332] width 141 height 15
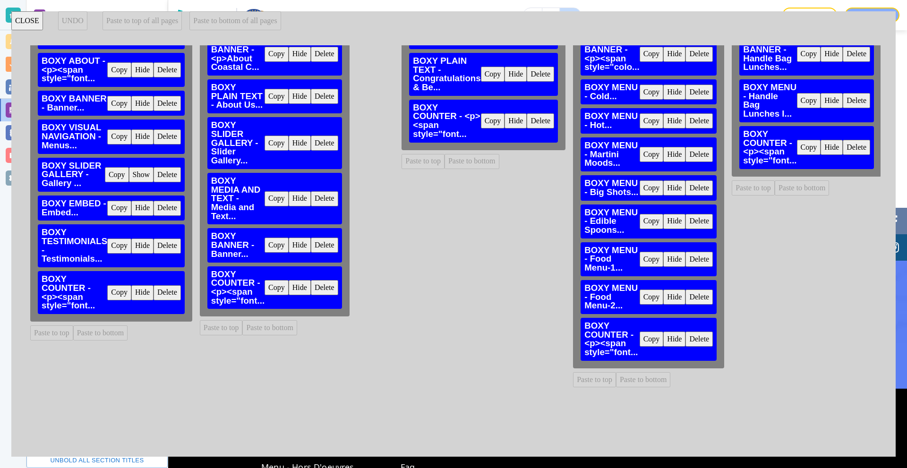
scroll to position [0, 0]
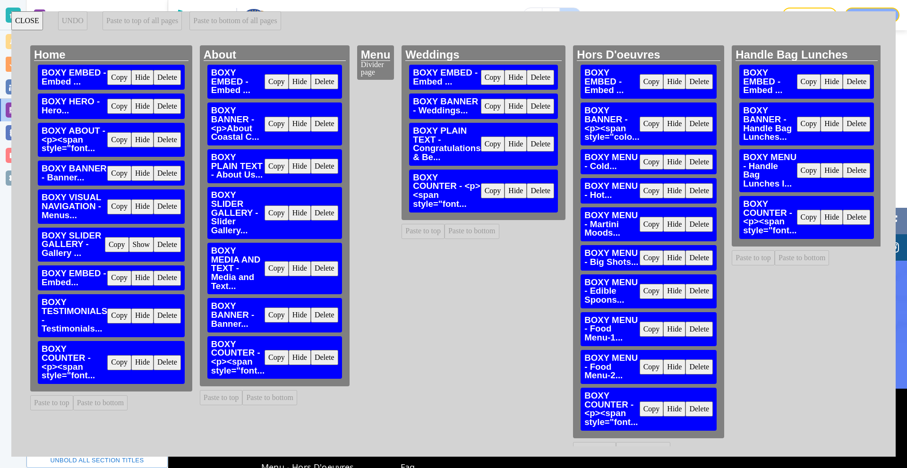
click at [122, 366] on button "Copy" at bounding box center [119, 362] width 24 height 15
click at [257, 396] on button "Paste to bottom" at bounding box center [269, 397] width 55 height 15
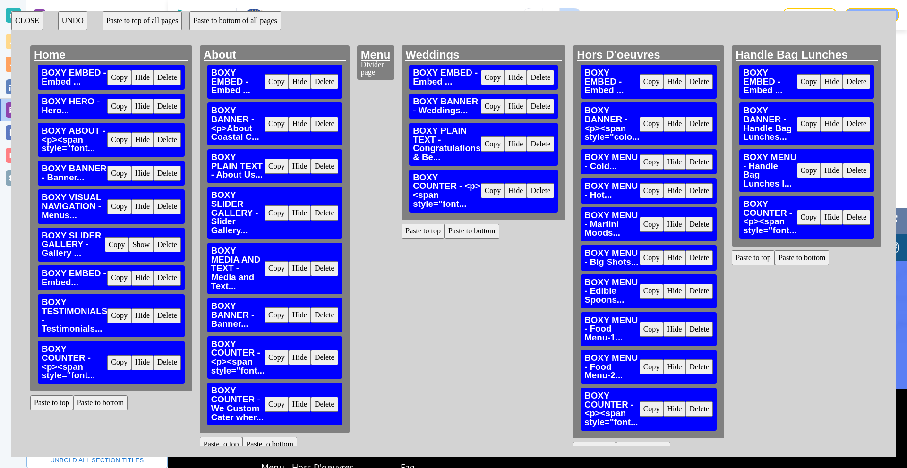
click at [469, 233] on button "Paste to bottom" at bounding box center [471, 231] width 55 height 15
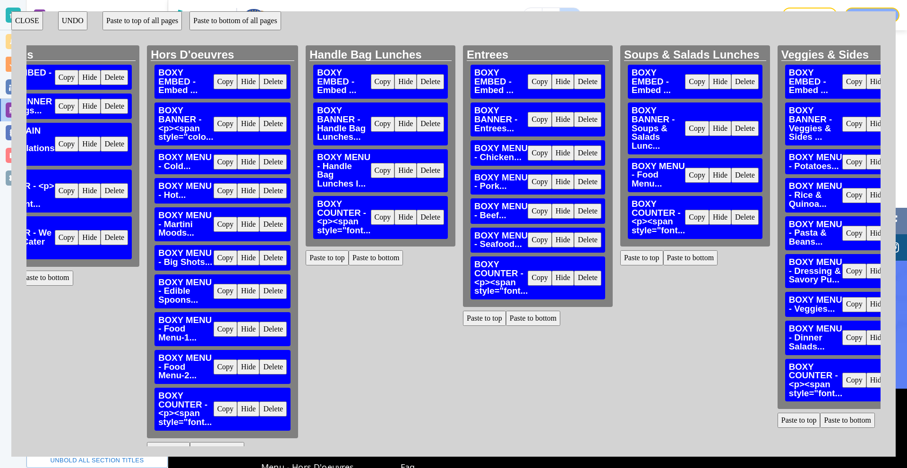
scroll to position [0, 415]
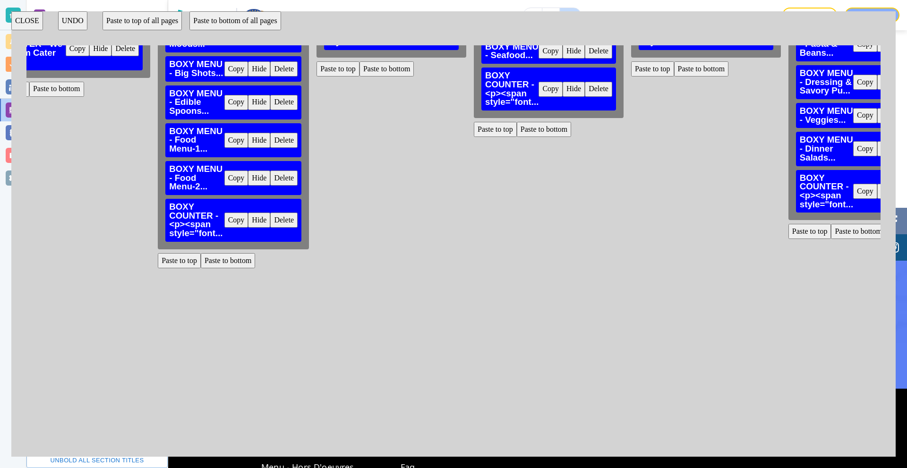
click at [231, 262] on button "Paste to bottom" at bounding box center [228, 260] width 55 height 15
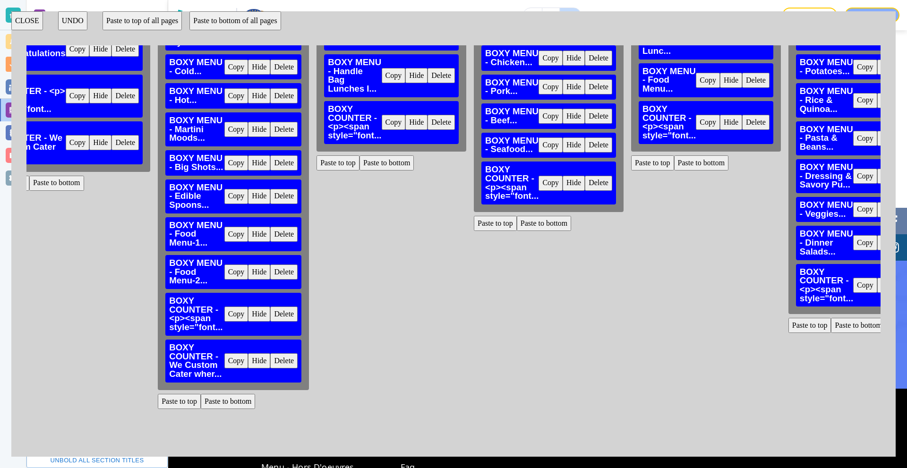
scroll to position [94, 415]
click at [380, 166] on button "Paste to bottom" at bounding box center [386, 163] width 55 height 15
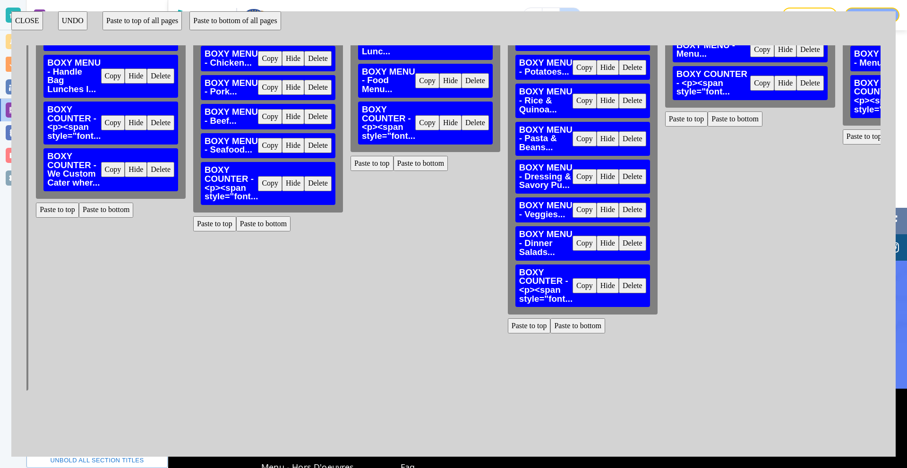
scroll to position [94, 693]
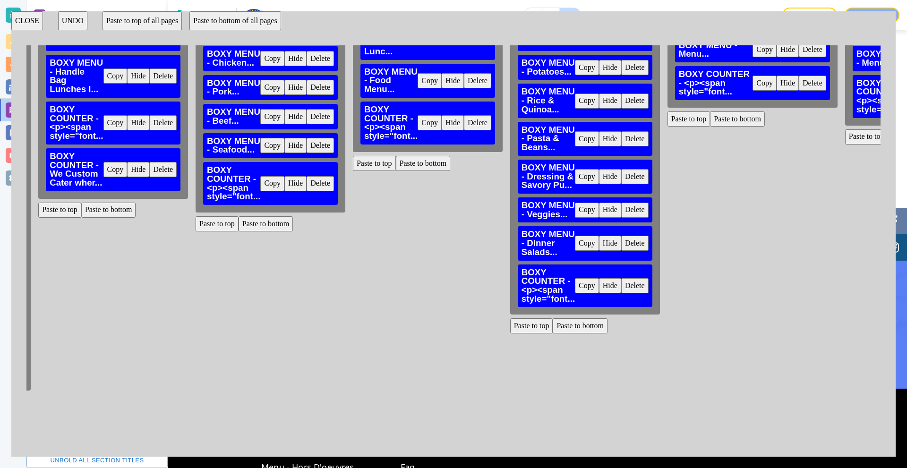
click at [268, 224] on button "Paste to bottom" at bounding box center [266, 223] width 55 height 15
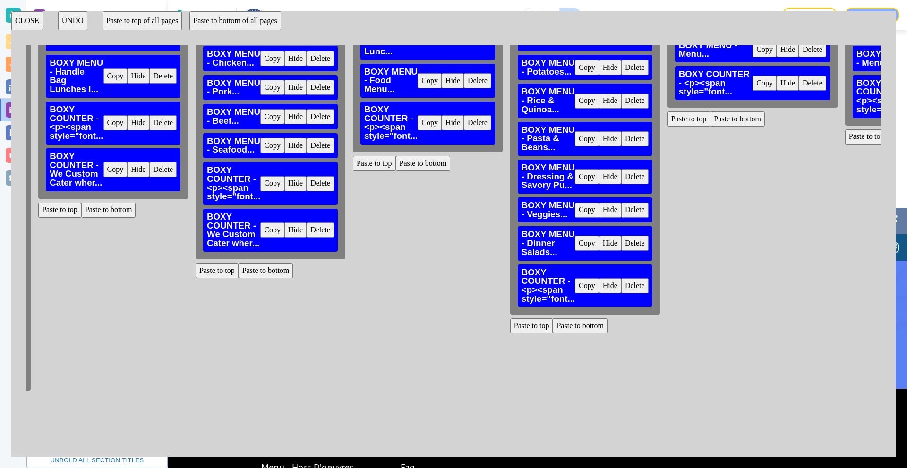
click at [428, 162] on button "Paste to bottom" at bounding box center [423, 163] width 55 height 15
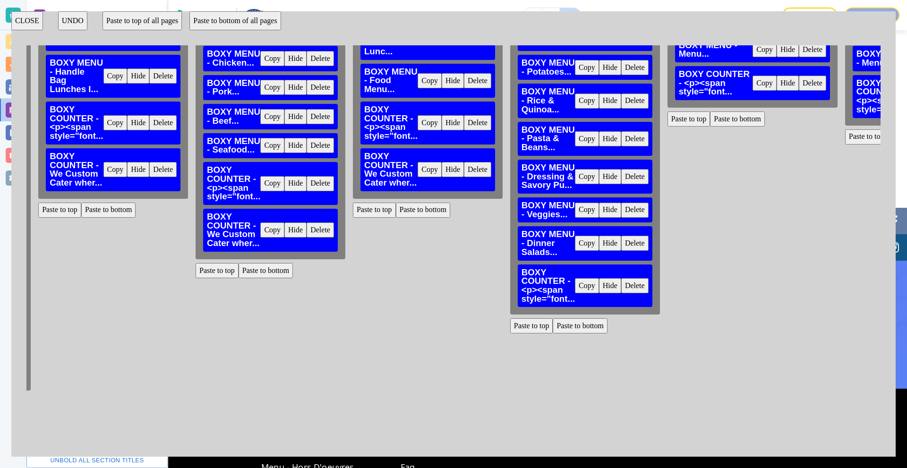
click at [582, 333] on button "Paste to bottom" at bounding box center [580, 325] width 55 height 15
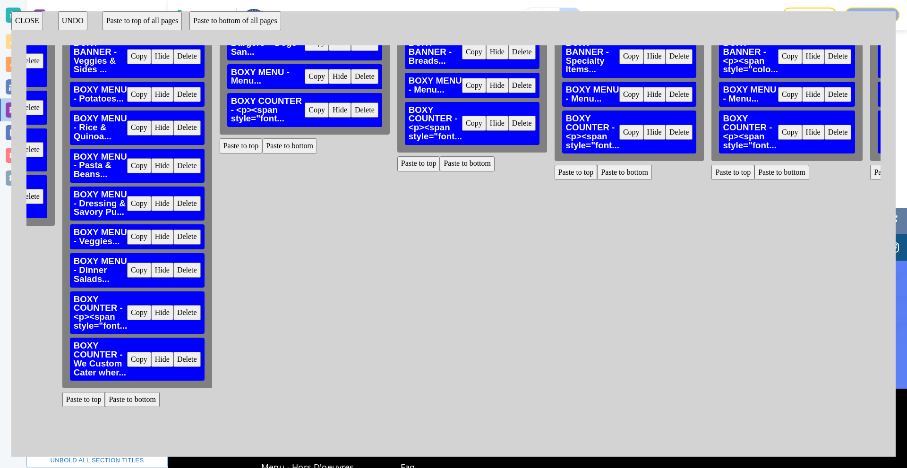
scroll to position [0, 1141]
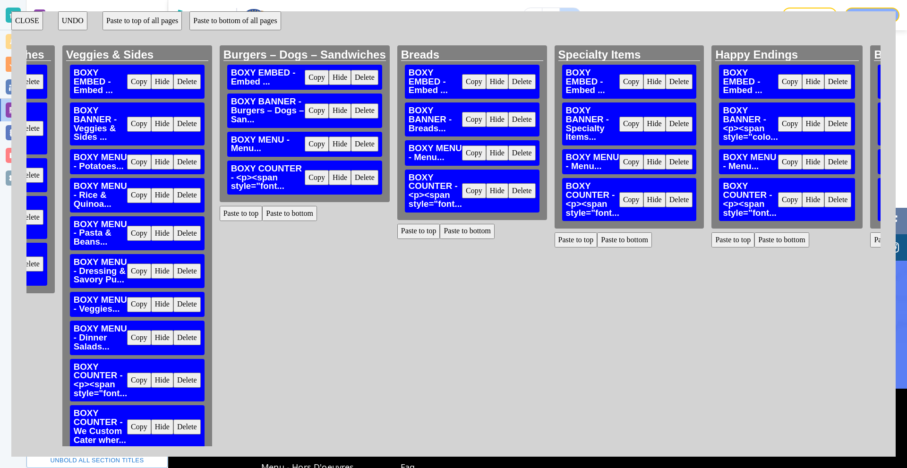
click at [295, 216] on button "Paste to bottom" at bounding box center [289, 213] width 55 height 15
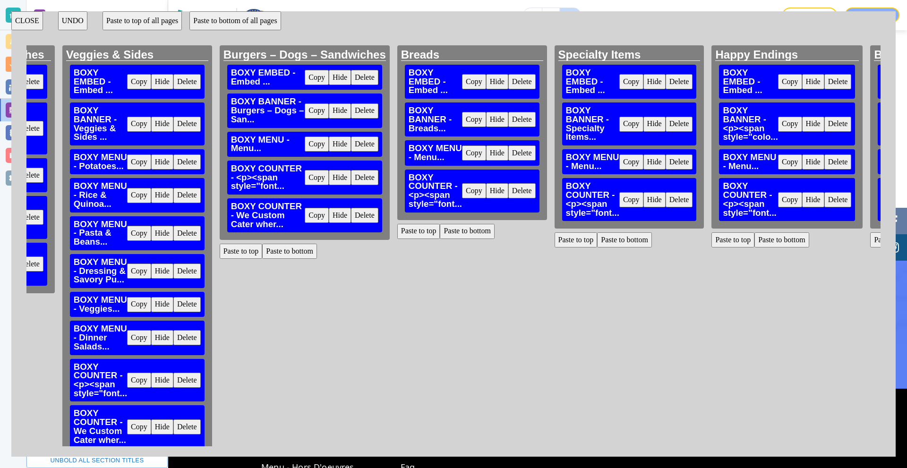
click at [486, 235] on button "Paste to bottom" at bounding box center [467, 231] width 55 height 15
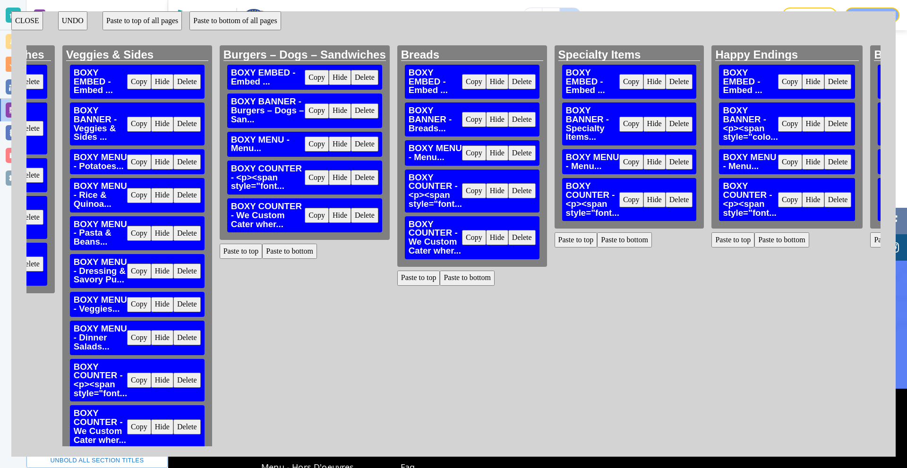
click at [632, 239] on button "Paste to bottom" at bounding box center [624, 239] width 55 height 15
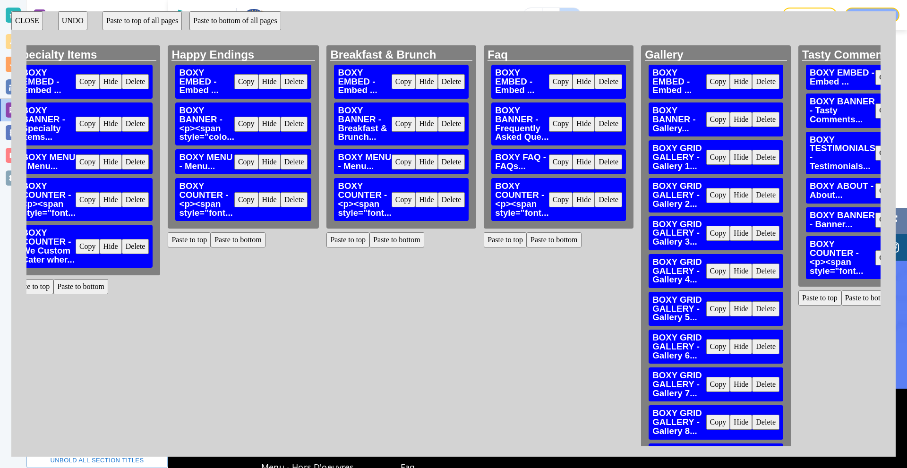
scroll to position [0, 1682]
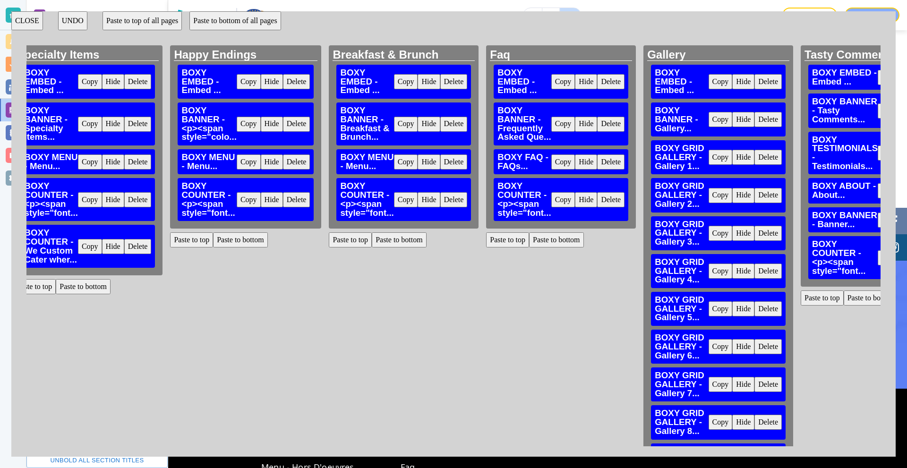
click at [258, 239] on button "Paste to bottom" at bounding box center [240, 239] width 55 height 15
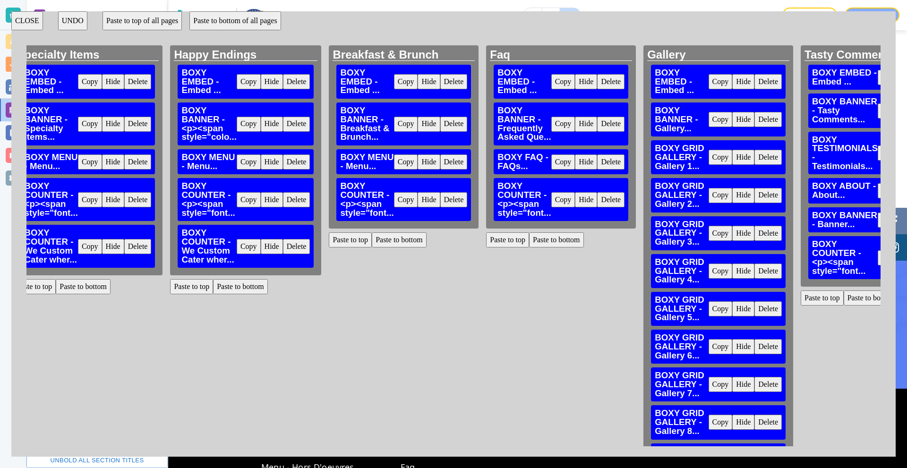
click at [419, 235] on button "Paste to bottom" at bounding box center [399, 239] width 55 height 15
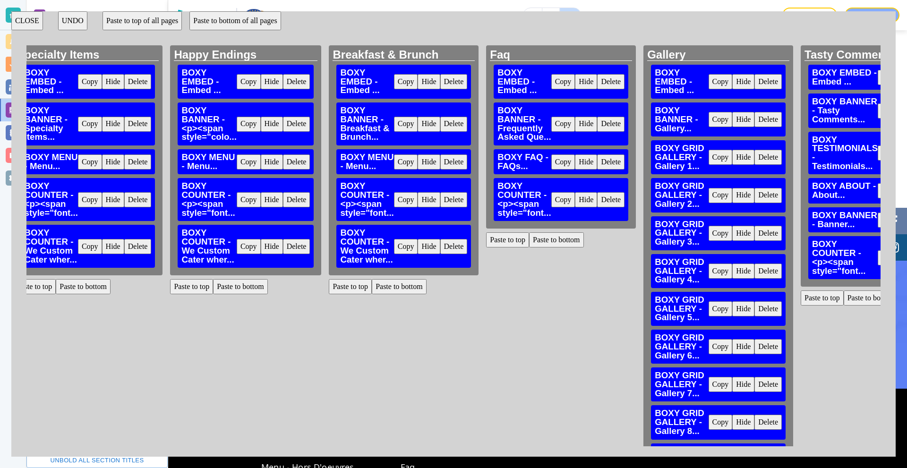
click at [560, 241] on button "Paste to bottom" at bounding box center [556, 239] width 55 height 15
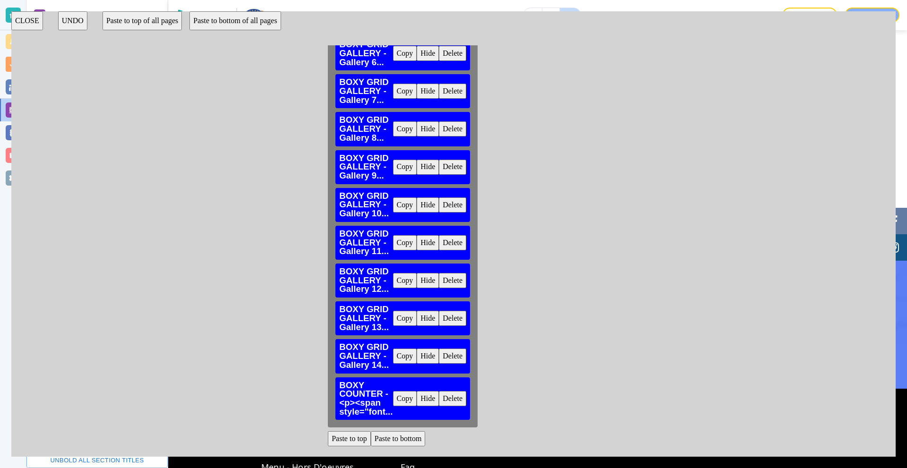
scroll to position [300, 1998]
click at [395, 436] on button "Paste to bottom" at bounding box center [398, 438] width 55 height 15
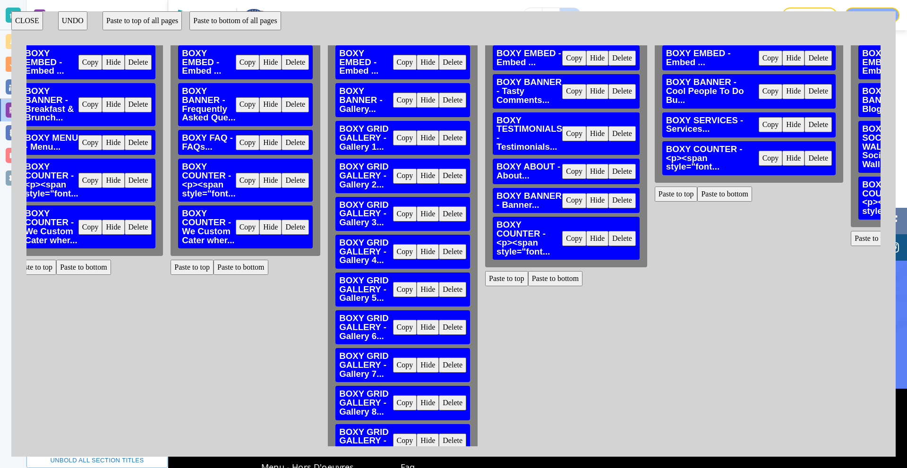
scroll to position [17, 1998]
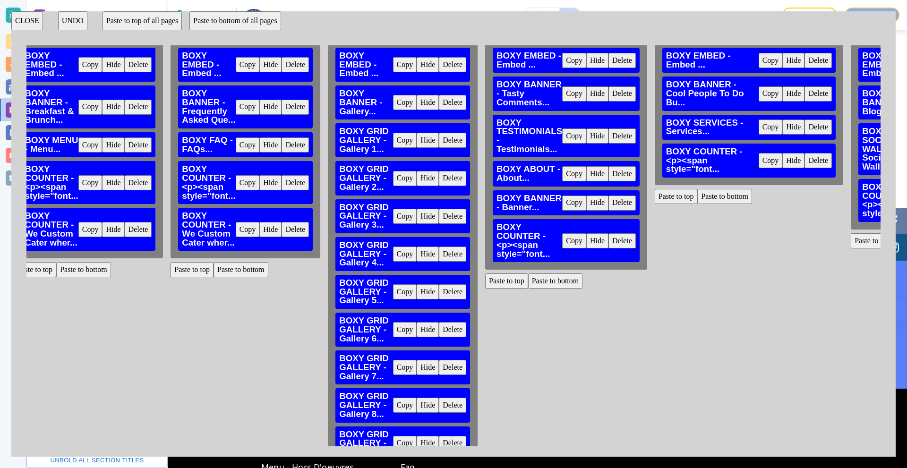
click at [567, 284] on button "Paste to bottom" at bounding box center [555, 280] width 55 height 15
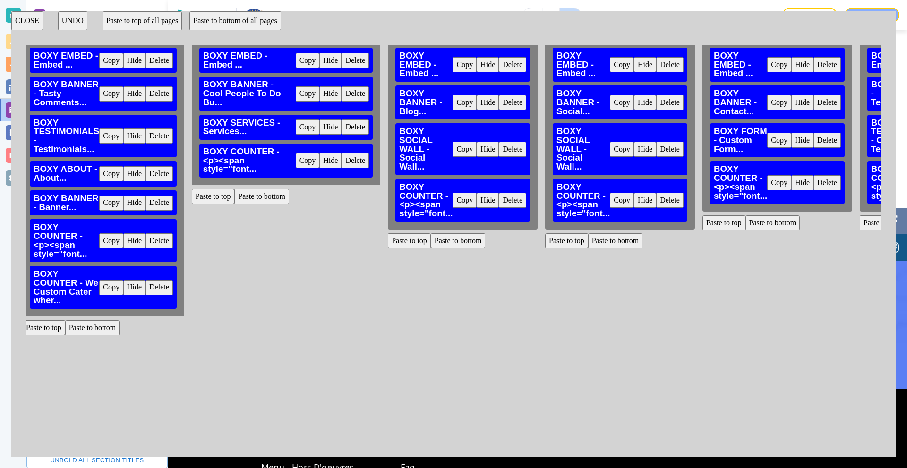
scroll to position [17, 2467]
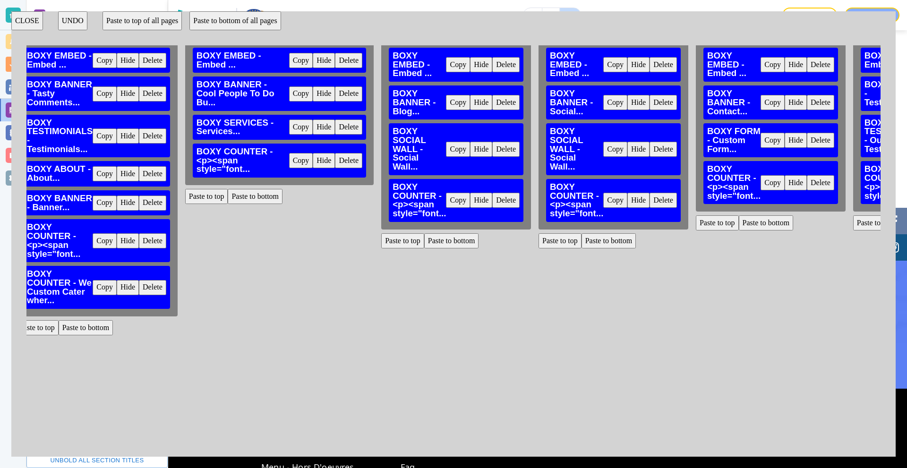
click at [266, 195] on button "Paste to bottom" at bounding box center [255, 196] width 55 height 15
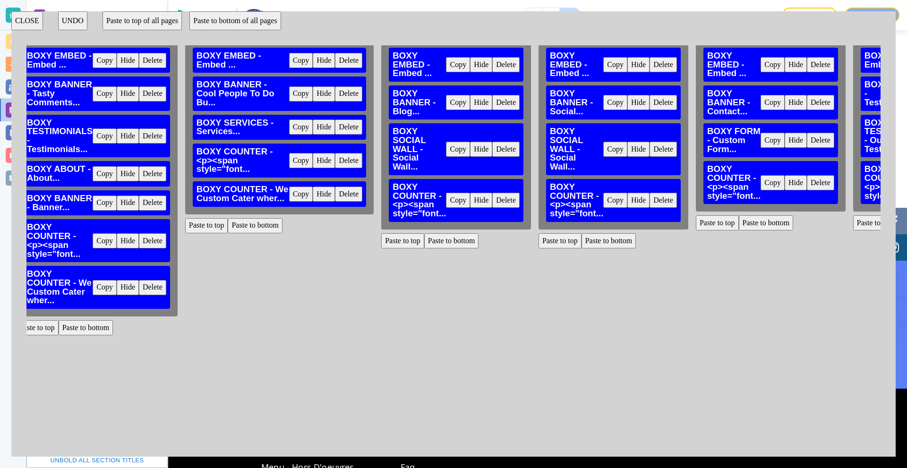
click at [464, 239] on button "Paste to bottom" at bounding box center [451, 240] width 55 height 15
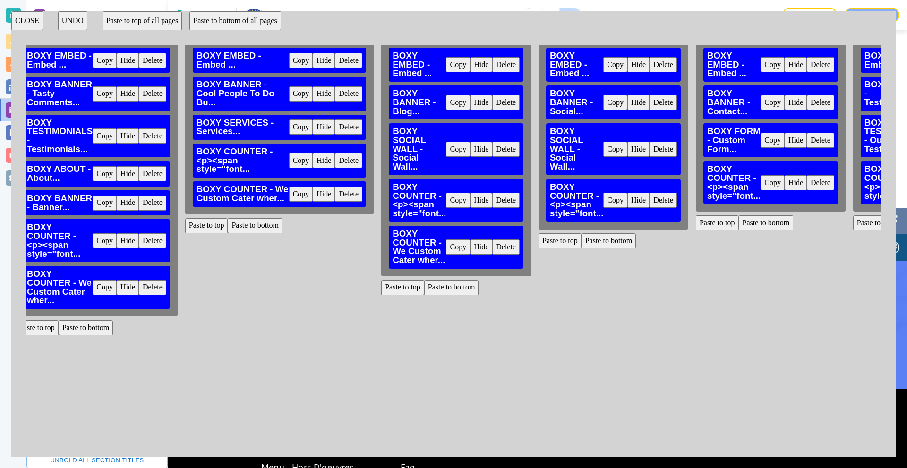
click at [606, 243] on button "Paste to bottom" at bounding box center [608, 240] width 55 height 15
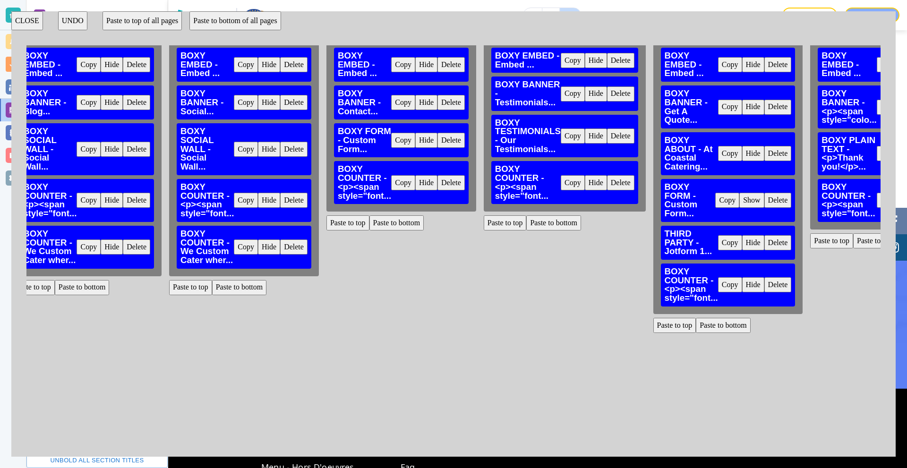
scroll to position [17, 2834]
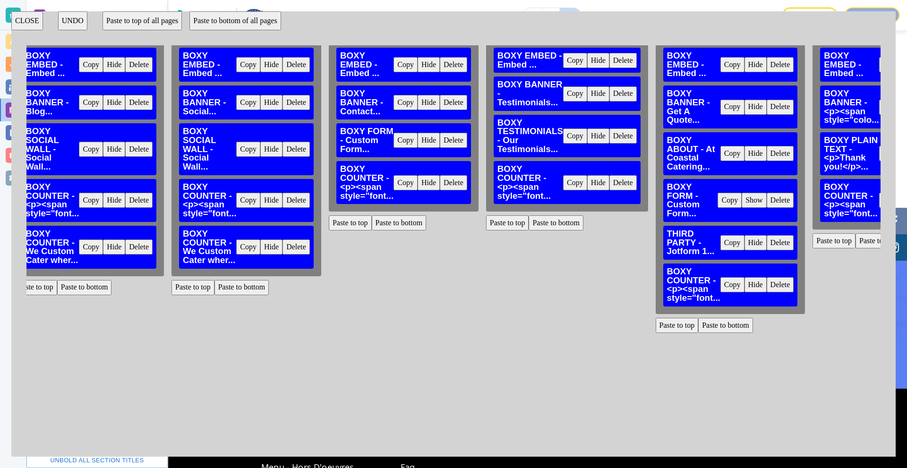
click at [406, 219] on button "Paste to bottom" at bounding box center [399, 222] width 55 height 15
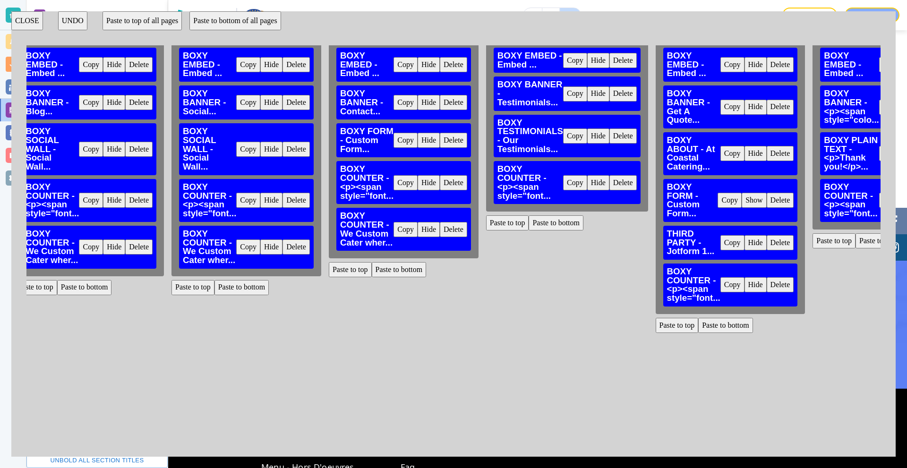
click at [569, 222] on button "Paste to bottom" at bounding box center [556, 222] width 55 height 15
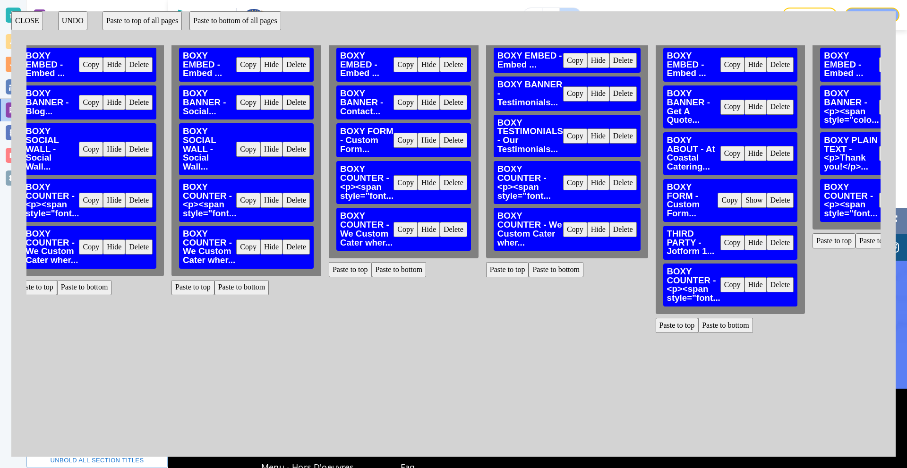
click at [644, 324] on button "Paste to bottom" at bounding box center [725, 325] width 55 height 15
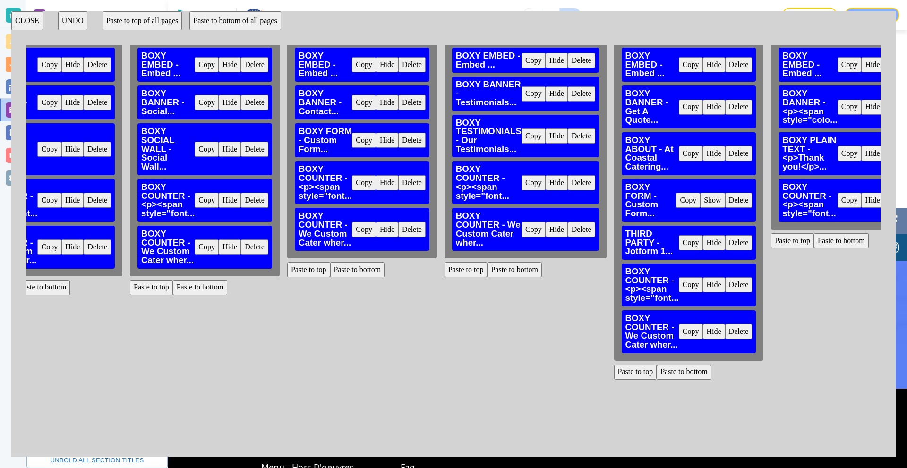
scroll to position [17, 2974]
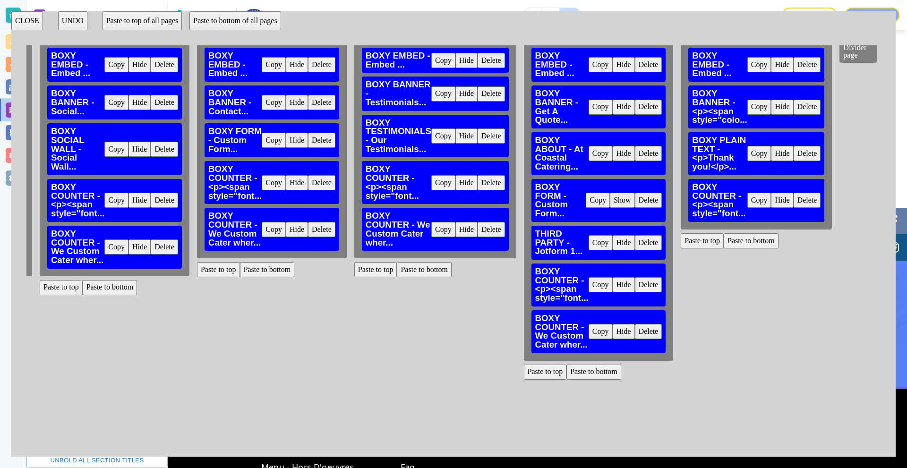
click at [644, 241] on button "Paste to bottom" at bounding box center [751, 240] width 55 height 15
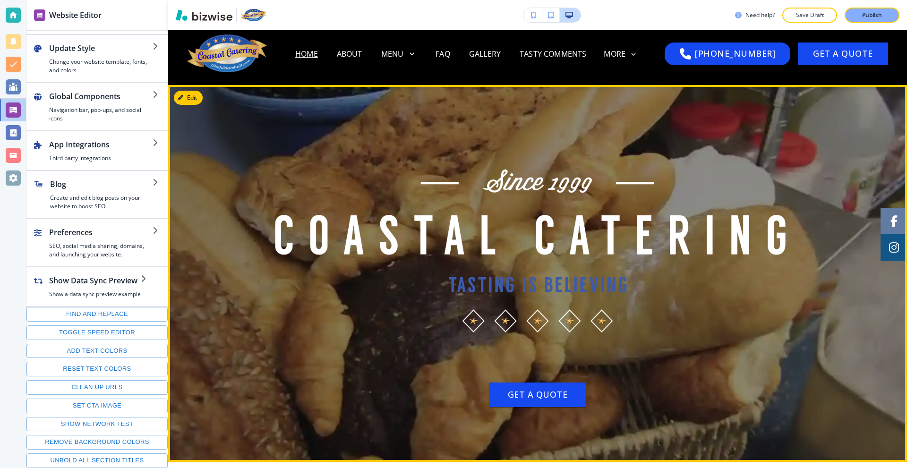
scroll to position [0, 0]
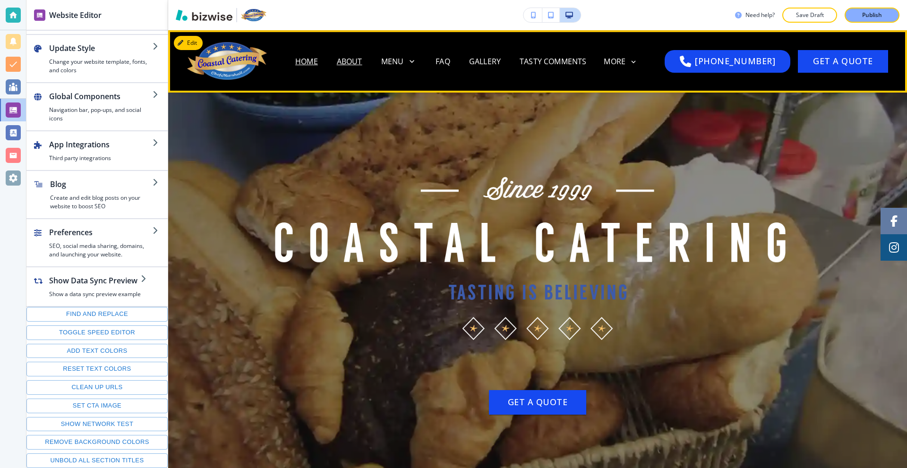
click at [355, 59] on p "About" at bounding box center [350, 61] width 26 height 11
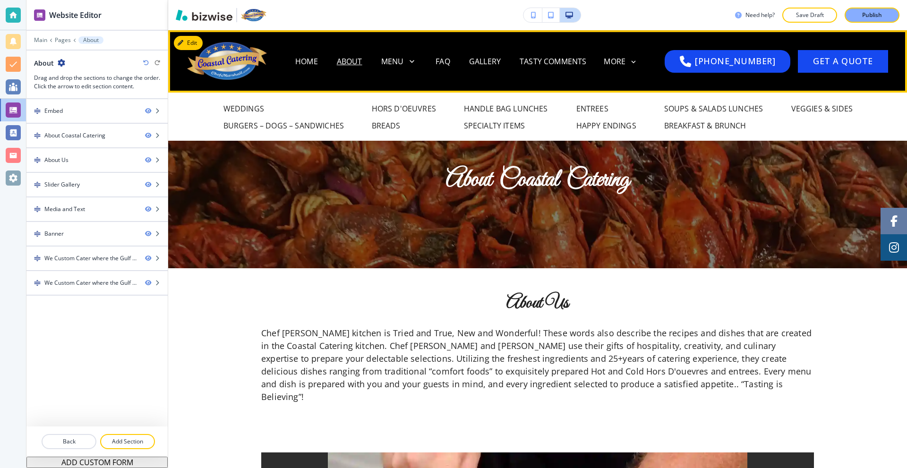
click at [450, 59] on p "Faq" at bounding box center [442, 61] width 15 height 11
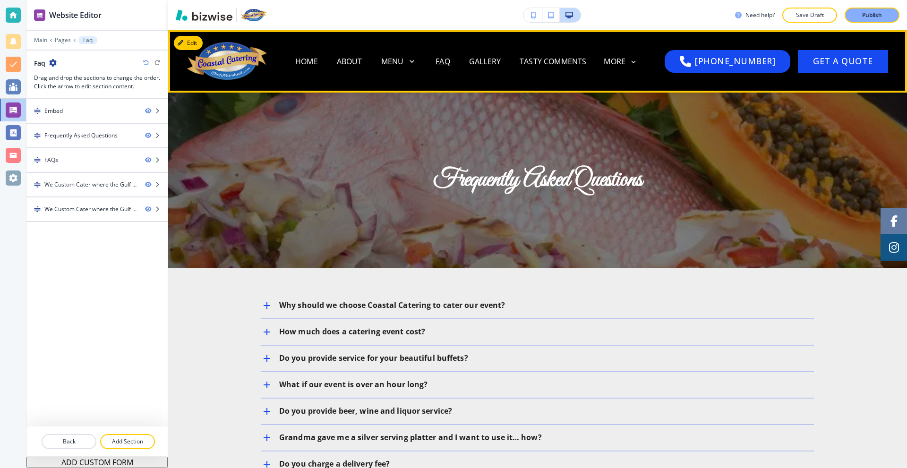
click at [312, 66] on p "Home" at bounding box center [306, 61] width 23 height 11
click at [318, 63] on p "Home" at bounding box center [306, 61] width 23 height 11
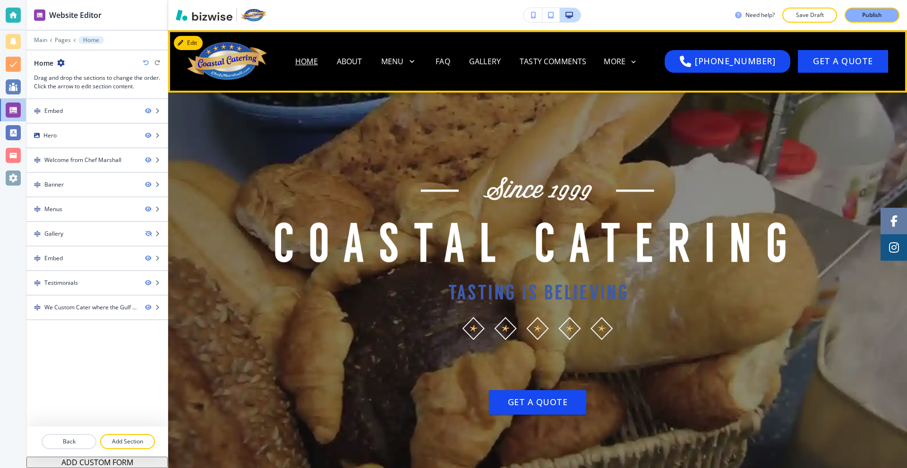
click at [317, 61] on p "Home" at bounding box center [306, 61] width 23 height 11
click at [213, 62] on img at bounding box center [234, 61] width 94 height 38
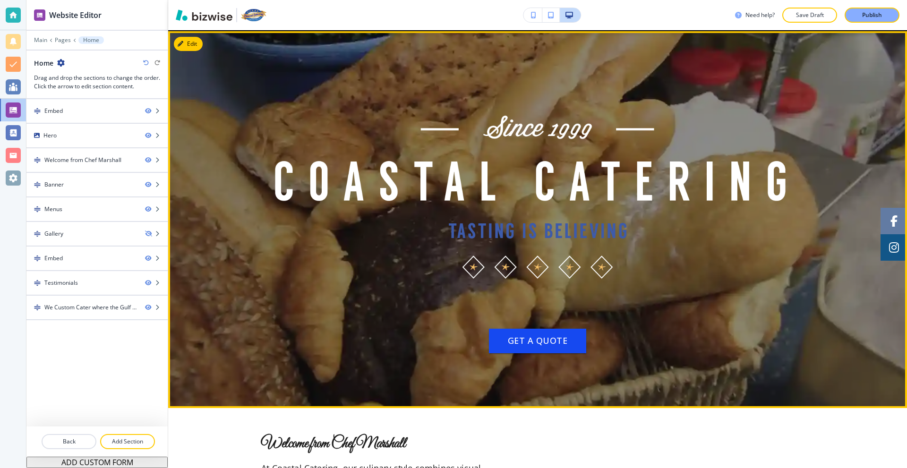
scroll to position [62, 0]
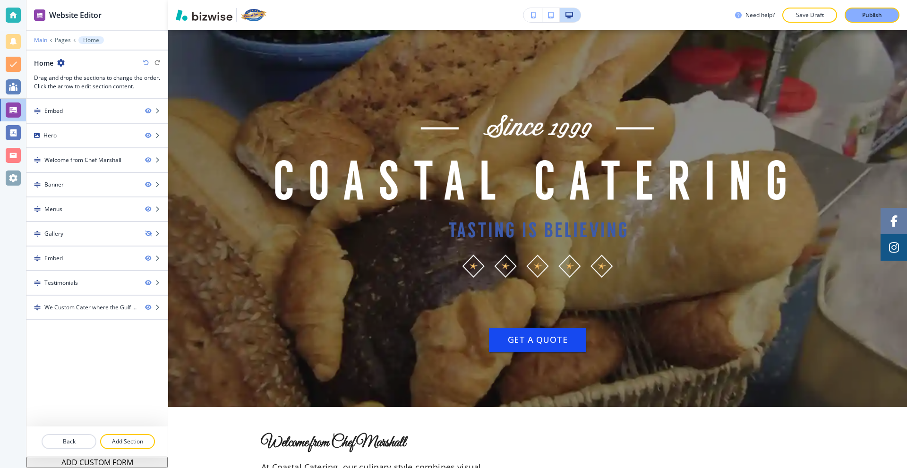
click at [43, 40] on p "Main" at bounding box center [40, 40] width 13 height 7
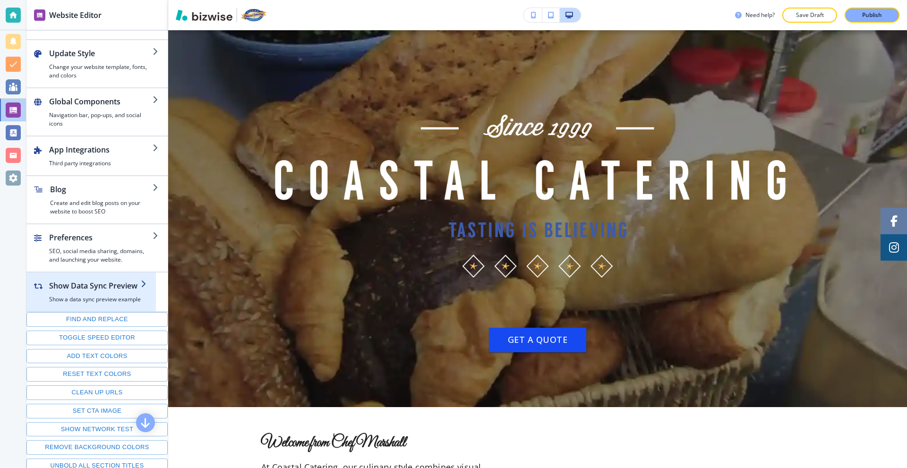
scroll to position [44, 0]
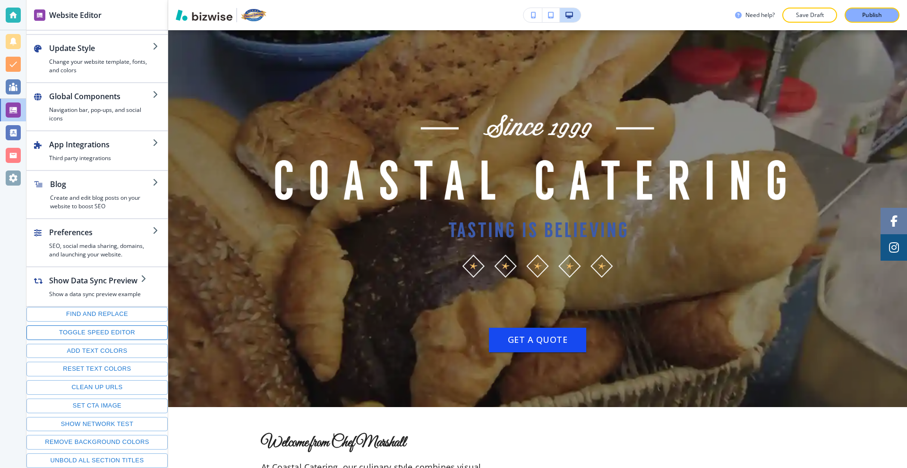
click at [95, 333] on button "Toggle speed editor" at bounding box center [96, 332] width 141 height 15
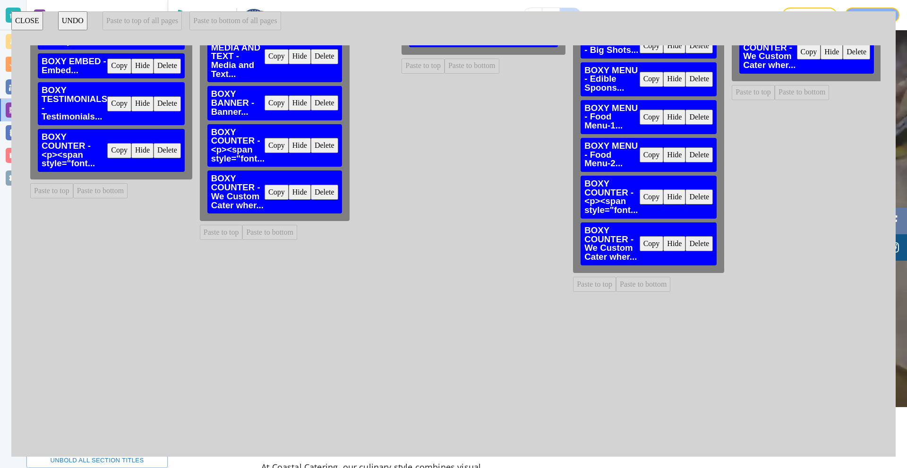
scroll to position [0, 0]
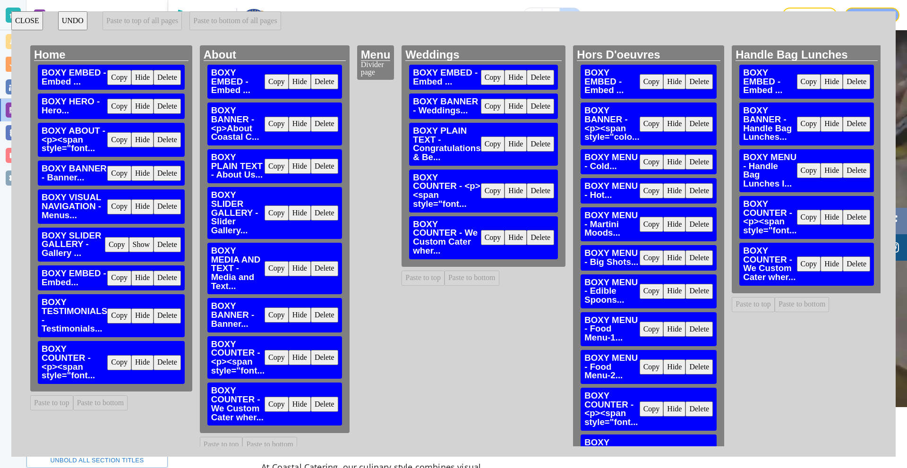
click at [320, 360] on button "Delete" at bounding box center [324, 357] width 27 height 15
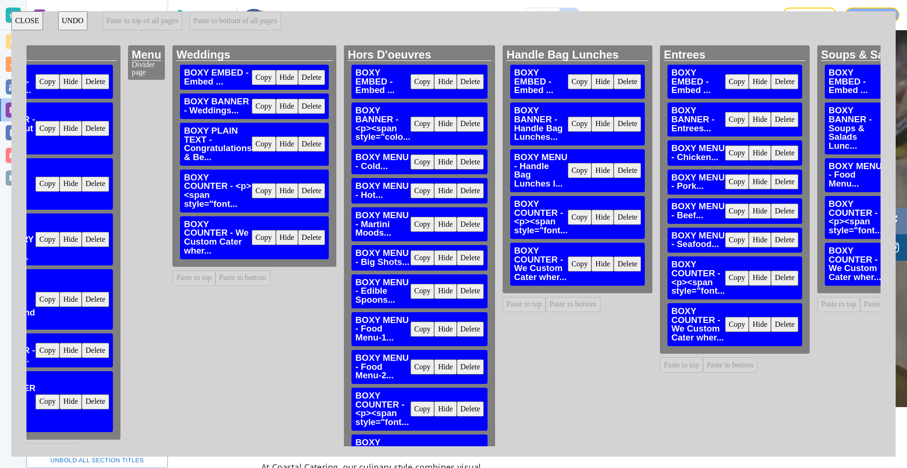
scroll to position [0, 225]
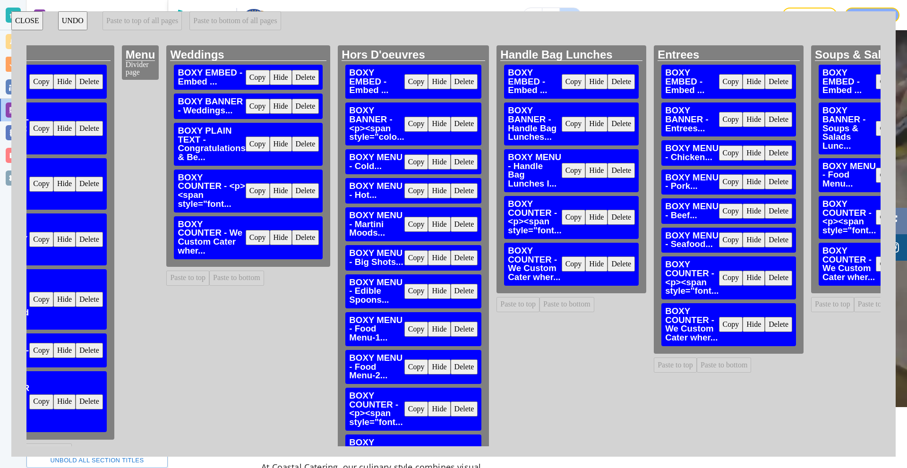
click at [311, 193] on button "Delete" at bounding box center [305, 190] width 27 height 15
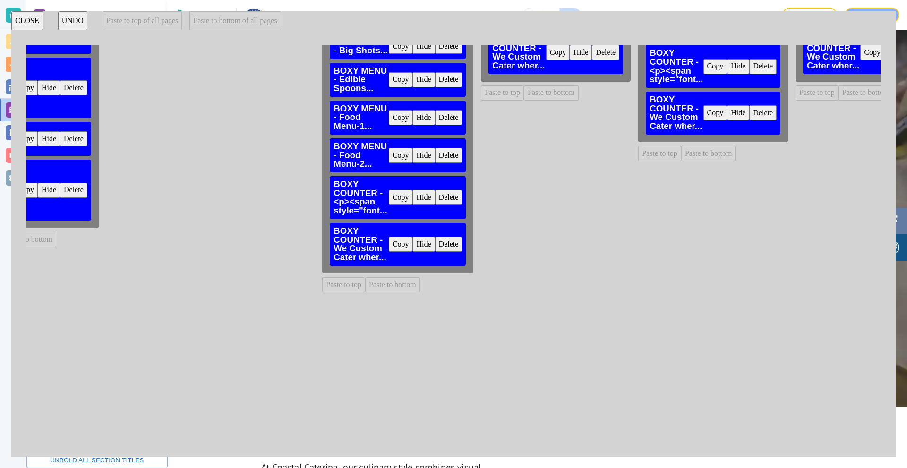
scroll to position [205, 241]
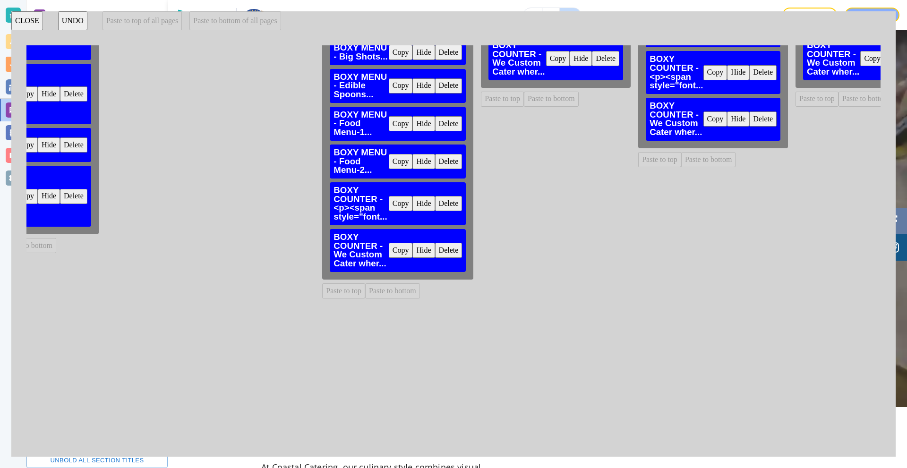
click at [446, 201] on button "Delete" at bounding box center [448, 203] width 27 height 15
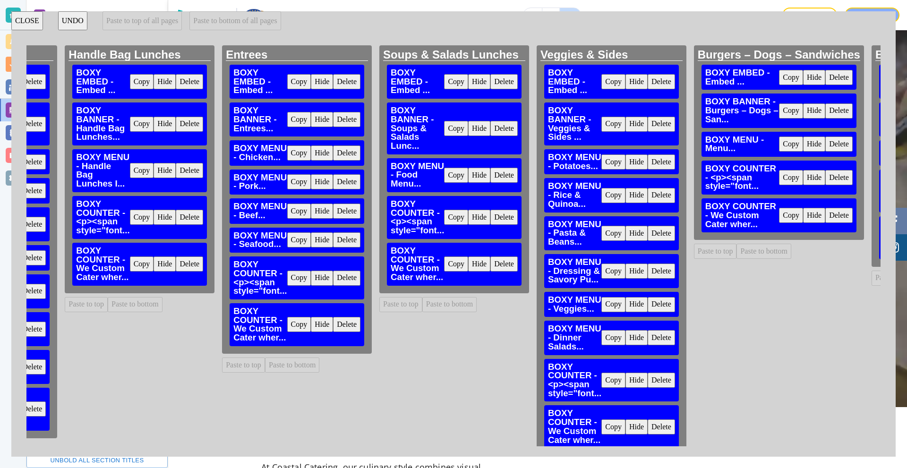
scroll to position [0, 0]
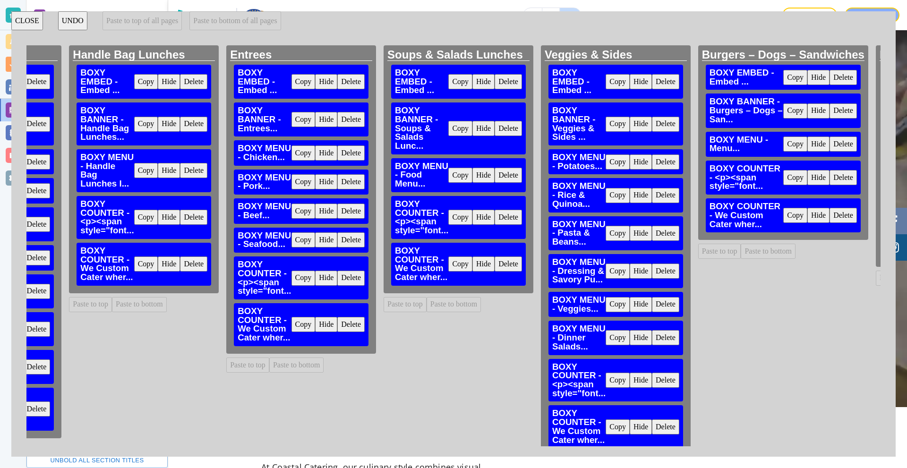
click at [189, 220] on button "Delete" at bounding box center [193, 217] width 27 height 15
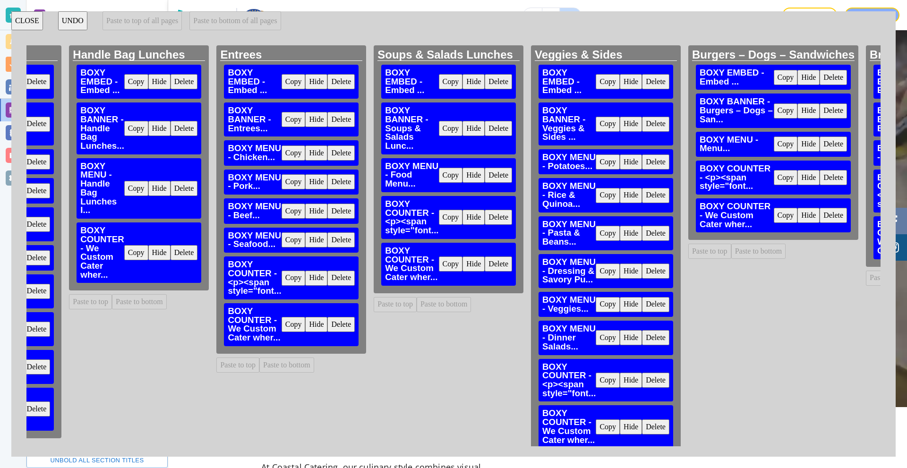
click at [340, 280] on button "Delete" at bounding box center [340, 278] width 27 height 15
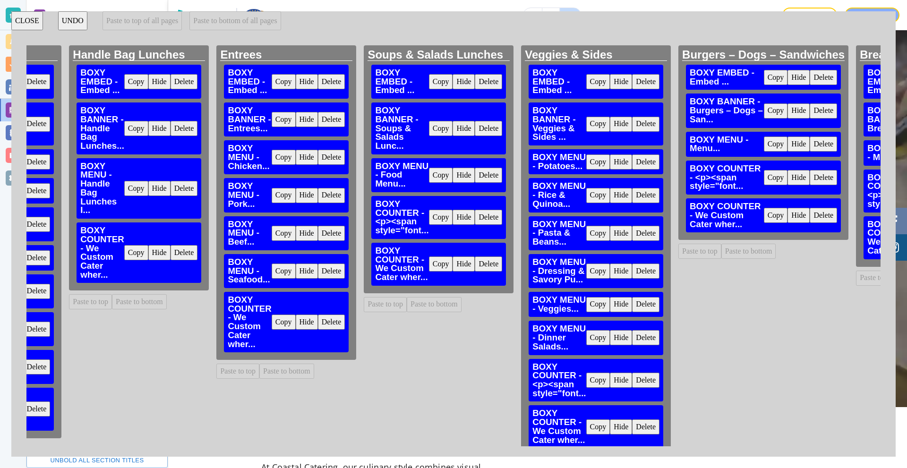
click at [492, 219] on button "Delete" at bounding box center [488, 217] width 27 height 15
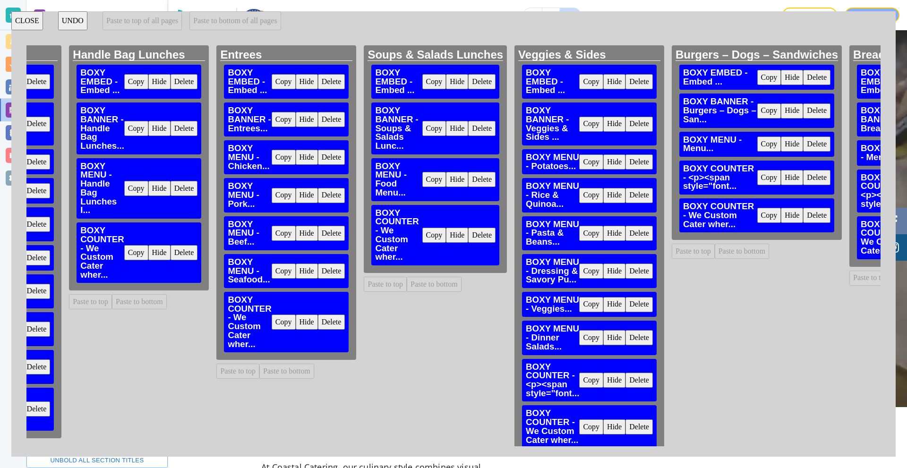
click at [346, 438] on div "Entrees BOXY EMBED - Embed ... Copy Hide Delete BOXY BANNER - Entrees... Copy H…" at bounding box center [286, 245] width 147 height 401
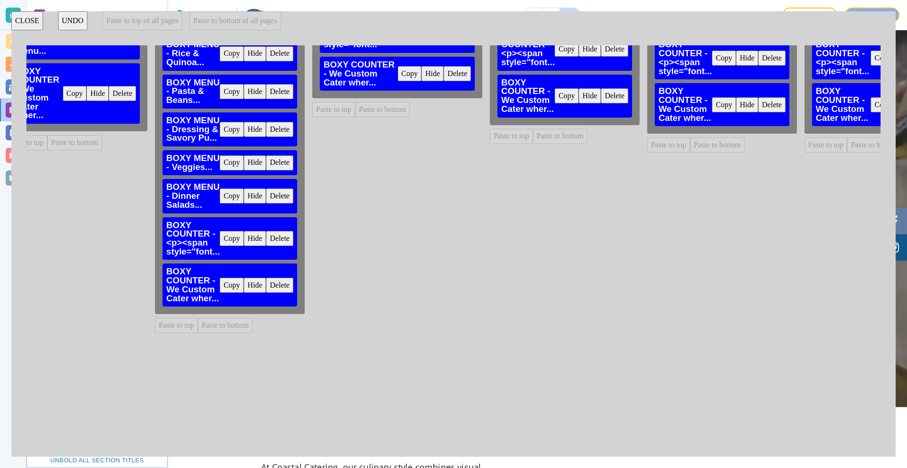
drag, startPoint x: 276, startPoint y: 240, endPoint x: 283, endPoint y: 241, distance: 7.6
click at [276, 240] on button "Delete" at bounding box center [279, 238] width 27 height 15
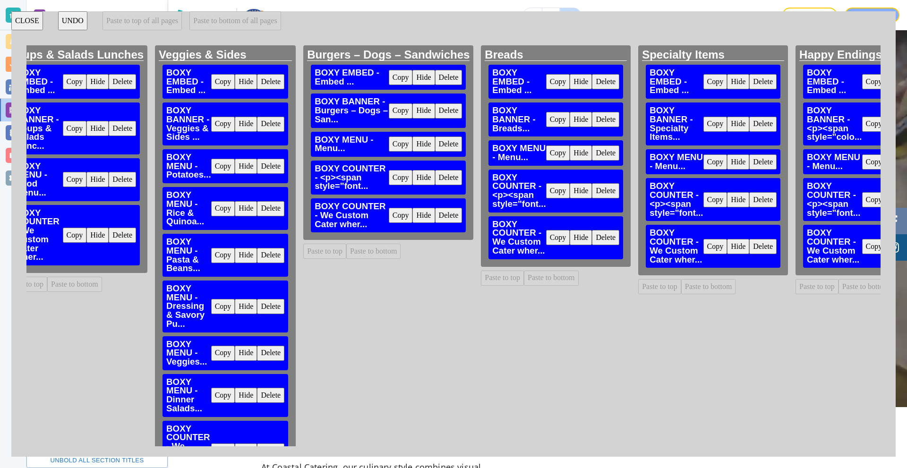
click at [456, 177] on button "Delete" at bounding box center [448, 177] width 27 height 15
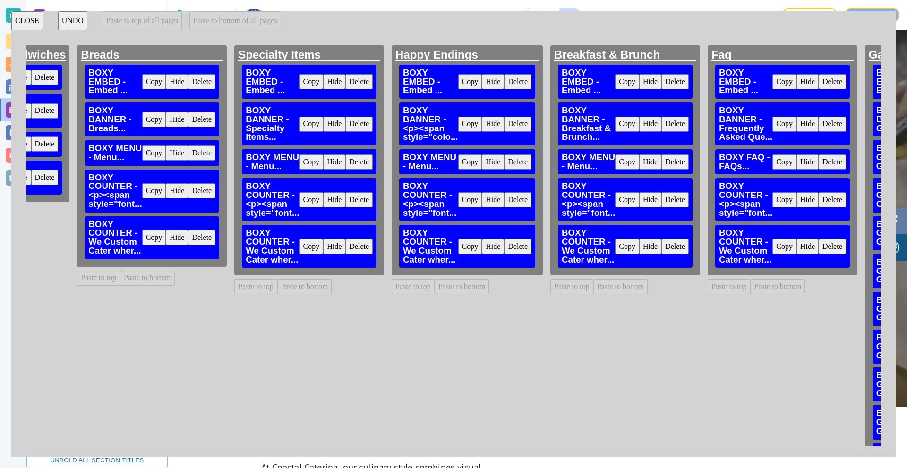
click at [207, 188] on button "Delete" at bounding box center [201, 190] width 27 height 15
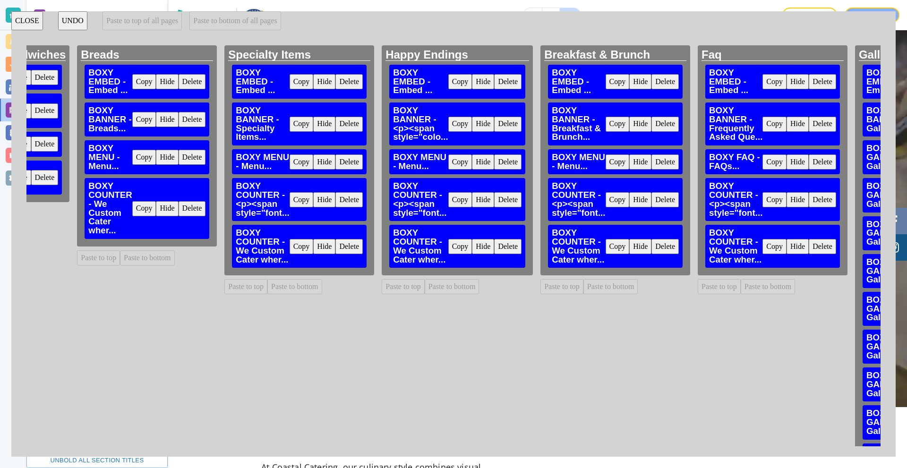
click at [358, 201] on button "Delete" at bounding box center [348, 199] width 27 height 15
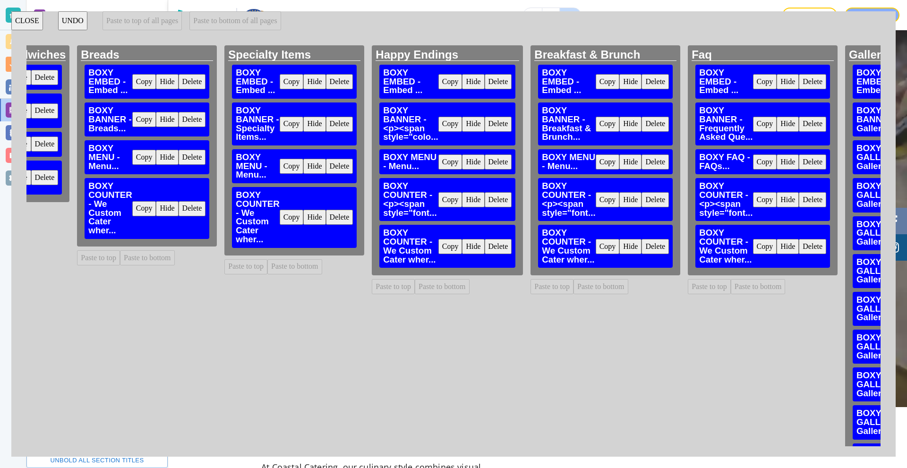
click at [495, 198] on button "Delete" at bounding box center [498, 199] width 27 height 15
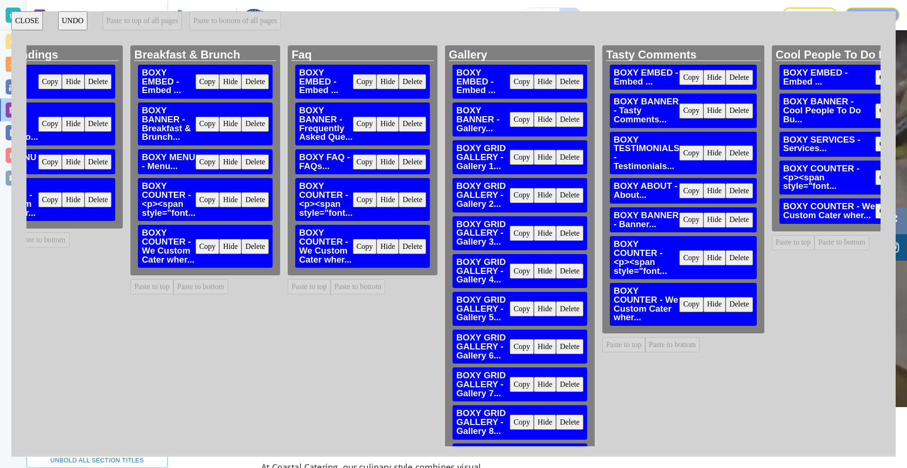
click at [256, 199] on button "Delete" at bounding box center [254, 199] width 27 height 15
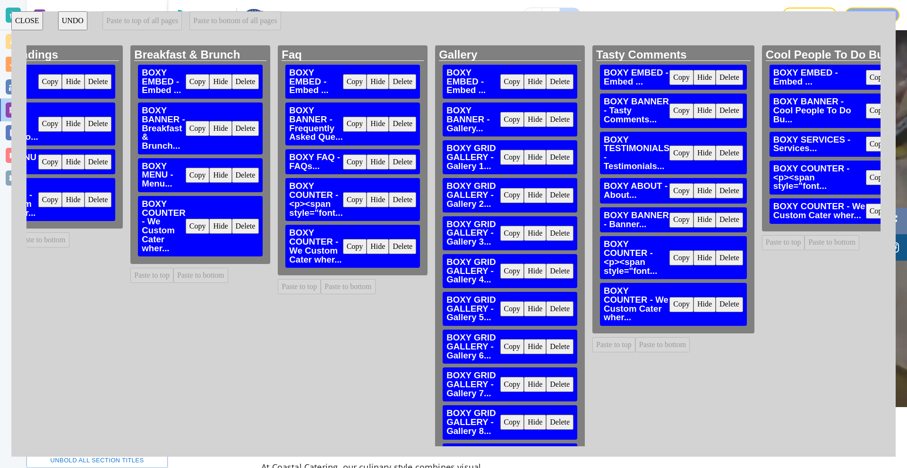
click at [401, 200] on button "Delete" at bounding box center [402, 199] width 27 height 15
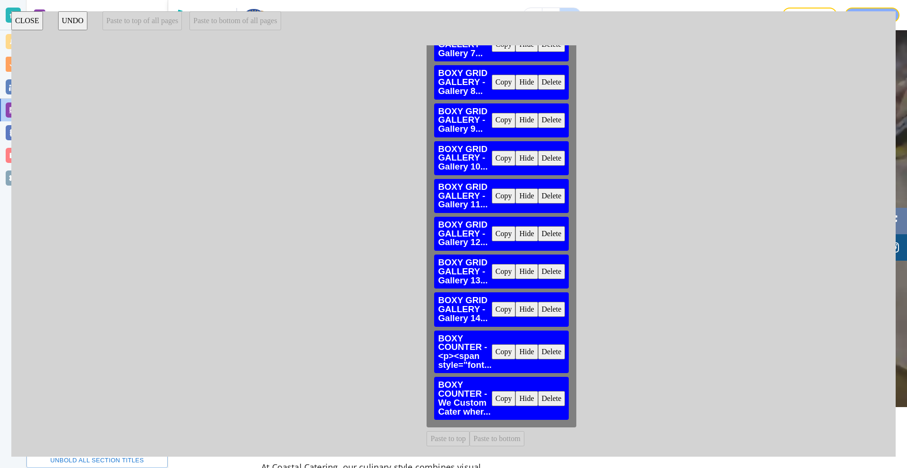
click at [555, 348] on button "Delete" at bounding box center [551, 351] width 27 height 15
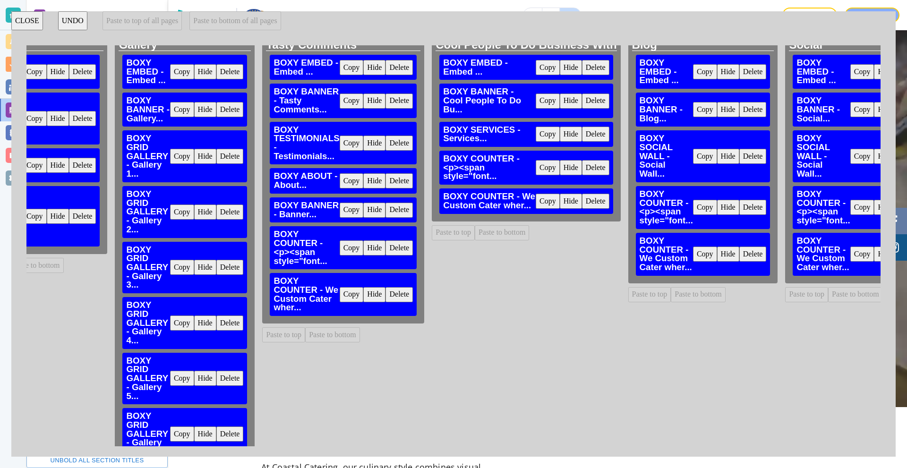
scroll to position [0, 2128]
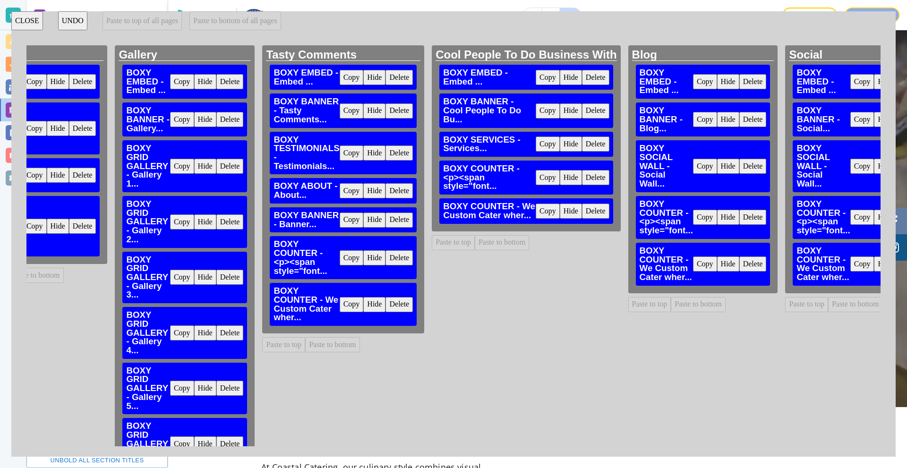
click at [405, 256] on button "Delete" at bounding box center [398, 257] width 27 height 15
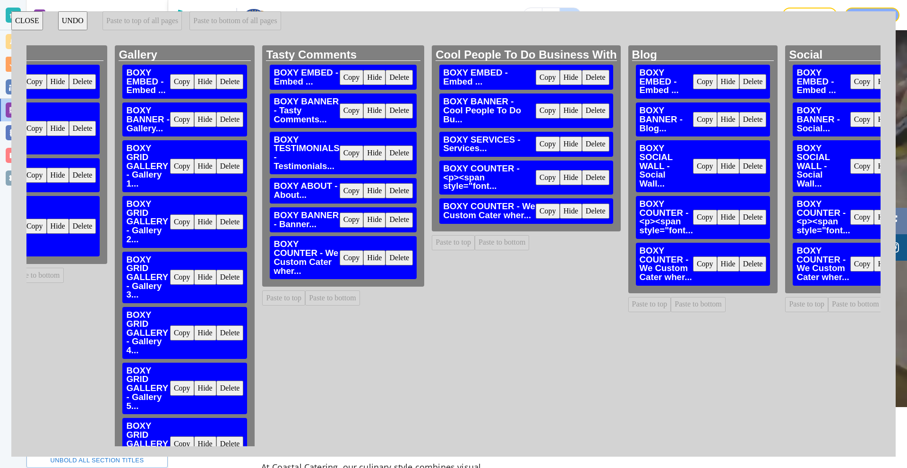
click at [597, 179] on button "Delete" at bounding box center [595, 177] width 27 height 15
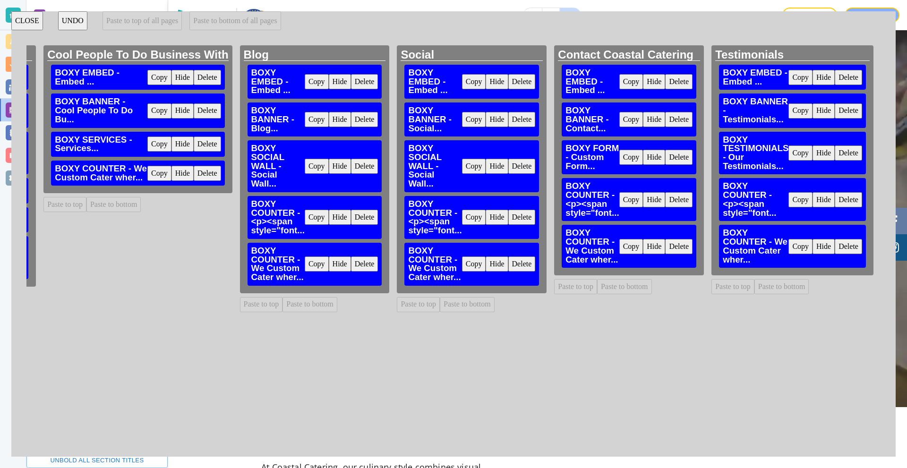
scroll to position [0, 2533]
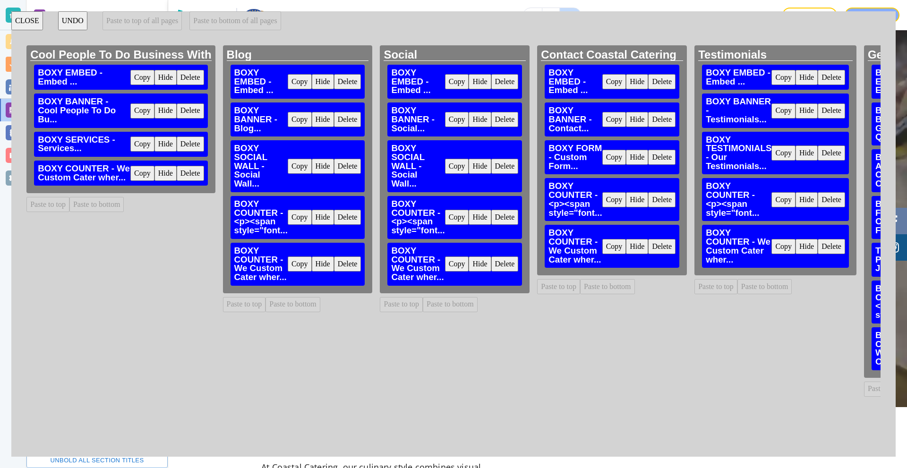
click at [355, 217] on button "Delete" at bounding box center [347, 217] width 27 height 15
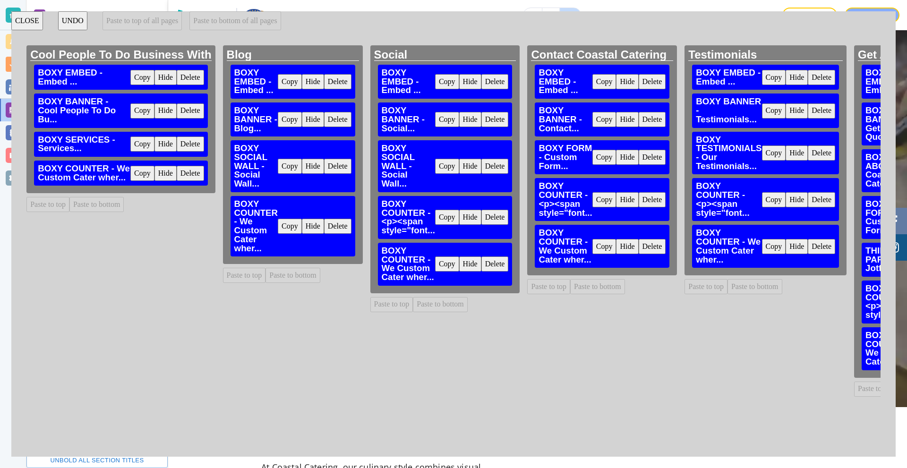
click at [496, 215] on button "Delete" at bounding box center [494, 217] width 27 height 15
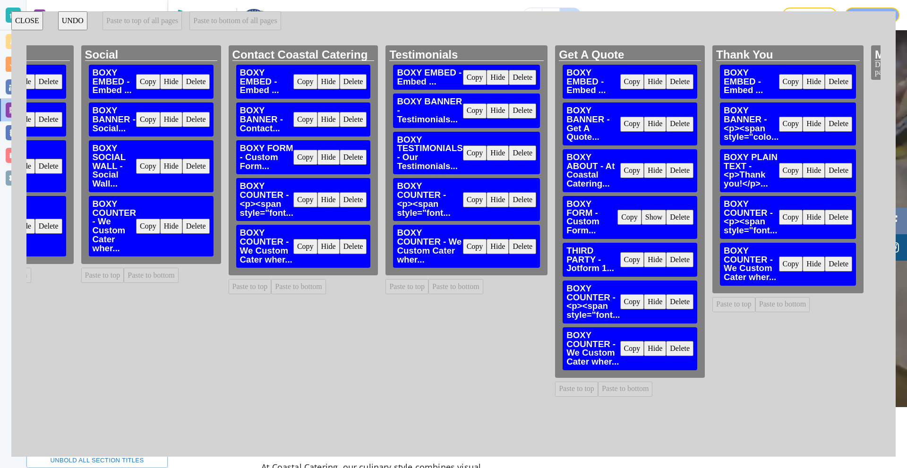
scroll to position [0, 2843]
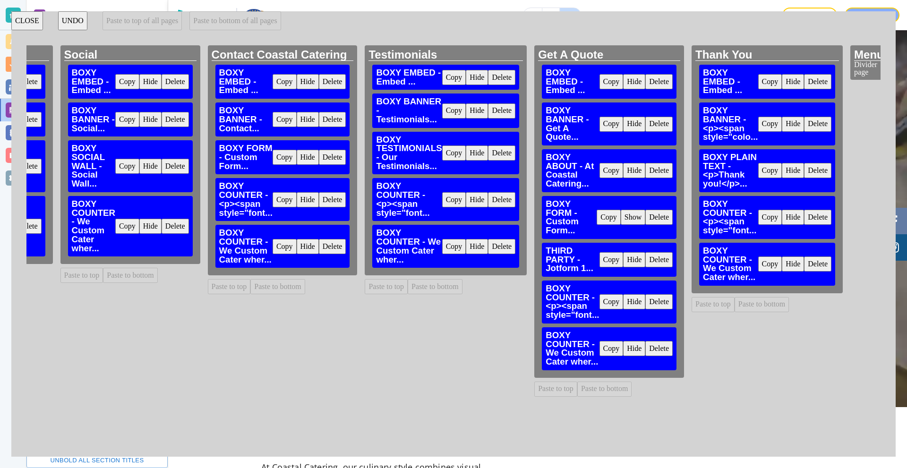
click at [337, 201] on button "Delete" at bounding box center [332, 199] width 27 height 15
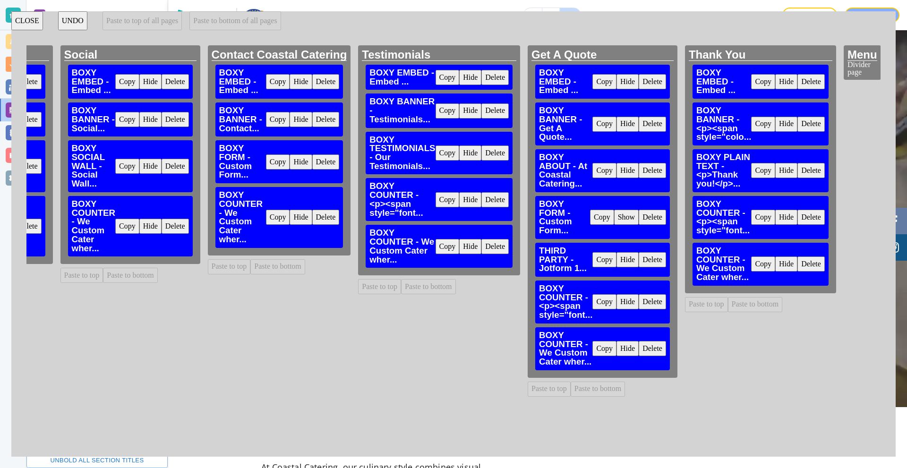
click at [493, 197] on button "Delete" at bounding box center [494, 199] width 27 height 15
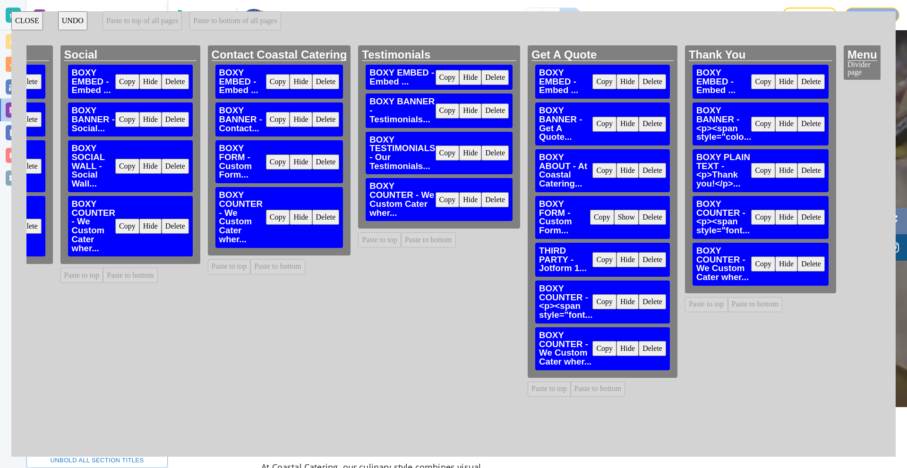
click at [644, 305] on button "Delete" at bounding box center [652, 301] width 27 height 15
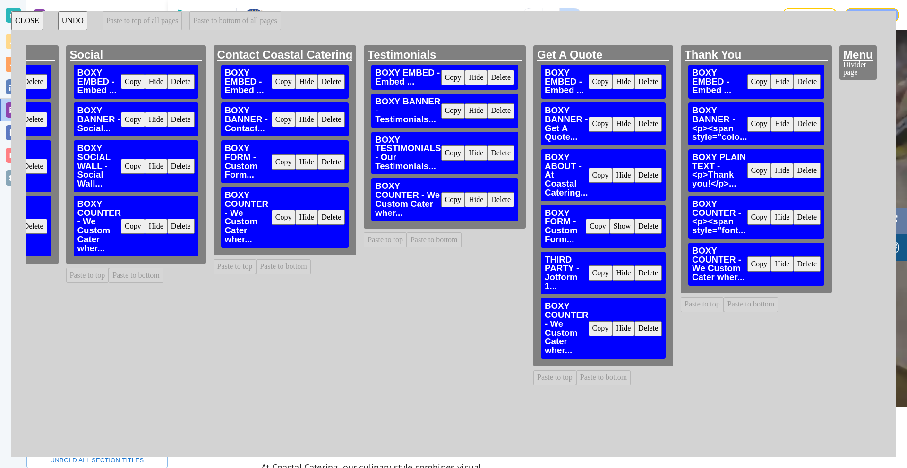
click at [644, 215] on button "Delete" at bounding box center [806, 217] width 27 height 15
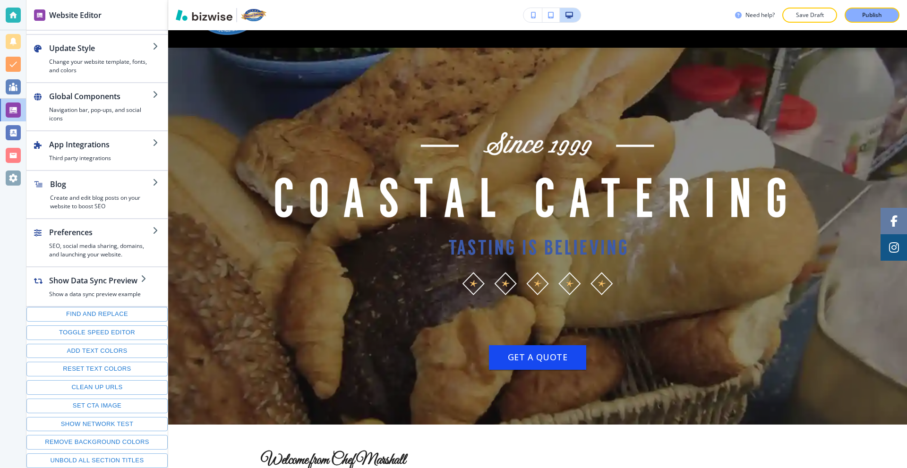
scroll to position [0, 0]
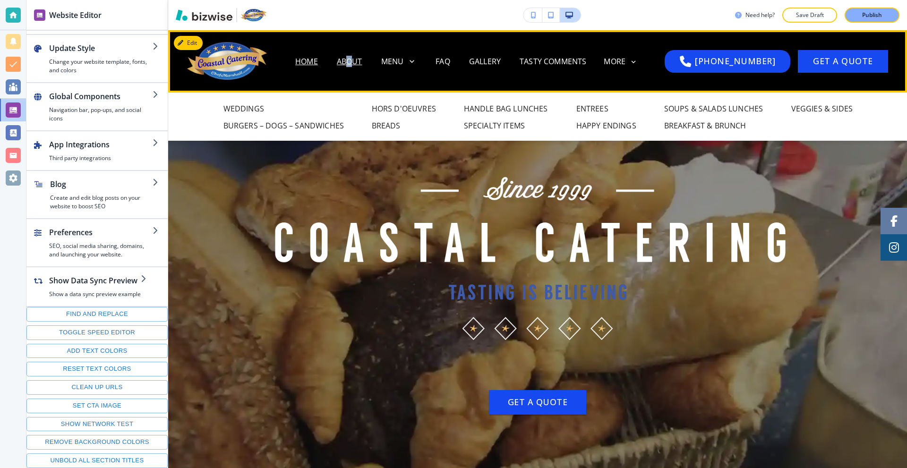
click at [362, 58] on p "About" at bounding box center [350, 61] width 26 height 11
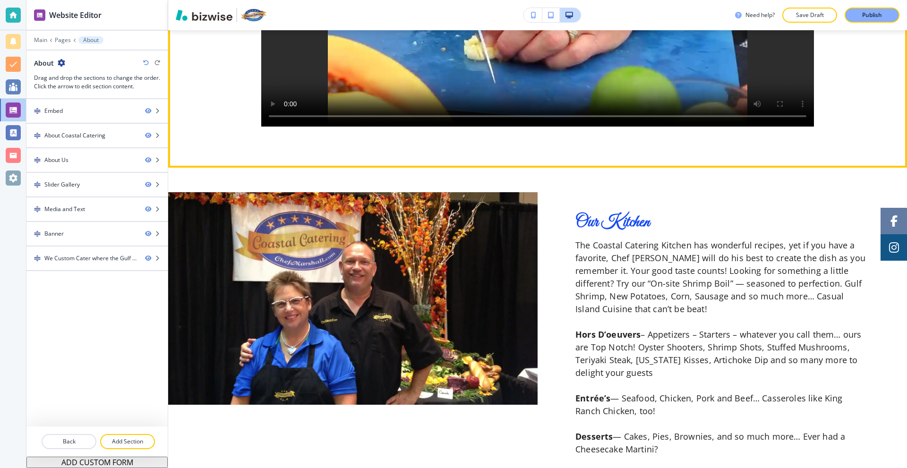
scroll to position [231, 0]
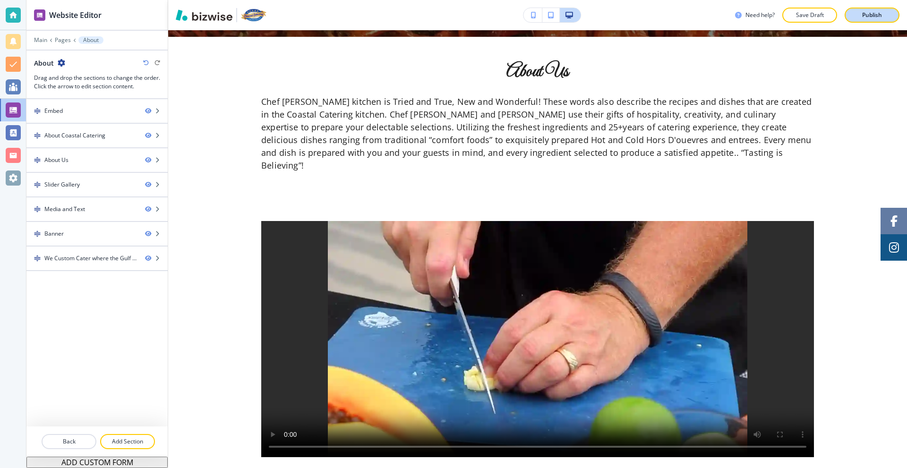
click at [644, 15] on p "Publish" at bounding box center [872, 15] width 20 height 9
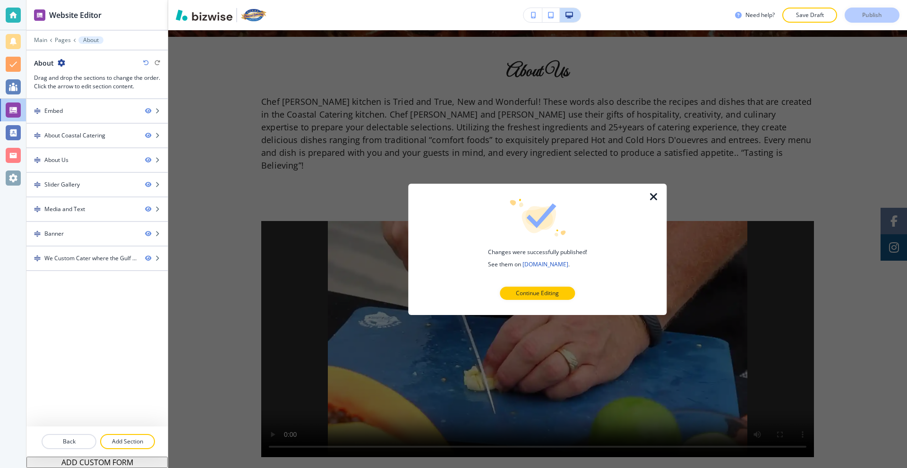
click at [644, 198] on icon "button" at bounding box center [653, 196] width 11 height 11
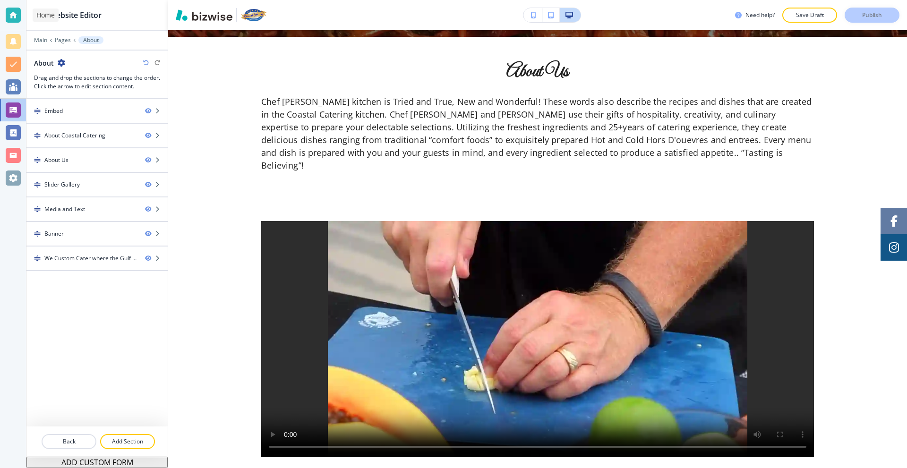
click at [11, 15] on div at bounding box center [13, 15] width 15 height 15
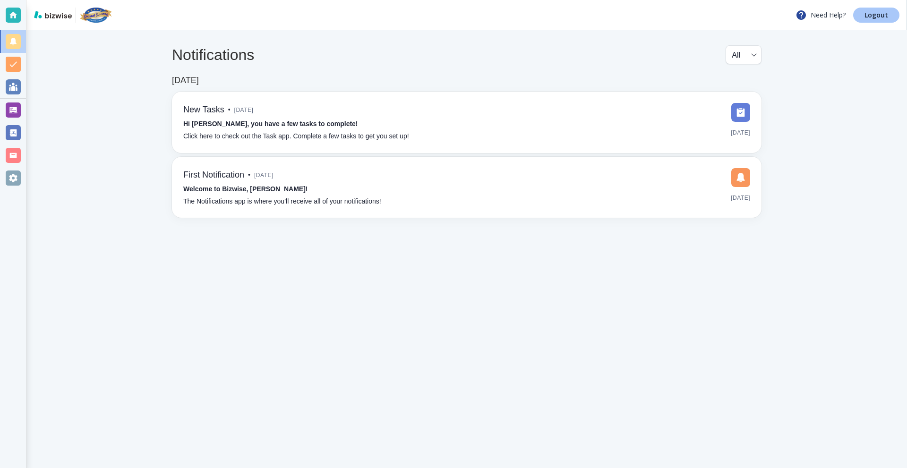
click at [644, 19] on link "Logout" at bounding box center [876, 15] width 46 height 15
